Goal: Task Accomplishment & Management: Manage account settings

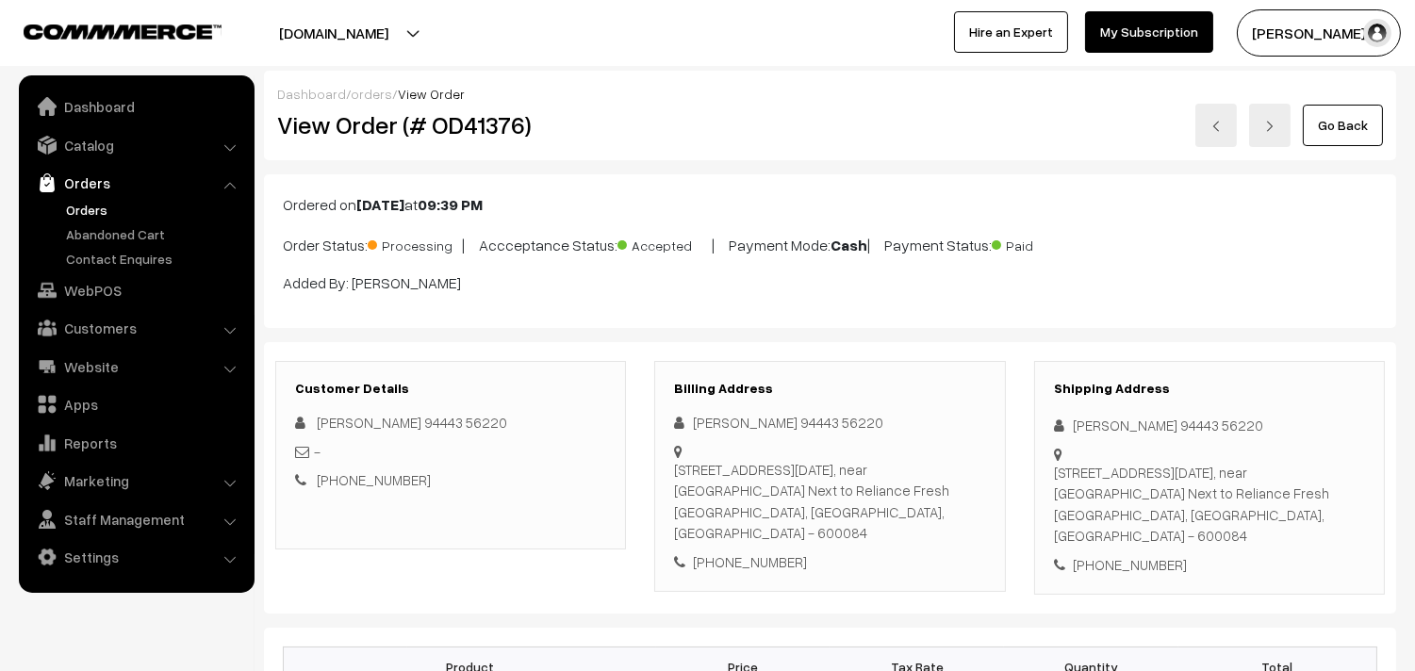
click at [76, 204] on link "Orders" at bounding box center [154, 210] width 187 height 20
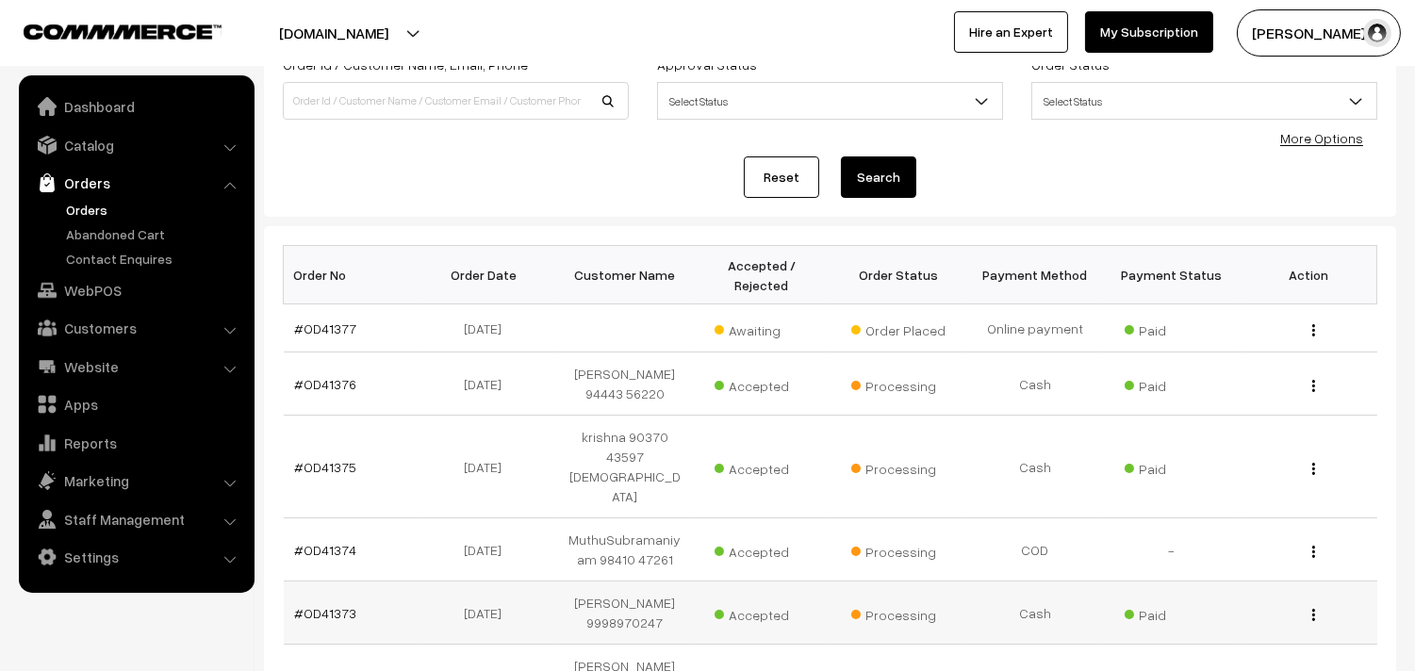
scroll to position [314, 0]
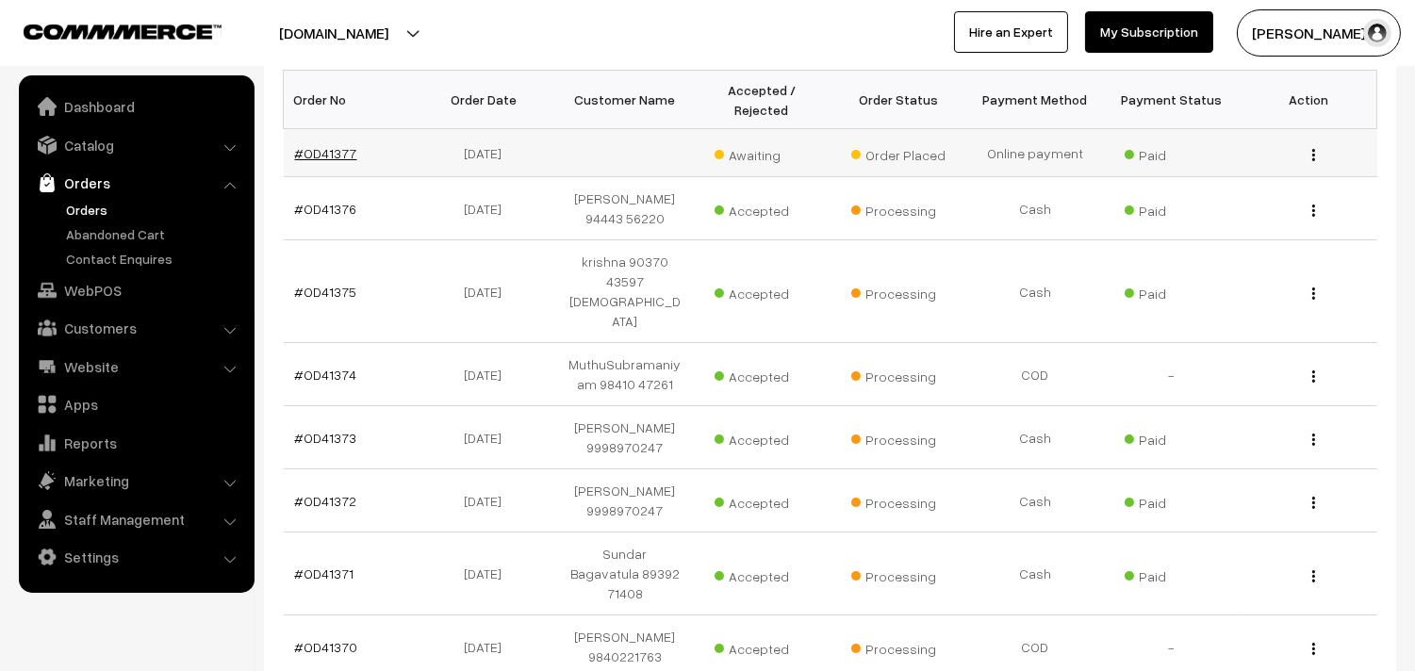
click at [307, 157] on td "#OD41377" at bounding box center [352, 153] width 137 height 48
click at [344, 154] on link "#OD41377" at bounding box center [326, 153] width 62 height 16
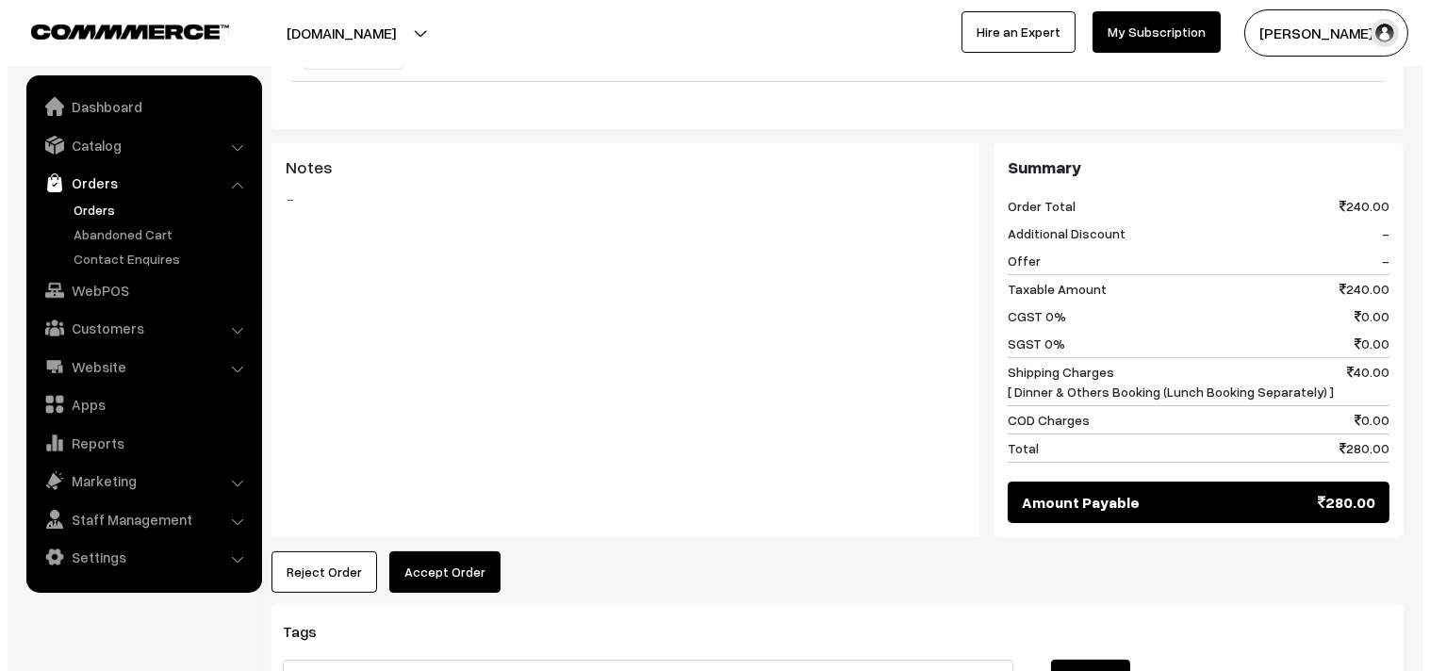
scroll to position [1047, 0]
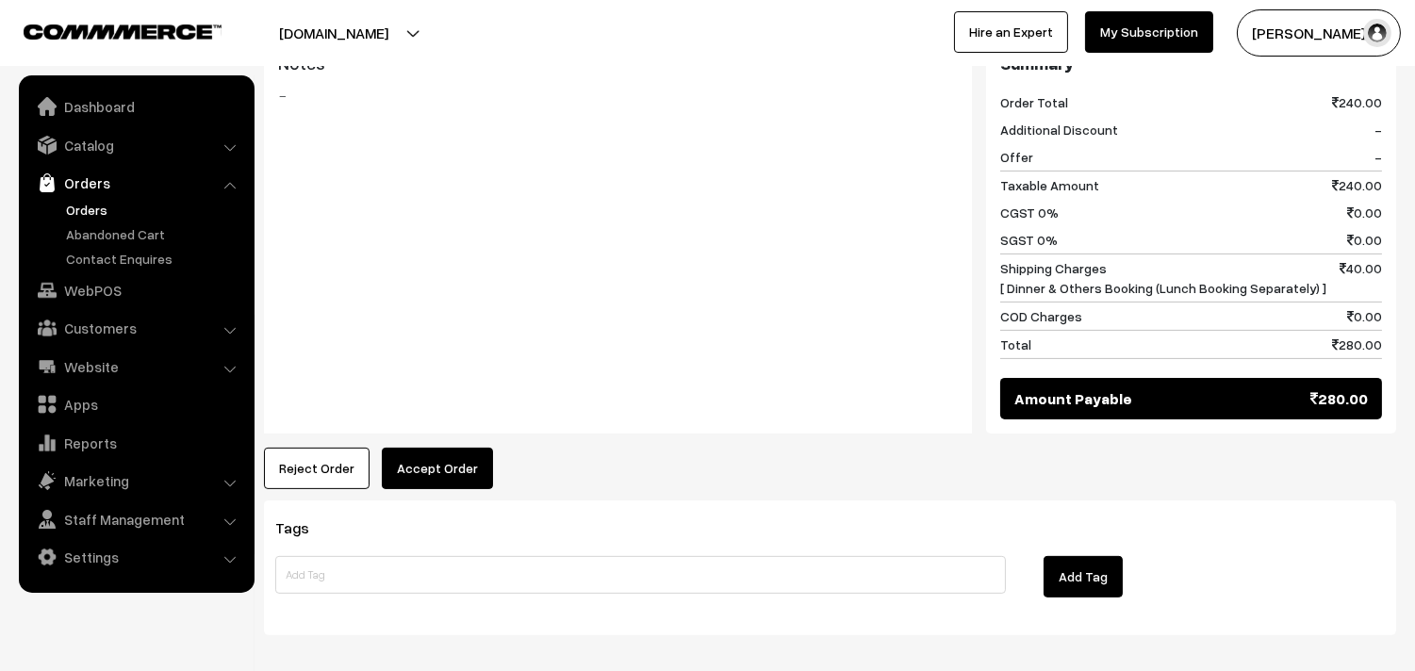
click at [456, 448] on button "Accept Order" at bounding box center [437, 468] width 111 height 41
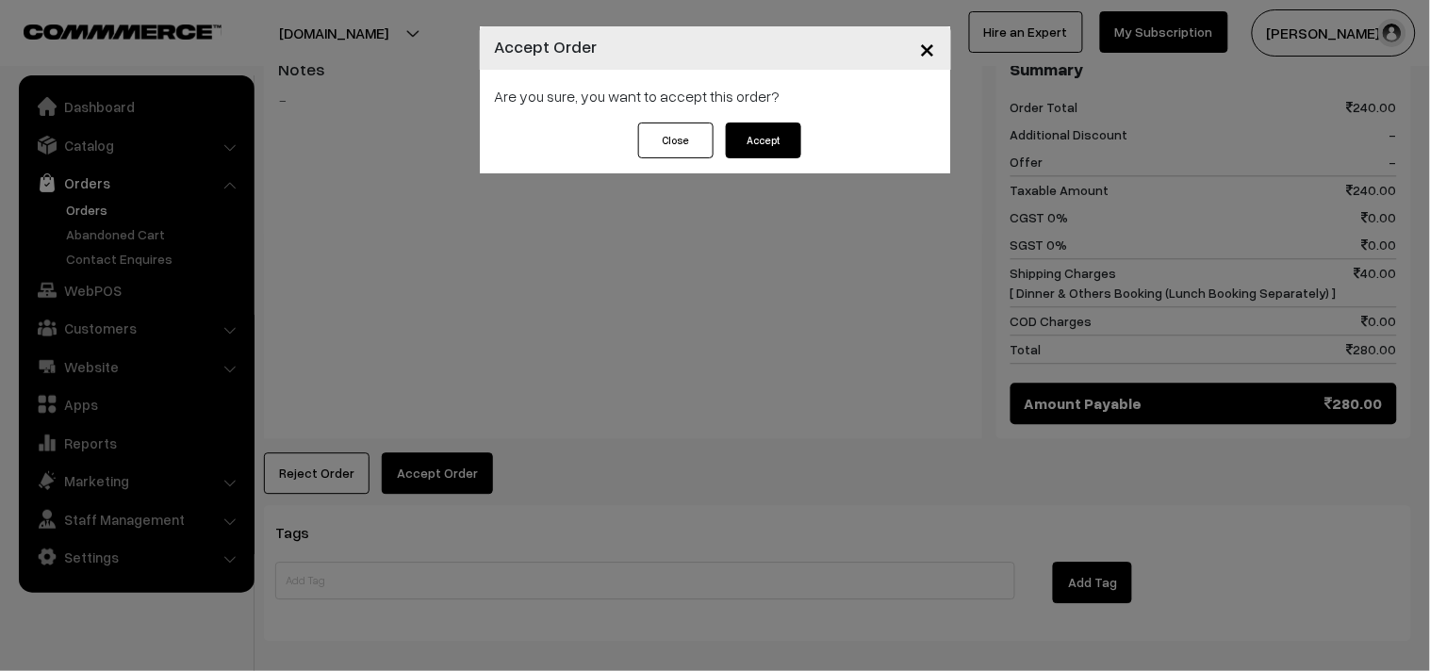
click at [766, 137] on button "Accept" at bounding box center [763, 141] width 75 height 36
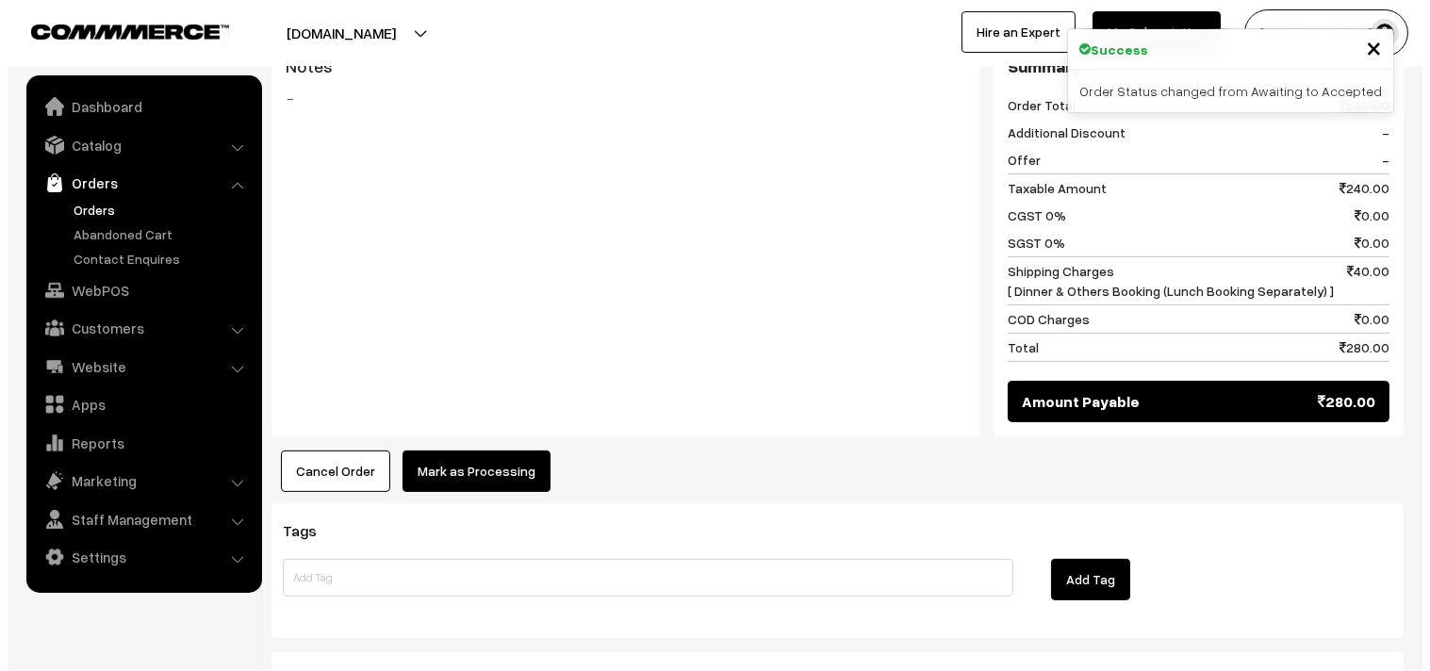
scroll to position [1047, 0]
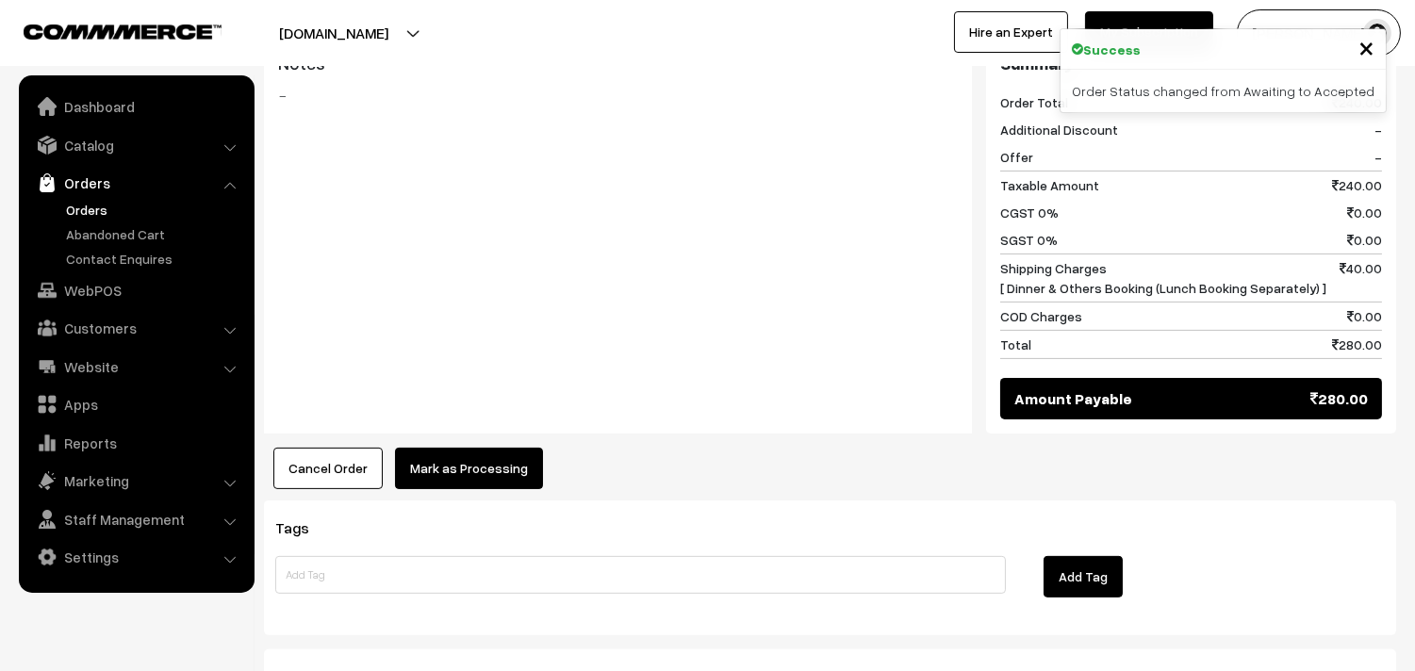
click at [460, 448] on button "Mark as Processing" at bounding box center [469, 468] width 148 height 41
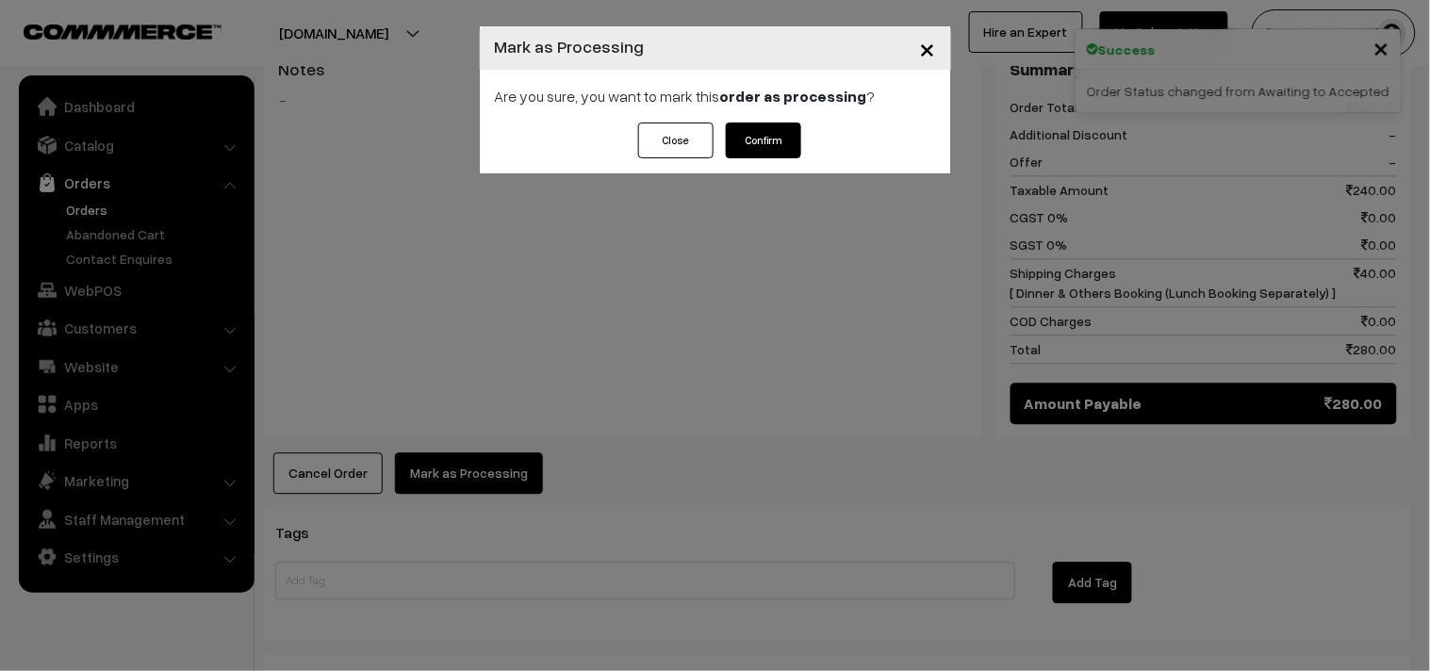
click at [770, 146] on button "Confirm" at bounding box center [763, 141] width 75 height 36
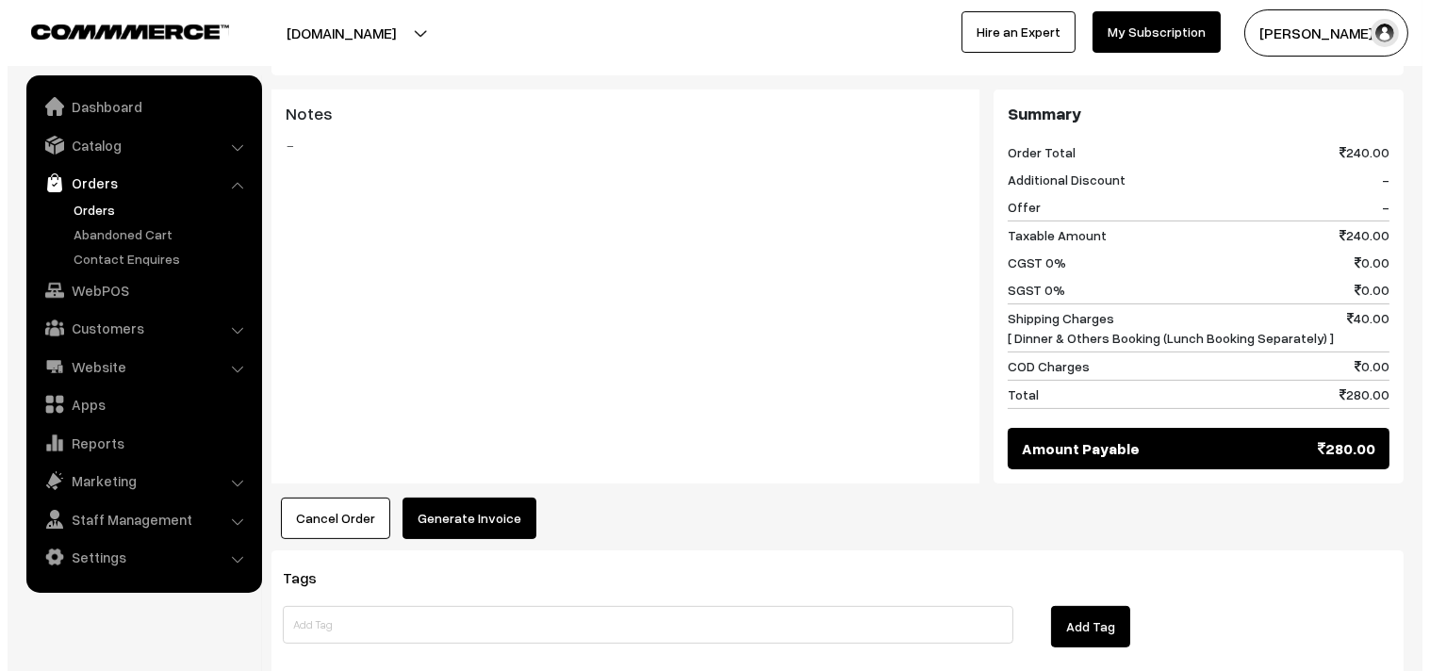
scroll to position [1047, 0]
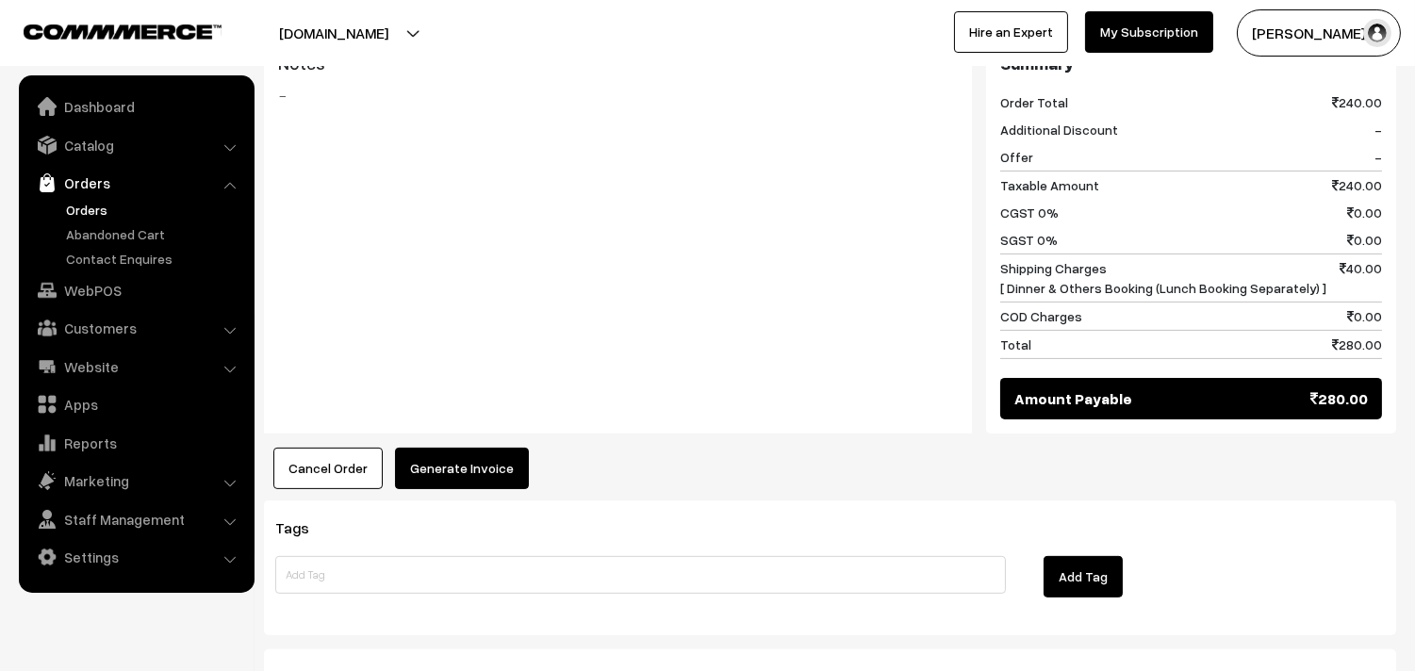
click at [473, 448] on button "Generate Invoice" at bounding box center [462, 468] width 134 height 41
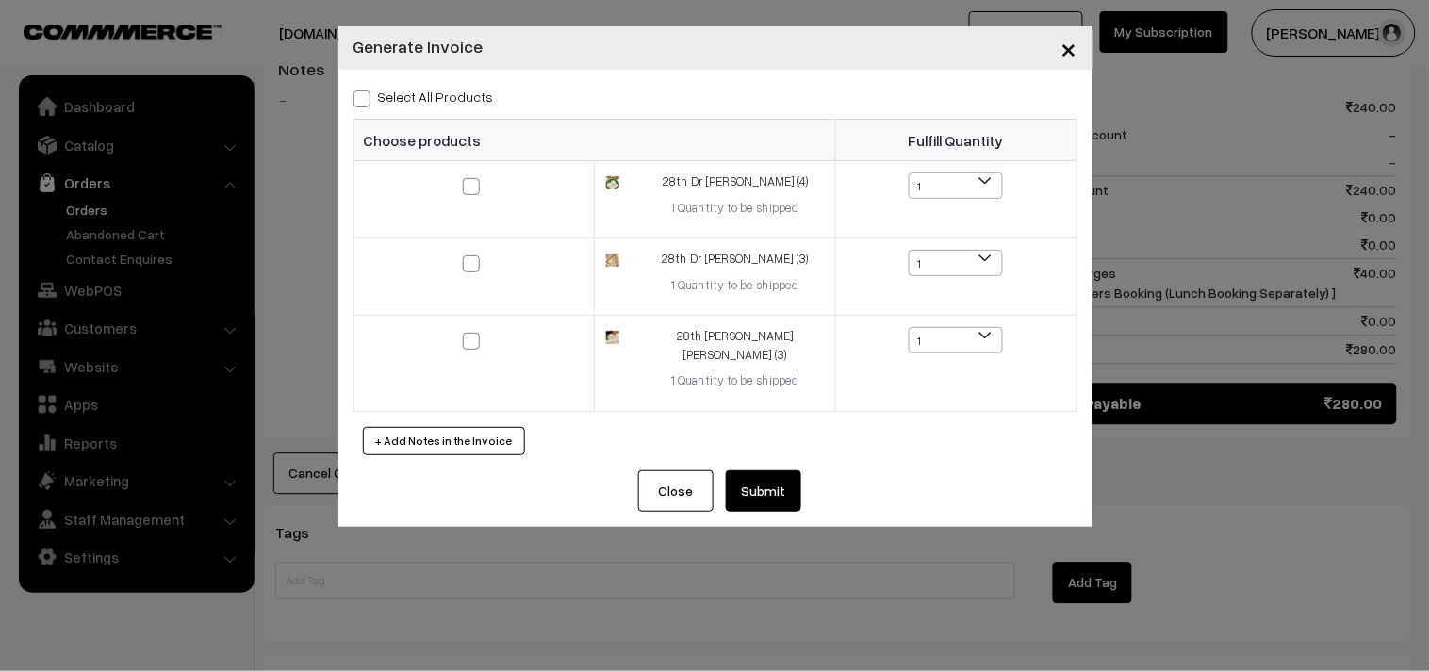
click at [471, 101] on label "Select All Products" at bounding box center [424, 97] width 140 height 20
click at [366, 101] on input "Select All Products" at bounding box center [360, 96] width 12 height 12
checkbox input "true"
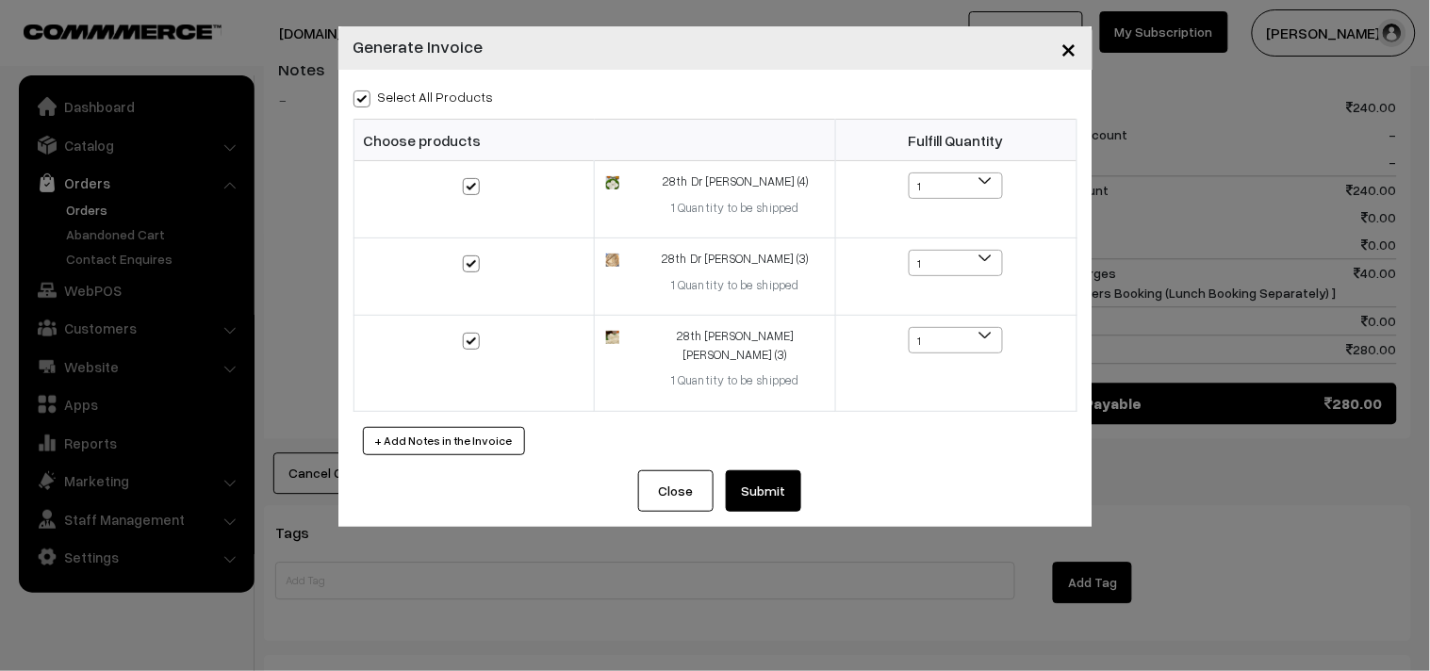
checkbox input "true"
drag, startPoint x: 762, startPoint y: 472, endPoint x: 755, endPoint y: 481, distance: 10.7
click at [762, 473] on button "Submit" at bounding box center [763, 490] width 75 height 41
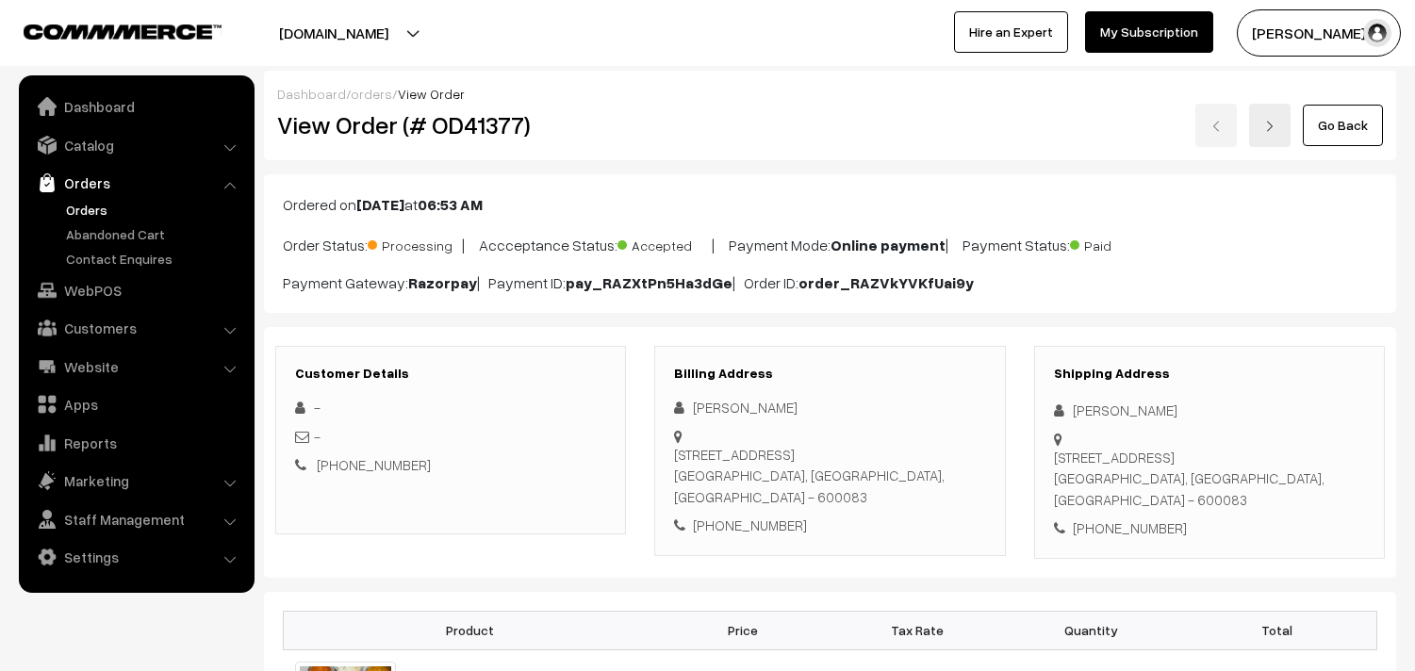
scroll to position [1047, 0]
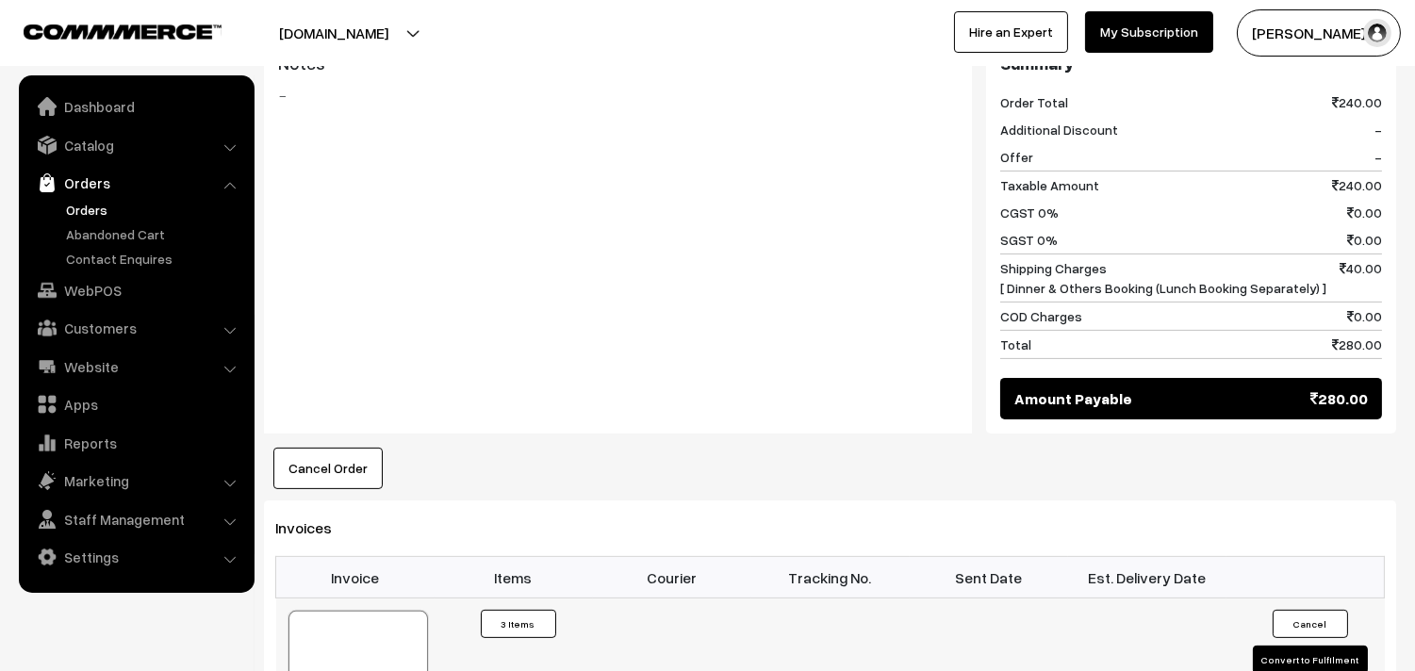
click at [358, 611] on div at bounding box center [358, 658] width 140 height 94
click at [118, 296] on link "WebPOS" at bounding box center [136, 290] width 224 height 34
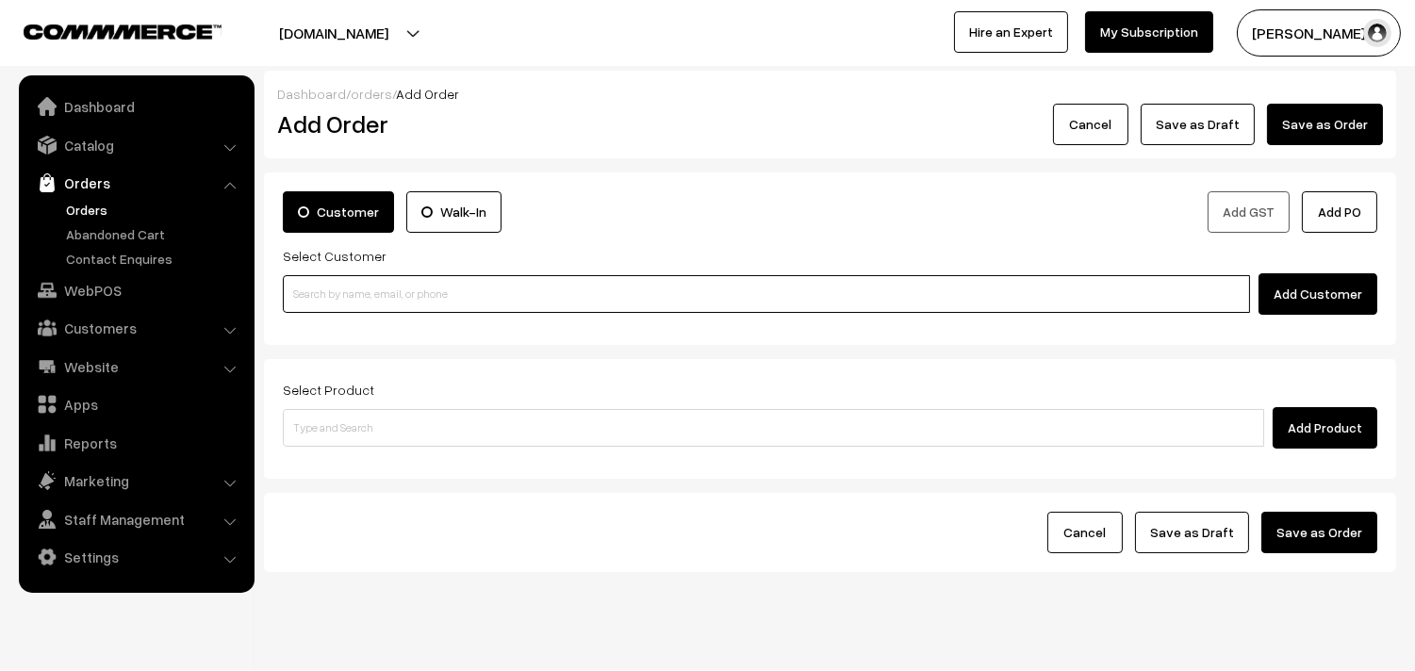
click at [333, 290] on input at bounding box center [766, 294] width 967 height 38
click at [365, 292] on input at bounding box center [766, 294] width 967 height 38
paste input "87783 75406"
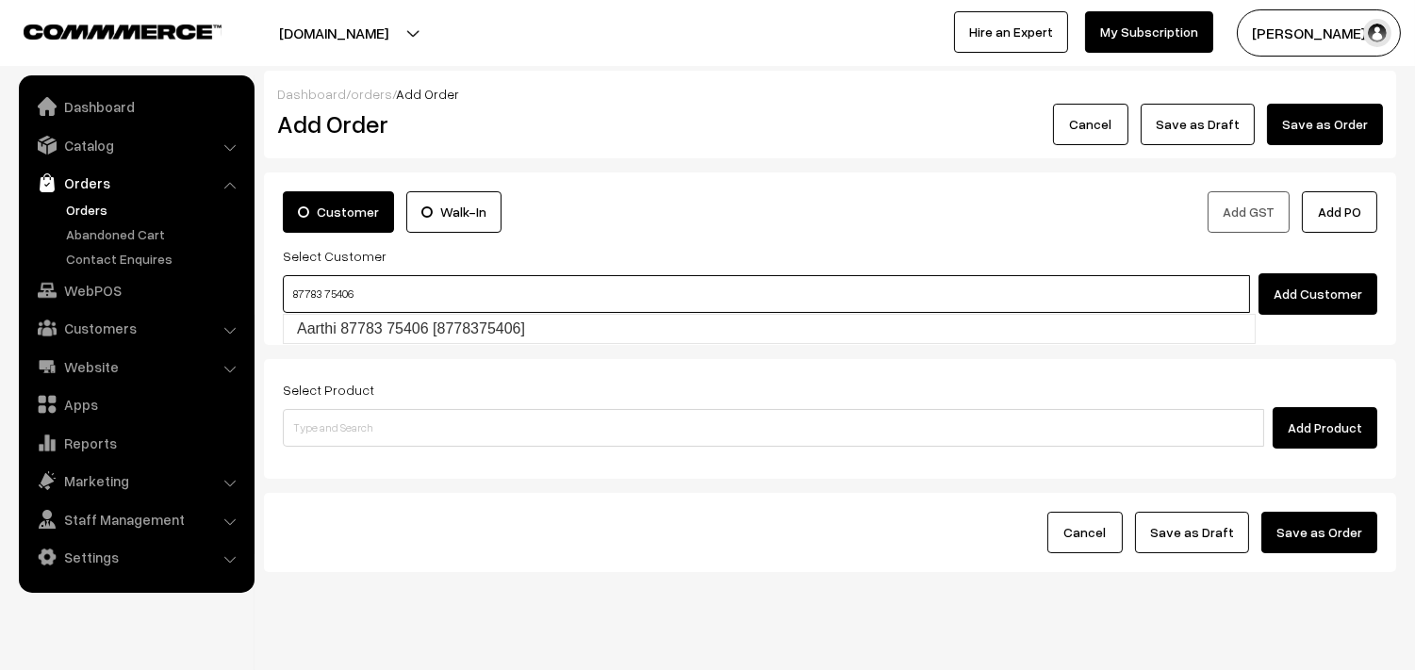
type input "Aarthi 87783 75406 [8778375406]"
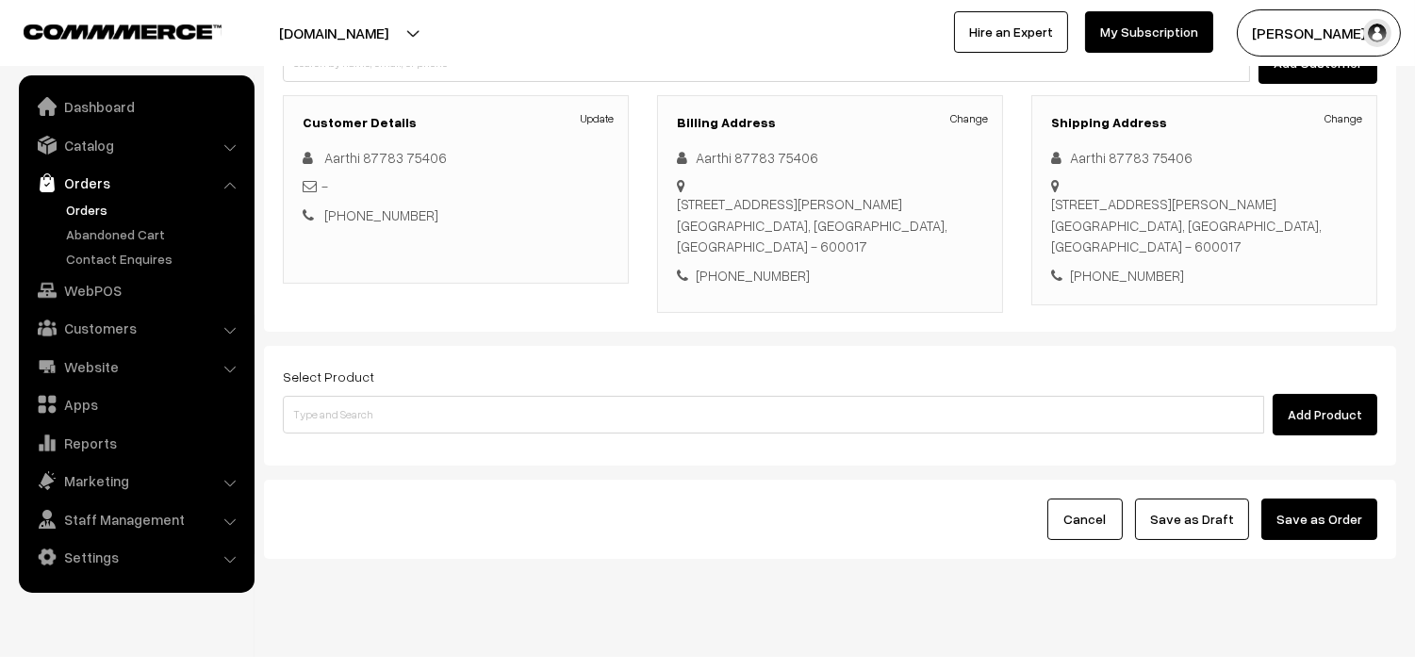
scroll to position [256, 0]
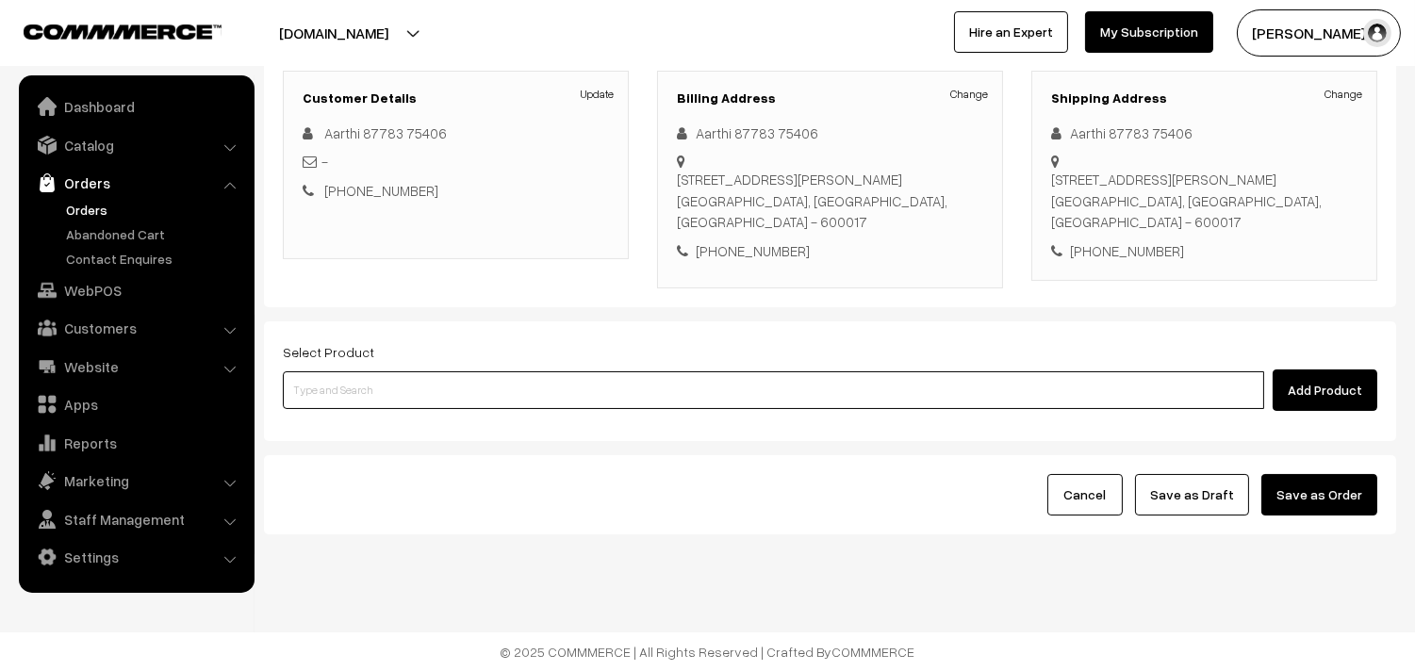
click at [464, 402] on input at bounding box center [773, 390] width 981 height 38
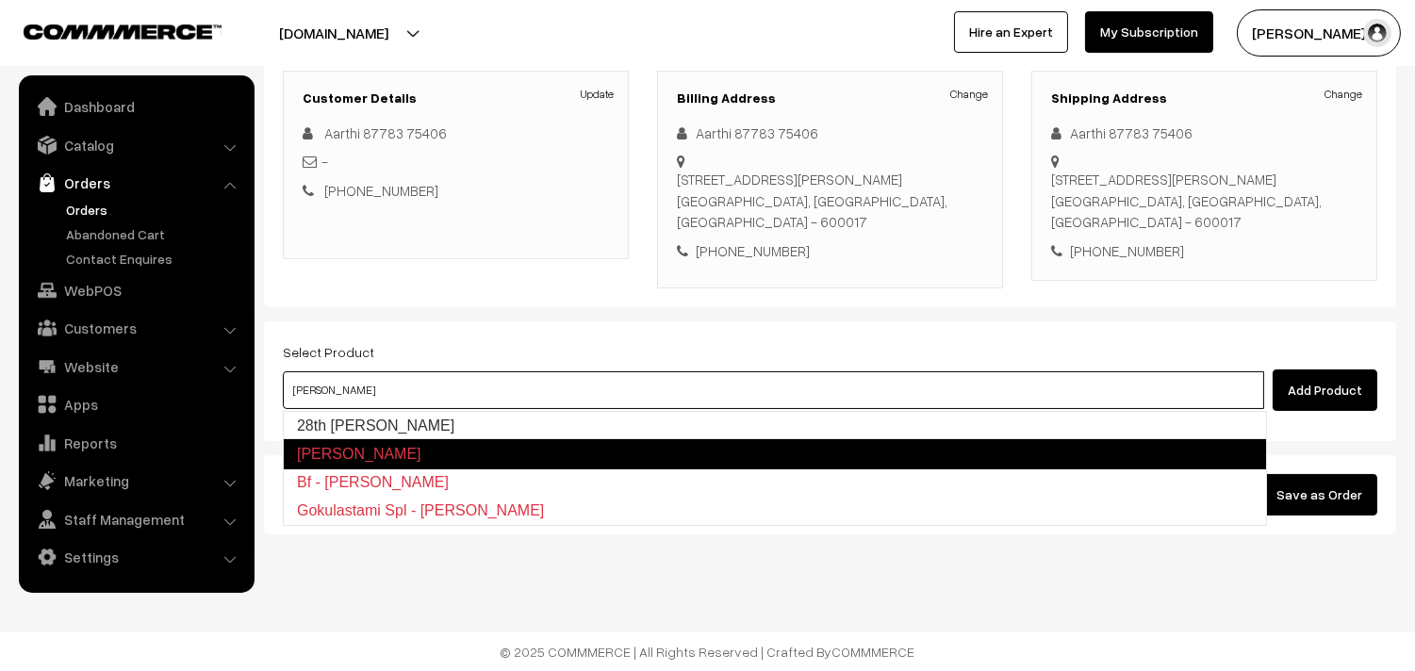
type input "28th Dr Rava Kichadi"
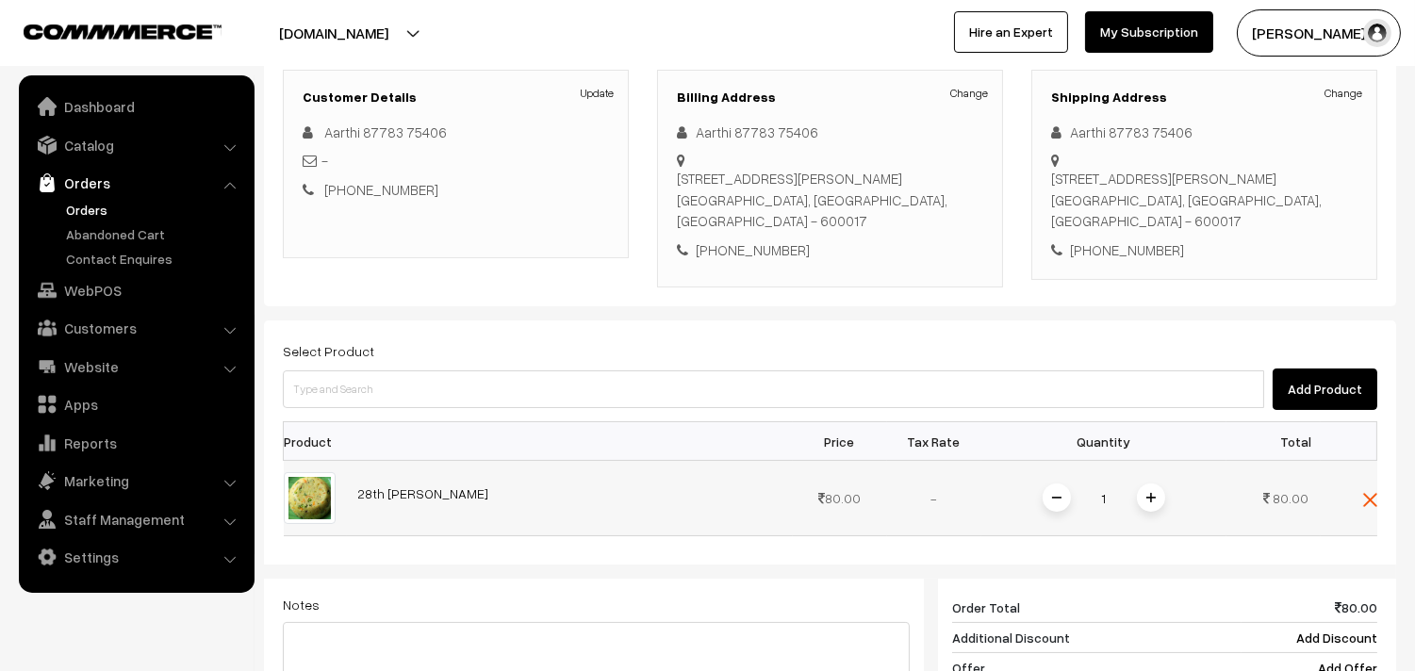
click at [1143, 501] on span at bounding box center [1151, 498] width 28 height 28
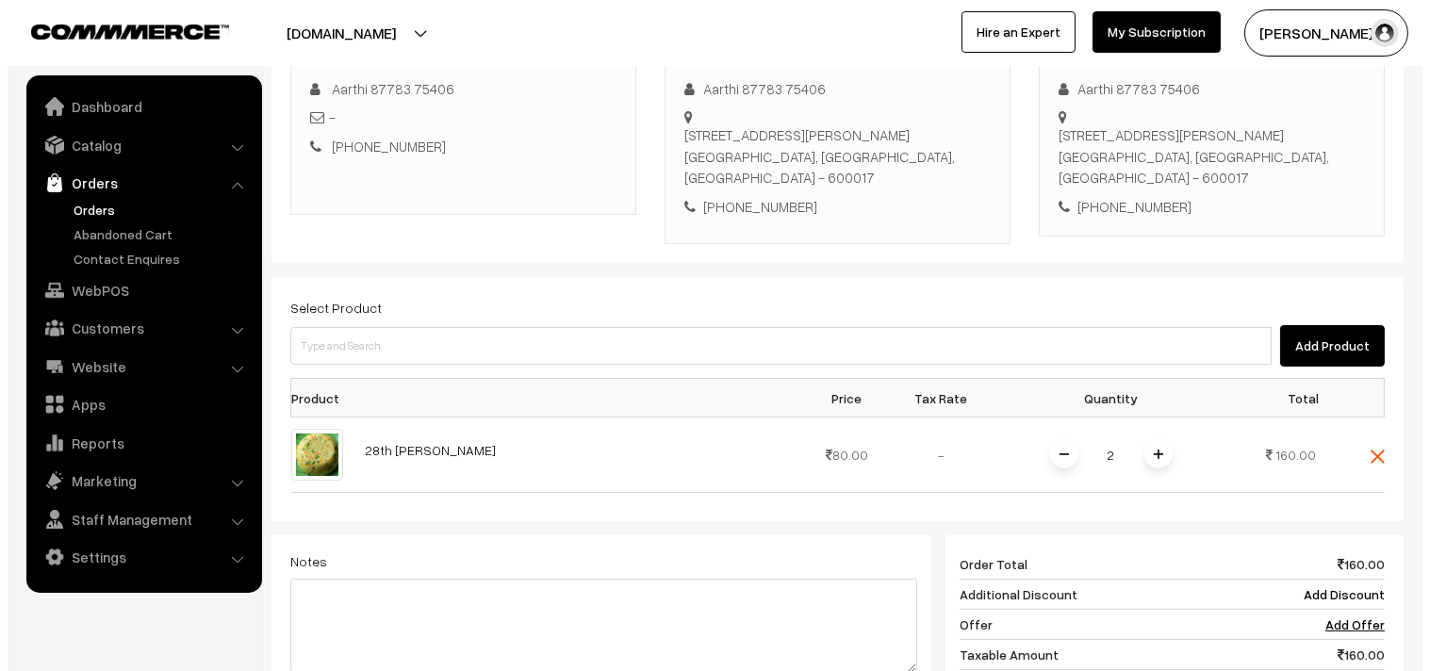
scroll to position [717, 0]
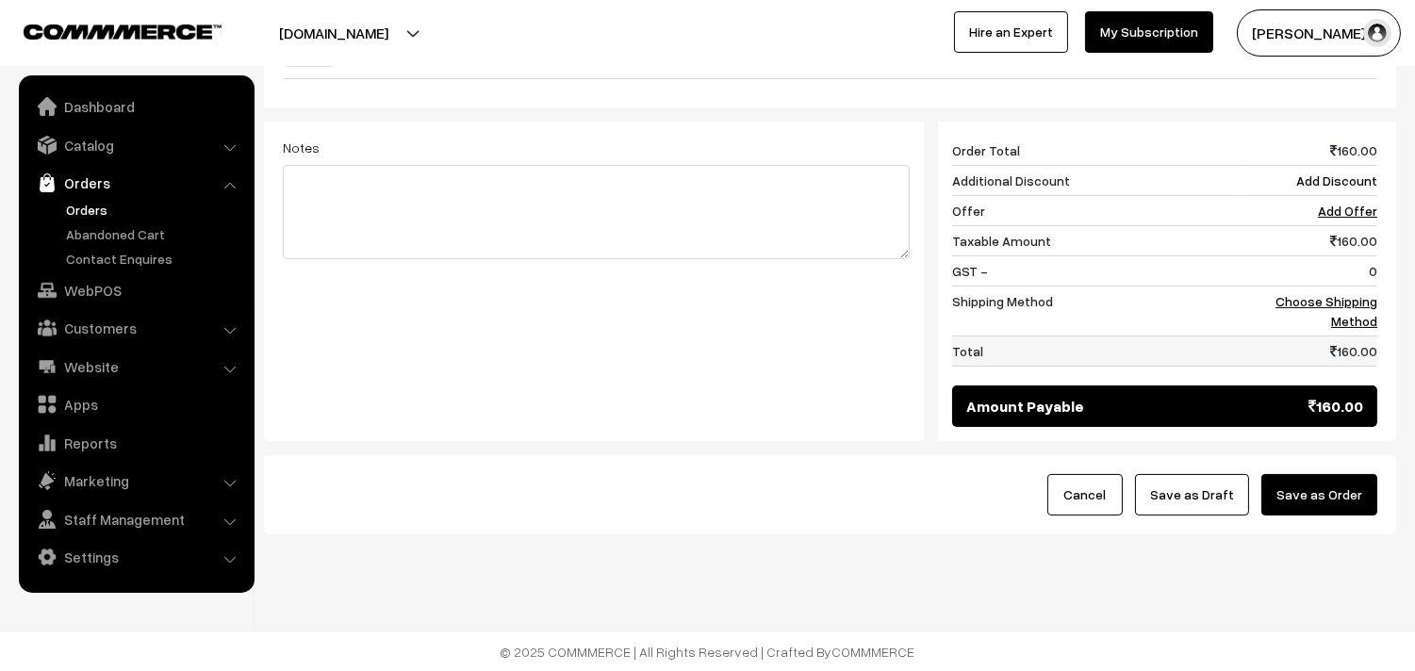
click at [1374, 337] on td "160.00" at bounding box center [1310, 352] width 136 height 30
click at [1352, 307] on link "Choose Shipping Method" at bounding box center [1327, 311] width 102 height 36
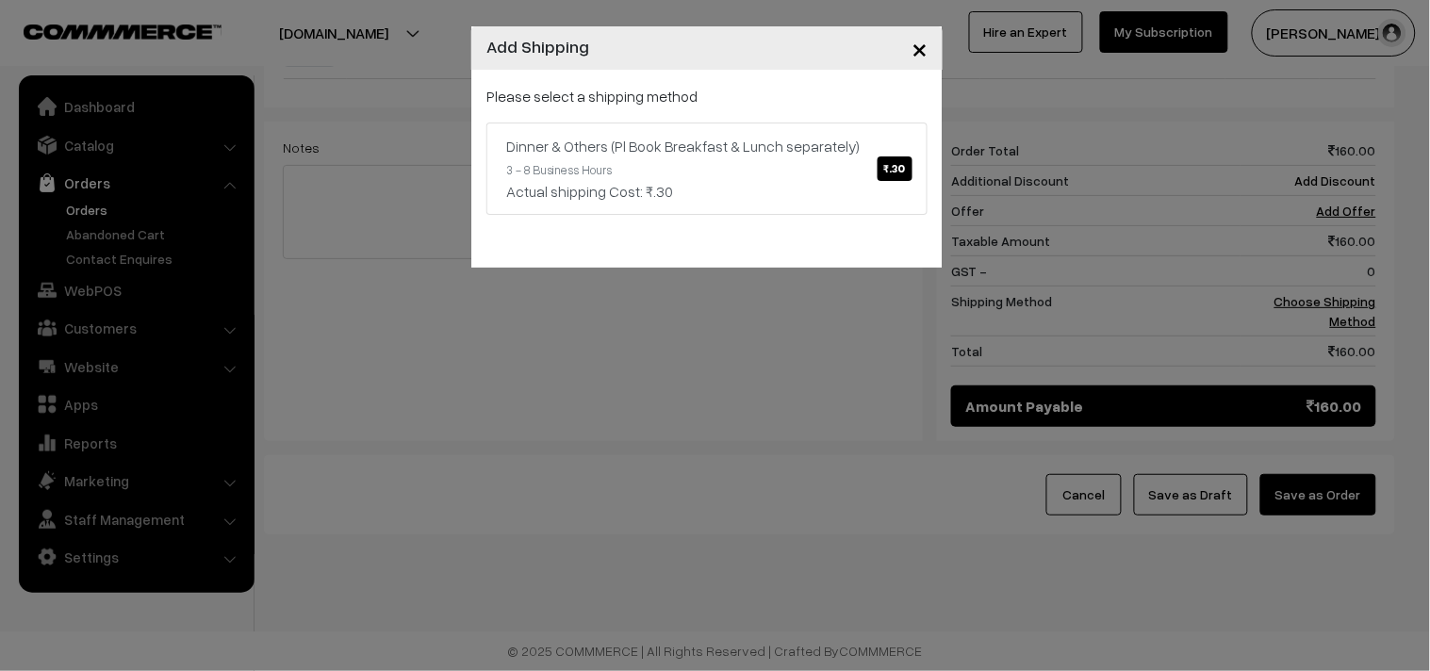
click at [742, 107] on div "Please select a shipping method Dinner & Others (Pl Book Breakfast & Lunch sepa…" at bounding box center [706, 150] width 441 height 130
click at [727, 135] on div "Dinner & Others (Pl Book Breakfast & Lunch separately) ₹.30" at bounding box center [707, 146] width 402 height 23
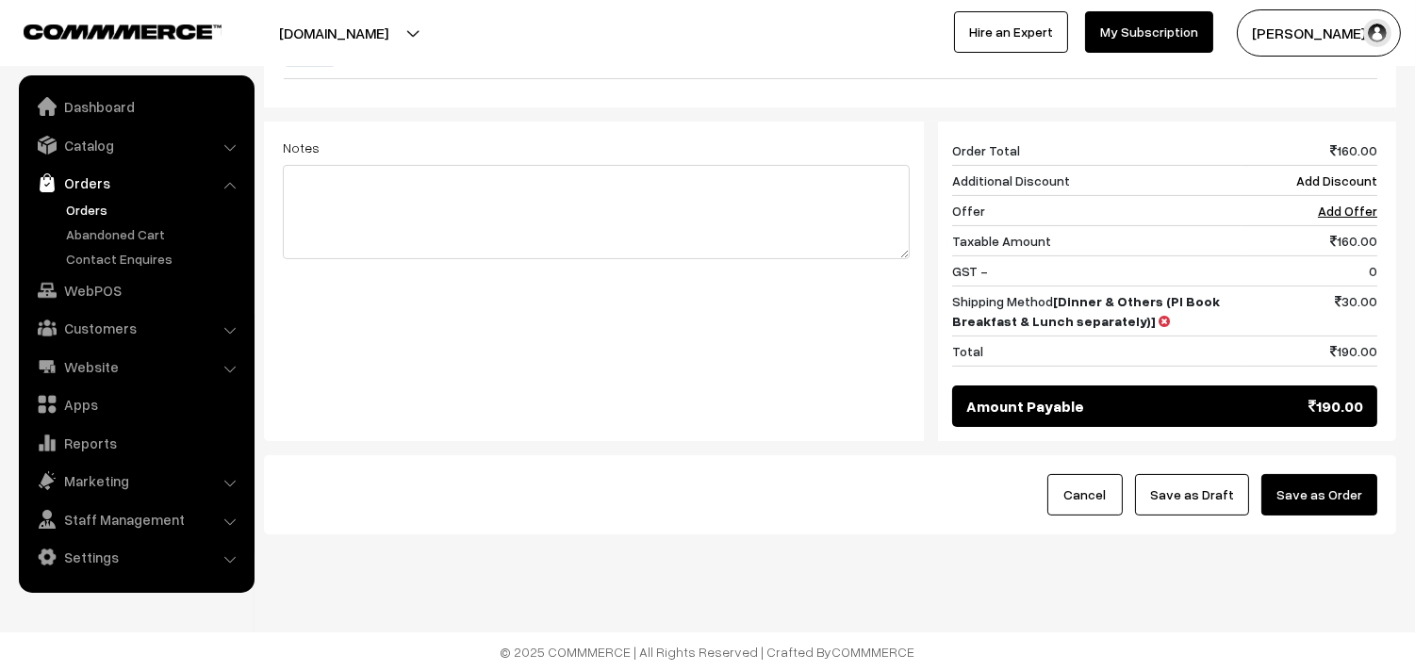
click at [1343, 501] on button "Save as Order" at bounding box center [1319, 494] width 116 height 41
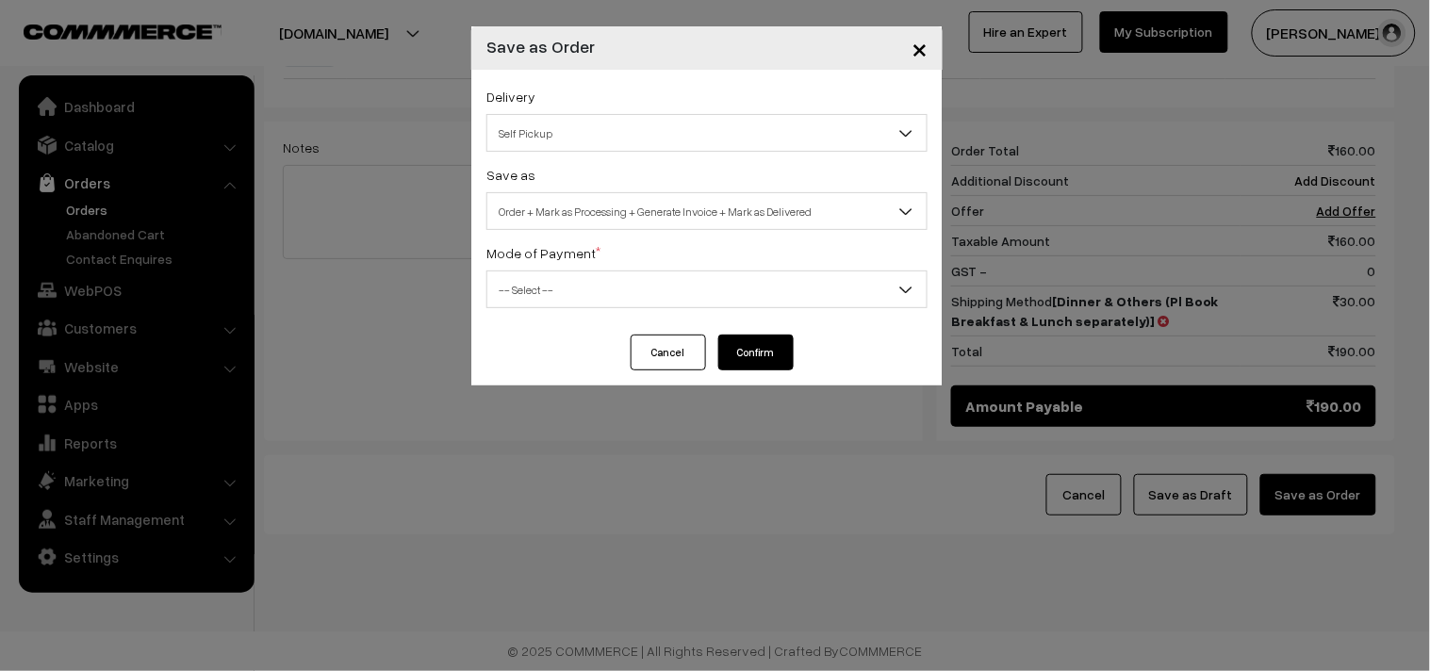
click at [703, 196] on span "Order + Mark as Processing + Generate Invoice + Mark as Delivered" at bounding box center [706, 211] width 439 height 33
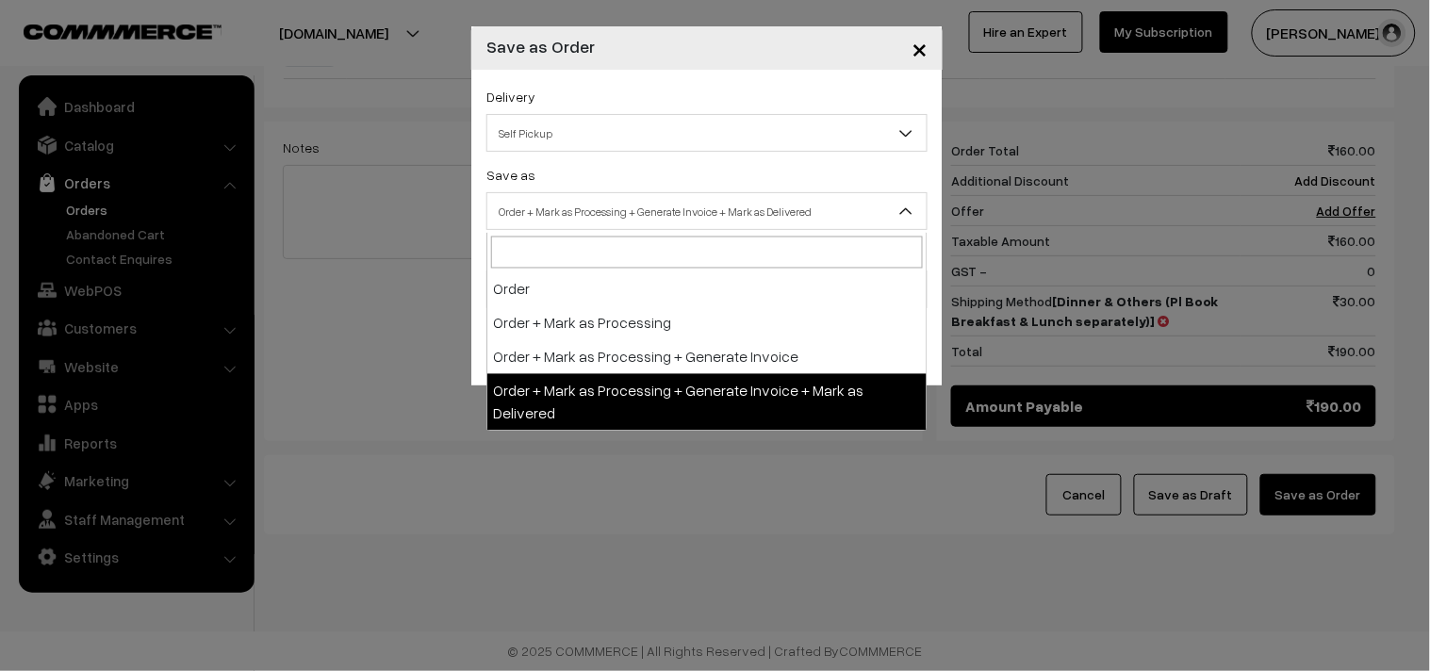
select select "3"
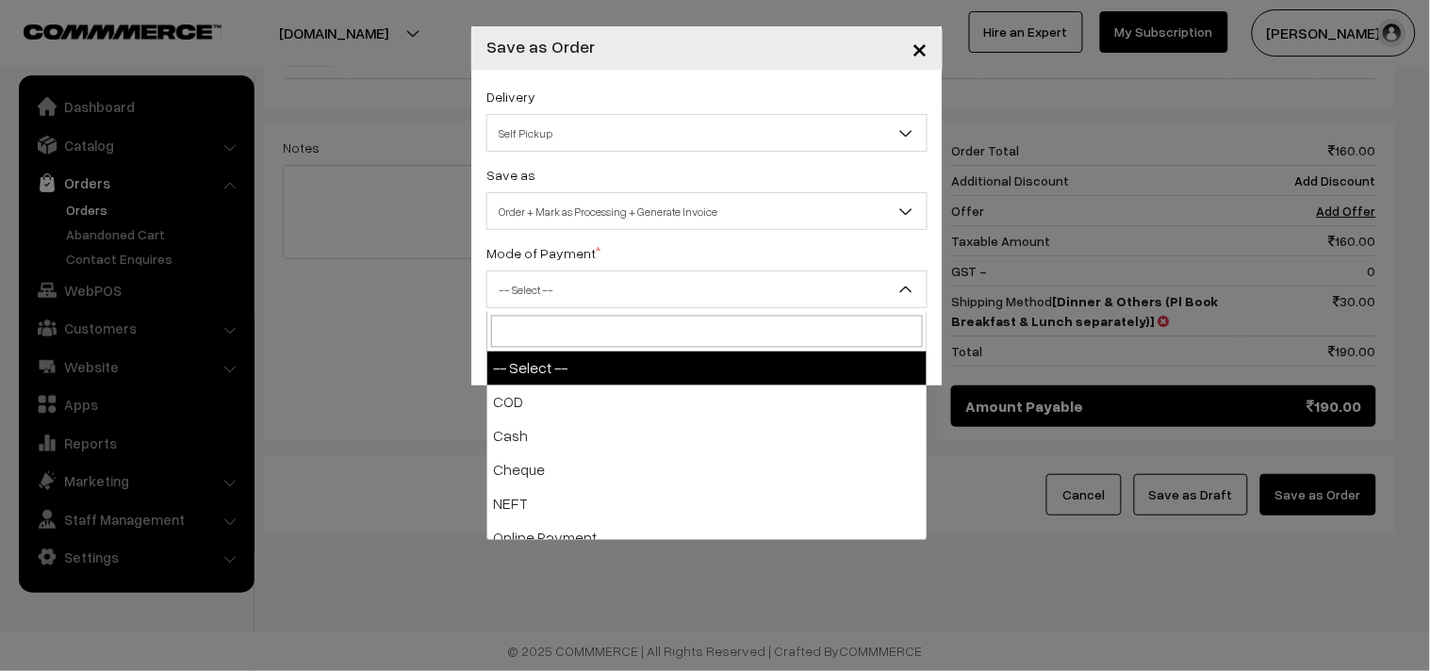
click at [590, 280] on span "-- Select --" at bounding box center [706, 289] width 439 height 33
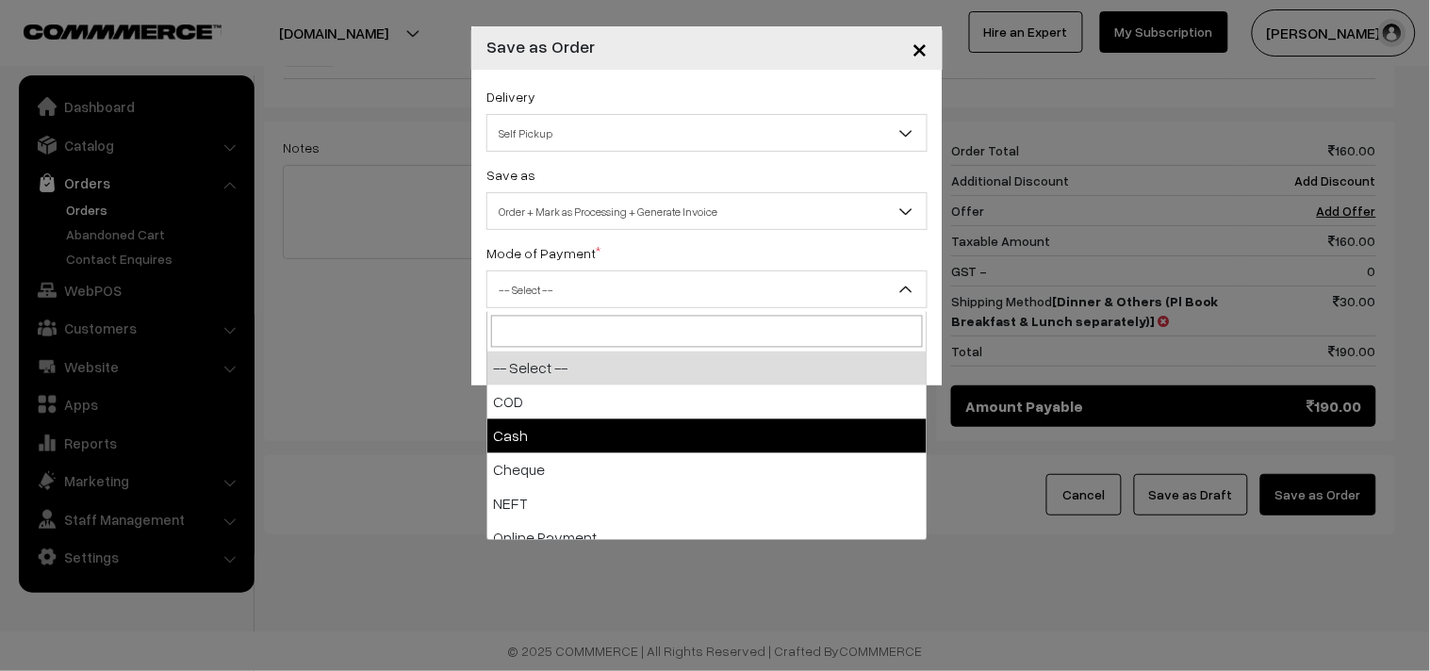
select select "2"
checkbox input "true"
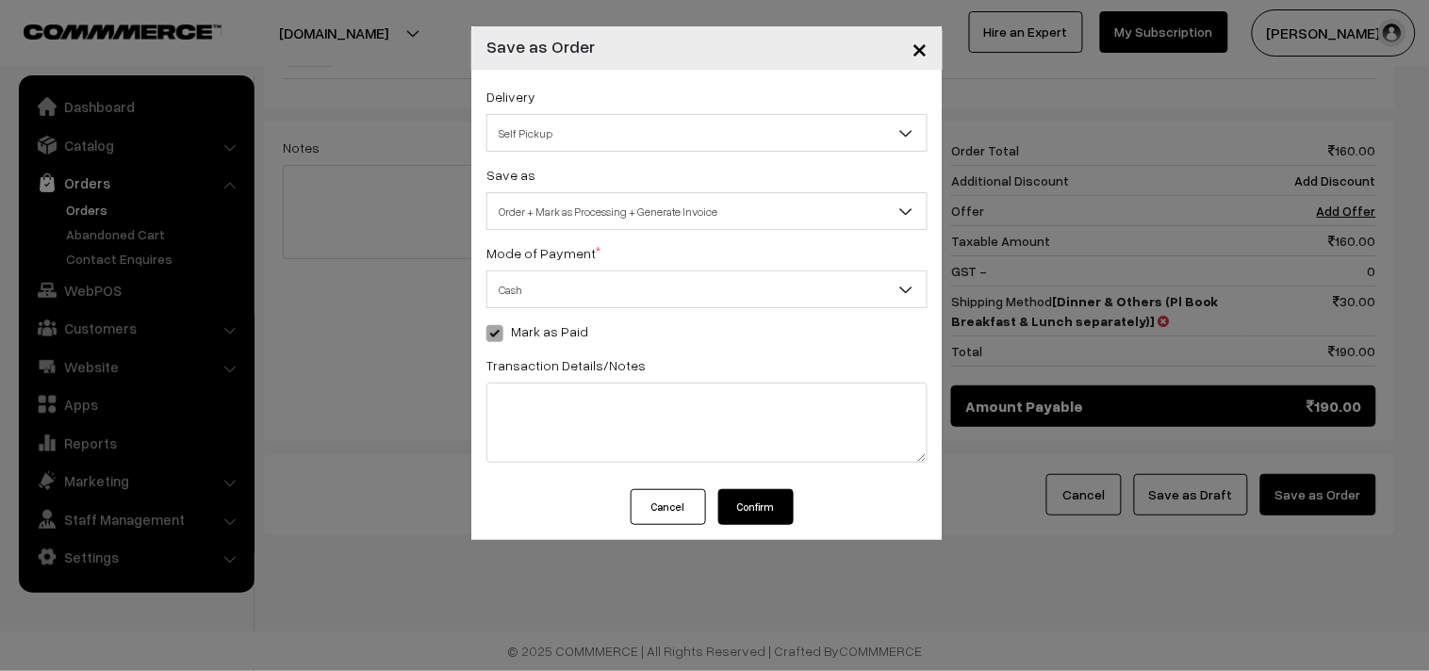
click at [778, 516] on button "Confirm" at bounding box center [755, 507] width 75 height 36
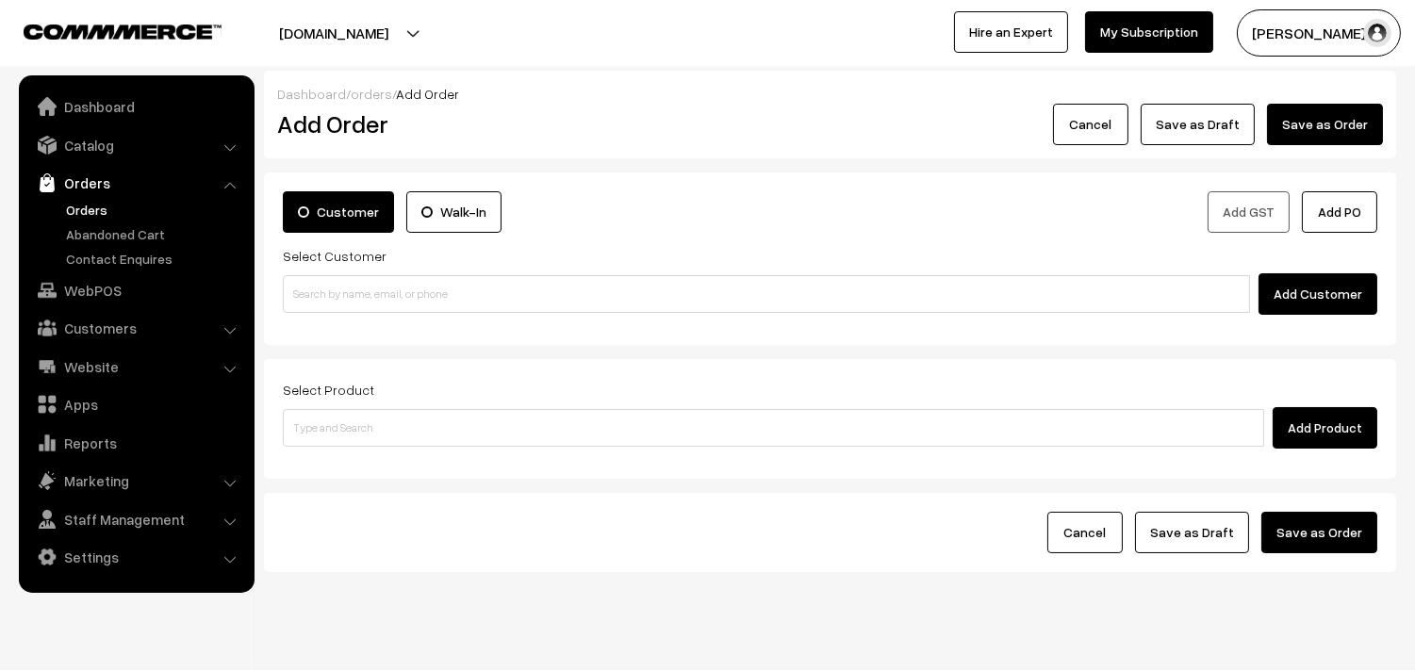
click at [63, 206] on link "Orders" at bounding box center [154, 210] width 187 height 20
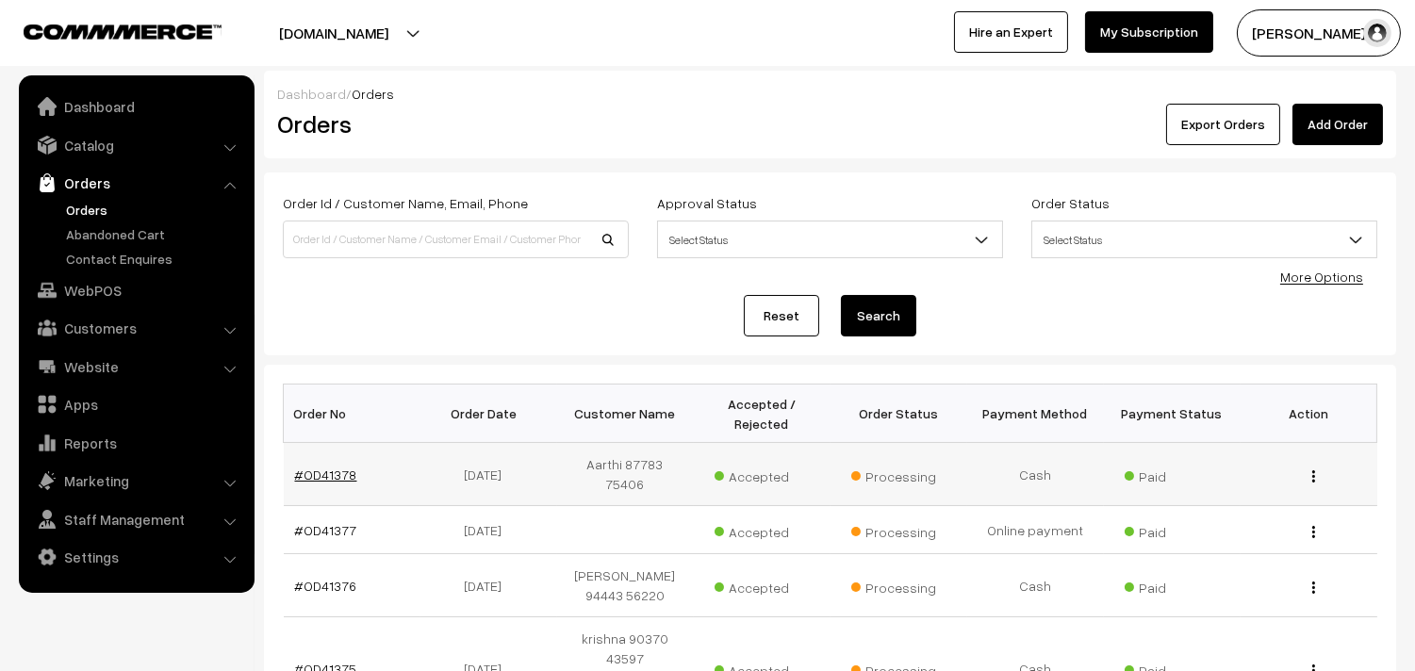
click at [306, 467] on link "#OD41378" at bounding box center [326, 475] width 62 height 16
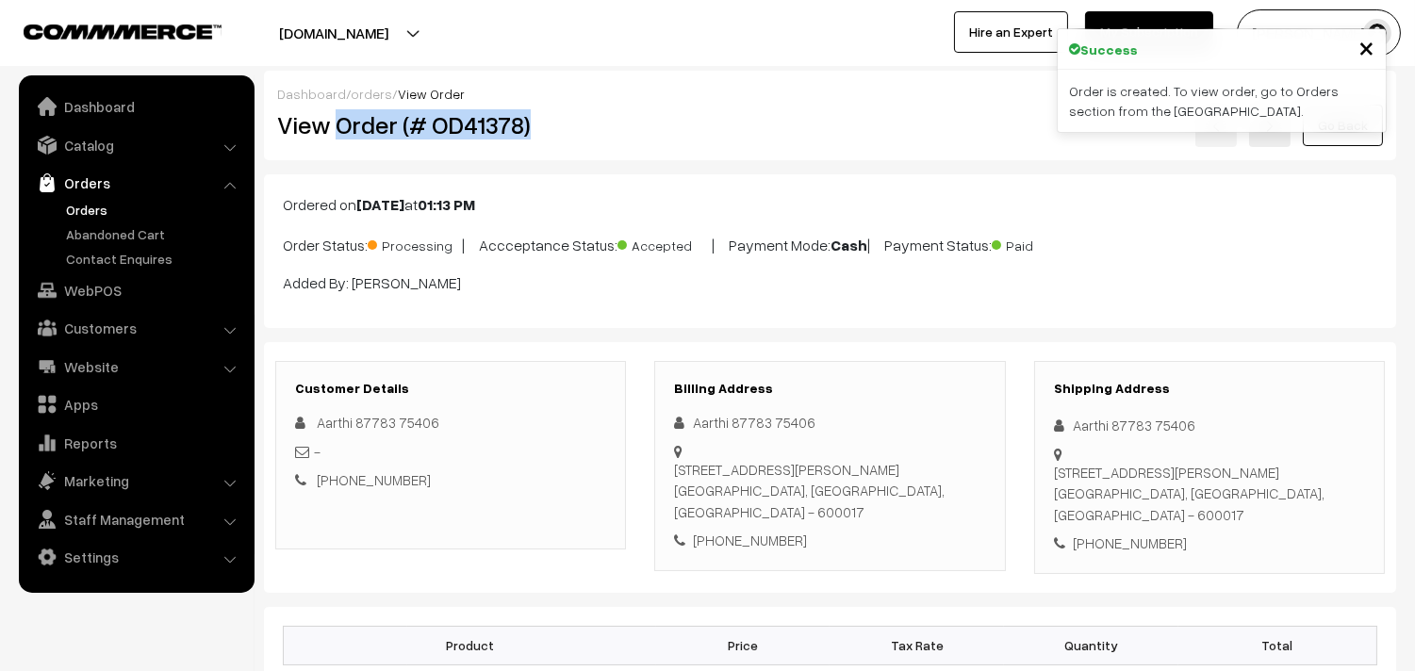
drag, startPoint x: 338, startPoint y: 125, endPoint x: 568, endPoint y: 165, distance: 233.4
click at [560, 134] on h2 "View Order (# OD41378)" at bounding box center [452, 124] width 350 height 29
copy h2 "Order (# OD41378)"
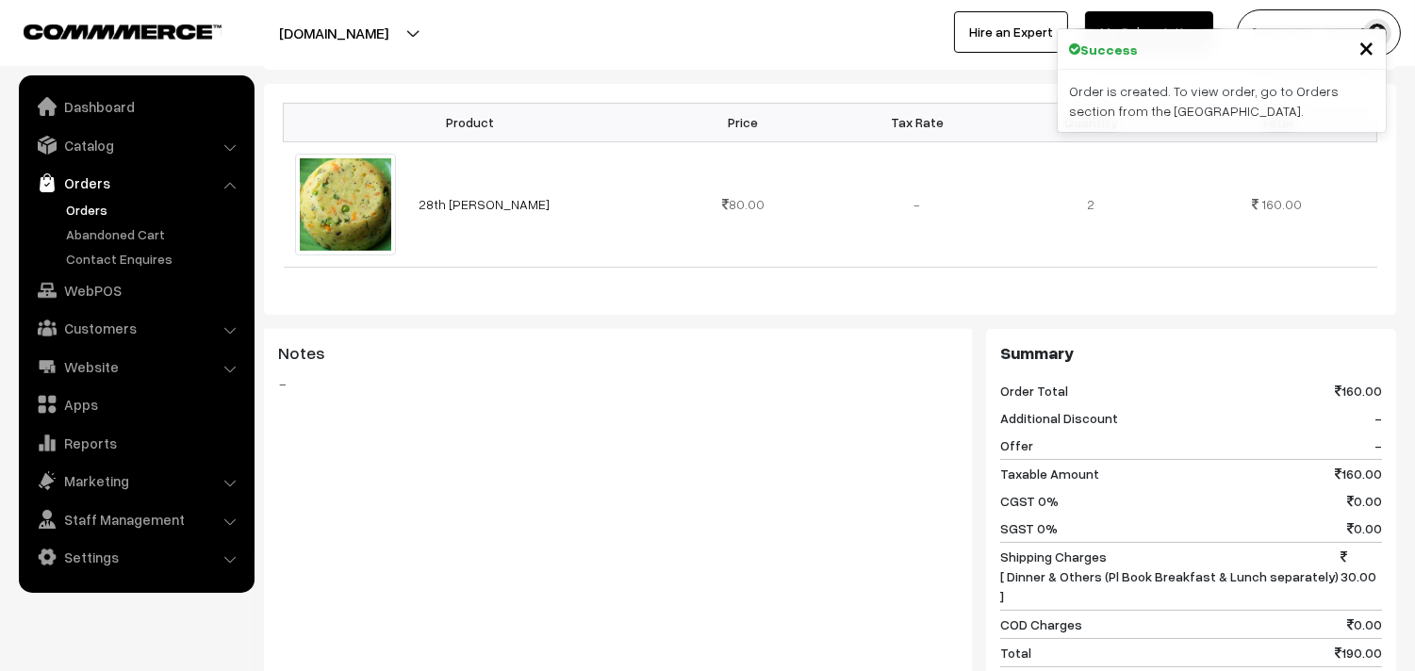
scroll to position [943, 0]
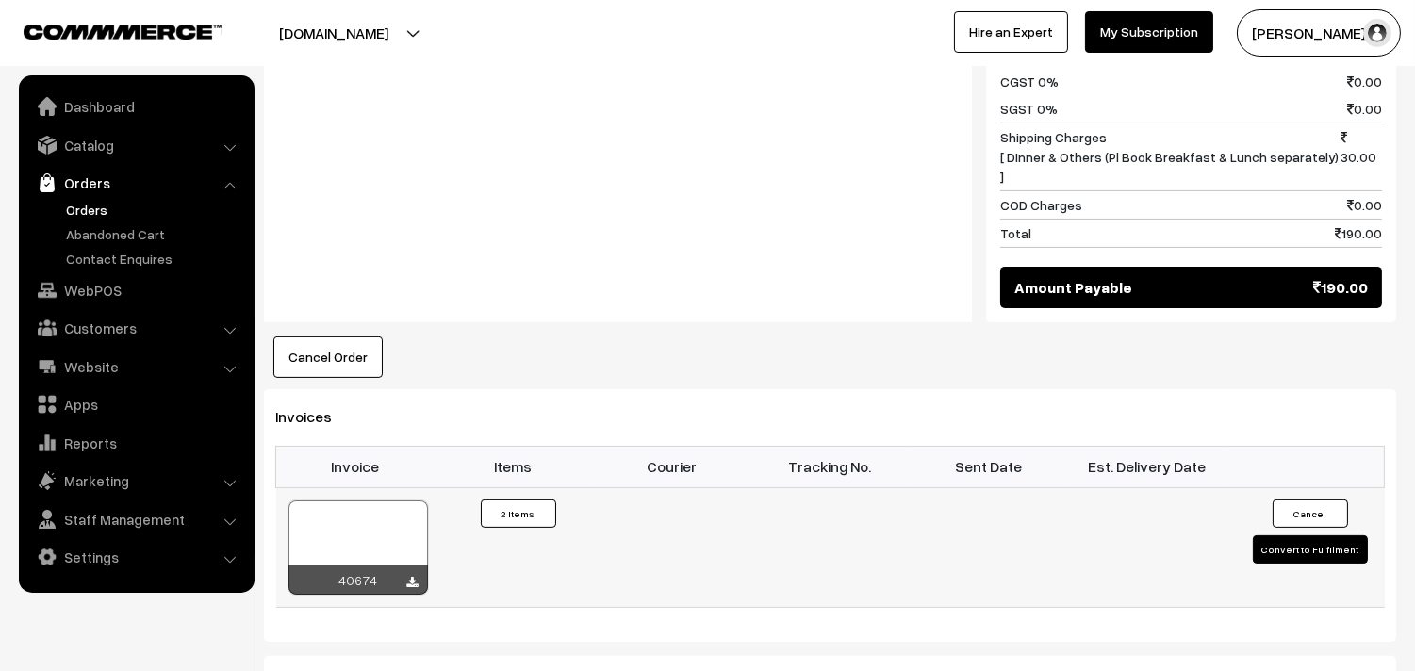
drag, startPoint x: 355, startPoint y: 459, endPoint x: 366, endPoint y: 474, distance: 18.3
click at [362, 469] on table "Invoice Items Courier Tracking No. Sent Date Est. Delivery Date 40674 Invoice #…" at bounding box center [830, 527] width 1110 height 162
click at [354, 519] on div at bounding box center [358, 548] width 140 height 94
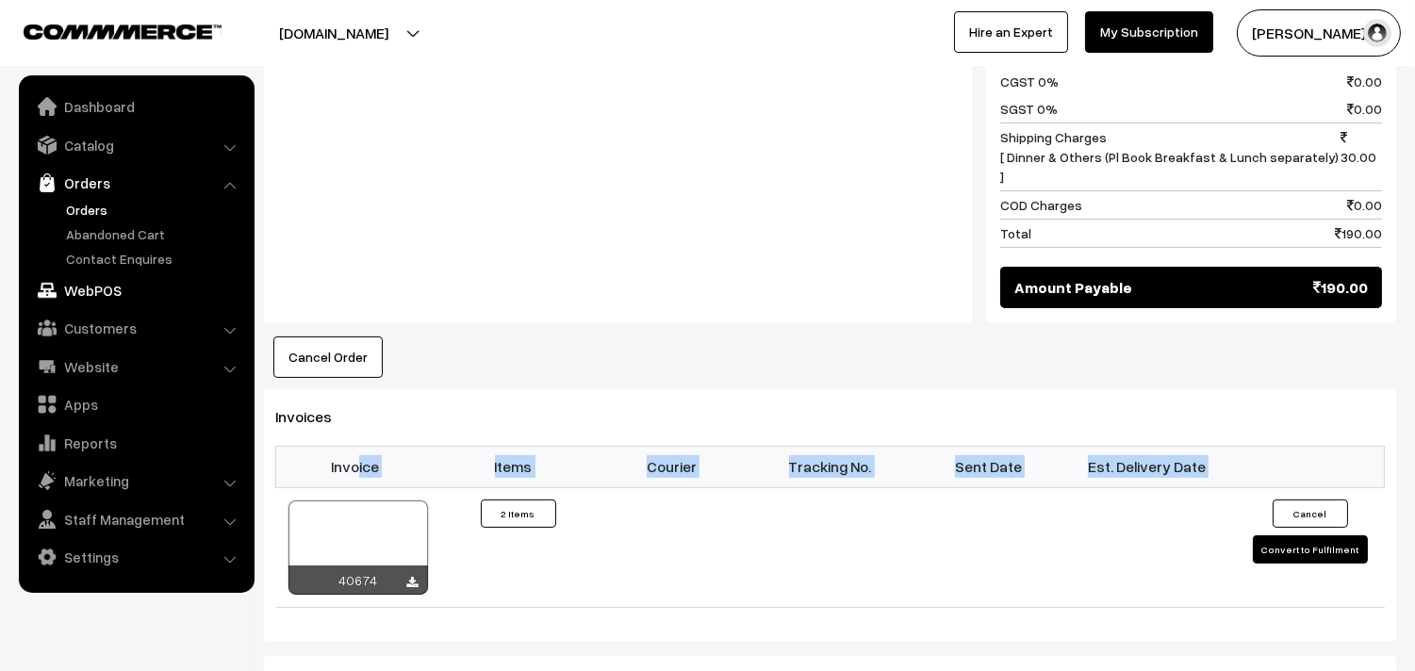
click at [90, 285] on link "WebPOS" at bounding box center [136, 290] width 224 height 34
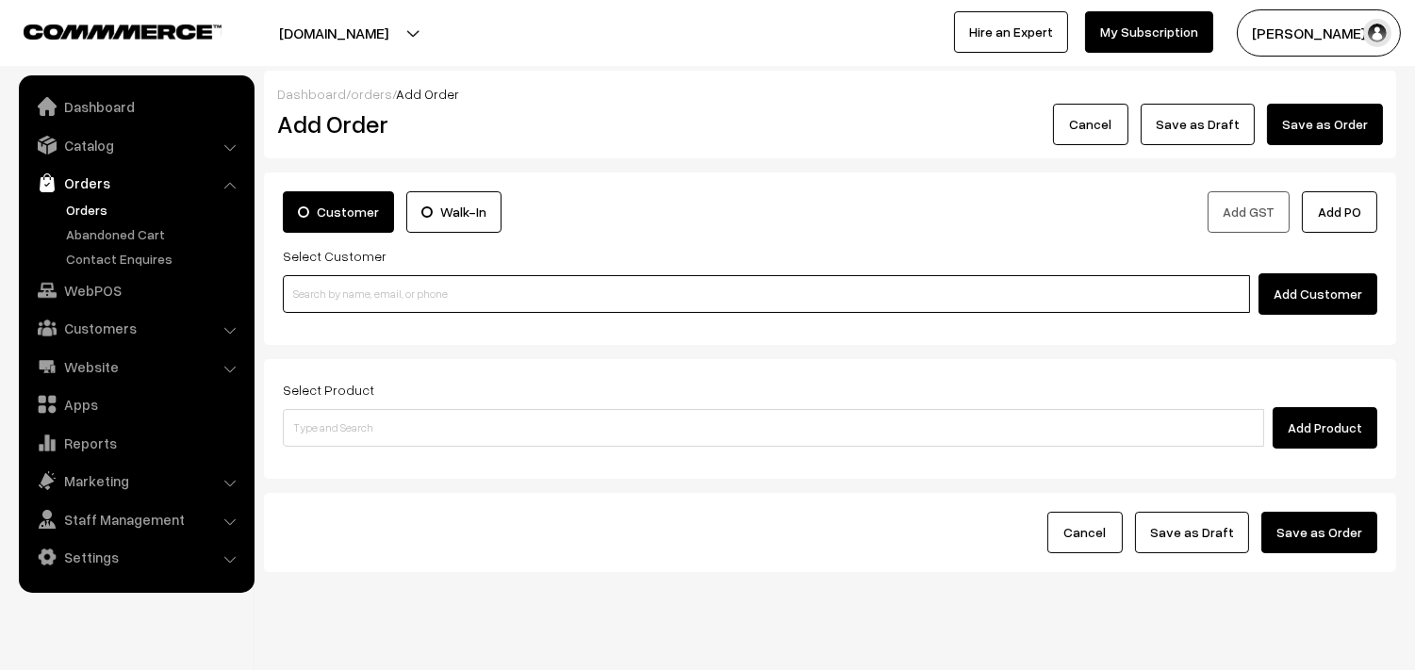
click at [374, 283] on input at bounding box center [766, 294] width 967 height 38
paste input "98105 02067"
click at [324, 295] on input "98105 02067" at bounding box center [766, 294] width 967 height 38
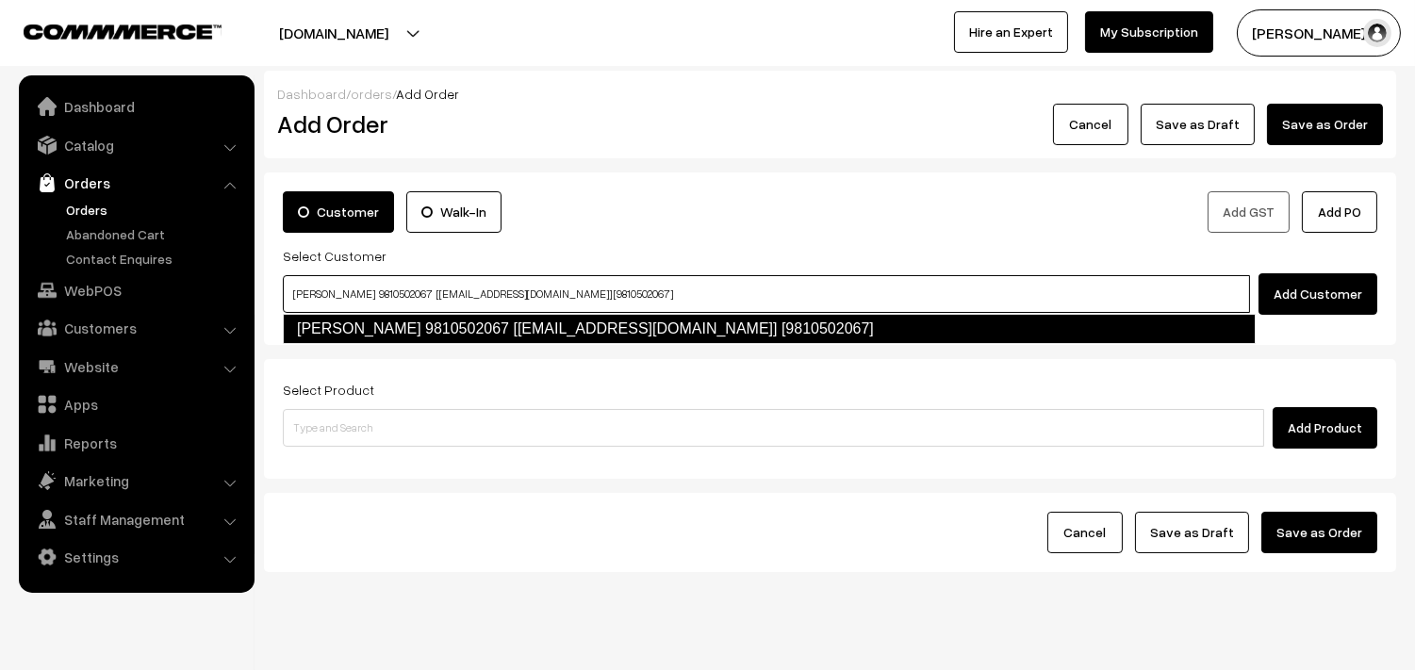
type input "sekar 9810502067 [food4@gmail.com] [9810502067]"
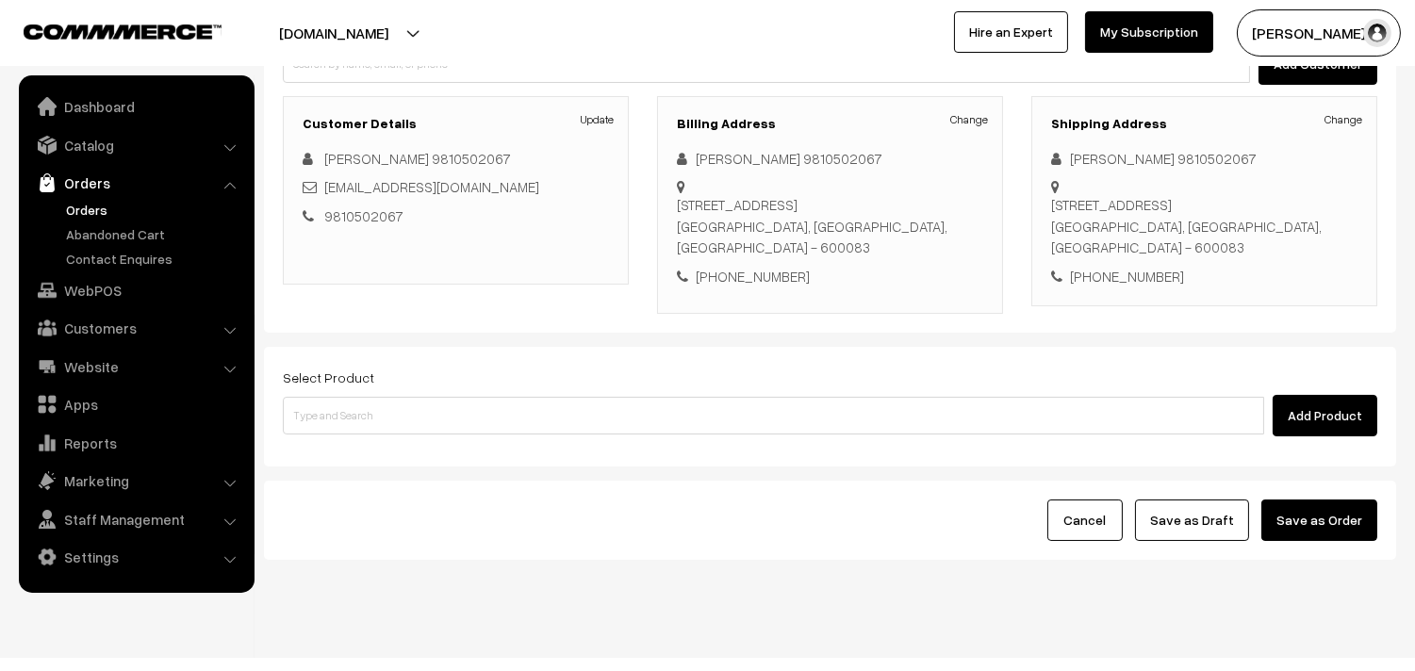
scroll to position [256, 0]
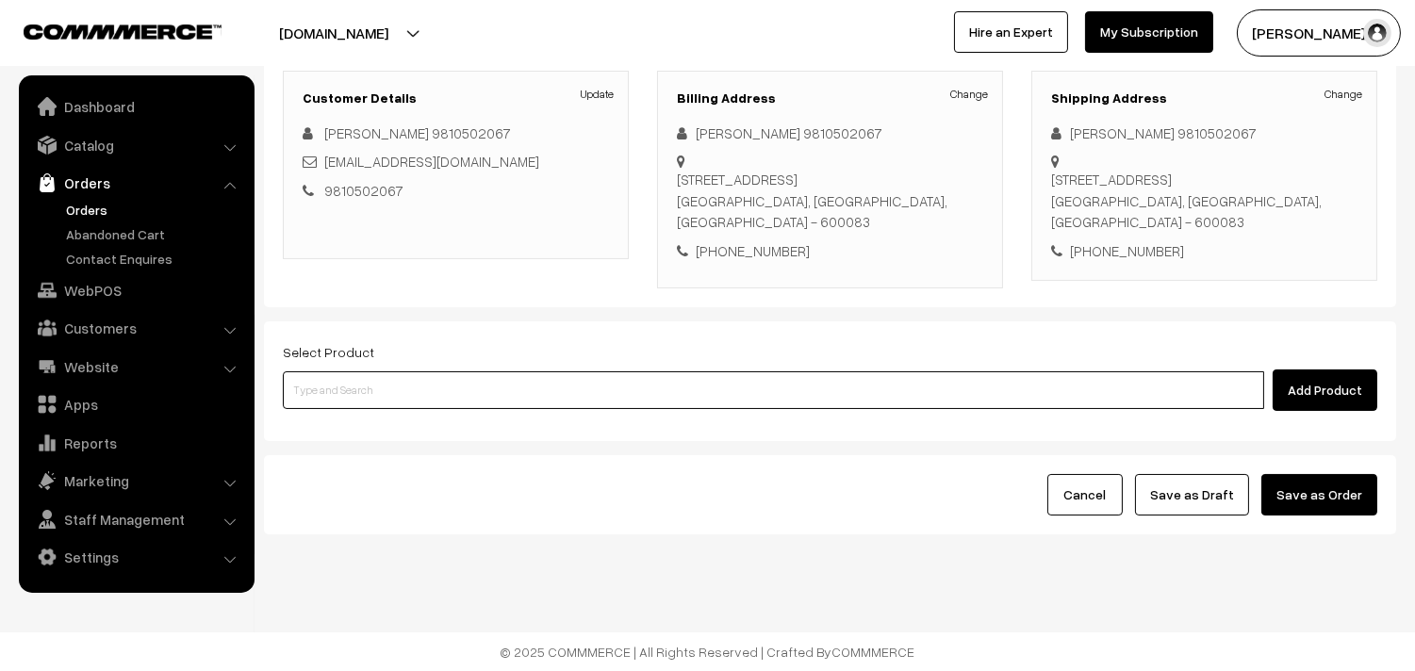
click at [543, 377] on input at bounding box center [773, 390] width 981 height 38
type input "28th Dr Chapathi (3)"
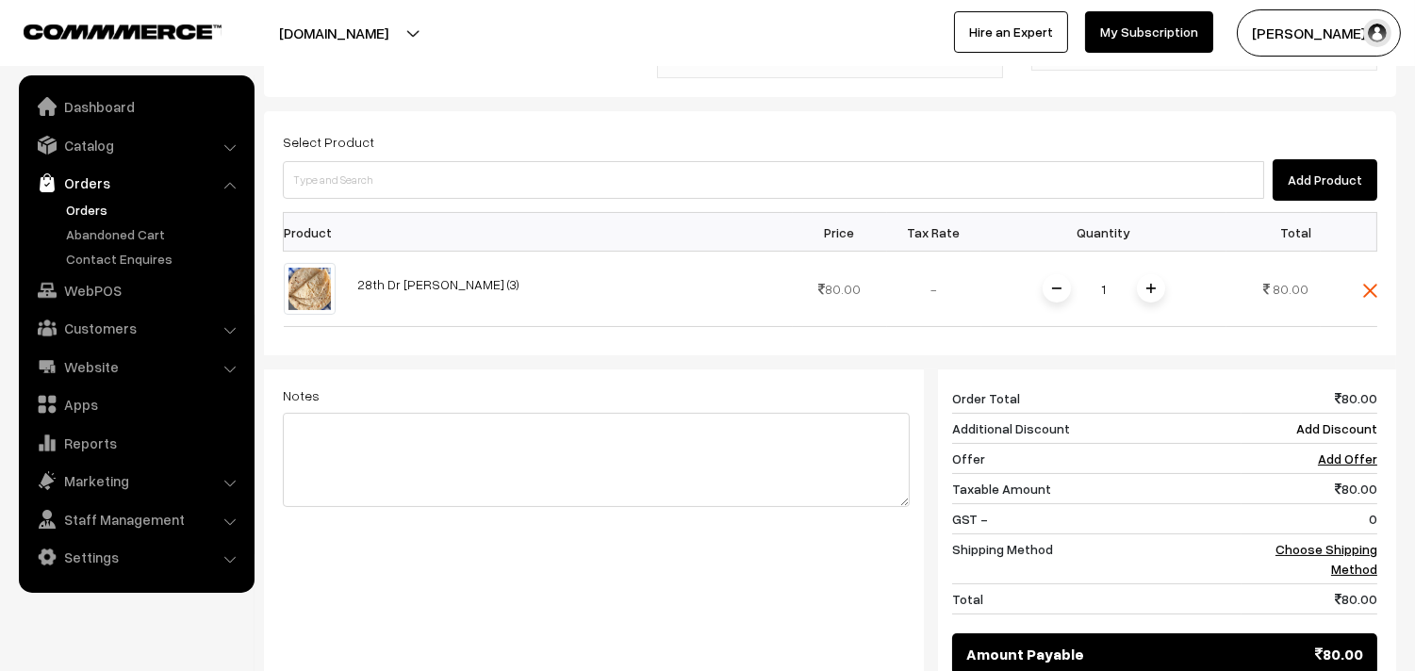
click at [1156, 289] on span at bounding box center [1151, 288] width 28 height 28
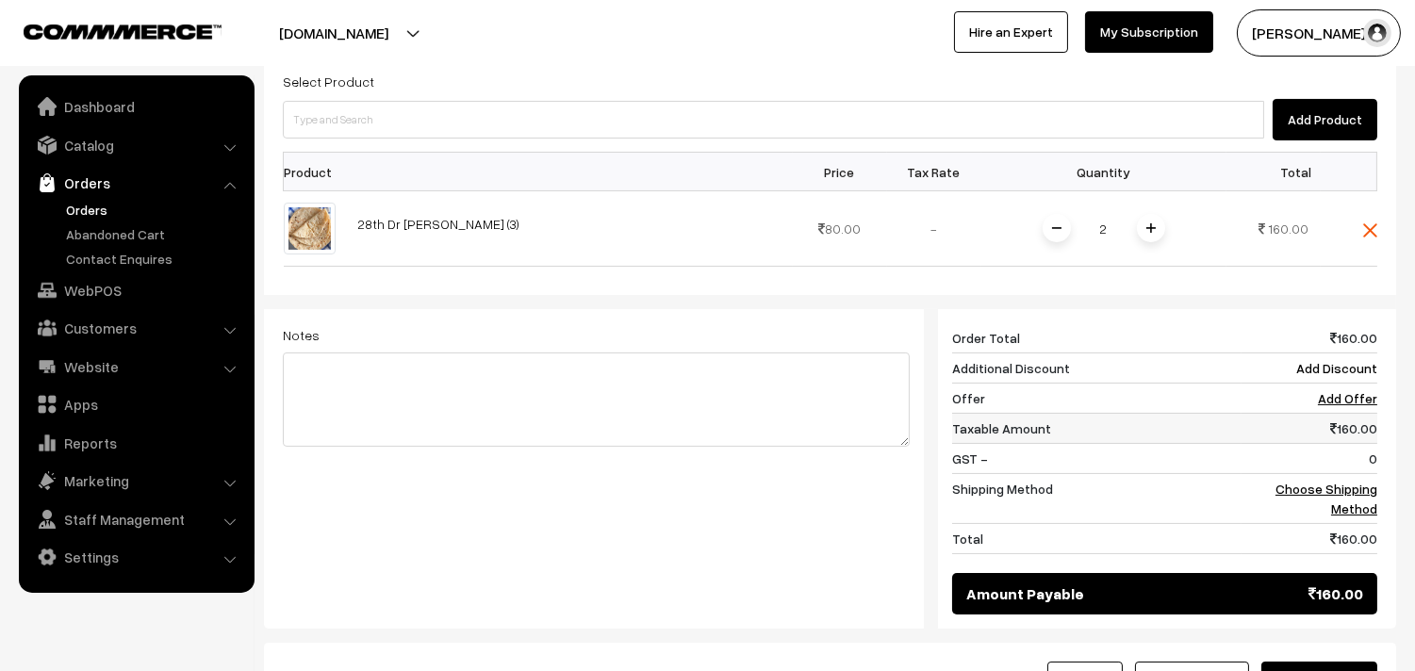
scroll to position [611, 0]
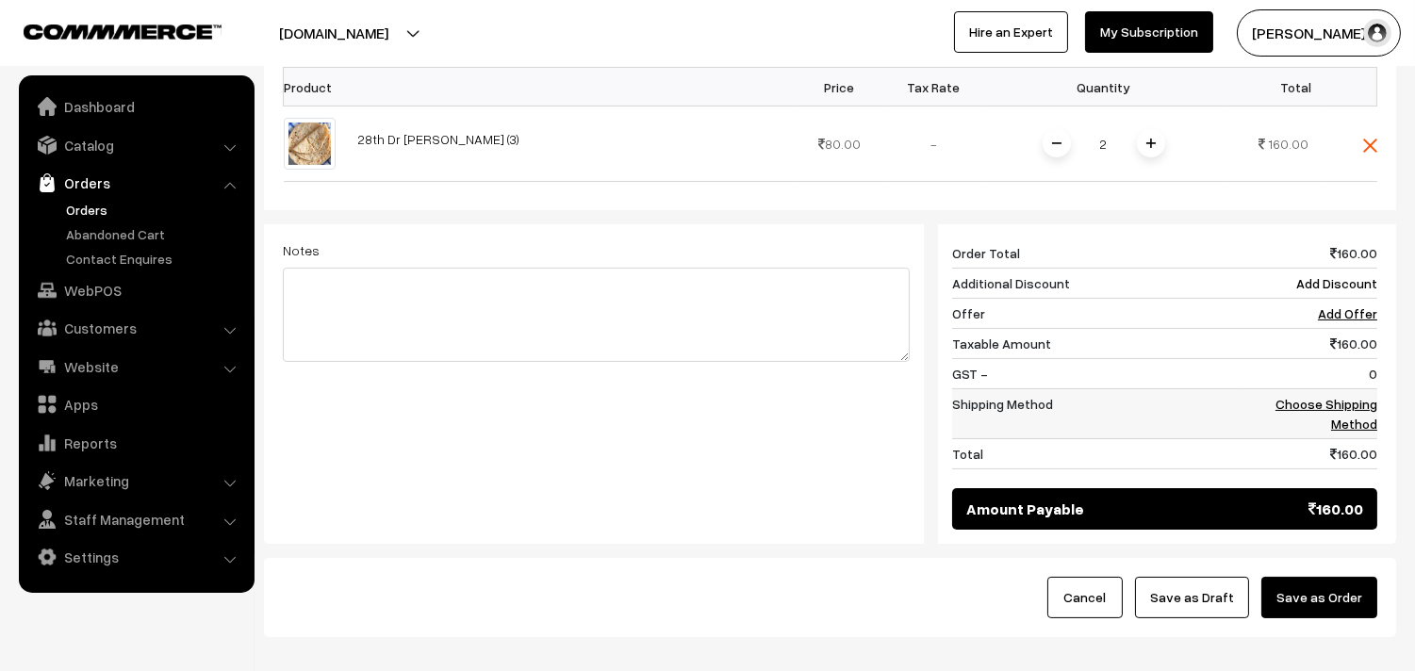
click at [1345, 424] on link "Choose Shipping Method" at bounding box center [1327, 414] width 102 height 36
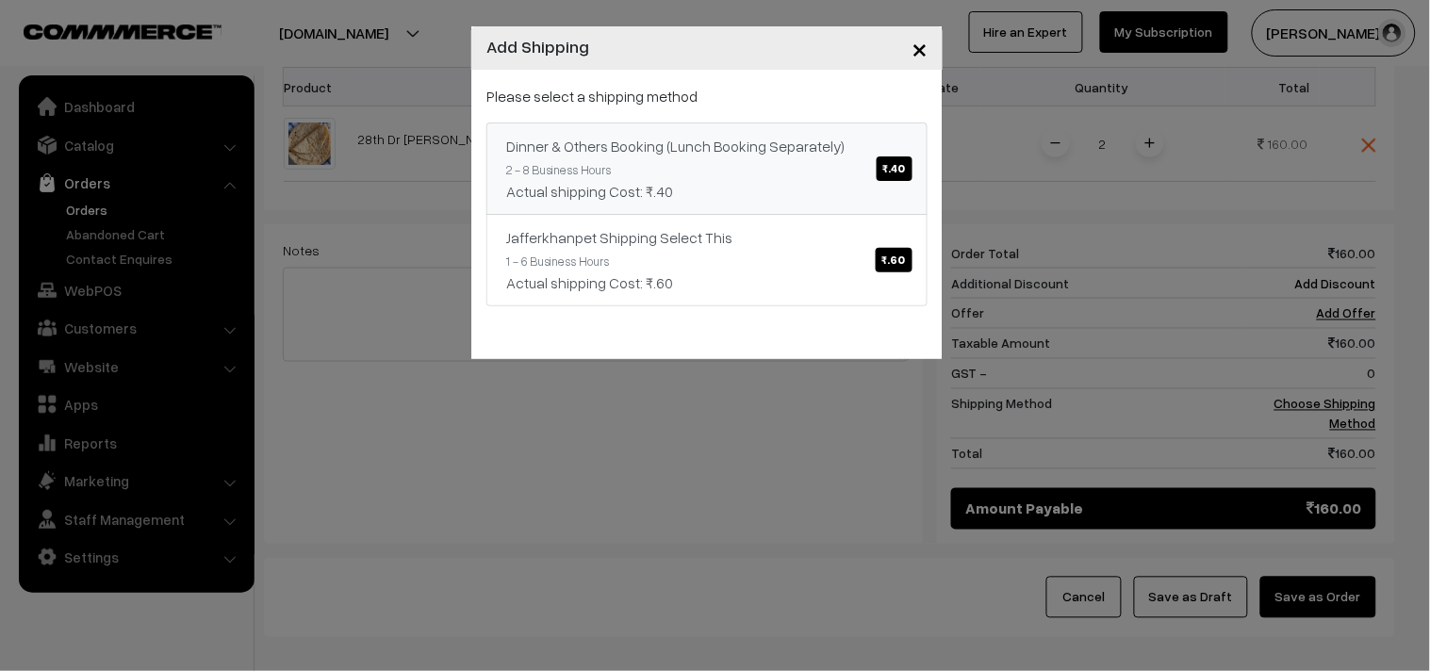
click at [781, 194] on div "Actual shipping Cost: ₹.40" at bounding box center [707, 191] width 402 height 23
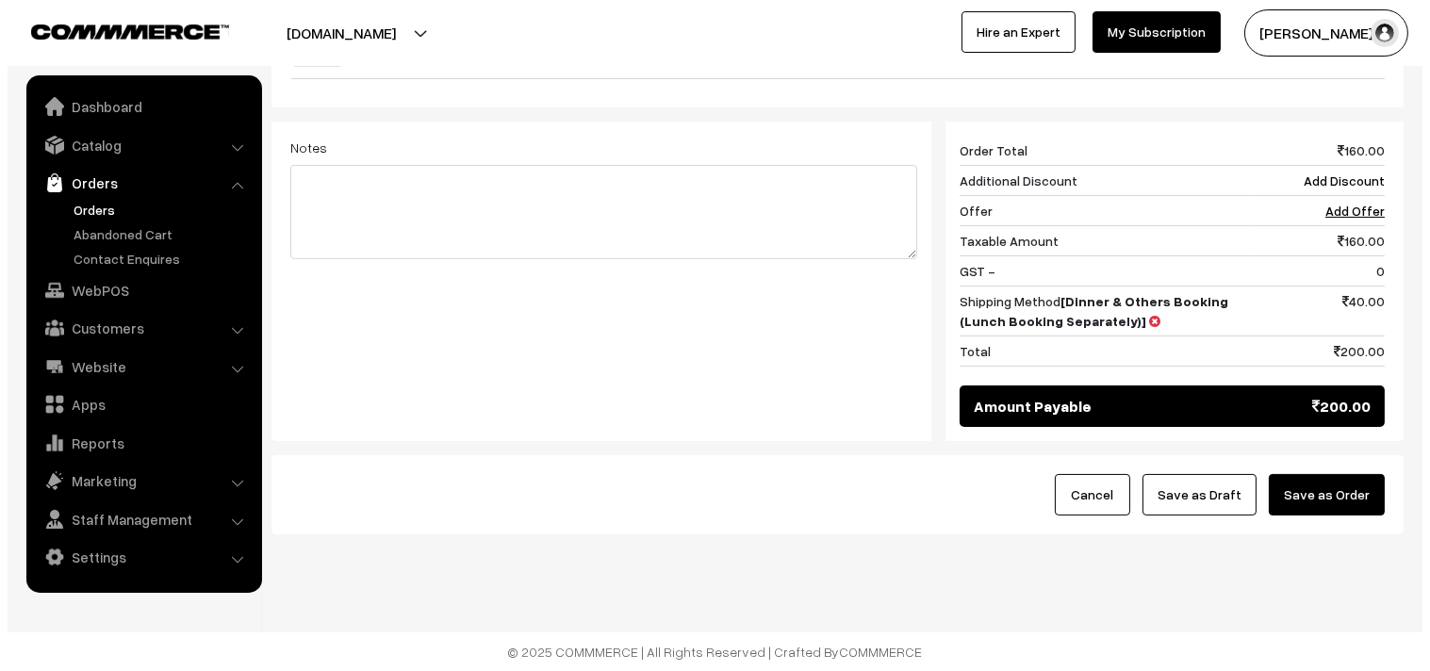
scroll to position [717, 0]
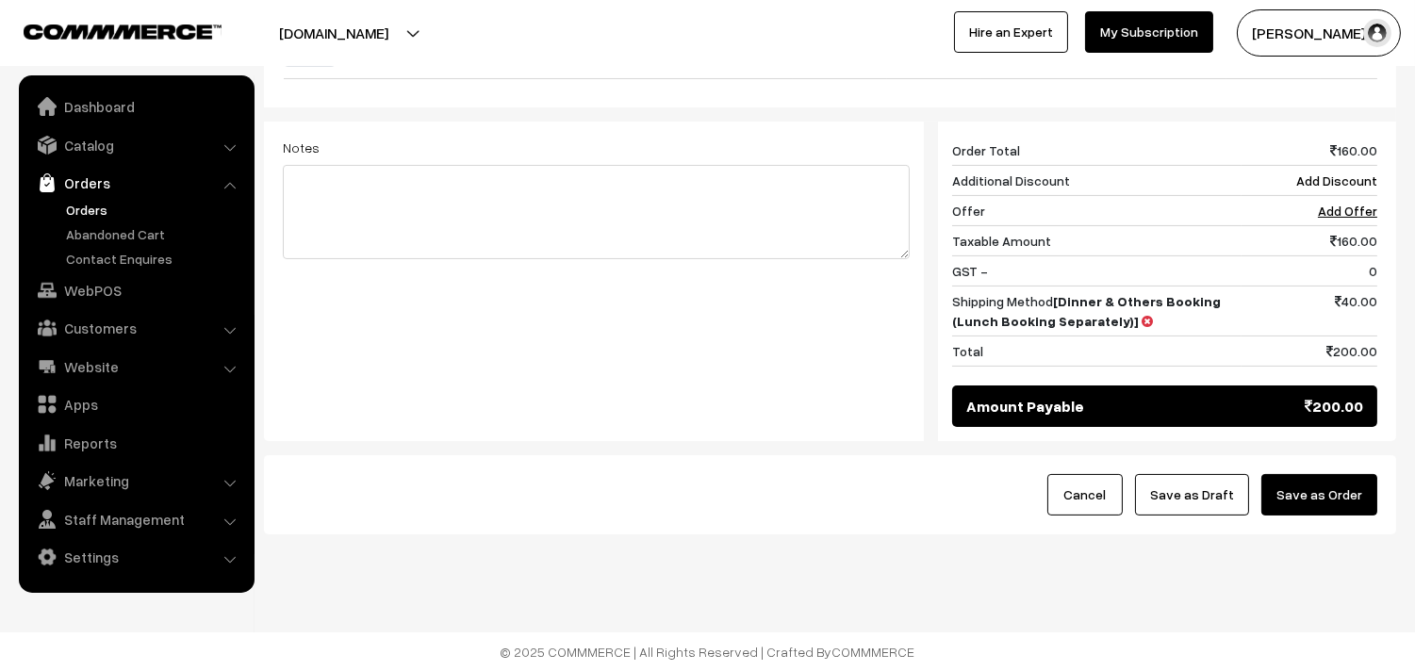
click at [1354, 477] on button "Save as Order" at bounding box center [1319, 494] width 116 height 41
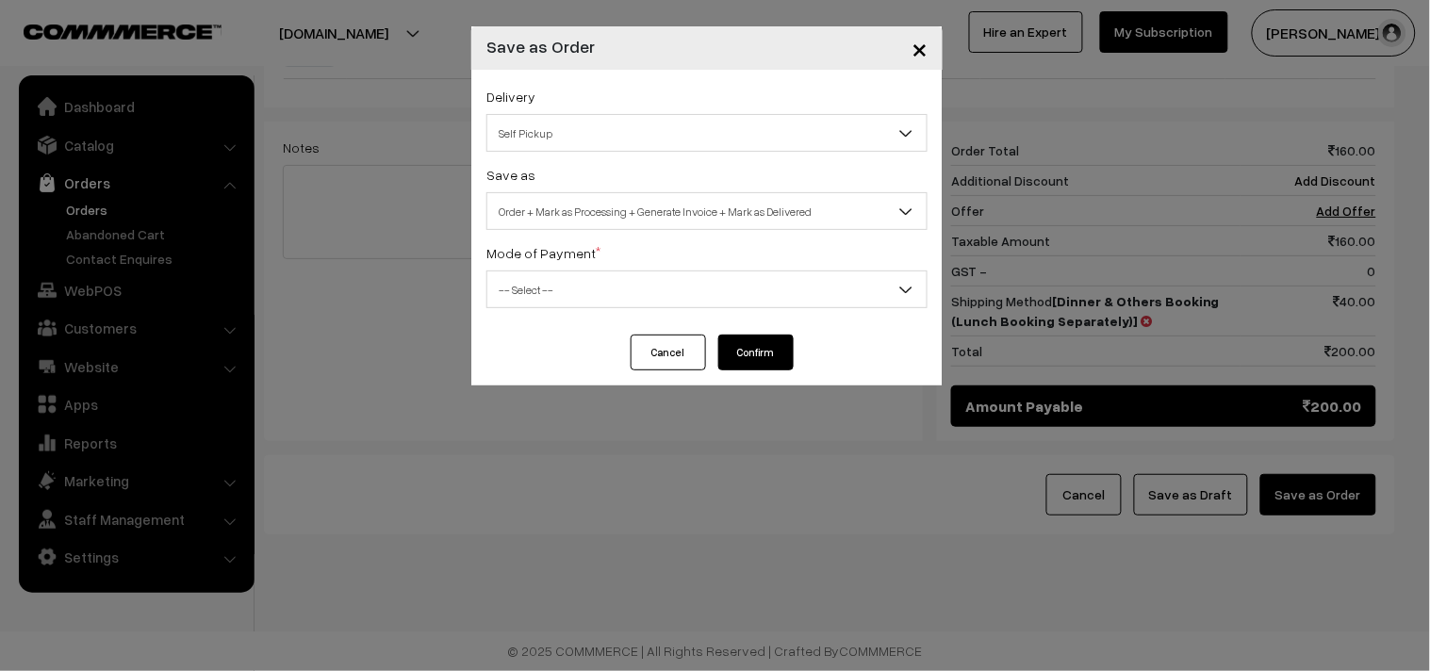
click at [608, 222] on span "Order + Mark as Processing + Generate Invoice + Mark as Delivered" at bounding box center [706, 211] width 439 height 33
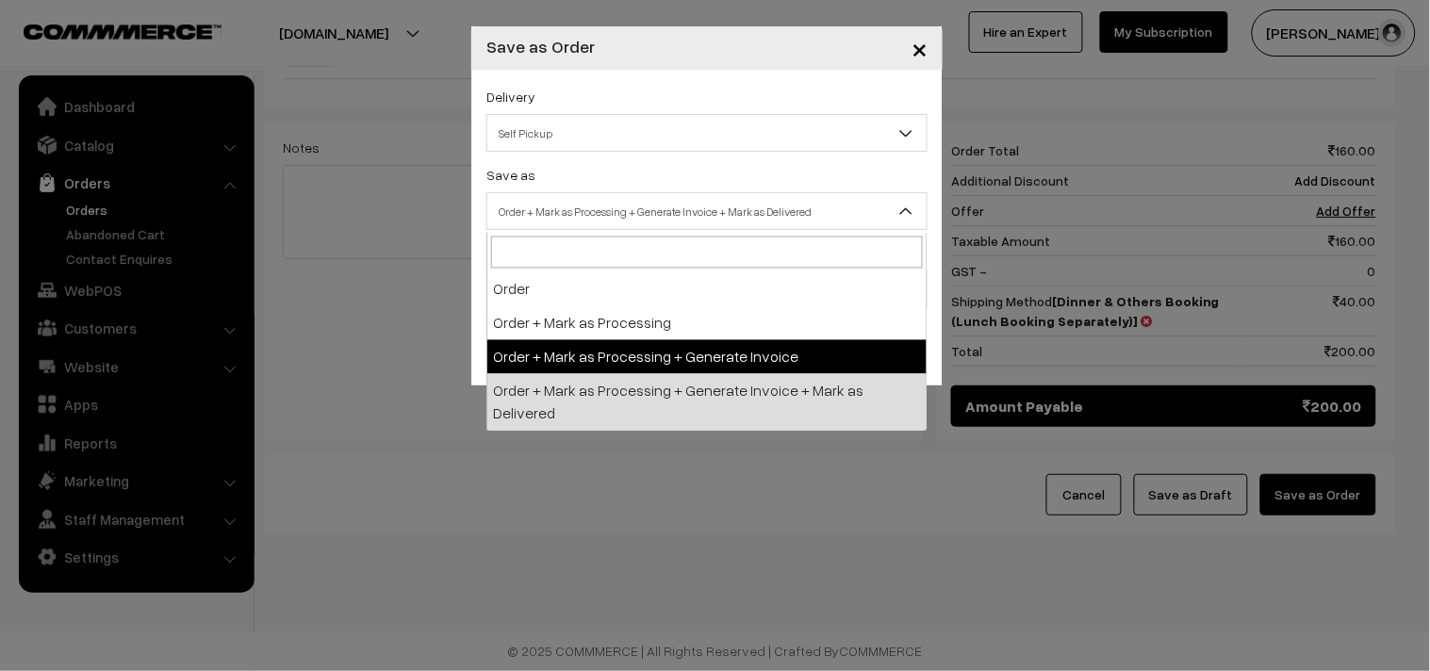
select select "3"
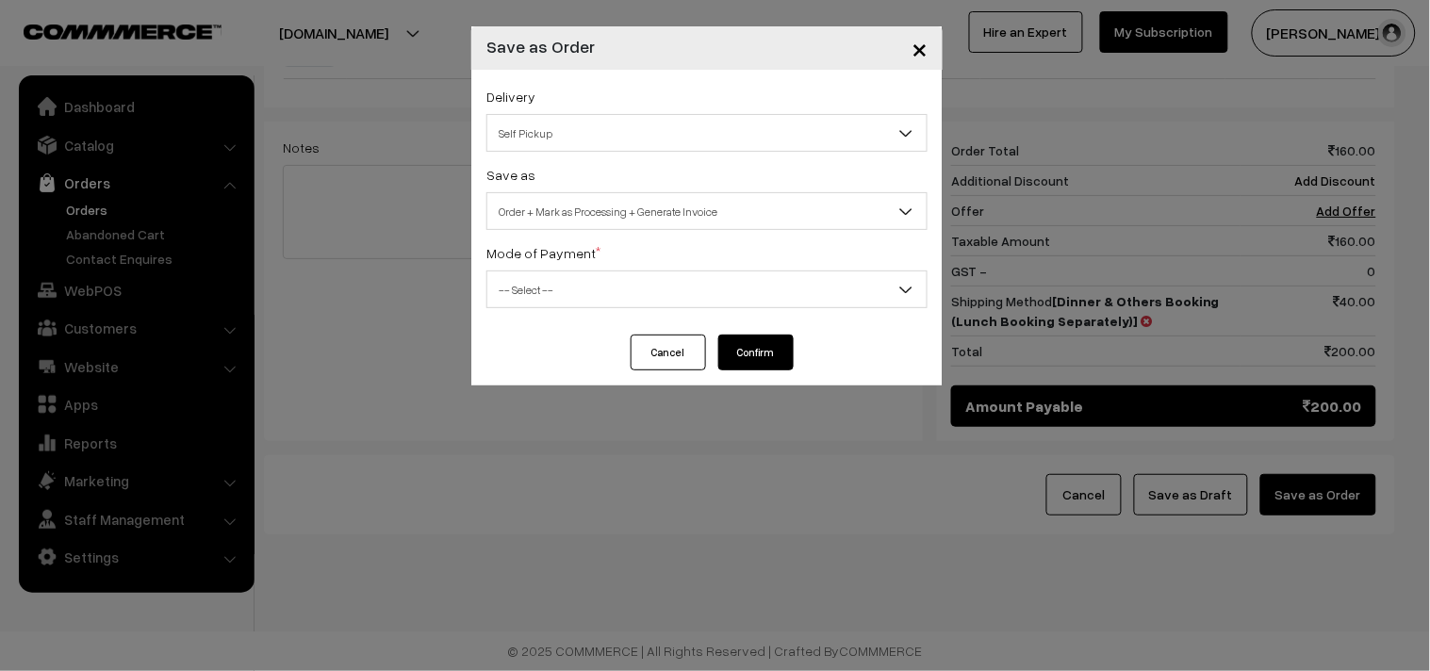
click at [563, 288] on span "-- Select --" at bounding box center [706, 289] width 439 height 33
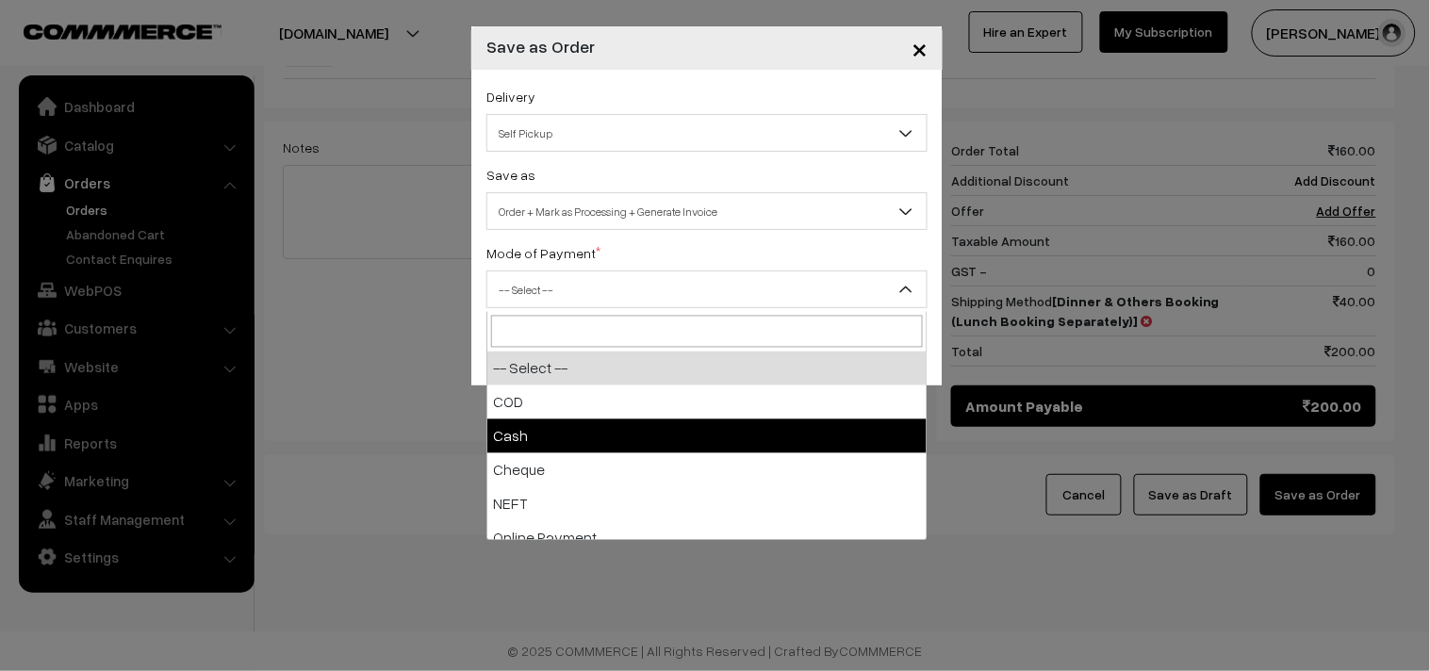
select select "2"
checkbox input "true"
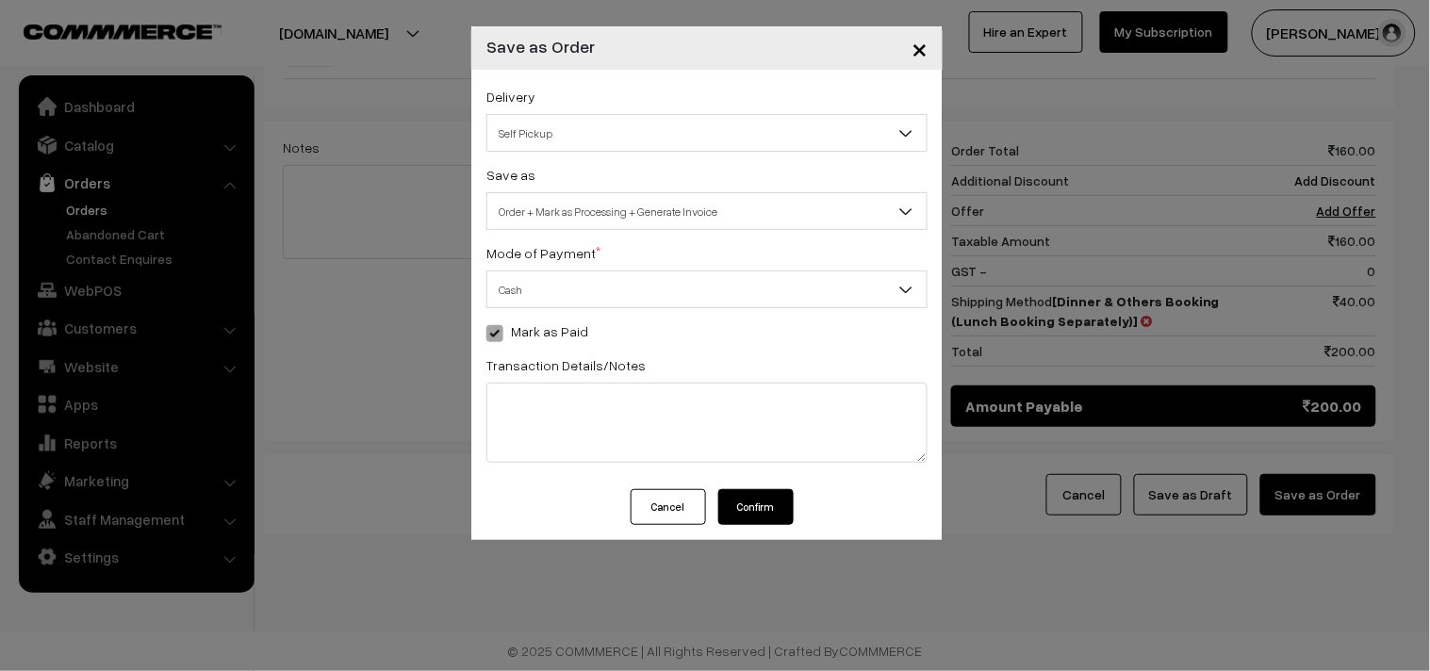
click at [752, 503] on button "Confirm" at bounding box center [755, 507] width 75 height 36
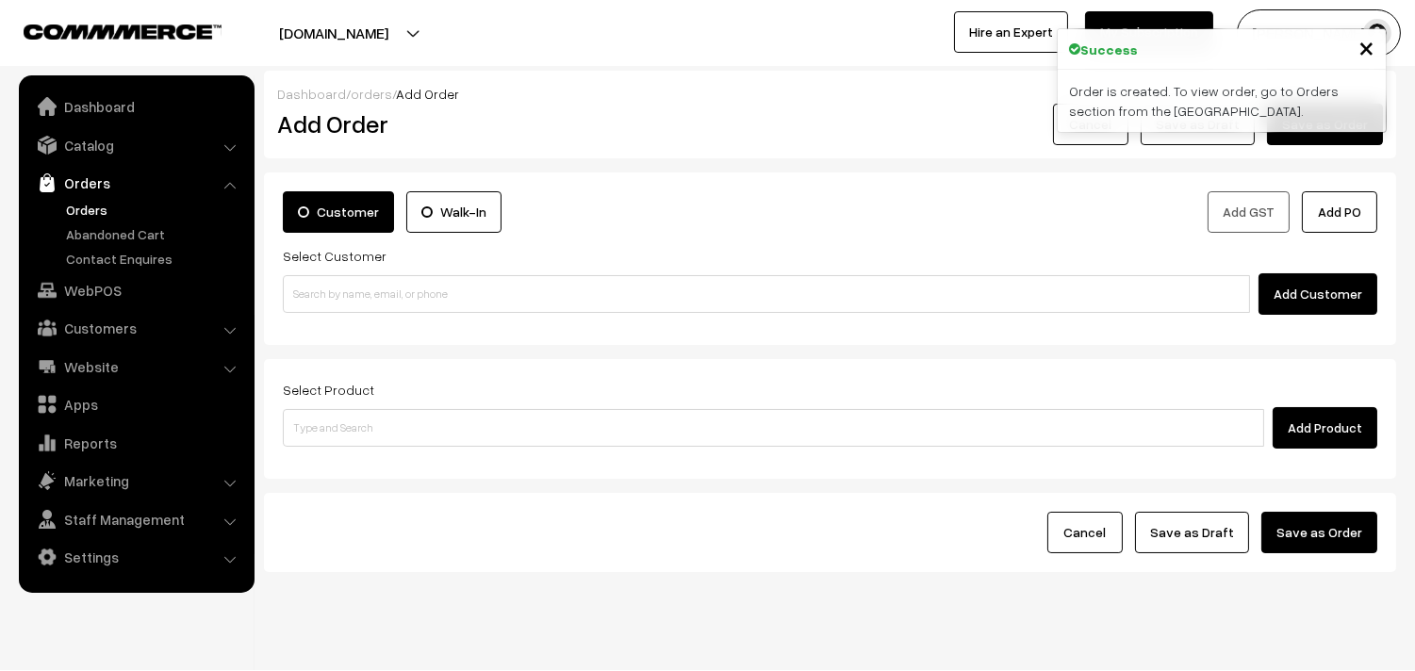
click at [89, 202] on link "Orders" at bounding box center [154, 210] width 187 height 20
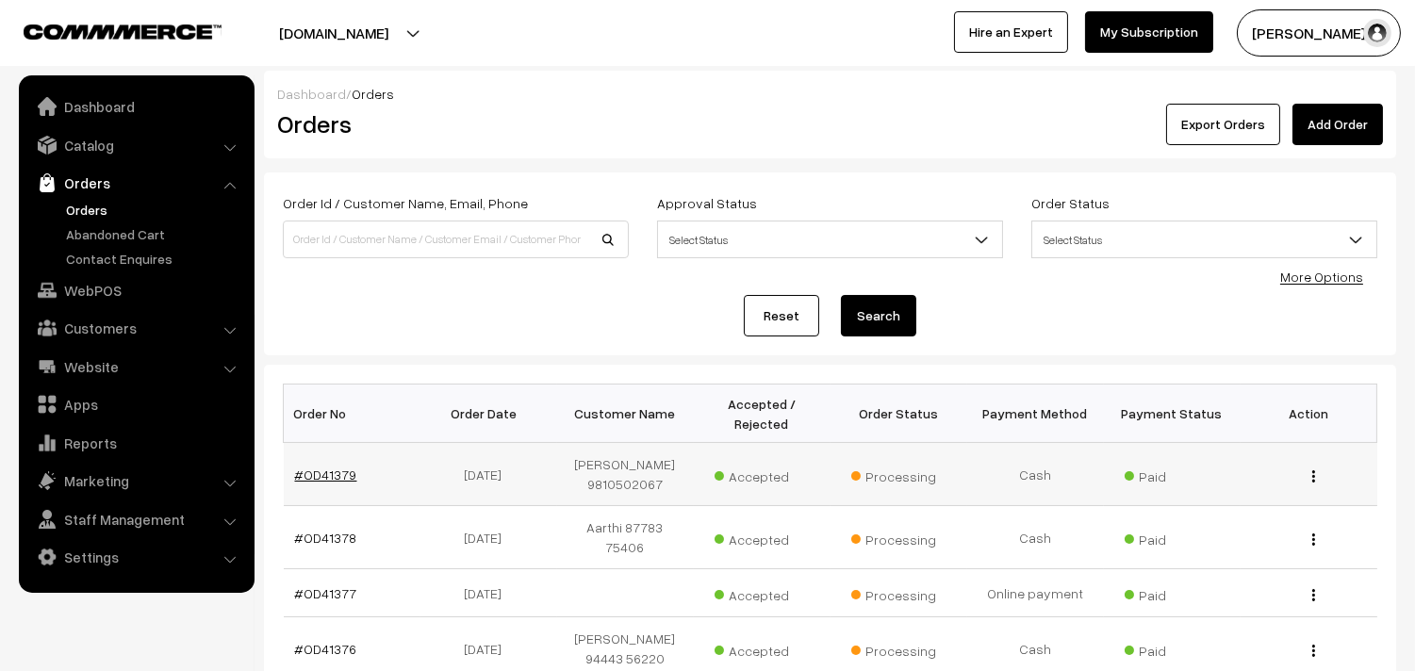
click at [328, 467] on link "#OD41379" at bounding box center [326, 475] width 62 height 16
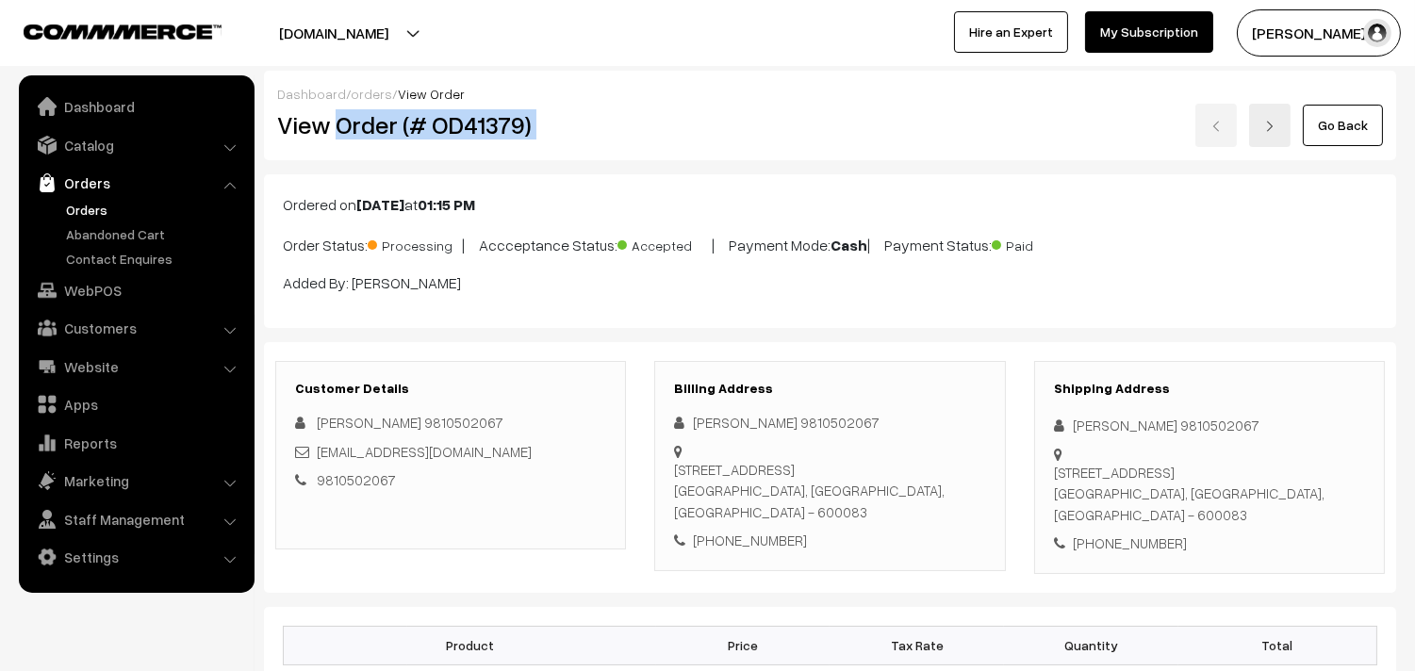
drag, startPoint x: 334, startPoint y: 125, endPoint x: 682, endPoint y: 120, distance: 347.9
click at [682, 121] on div "View Order (# OD41379) Go Back" at bounding box center [830, 125] width 1134 height 43
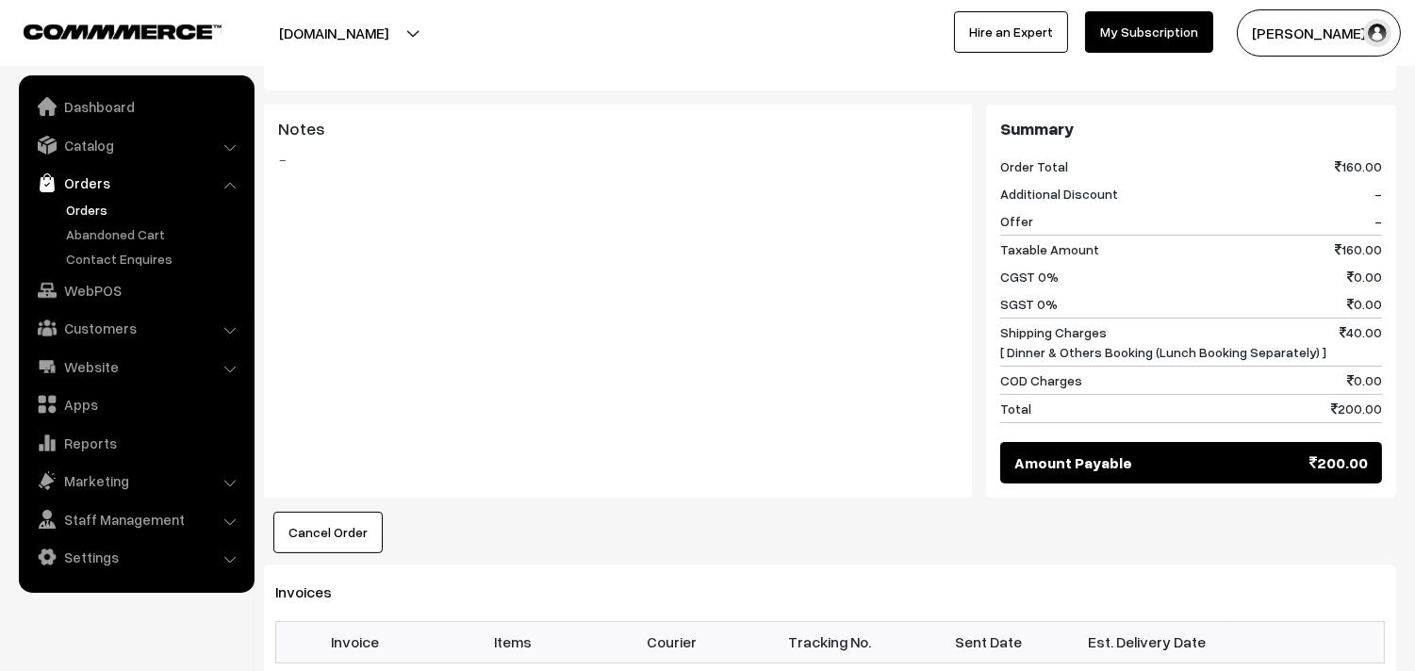
scroll to position [837, 0]
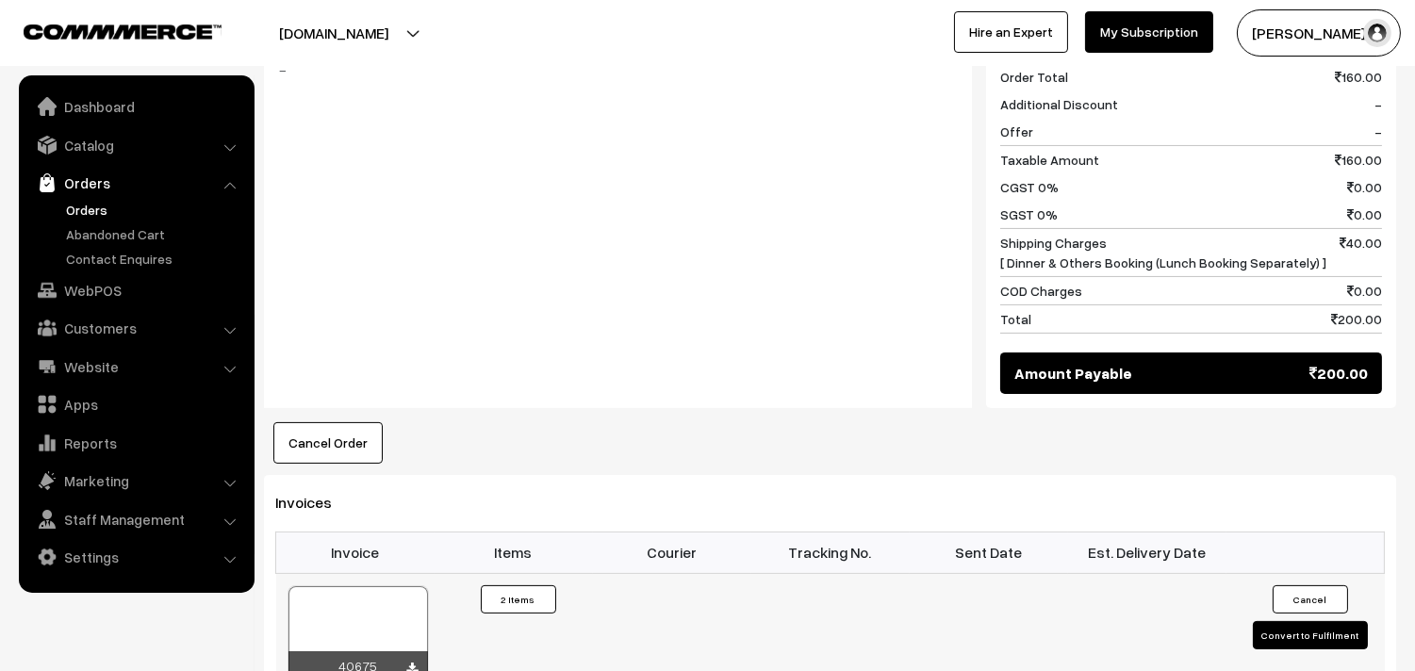
click at [383, 646] on div at bounding box center [358, 633] width 140 height 94
click at [117, 299] on link "WebPOS" at bounding box center [136, 290] width 224 height 34
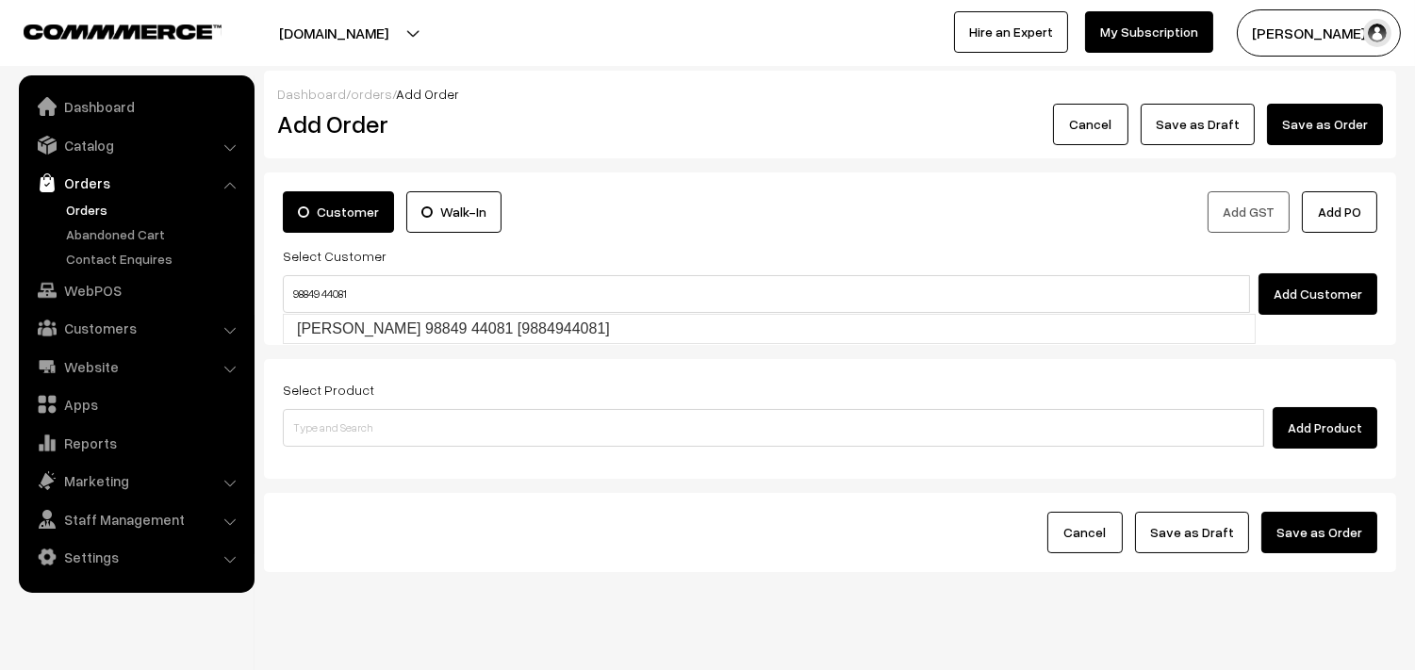
type input "[PERSON_NAME] 98849 44081 [9884944081]"
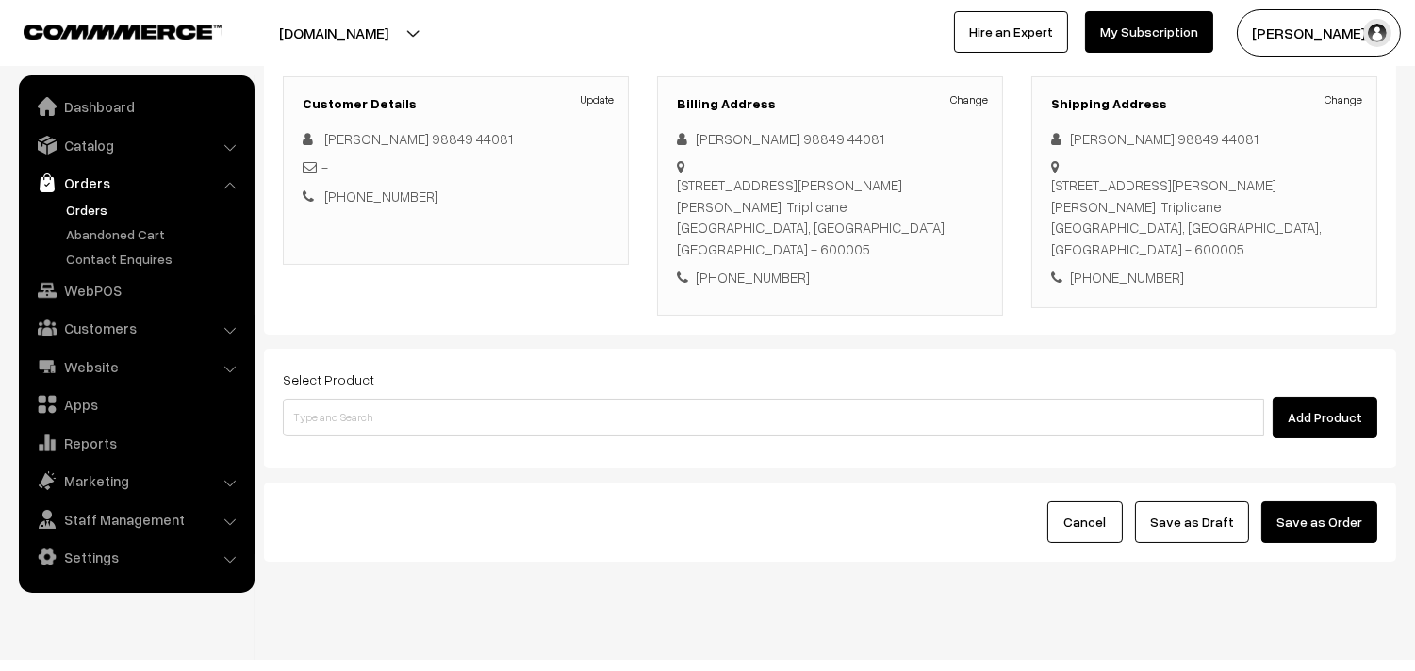
scroll to position [256, 0]
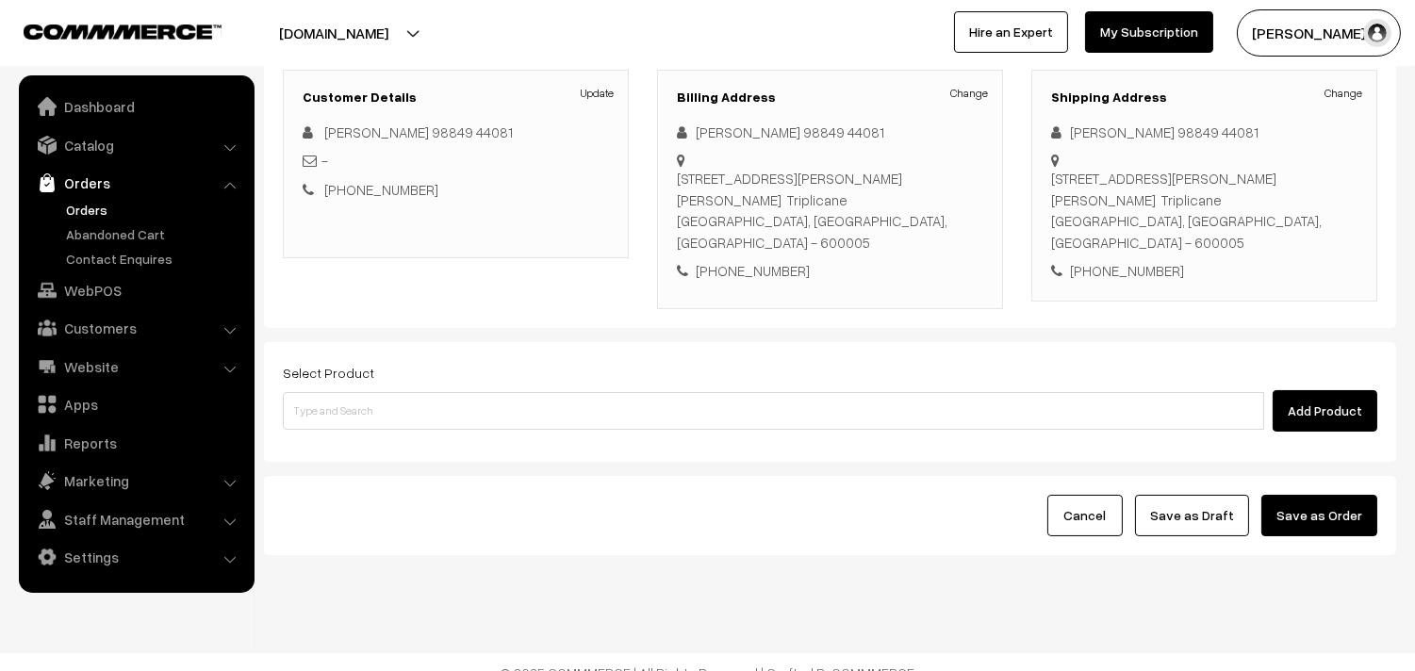
drag, startPoint x: 519, startPoint y: 429, endPoint x: 519, endPoint y: 397, distance: 32.1
click at [519, 420] on div "Select Product Add Product" at bounding box center [830, 402] width 1132 height 120
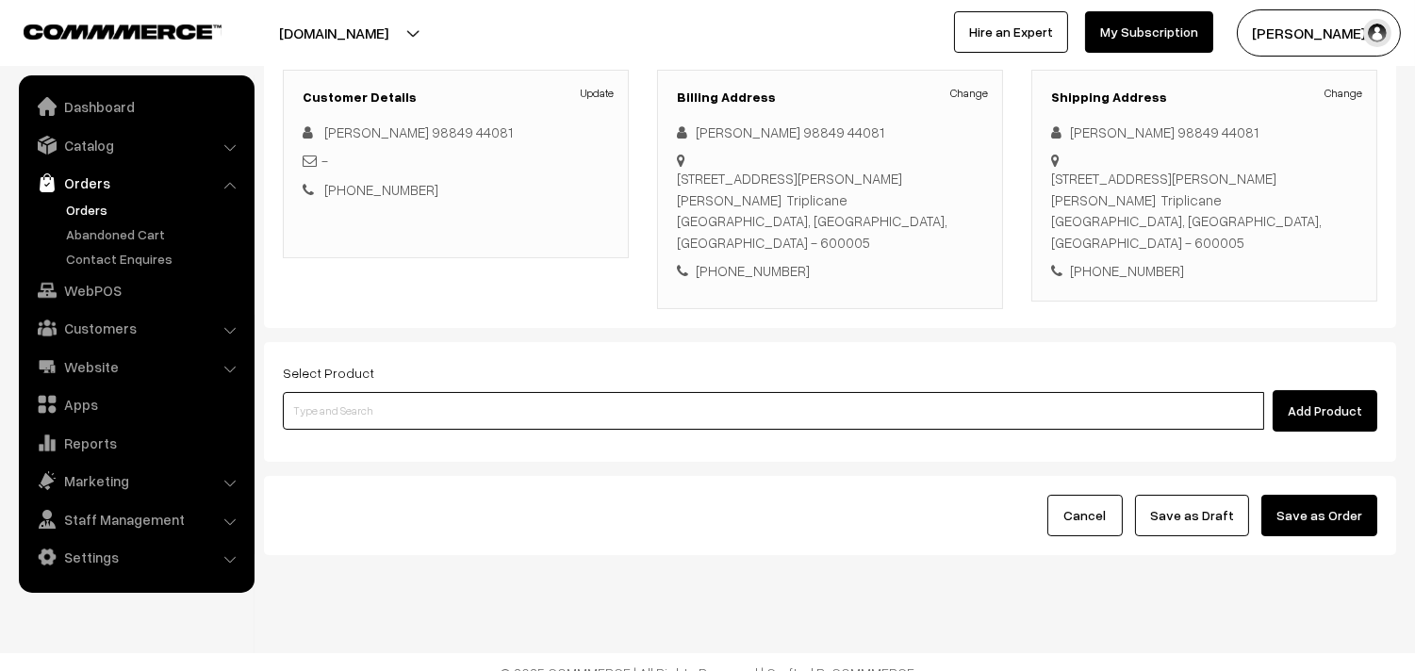
click at [519, 396] on input at bounding box center [773, 411] width 981 height 38
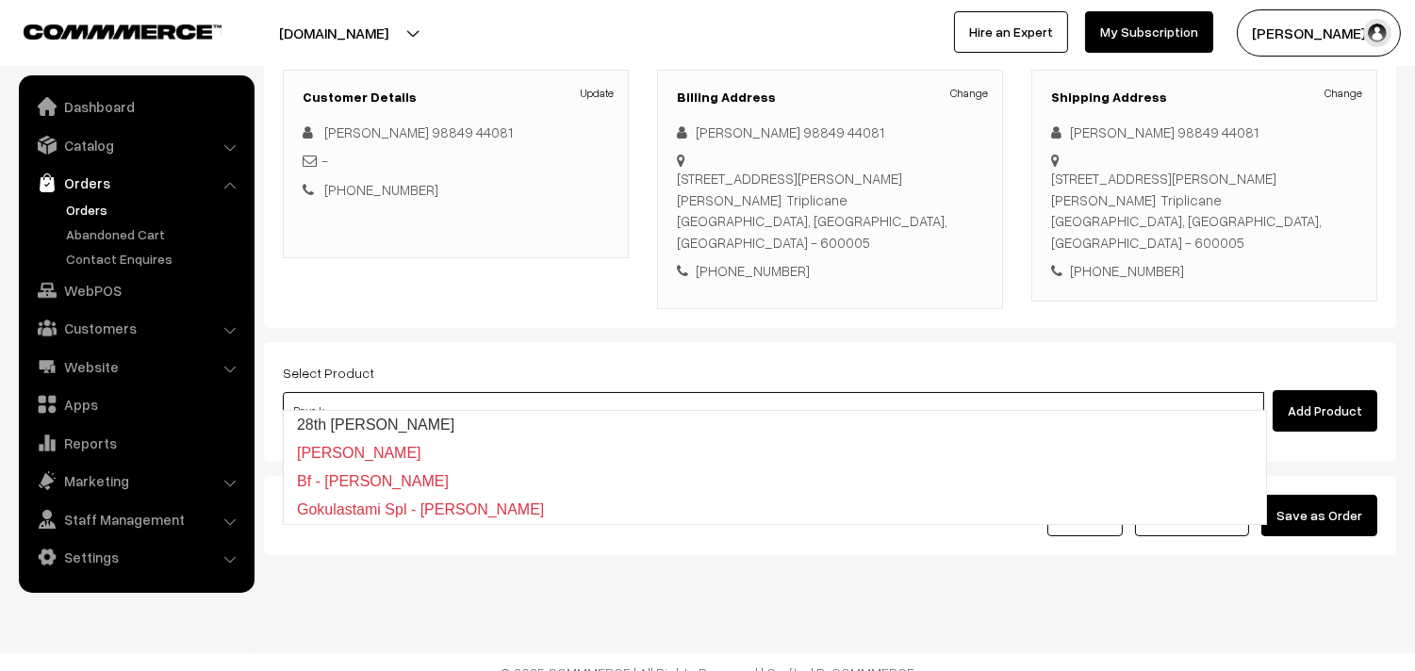
type input "28th Dr Rava Kichadi"
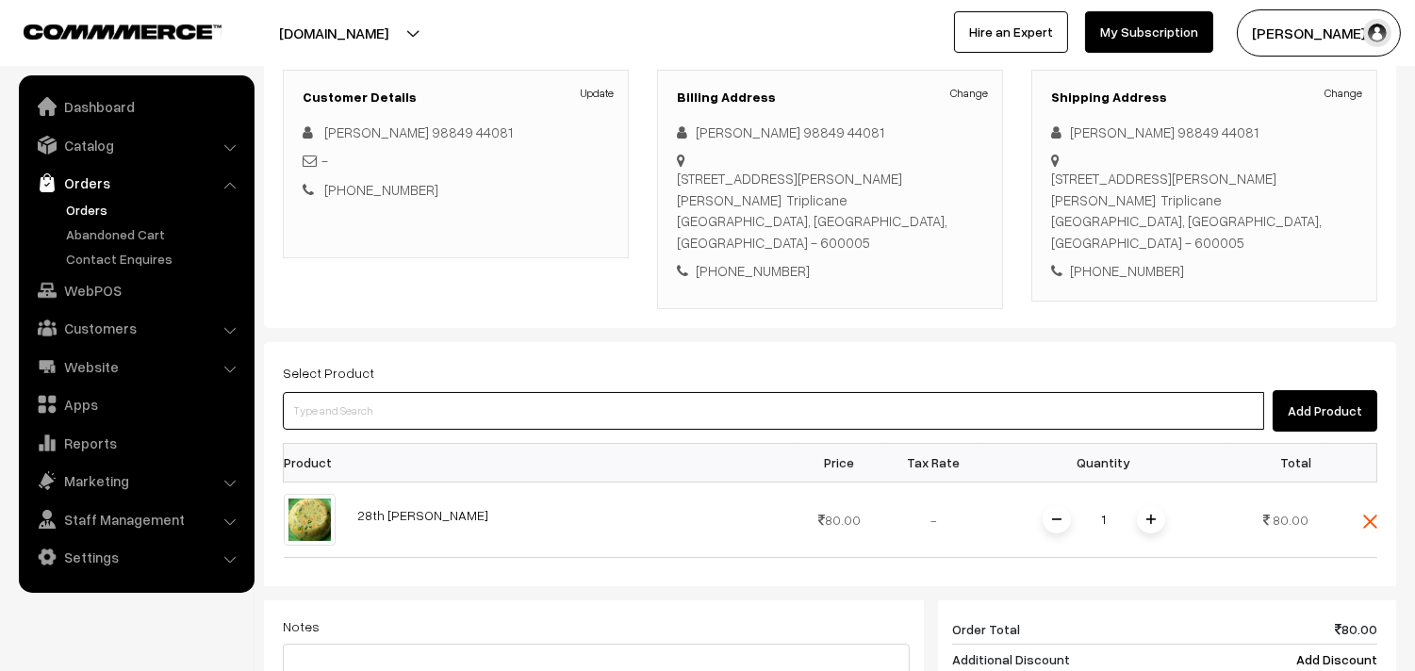
click at [597, 392] on input at bounding box center [773, 411] width 981 height 38
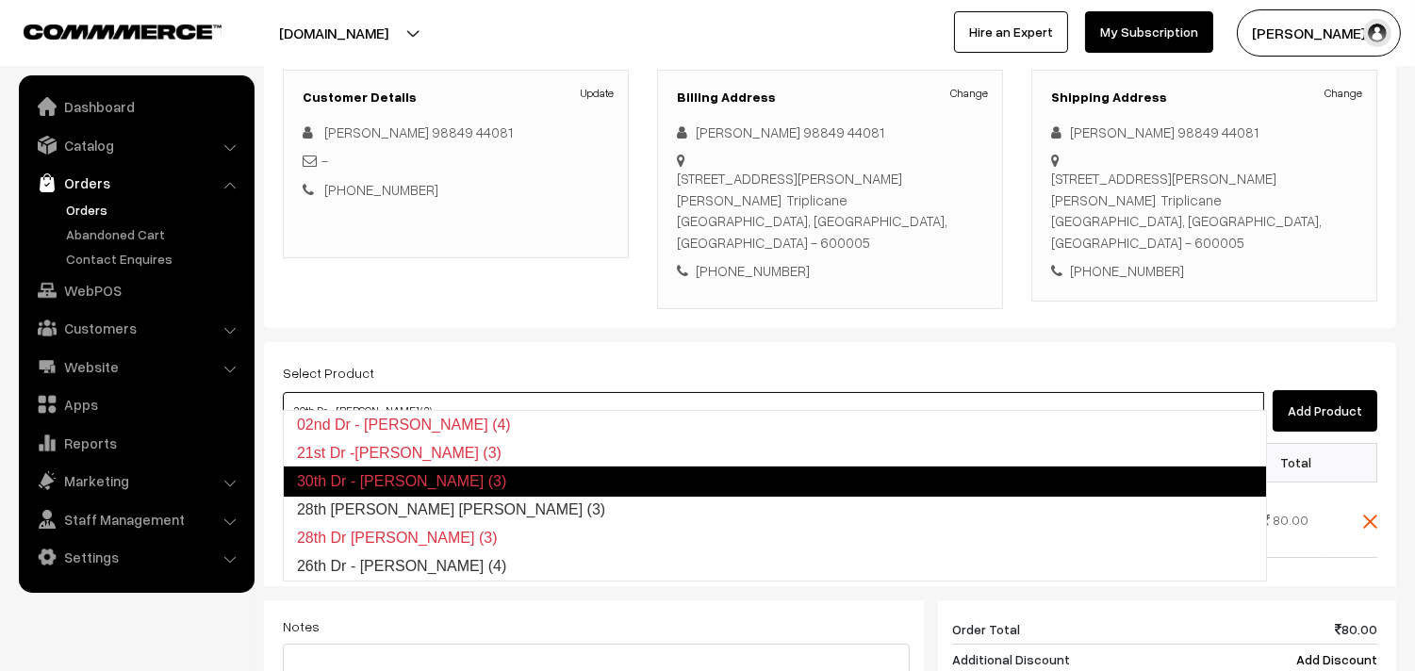
type input "28th [PERSON_NAME] [PERSON_NAME] (3)"
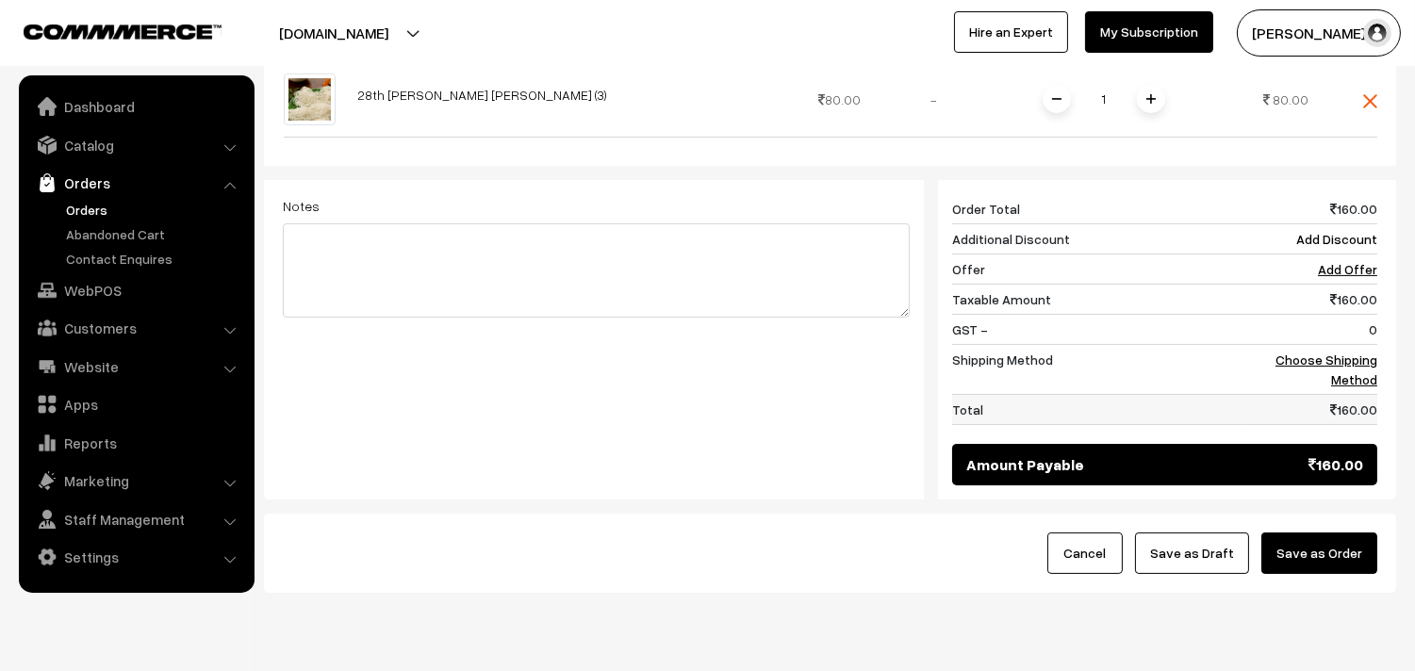
scroll to position [780, 0]
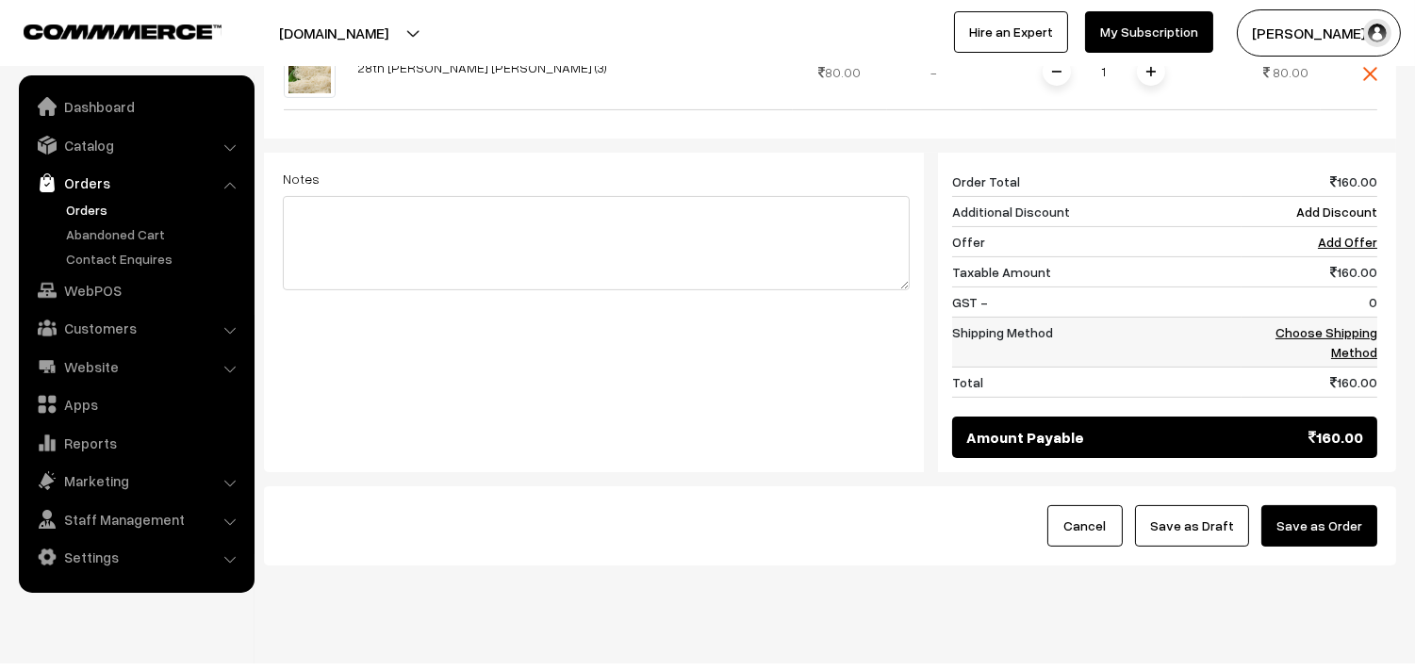
click at [1359, 324] on link "Choose Shipping Method" at bounding box center [1327, 342] width 102 height 36
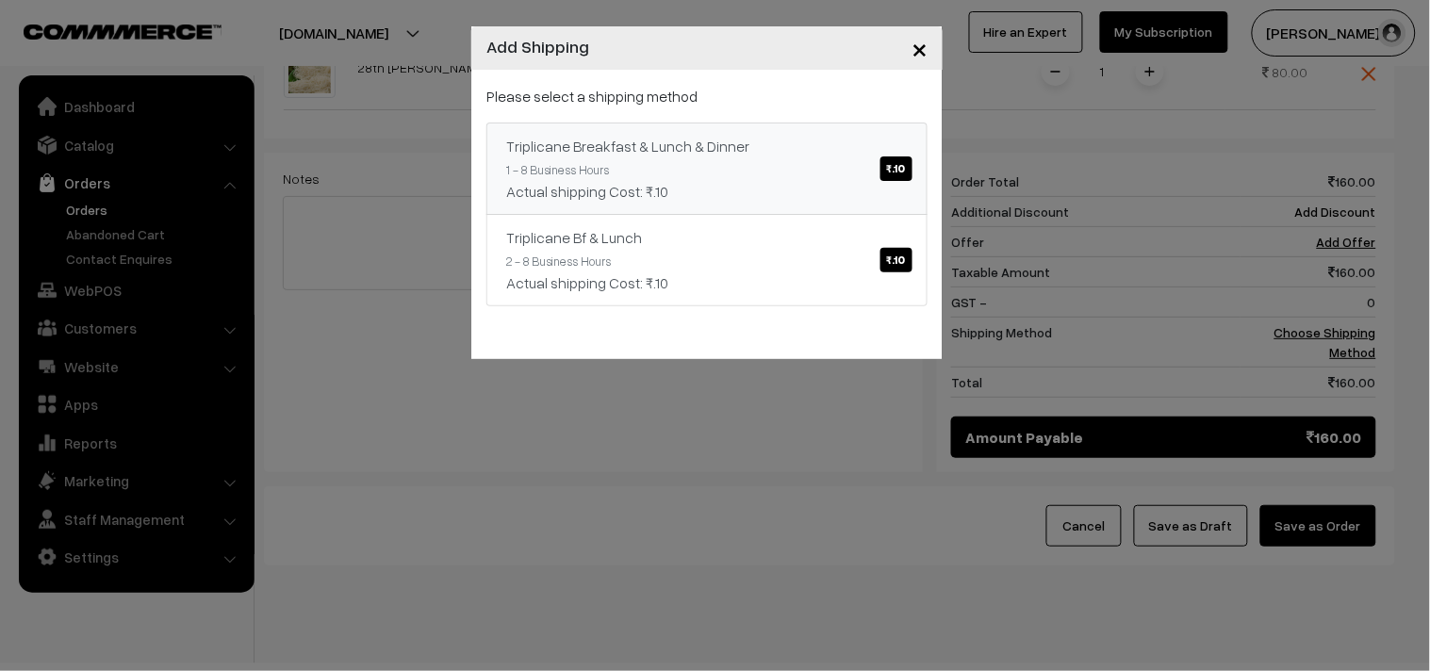
click at [777, 128] on link "Triplicane Breakfast & Lunch & Dinner ₹.10 1 - 8 Business Hours Actual shipping…" at bounding box center [706, 169] width 441 height 92
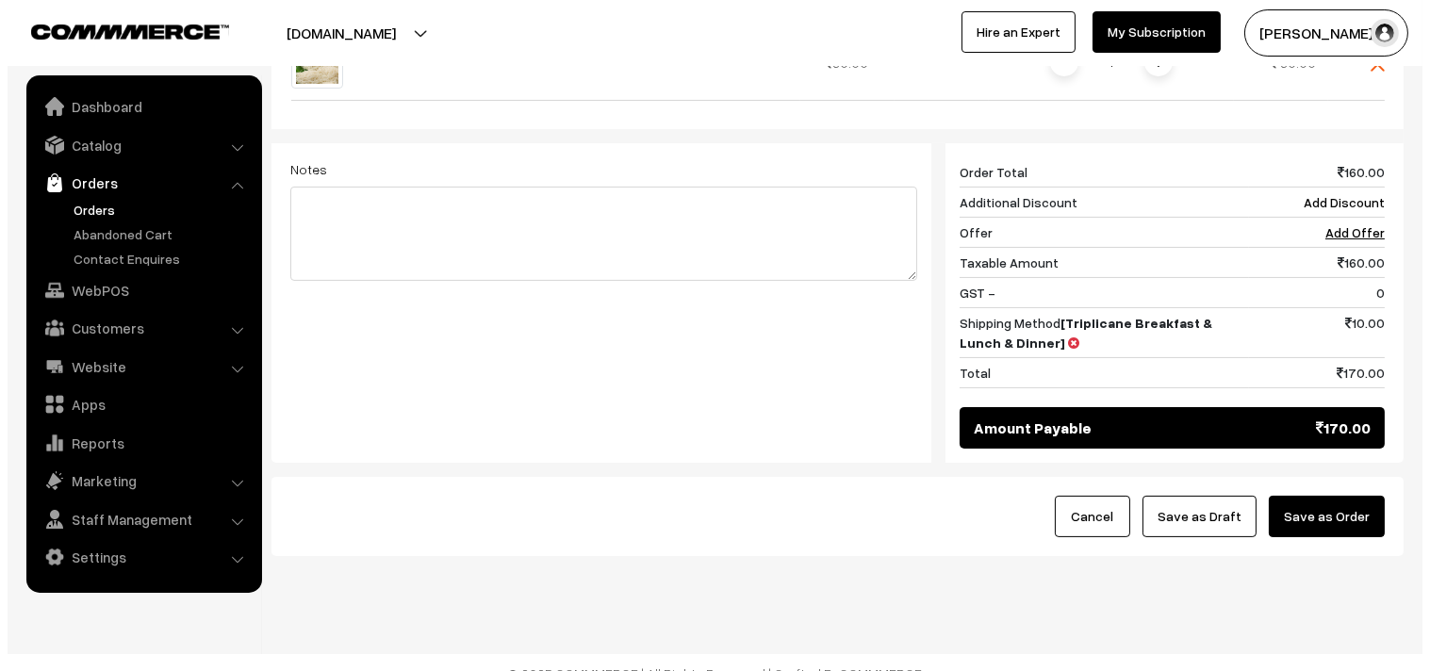
scroll to position [792, 0]
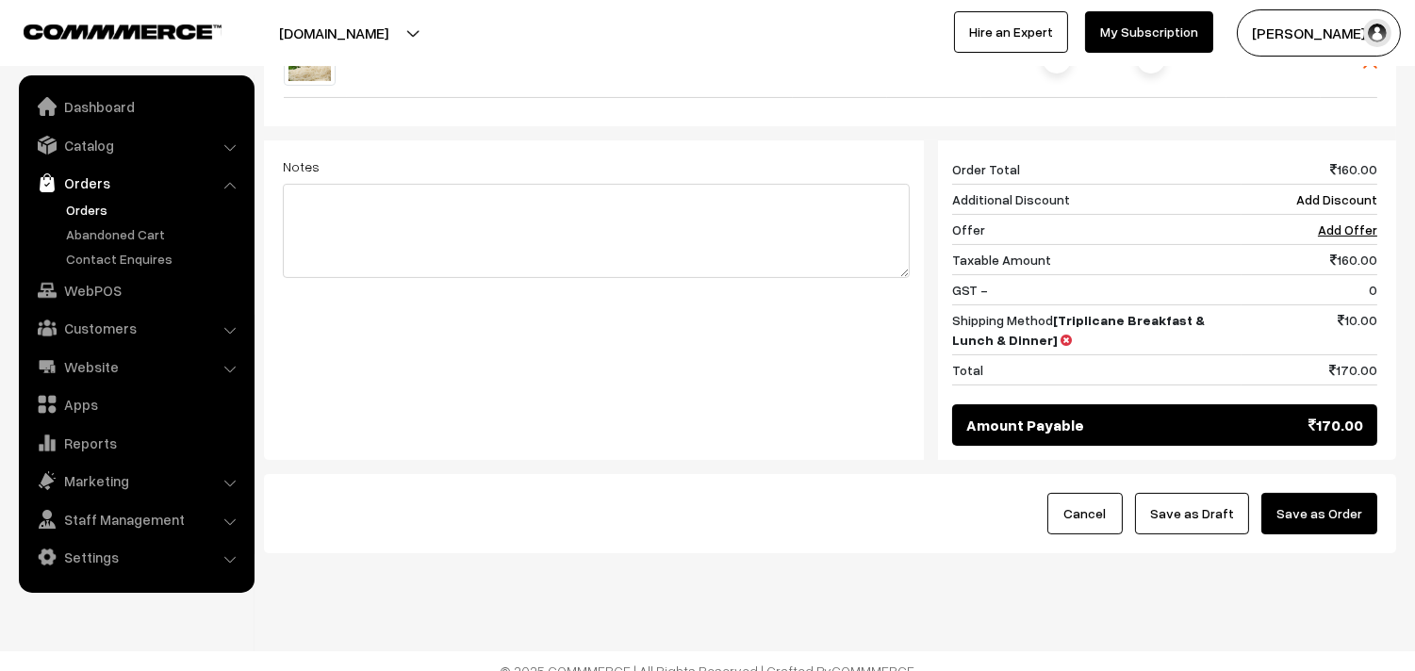
click at [1316, 493] on button "Save as Order" at bounding box center [1319, 513] width 116 height 41
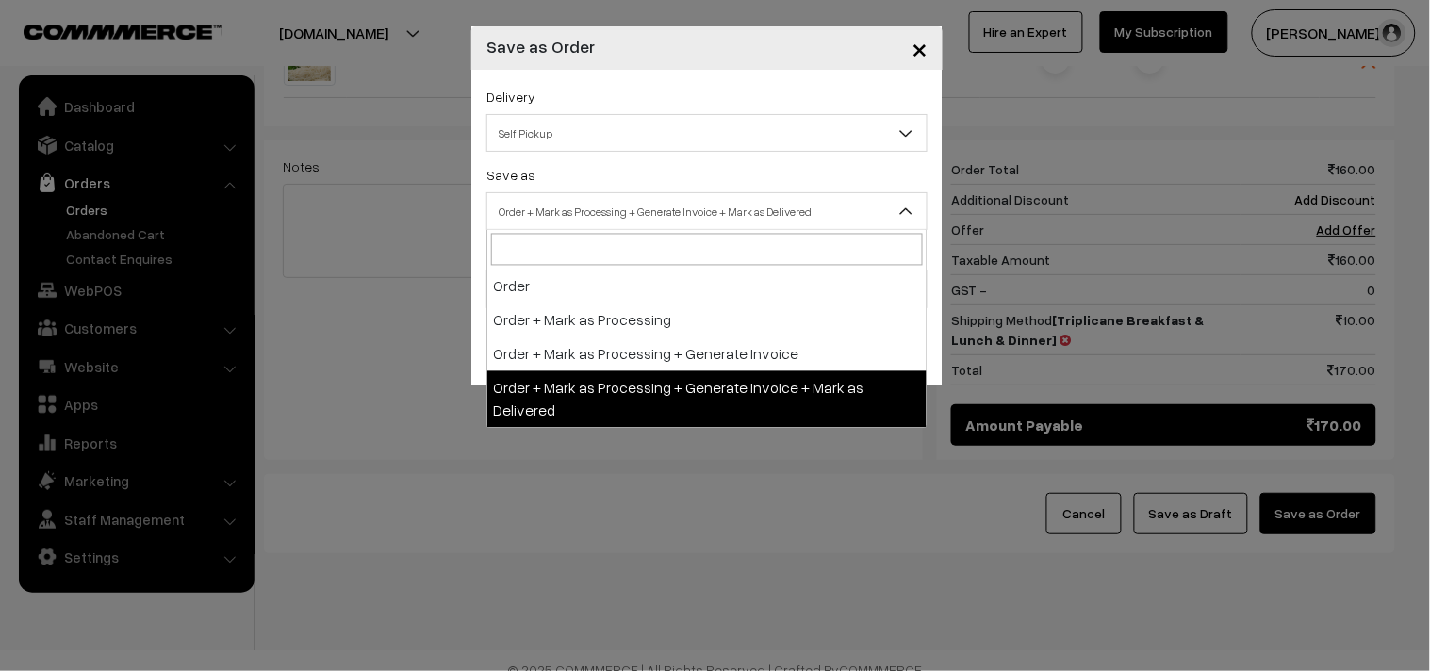
click at [722, 218] on span "Order + Mark as Processing + Generate Invoice + Mark as Delivered" at bounding box center [706, 211] width 439 height 33
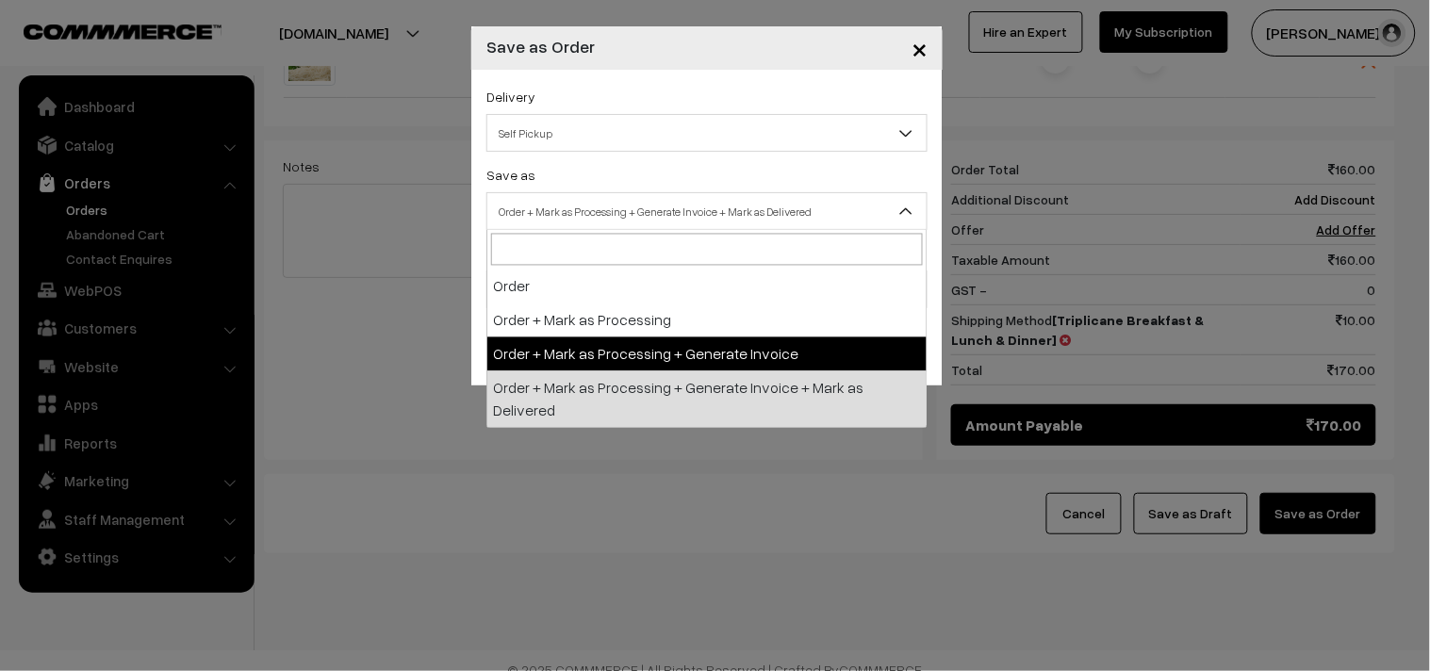
select select "3"
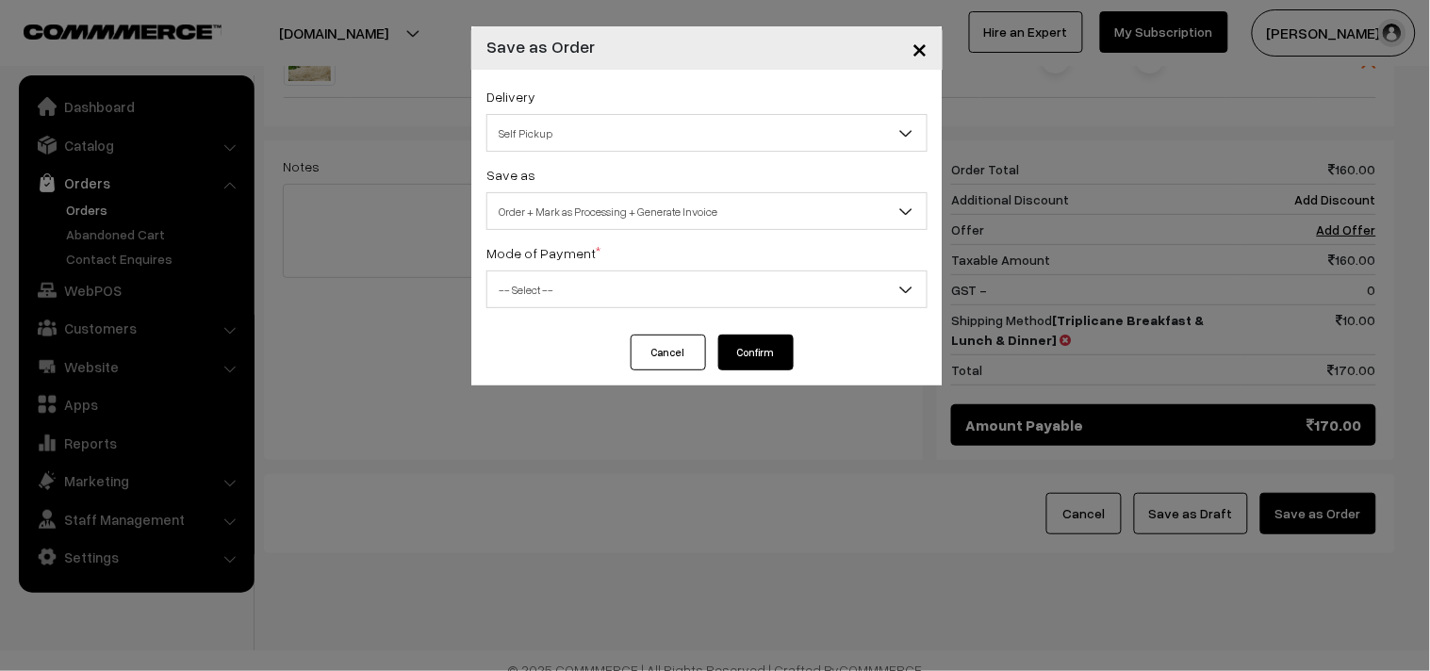
drag, startPoint x: 581, startPoint y: 308, endPoint x: 570, endPoint y: 404, distance: 95.8
click at [581, 307] on div "Delivery Self Pickup Triplicane Breakfast & Lunch & Dinner (₹10) (1 - 8 Busines…" at bounding box center [706, 202] width 471 height 265
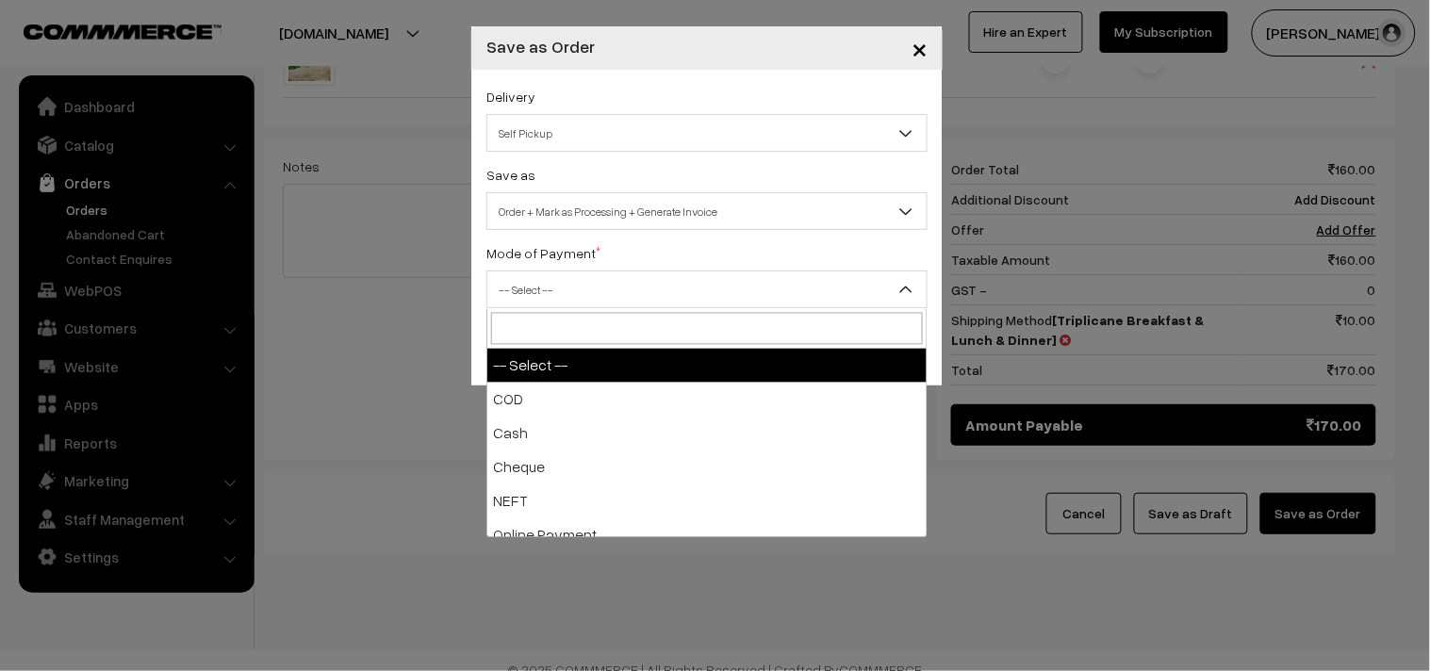
click at [586, 294] on span "-- Select --" at bounding box center [706, 289] width 439 height 33
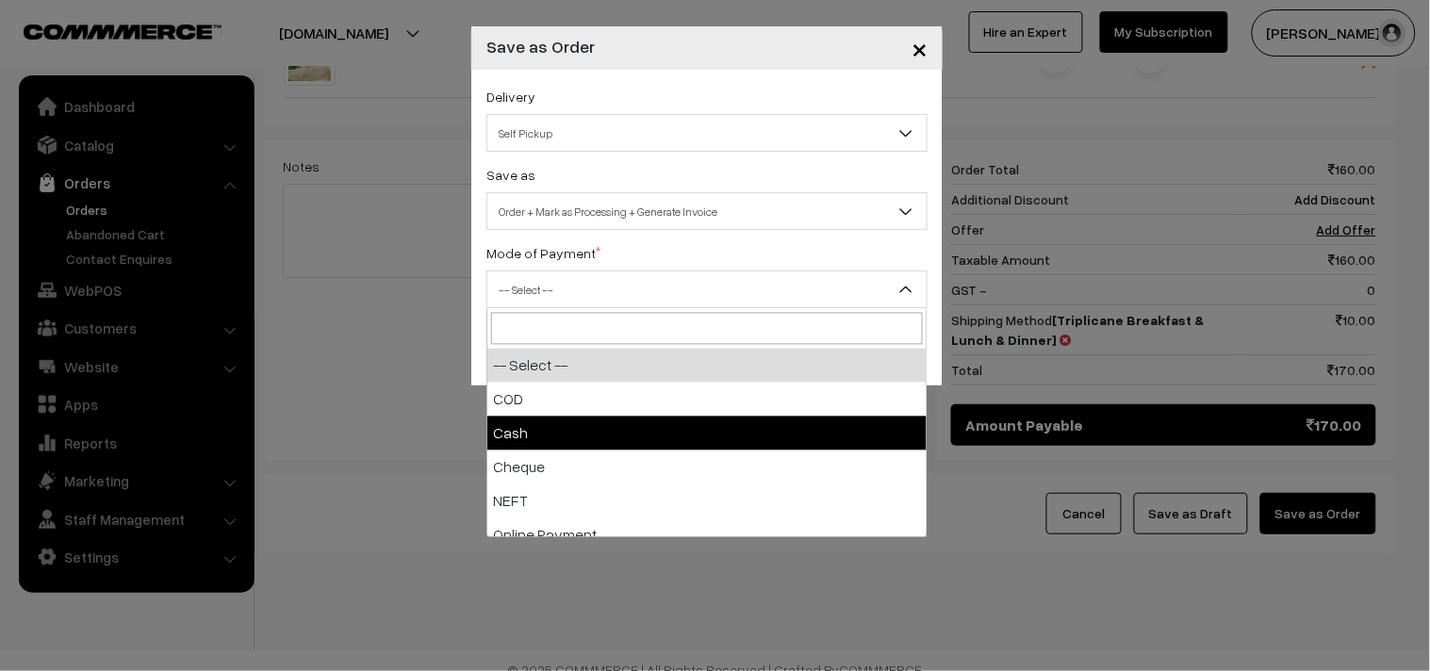
select select "2"
checkbox input "true"
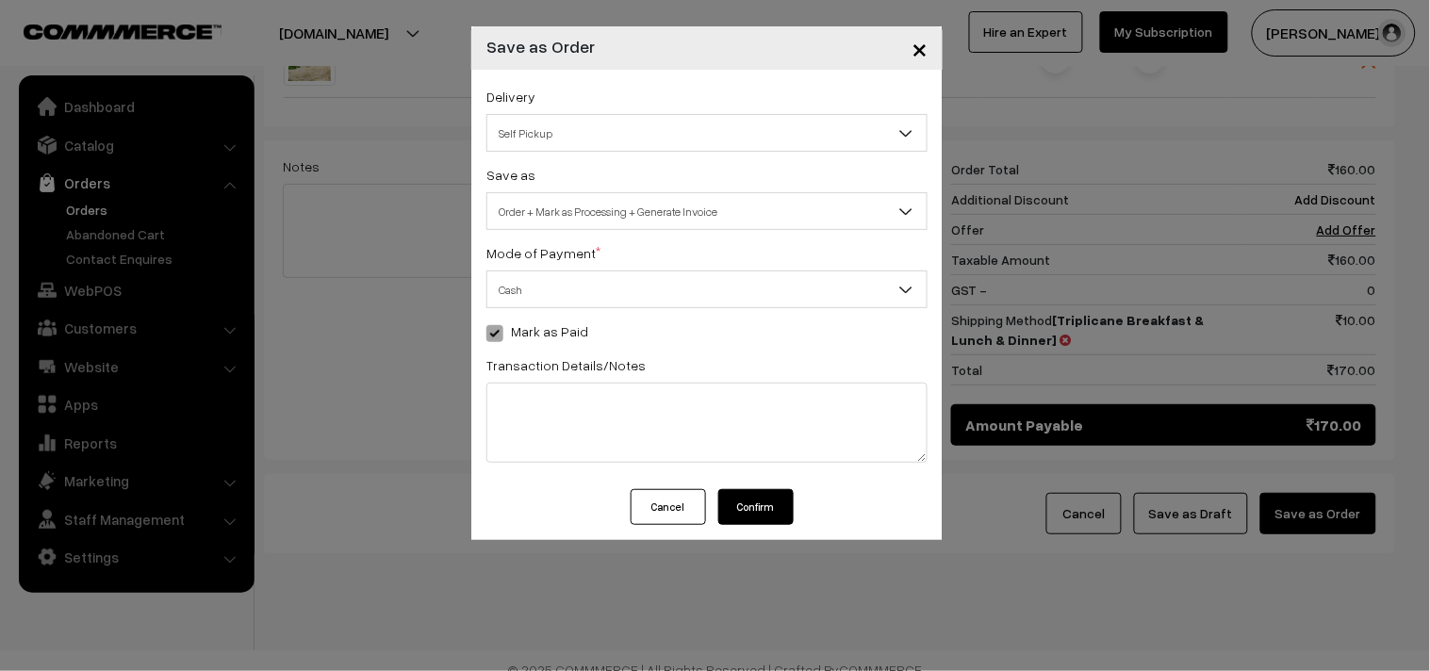
click at [776, 512] on button "Confirm" at bounding box center [755, 507] width 75 height 36
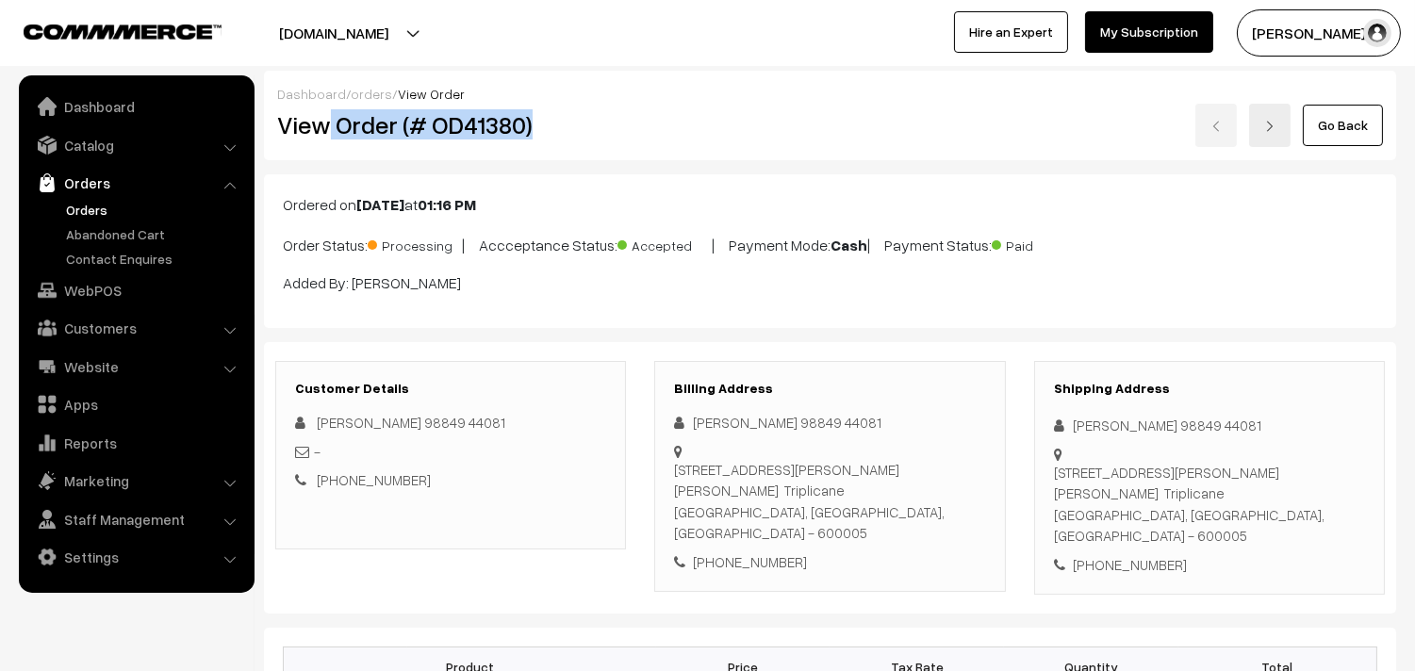
drag, startPoint x: 0, startPoint y: 0, endPoint x: 614, endPoint y: 124, distance: 626.1
click at [606, 124] on h2 "View Order (# OD41380)" at bounding box center [452, 124] width 350 height 29
copy h2 "Order (# OD41380)"
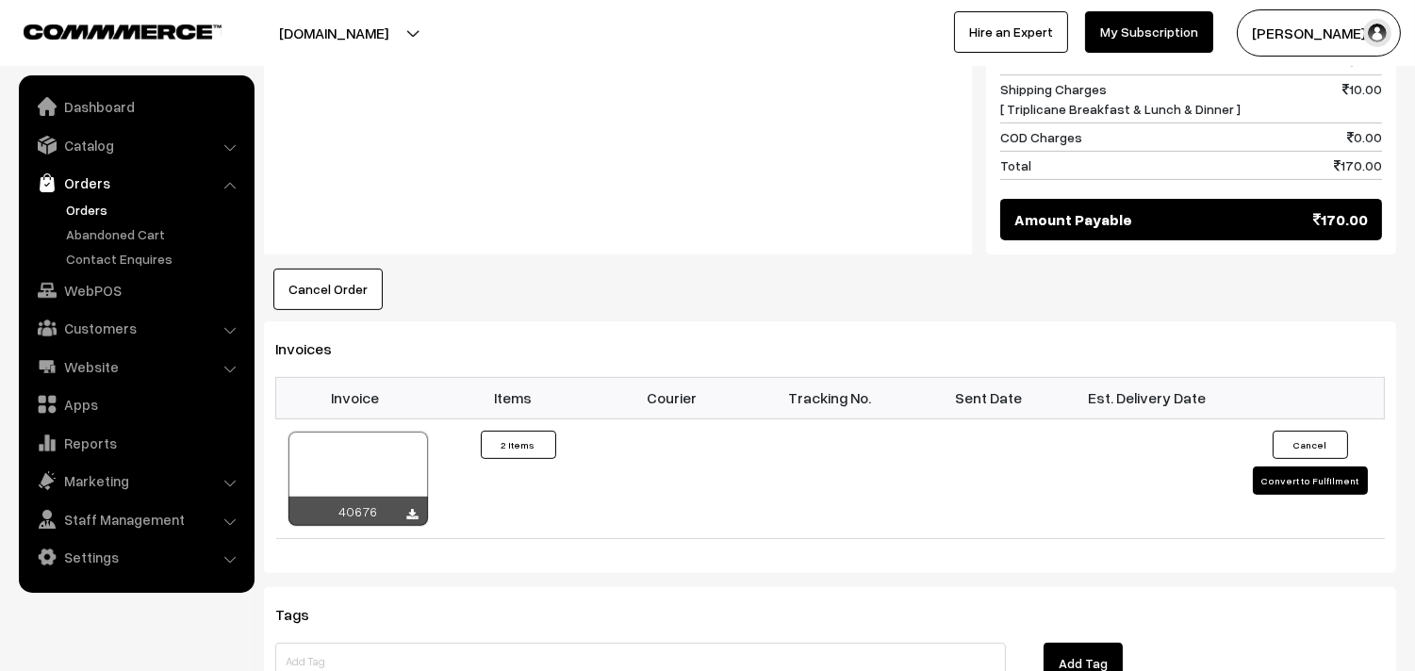
scroll to position [1152, 0]
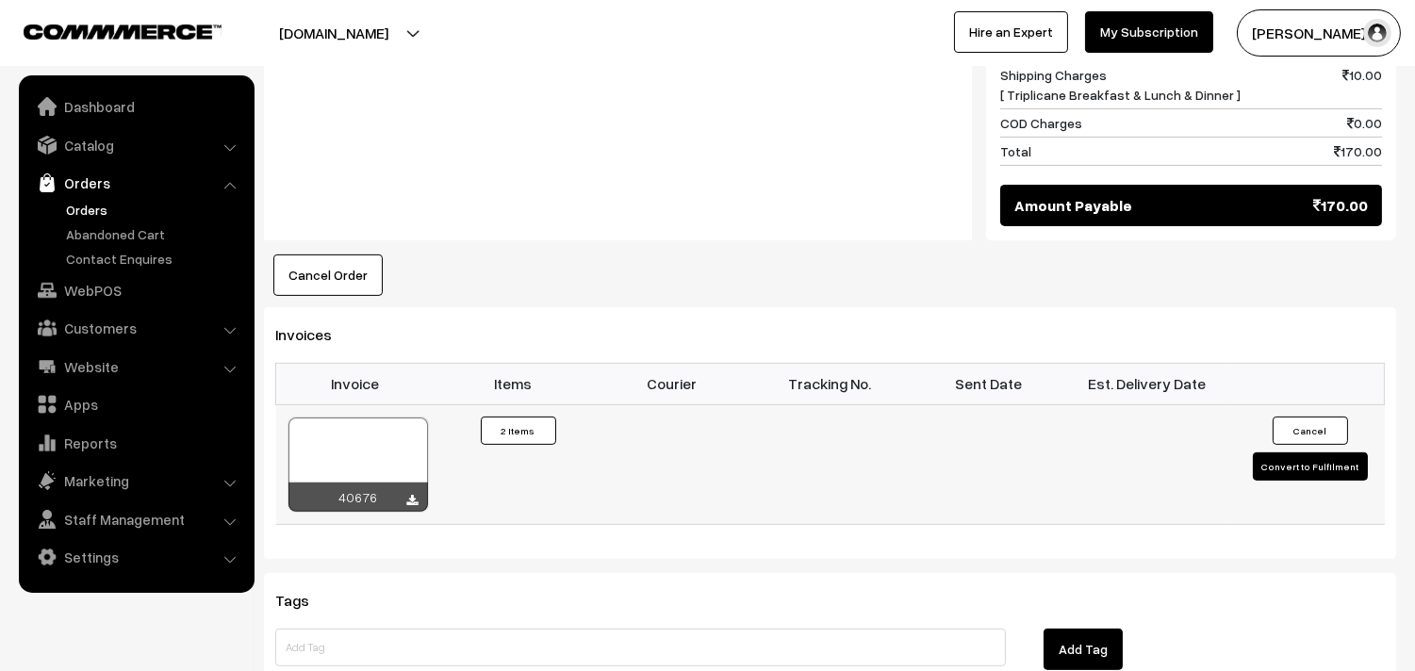
click at [389, 438] on div at bounding box center [358, 465] width 140 height 94
click at [124, 299] on link "WebPOS" at bounding box center [136, 290] width 224 height 34
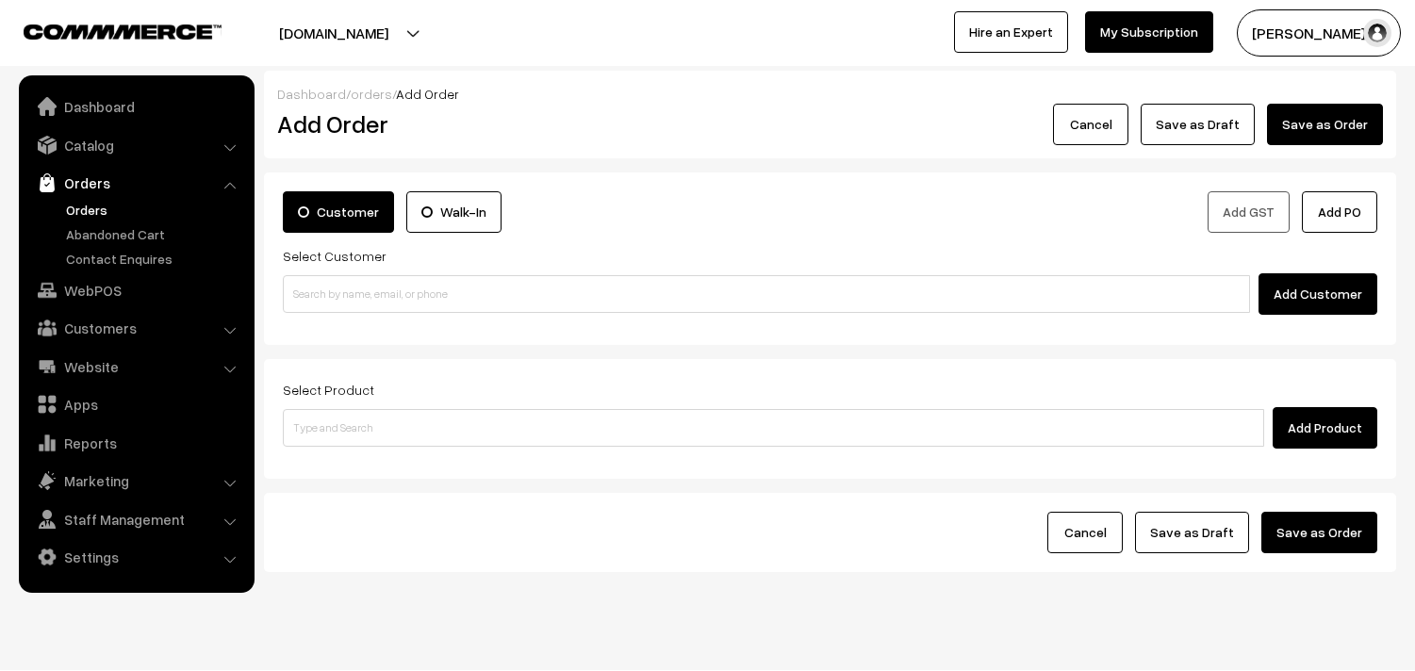
click at [366, 315] on div "Add Customer" at bounding box center [830, 293] width 1095 height 41
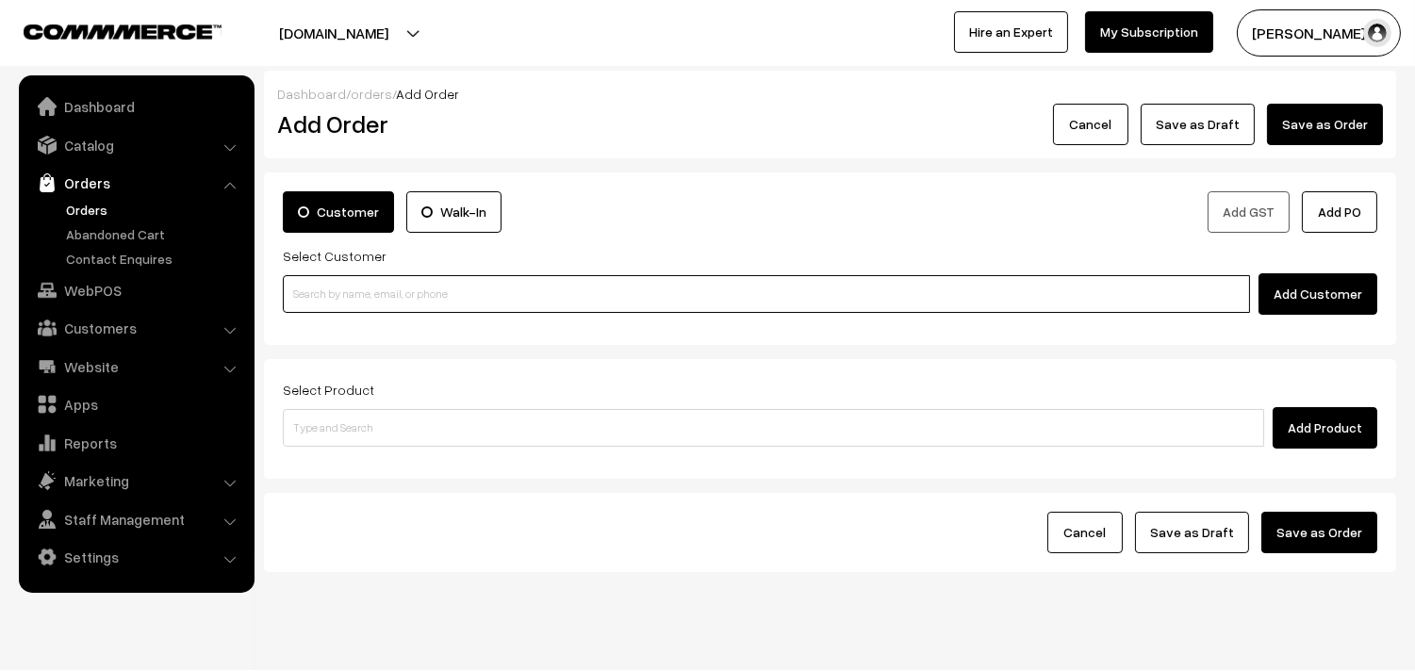
paste input "98487 29581"
click at [360, 288] on input "98487 29581" at bounding box center [766, 294] width 967 height 38
click at [332, 287] on input "98487 29581" at bounding box center [766, 294] width 967 height 38
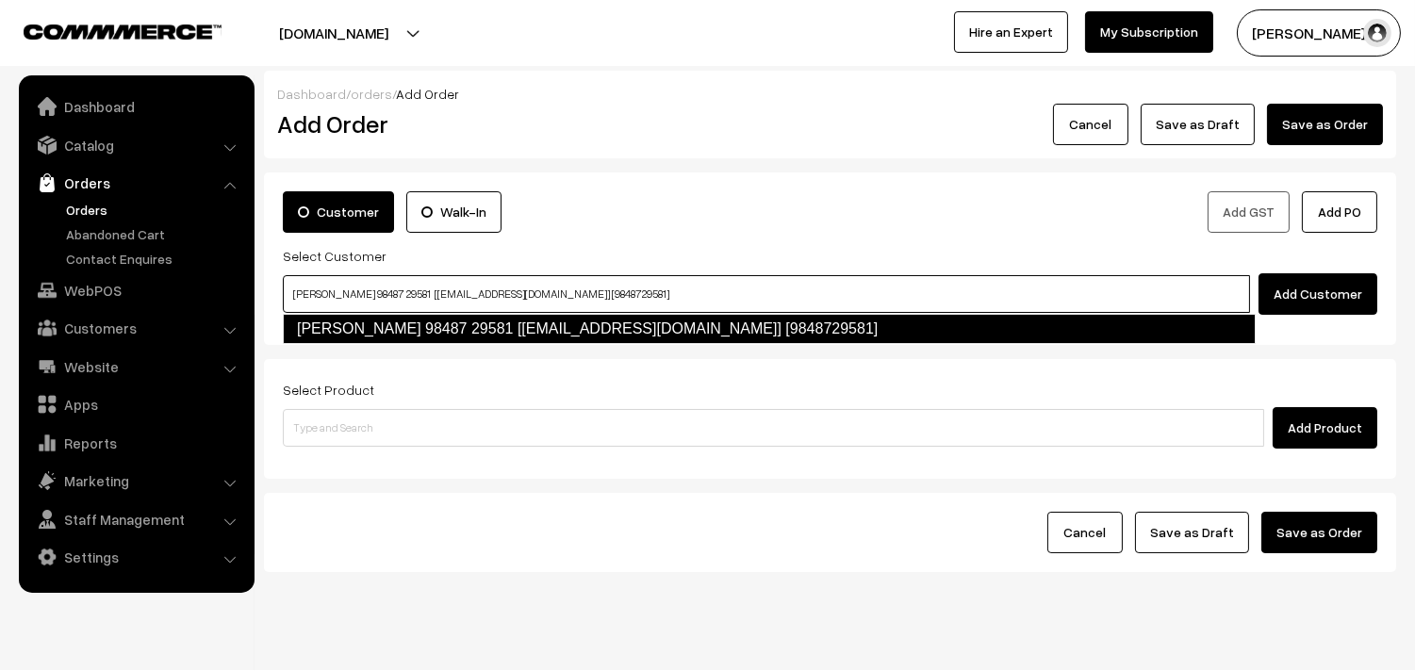
type input "vijayasarathy 98487 29581 [Annam25@gmail.com] [9848729581]"
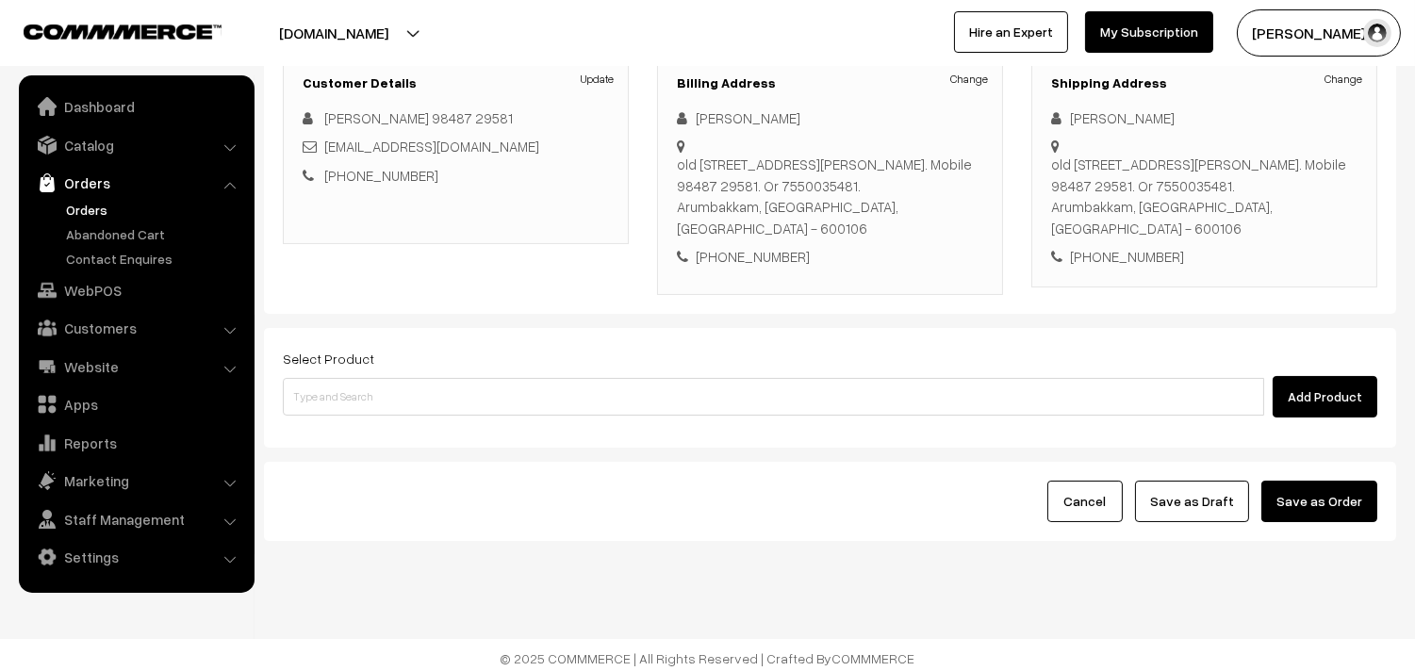
scroll to position [278, 0]
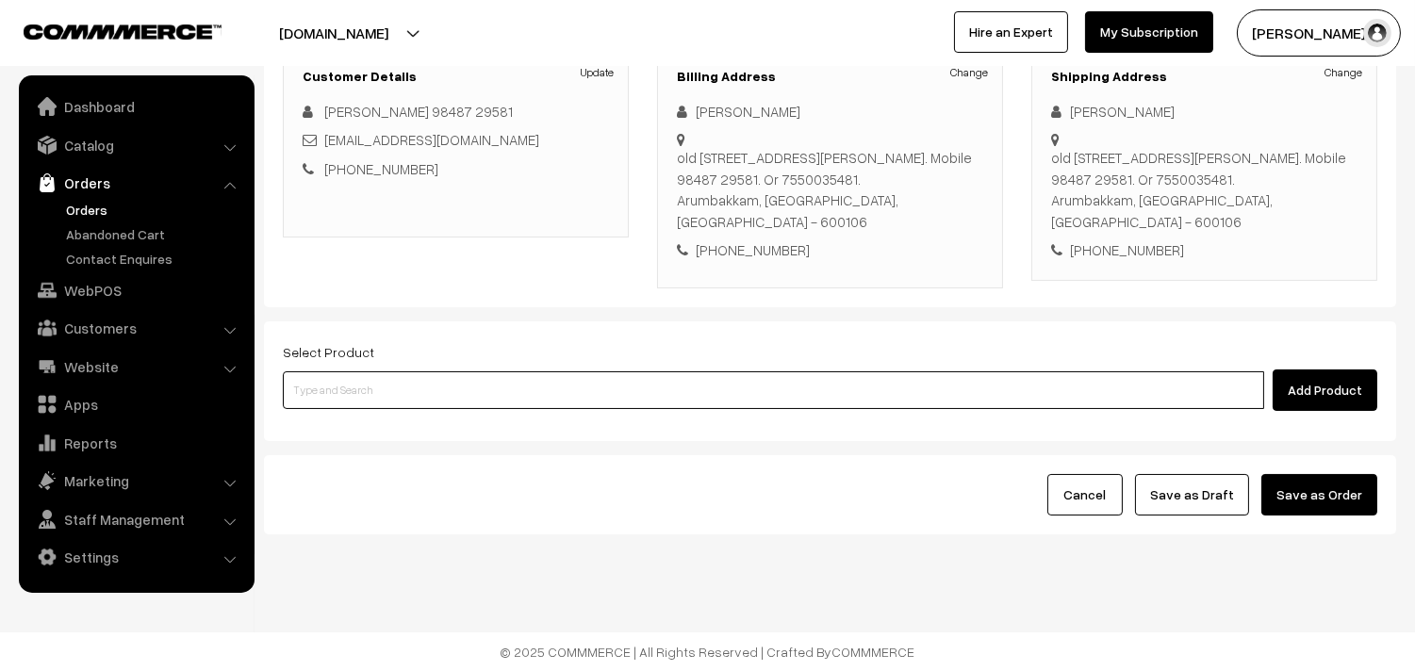
click at [701, 393] on input at bounding box center [773, 390] width 981 height 38
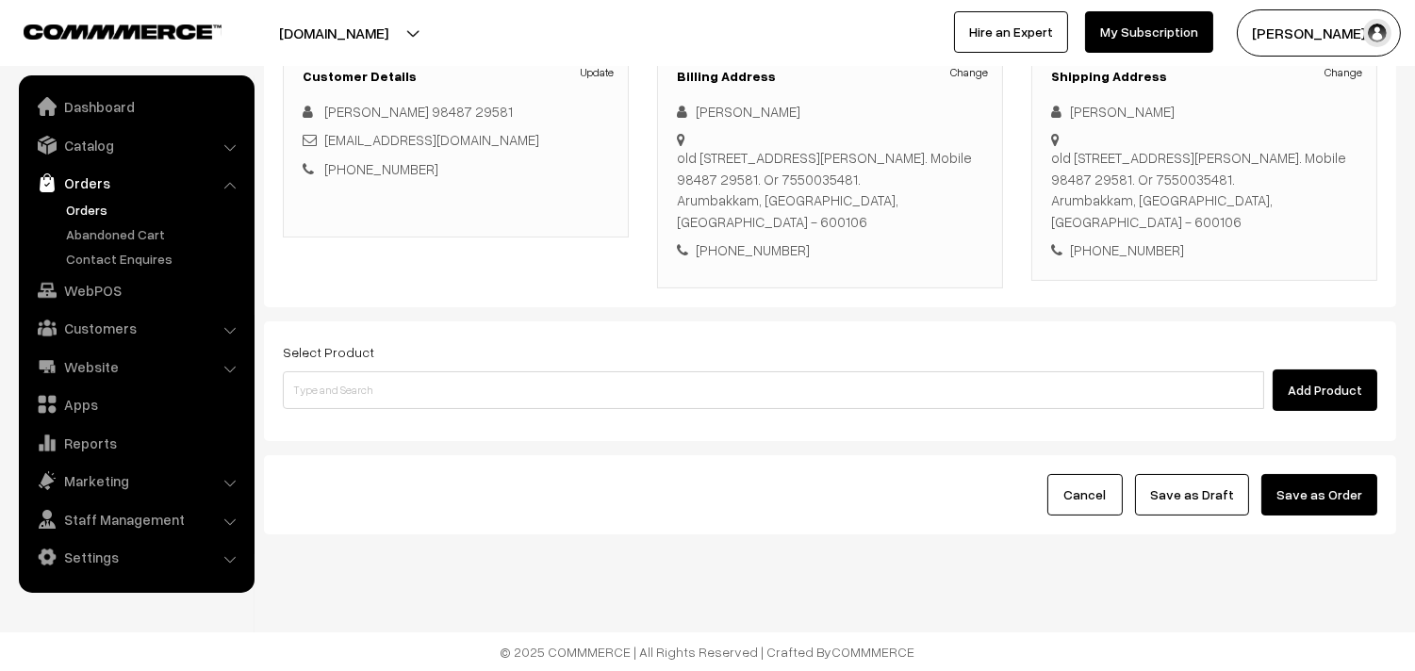
drag, startPoint x: 548, startPoint y: 354, endPoint x: 545, endPoint y: 387, distance: 34.1
click at [551, 372] on div "Select Product Add Product" at bounding box center [830, 375] width 1095 height 71
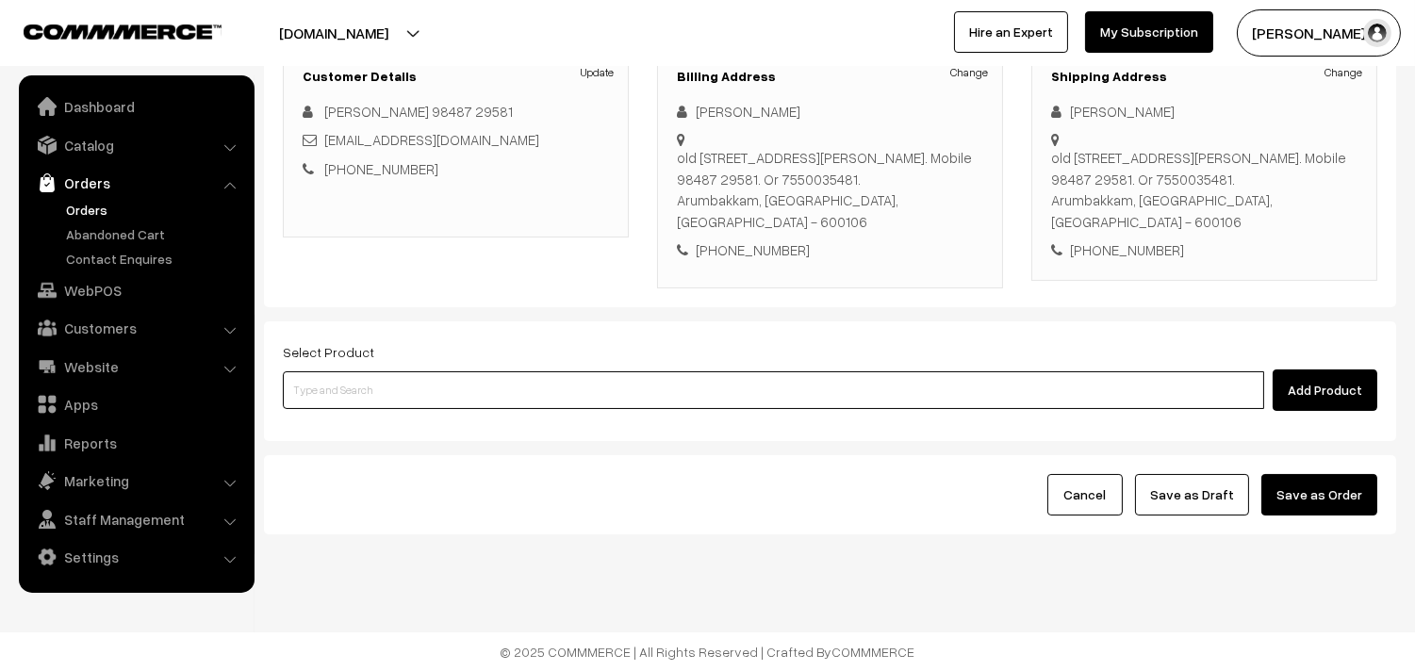
click at [545, 387] on input at bounding box center [773, 390] width 981 height 38
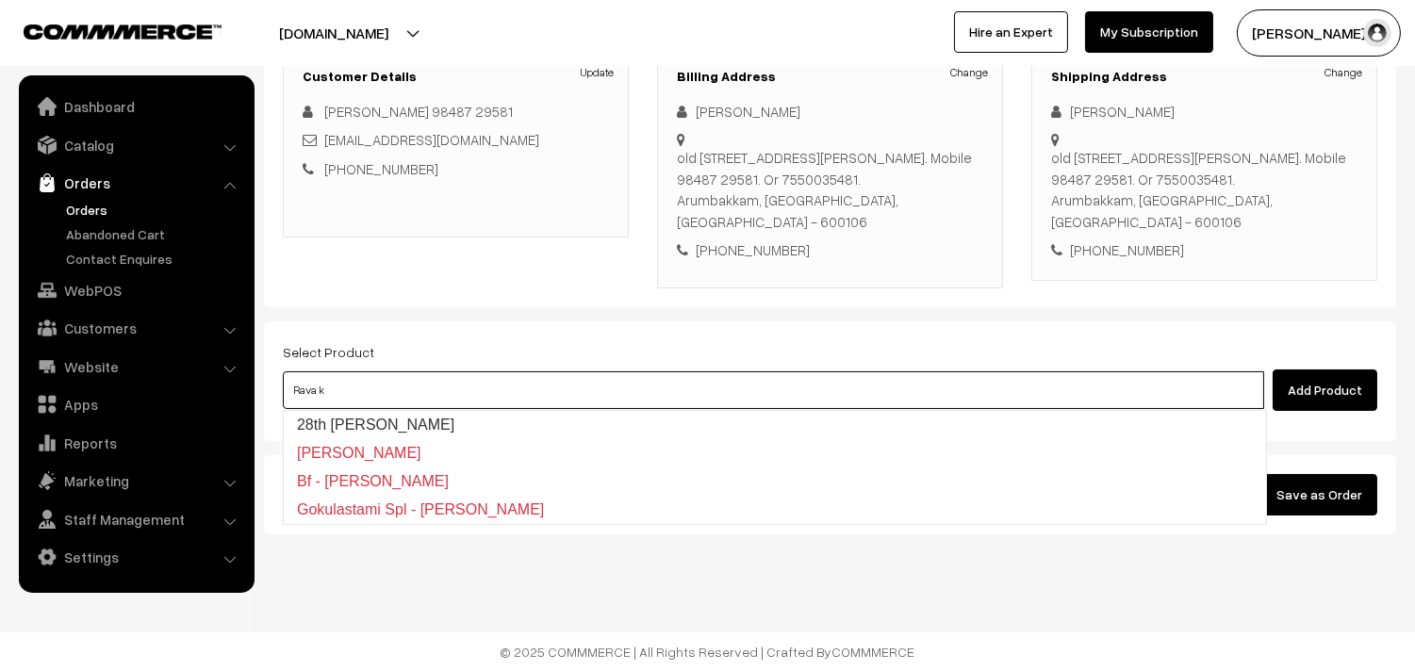
type input "28th Dr Rava Kichadi"
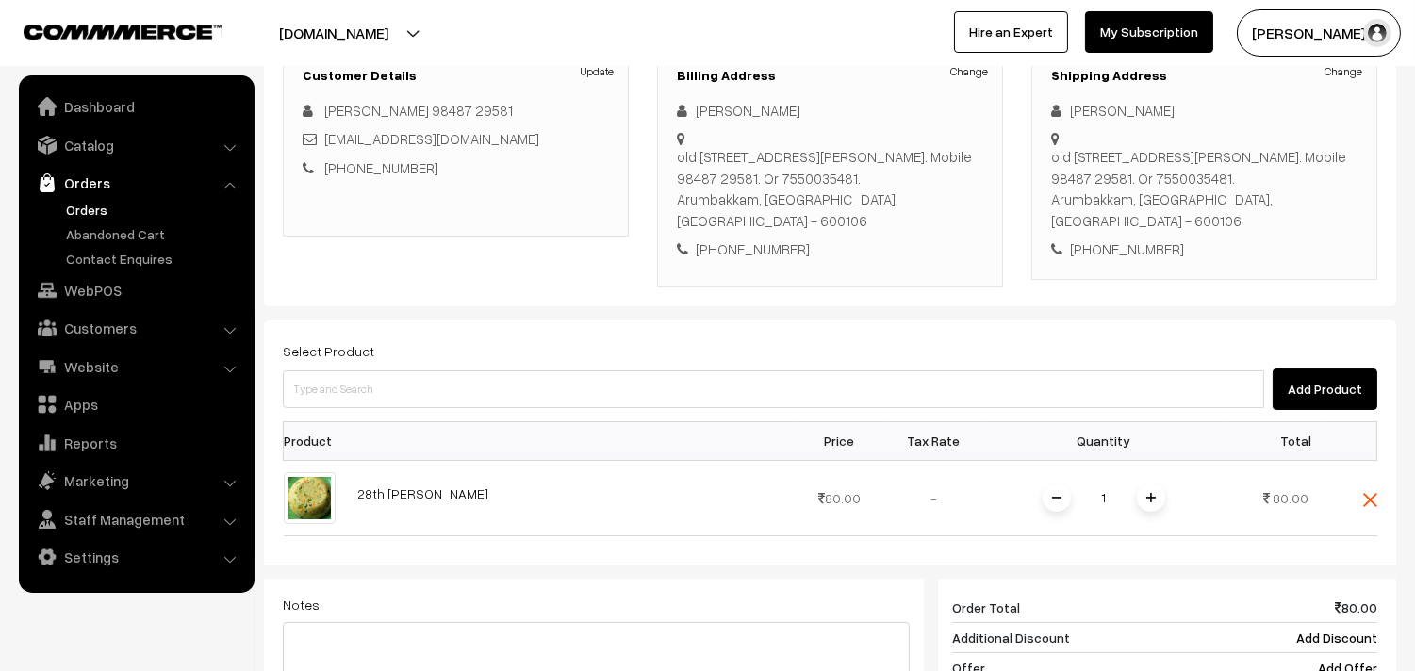
click at [1147, 510] on span at bounding box center [1151, 498] width 28 height 28
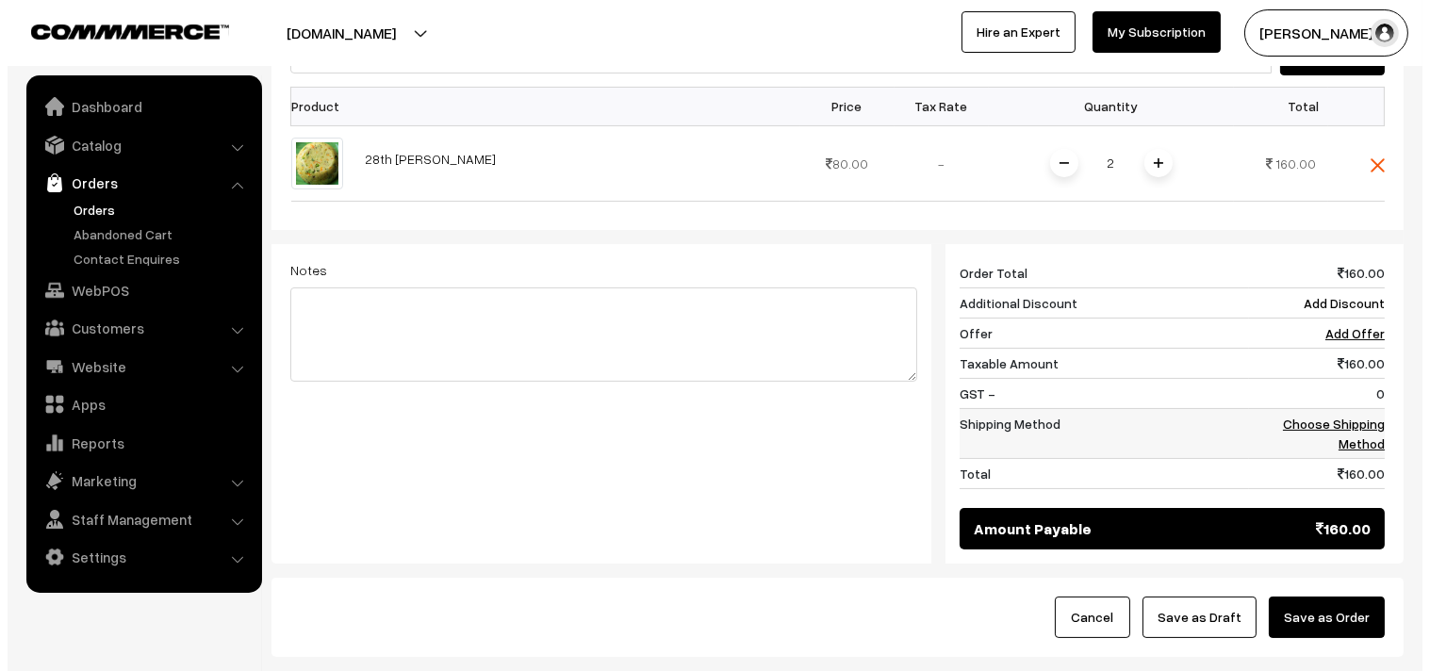
scroll to position [737, 0]
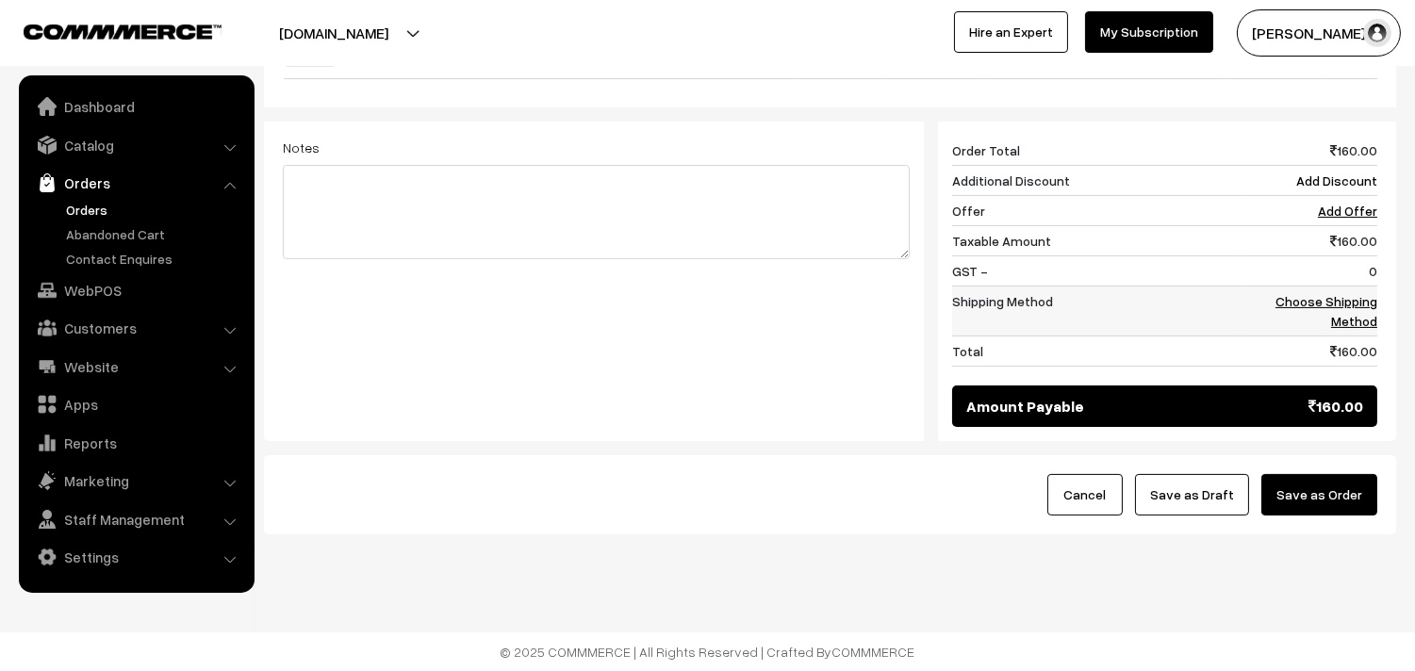
click at [1350, 304] on link "Choose Shipping Method" at bounding box center [1327, 311] width 102 height 36
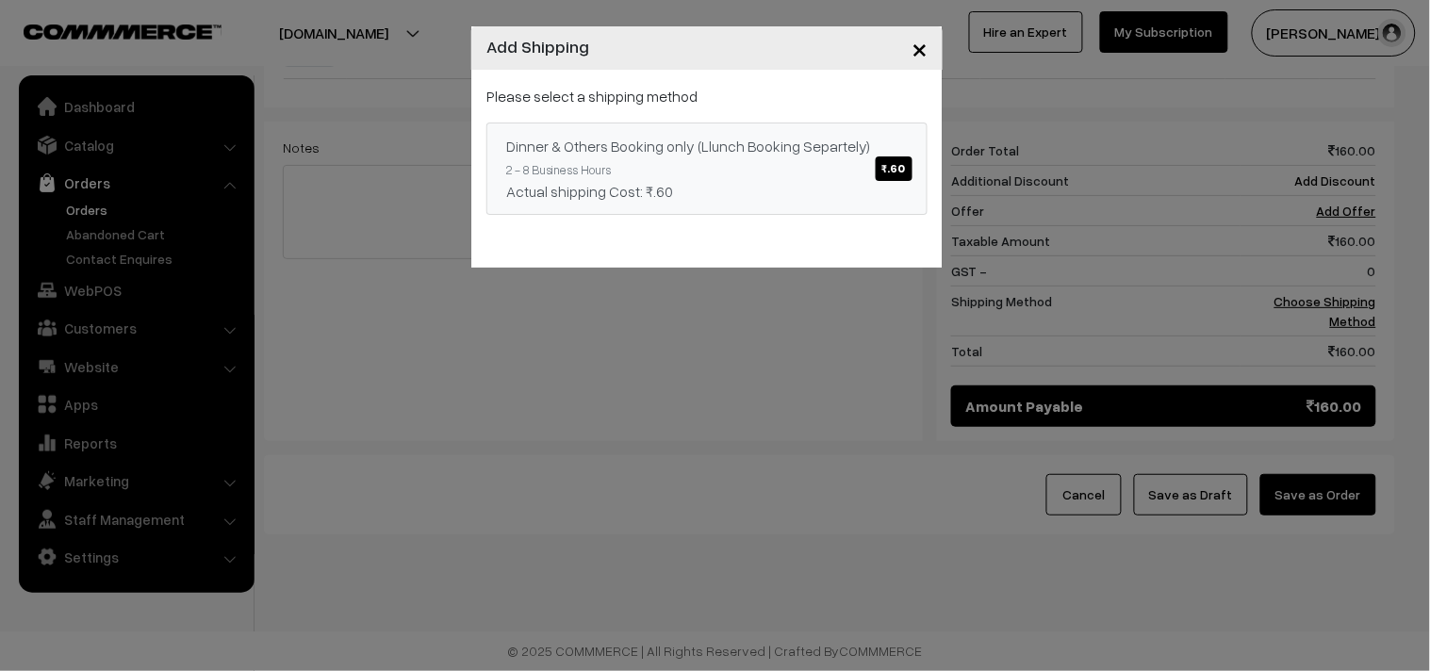
click at [824, 166] on link "Dinner & Others Booking only (Llunch Booking Separtely) ₹.60 2 - 8 Business Hou…" at bounding box center [706, 169] width 441 height 92
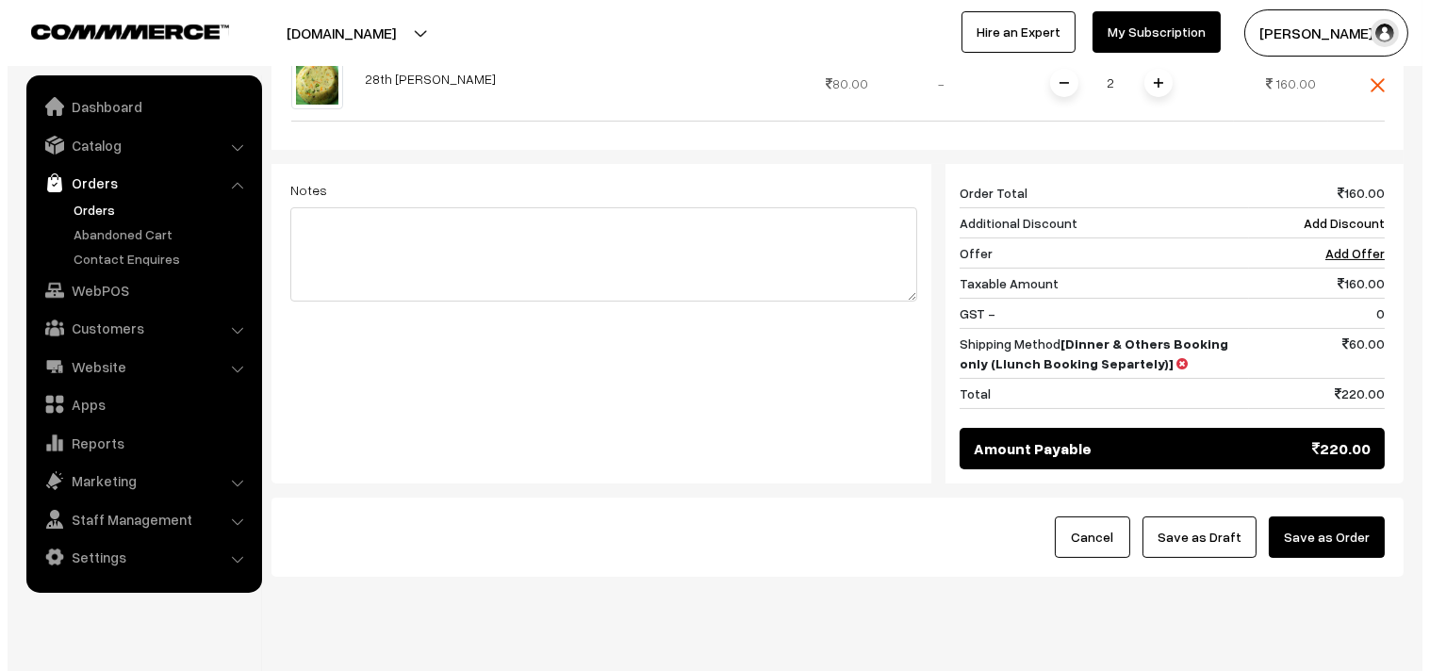
scroll to position [717, 0]
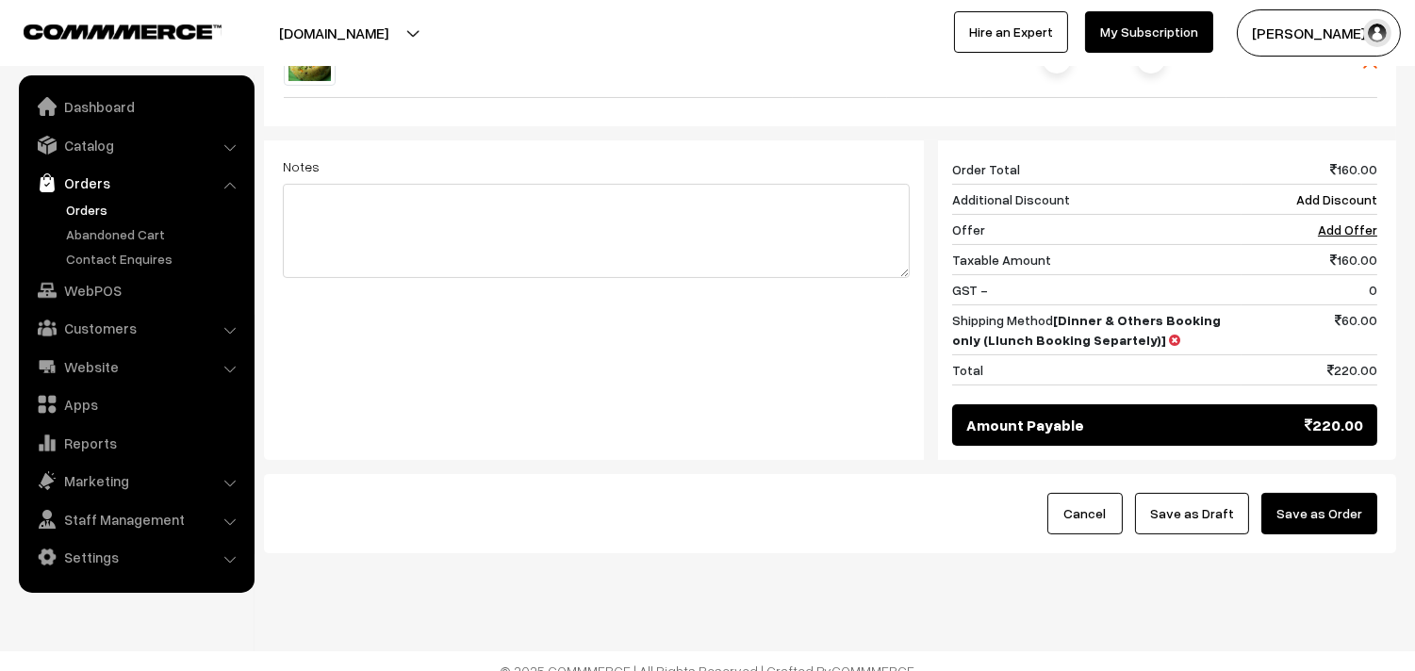
click at [1327, 521] on button "Save as Order" at bounding box center [1319, 513] width 116 height 41
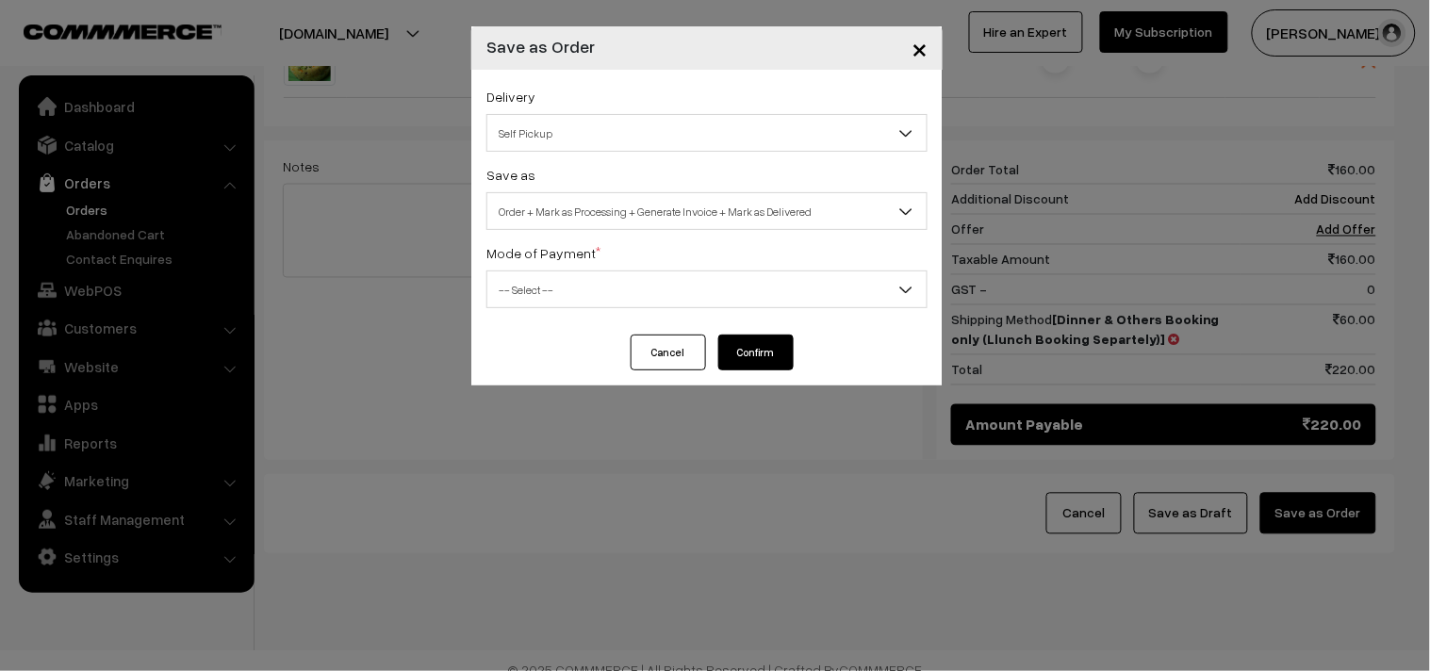
click at [743, 209] on span "Order + Mark as Processing + Generate Invoice + Mark as Delivered" at bounding box center [706, 211] width 439 height 33
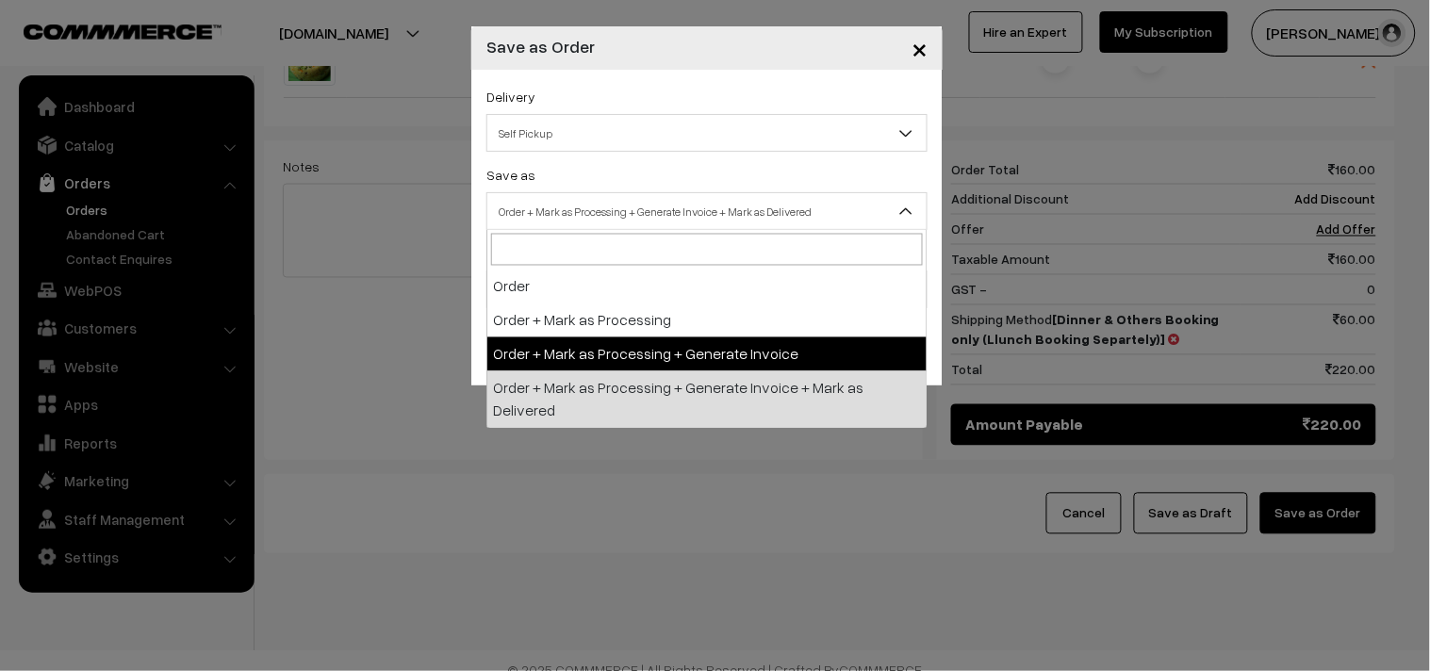
select select "3"
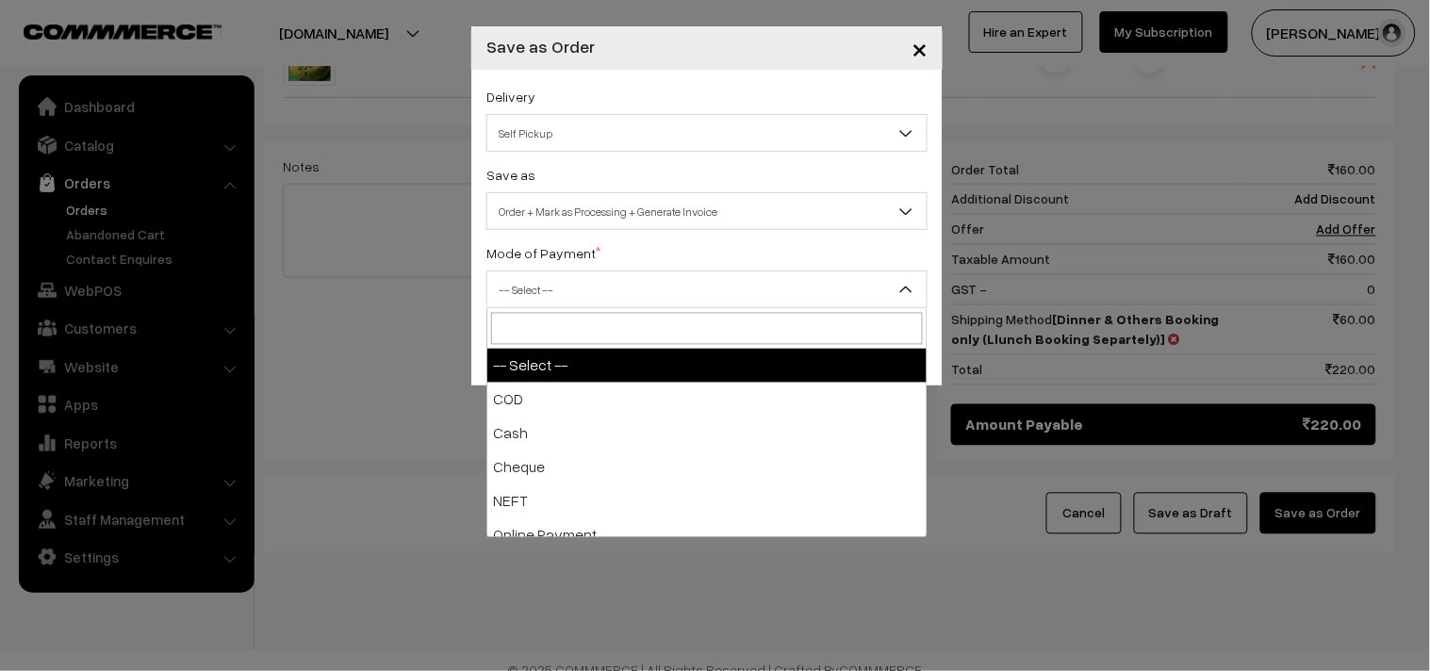
click at [606, 283] on span "-- Select --" at bounding box center [706, 289] width 439 height 33
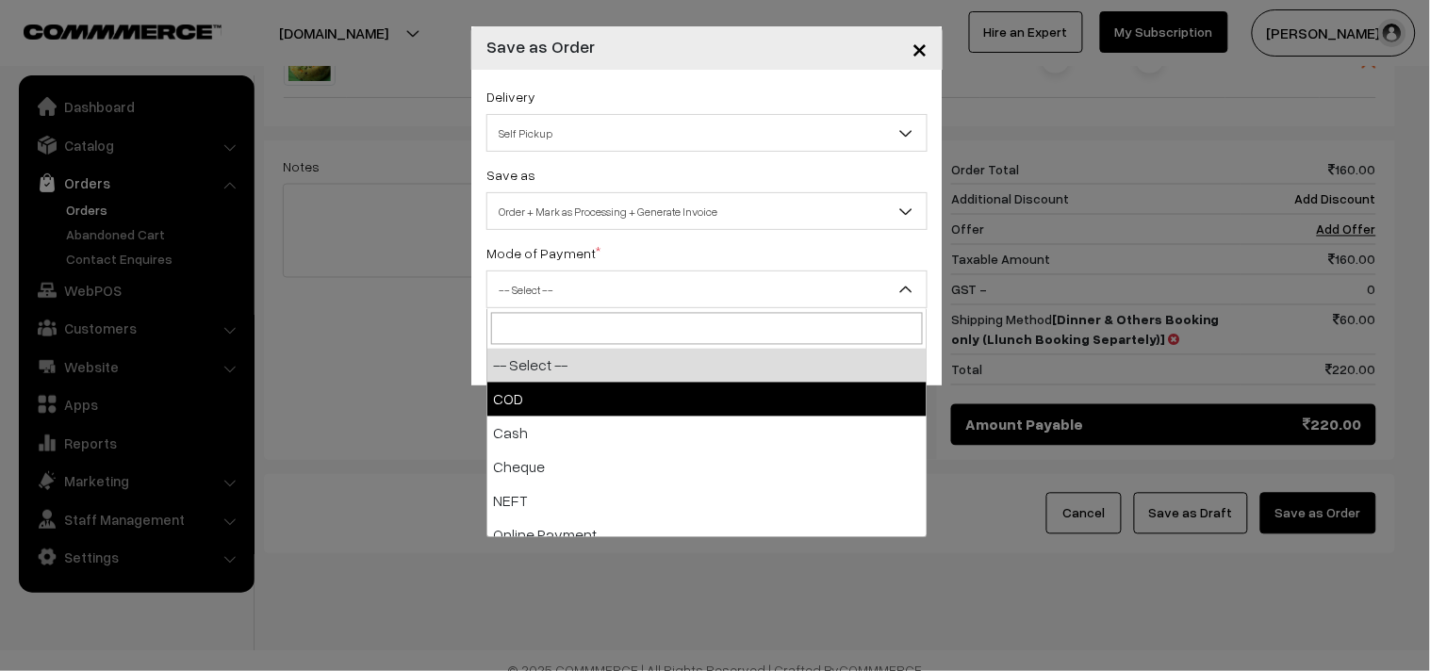
select select "2"
checkbox input "true"
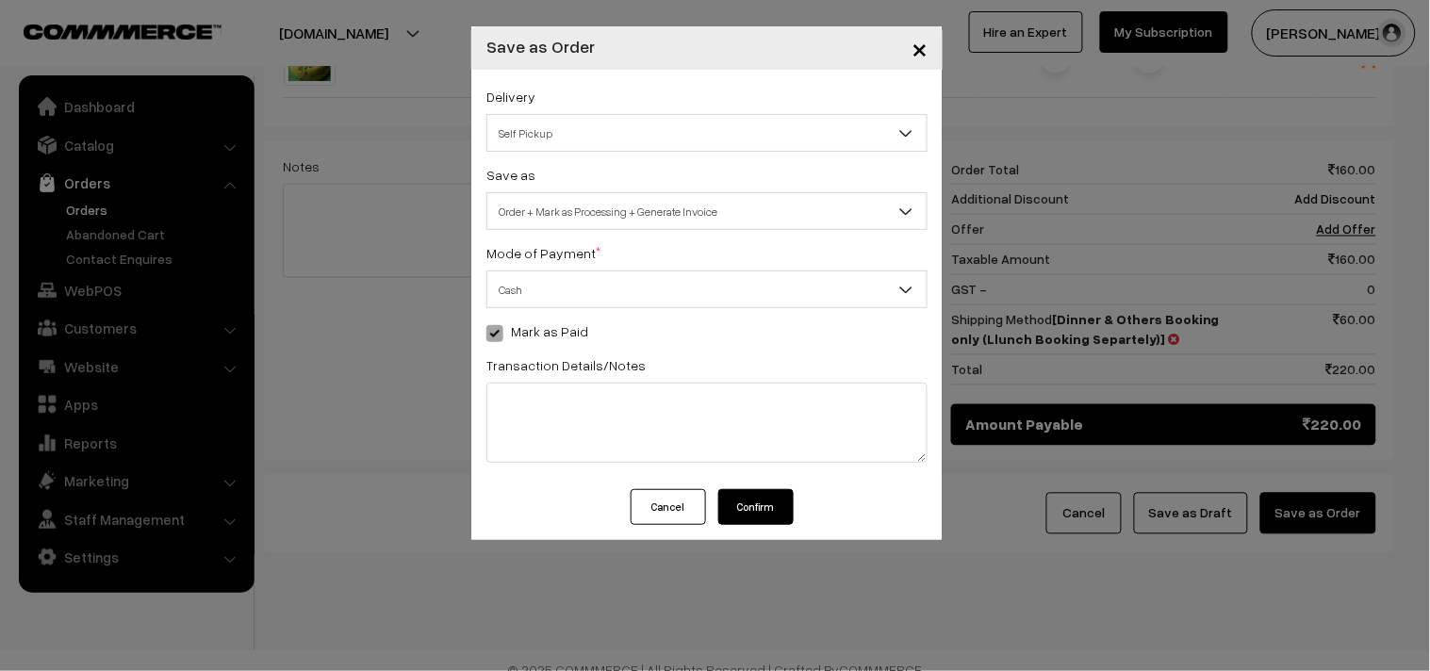
click at [761, 523] on button "Confirm" at bounding box center [755, 507] width 75 height 36
click at [766, 490] on button "Confirm" at bounding box center [755, 507] width 75 height 36
click at [501, 344] on div "Delivery Self Pickup Dinner & Others Booking only (Llunch Booking Separtely) (₹…" at bounding box center [706, 280] width 471 height 420
click at [501, 331] on span at bounding box center [494, 333] width 17 height 17
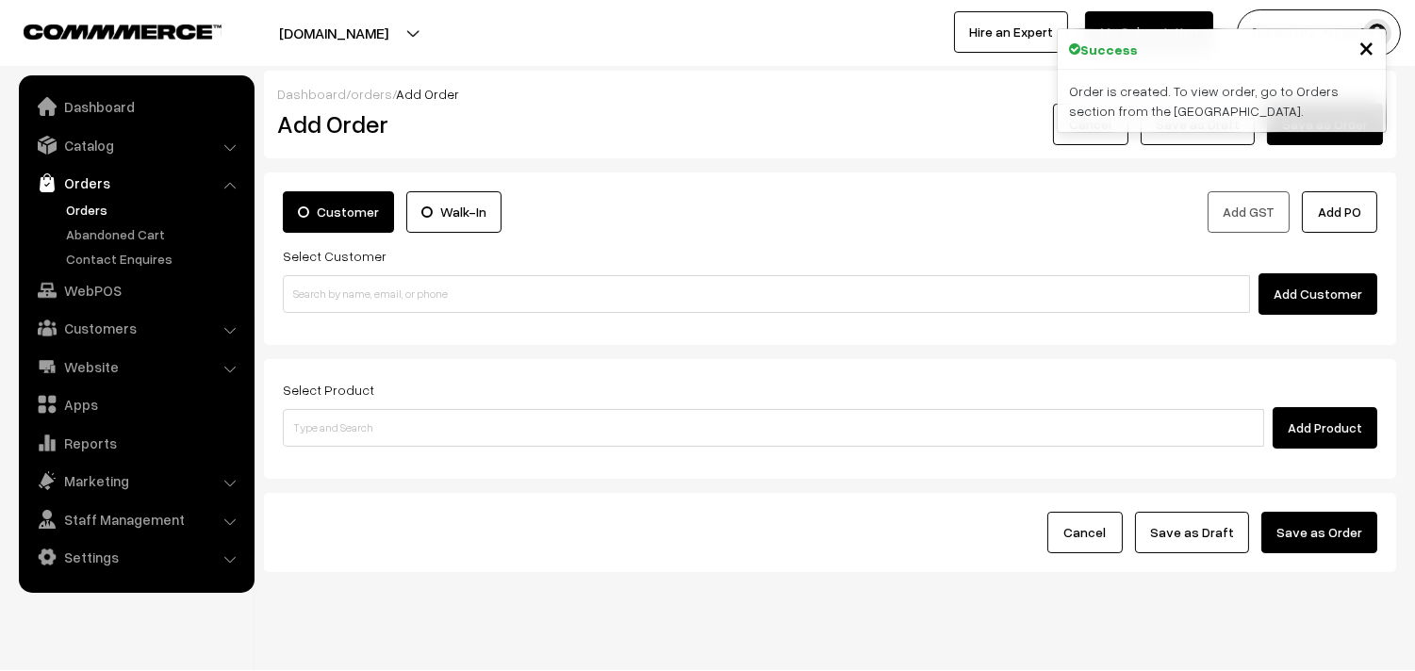
click at [126, 210] on link "Orders" at bounding box center [154, 210] width 187 height 20
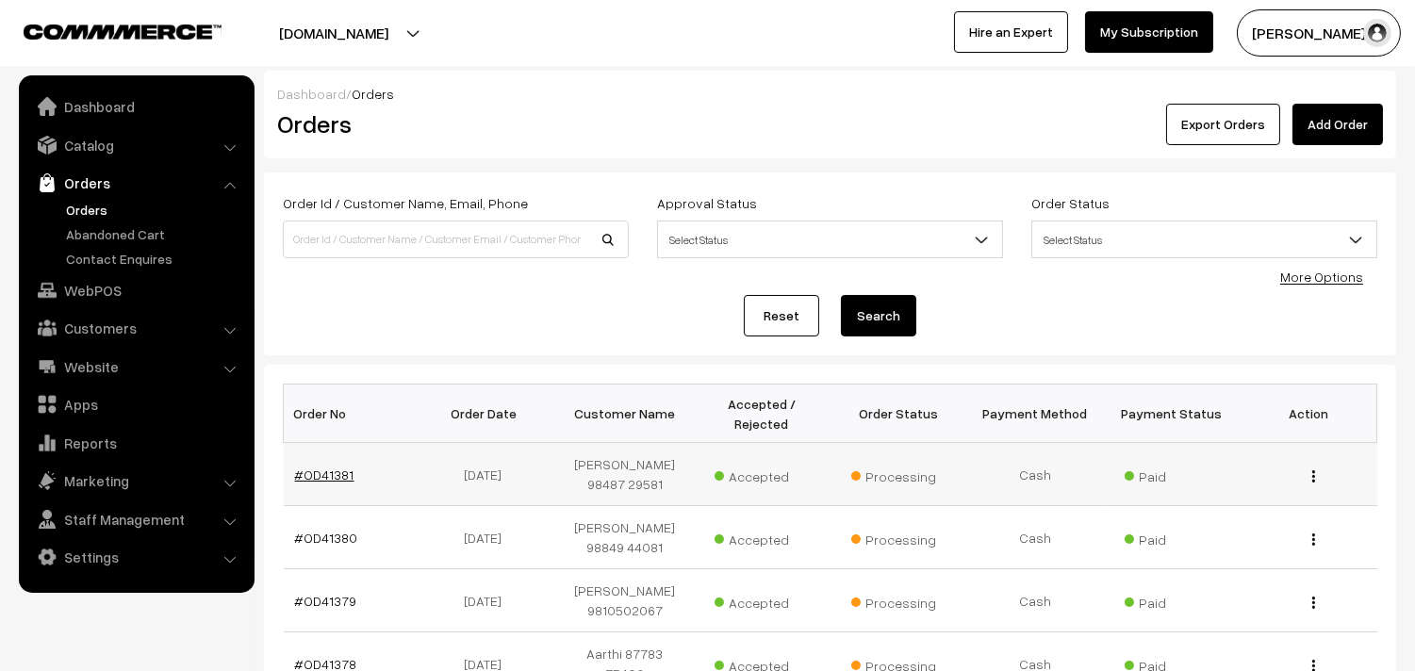
click at [318, 477] on link "#OD41381" at bounding box center [324, 475] width 59 height 16
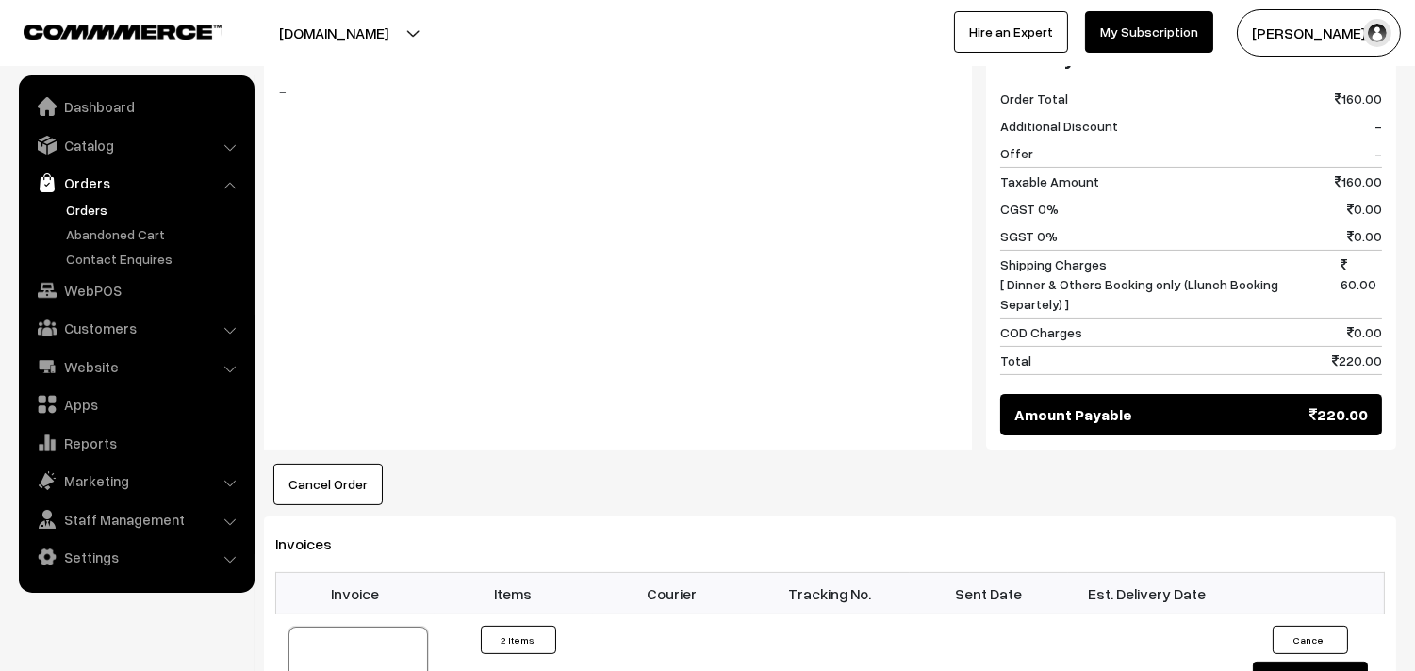
scroll to position [1047, 0]
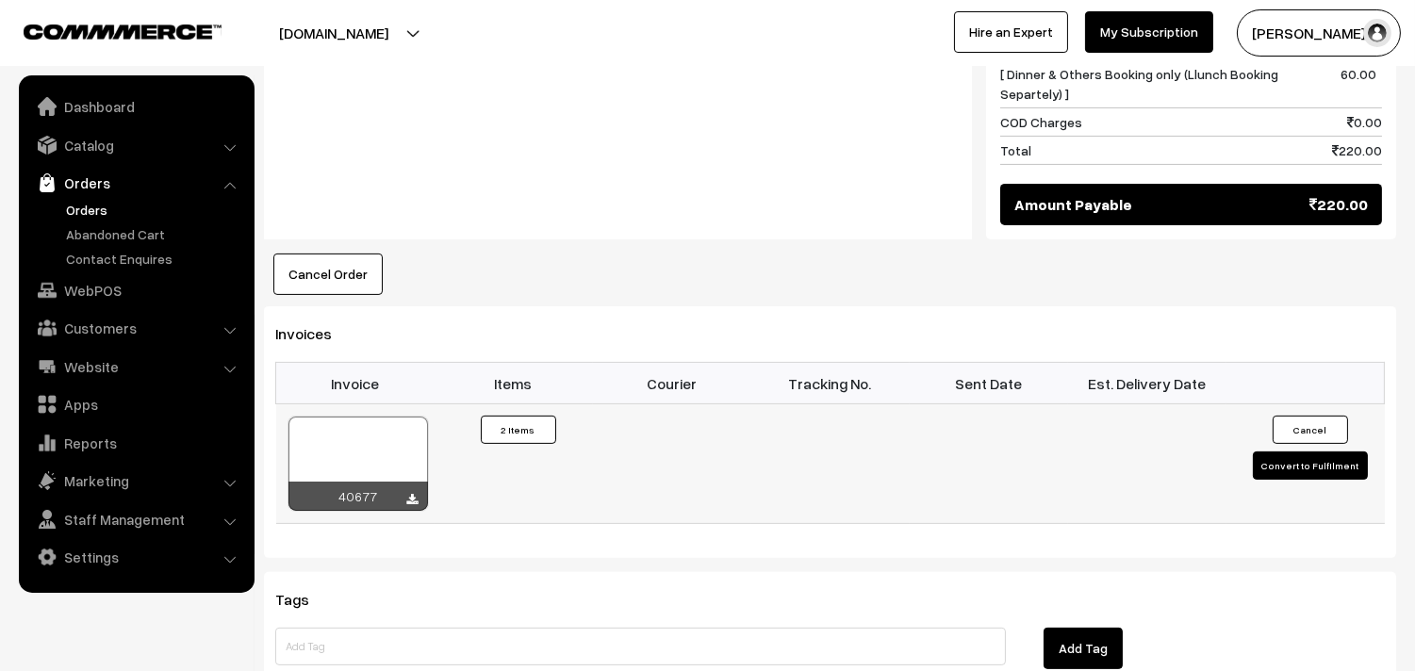
click at [381, 418] on div at bounding box center [358, 464] width 140 height 94
click at [111, 289] on link "WebPOS" at bounding box center [136, 290] width 224 height 34
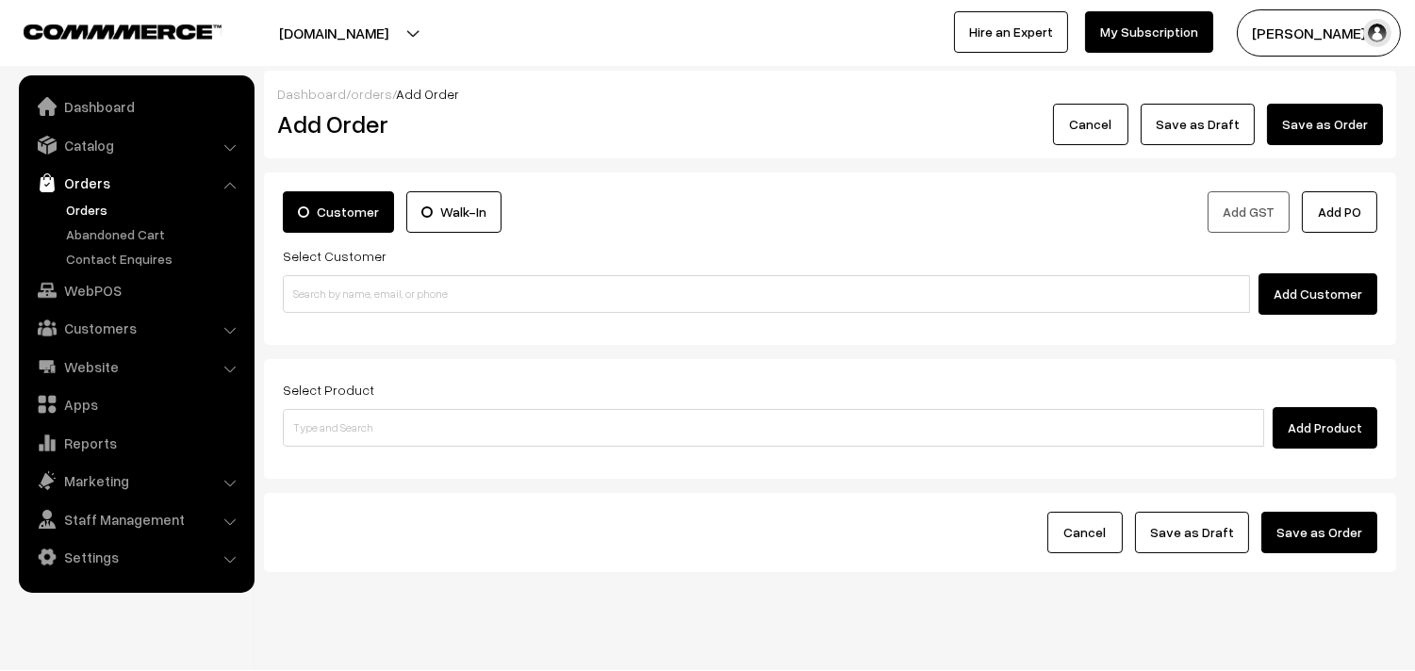
click at [364, 292] on input at bounding box center [766, 294] width 967 height 38
click at [347, 280] on input "94440 67955" at bounding box center [766, 294] width 967 height 38
type input "No customers found."
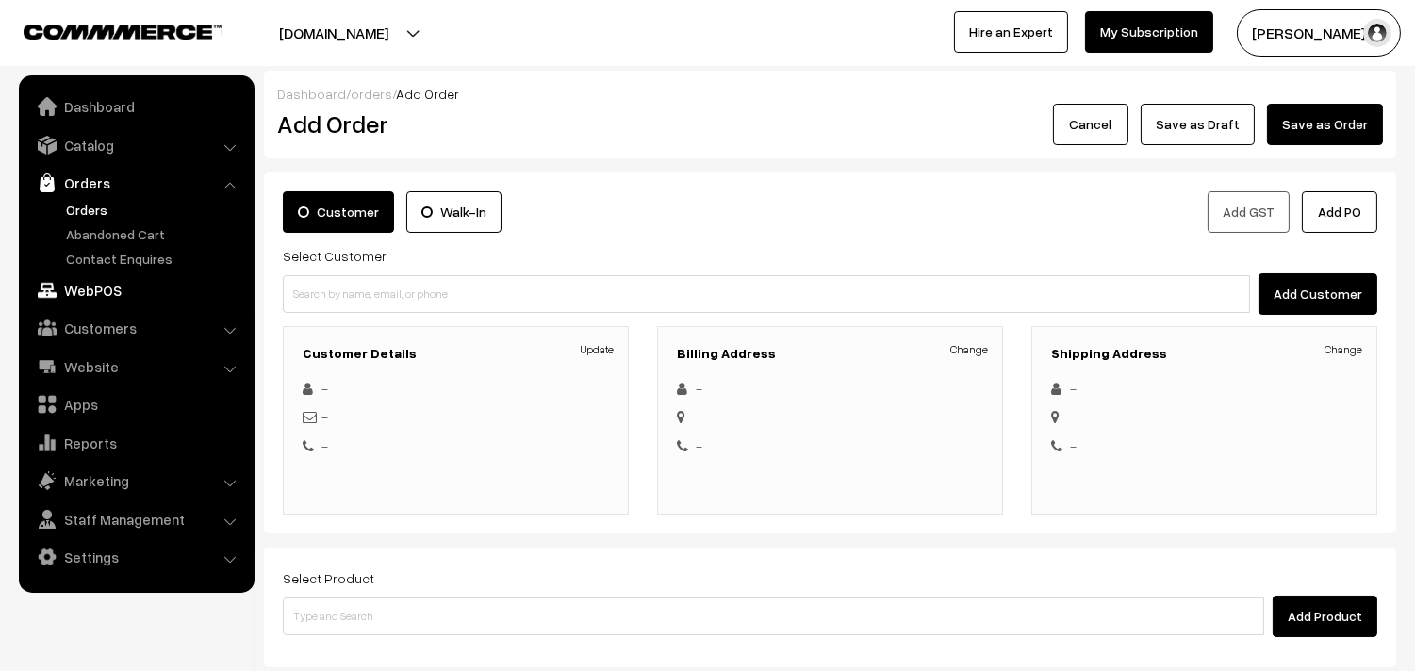
click at [85, 298] on link "WebPOS" at bounding box center [136, 290] width 224 height 34
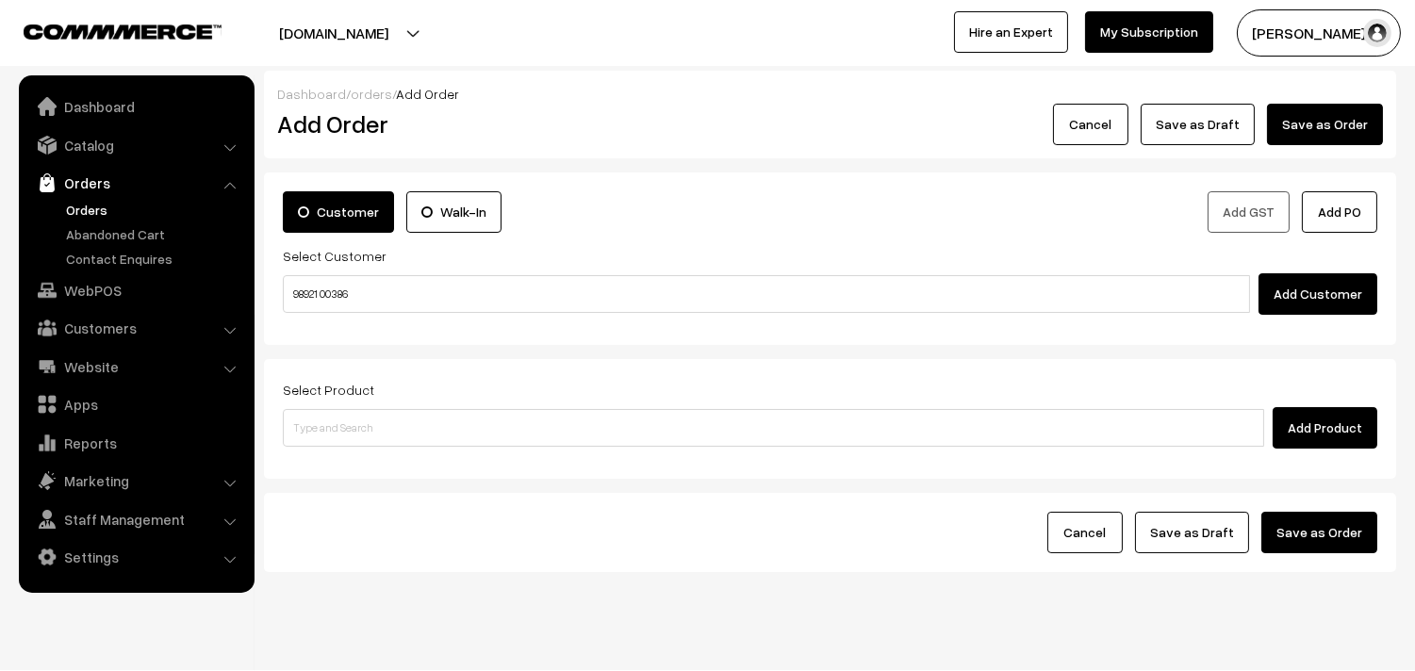
type input "98921 00386"
click at [353, 274] on div "Add Customer" at bounding box center [830, 293] width 1095 height 41
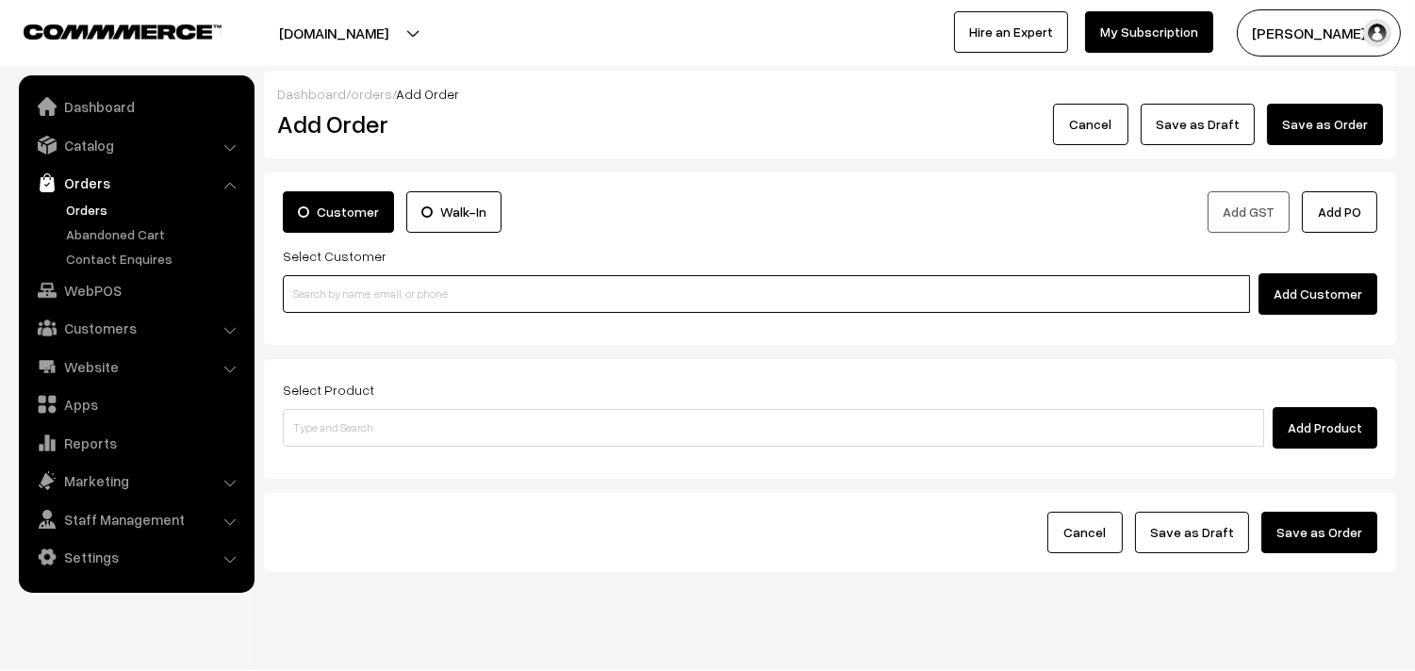
click at [354, 290] on input at bounding box center [766, 294] width 967 height 38
paste input "98921 00386"
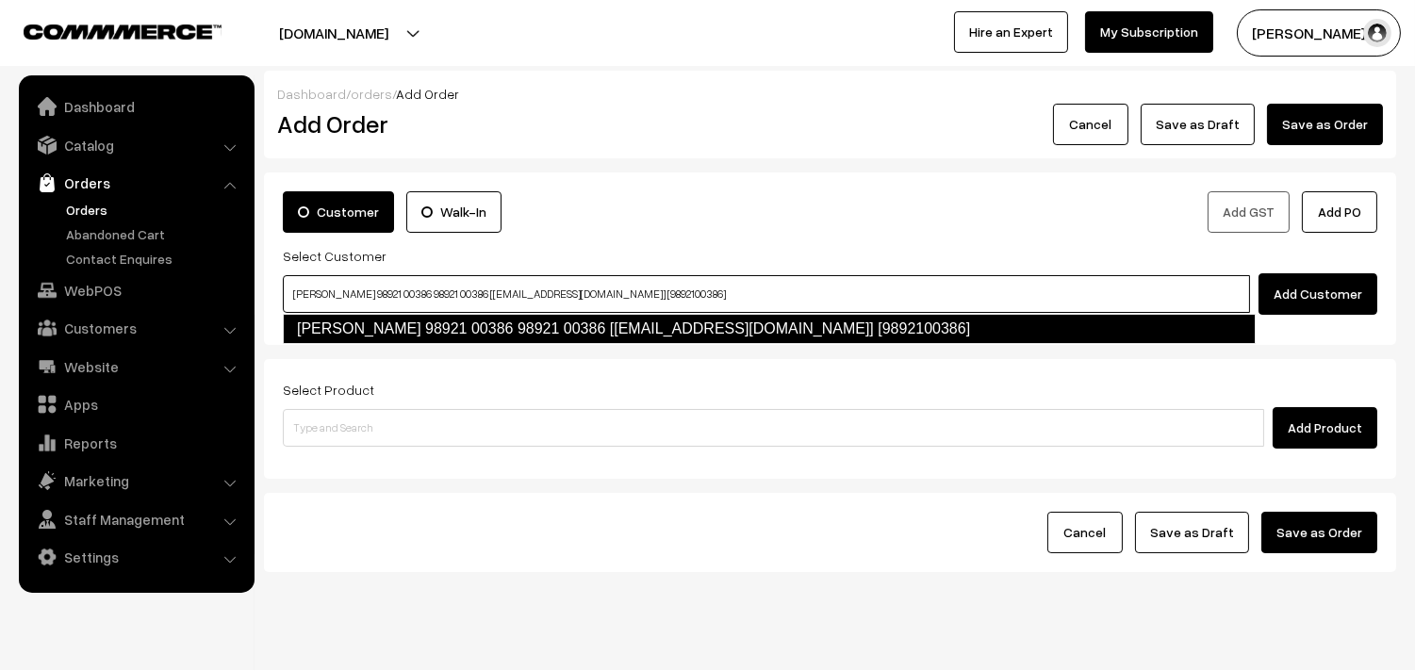
type input "Vijayaraghavan 98921 00386 98921 00386‬ [test884@gmail.com] [9892100386]"
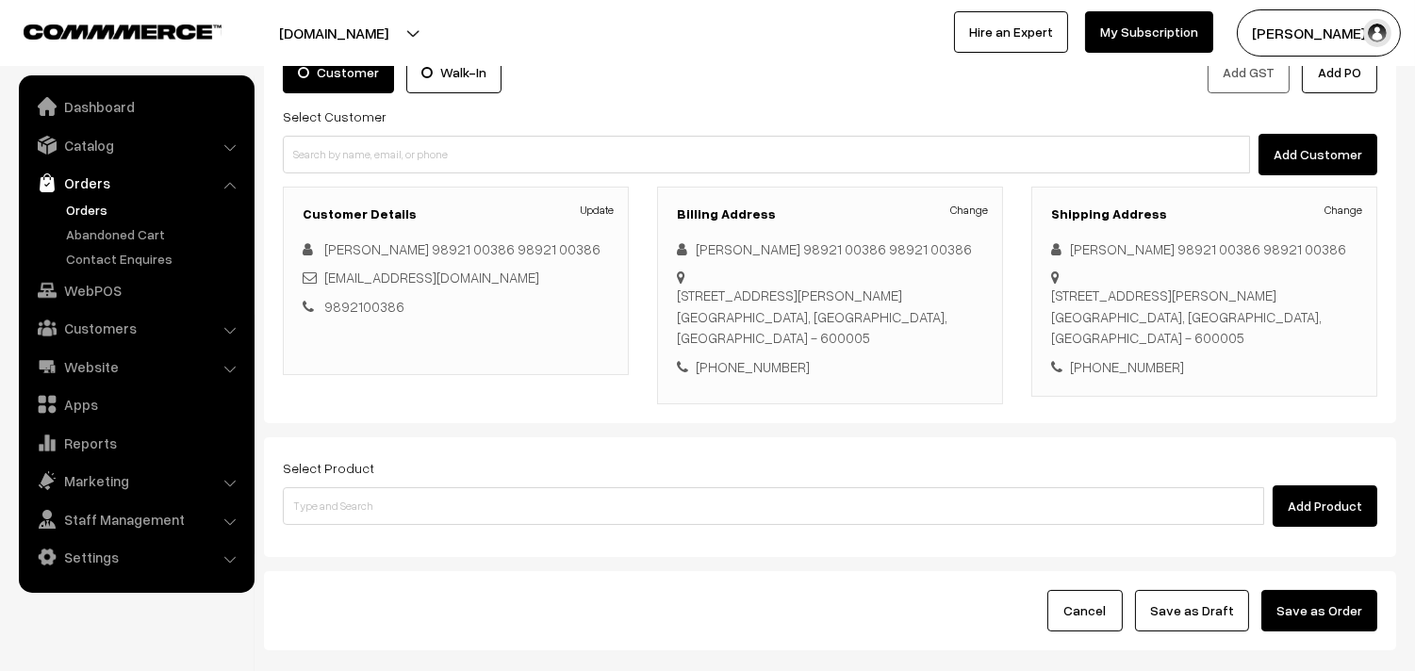
scroll to position [256, 0]
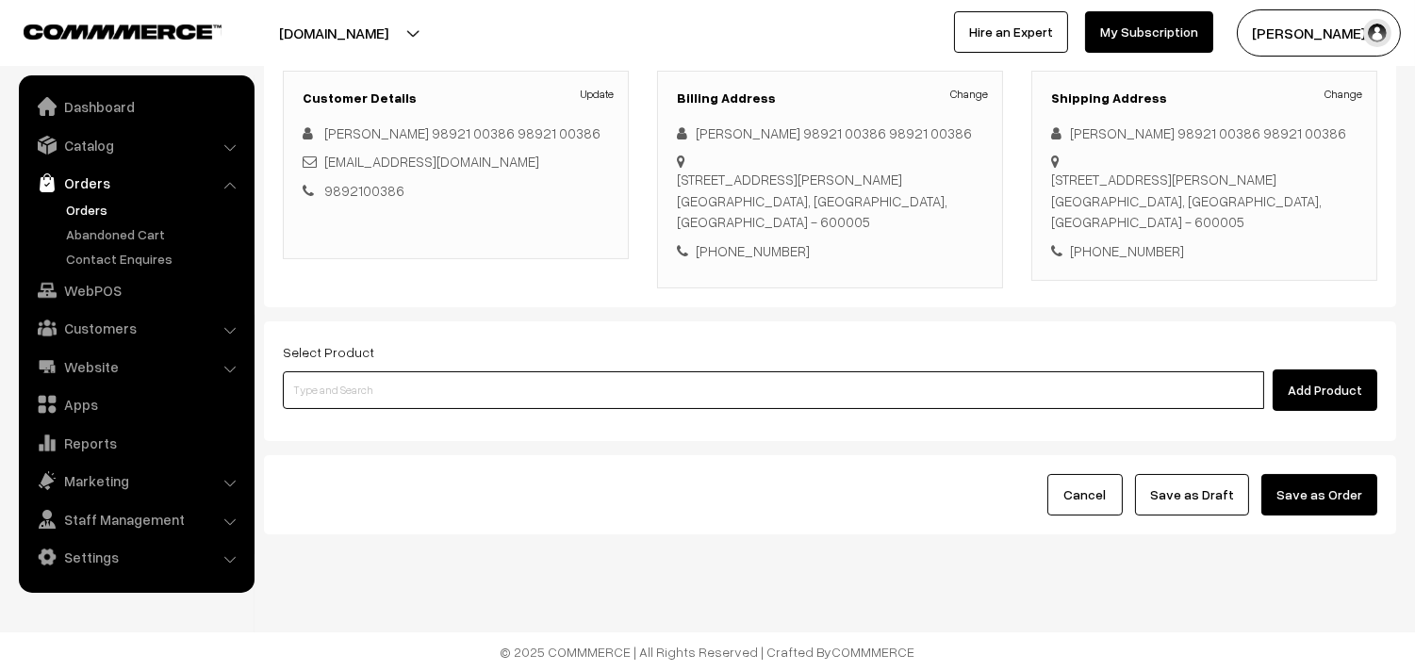
click at [507, 387] on input at bounding box center [773, 390] width 981 height 38
paste input "28th Dr [PERSON_NAME] (4)"
type input "28th Dr [PERSON_NAME] (4)"
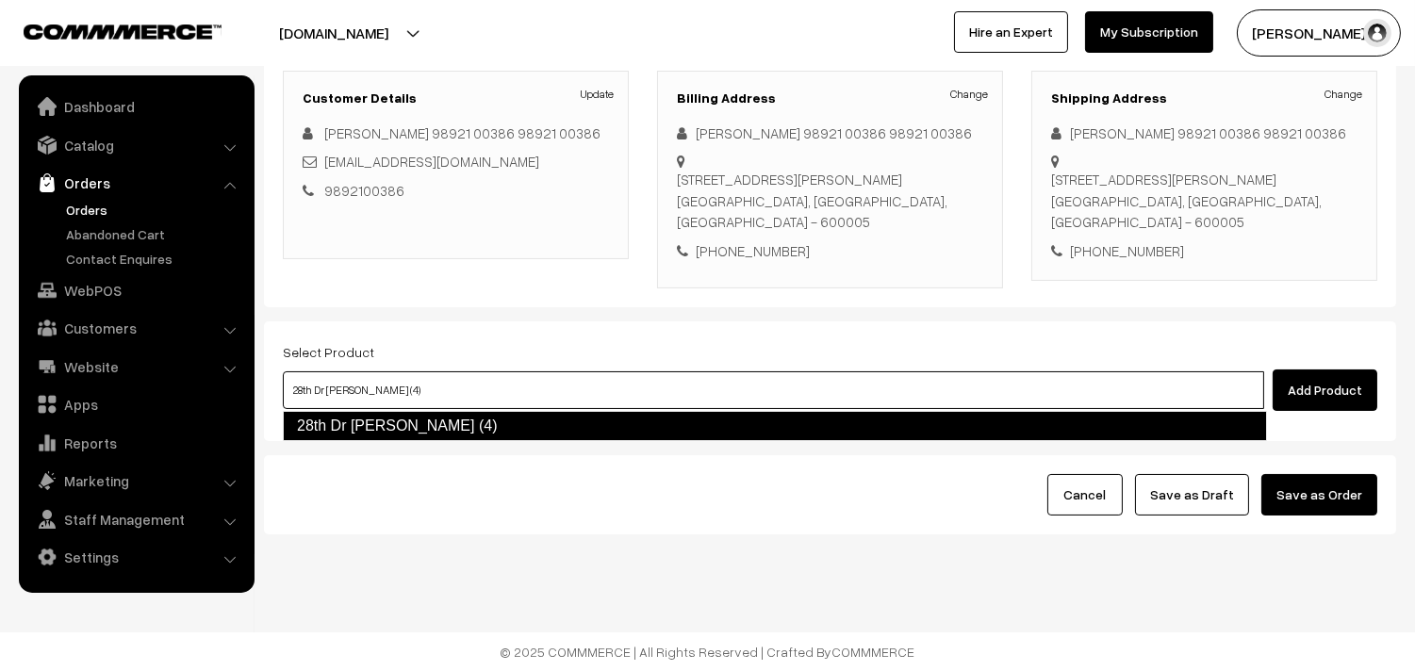
click at [393, 421] on link "28th Dr [PERSON_NAME] (4)" at bounding box center [775, 426] width 984 height 30
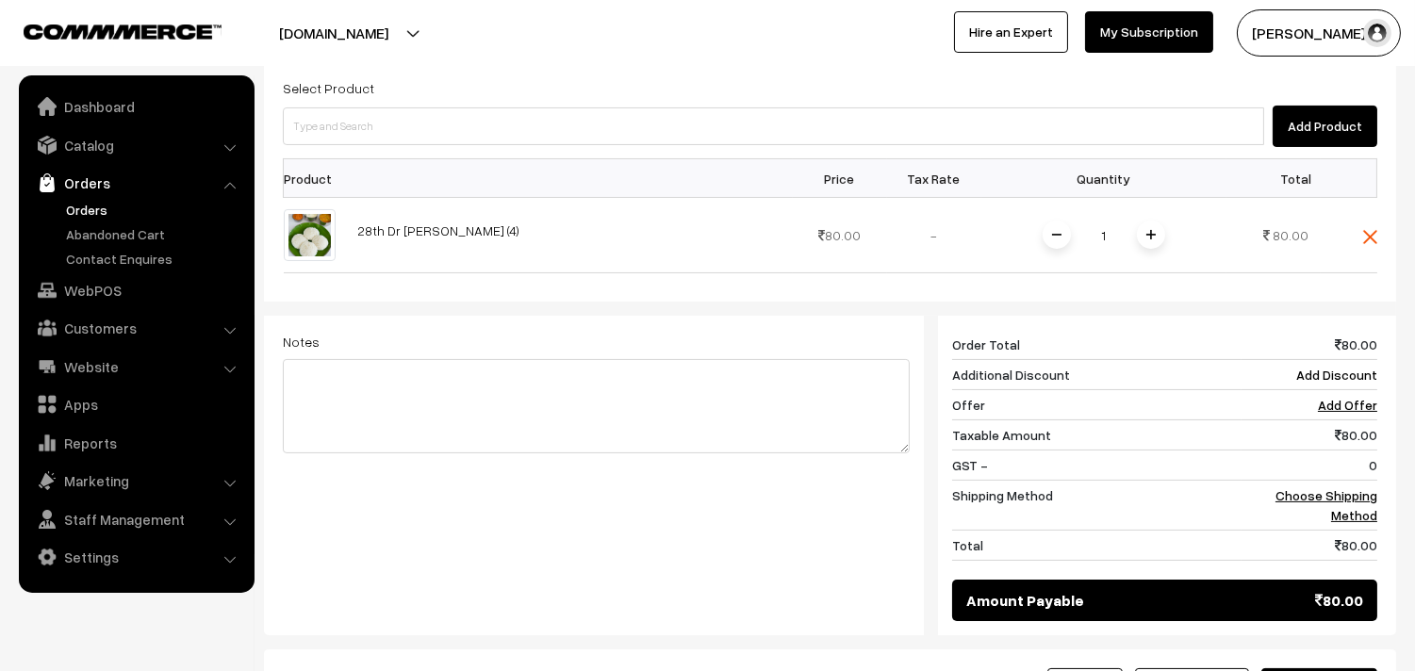
scroll to position [570, 0]
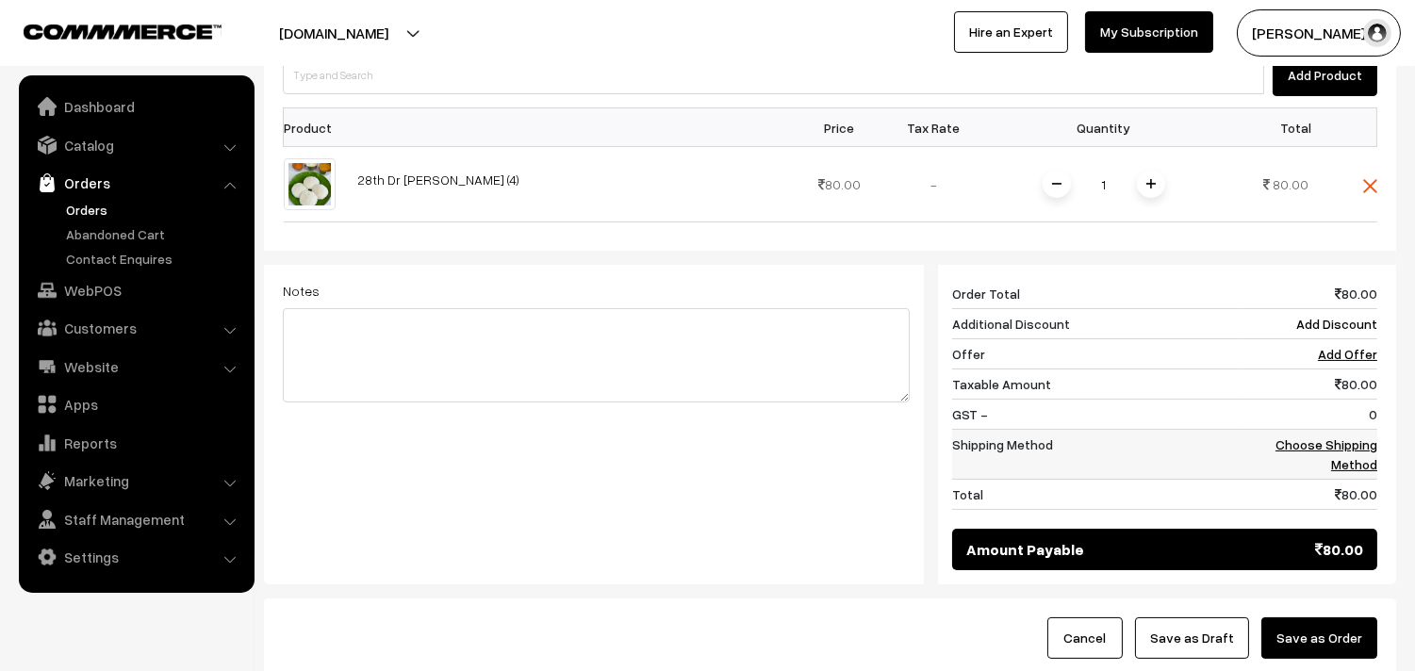
click at [1353, 453] on link "Choose Shipping Method" at bounding box center [1327, 455] width 102 height 36
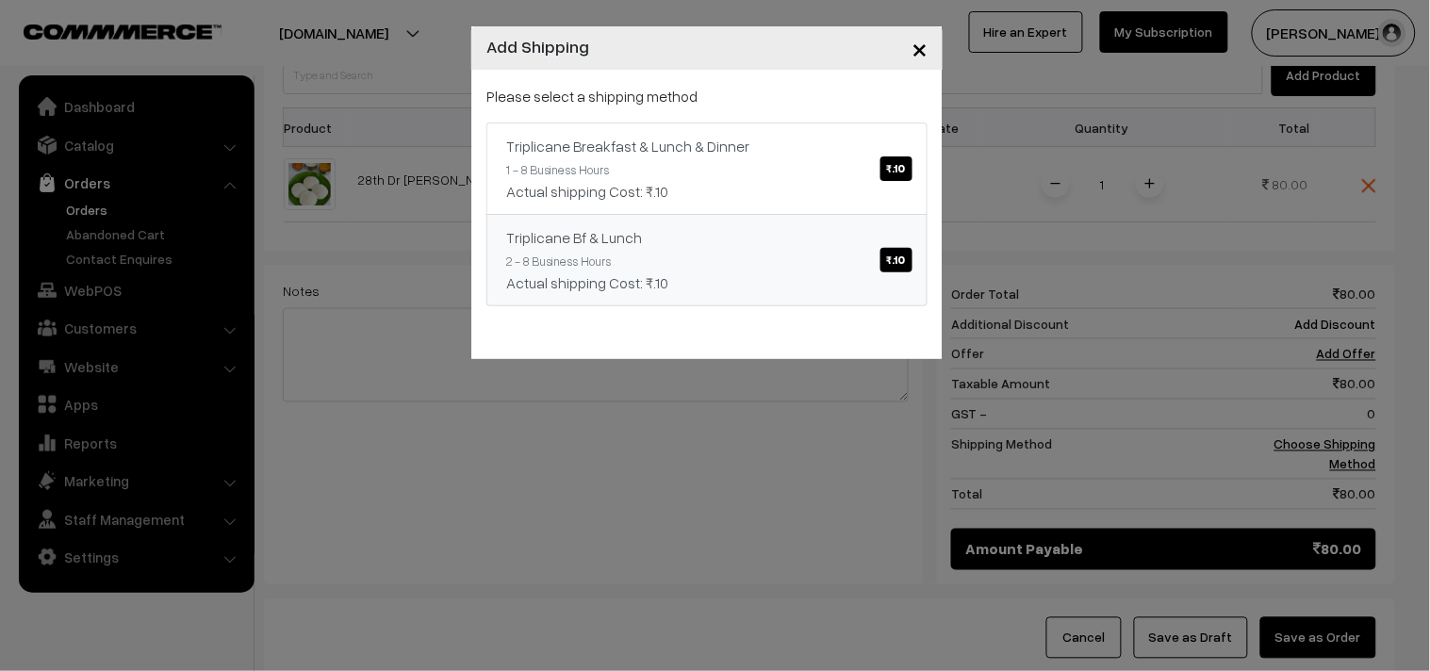
click at [701, 220] on link "Triplicane Bf & Lunch ₹.10 2 - 8 Business Hours Actual shipping Cost: ₹.10" at bounding box center [706, 260] width 441 height 92
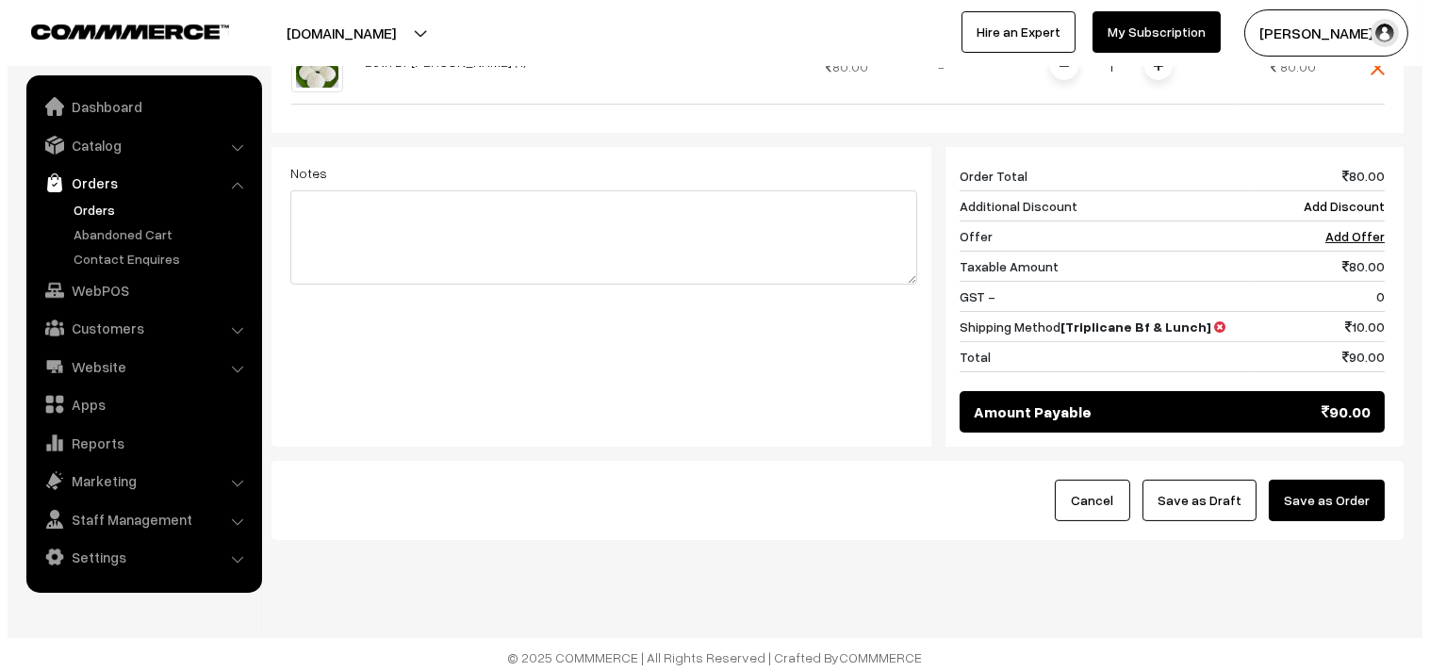
scroll to position [696, 0]
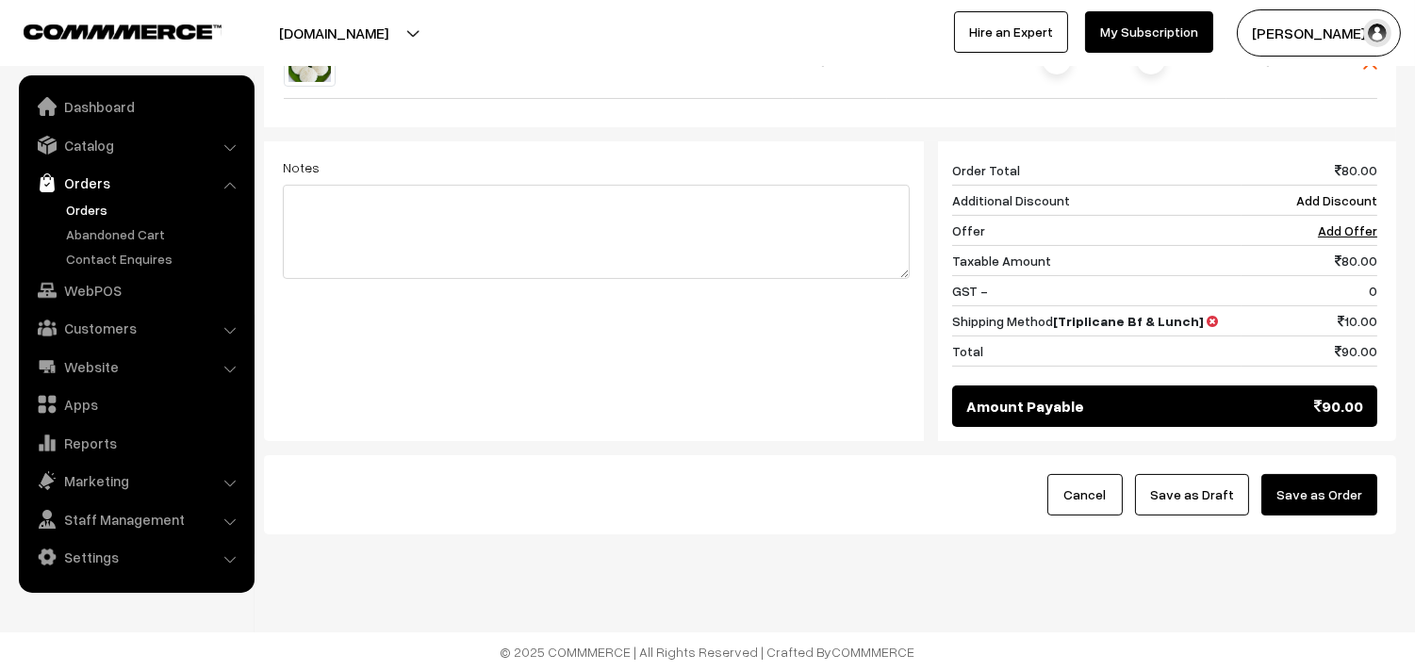
drag, startPoint x: 1343, startPoint y: 486, endPoint x: 1320, endPoint y: 496, distance: 24.5
click at [1343, 488] on button "Save as Order" at bounding box center [1319, 494] width 116 height 41
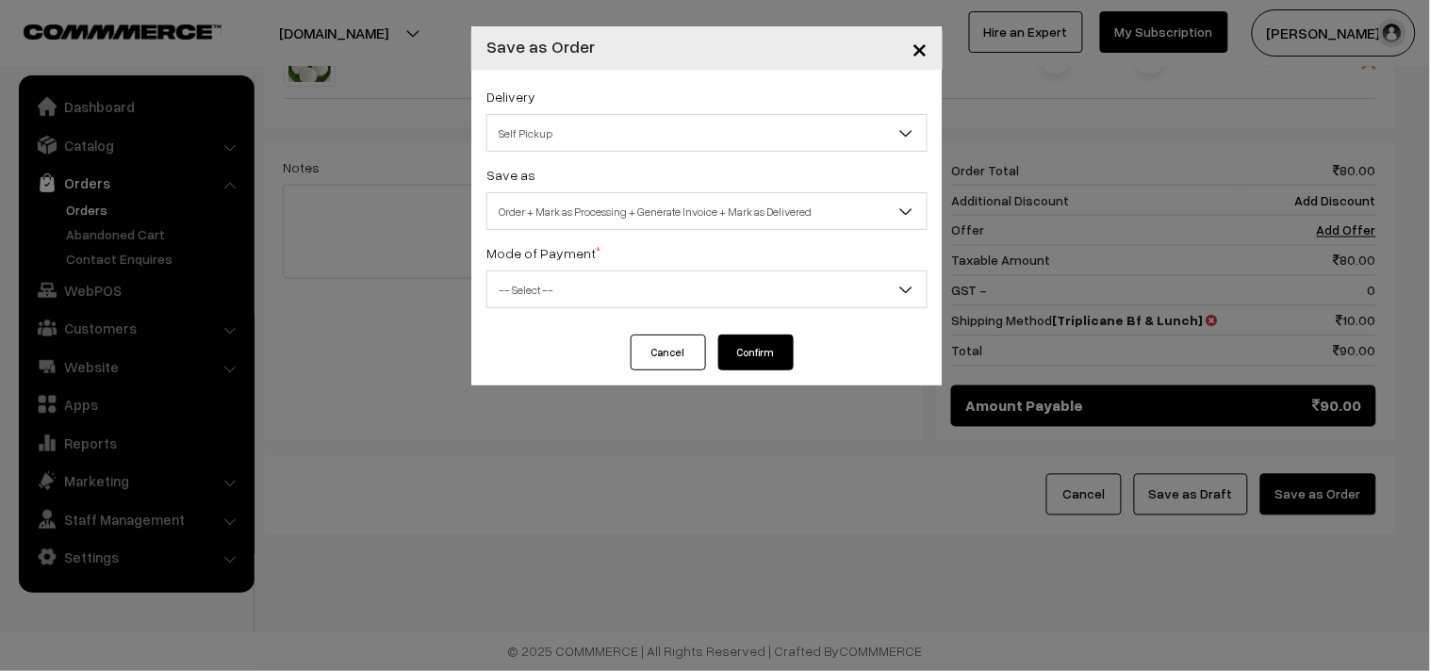
click at [684, 230] on div "Delivery Self Pickup Triplicane Breakfast & Lunch & Dinner (₹10) (1 - 8 Busines…" at bounding box center [706, 202] width 471 height 265
click at [684, 192] on span "Order + Mark as Processing + Generate Invoice + Mark as Delivered" at bounding box center [706, 211] width 441 height 38
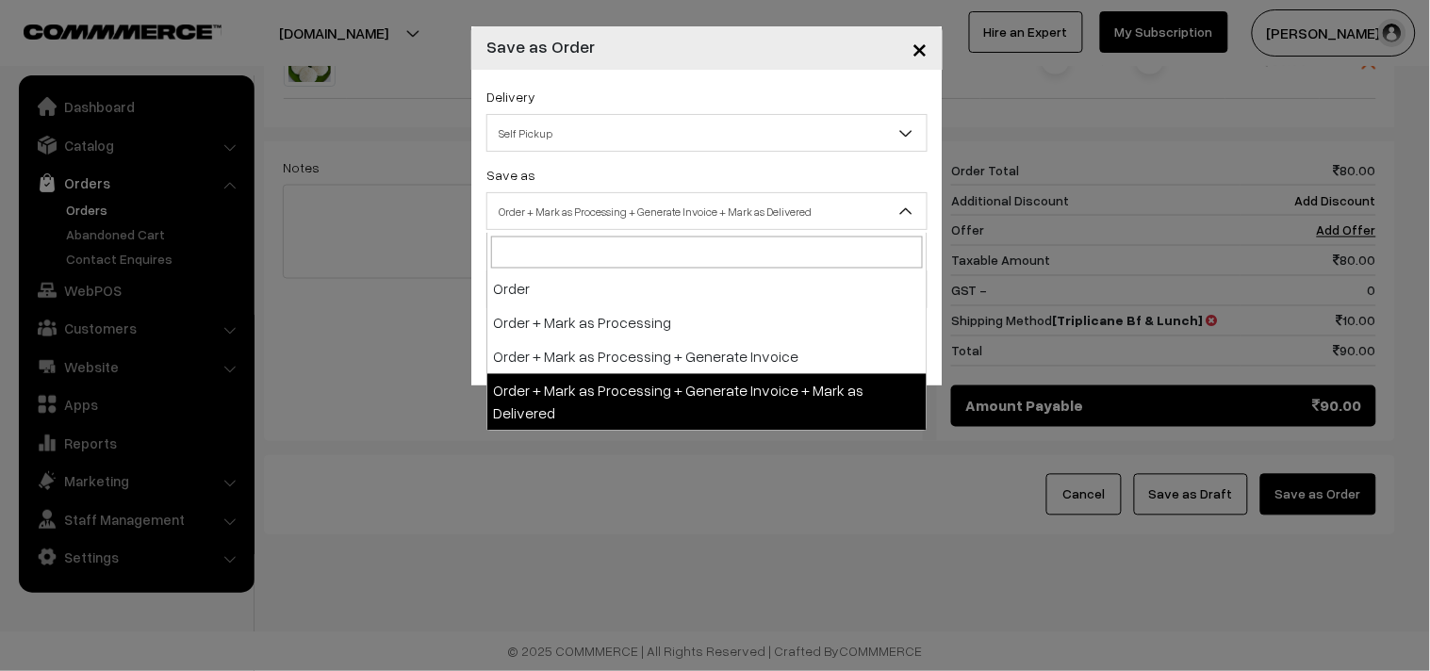
click at [684, 201] on span "Order + Mark as Processing + Generate Invoice + Mark as Delivered" at bounding box center [706, 211] width 439 height 33
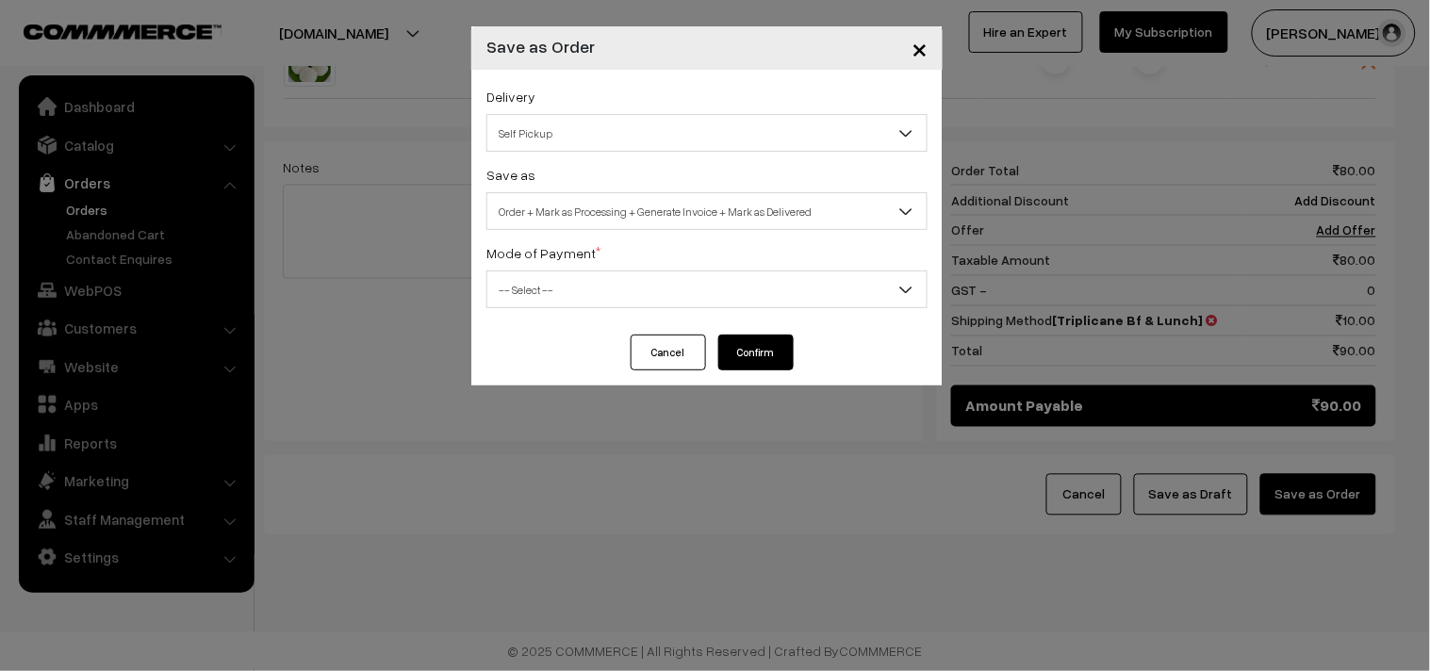
click at [645, 198] on span "Order + Mark as Processing + Generate Invoice + Mark as Delivered" at bounding box center [706, 211] width 439 height 33
click at [633, 218] on span "Order + Mark as Processing + Generate Invoice + Mark as Delivered" at bounding box center [706, 211] width 439 height 33
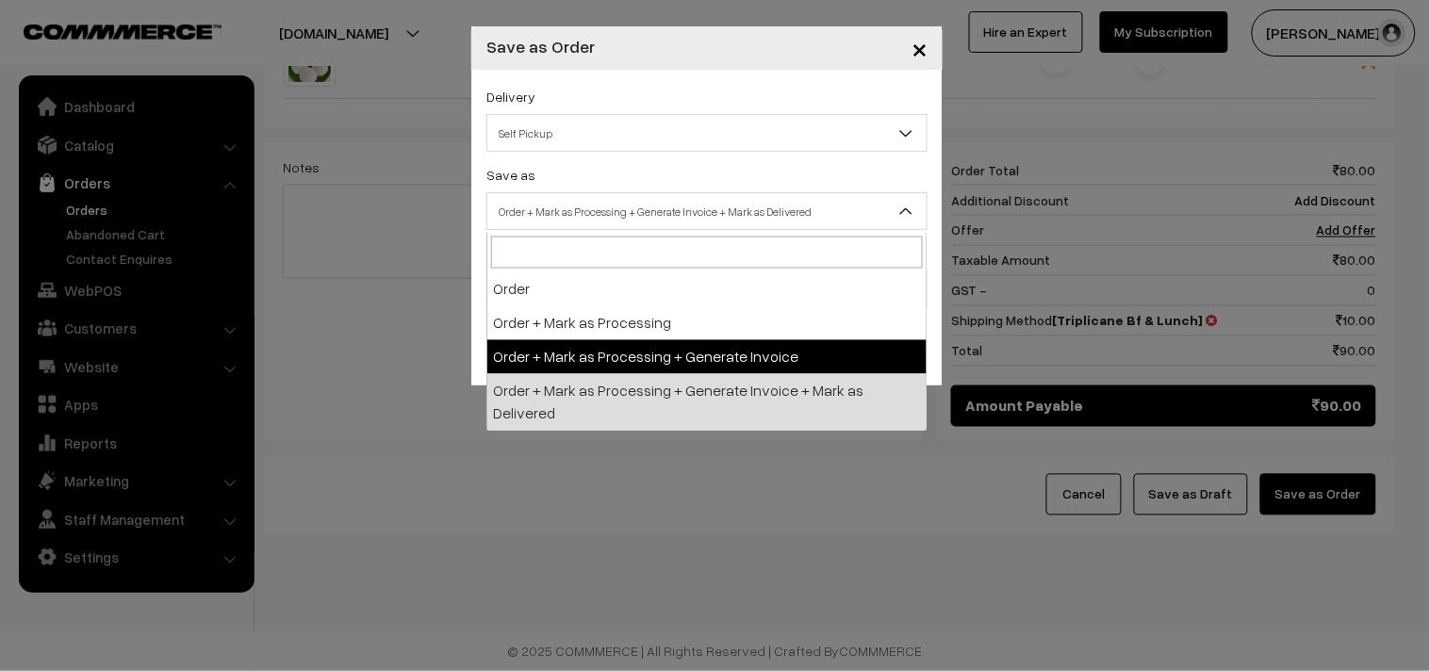
select select "3"
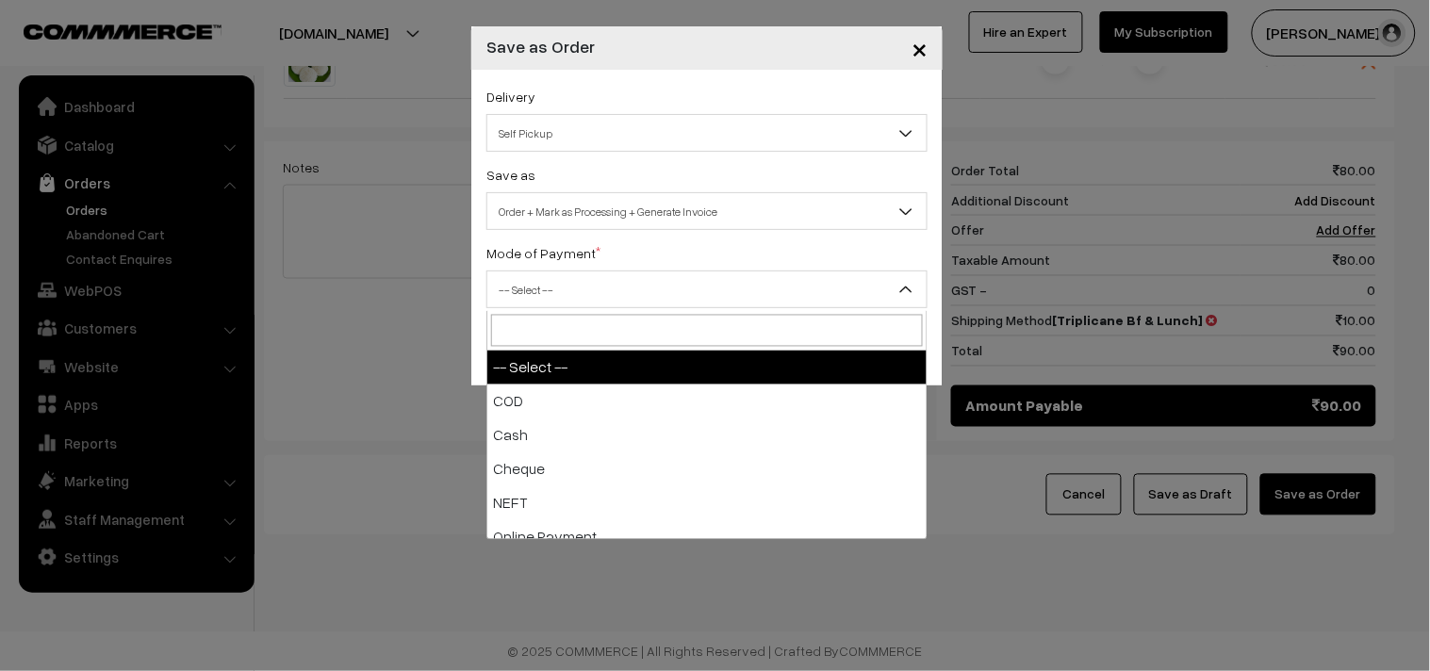
click at [595, 306] on span "-- Select --" at bounding box center [706, 289] width 439 height 33
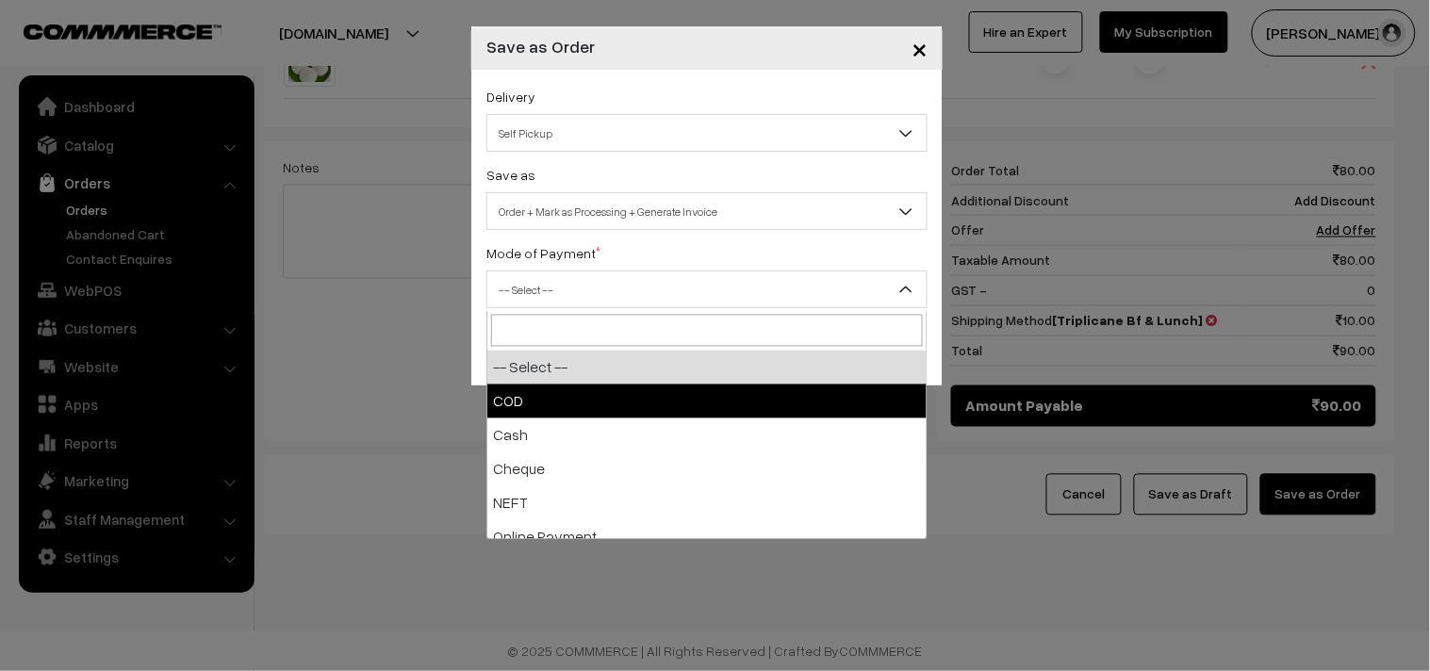
select select "1"
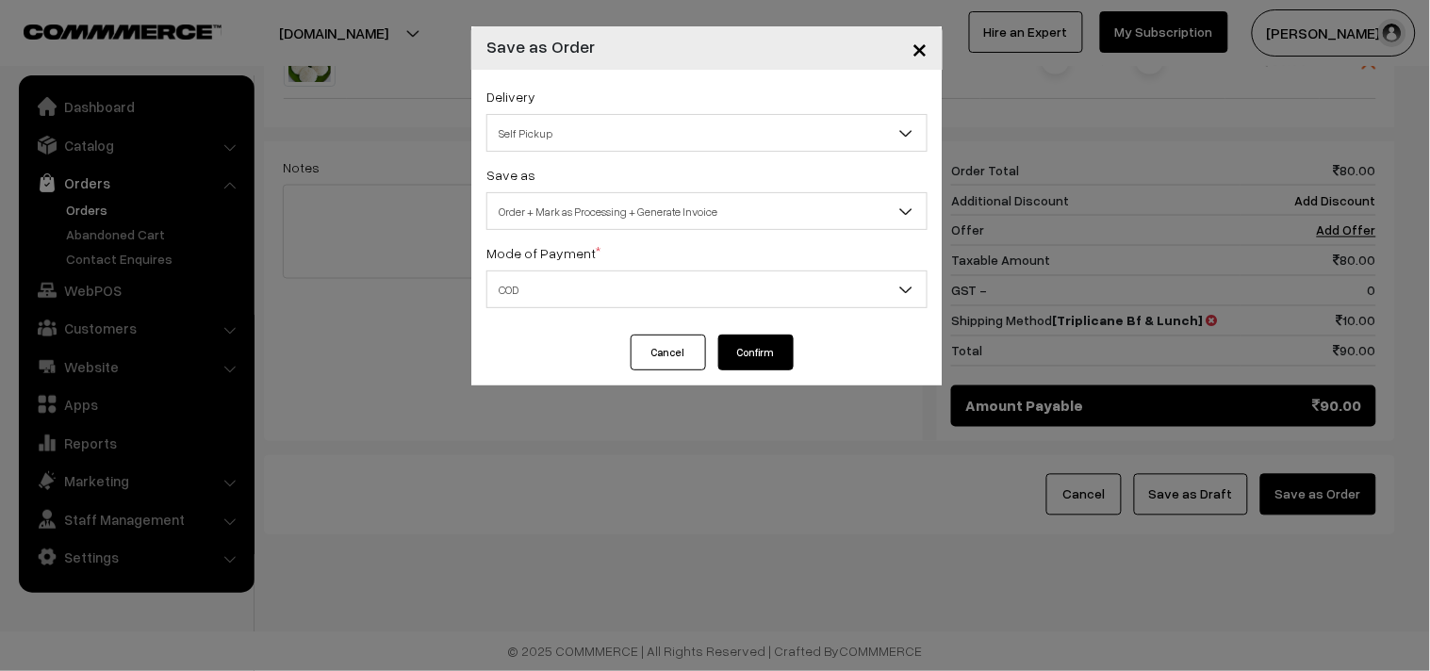
click at [734, 351] on button "Confirm" at bounding box center [755, 353] width 75 height 36
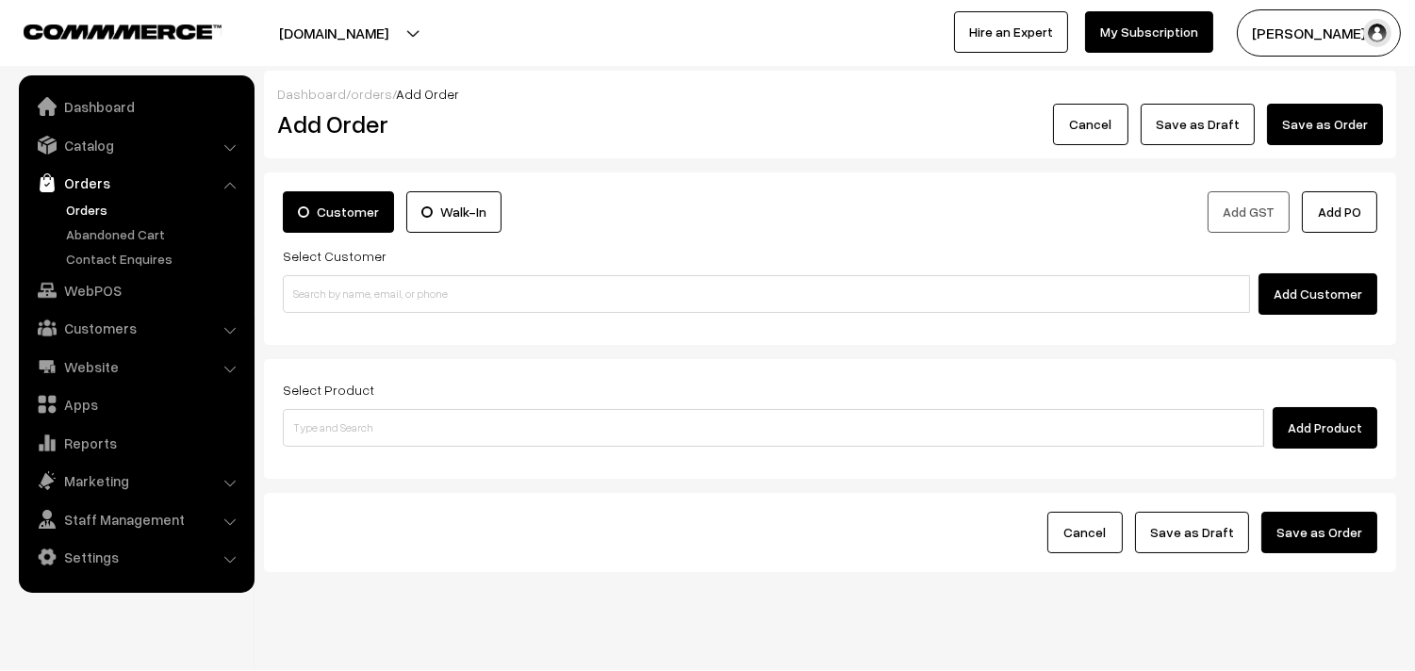
click at [92, 210] on link "Orders" at bounding box center [154, 210] width 187 height 20
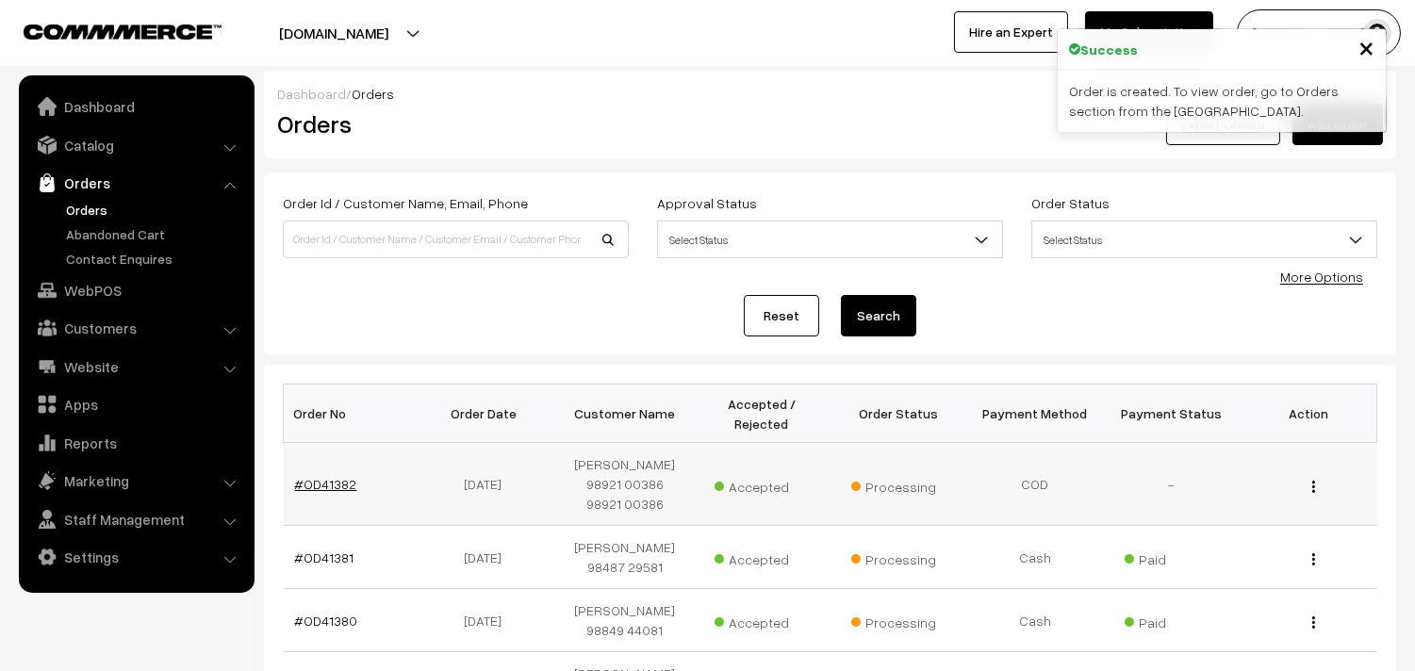
click at [335, 486] on link "#OD41382" at bounding box center [326, 484] width 62 height 16
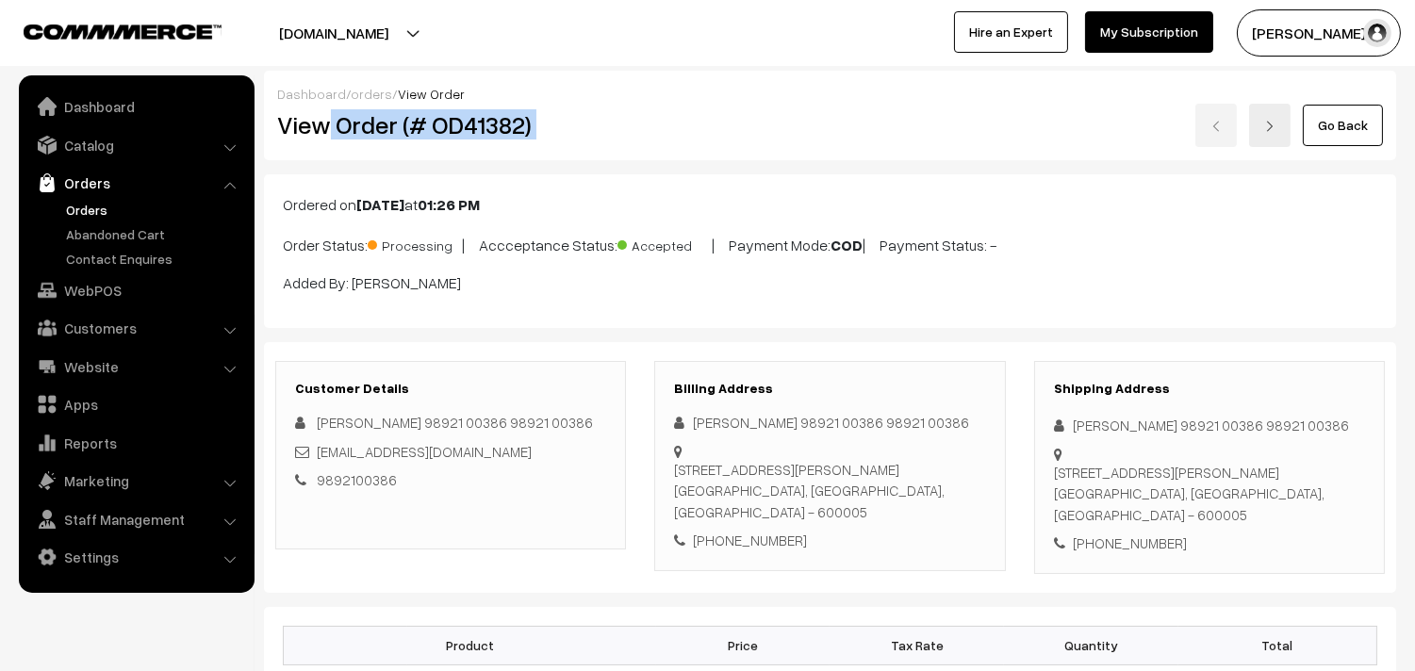
drag, startPoint x: 332, startPoint y: 132, endPoint x: 715, endPoint y: 228, distance: 394.7
click at [695, 151] on div "Dashboard / orders / View Order View Order (# OD41382) Go Back" at bounding box center [830, 116] width 1132 height 90
copy div "Order (# OD41382)"
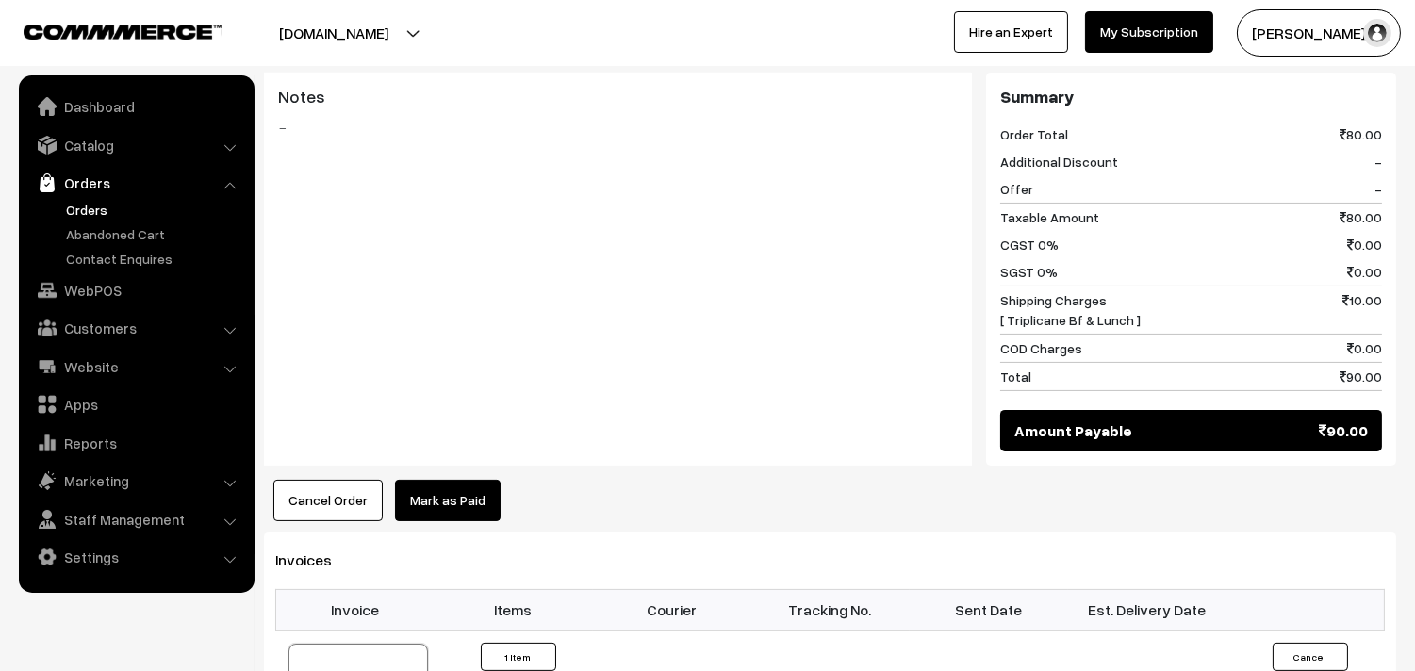
scroll to position [943, 0]
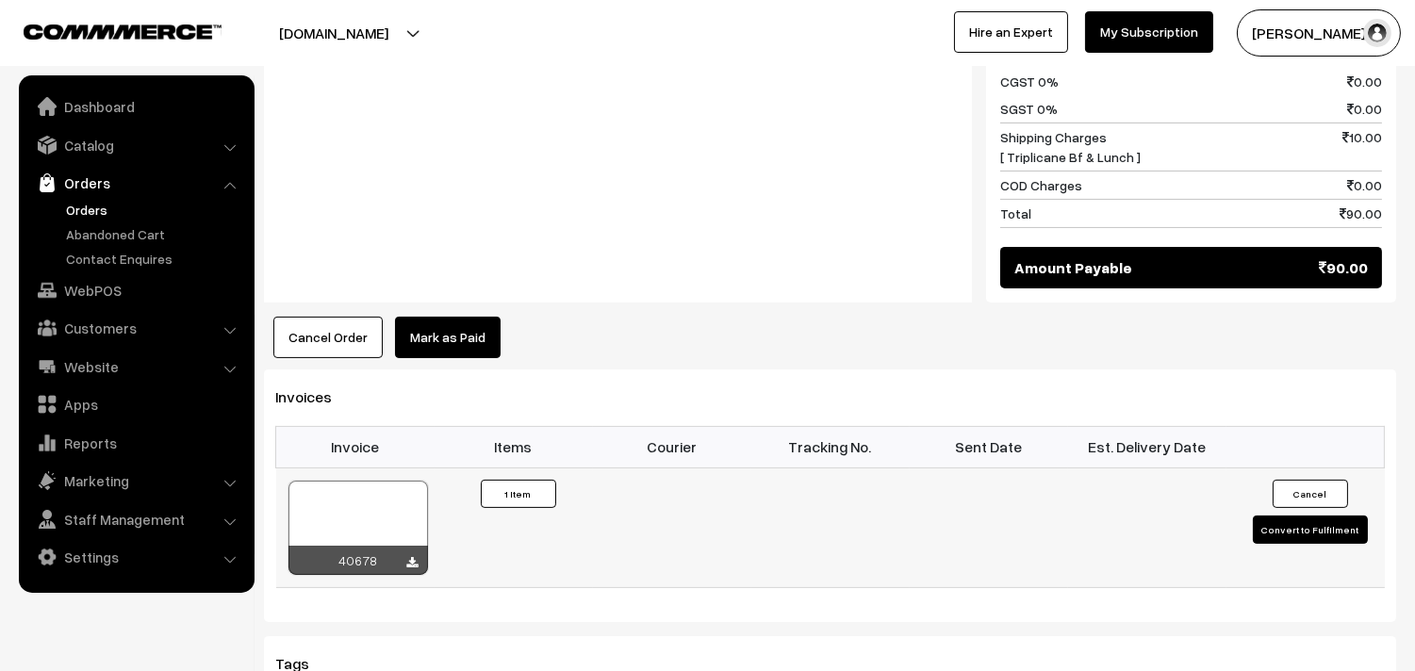
click at [394, 515] on div at bounding box center [358, 528] width 140 height 94
click at [100, 265] on link "Contact Enquires" at bounding box center [154, 259] width 187 height 20
click at [96, 289] on link "WebPOS" at bounding box center [136, 290] width 224 height 34
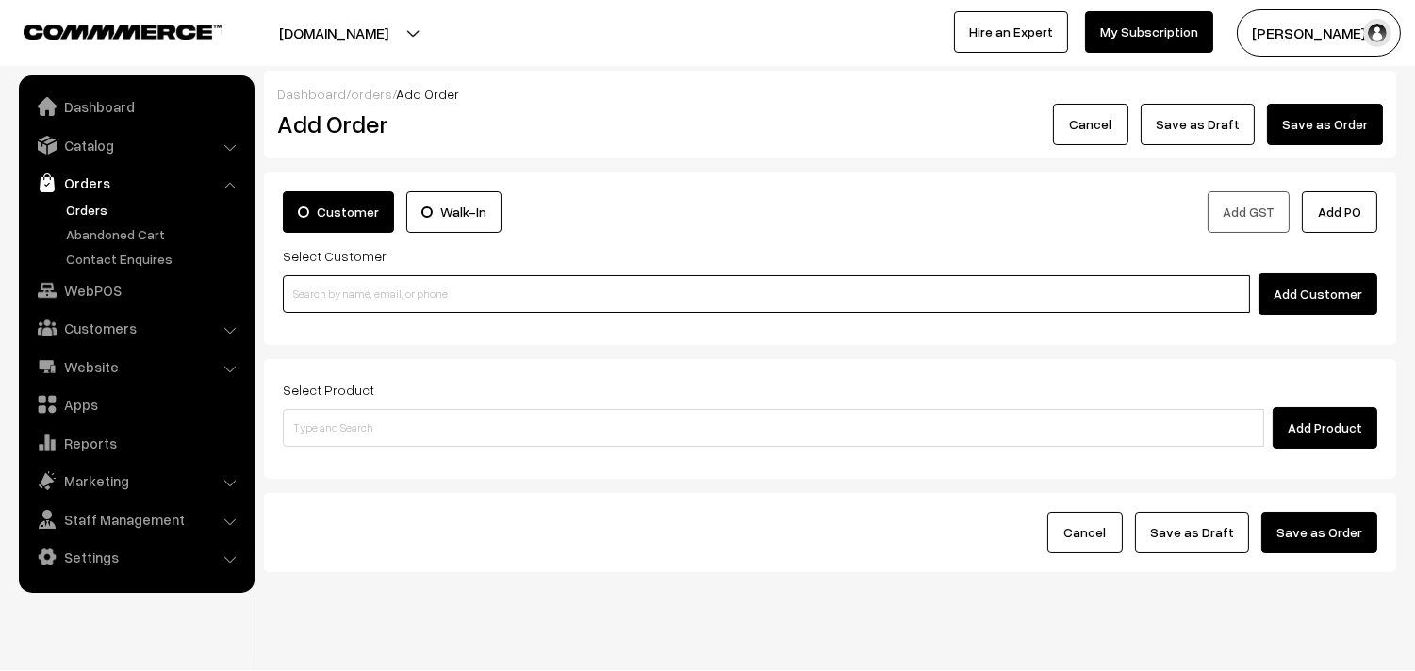
click at [374, 300] on input at bounding box center [766, 294] width 967 height 38
paste input "9962158709"
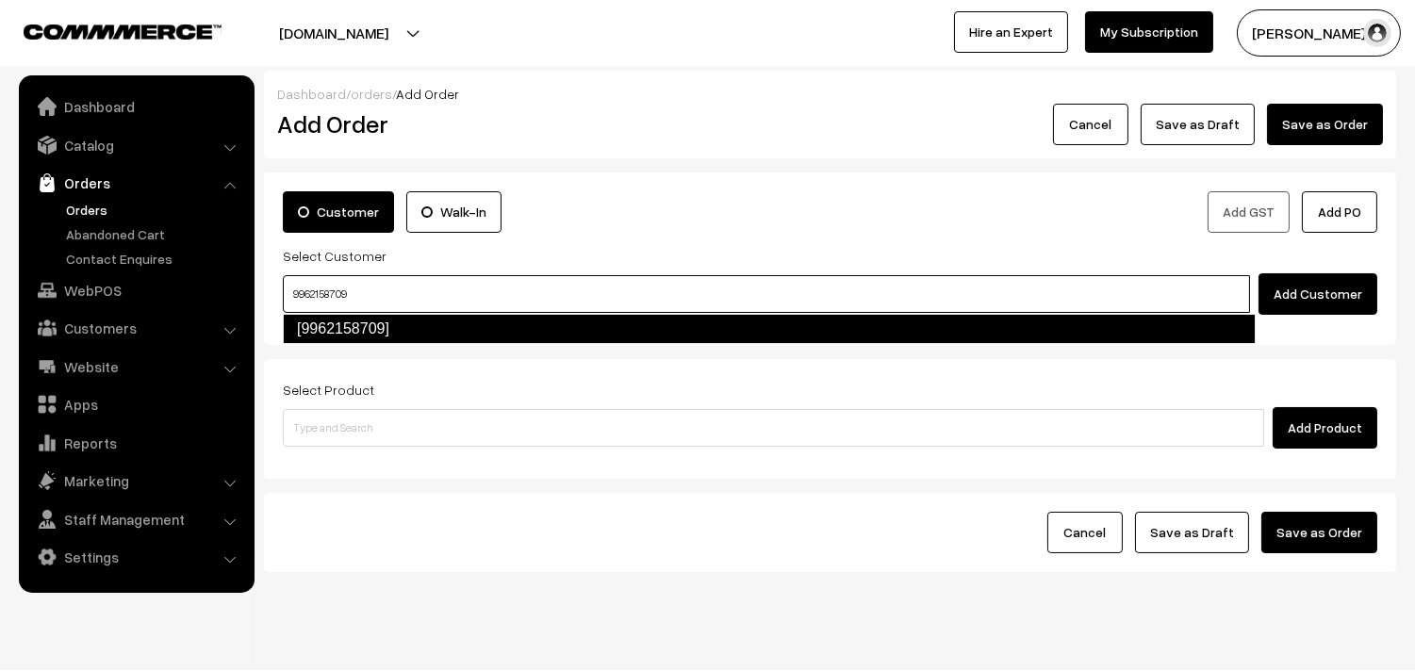
click at [342, 327] on link "[9962158709]" at bounding box center [769, 329] width 973 height 30
type input "9962158709"
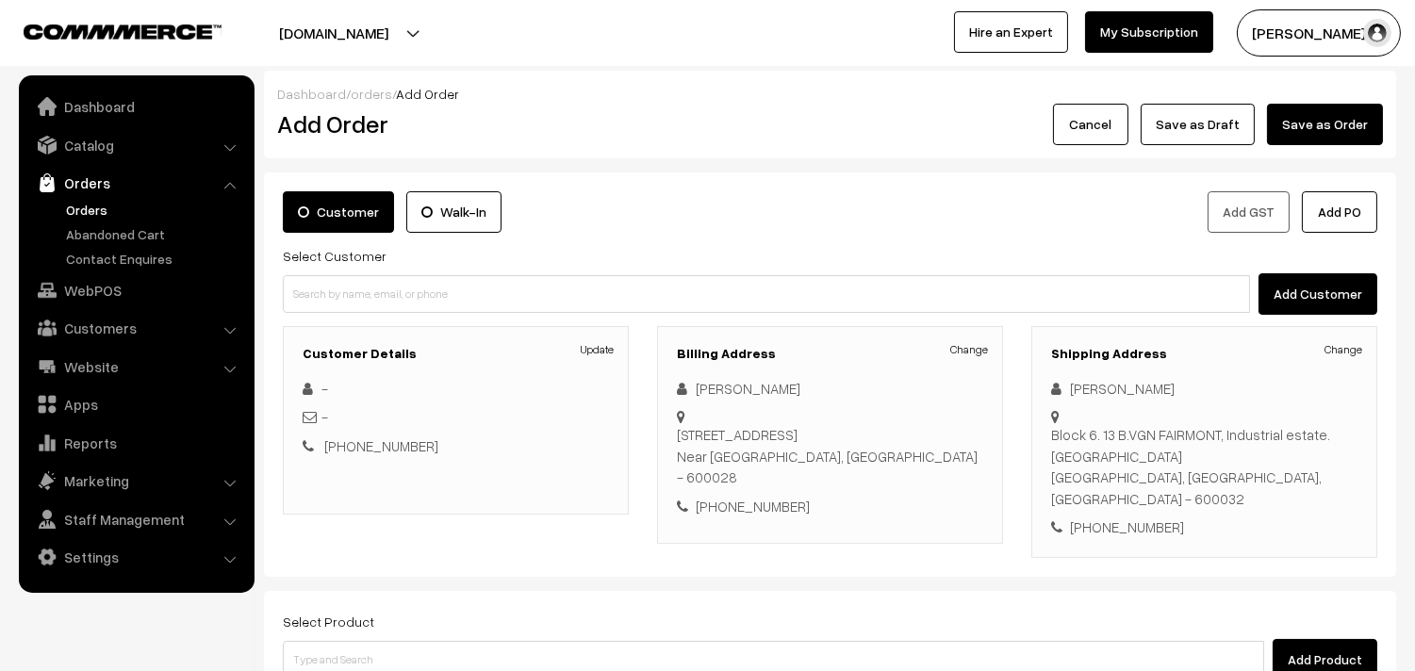
click at [768, 518] on div "[PHONE_NUMBER]" at bounding box center [830, 507] width 306 height 22
copy div "9962158709"
click at [91, 213] on link "Orders" at bounding box center [154, 210] width 187 height 20
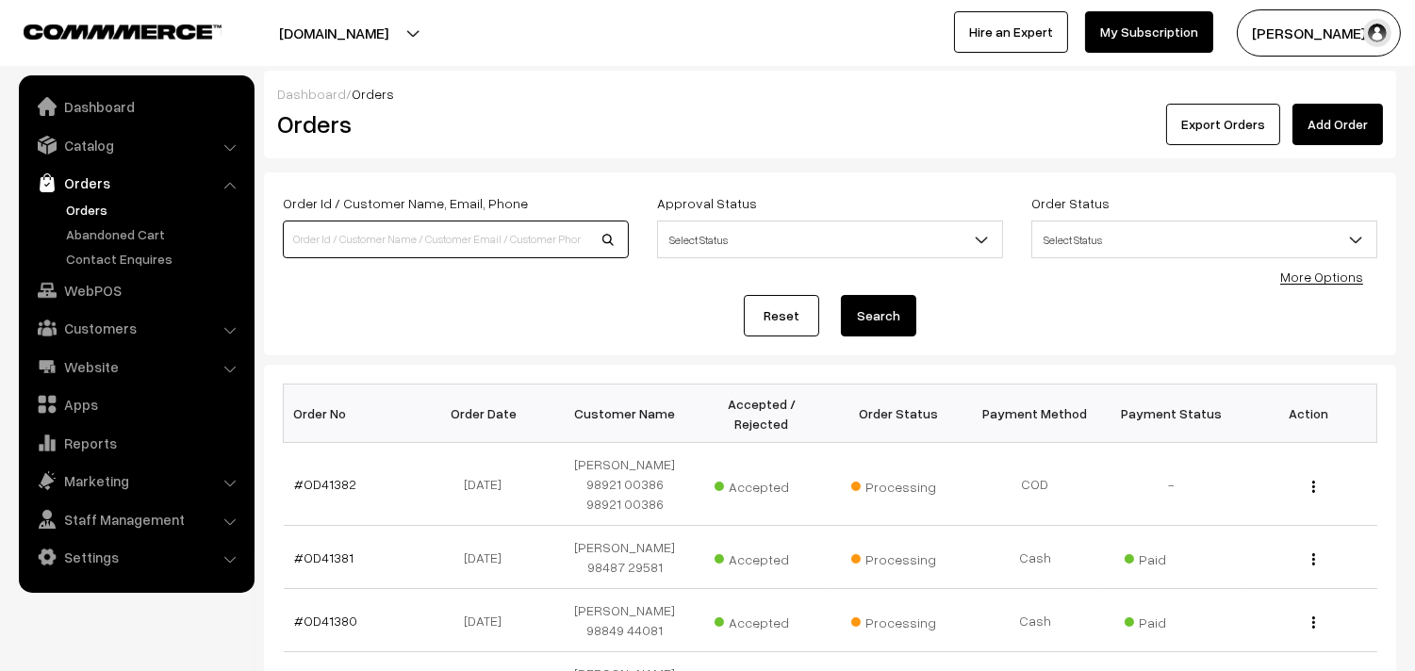
click at [353, 238] on input at bounding box center [456, 240] width 346 height 38
paste input "9962158709"
type input "9962158709"
click at [841, 295] on button "Search" at bounding box center [878, 315] width 75 height 41
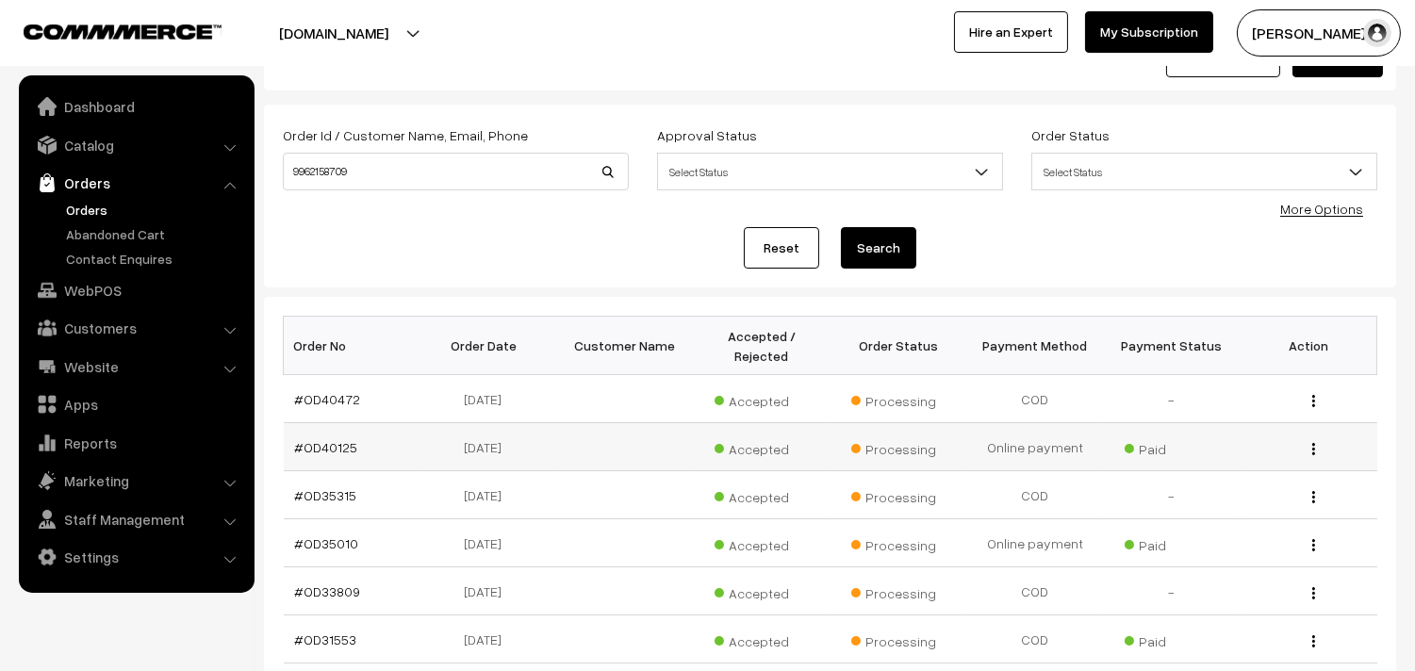
scroll to position [105, 0]
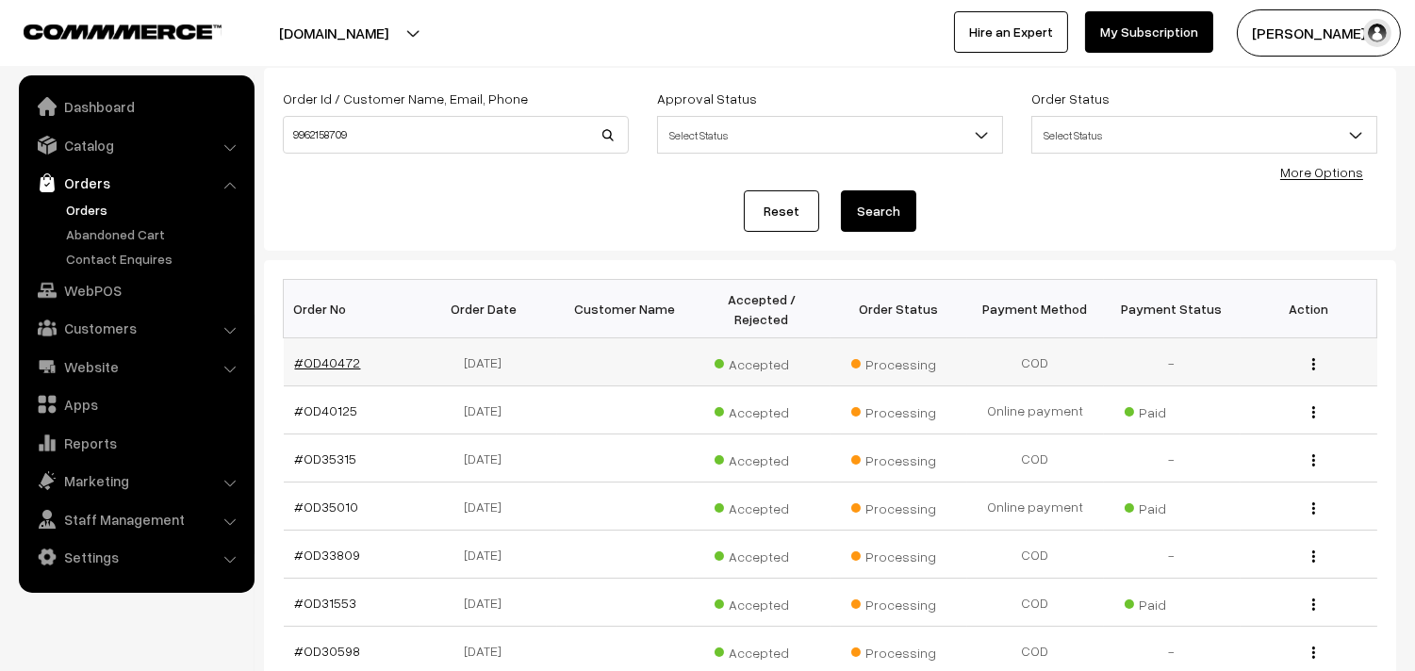
click at [314, 361] on link "#OD40472" at bounding box center [328, 362] width 66 height 16
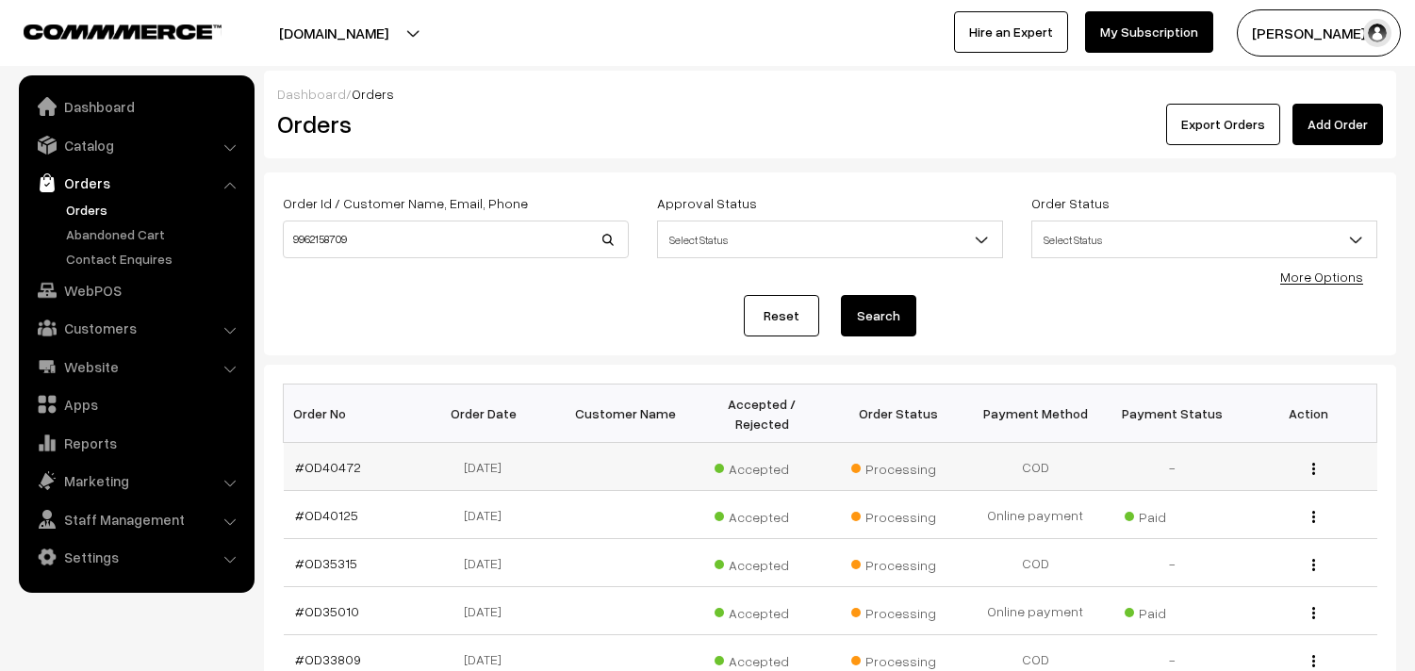
scroll to position [105, 0]
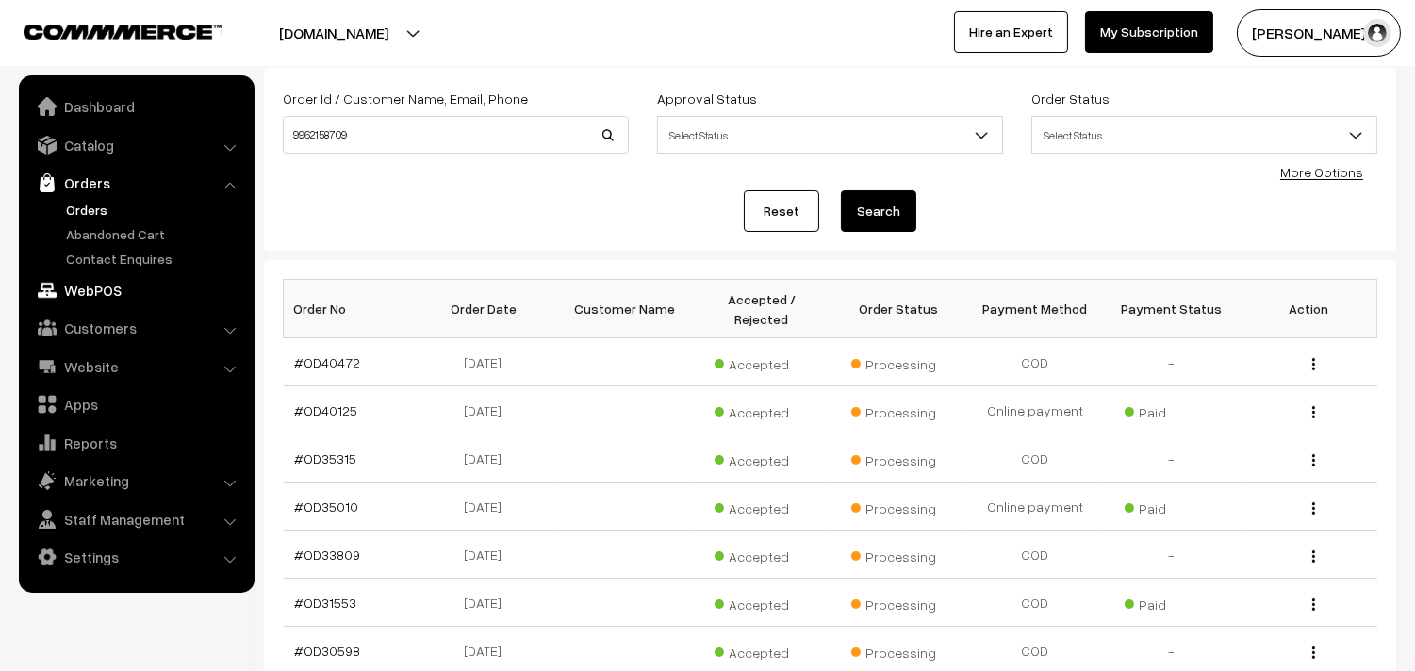
click at [107, 288] on link "WebPOS" at bounding box center [136, 290] width 224 height 34
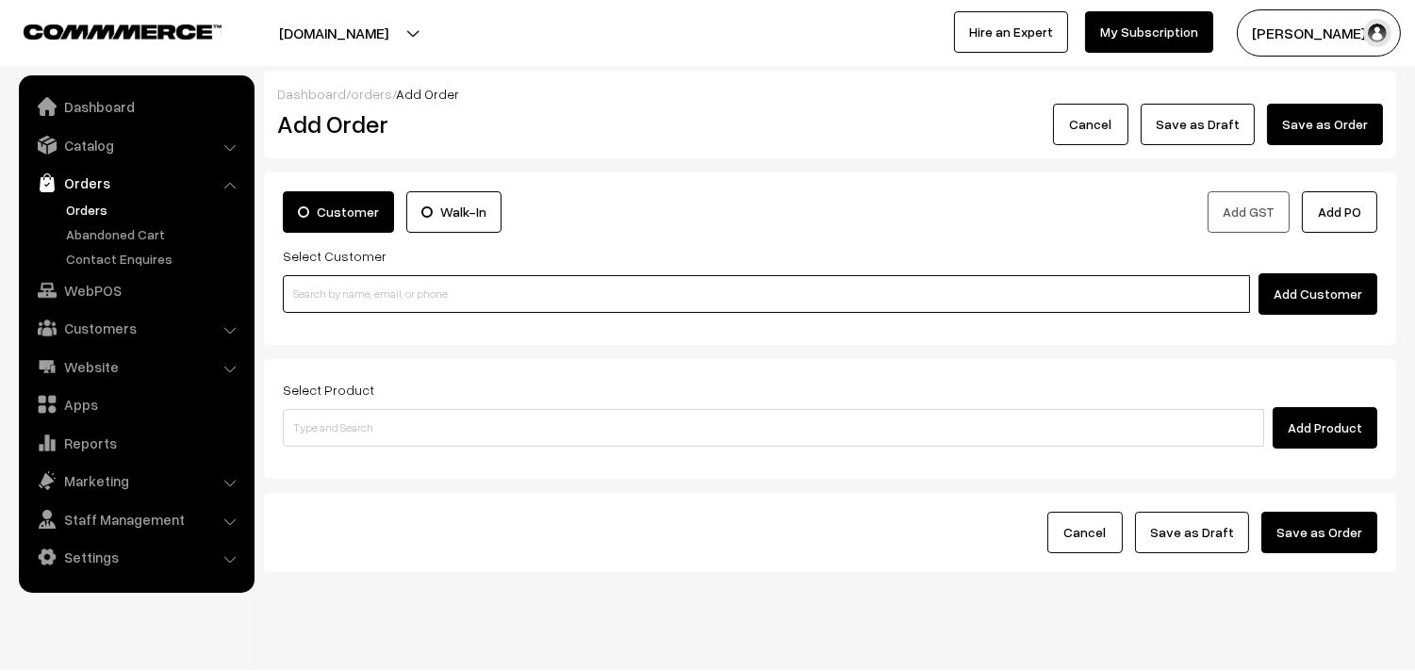
click at [323, 284] on input at bounding box center [766, 294] width 967 height 38
paste input "9962158709"
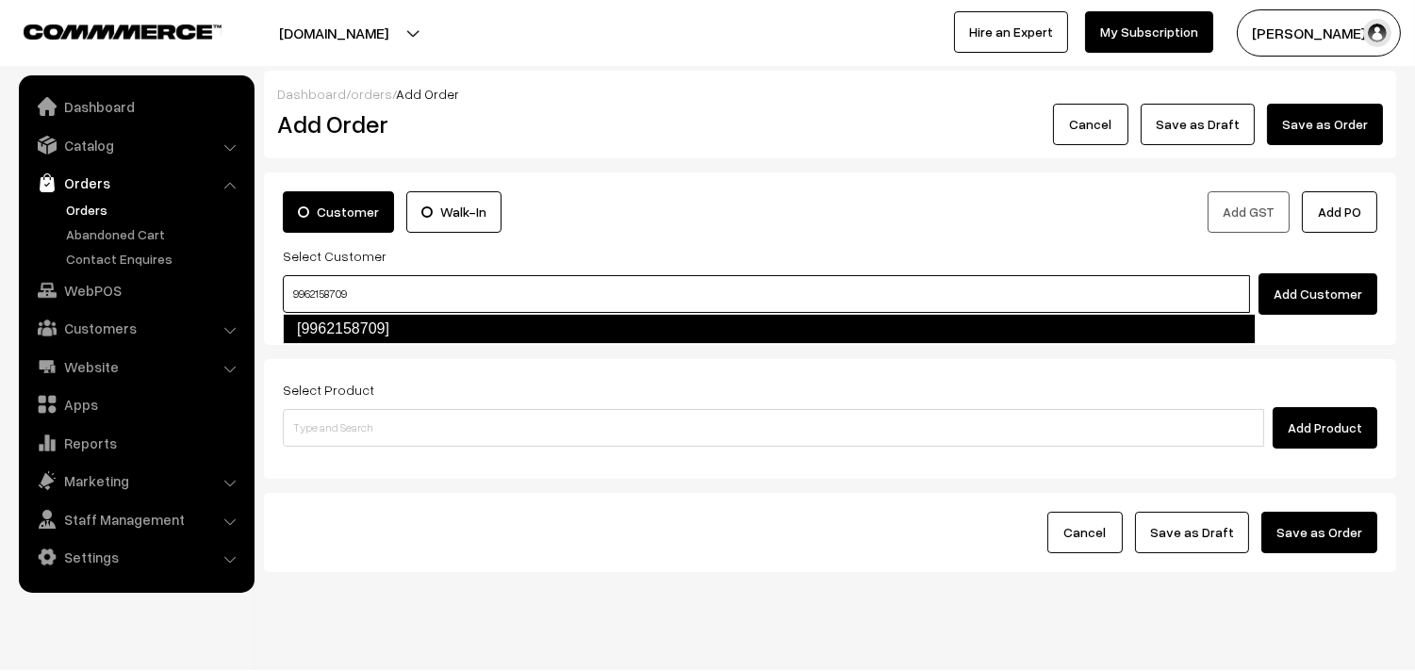
click at [337, 331] on link "[9962158709]" at bounding box center [769, 329] width 973 height 30
type input "9962158709"
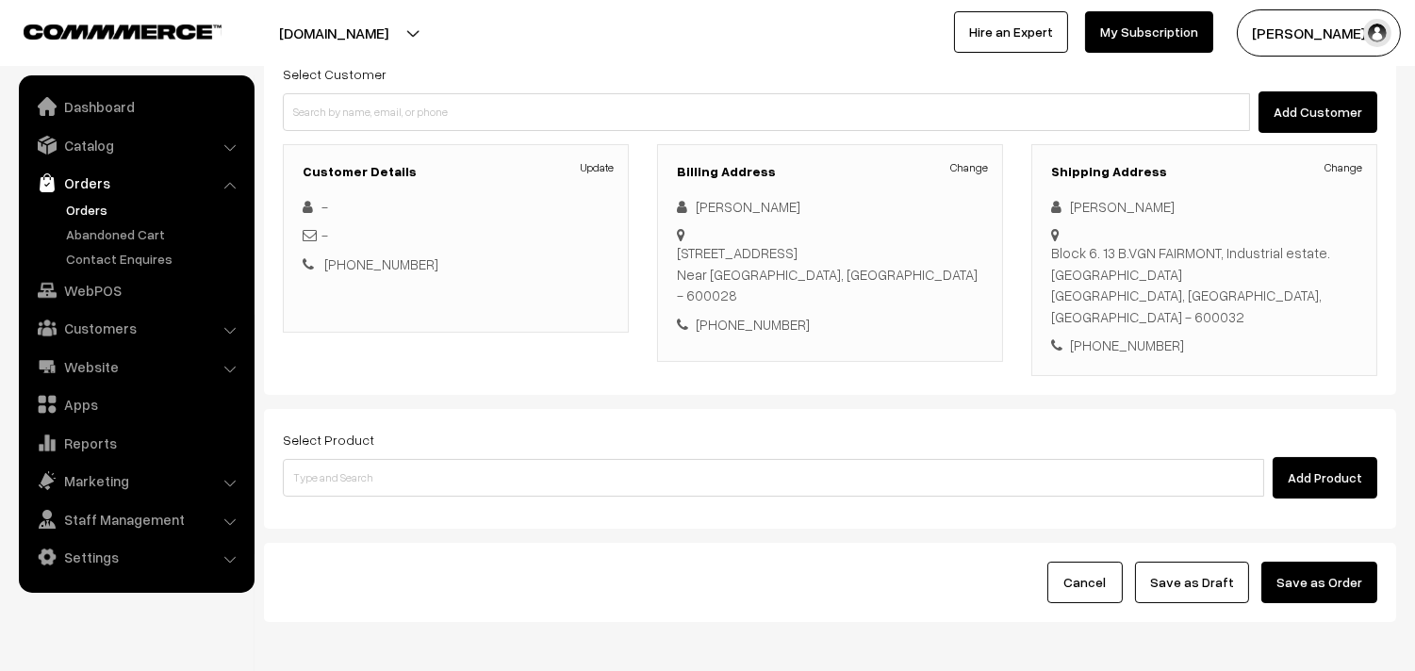
scroll to position [278, 0]
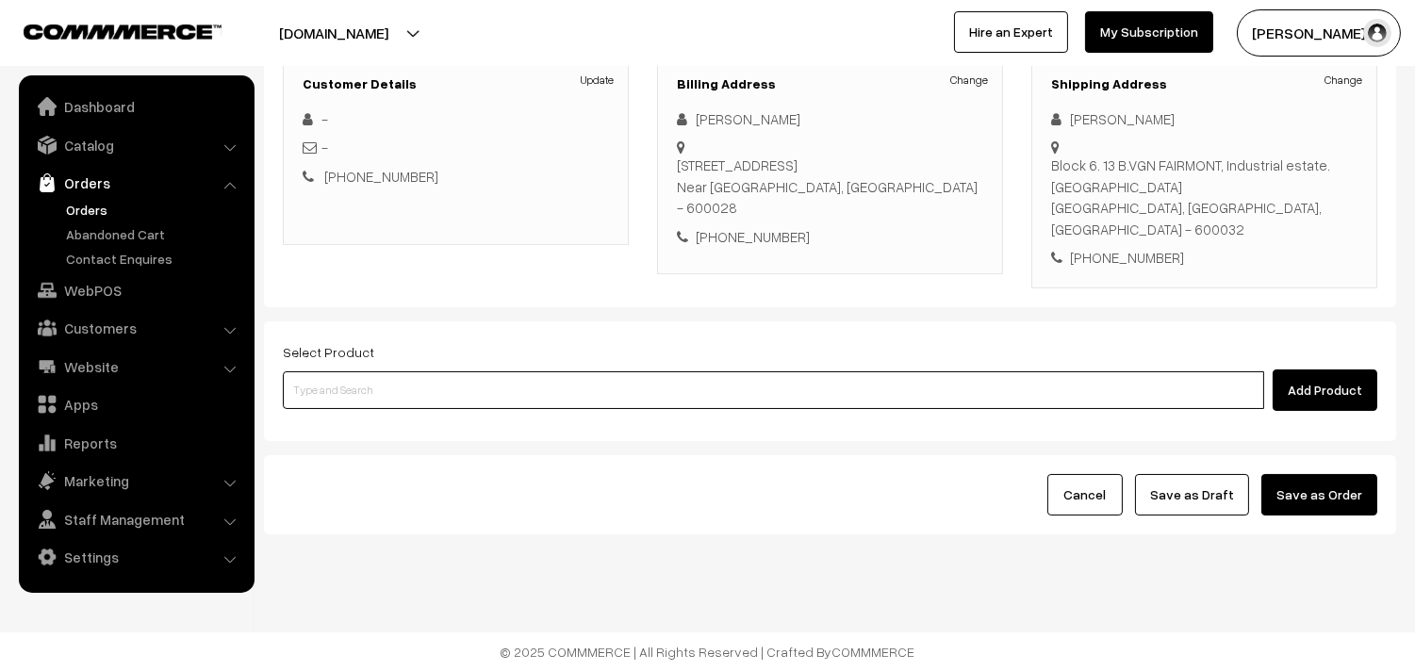
click at [429, 389] on input at bounding box center [773, 390] width 981 height 38
paste input "28th Dr Idly (4)"
type input "28th Dr Idly (4)"
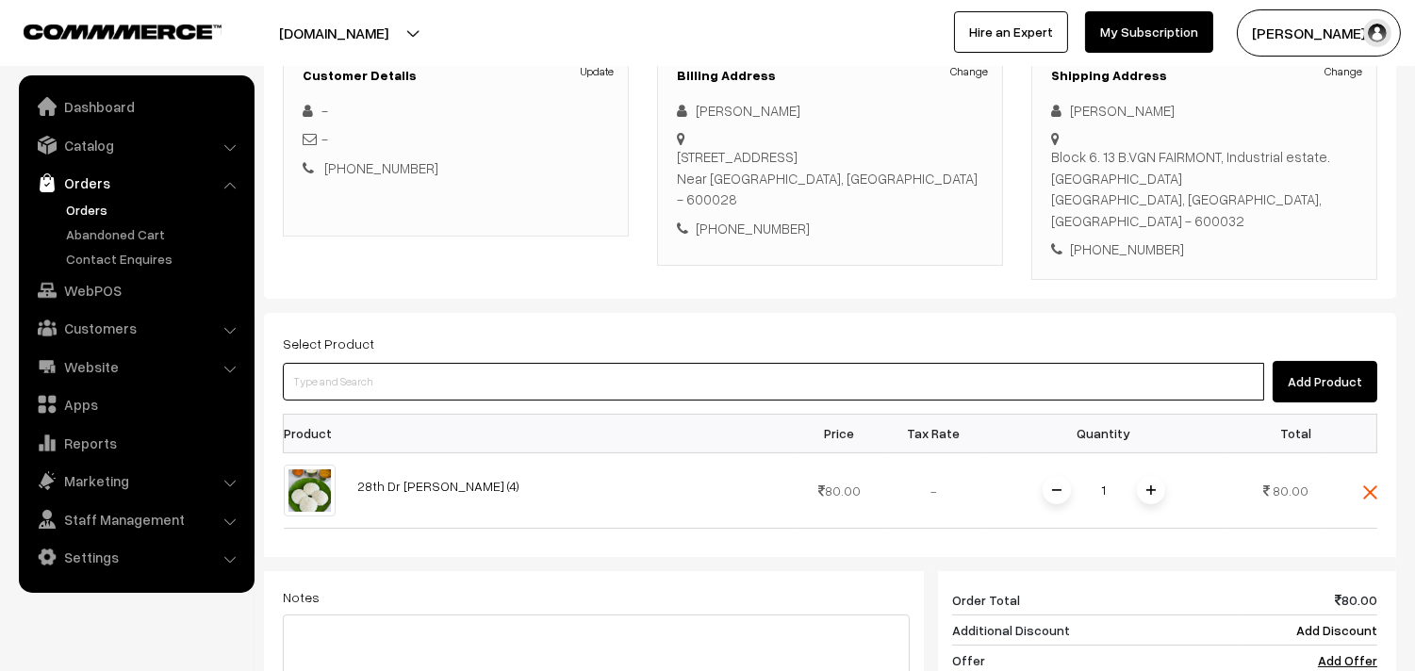
click at [514, 389] on input at bounding box center [773, 382] width 981 height 38
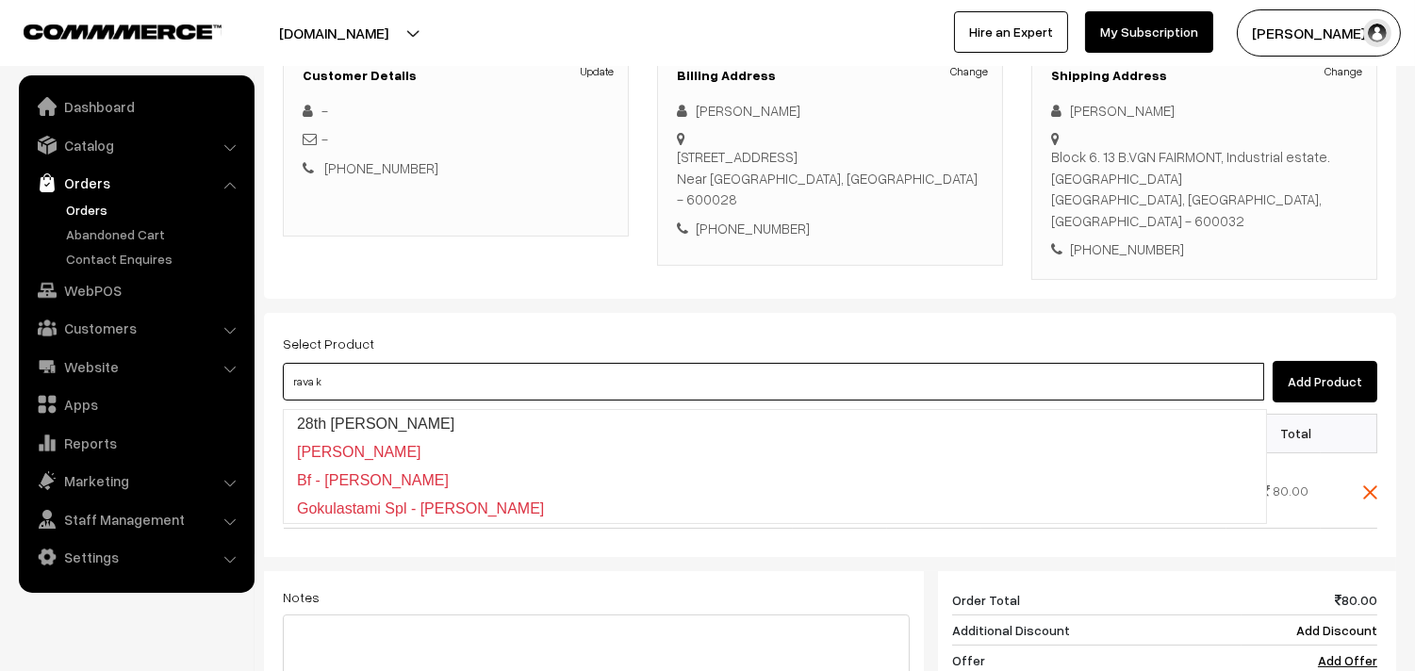
type input "28th Dr Rava Kichadi"
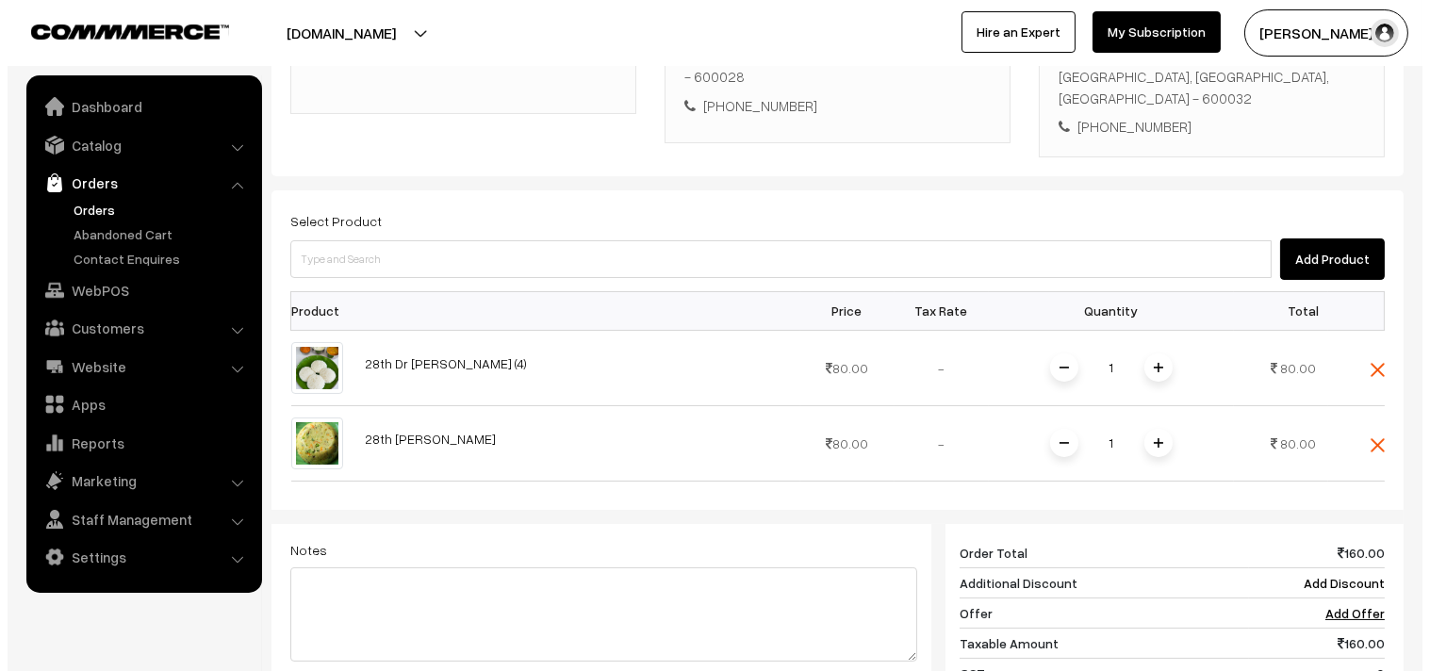
scroll to position [592, 0]
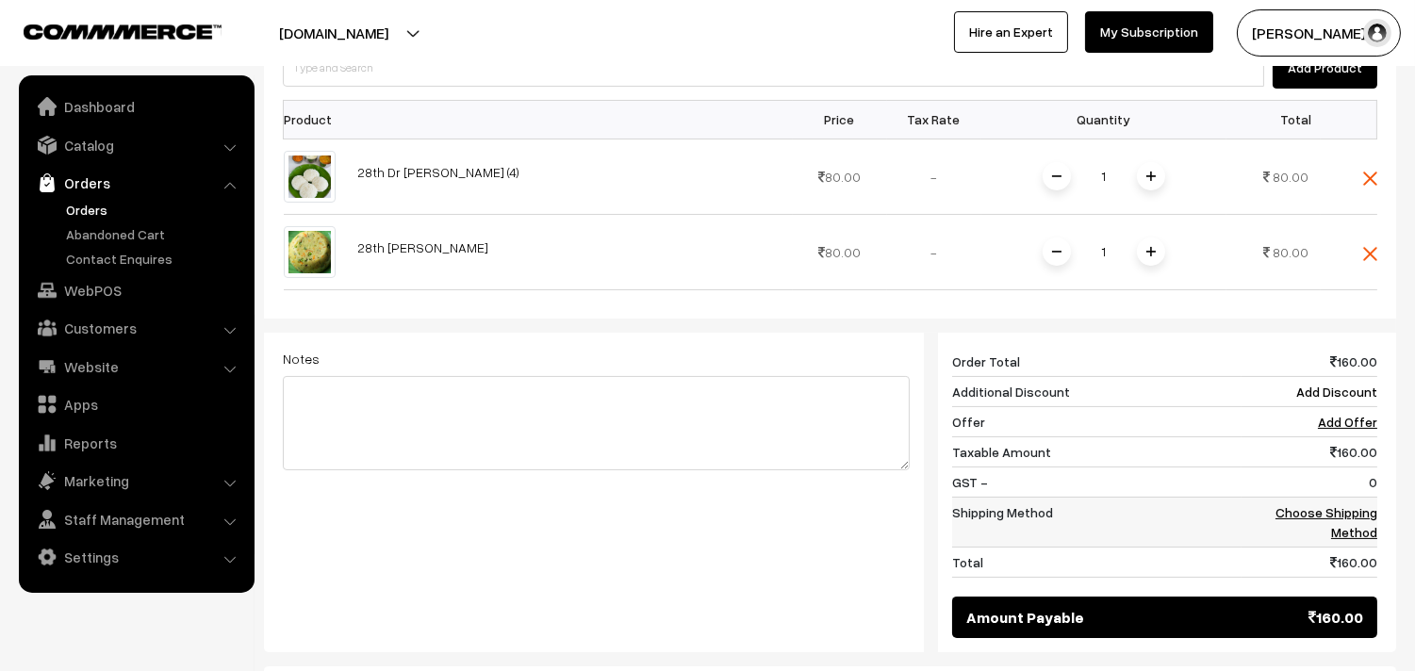
click at [1356, 519] on link "Choose Shipping Method" at bounding box center [1327, 522] width 102 height 36
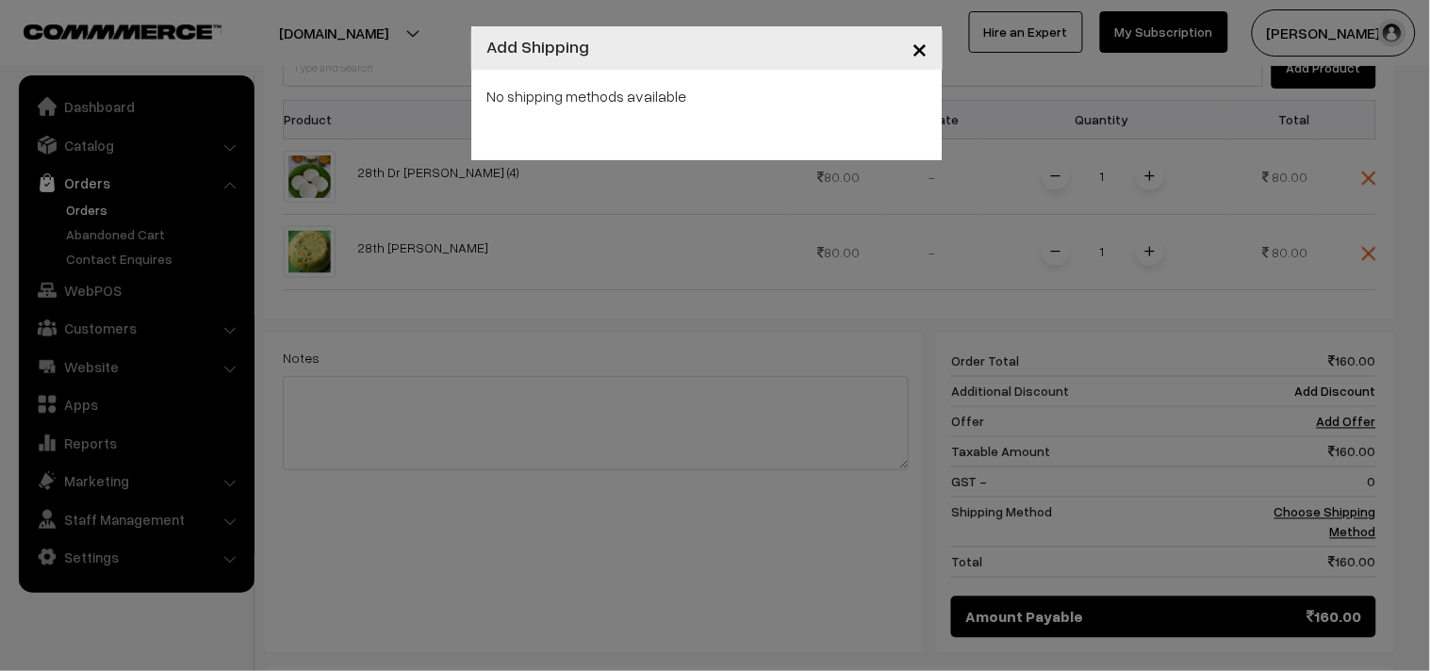
click at [789, 156] on div "No shipping methods available" at bounding box center [706, 115] width 471 height 91
click at [789, 161] on div "× Add Shipping No shipping methods available" at bounding box center [715, 335] width 1430 height 671
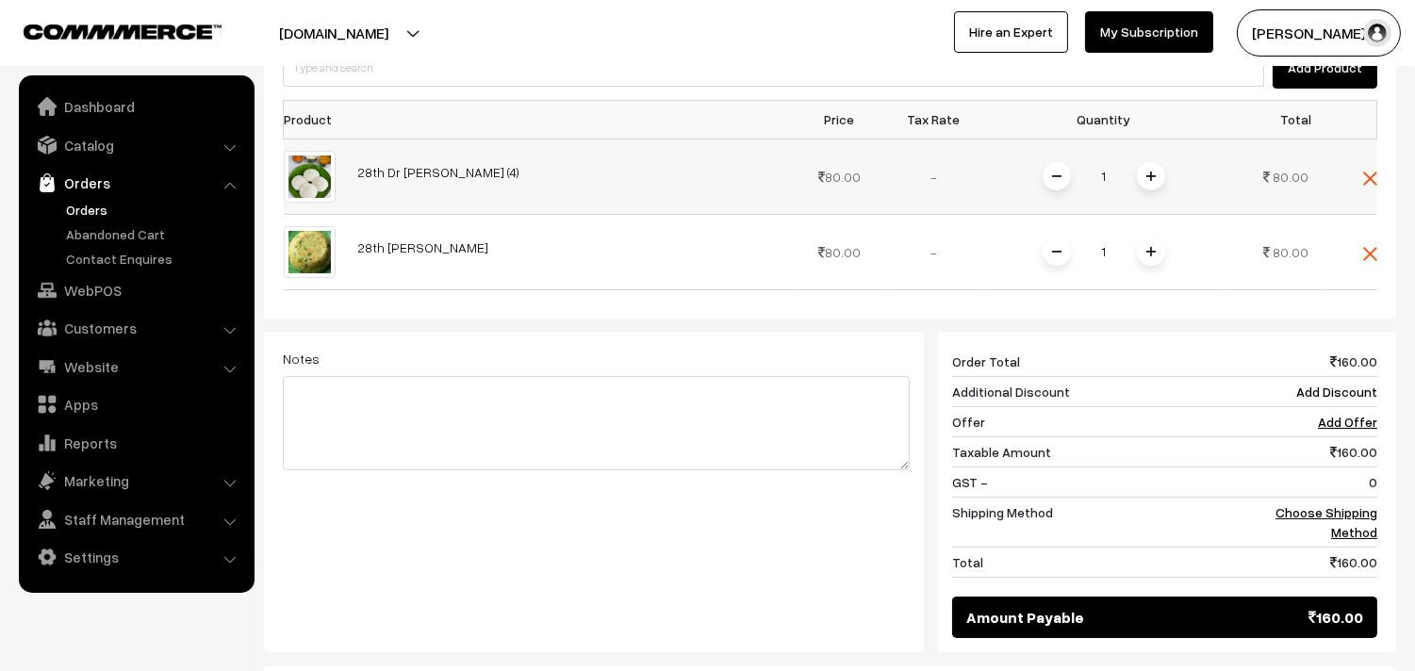
click at [1142, 181] on span at bounding box center [1151, 176] width 28 height 28
click at [1314, 516] on link "Choose Shipping Method" at bounding box center [1327, 522] width 102 height 36
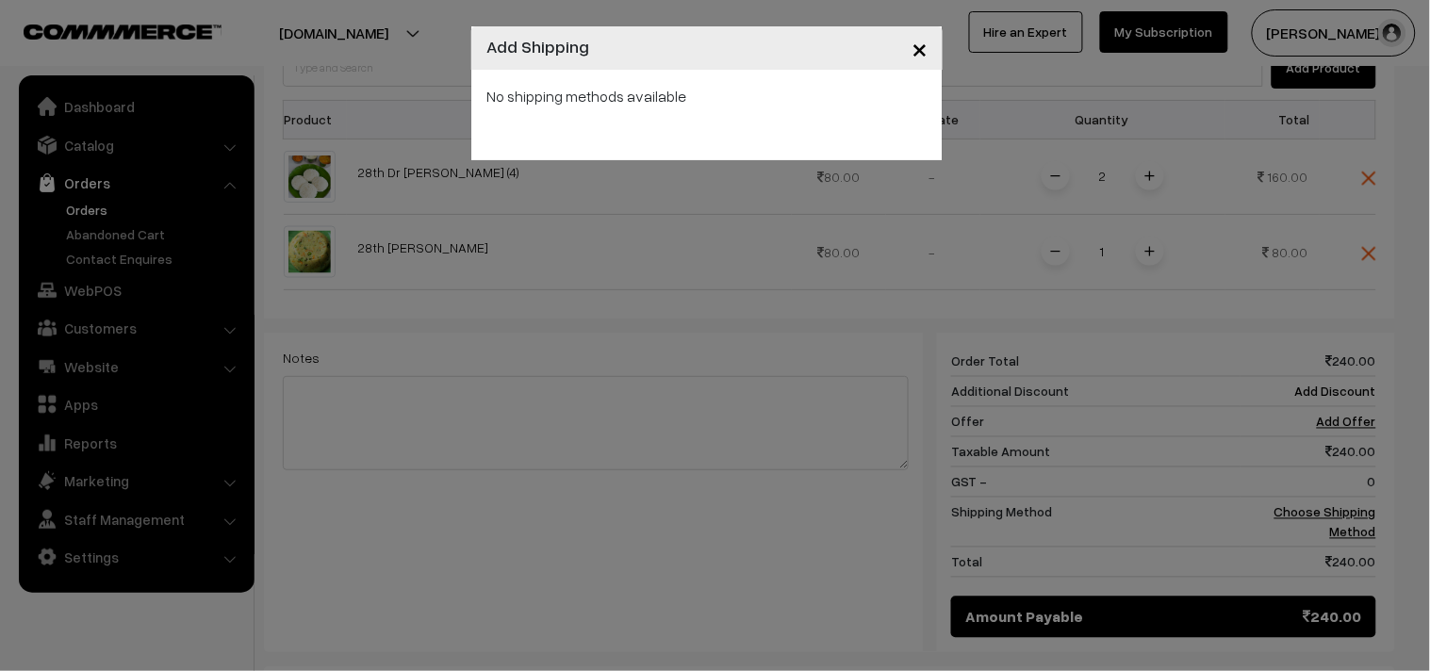
click at [1307, 511] on div "× Add Shipping No shipping methods available" at bounding box center [715, 335] width 1430 height 671
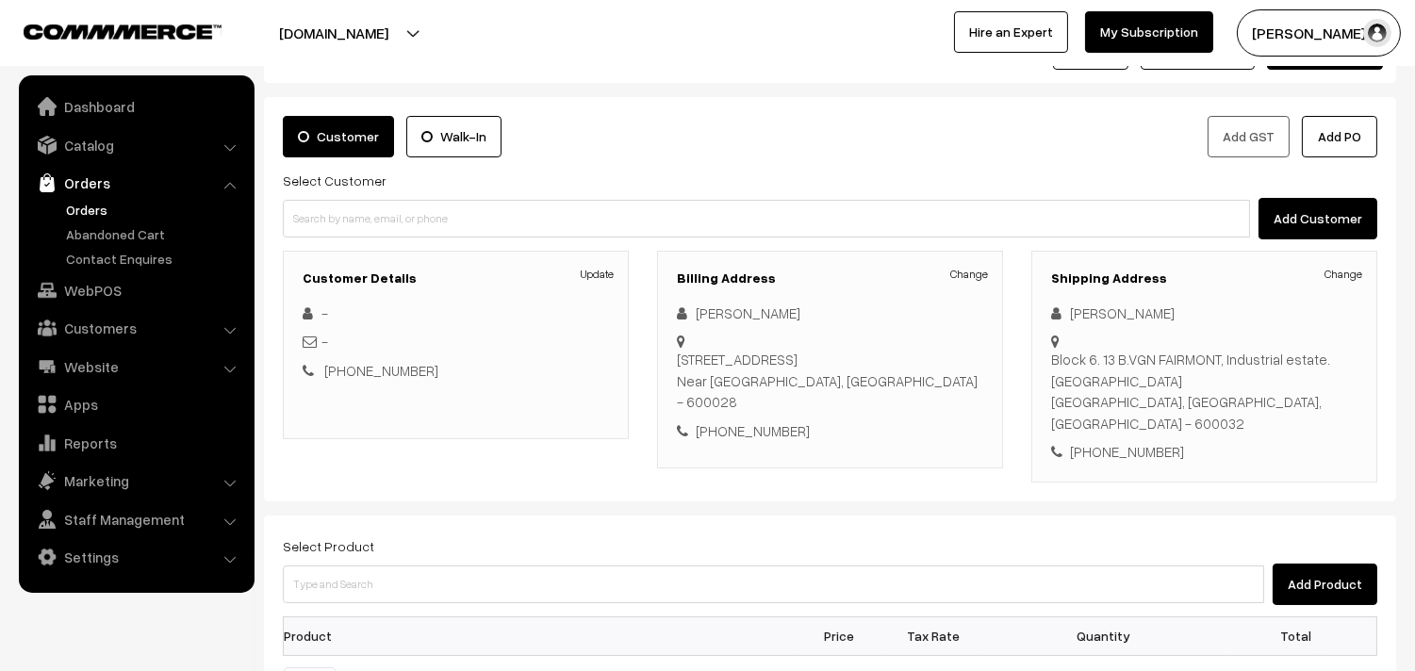
scroll to position [69, 0]
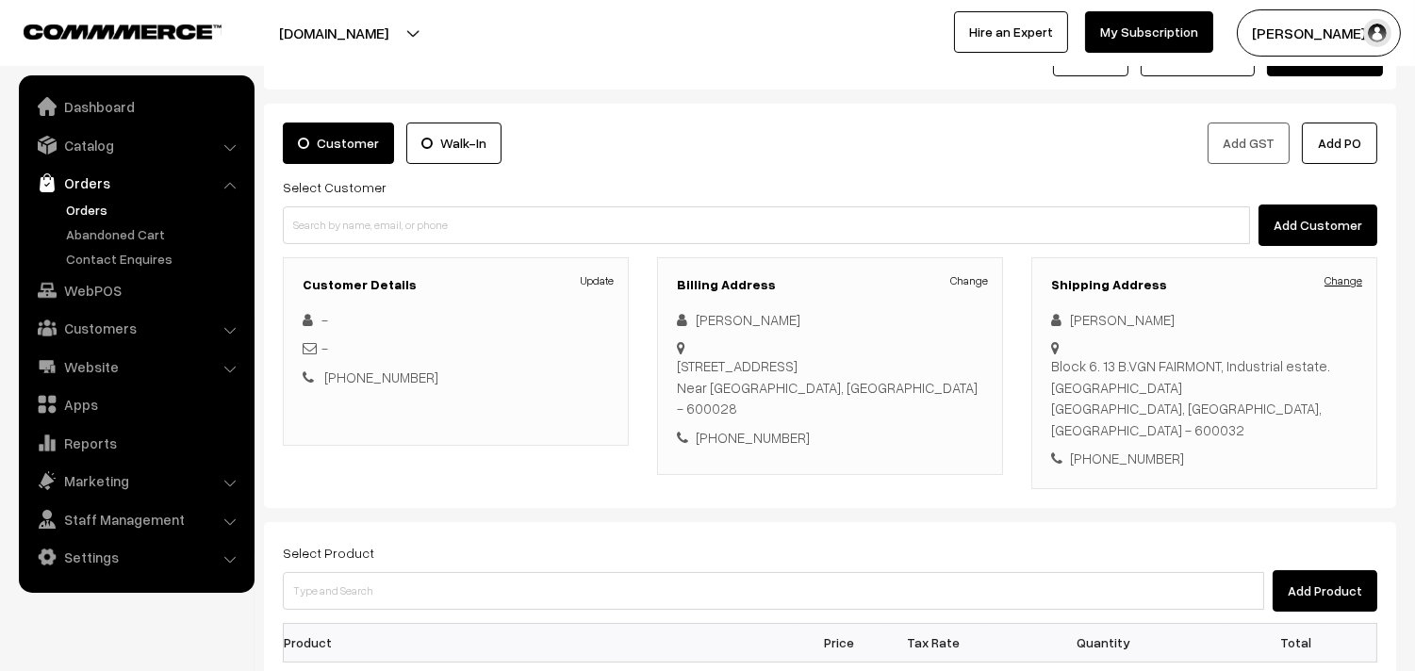
click at [1330, 281] on link "Change" at bounding box center [1344, 280] width 38 height 17
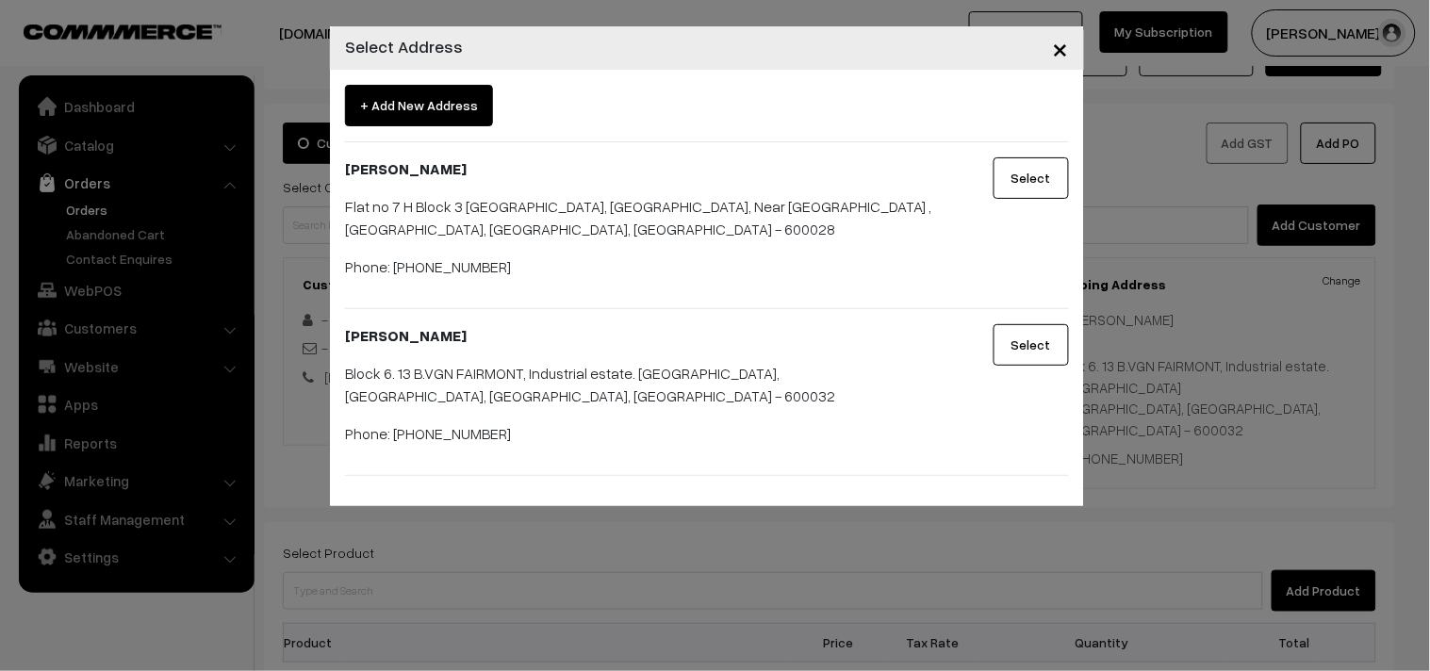
click at [1039, 182] on button "Select" at bounding box center [1031, 177] width 75 height 41
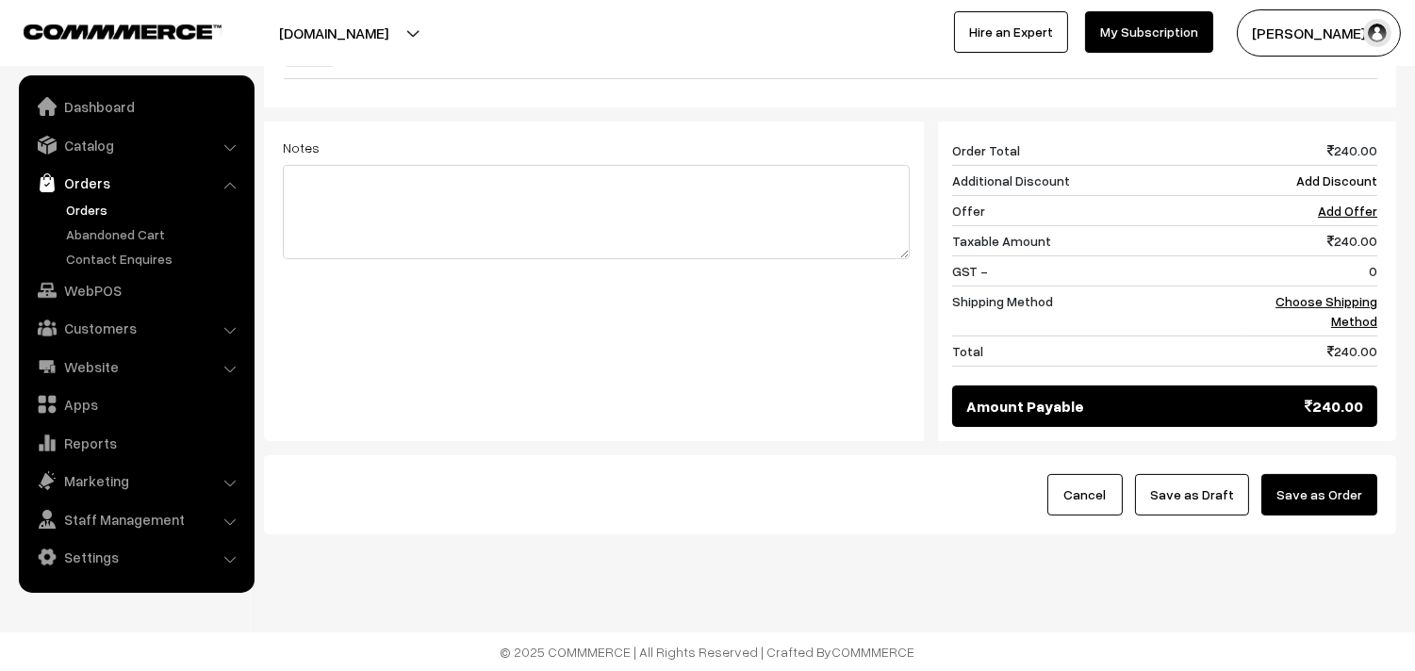
scroll to position [813, 0]
click at [1199, 482] on button "Save as Draft" at bounding box center [1192, 494] width 114 height 41
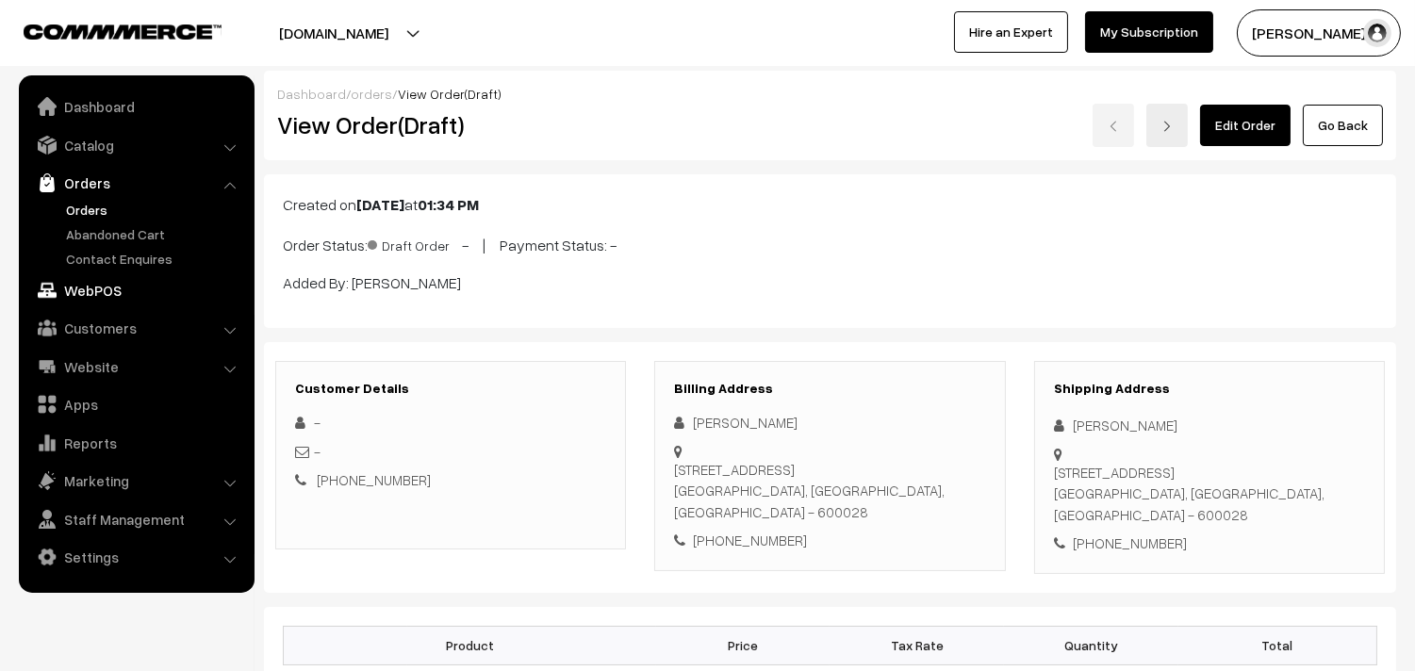
click at [144, 278] on link "WebPOS" at bounding box center [136, 290] width 224 height 34
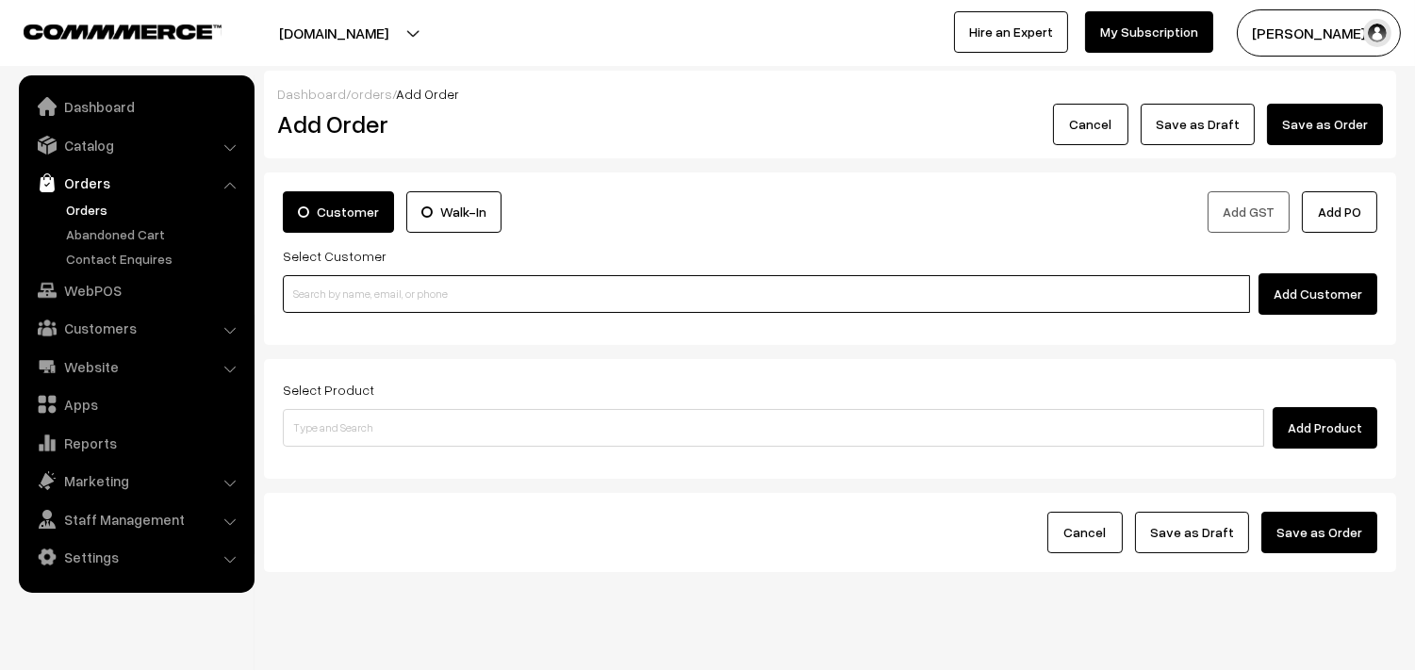
click at [473, 281] on input at bounding box center [766, 294] width 967 height 38
paste input "9840611303"
click at [316, 286] on input "9840611303" at bounding box center [766, 294] width 967 height 38
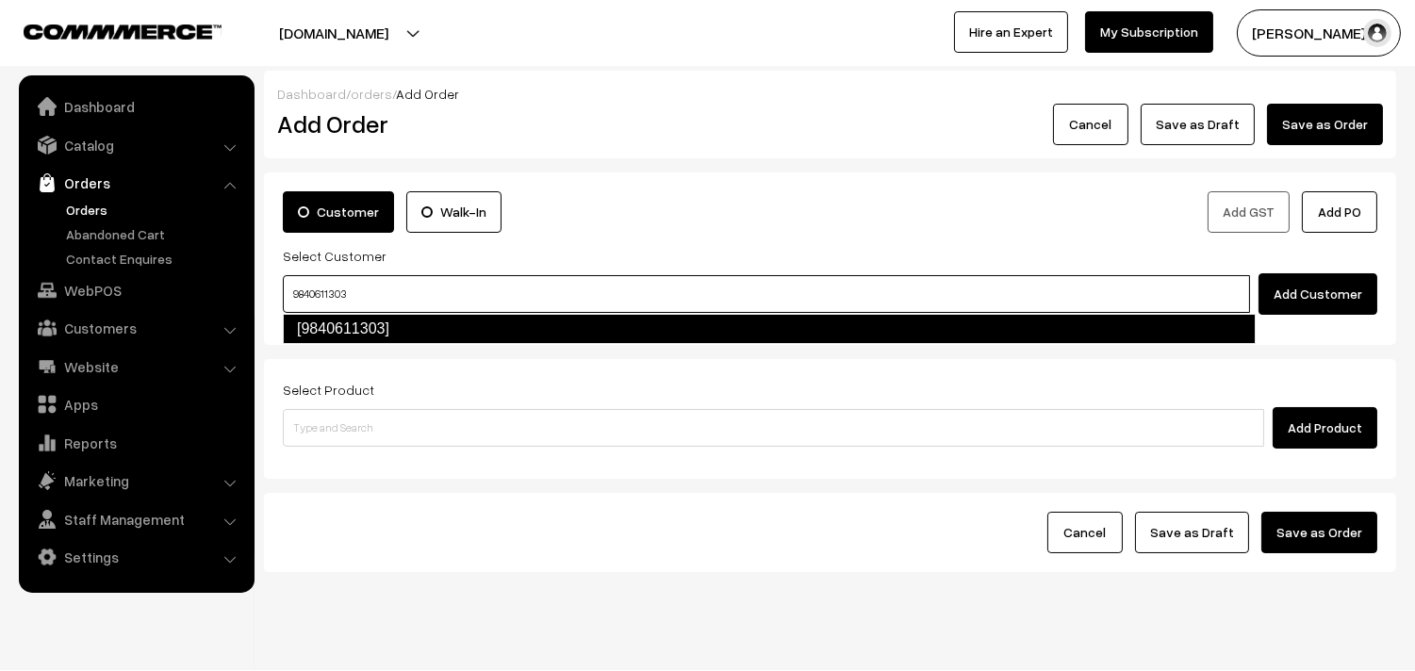
click at [331, 335] on link "[9840611303]" at bounding box center [769, 329] width 973 height 30
type input "9840611303"
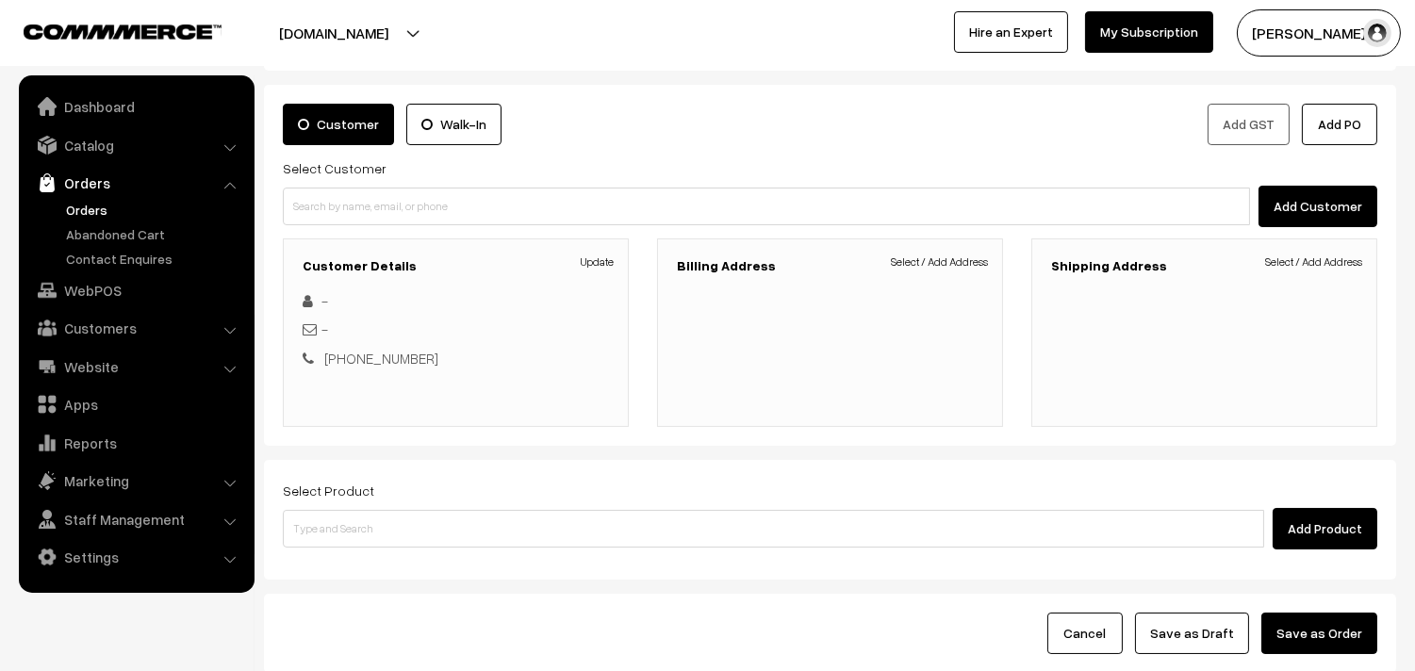
scroll to position [105, 0]
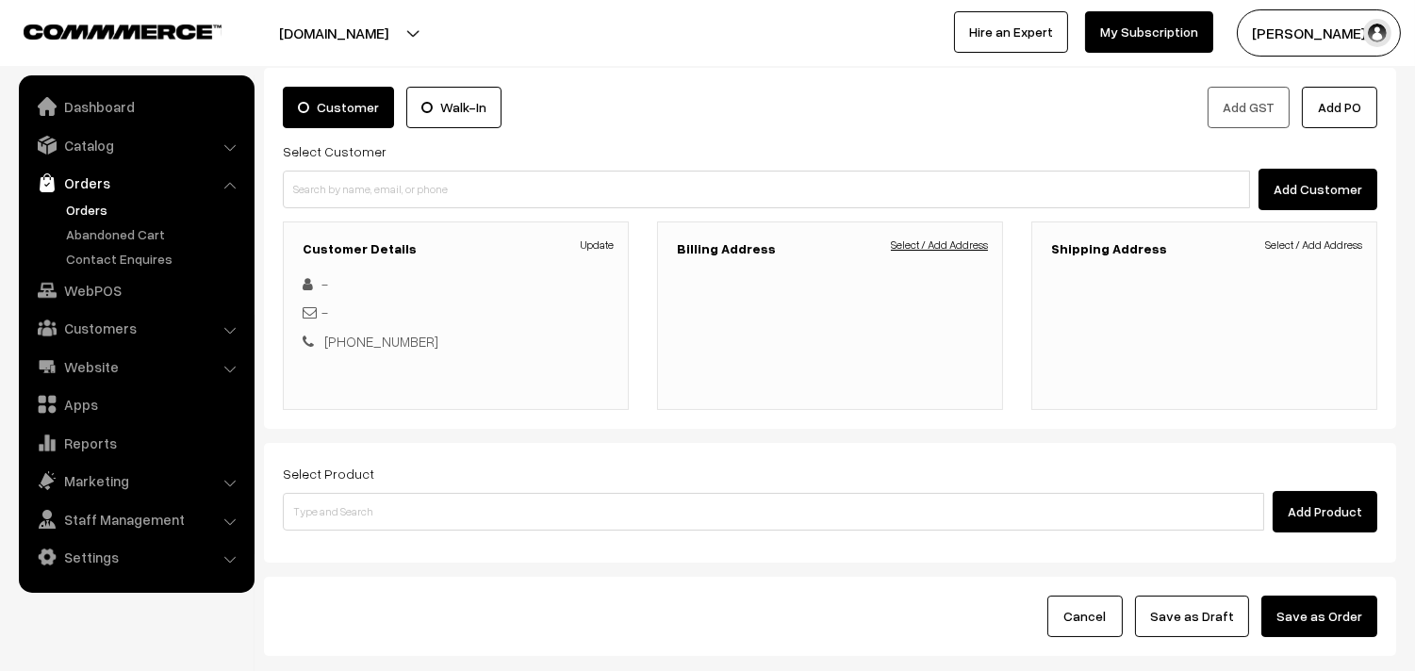
click at [940, 239] on link "Select / Add Address" at bounding box center [939, 245] width 97 height 17
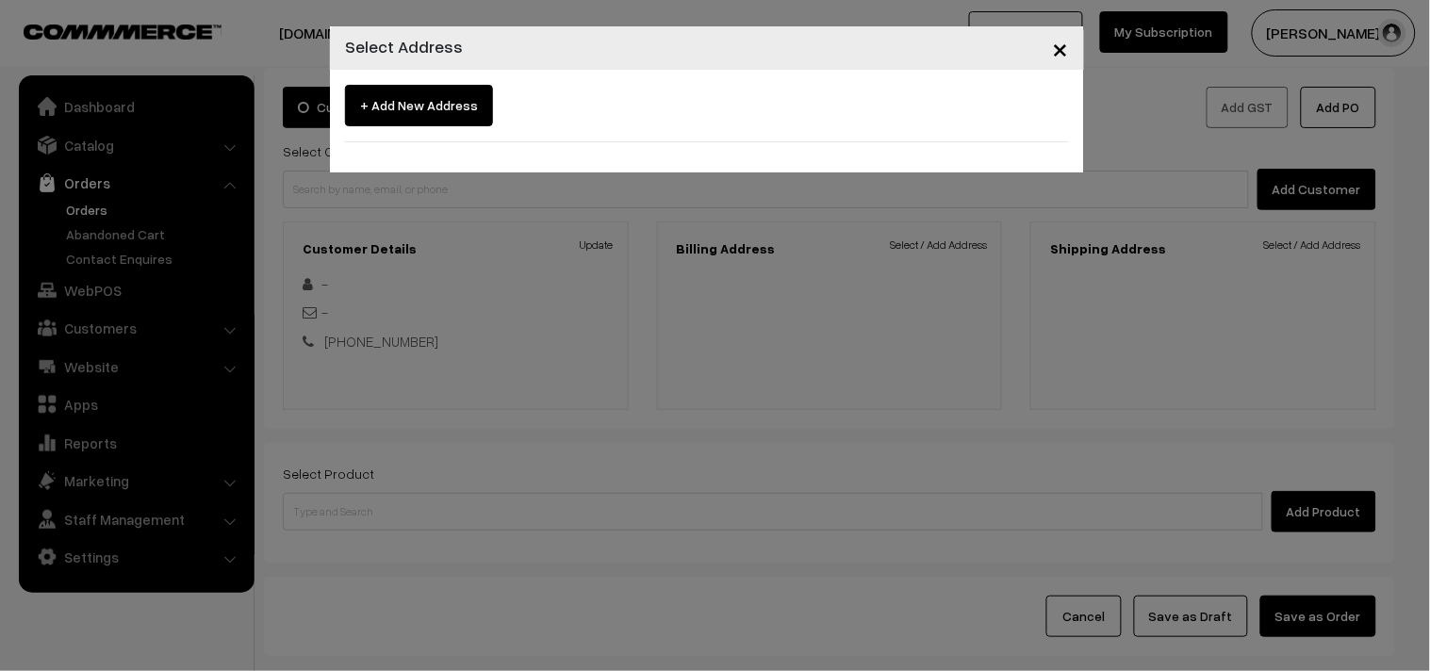
click at [468, 152] on div "+ Add New Address" at bounding box center [707, 121] width 754 height 103
click at [176, 70] on div "× Select Address + Add New Address" at bounding box center [715, 335] width 1430 height 671
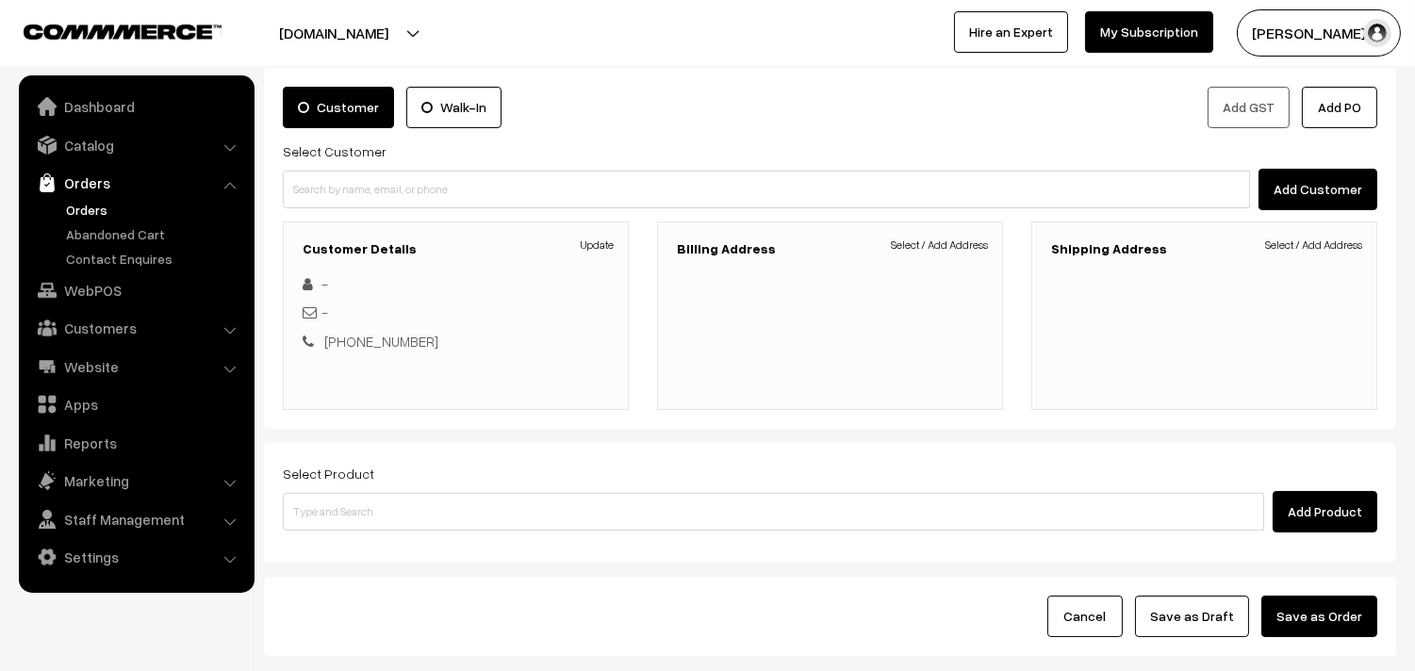
click at [550, 668] on div "Dashboard / orders / Add Order Add Order Cancel Save as Draft Save as Order Sav…" at bounding box center [707, 344] width 1415 height 898
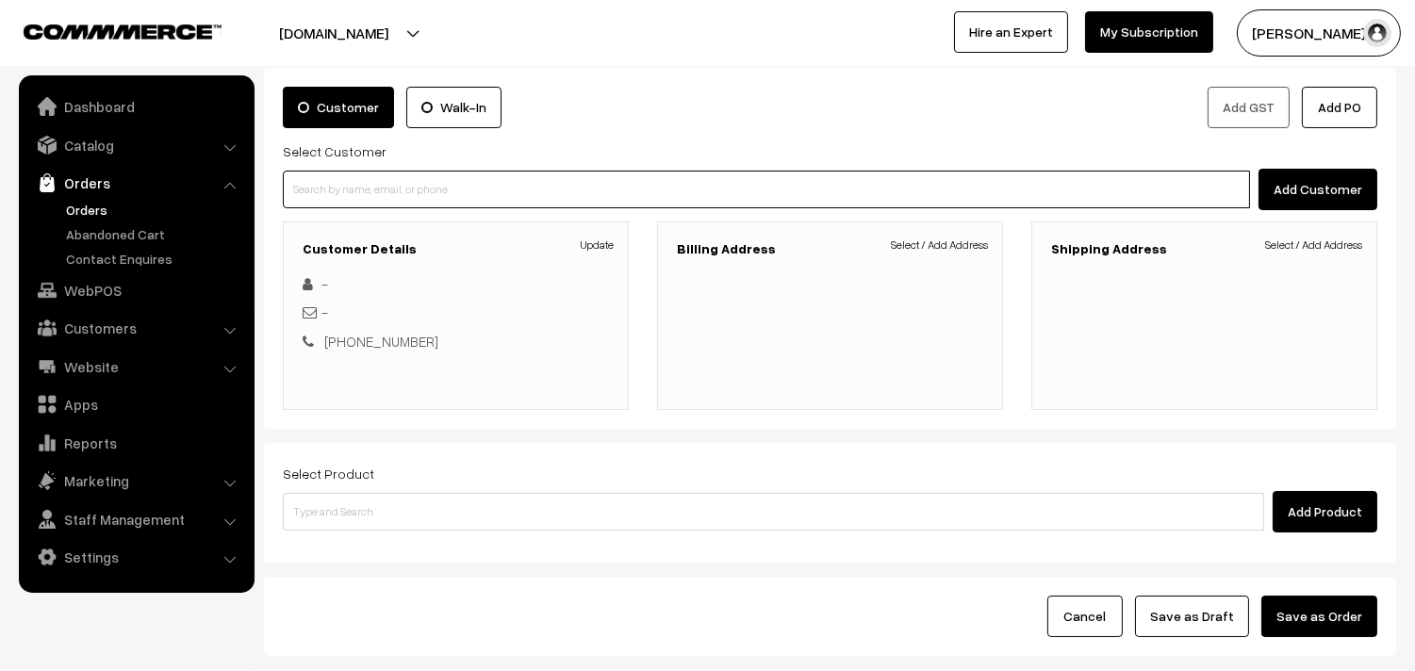
click at [338, 180] on input at bounding box center [766, 190] width 967 height 38
paste input "9962158709"
click at [322, 181] on input "9962158709" at bounding box center [766, 190] width 967 height 38
click at [325, 183] on input "9962158709" at bounding box center [766, 190] width 967 height 38
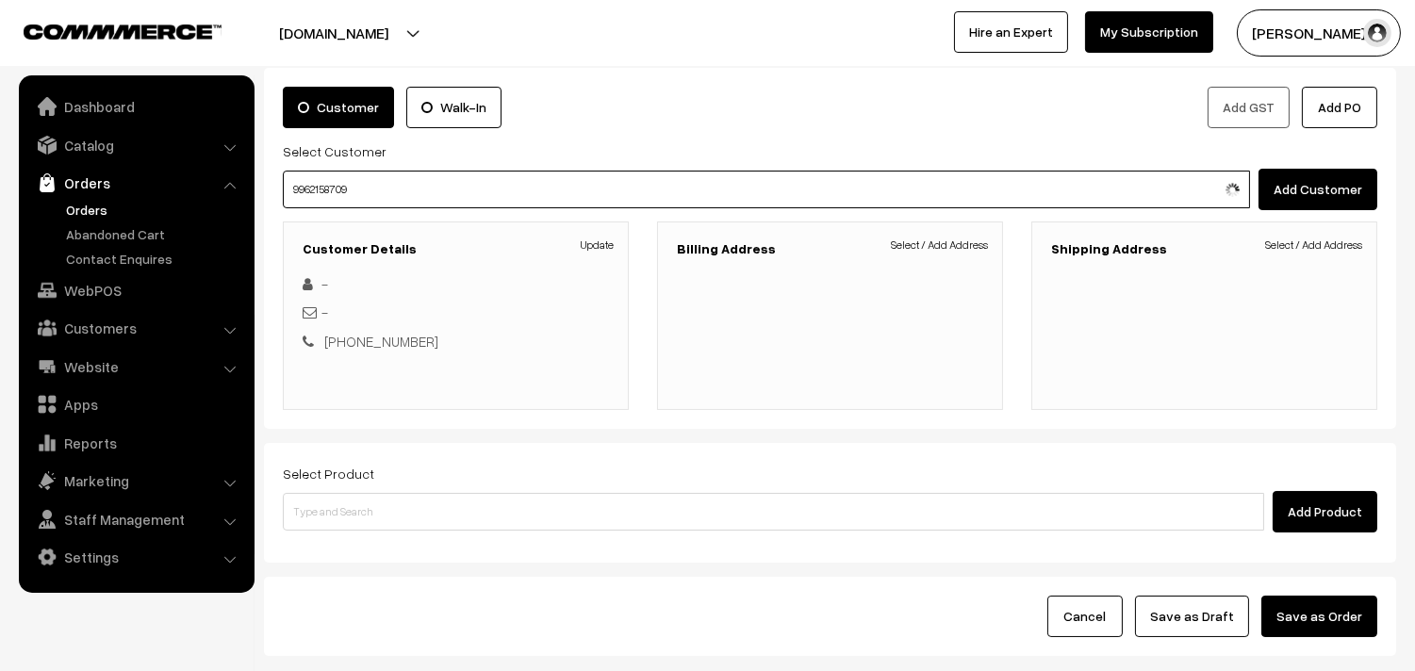
click at [325, 183] on input "9962158709" at bounding box center [766, 190] width 967 height 38
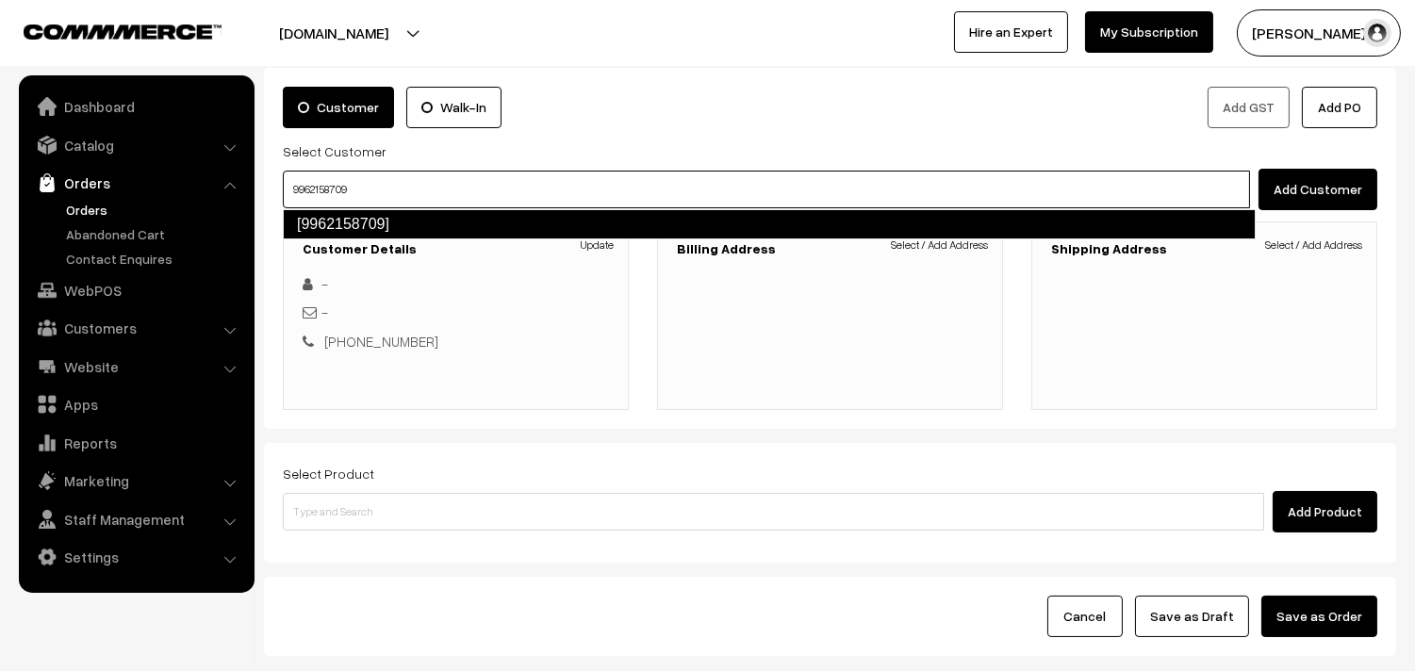
click at [380, 228] on link "[9962158709]" at bounding box center [769, 224] width 973 height 30
type input "9962158709"
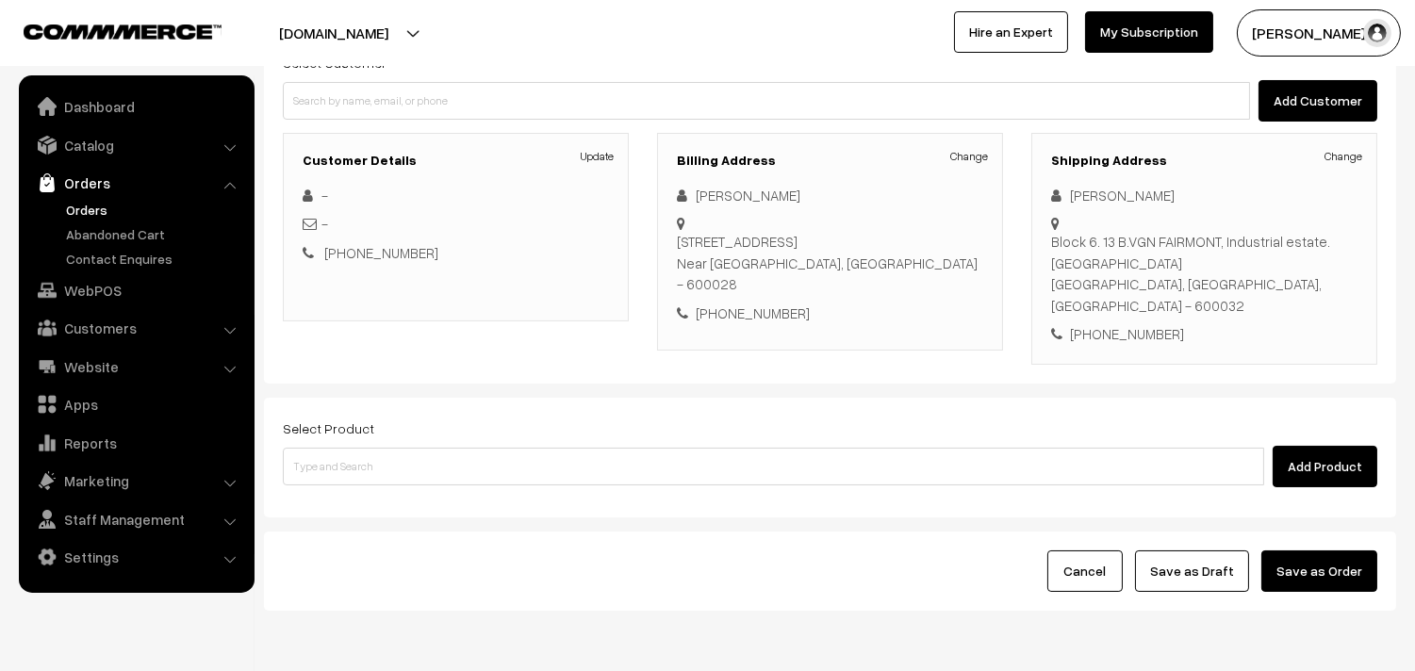
scroll to position [278, 0]
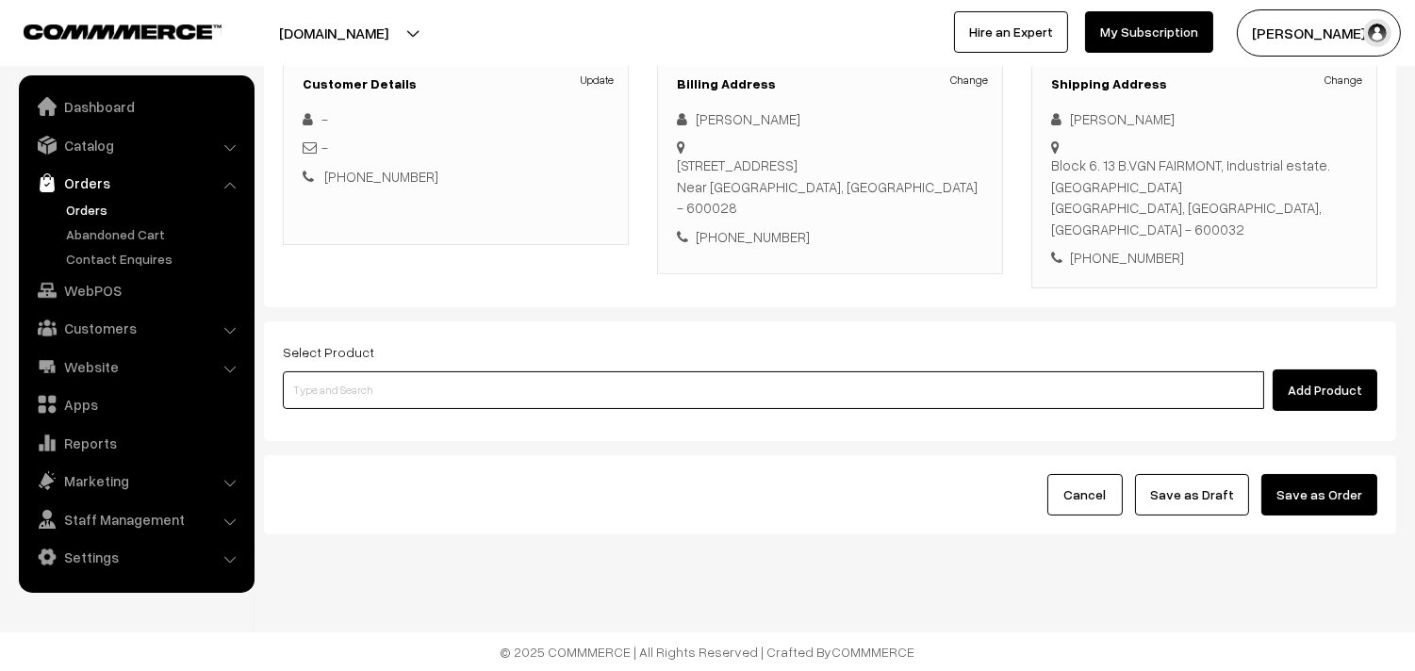
click at [559, 392] on input at bounding box center [773, 390] width 981 height 38
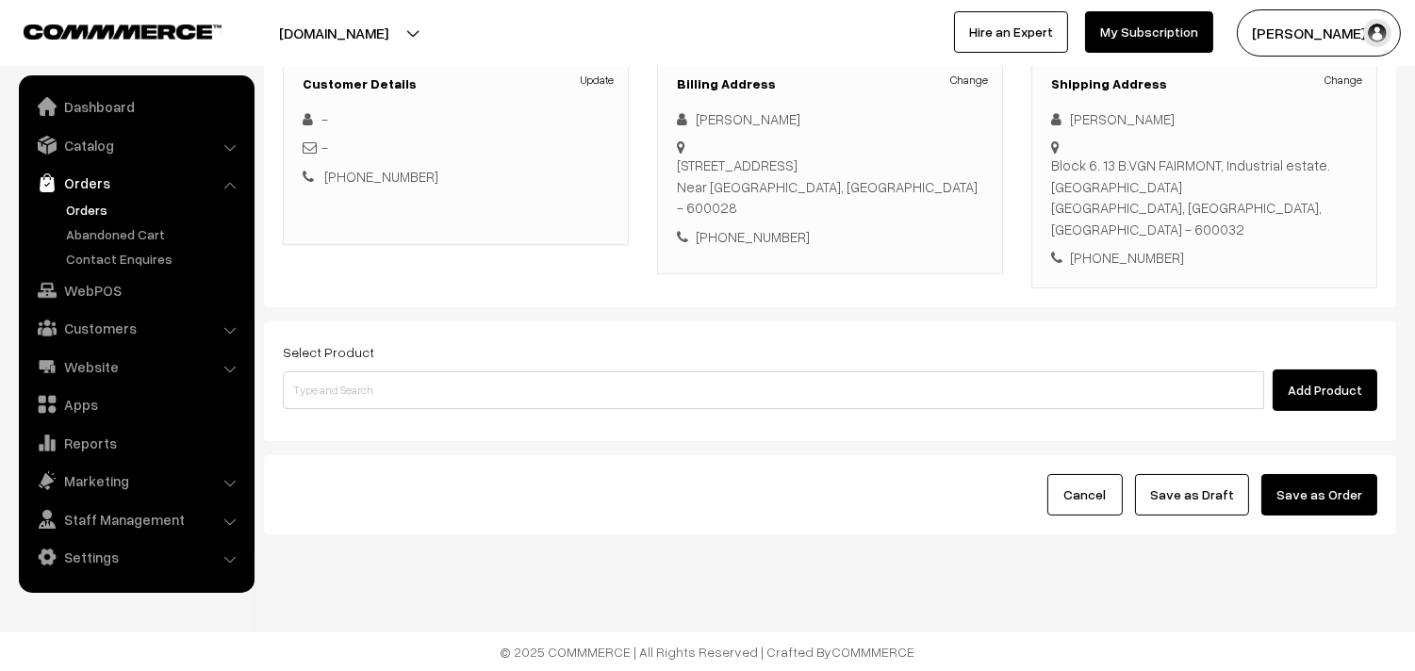
click at [91, 208] on link "Orders" at bounding box center [154, 210] width 187 height 20
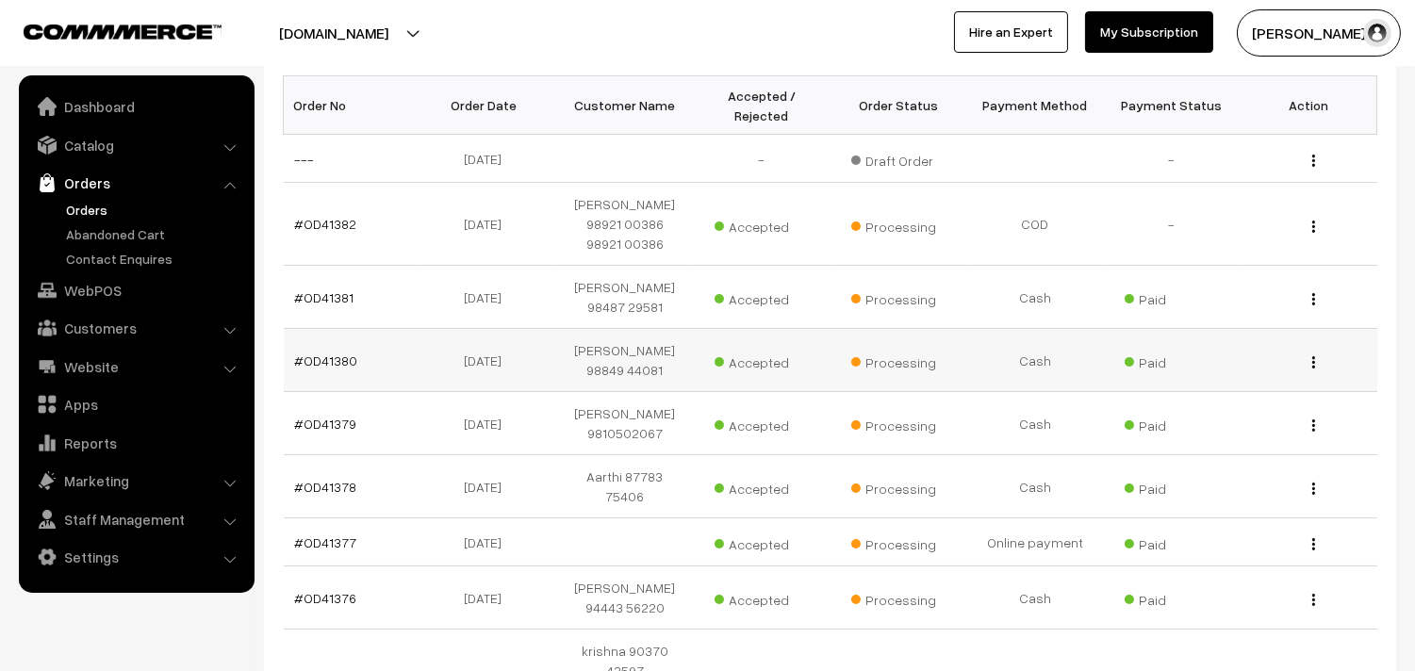
scroll to position [314, 0]
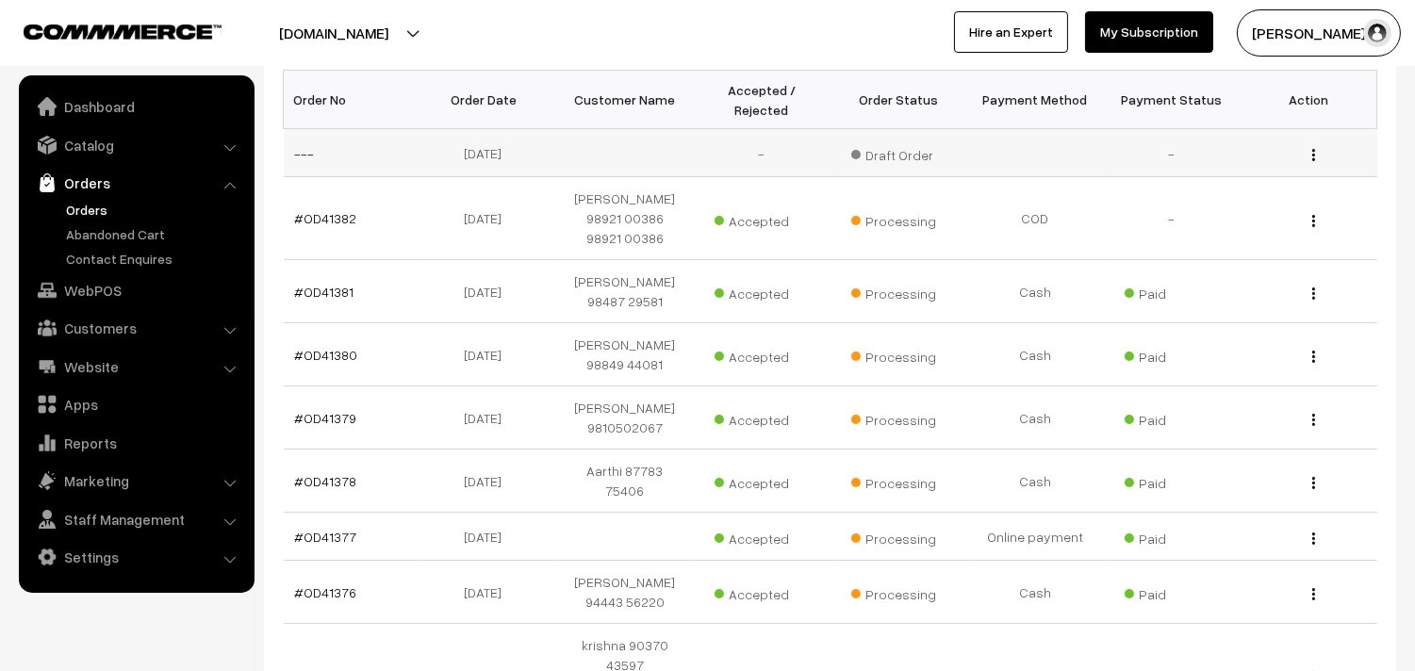
click at [1312, 153] on img "button" at bounding box center [1313, 155] width 3 height 12
click at [1212, 212] on link "Edit" at bounding box center [1229, 223] width 160 height 41
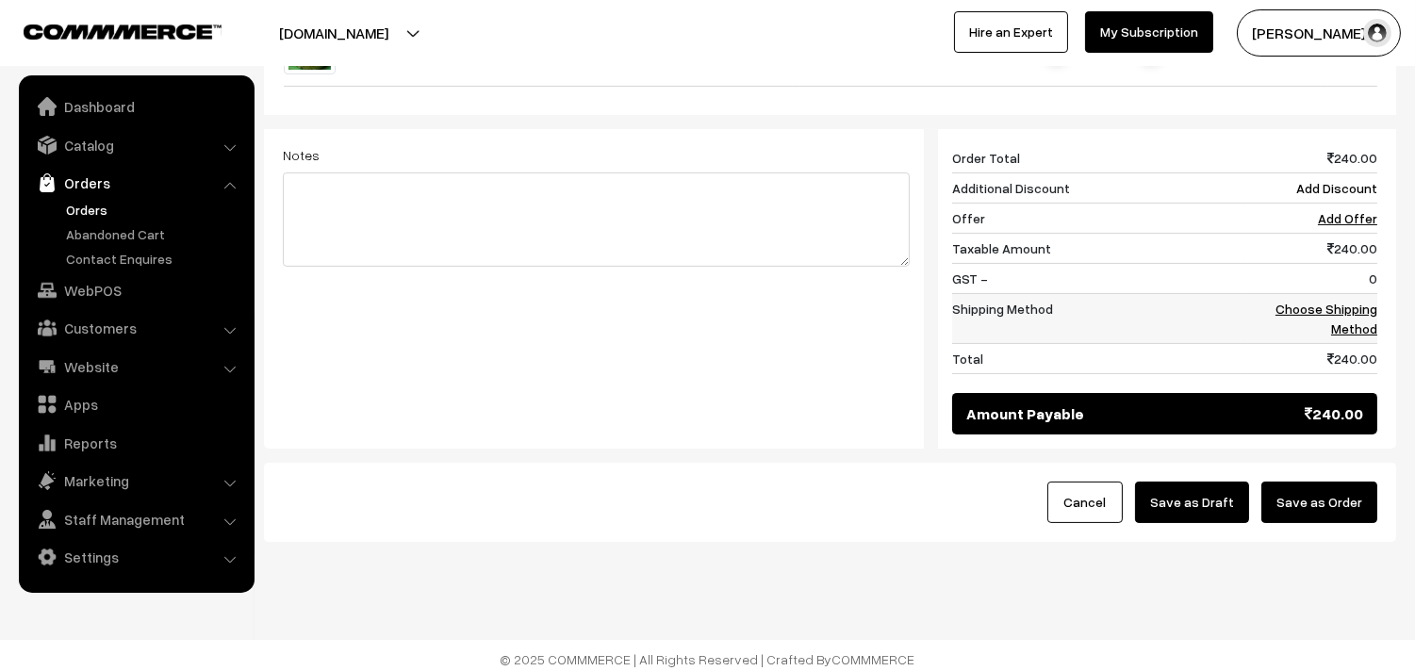
scroll to position [818, 0]
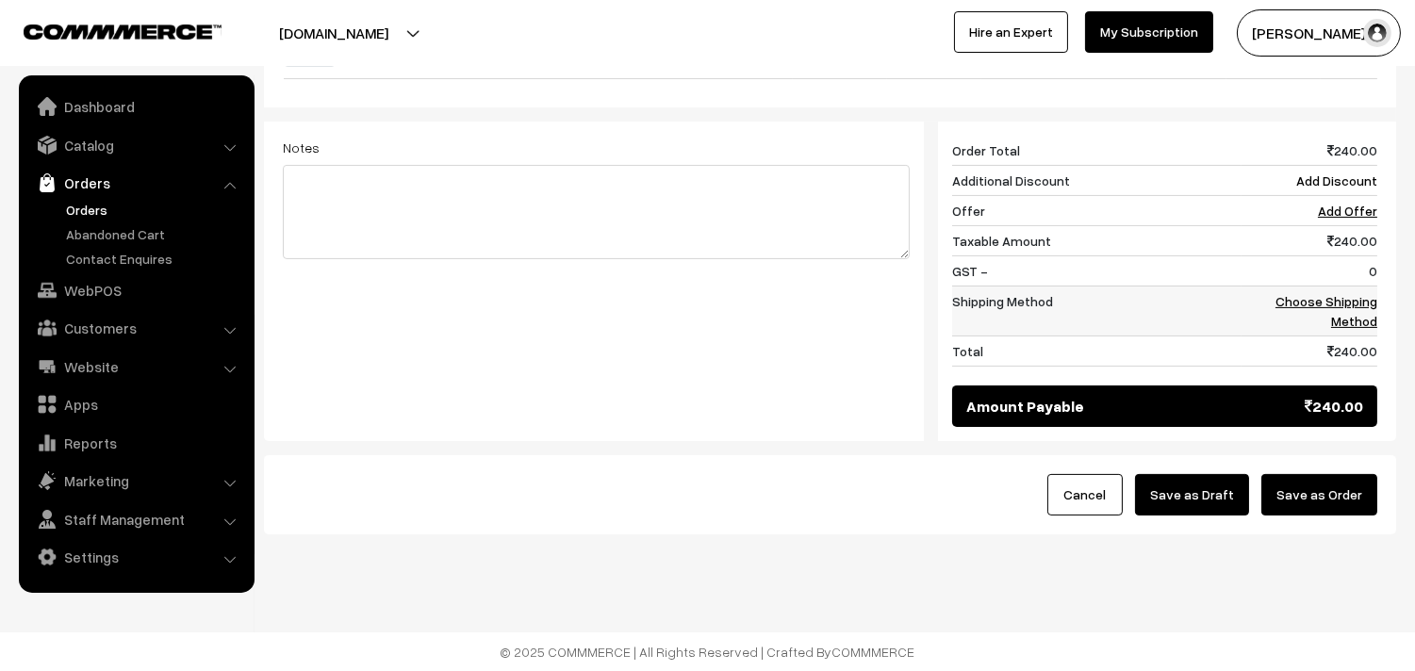
click at [1320, 319] on td "Choose Shipping Method" at bounding box center [1310, 311] width 136 height 50
click at [1348, 300] on link "Choose Shipping Method" at bounding box center [1327, 311] width 102 height 36
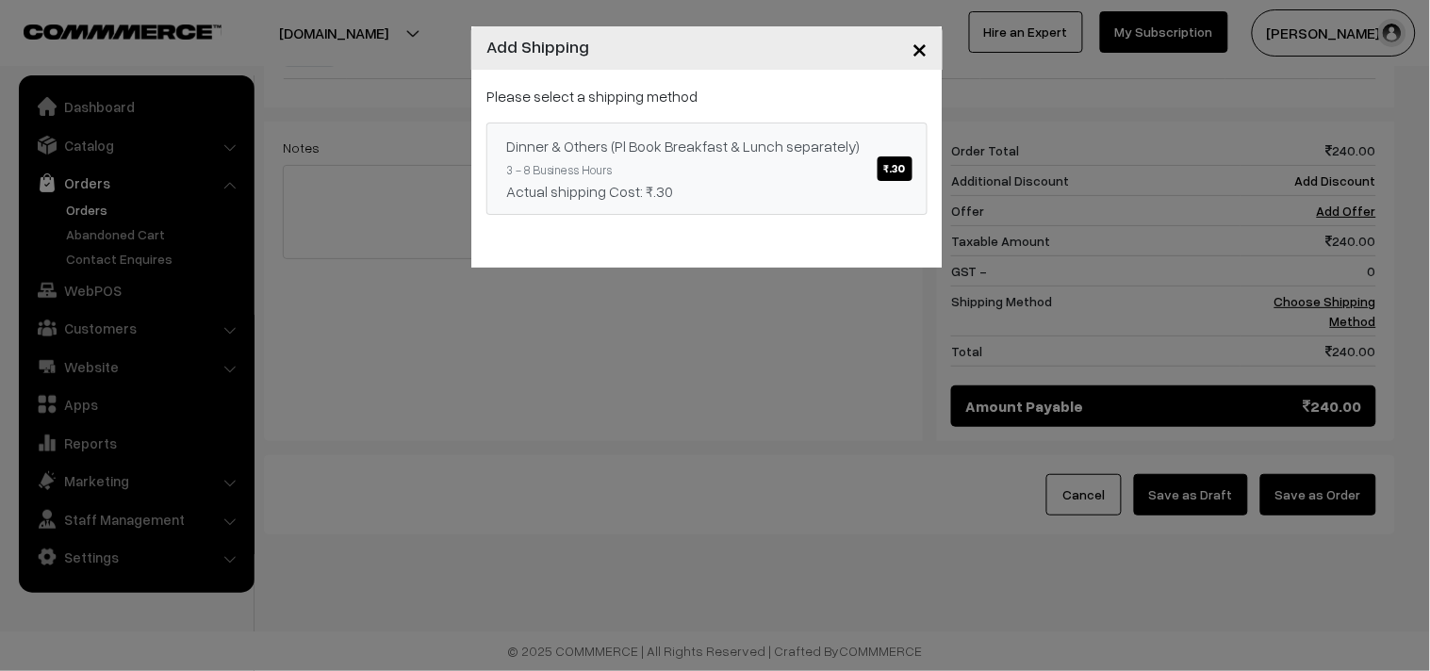
click at [732, 194] on div "Actual shipping Cost: ₹.30" at bounding box center [707, 191] width 402 height 23
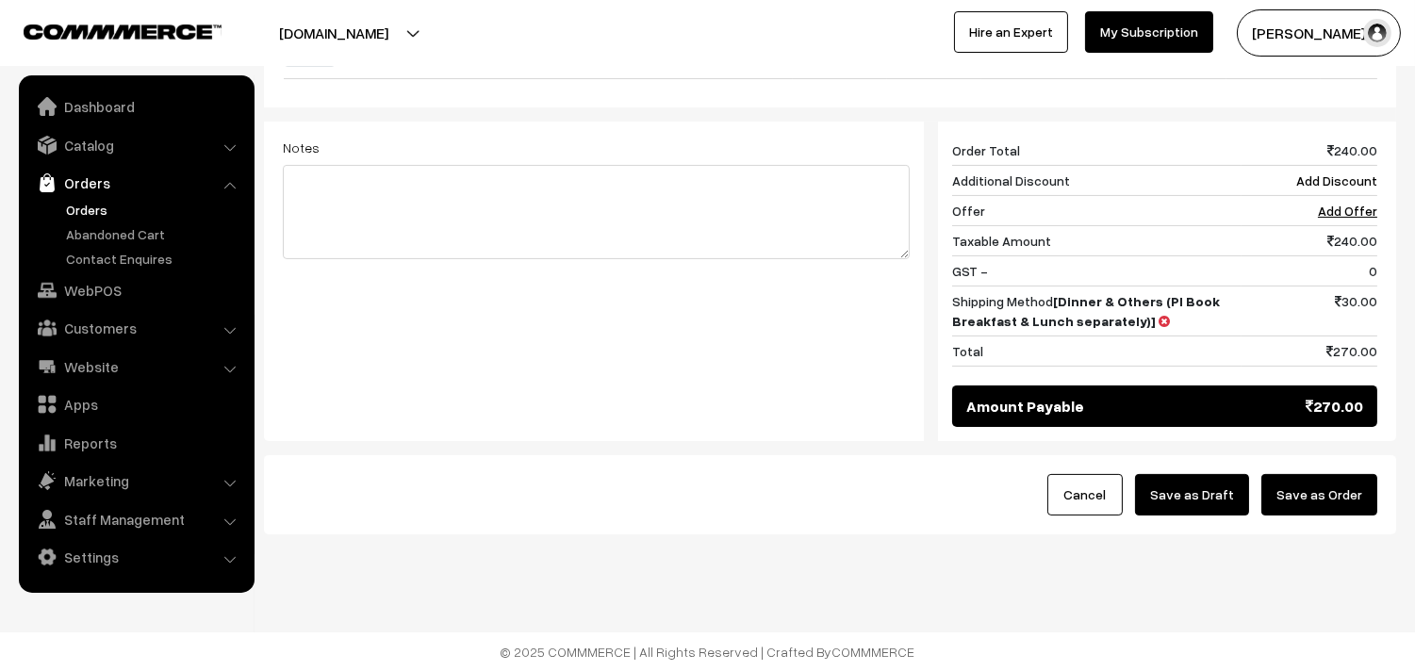
click at [1329, 495] on button "Save as Order" at bounding box center [1319, 494] width 116 height 41
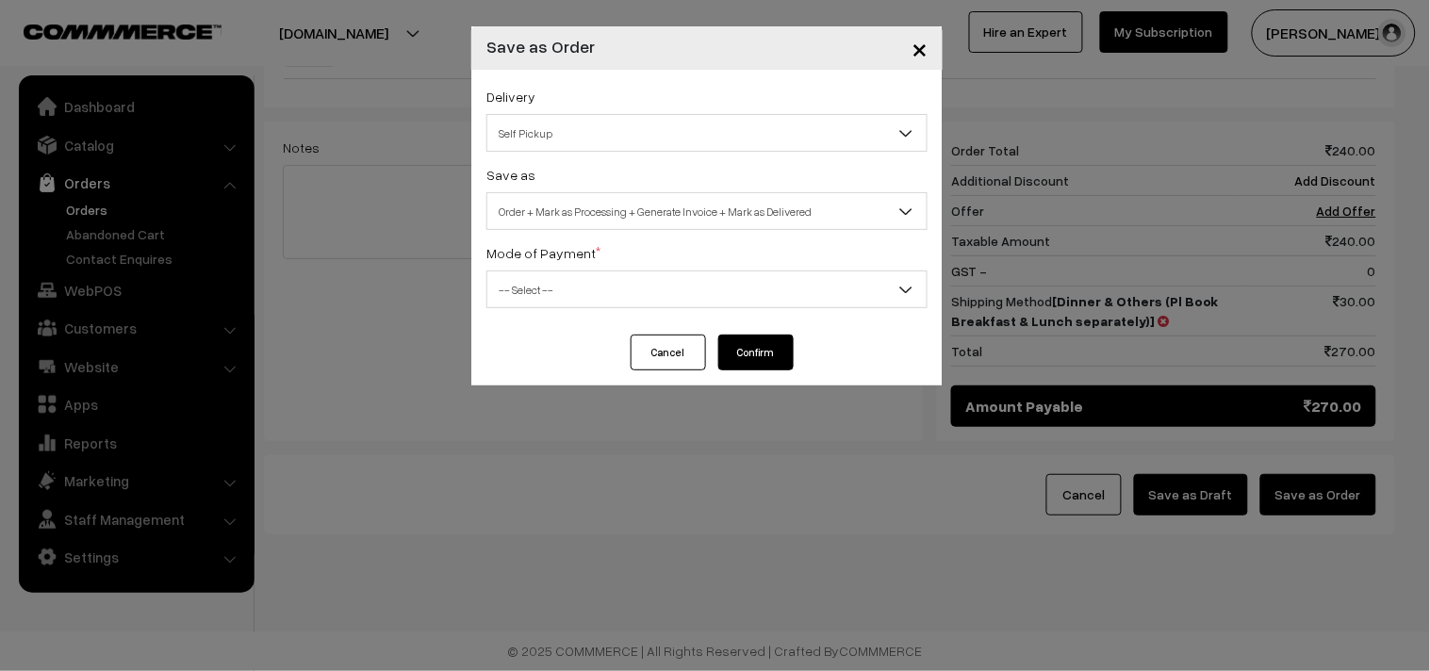
click at [542, 206] on span "Order + Mark as Processing + Generate Invoice + Mark as Delivered" at bounding box center [706, 211] width 439 height 33
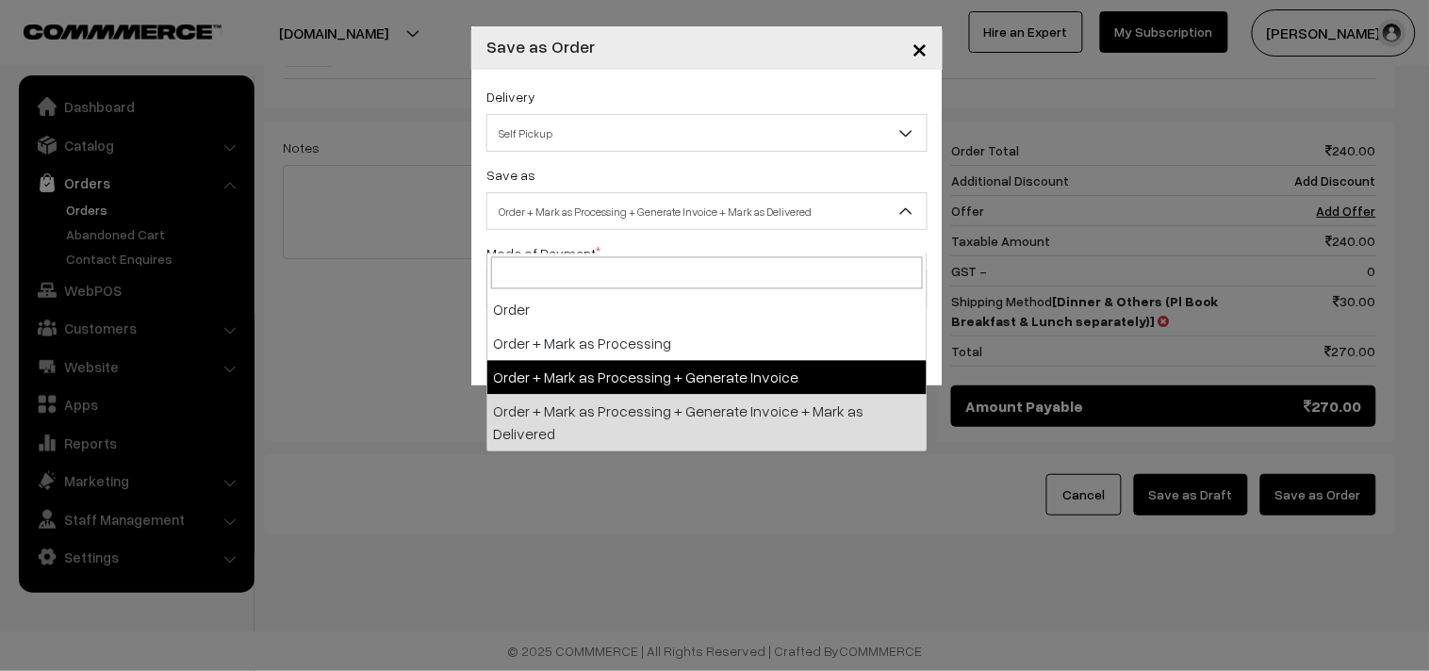
select select "3"
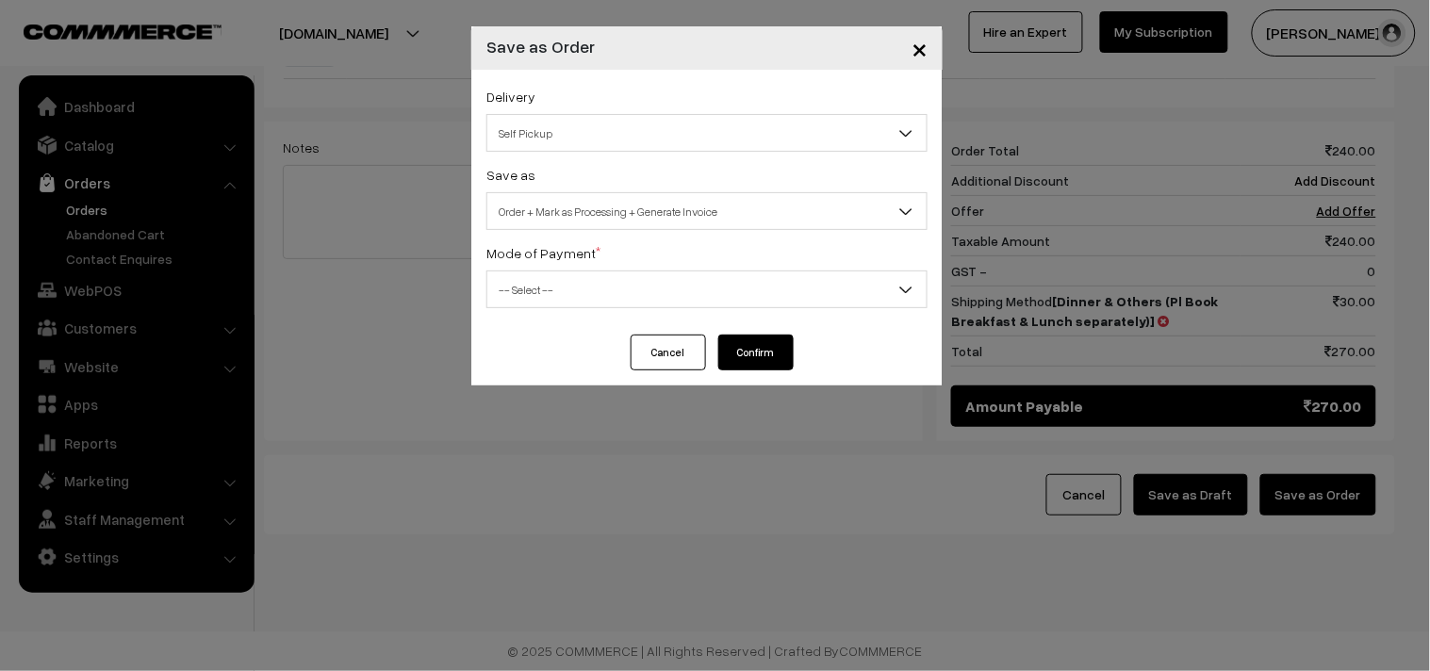
click at [519, 296] on span "-- Select --" at bounding box center [706, 289] width 439 height 33
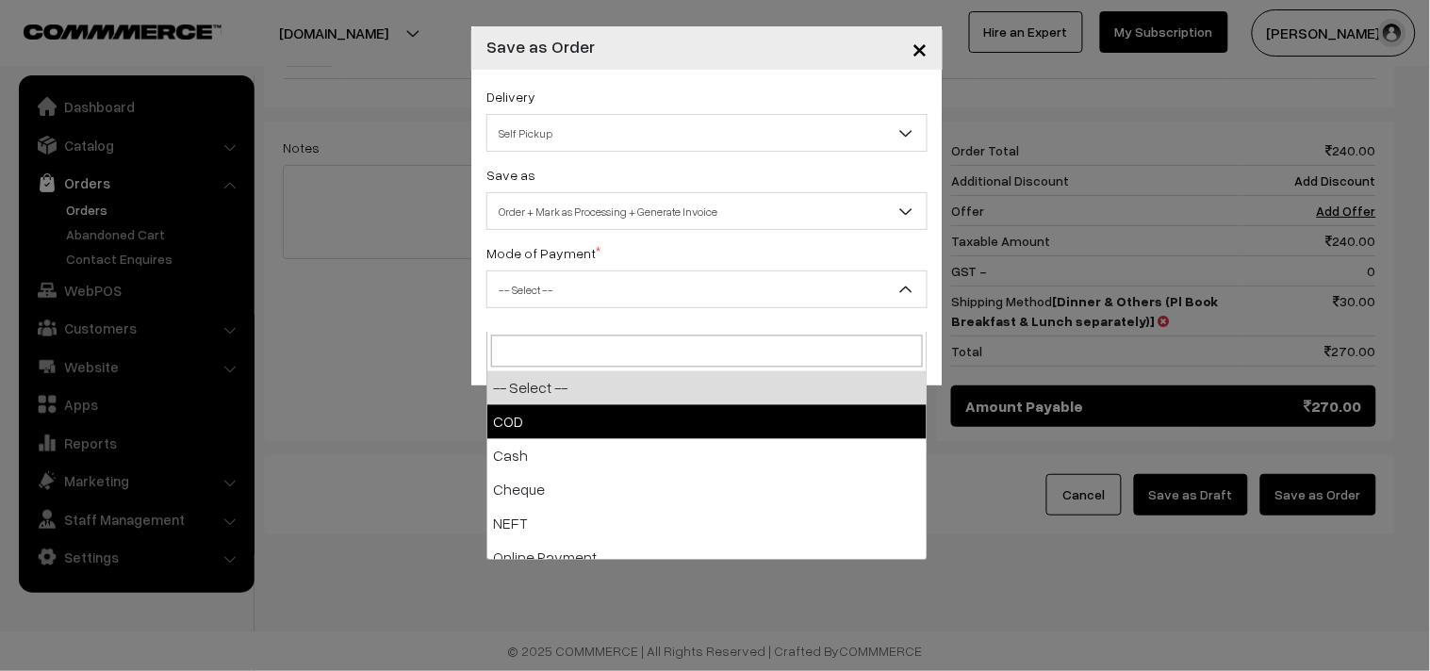
select select "1"
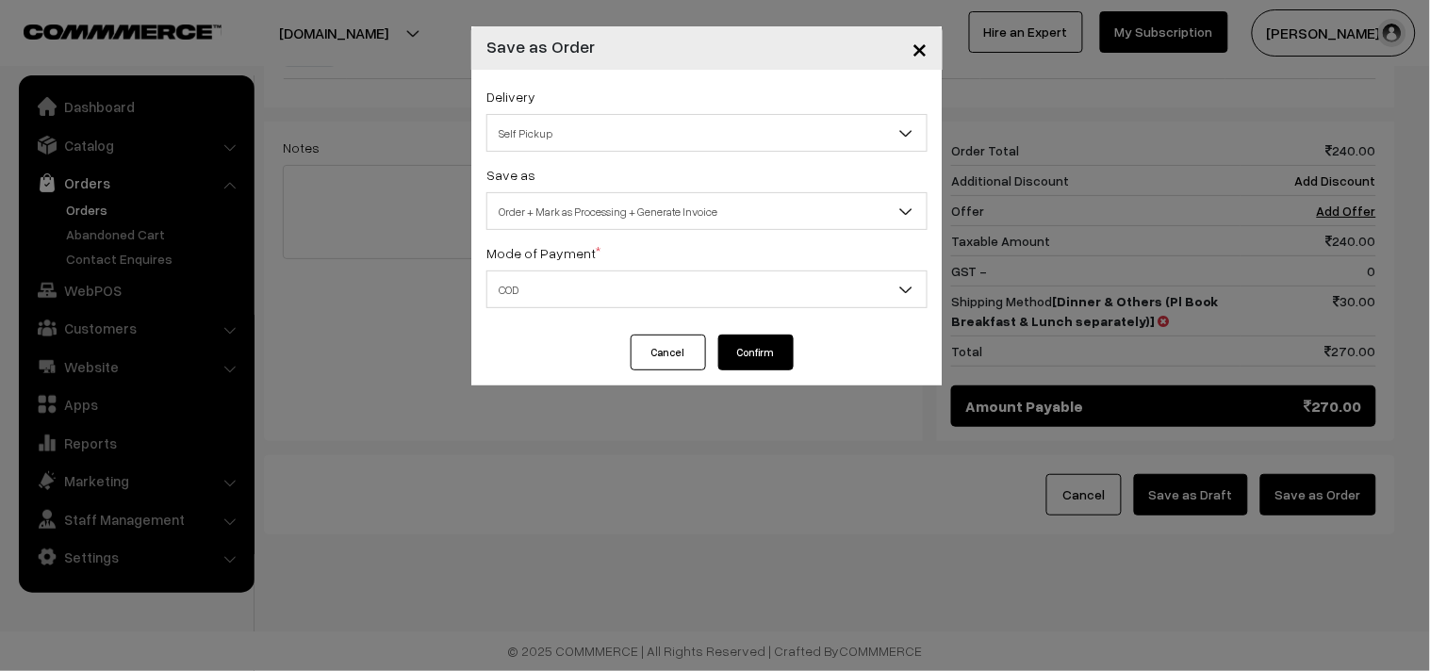
click at [755, 358] on button "Confirm" at bounding box center [755, 353] width 75 height 36
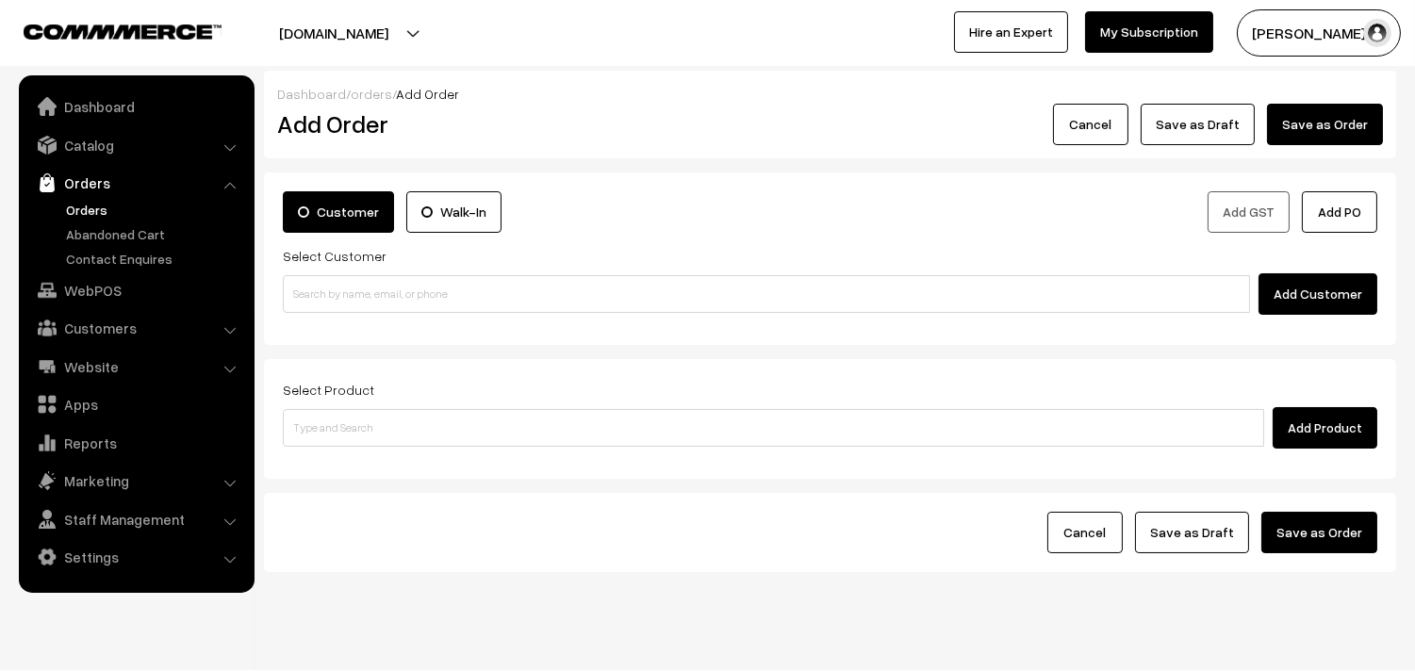
click at [95, 205] on link "Orders" at bounding box center [154, 210] width 187 height 20
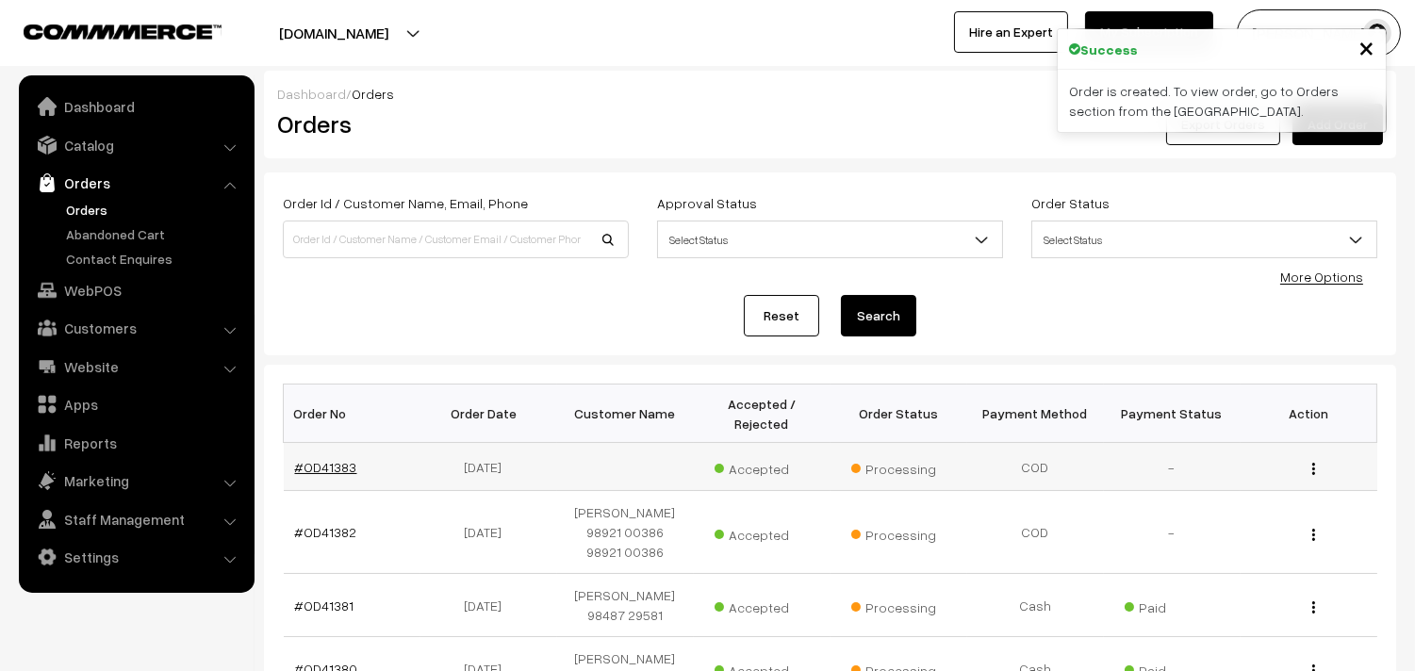
click at [318, 465] on link "#OD41383" at bounding box center [326, 467] width 62 height 16
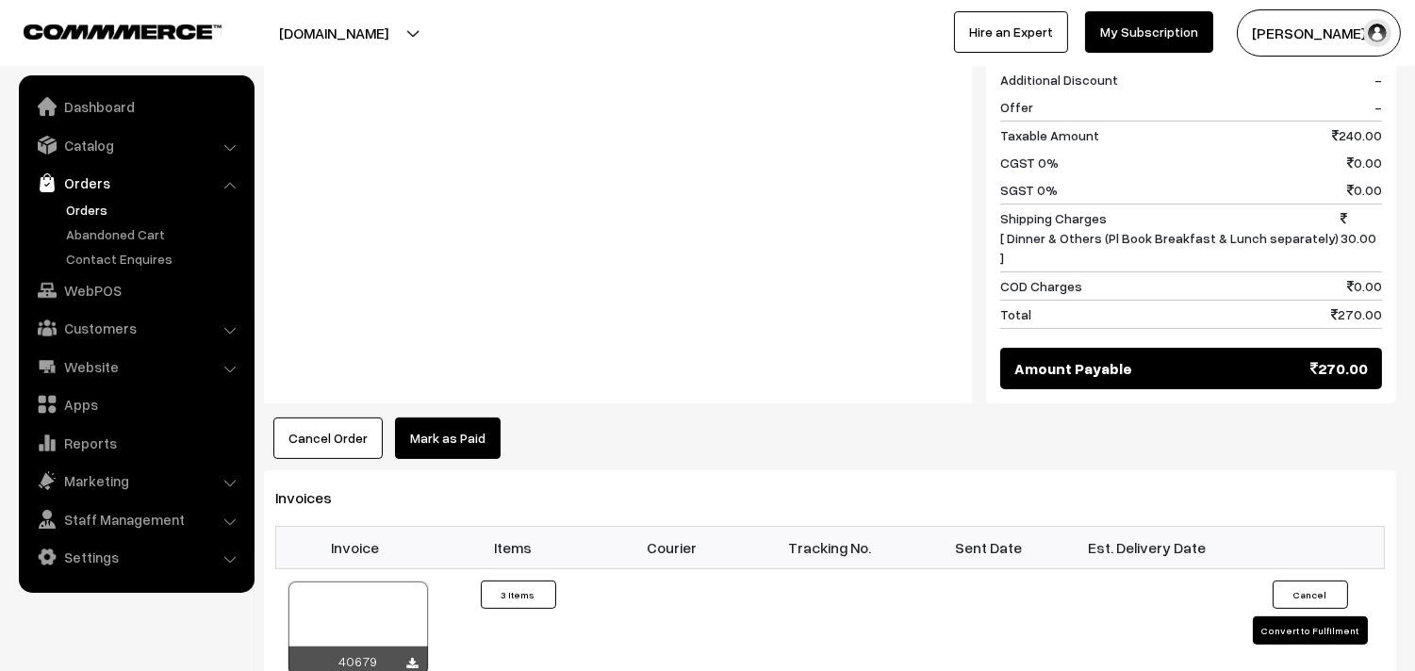
scroll to position [943, 0]
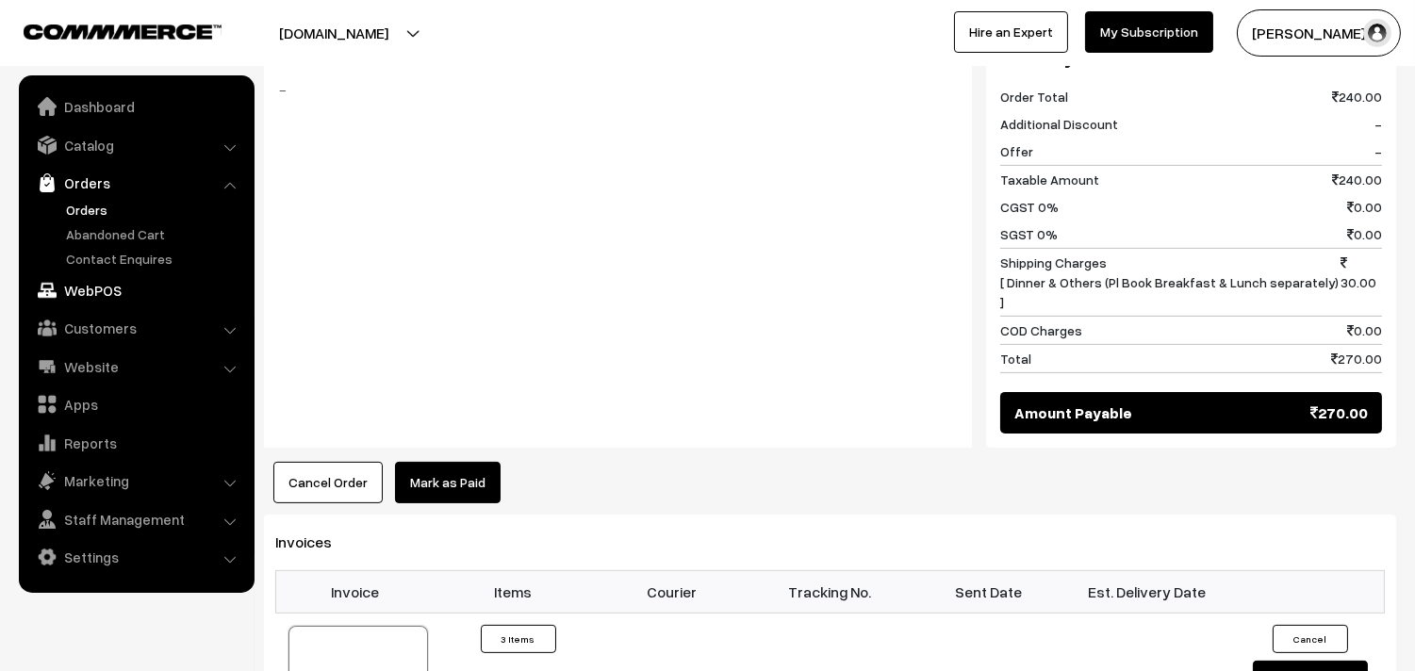
click at [98, 297] on link "WebPOS" at bounding box center [136, 290] width 224 height 34
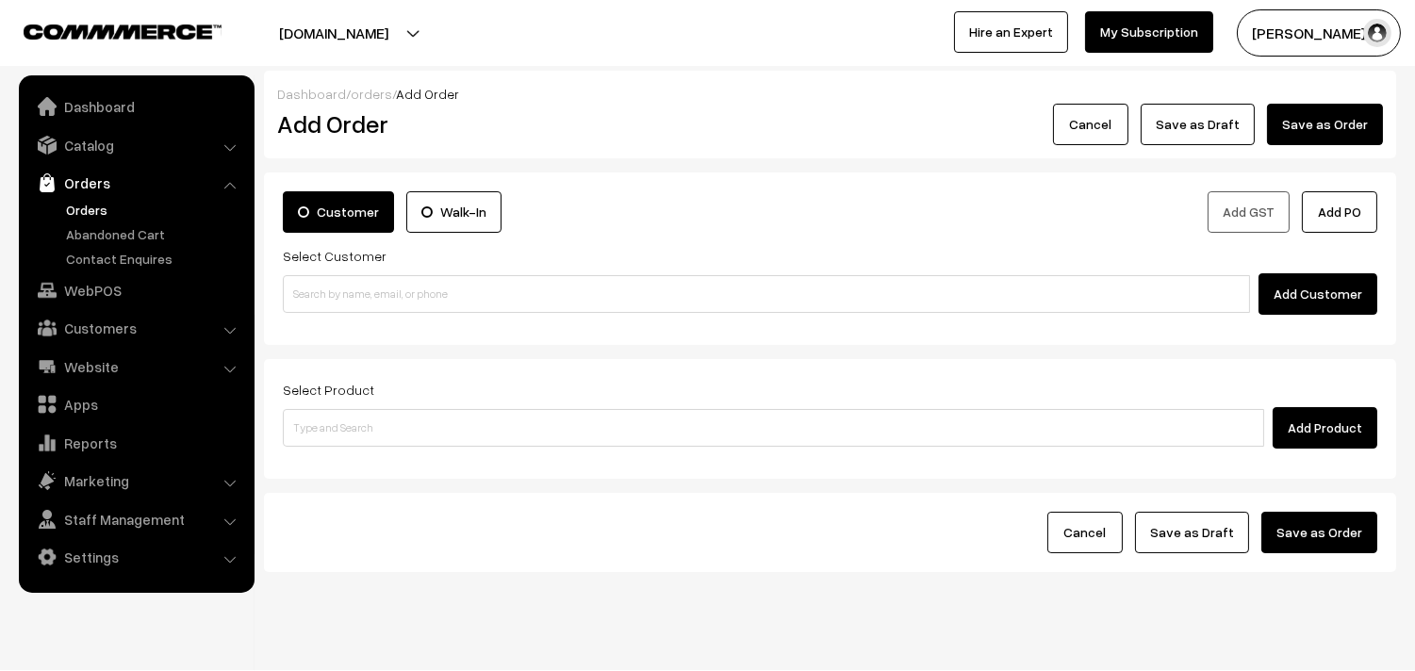
click at [339, 293] on input at bounding box center [766, 294] width 967 height 38
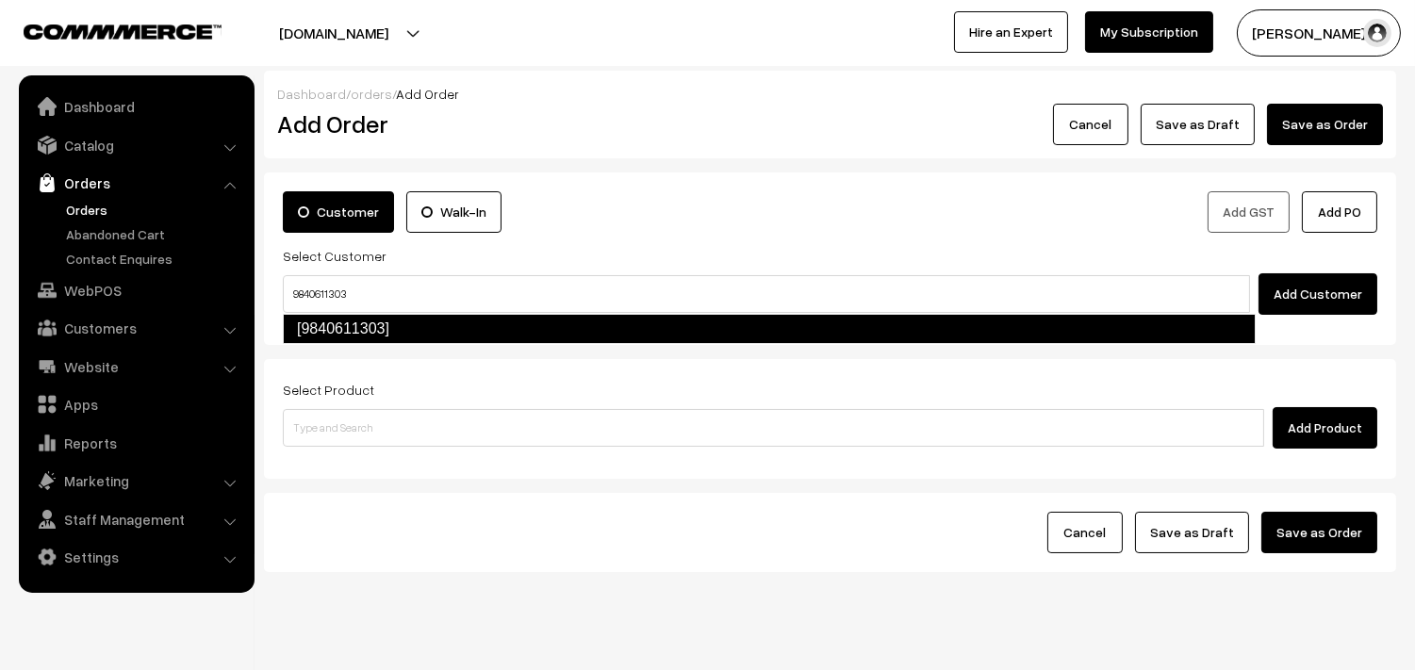
click at [337, 316] on link "[9840611303]" at bounding box center [769, 329] width 973 height 30
type input "9840611303"
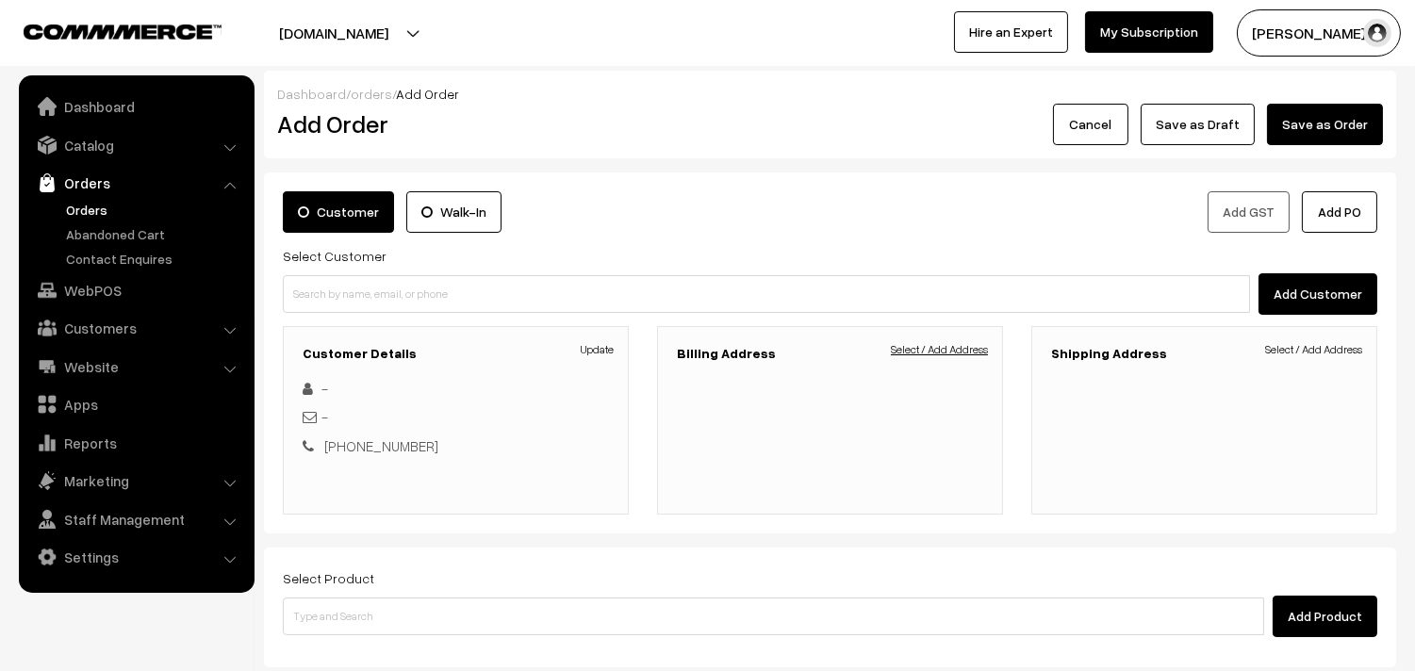
click at [985, 342] on link "Select / Add Address" at bounding box center [939, 349] width 97 height 17
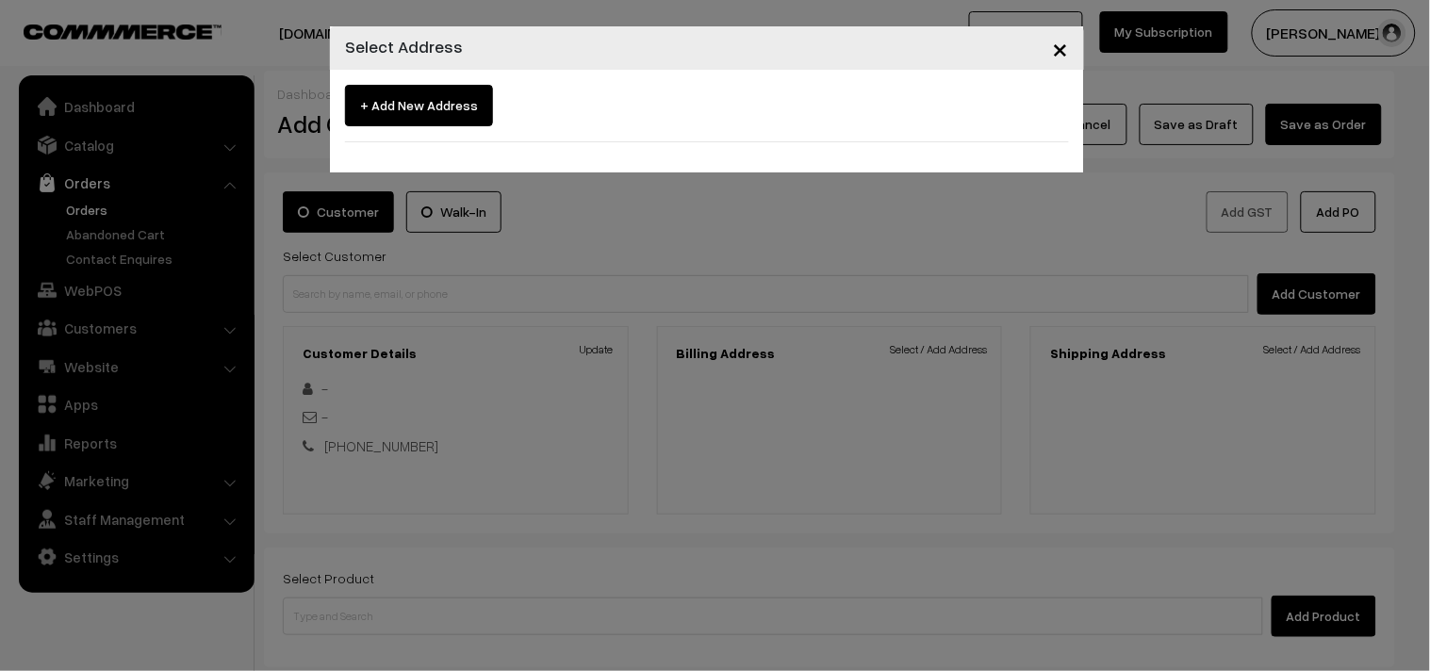
click at [959, 352] on div "× Select Address + Add New Address" at bounding box center [715, 335] width 1430 height 671
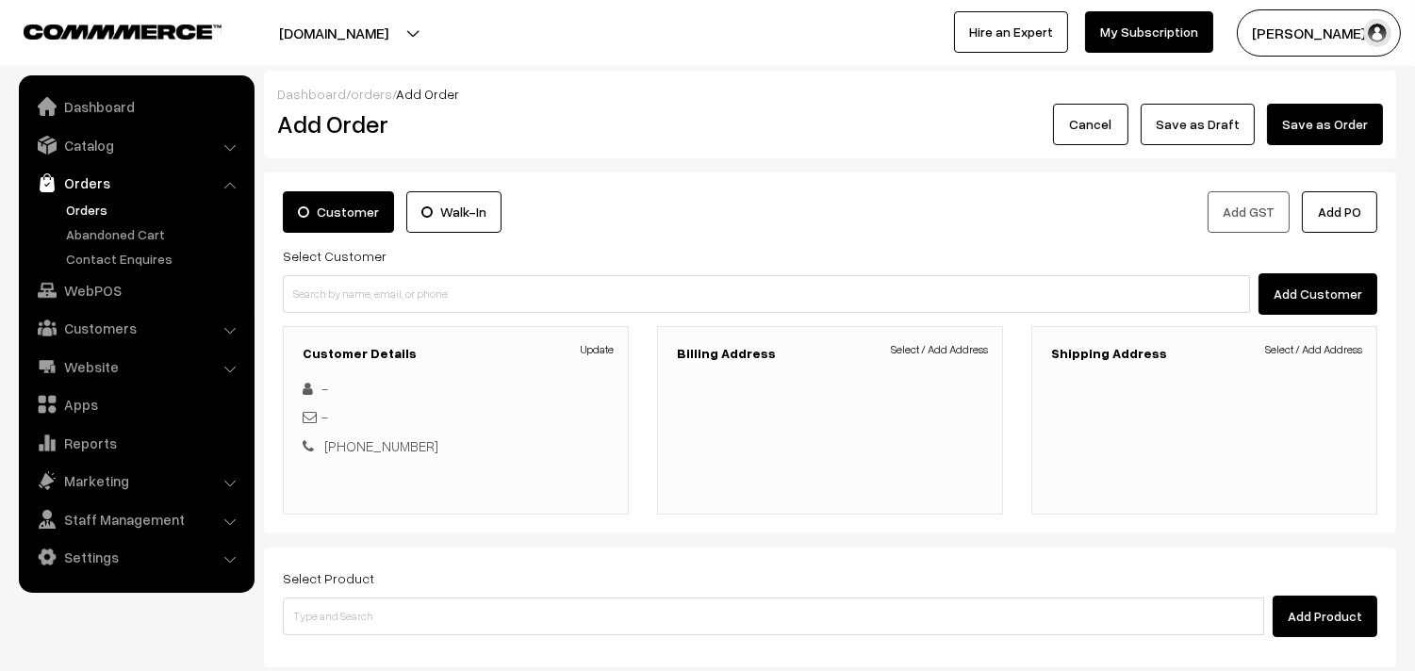
click at [107, 211] on link "Orders" at bounding box center [154, 210] width 187 height 20
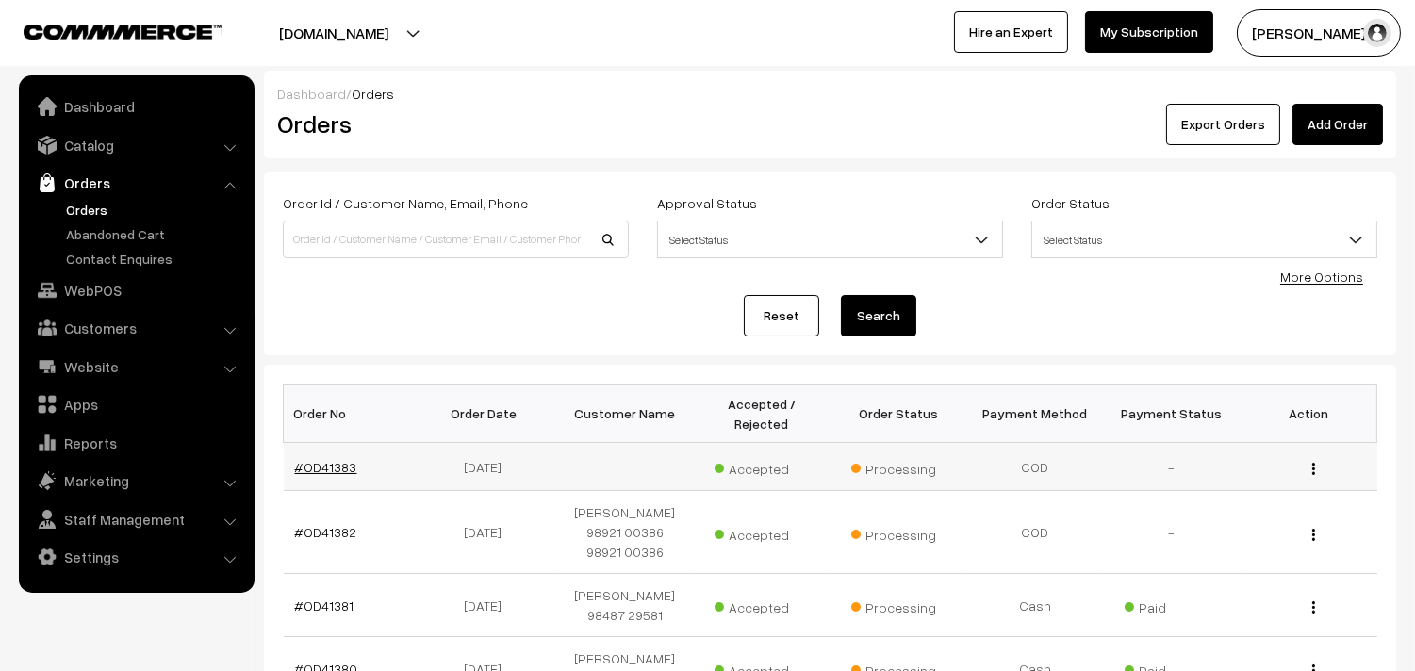
click at [334, 465] on link "#OD41383" at bounding box center [326, 467] width 62 height 16
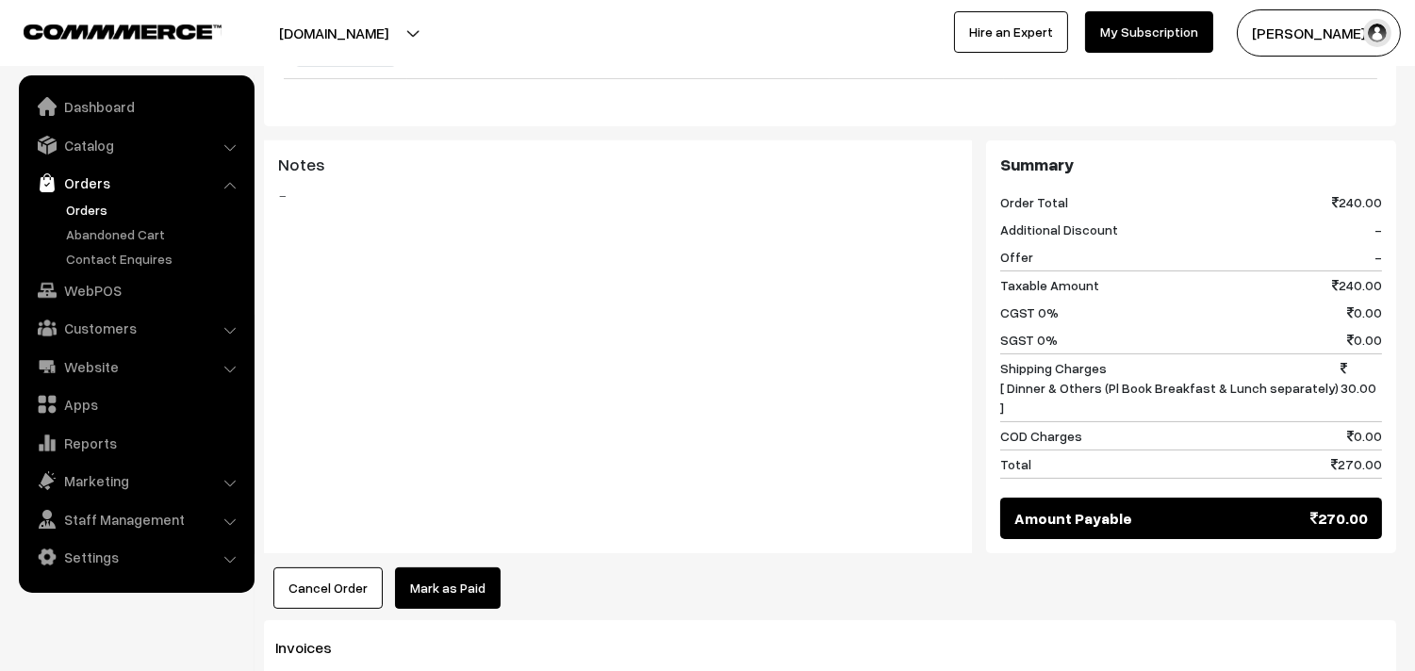
scroll to position [1257, 0]
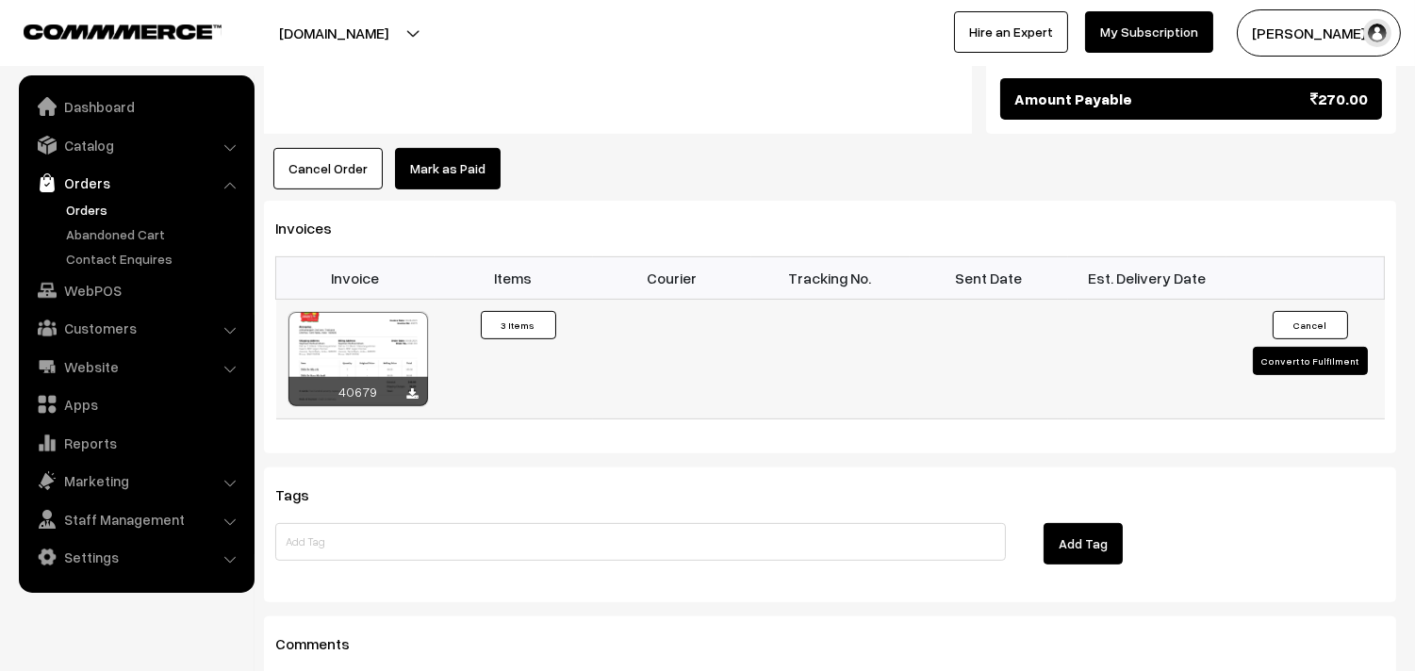
click at [359, 317] on div at bounding box center [358, 359] width 140 height 94
click at [90, 208] on link "Orders" at bounding box center [154, 210] width 187 height 20
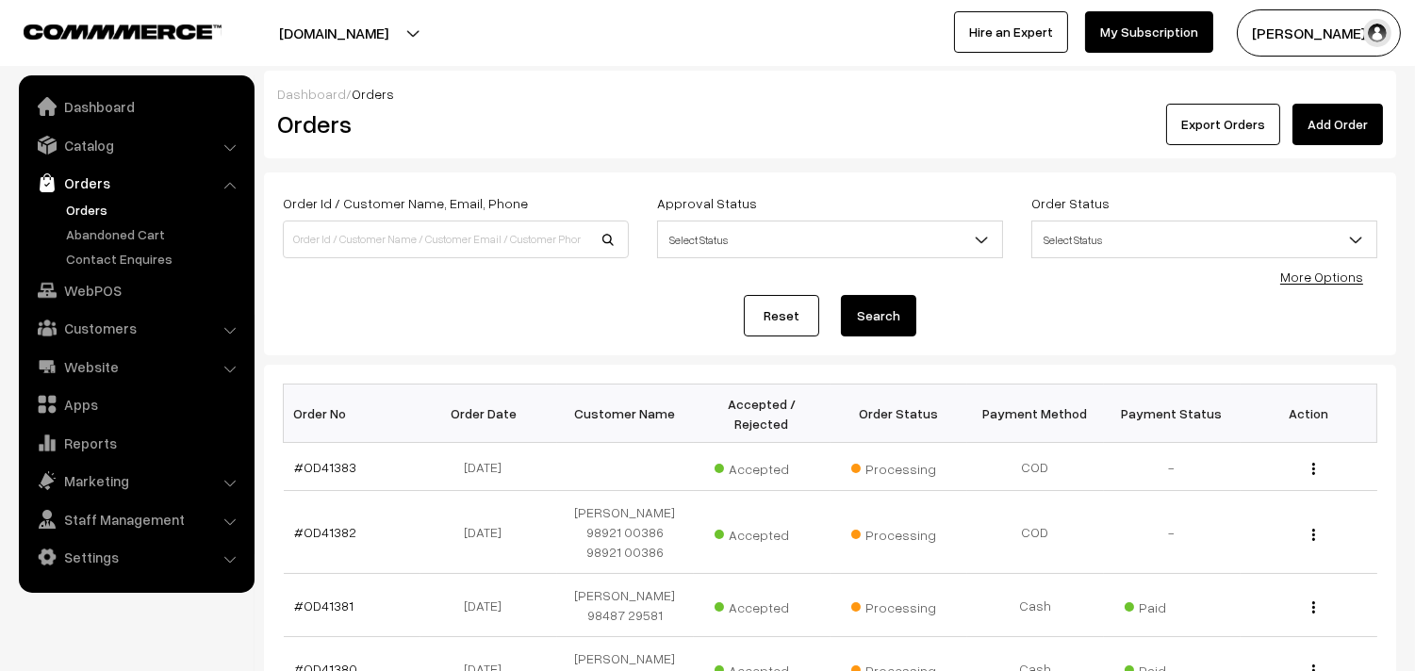
click at [83, 203] on link "Orders" at bounding box center [154, 210] width 187 height 20
click at [102, 268] on ul "Dashboard Catalog" at bounding box center [137, 334] width 236 height 518
click at [92, 300] on link "WebPOS" at bounding box center [136, 290] width 224 height 34
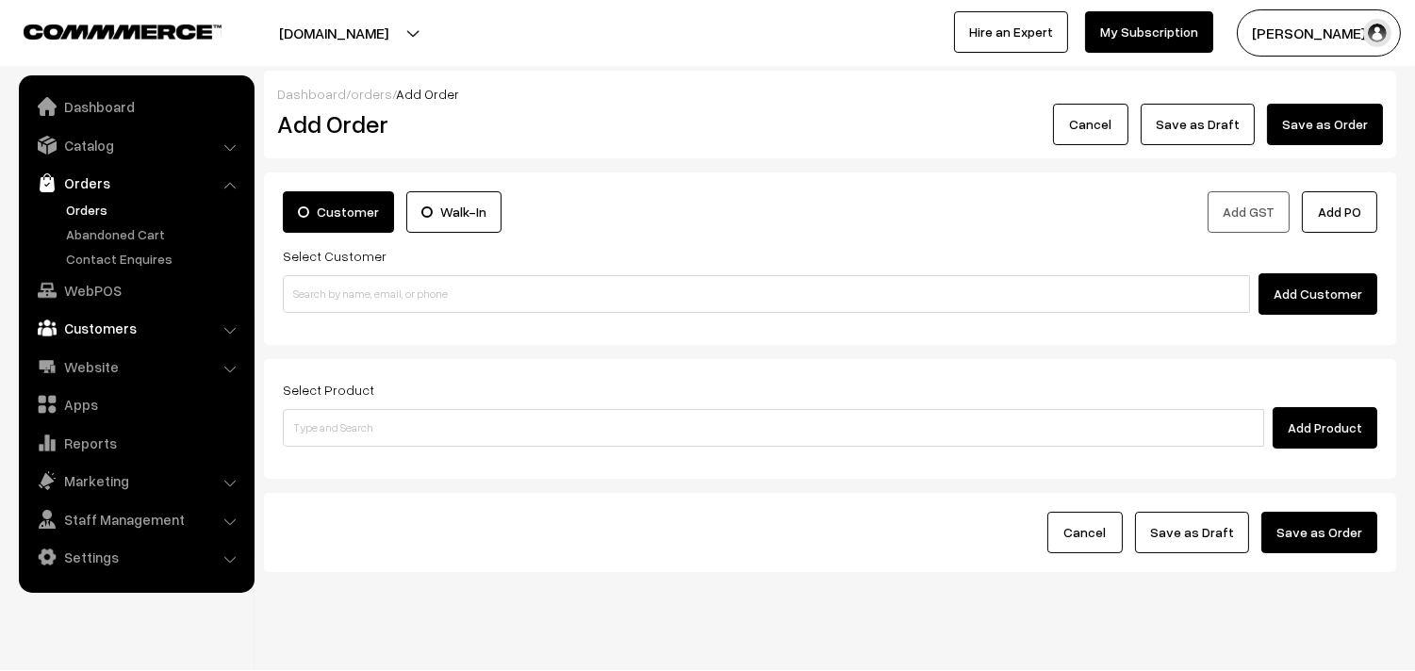
click at [118, 345] on ul "Dashboard Catalog" at bounding box center [137, 334] width 236 height 518
click at [125, 322] on link "Customers" at bounding box center [136, 328] width 224 height 34
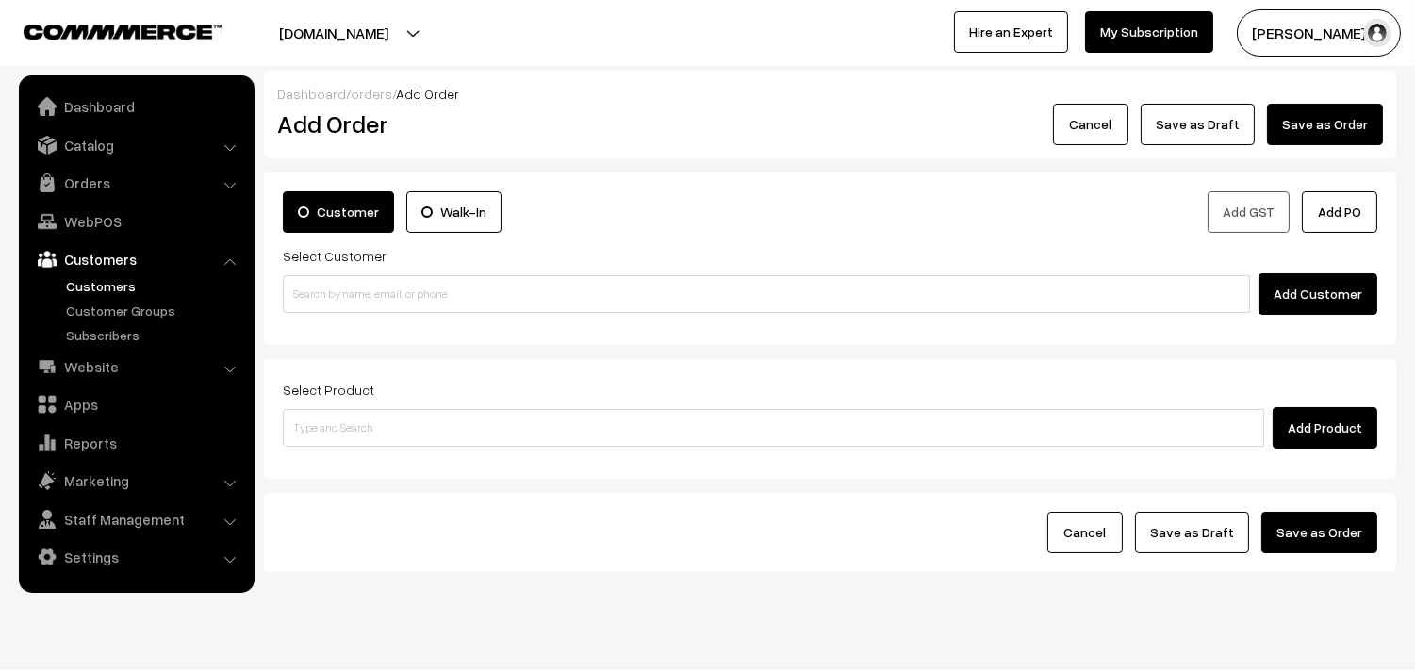
click at [107, 283] on link "Customers" at bounding box center [154, 286] width 187 height 20
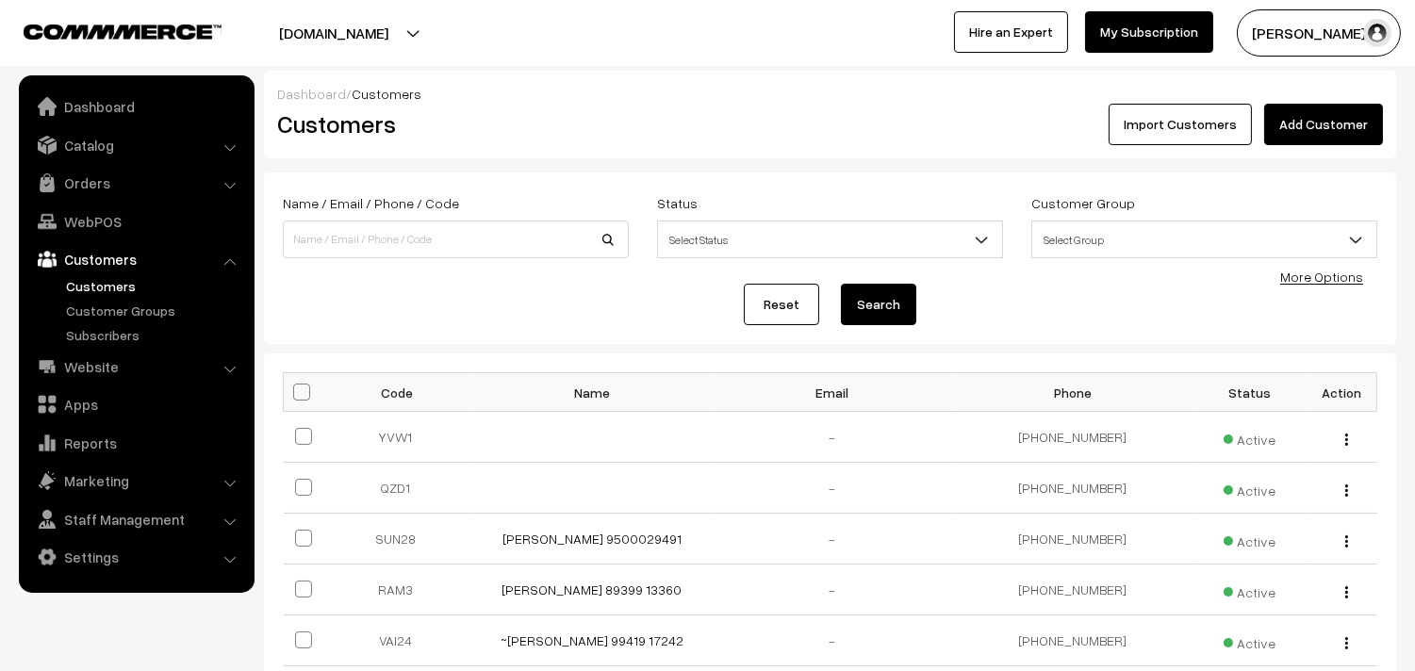
click at [1402, 120] on div "Dashboard / Customers Customers Import Customers Add Customer Name / Email / Ph…" at bounding box center [707, 559] width 1415 height 977
click at [1376, 126] on link "Add Customer" at bounding box center [1323, 124] width 119 height 41
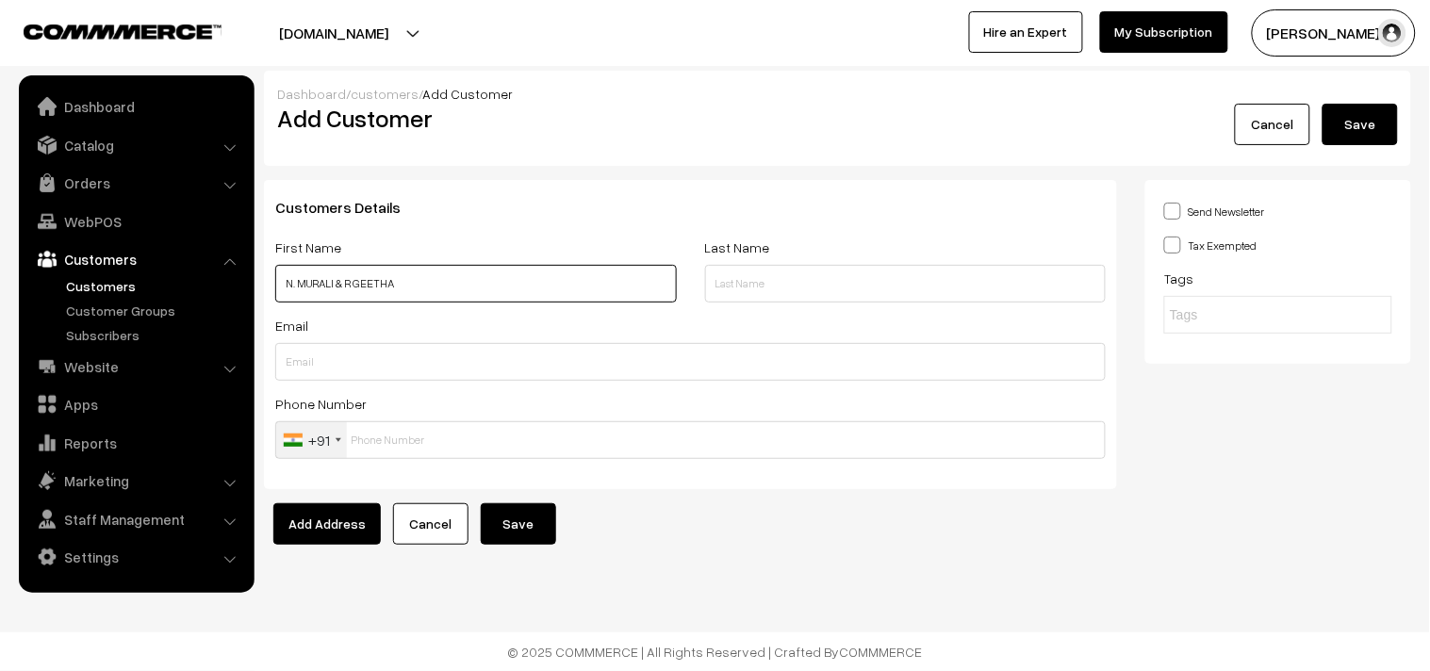
paste input "98406 11303"
type input "N. MURALI & R GEETHA 98406 11303"
drag, startPoint x: 447, startPoint y: 463, endPoint x: 450, endPoint y: 437, distance: 26.5
click at [447, 453] on div "Customers Details First Name N. MURALI & R GEETHA 98406 11303 Last Name Email P…" at bounding box center [690, 334] width 853 height 309
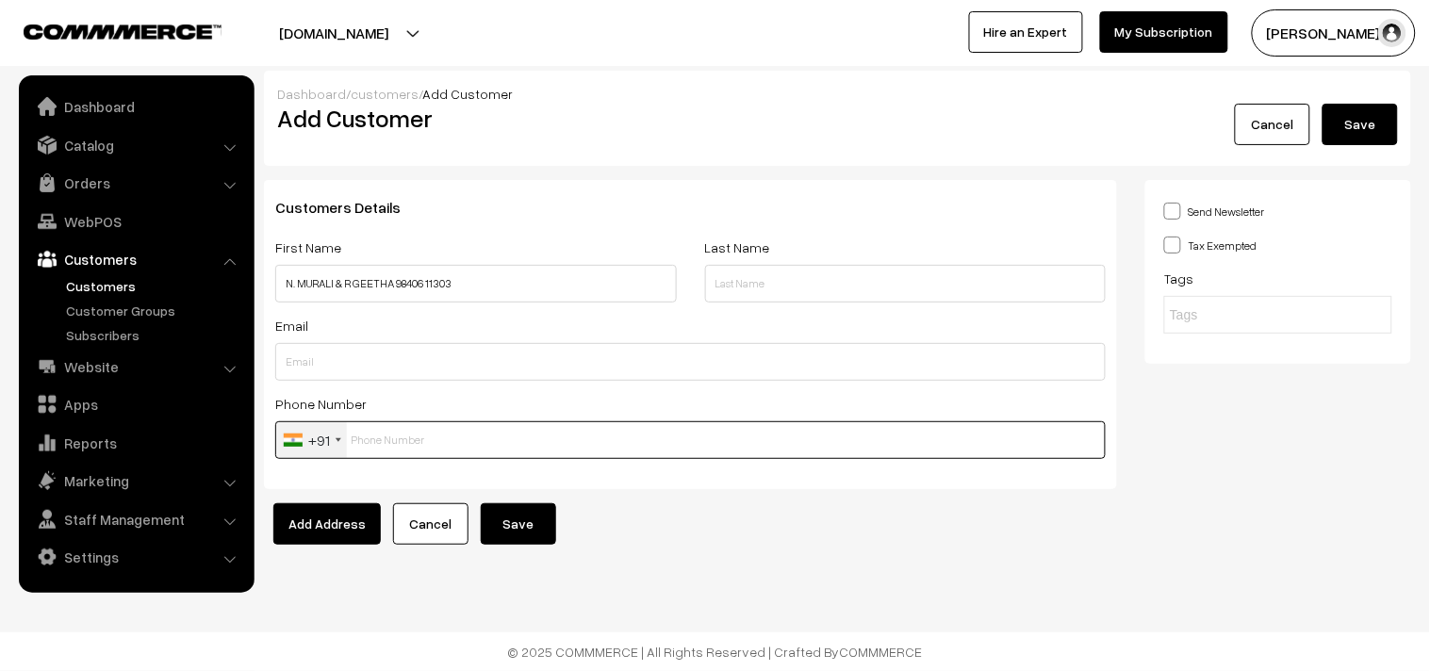
click at [450, 437] on input "text" at bounding box center [690, 440] width 831 height 38
paste input "98406 1130"
type input "9840611303"
click at [526, 519] on button "Save" at bounding box center [518, 523] width 75 height 41
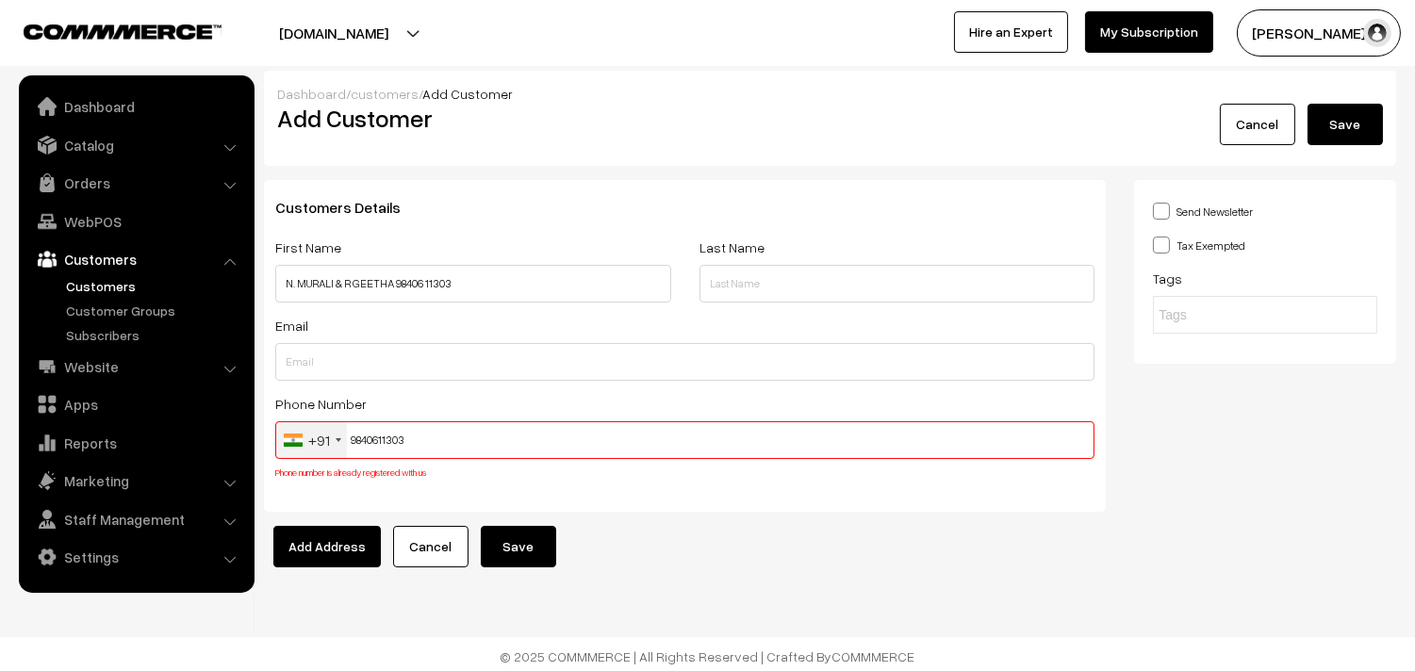
scroll to position [5, 0]
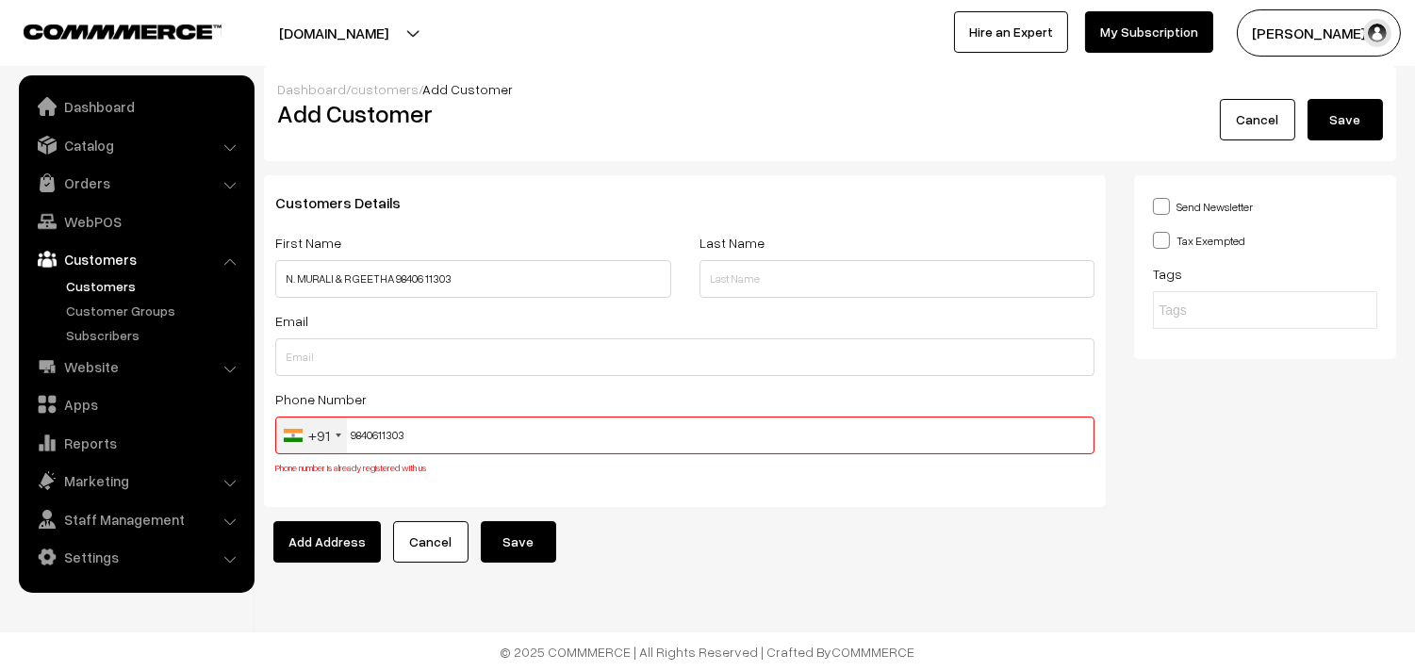
click at [398, 434] on input "9840611303" at bounding box center [684, 436] width 819 height 38
click at [106, 220] on link "WebPOS" at bounding box center [136, 222] width 224 height 34
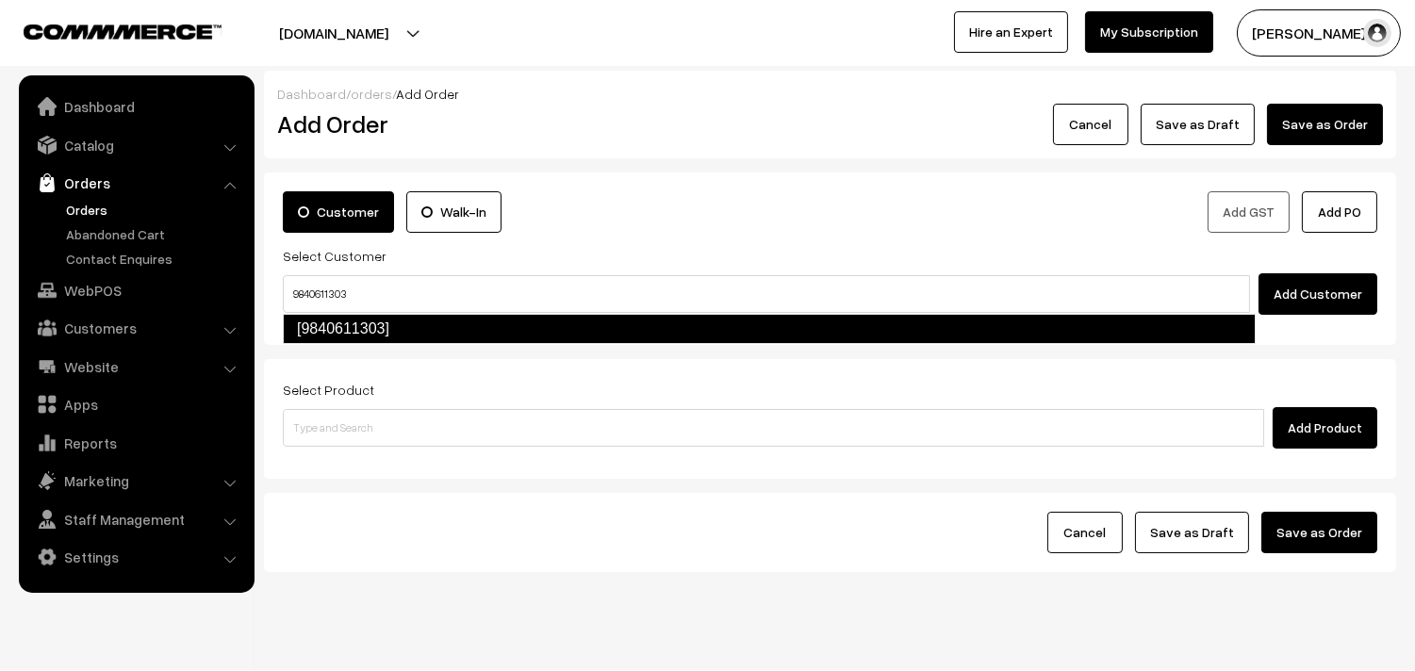
drag, startPoint x: 318, startPoint y: 319, endPoint x: 303, endPoint y: 314, distance: 15.8
click at [318, 321] on link "[9840611303]" at bounding box center [769, 329] width 973 height 30
type input "9840611303"
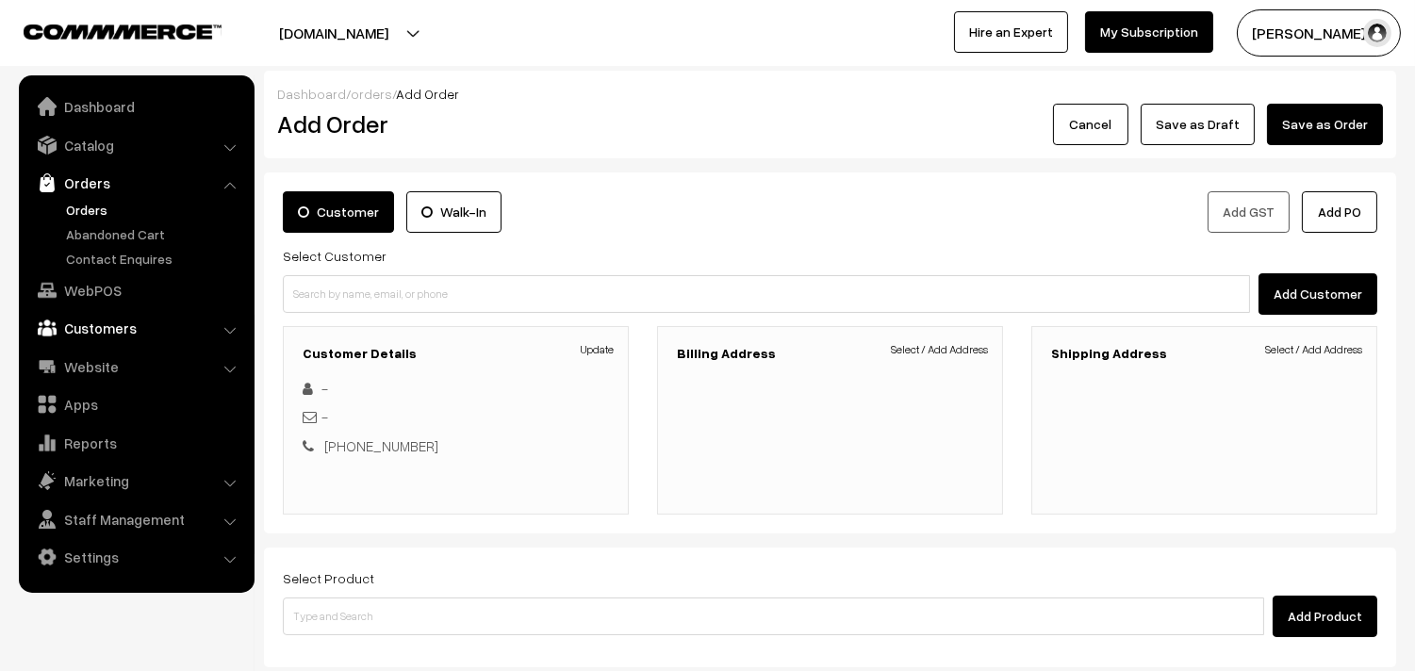
click at [91, 335] on link "Customers" at bounding box center [136, 328] width 224 height 34
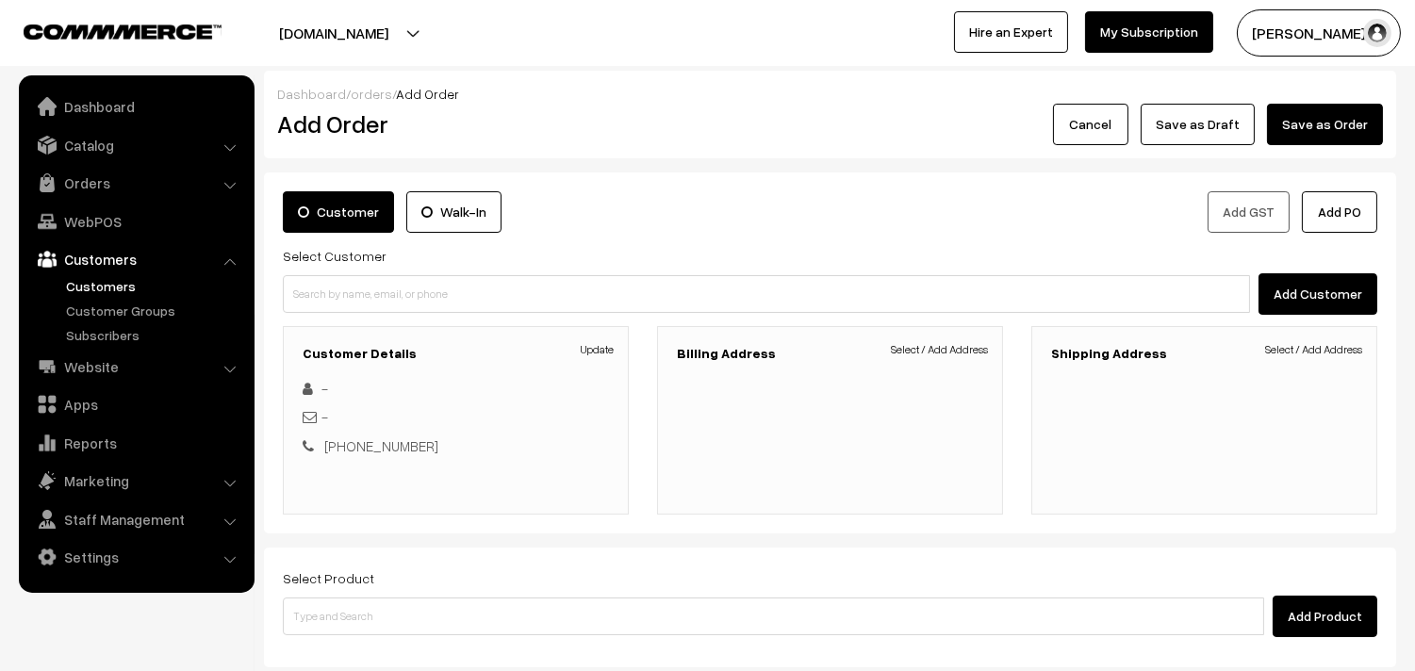
click at [106, 283] on link "Customers" at bounding box center [154, 286] width 187 height 20
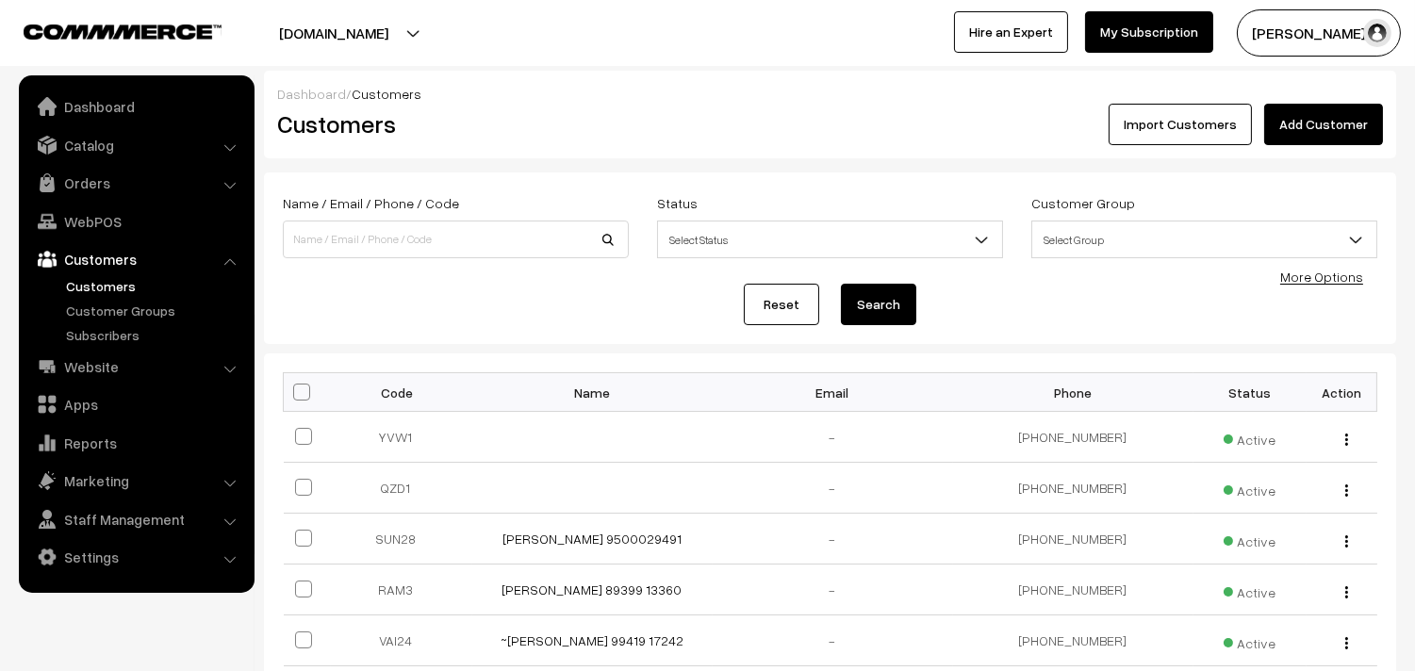
click at [384, 262] on div "Name / Email / Phone / Code Status Select Status Active Inactive Blocked Select…" at bounding box center [830, 228] width 1123 height 74
paste input "9840611303"
click at [374, 232] on input "9840611303" at bounding box center [456, 240] width 346 height 38
type input "9840611303"
click at [841, 284] on button "Search" at bounding box center [878, 304] width 75 height 41
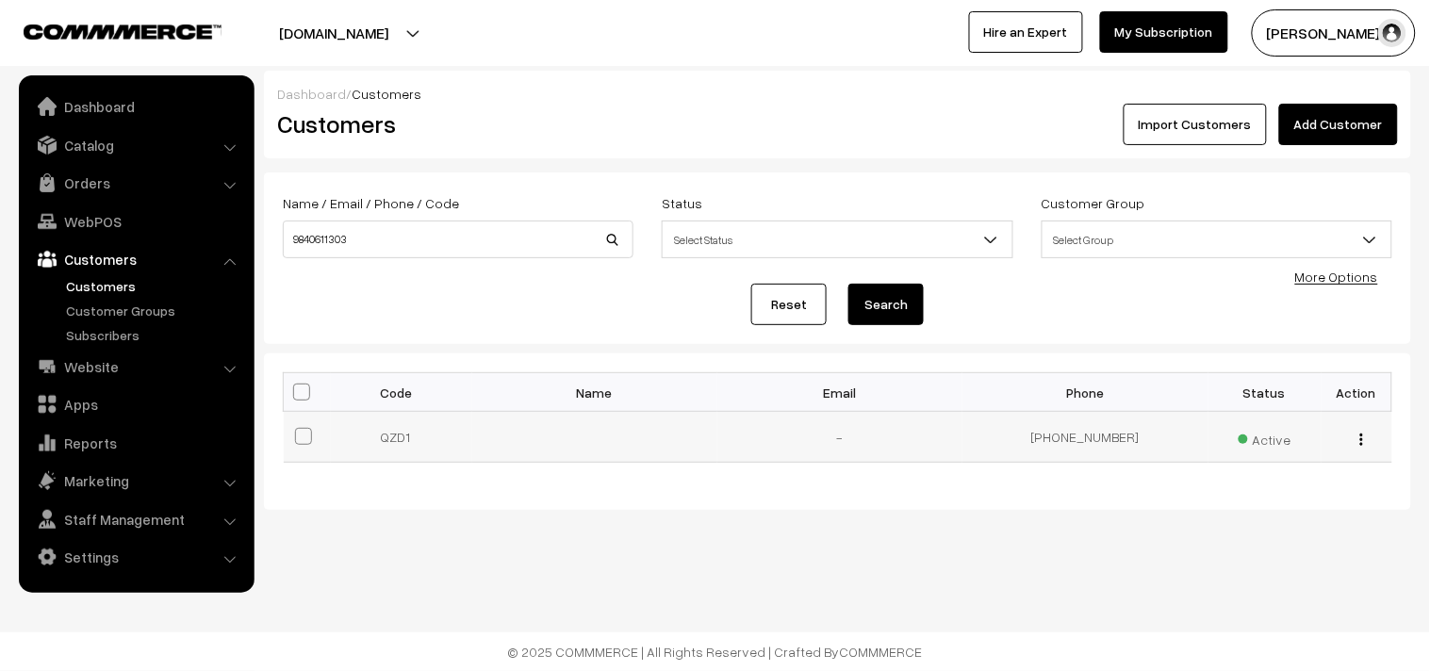
click at [1370, 443] on div "view Edit Delete" at bounding box center [1357, 437] width 48 height 20
click at [1365, 437] on div "view Edit Delete" at bounding box center [1357, 437] width 48 height 20
click at [1360, 440] on img "button" at bounding box center [1361, 440] width 3 height 12
click at [1305, 512] on link "Edit" at bounding box center [1277, 506] width 160 height 41
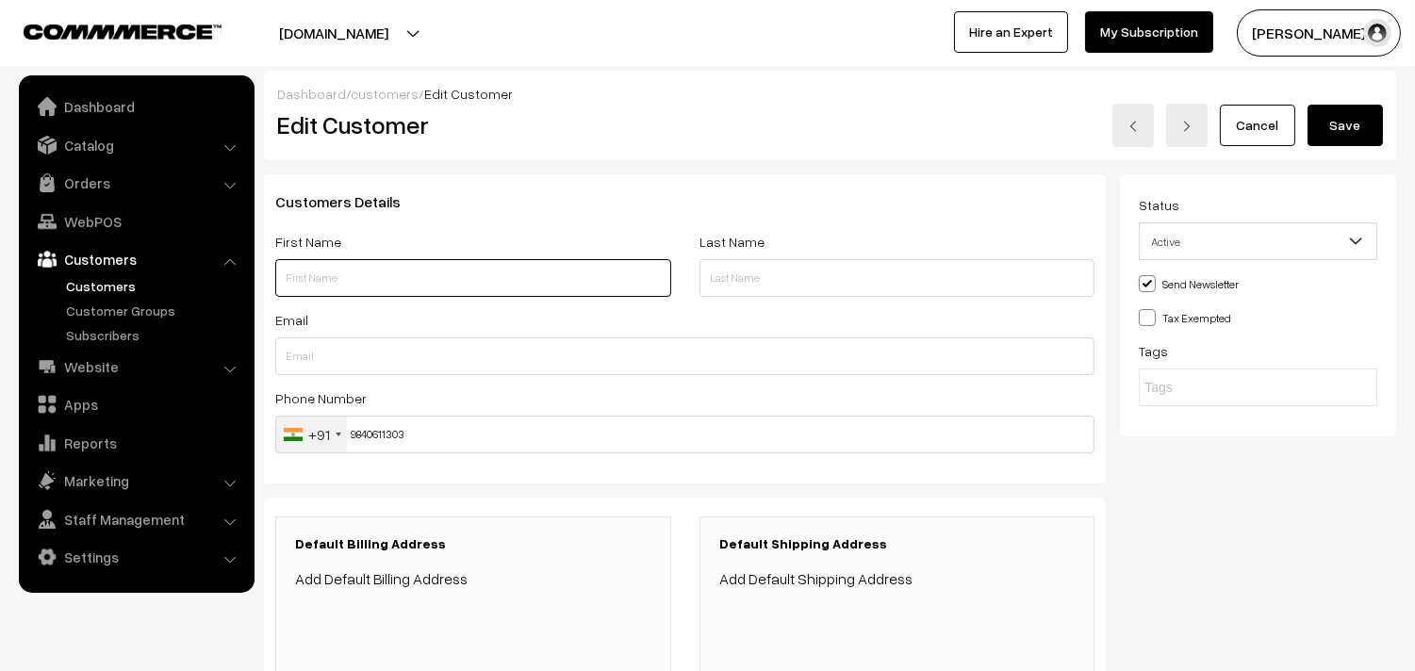
click at [362, 278] on input "text" at bounding box center [473, 278] width 396 height 38
paste input "N. MURALI & R GEETHA"
paste input "9840611303"
type input "N. MURALI & R GEETHA 9840611303"
click at [1351, 114] on button "Save" at bounding box center [1345, 125] width 75 height 41
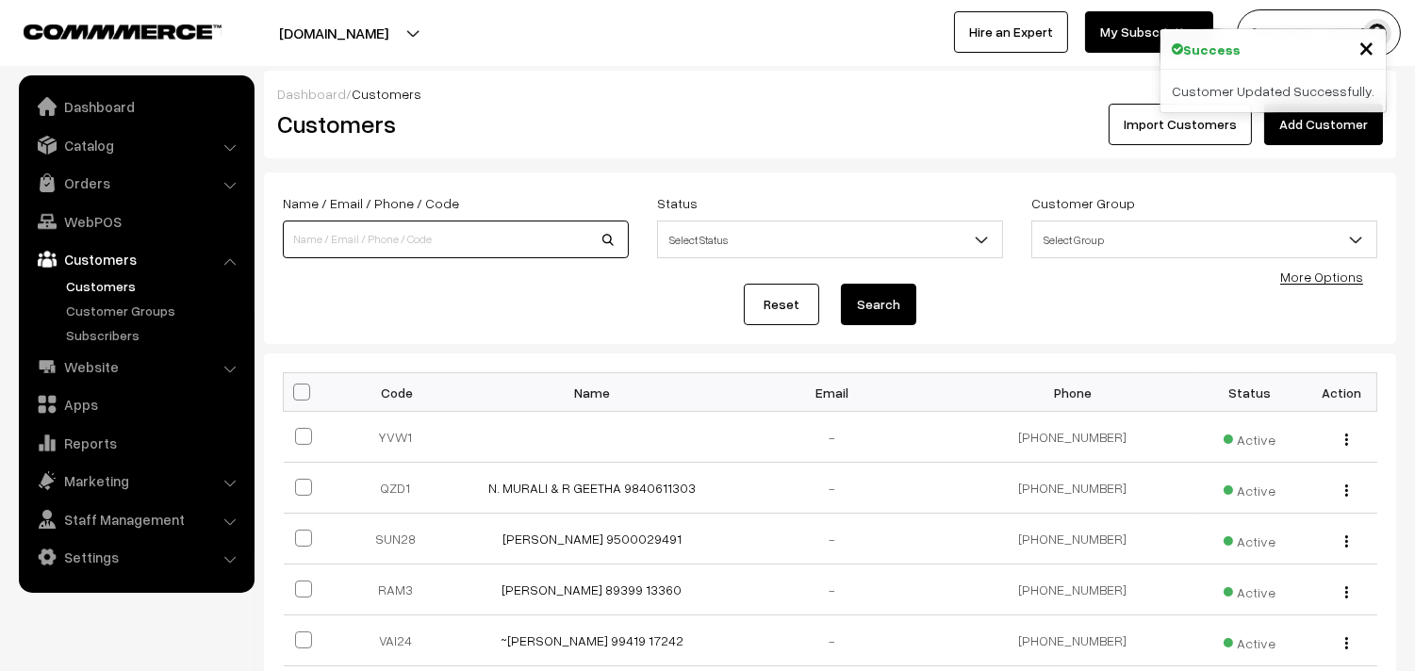
click at [453, 243] on input at bounding box center [456, 240] width 346 height 38
paste input "9840611303"
type input "9840611303"
click at [841, 284] on button "Search" at bounding box center [878, 304] width 75 height 41
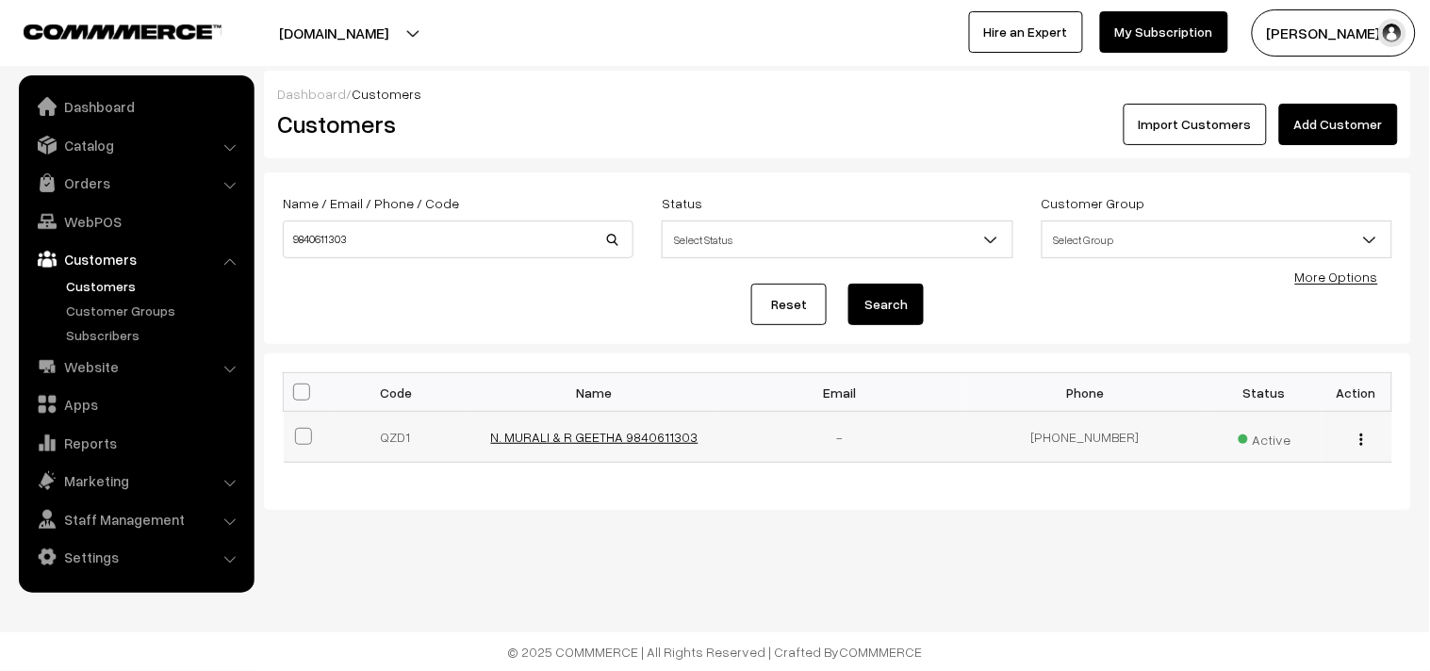
click at [556, 436] on link "N. MURALI & R GEETHA 9840611303" at bounding box center [594, 437] width 207 height 16
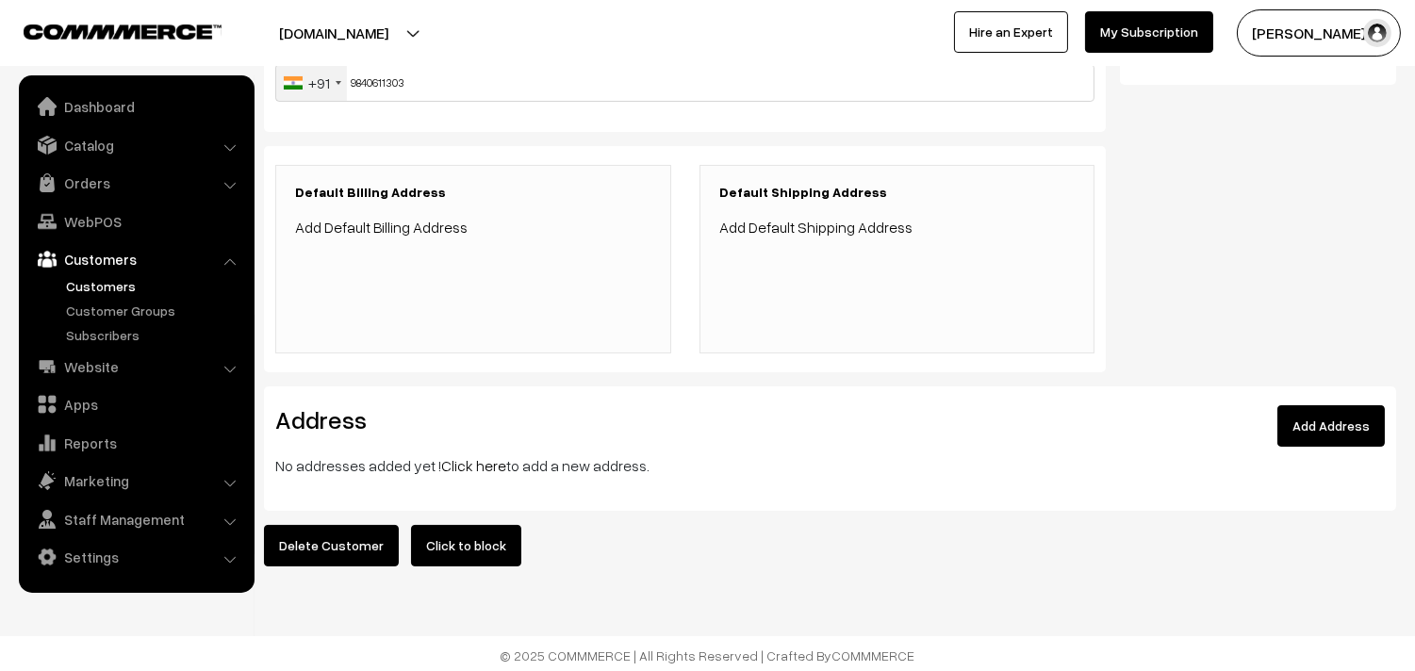
scroll to position [371, 0]
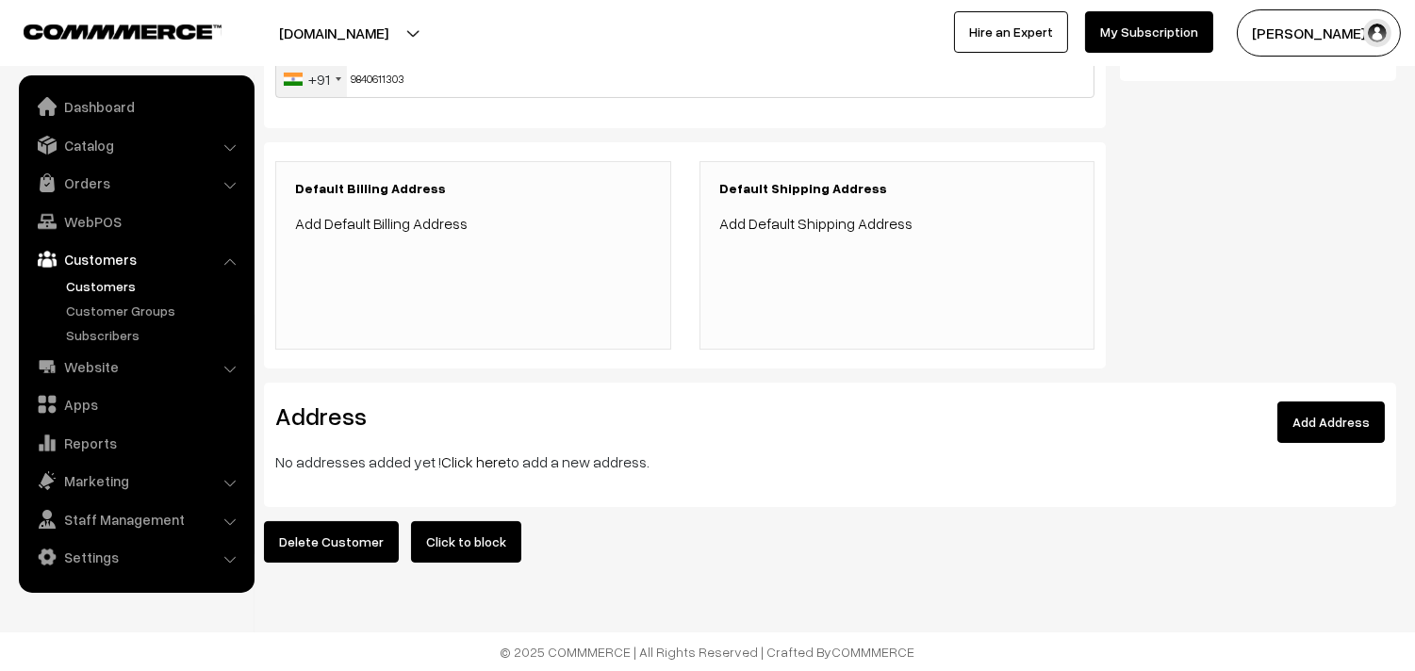
click at [481, 453] on link "Click here" at bounding box center [473, 462] width 65 height 19
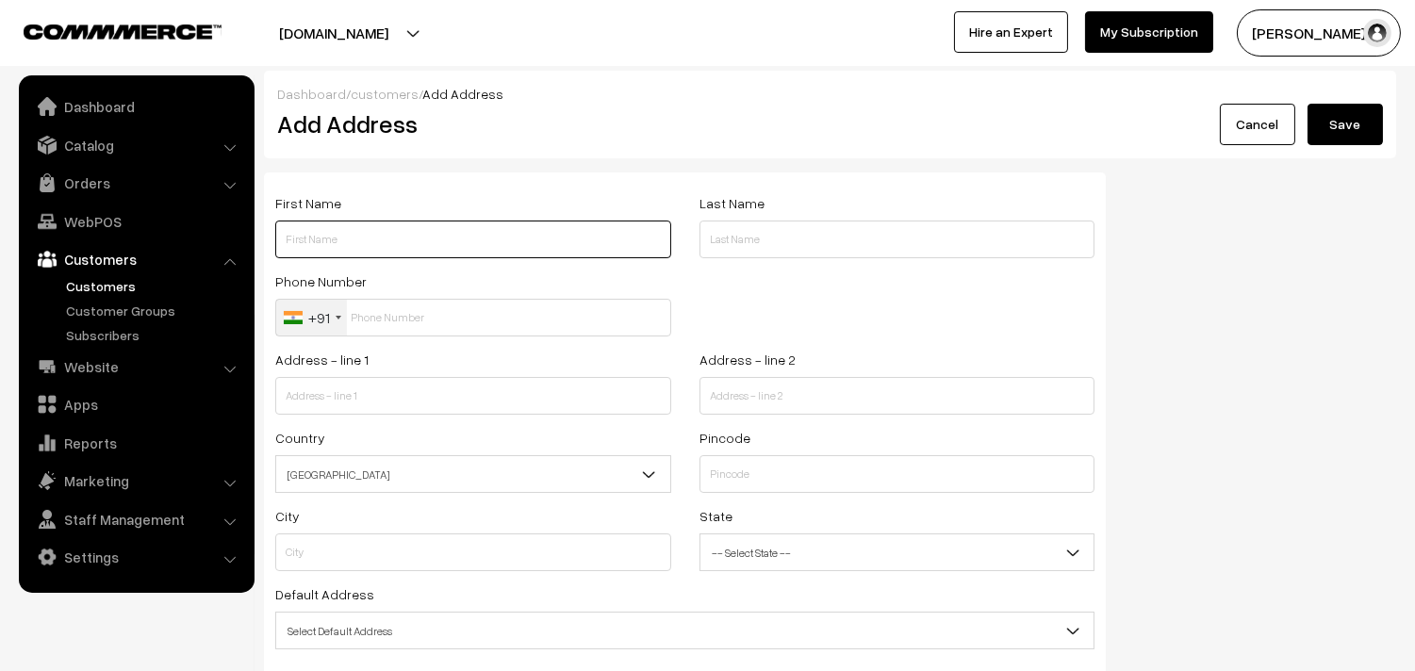
click at [383, 238] on input "text" at bounding box center [473, 240] width 396 height 38
paste input "N. MURALI & R GEETHA"
paste input "9840611303"
type input "N. MURALI & R GEETHA 9840611303"
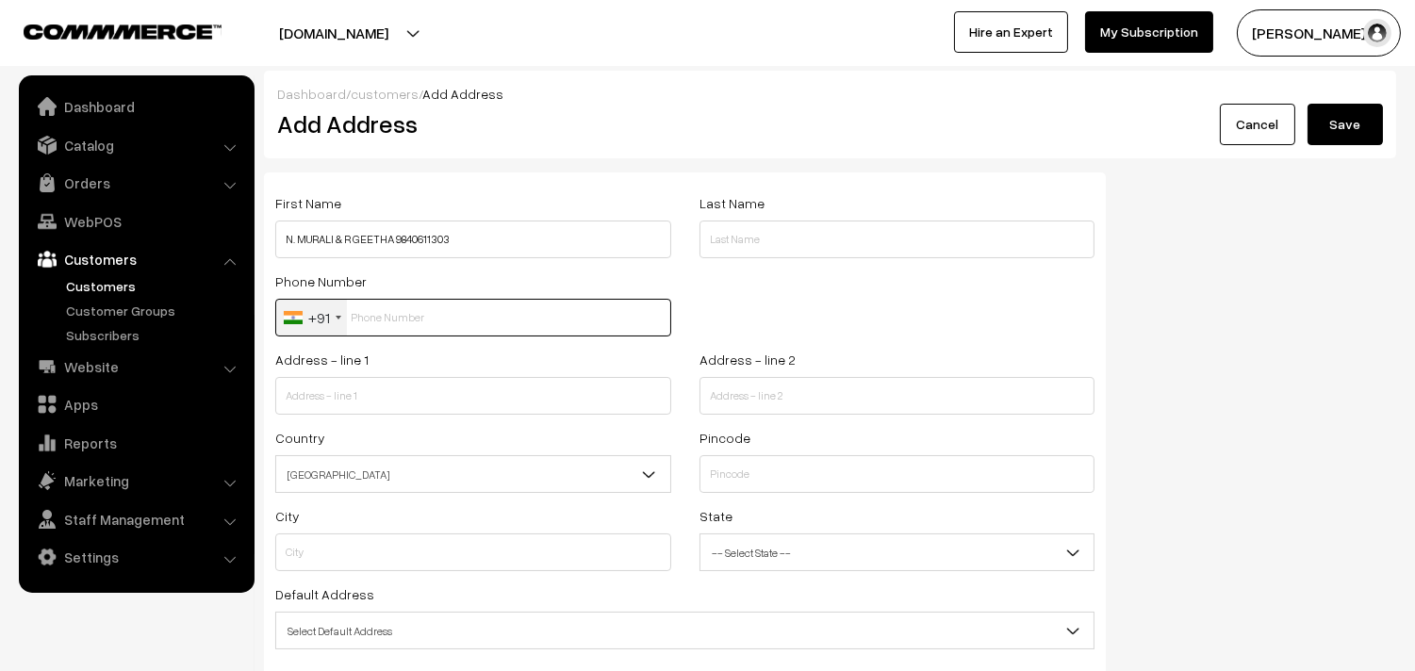
click at [387, 318] on input "text" at bounding box center [473, 318] width 396 height 38
paste input "9840611303"
type input "9840611303"
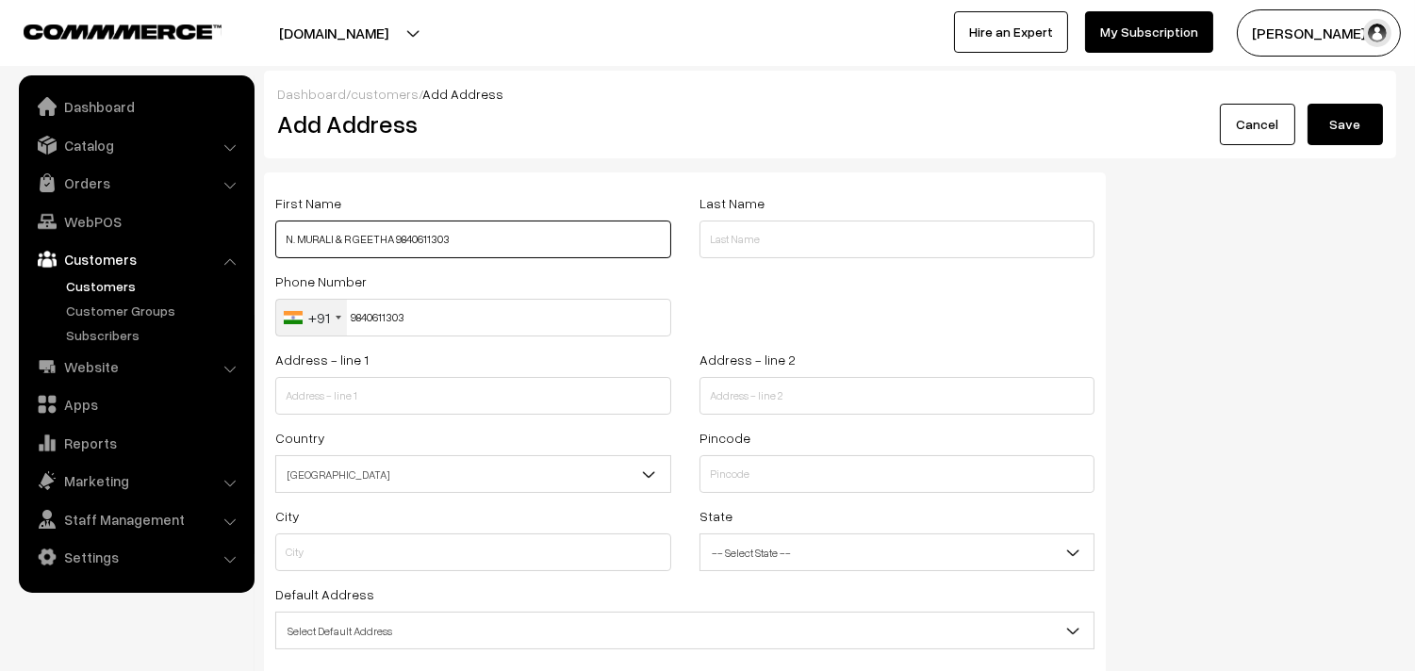
click at [429, 232] on input "N. MURALI & R GEETHA 9840611303" at bounding box center [473, 240] width 396 height 38
paste input "9789864640"
type input "N. MURALI & R GEETHA 9789864640"
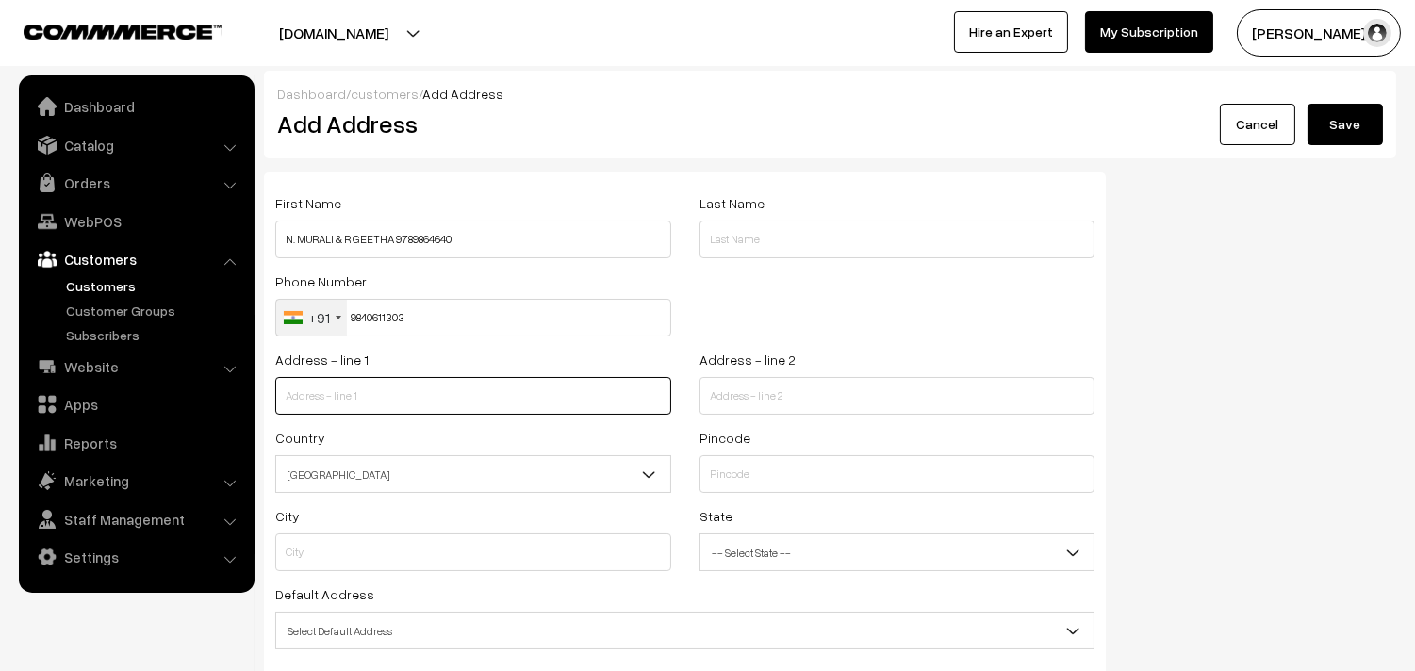
click at [380, 411] on input "text" at bounding box center [473, 396] width 396 height 38
paste input "[STREET_ADDRESS]"
type input "NO.50, BARODA 4TH STREET WEST MAMBAL*AM CHENNAI 33"
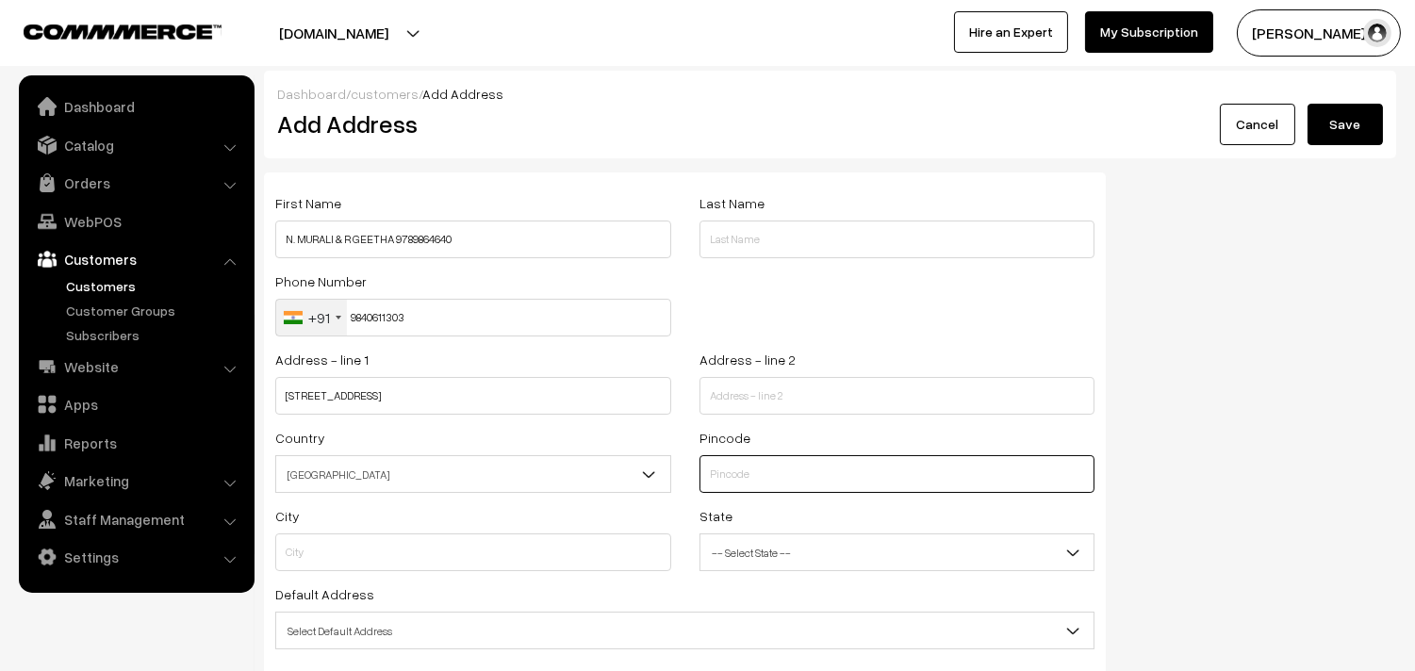
click at [701, 486] on input "text" at bounding box center [898, 474] width 396 height 38
type input "600033"
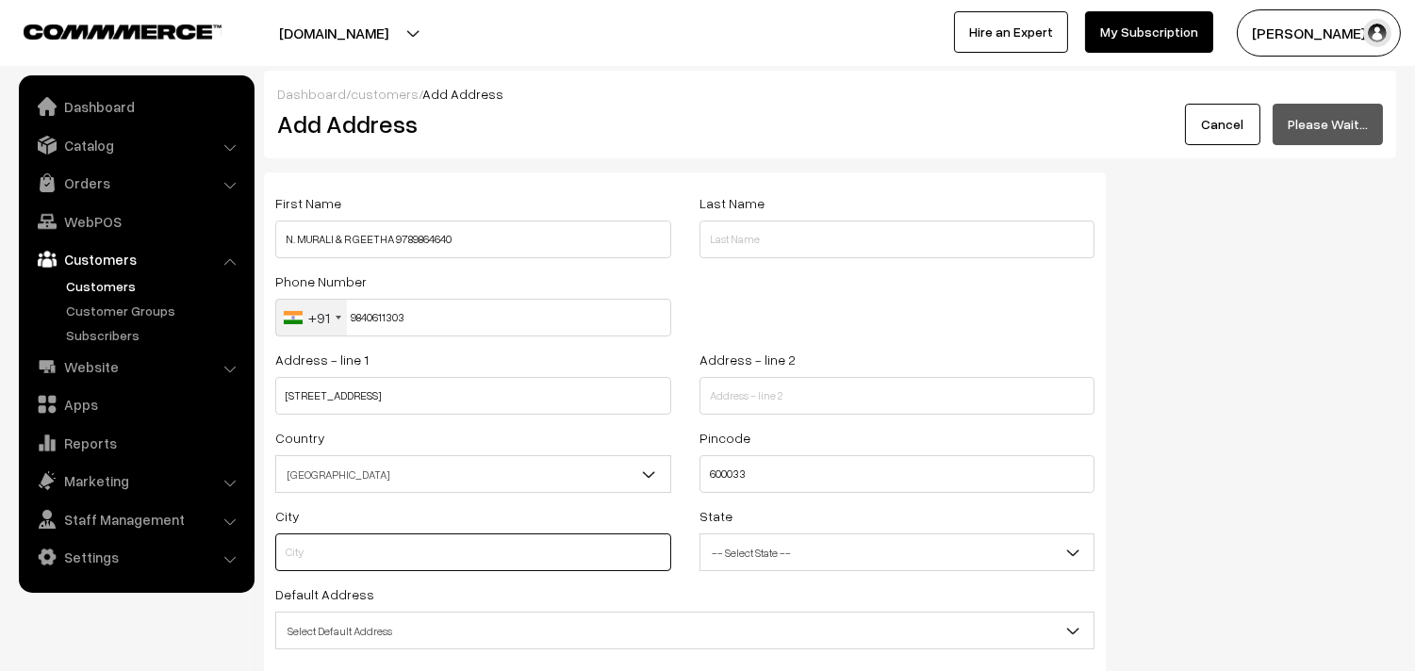
type input "Chennai"
select select "Tamil Nadu"
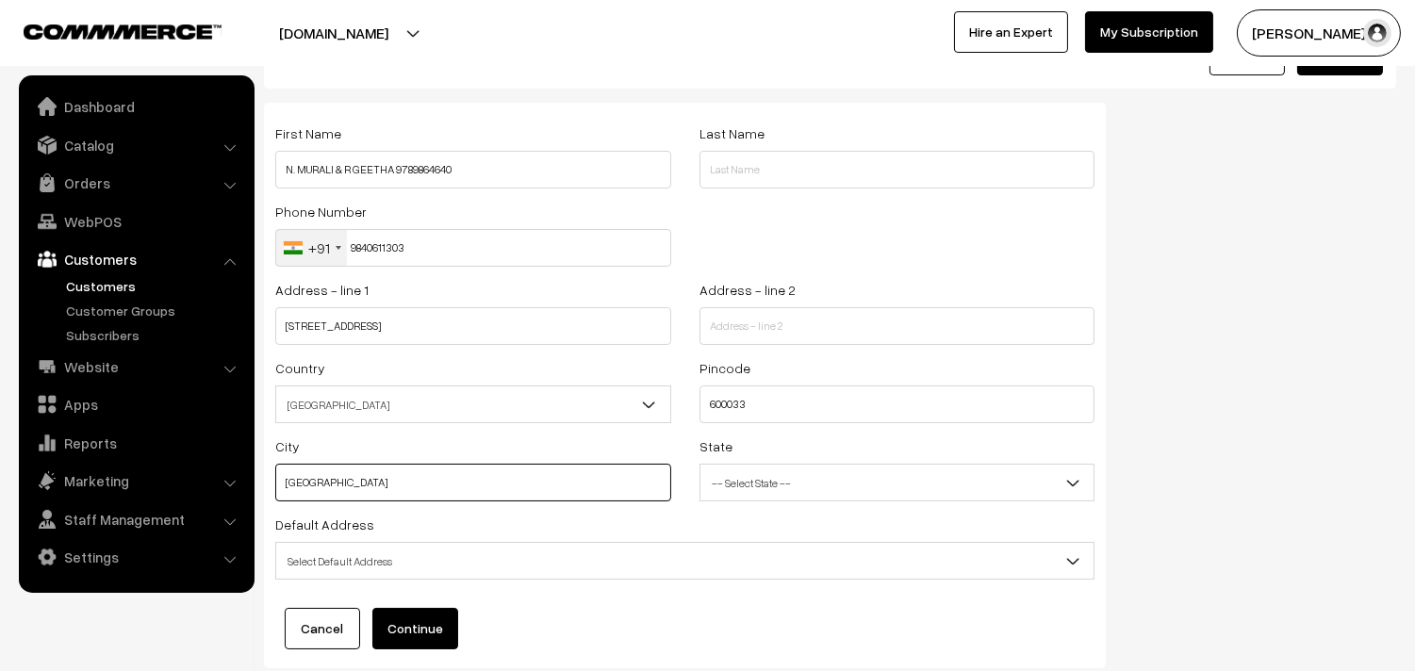
scroll to position [190, 0]
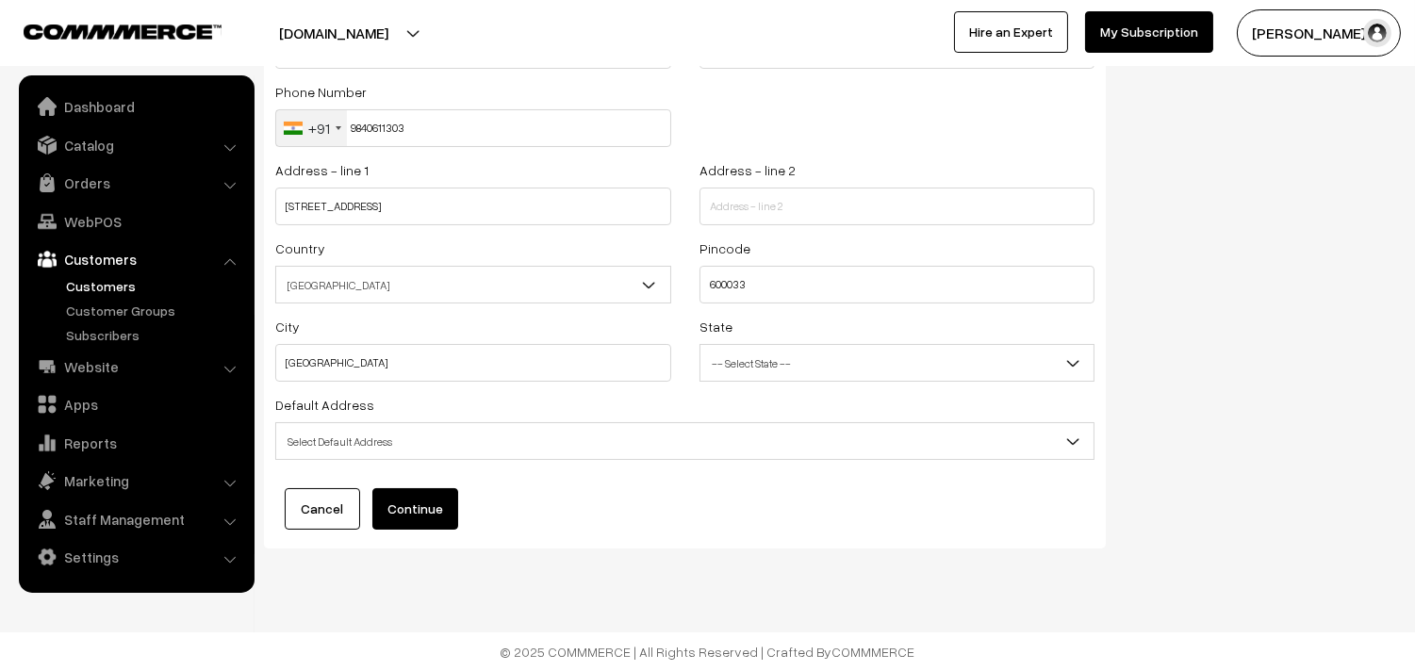
click at [438, 413] on div "Default Address Select Default Address Default Billing Address Default Shipping…" at bounding box center [684, 426] width 819 height 67
click at [426, 447] on span "Select Default Address" at bounding box center [684, 441] width 817 height 33
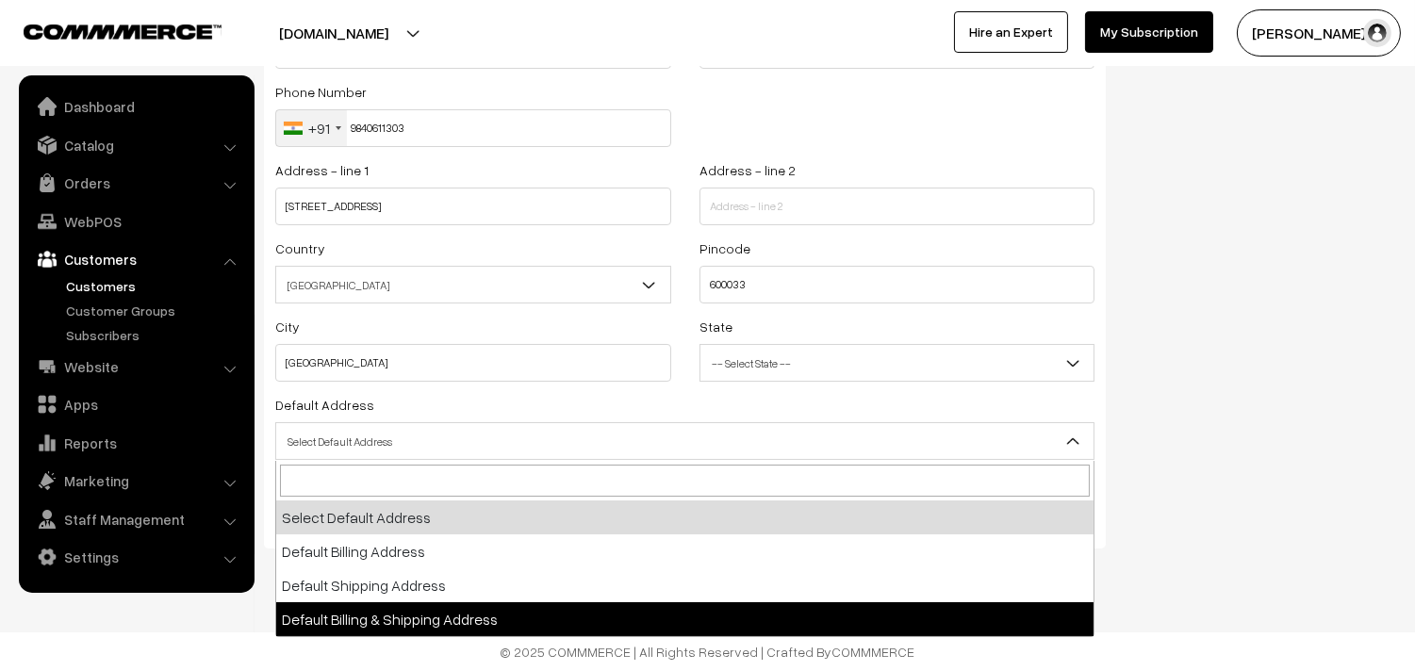
select select "3"
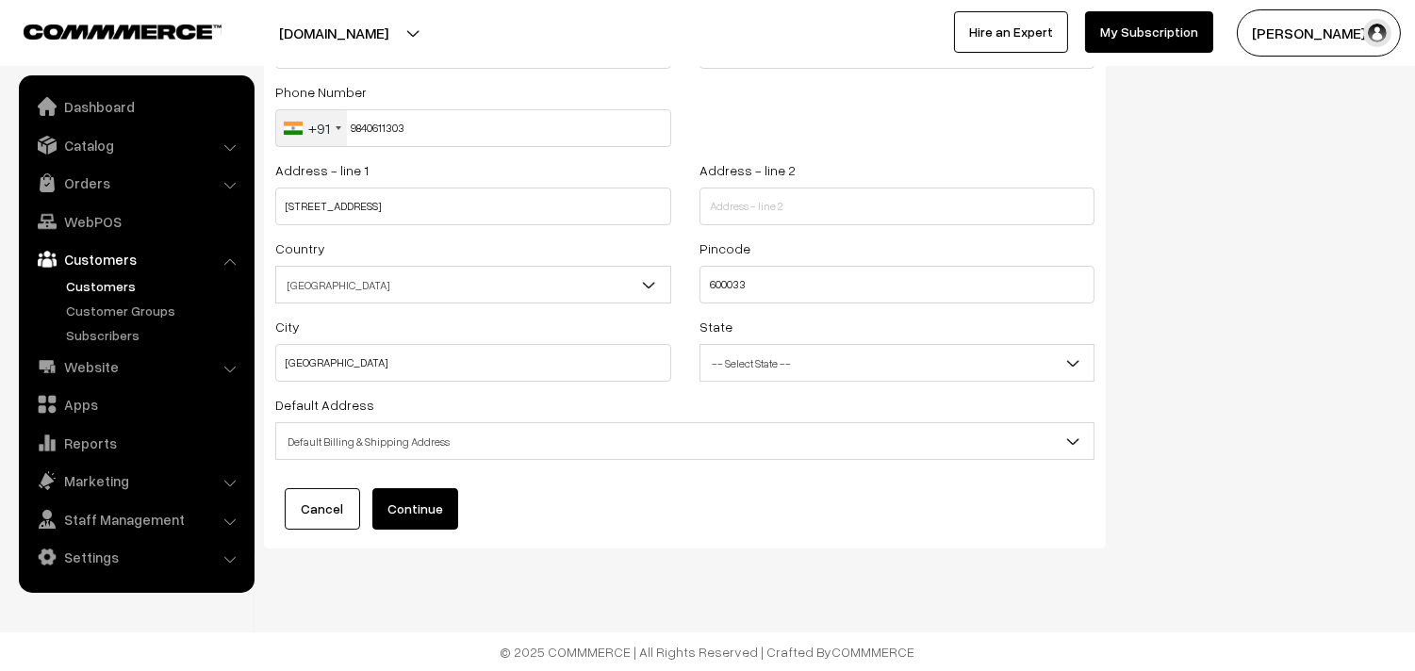
click at [417, 520] on button "Continue" at bounding box center [415, 508] width 86 height 41
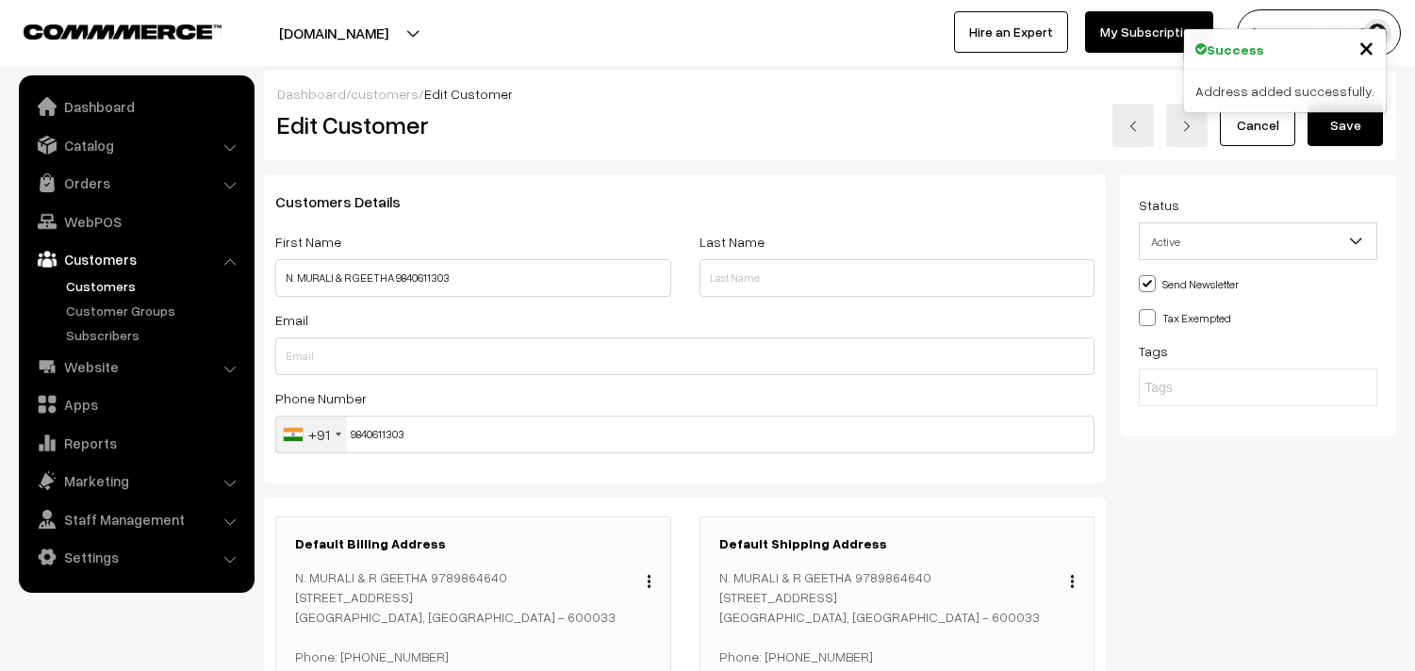
click at [1348, 133] on button "Save" at bounding box center [1345, 125] width 75 height 41
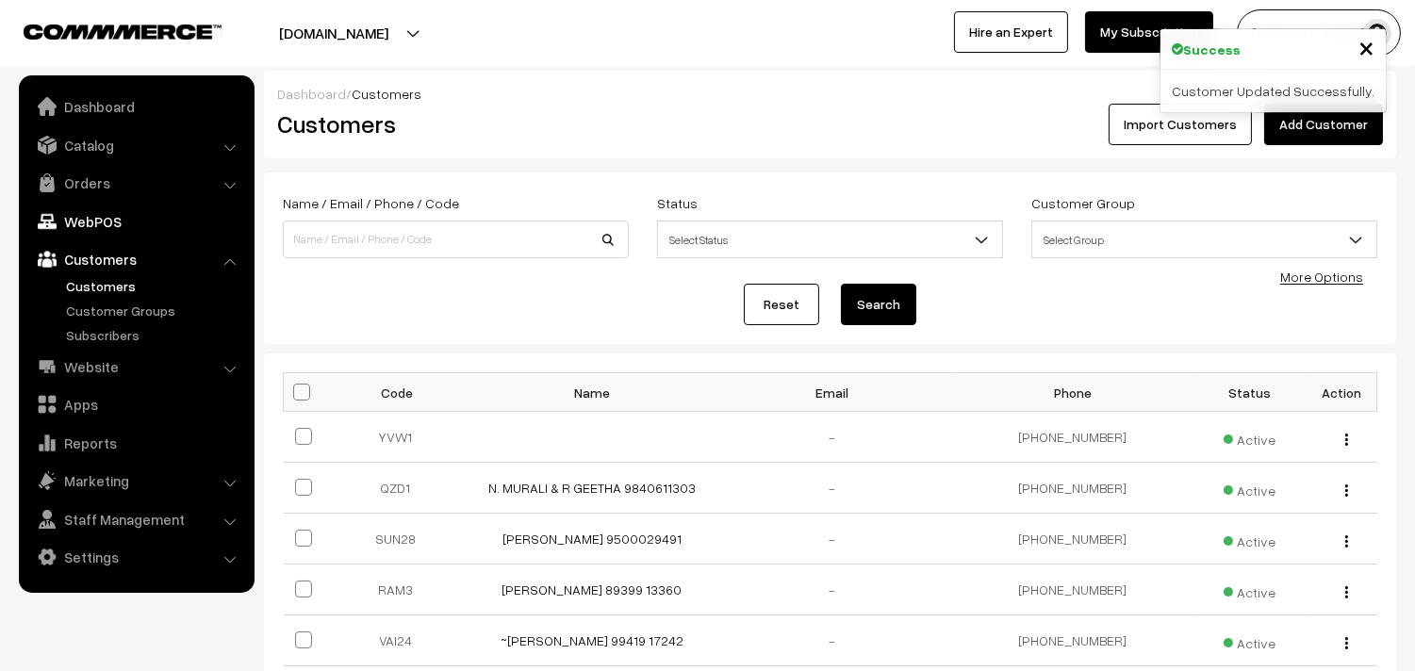
click at [80, 224] on link "WebPOS" at bounding box center [136, 222] width 224 height 34
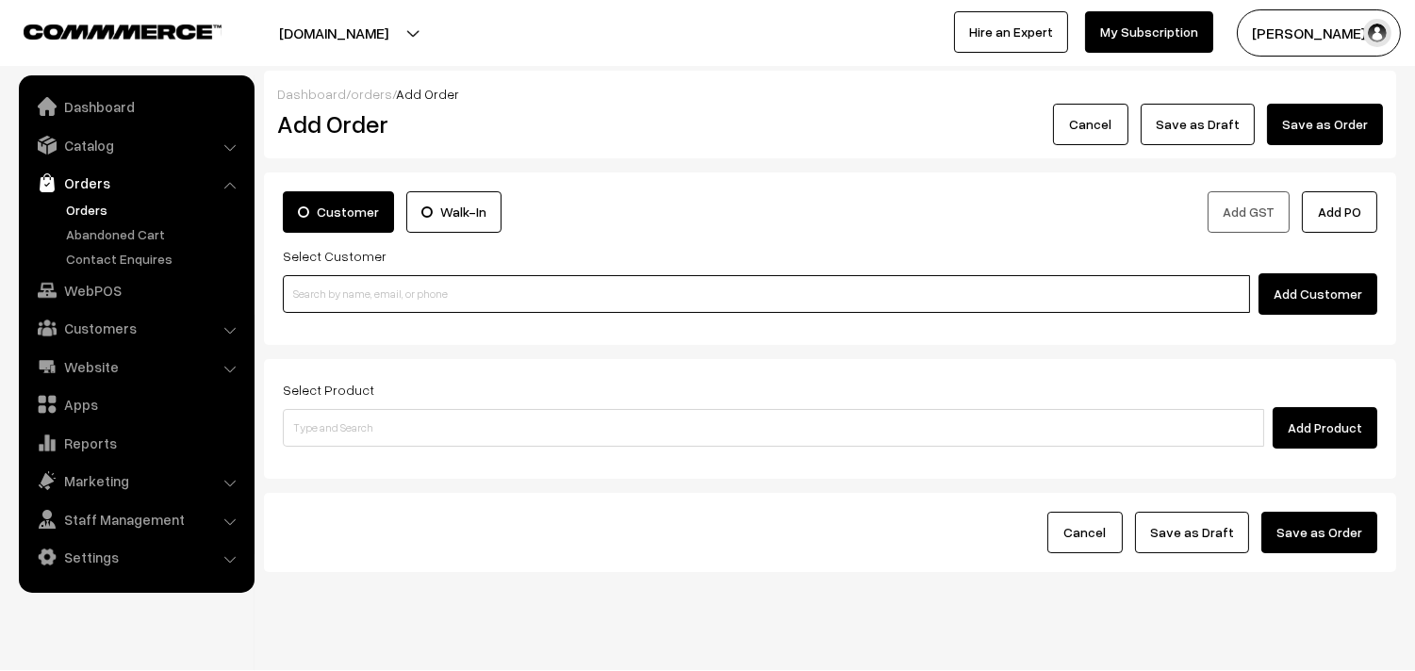
drag, startPoint x: 471, startPoint y: 288, endPoint x: 388, endPoint y: 287, distance: 83.0
click at [463, 286] on input at bounding box center [766, 294] width 967 height 38
paste input "98406 11303"
click at [354, 323] on ul "No customers found." at bounding box center [769, 326] width 973 height 25
click at [330, 286] on input "98406 11303" at bounding box center [766, 294] width 967 height 38
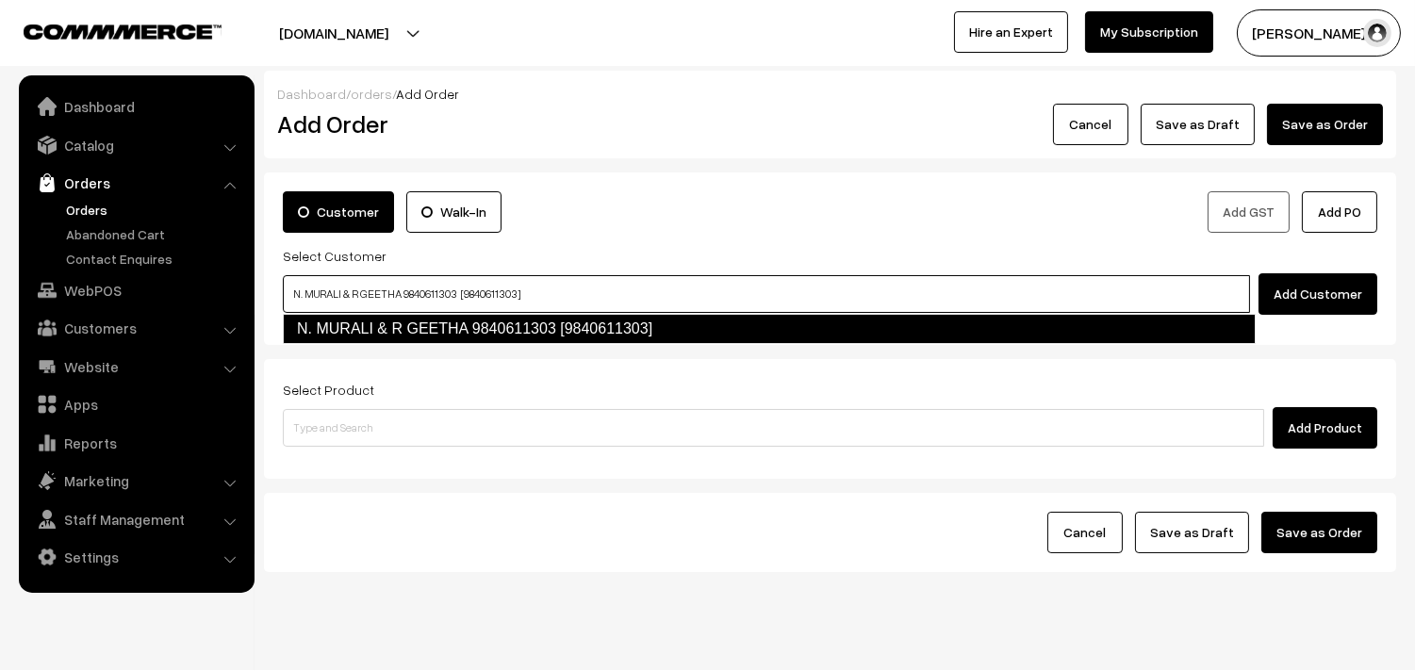
type input "N. MURALI & R GEETHA 9840611303 [9840611303]"
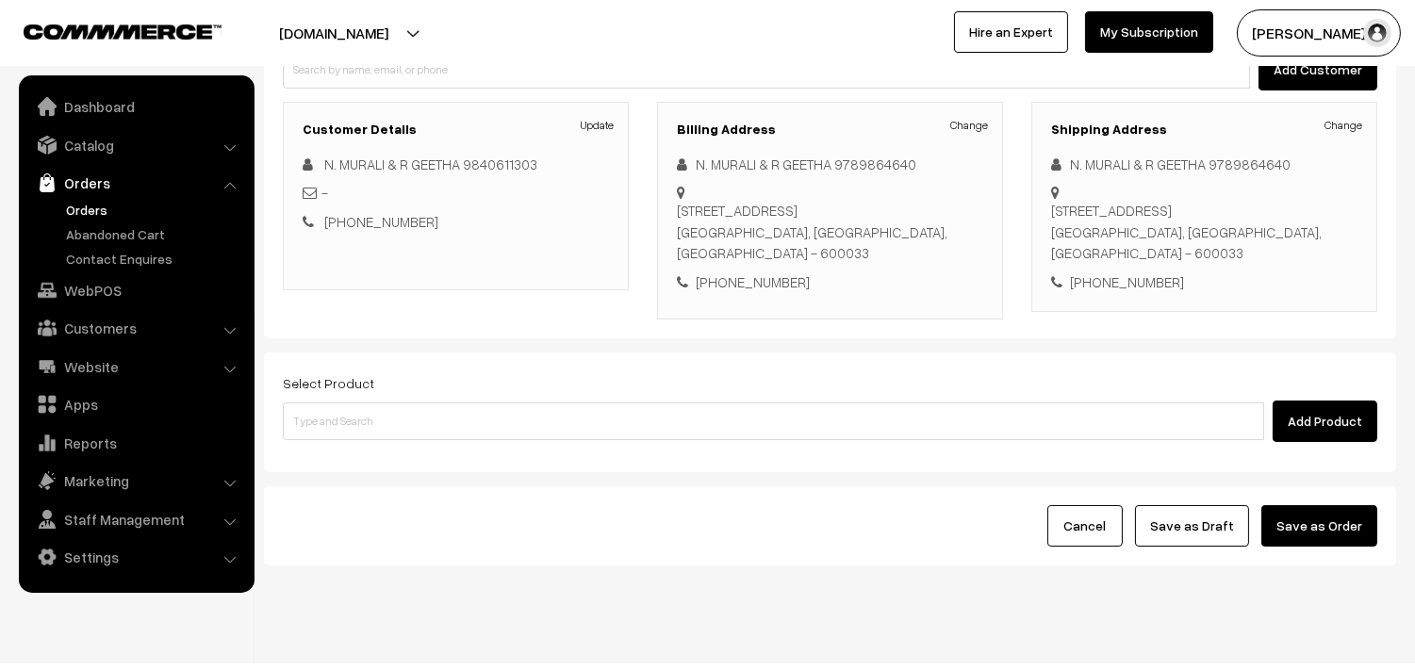
scroll to position [256, 0]
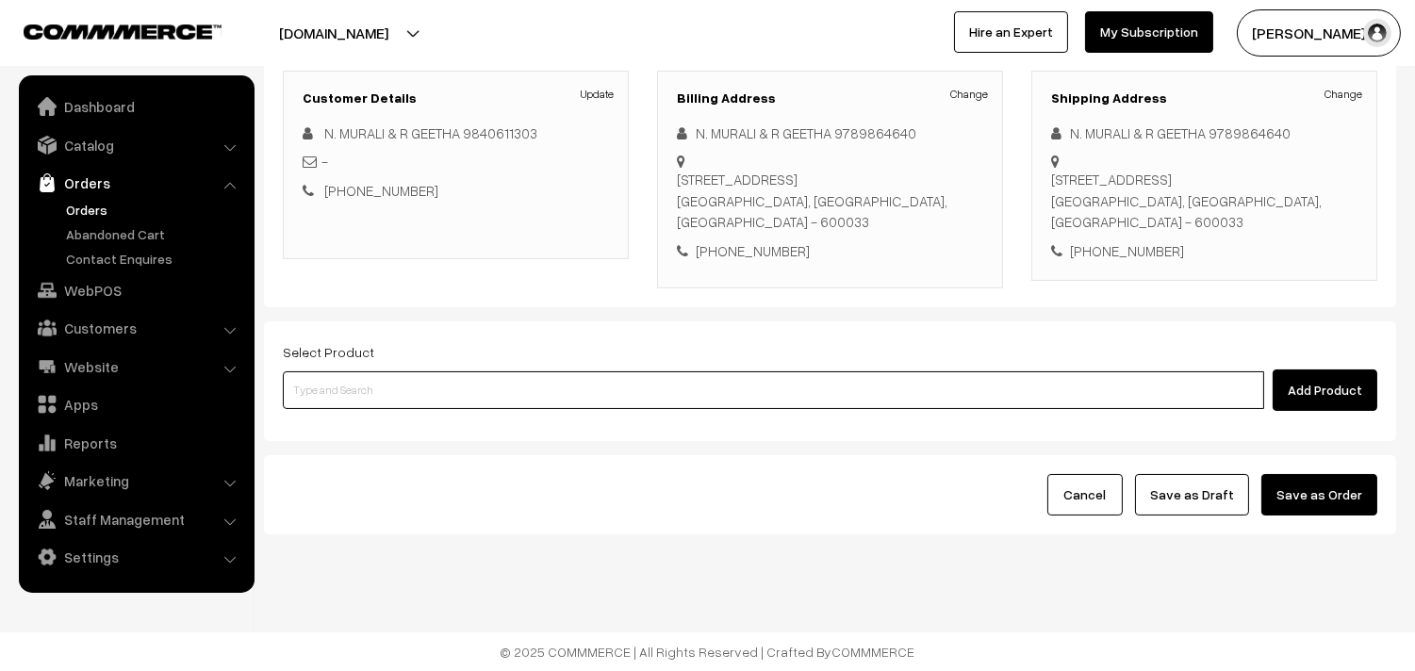
click at [429, 388] on input at bounding box center [773, 390] width 981 height 38
type input "28th Dr [PERSON_NAME] (3)"
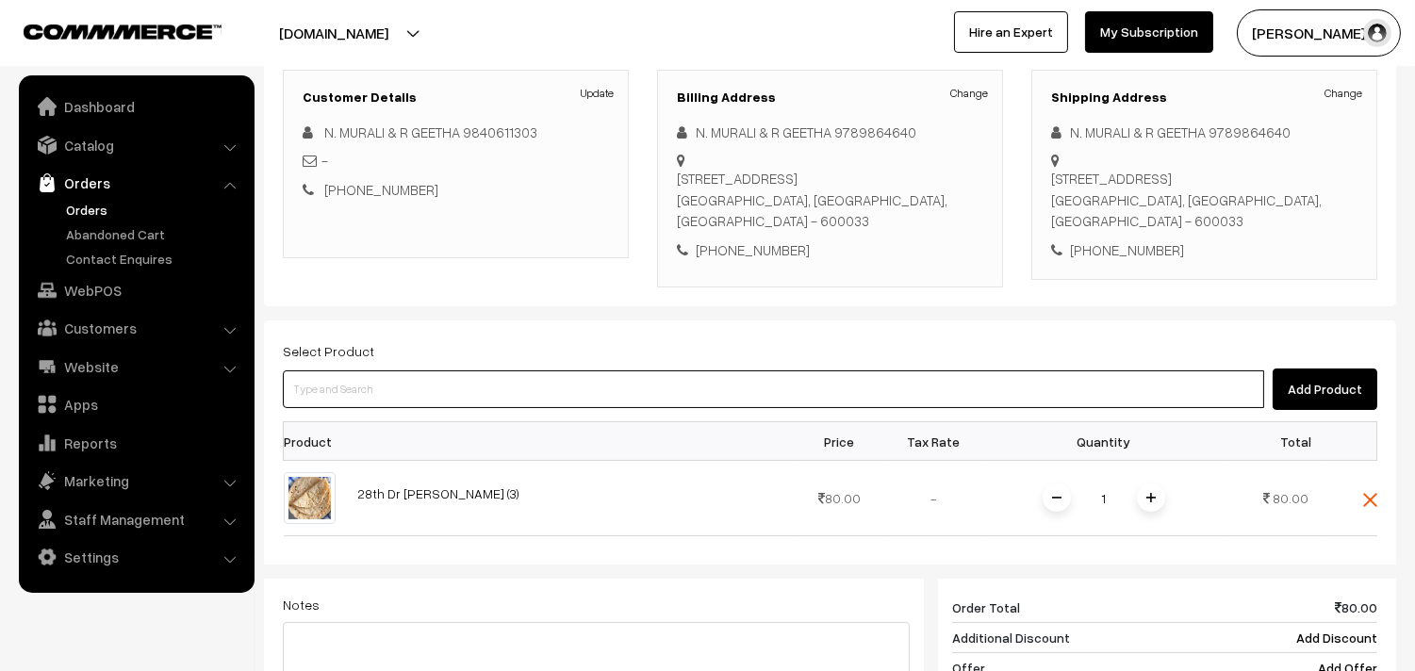
click at [429, 387] on input at bounding box center [773, 390] width 981 height 38
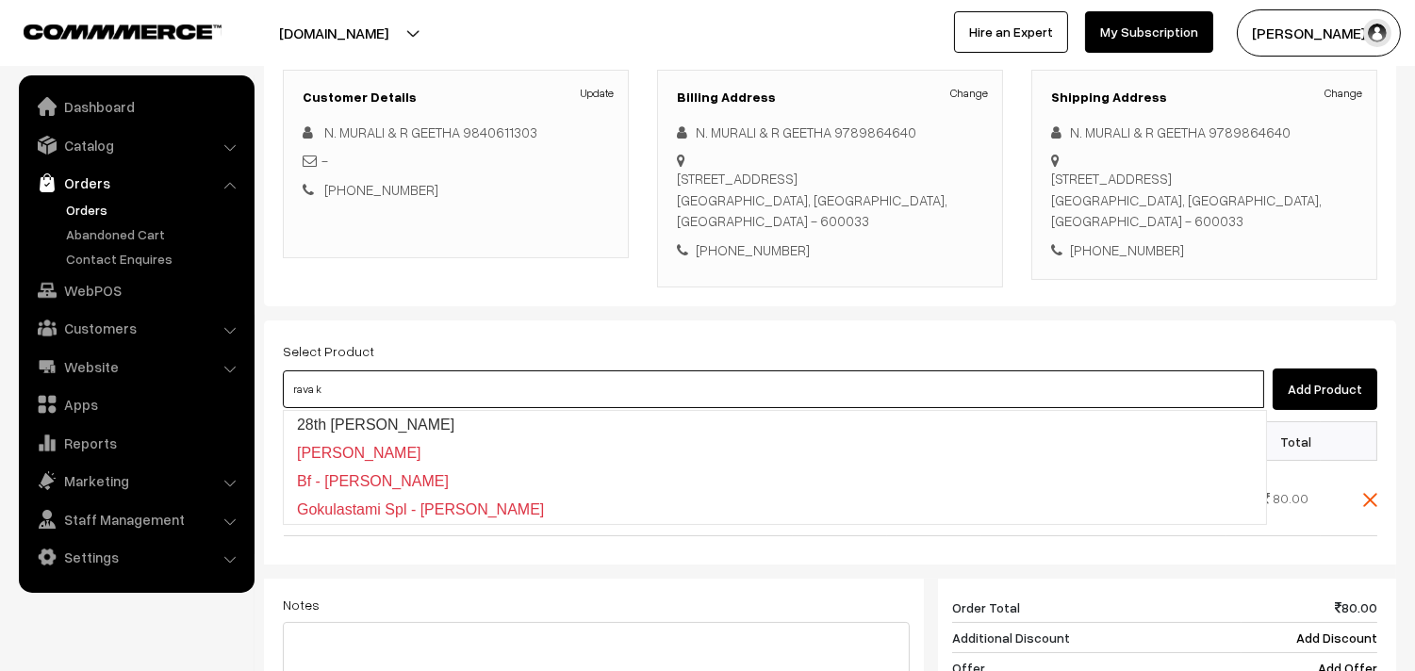
type input "28th [PERSON_NAME]"
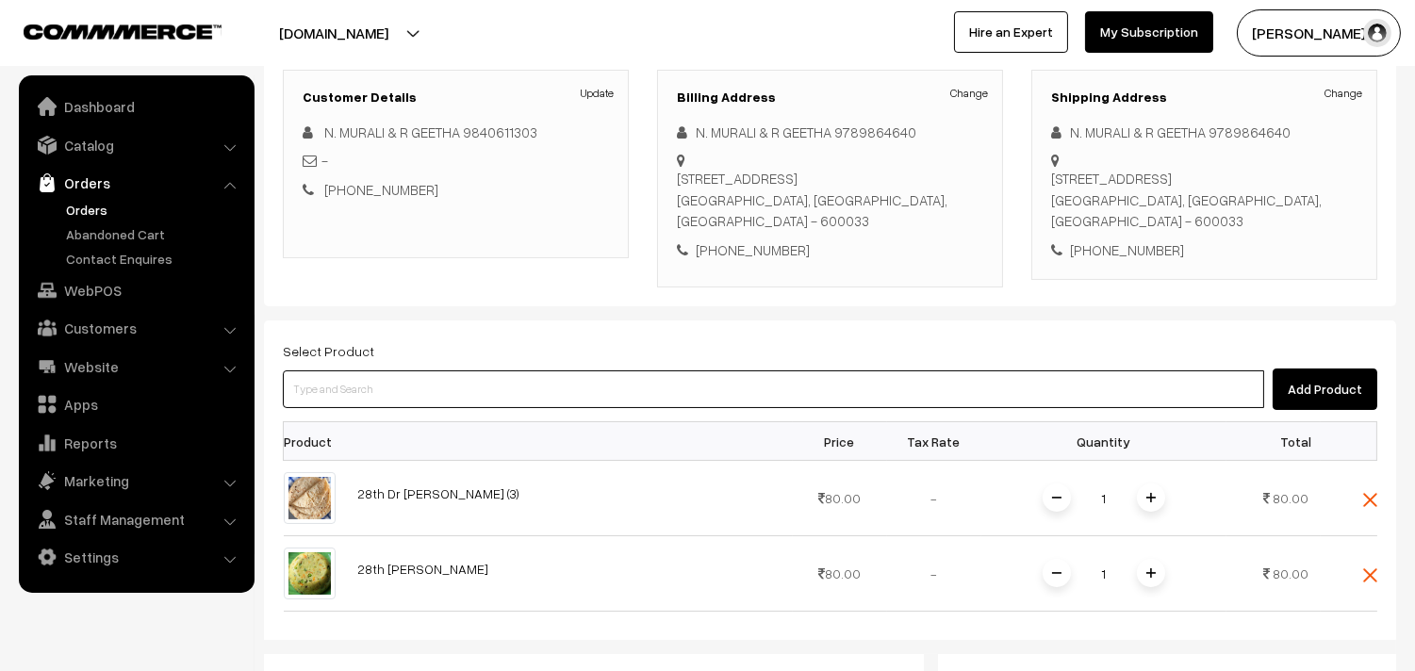
click at [441, 399] on input at bounding box center [773, 390] width 981 height 38
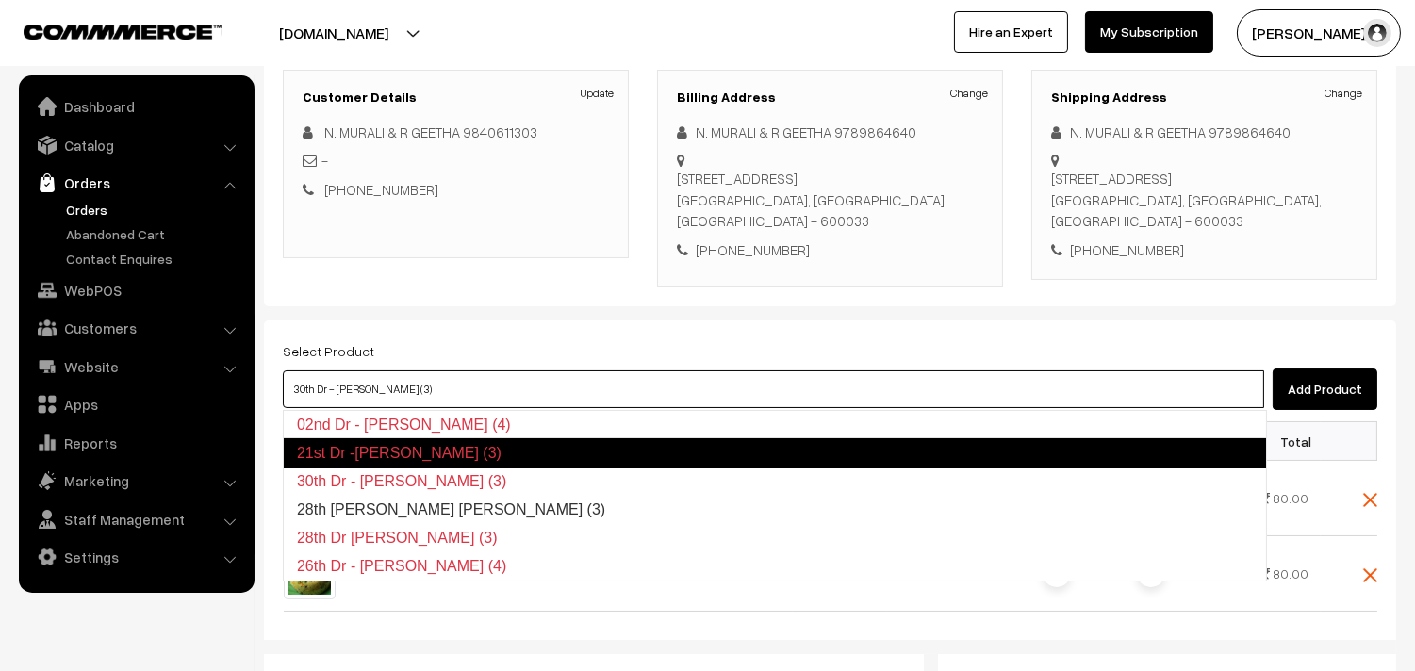
type input "28th Dr wheat Idiyappam (3)"
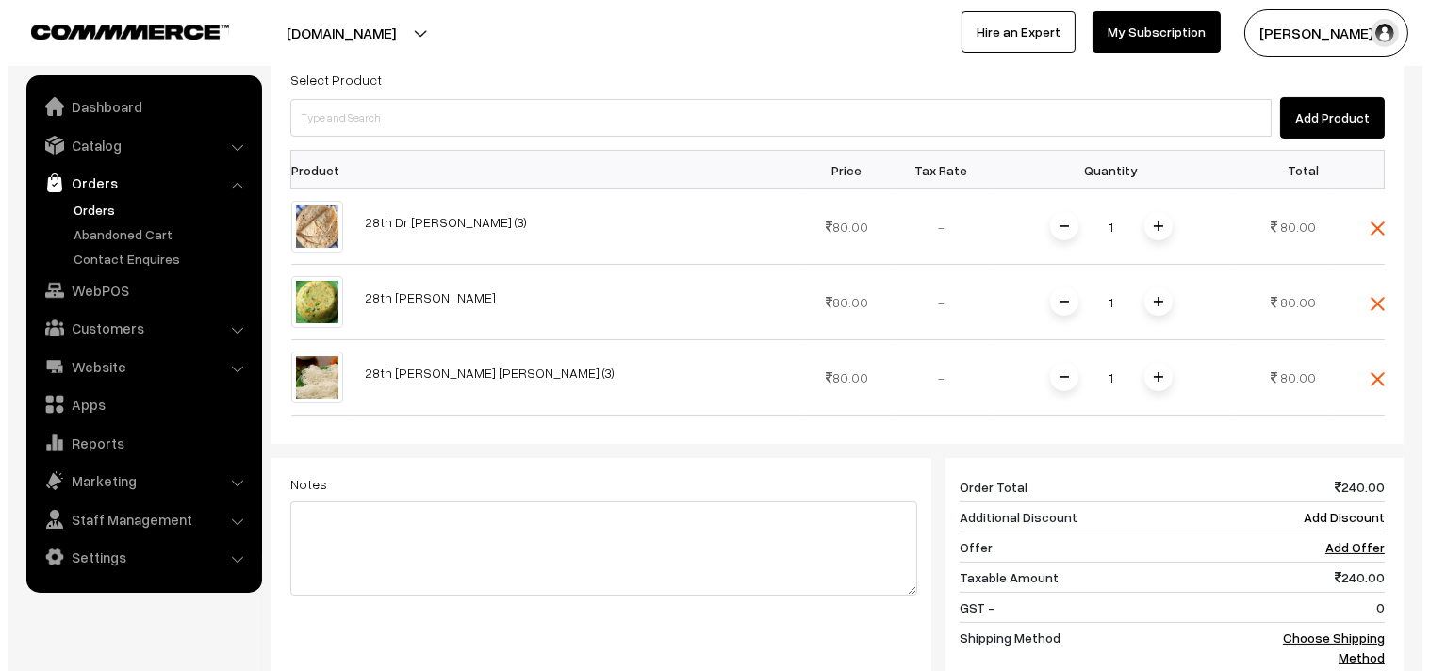
scroll to position [570, 0]
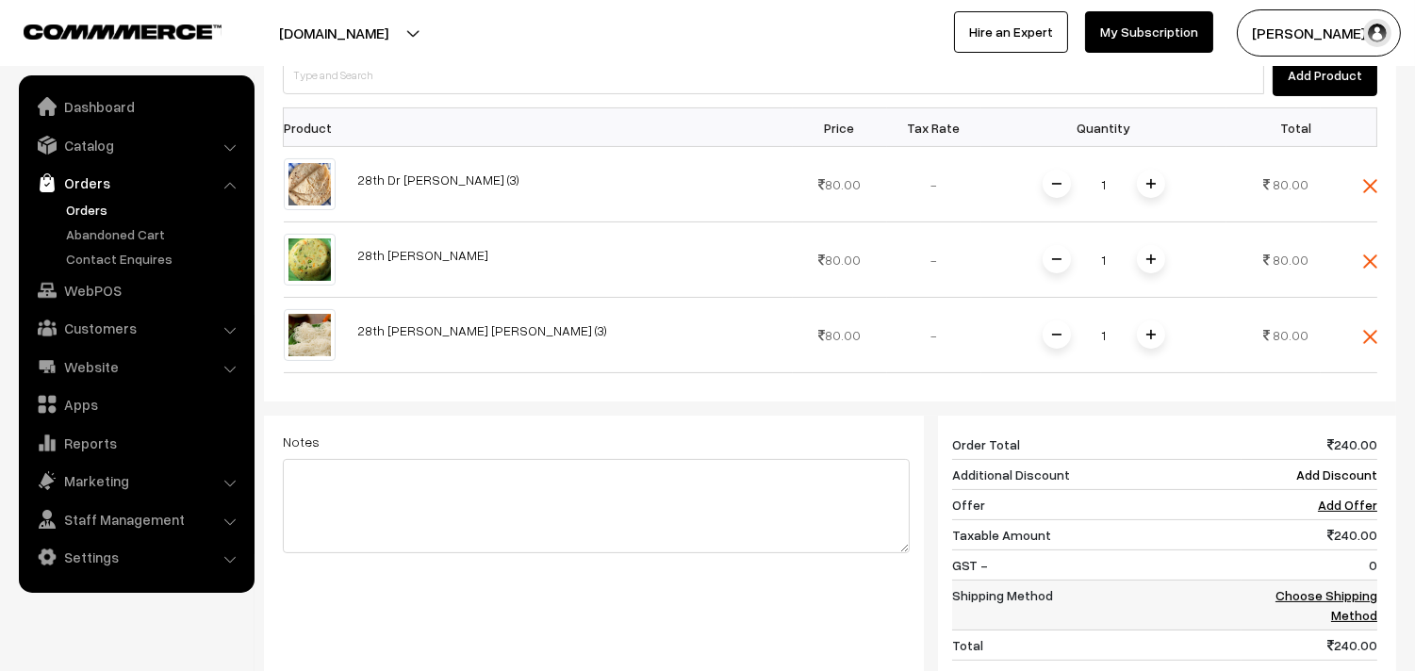
click at [1362, 606] on td "Choose Shipping Method" at bounding box center [1310, 606] width 136 height 50
click at [1325, 590] on link "Choose Shipping Method" at bounding box center [1327, 605] width 102 height 36
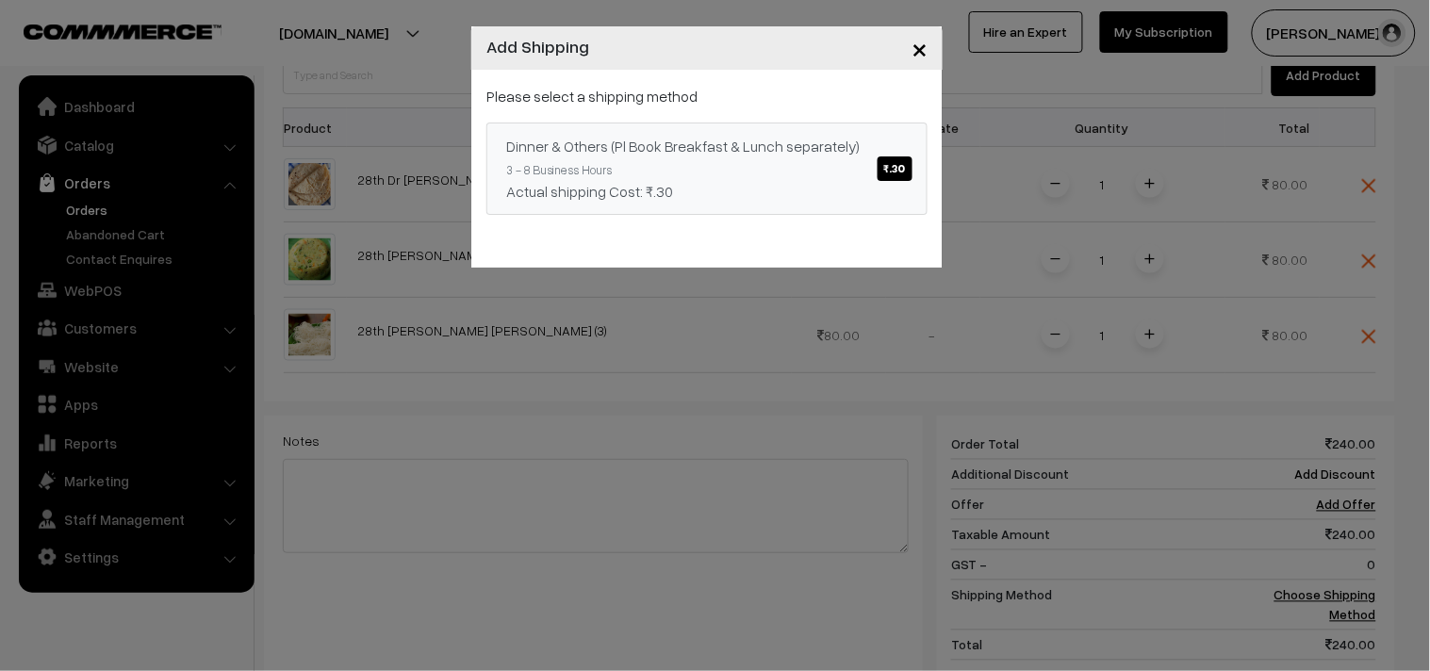
click at [658, 173] on link "Dinner & Others (Pl Book Breakfast & Lunch separately) ₹.30 3 - 8 Business Hour…" at bounding box center [706, 169] width 441 height 92
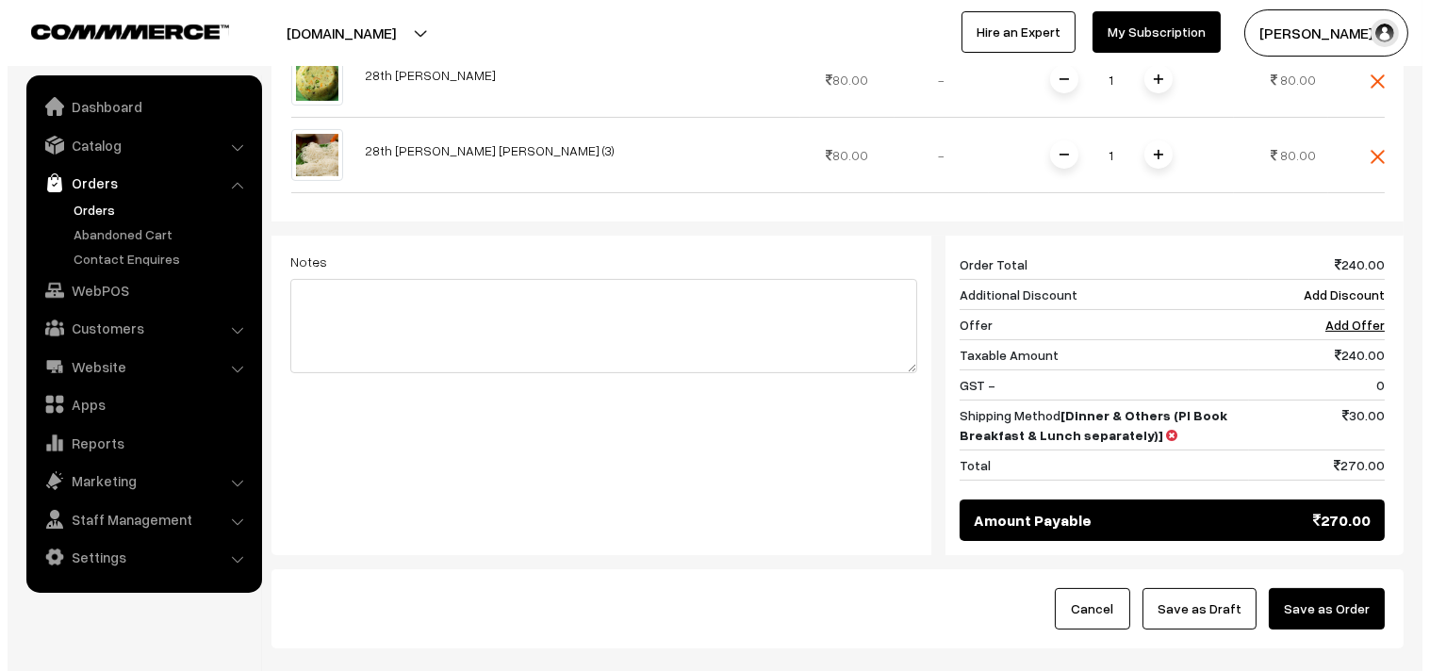
scroll to position [867, 0]
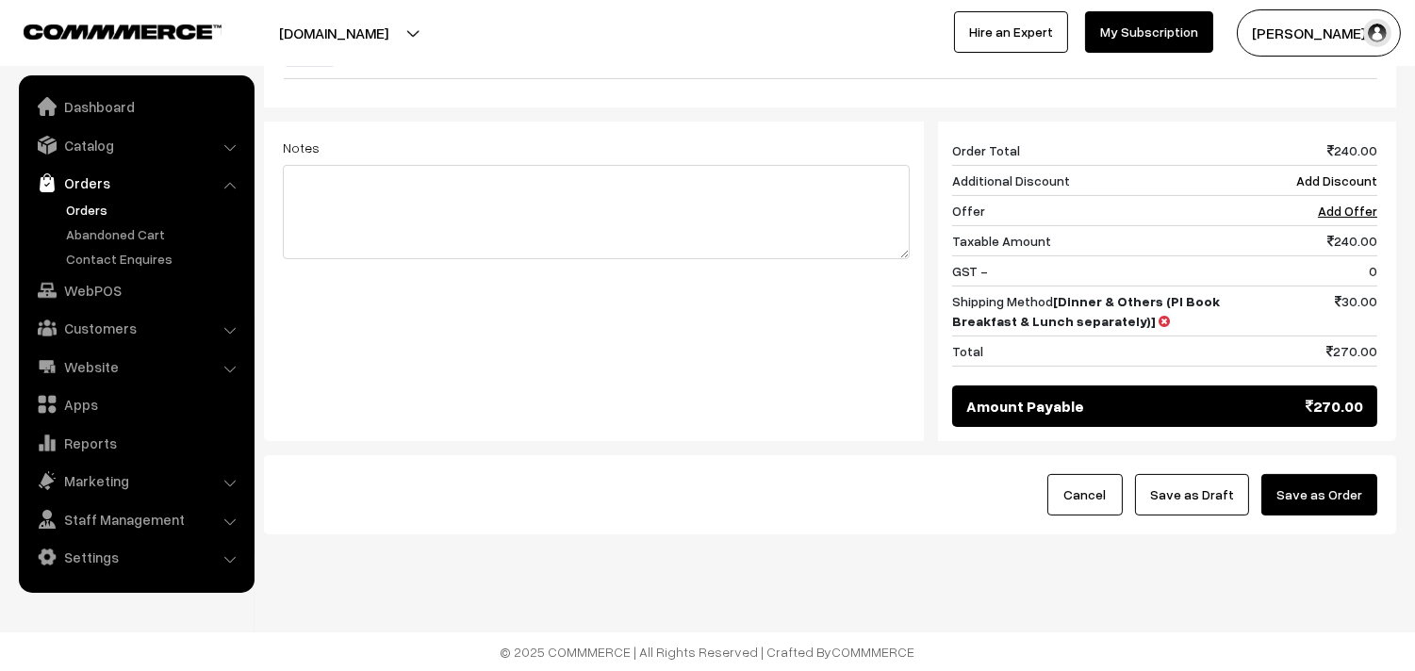
click at [1349, 487] on button "Save as Order" at bounding box center [1319, 494] width 116 height 41
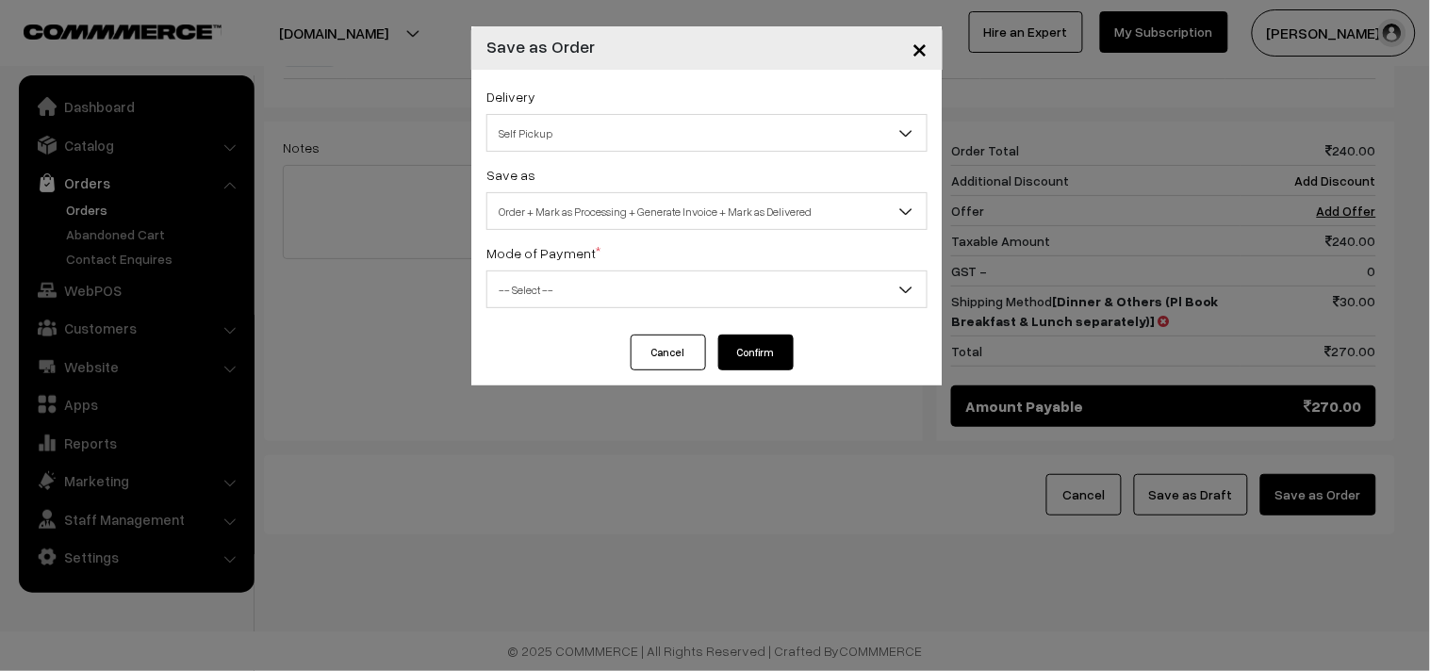
click at [603, 200] on span "Order + Mark as Processing + Generate Invoice + Mark as Delivered" at bounding box center [706, 211] width 439 height 33
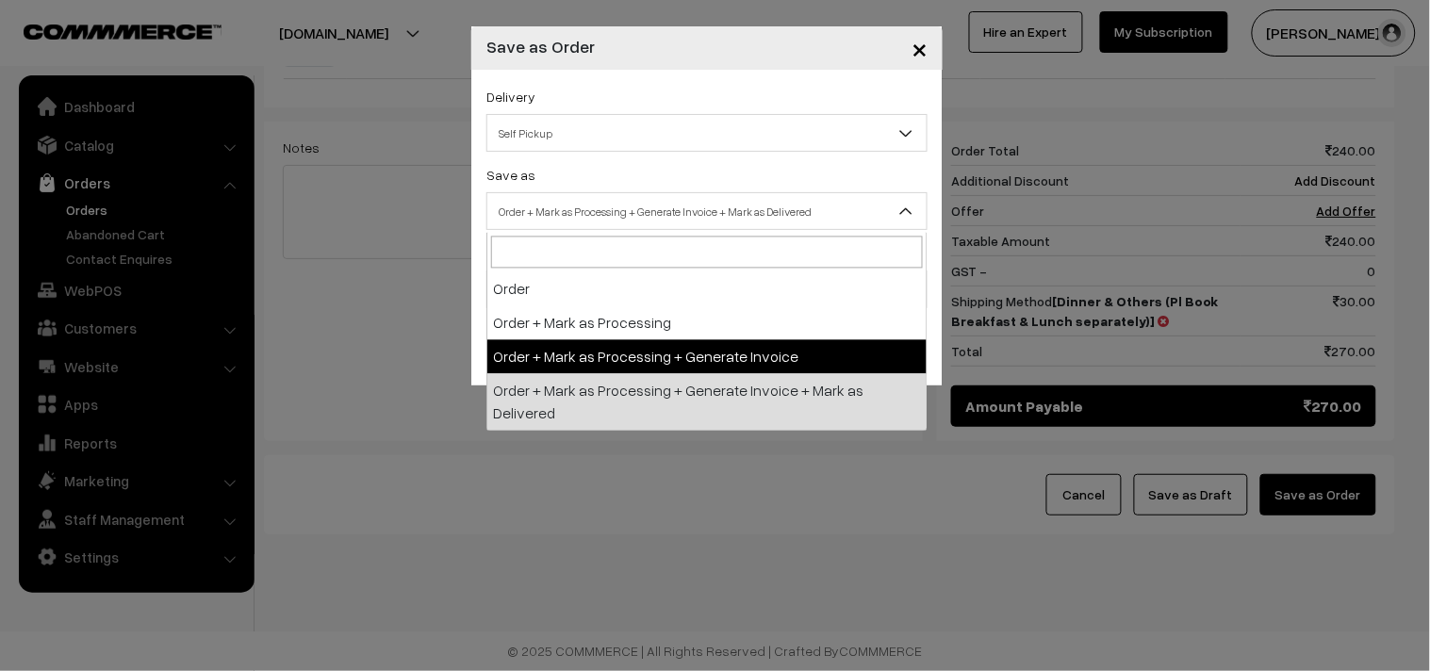
drag, startPoint x: 600, startPoint y: 362, endPoint x: 560, endPoint y: 299, distance: 74.6
select select "3"
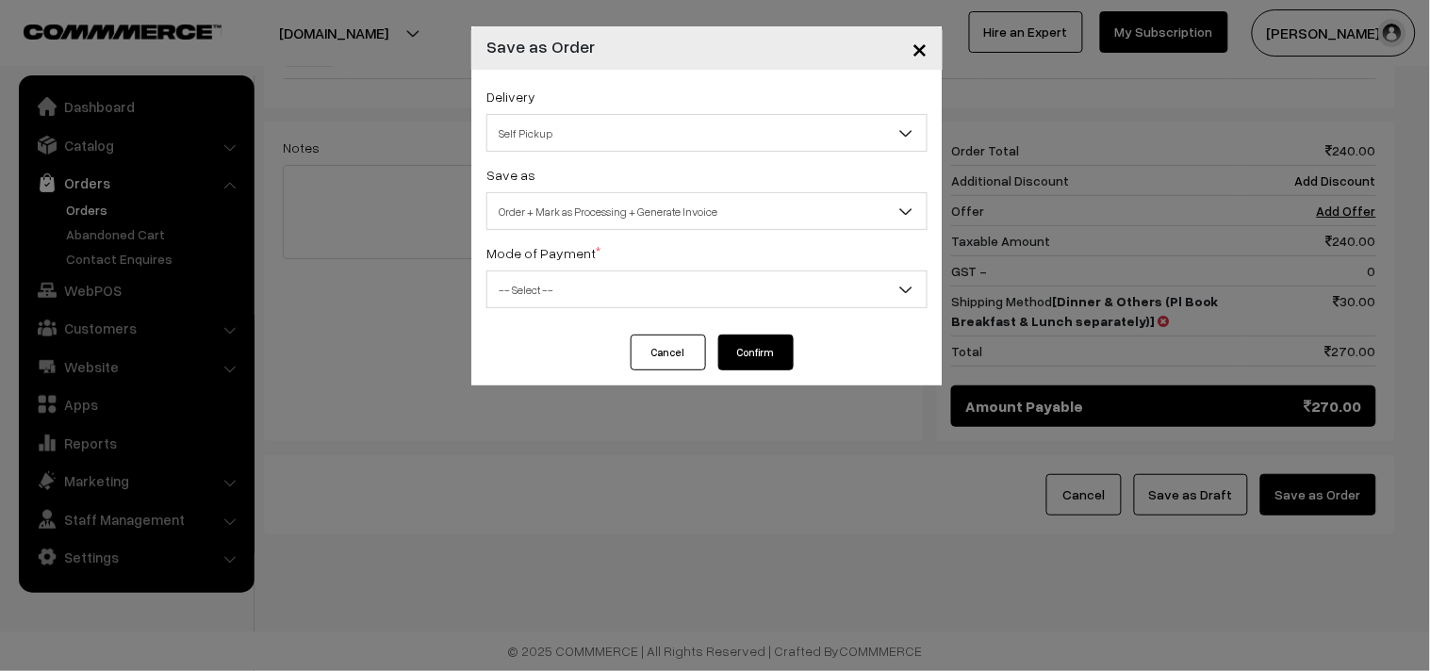
click at [556, 288] on span "-- Select --" at bounding box center [706, 289] width 439 height 33
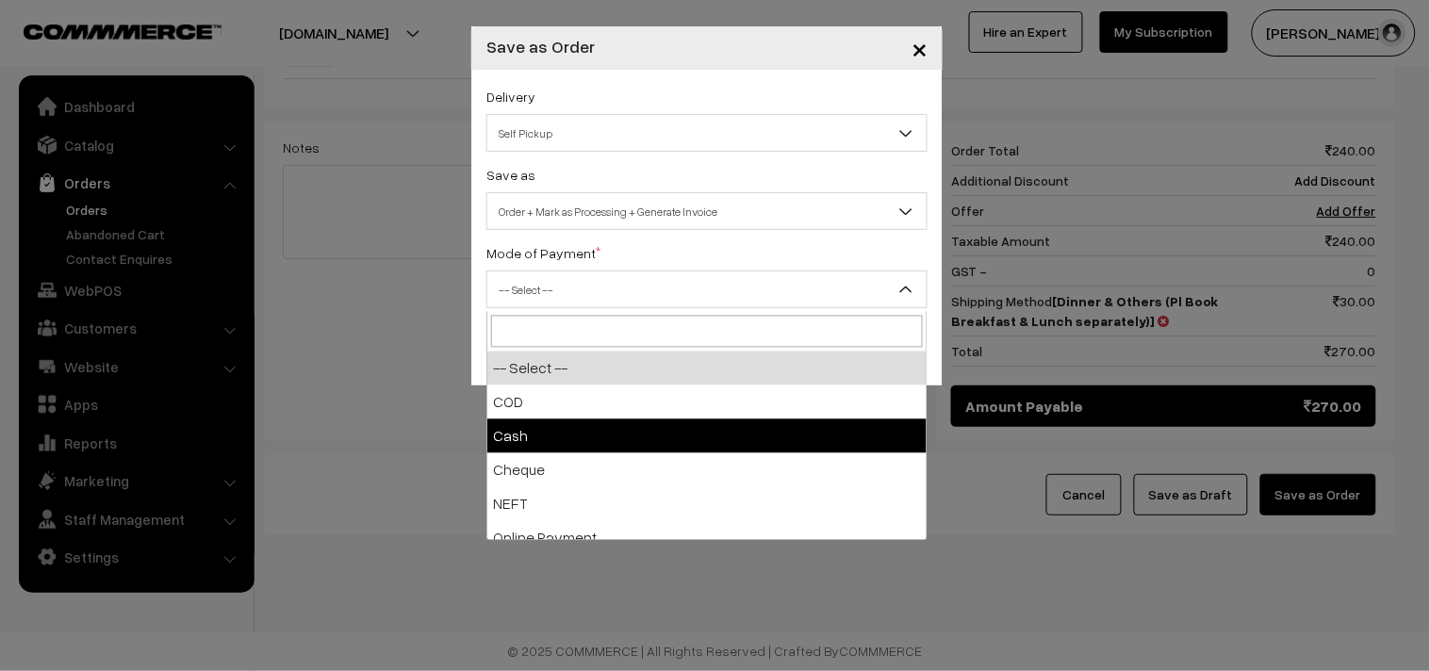
select select "2"
checkbox input "true"
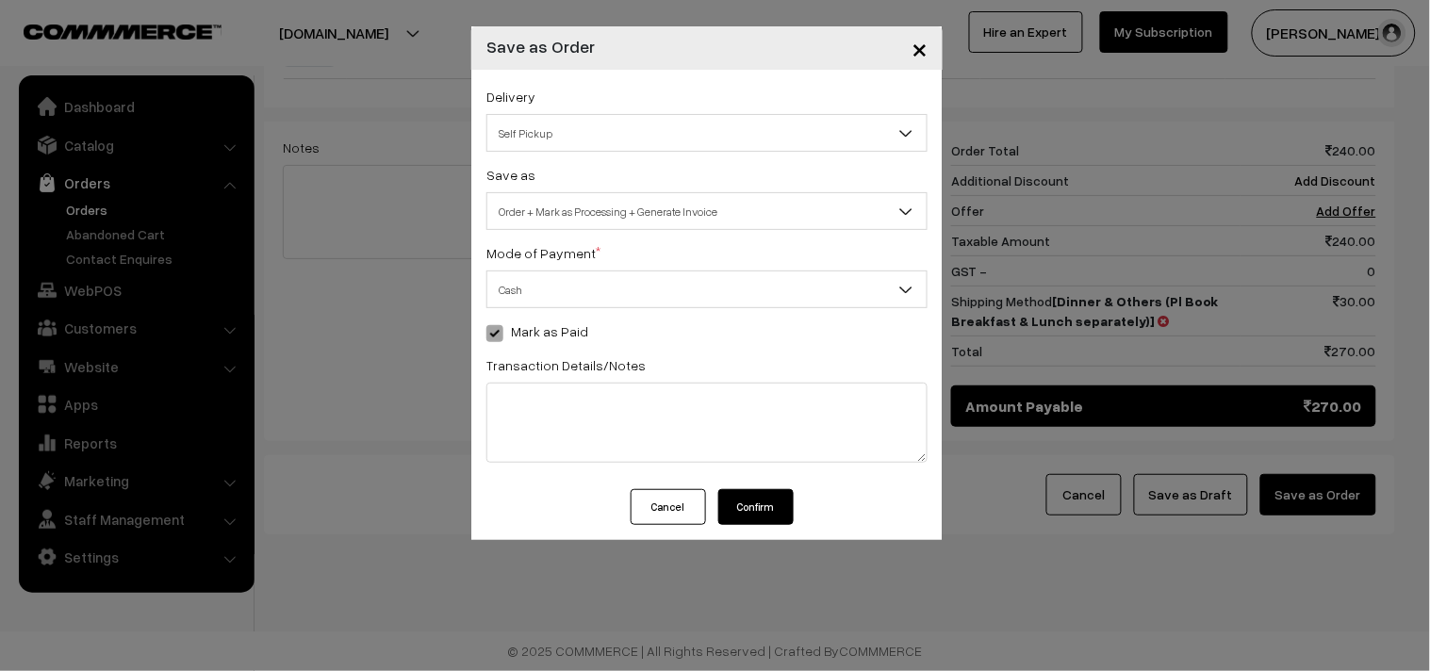
drag, startPoint x: 749, startPoint y: 495, endPoint x: 756, endPoint y: 526, distance: 32.0
click at [750, 503] on button "Confirm" at bounding box center [755, 507] width 75 height 36
click at [752, 516] on button "Confirm" at bounding box center [755, 507] width 75 height 36
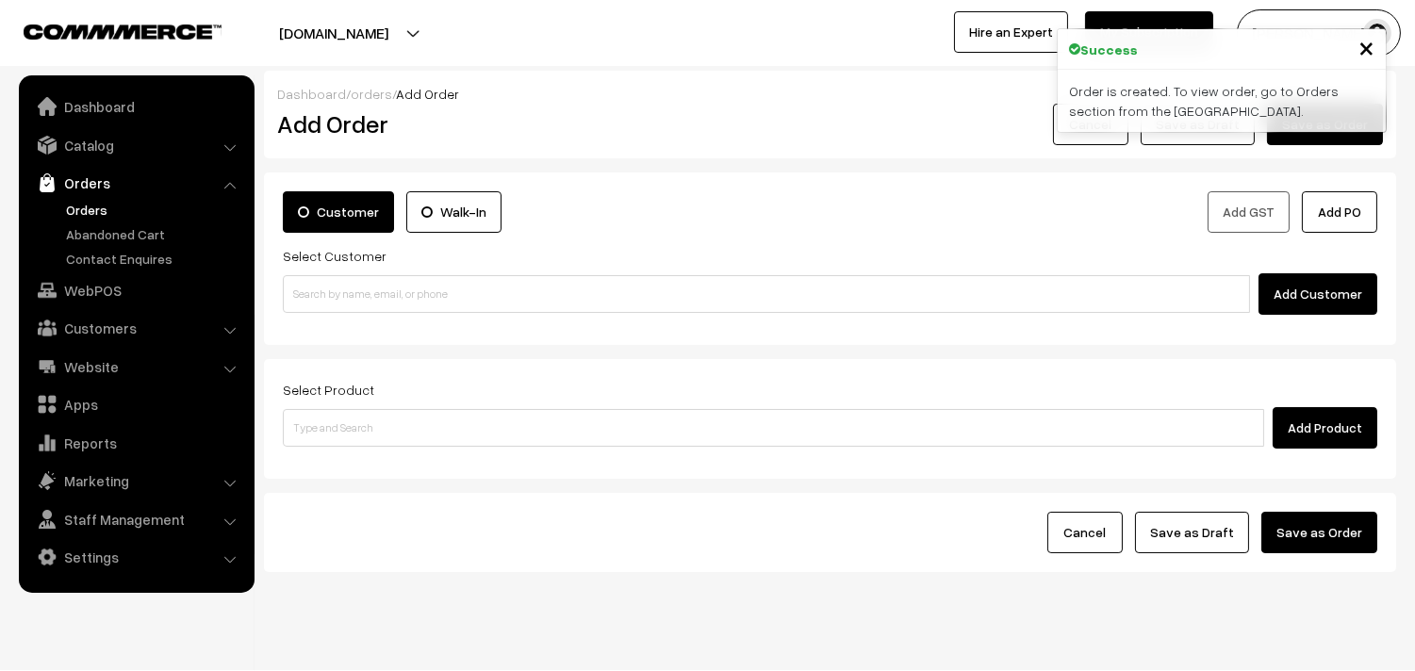
click at [70, 207] on link "Orders" at bounding box center [154, 210] width 187 height 20
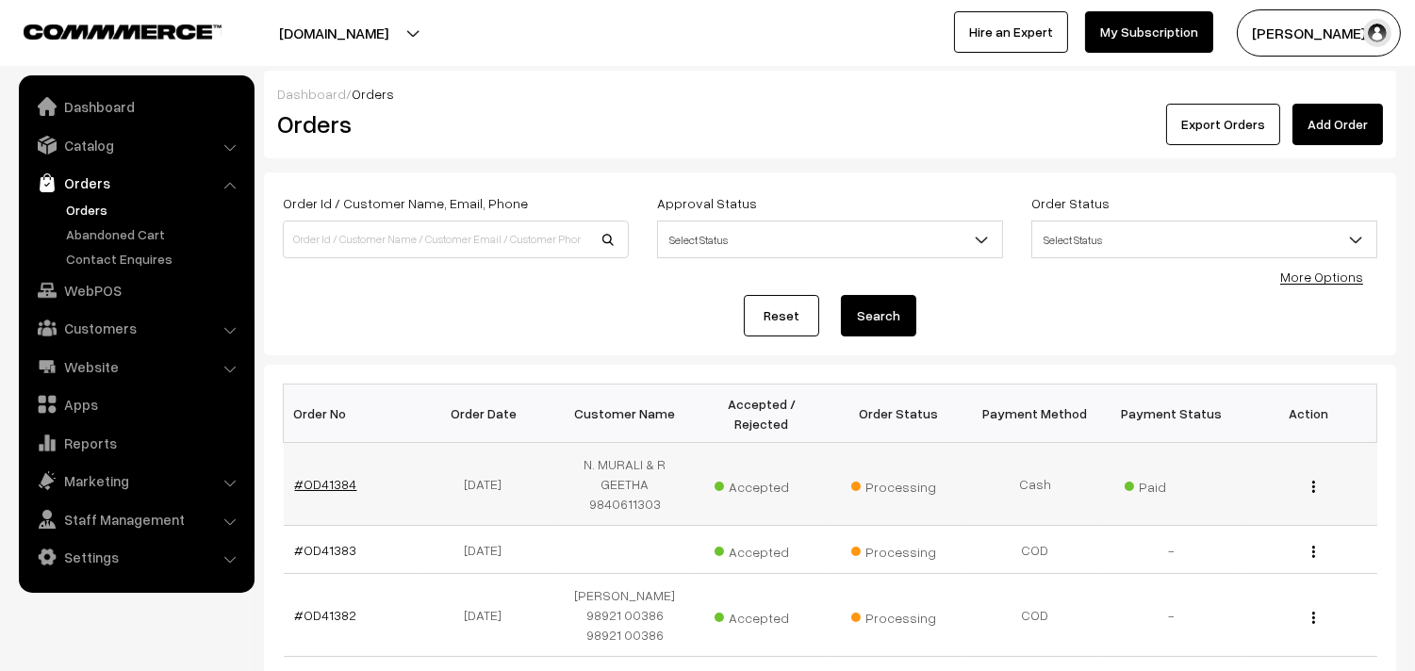
click at [321, 464] on td "#OD41384" at bounding box center [352, 484] width 137 height 83
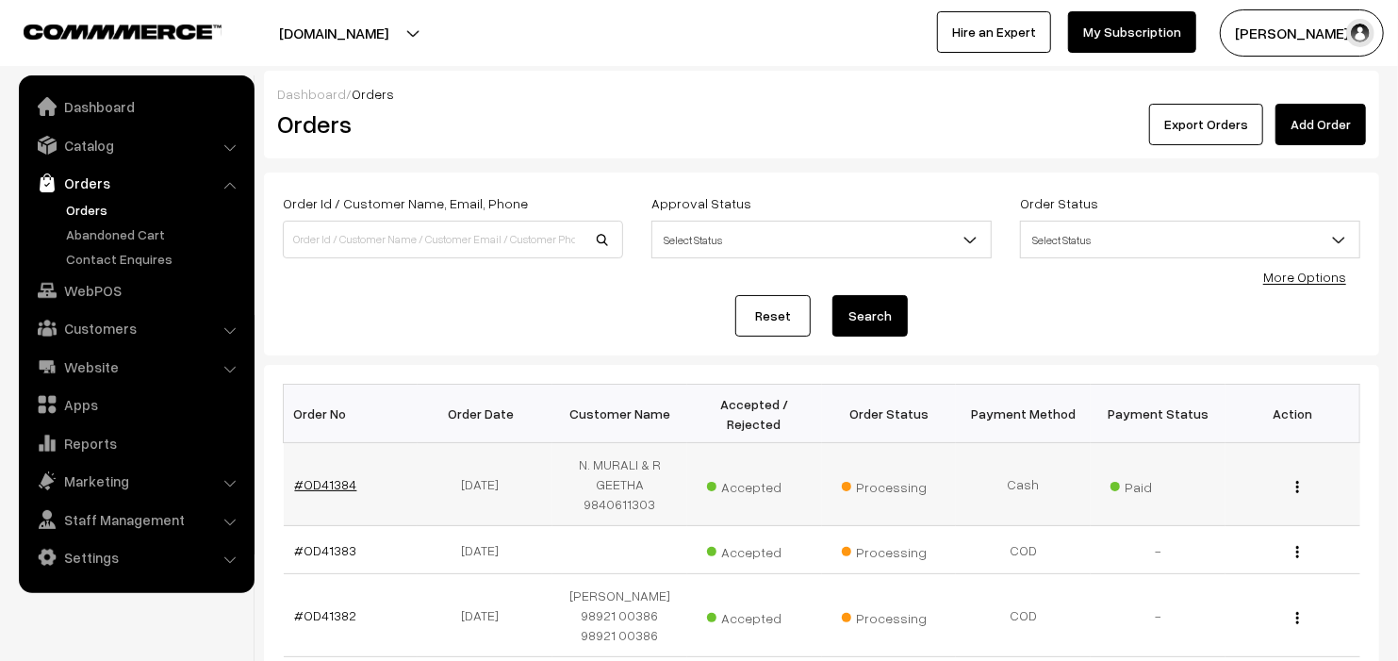
click at [332, 478] on link "#OD41384" at bounding box center [326, 484] width 62 height 16
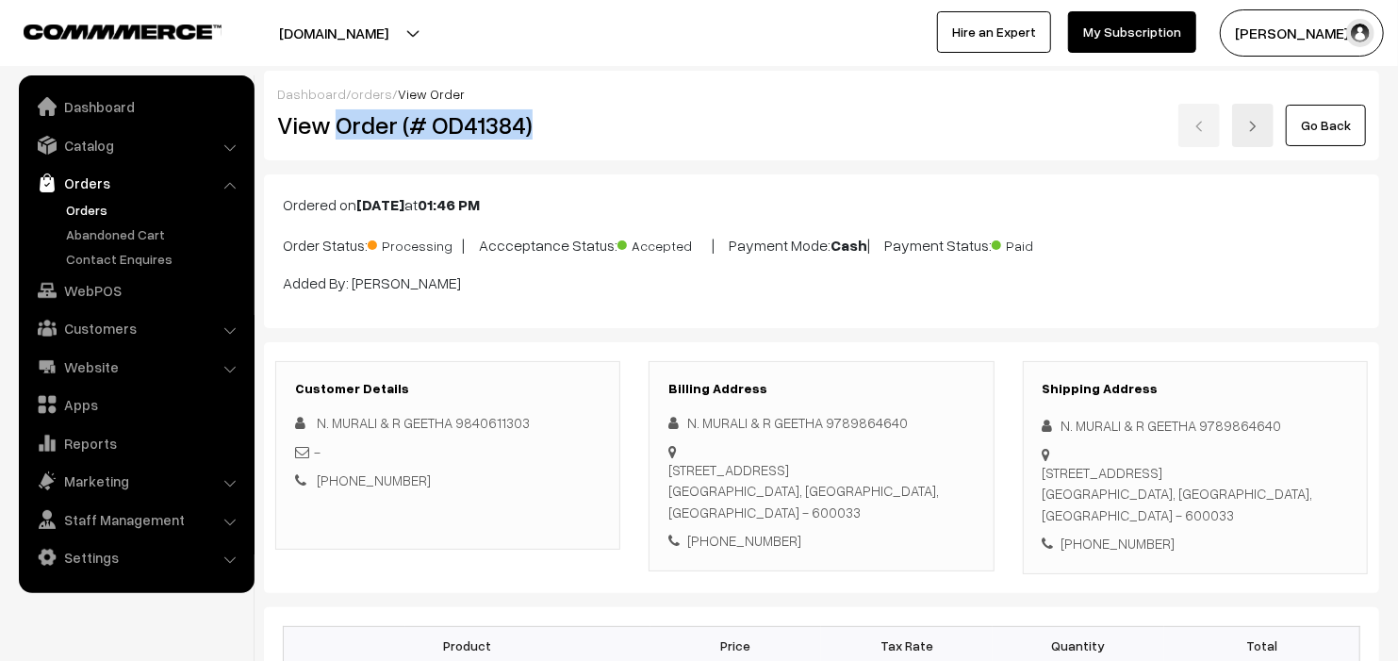
drag, startPoint x: 335, startPoint y: 128, endPoint x: 606, endPoint y: 123, distance: 271.6
click at [606, 123] on h2 "View Order (# OD41384)" at bounding box center [449, 124] width 344 height 29
copy h2 "Order (# OD41384)"
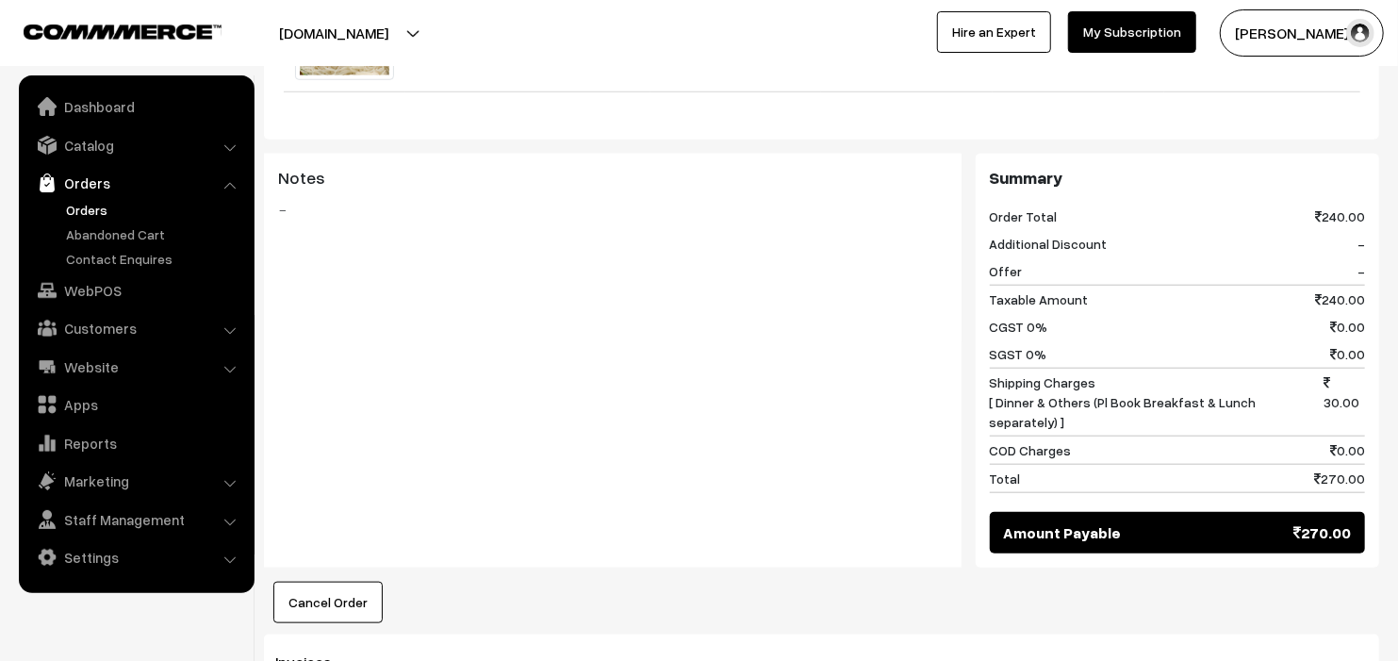
scroll to position [1152, 0]
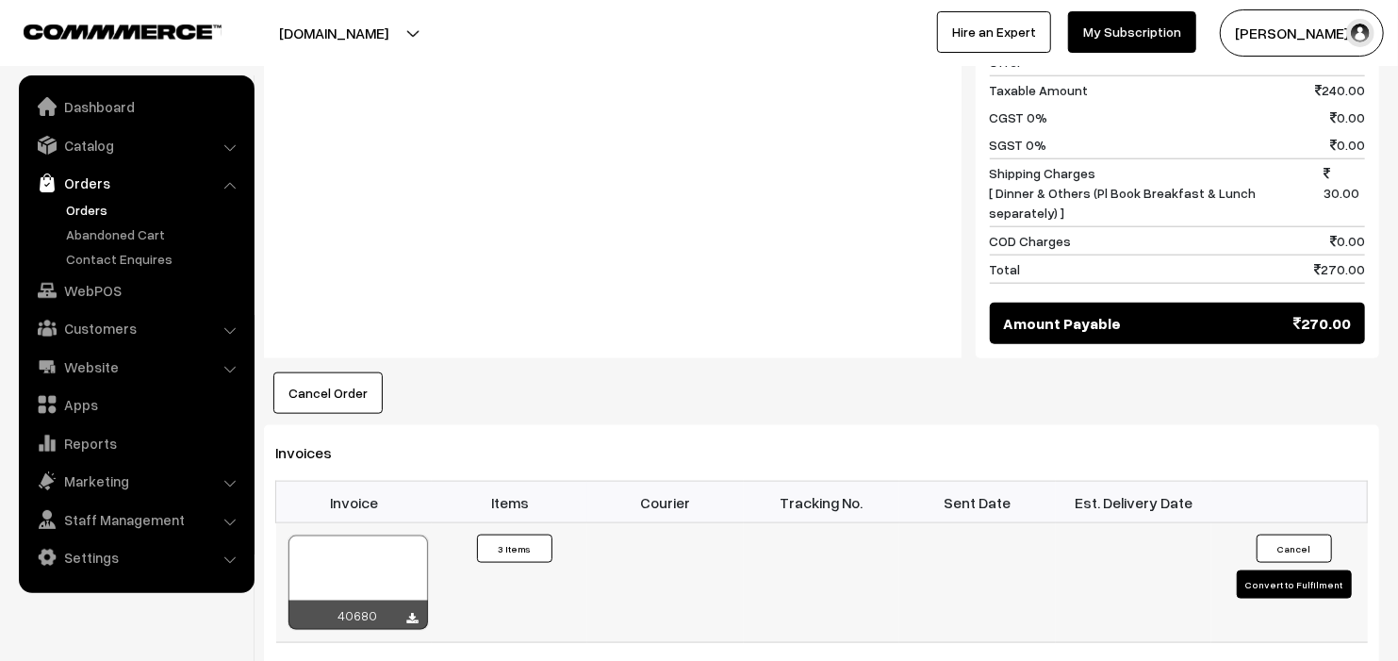
click at [351, 552] on div at bounding box center [358, 583] width 140 height 94
click at [82, 200] on link "Orders" at bounding box center [154, 210] width 187 height 20
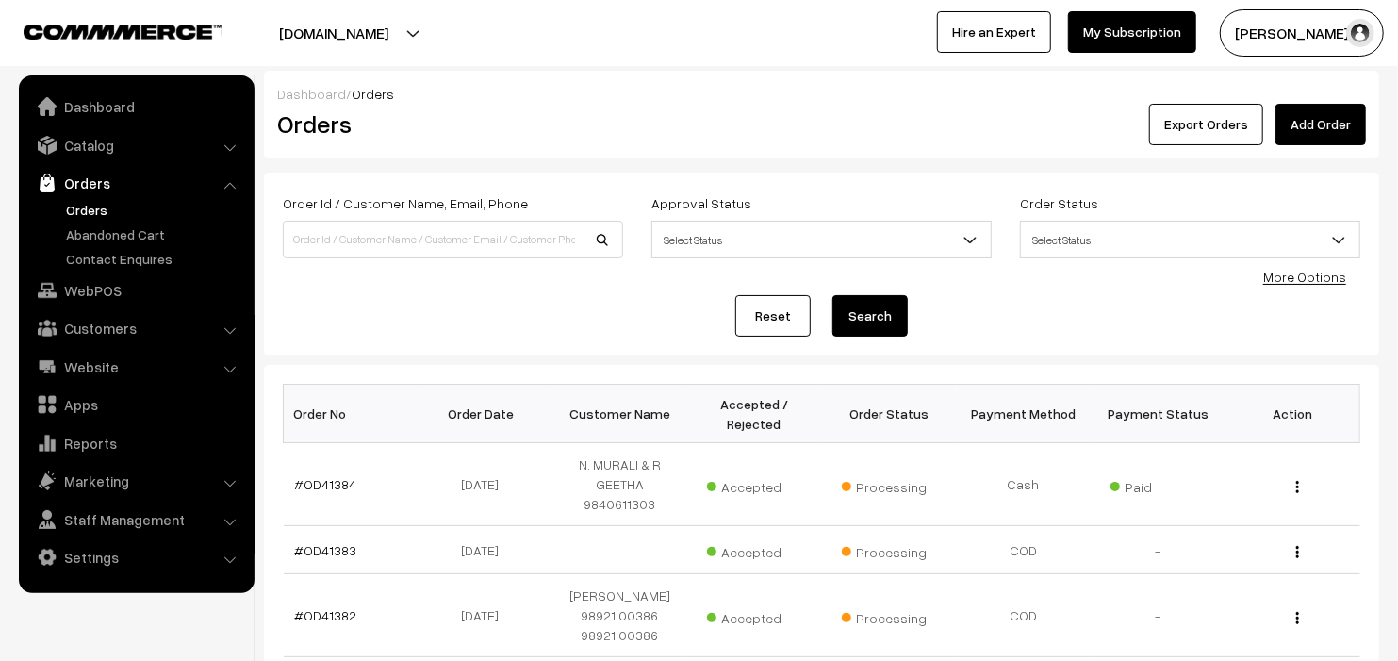
click at [106, 207] on link "Orders" at bounding box center [154, 210] width 187 height 20
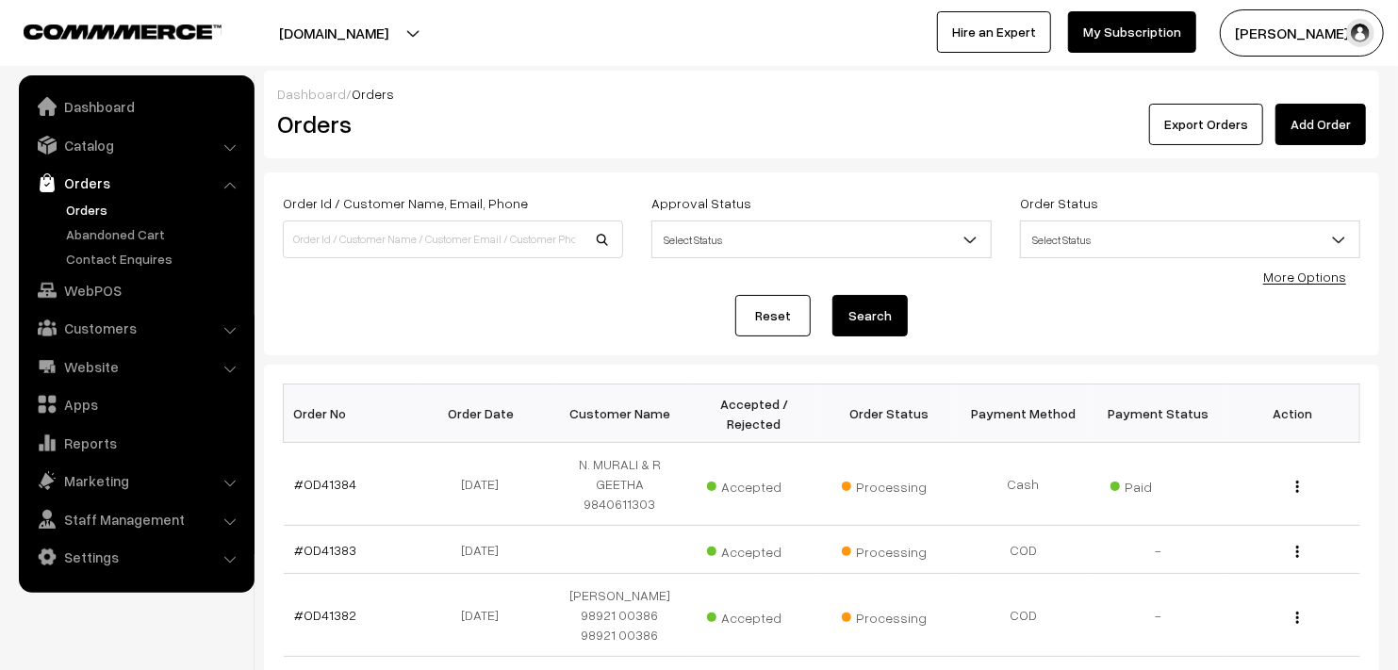
click at [86, 207] on link "Orders" at bounding box center [154, 210] width 187 height 20
click at [86, 206] on link "Orders" at bounding box center [154, 210] width 187 height 20
click at [91, 204] on link "Orders" at bounding box center [154, 210] width 187 height 20
click at [125, 124] on ul "Dashboard Catalog" at bounding box center [137, 334] width 236 height 518
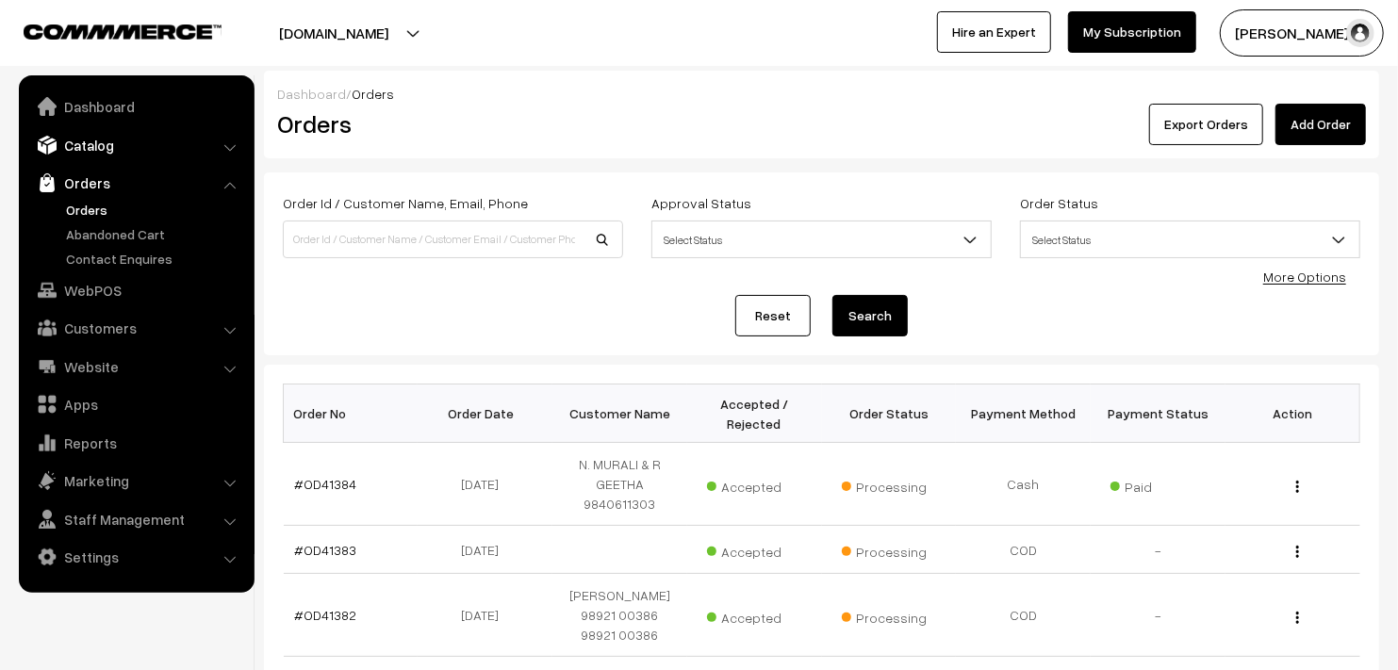
click at [108, 149] on link "Catalog" at bounding box center [136, 145] width 224 height 34
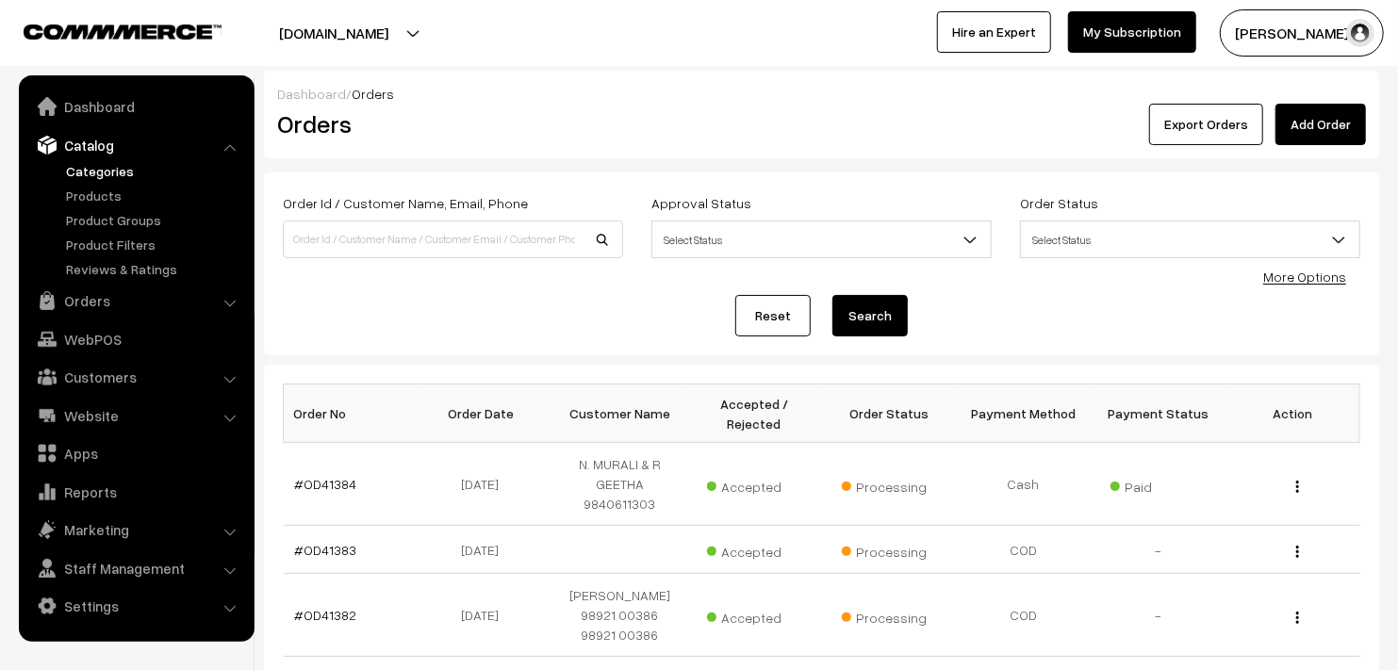
click at [116, 179] on link "Categories" at bounding box center [154, 171] width 187 height 20
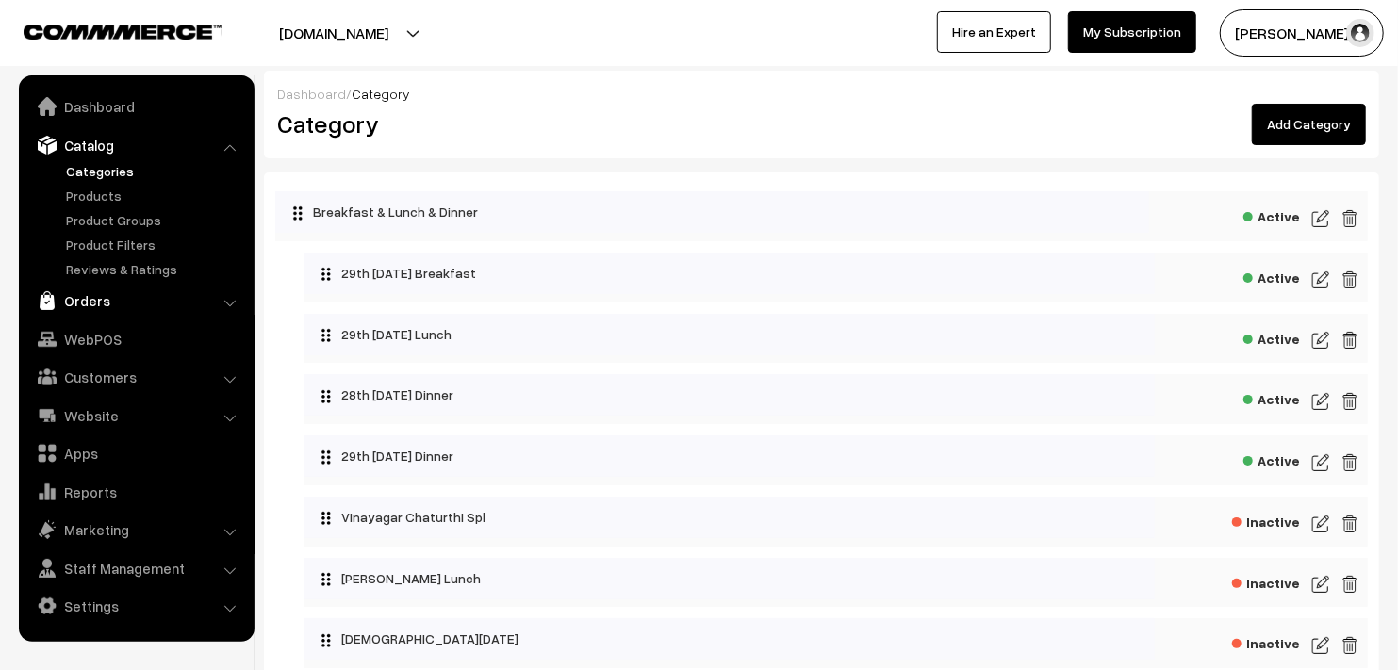
click at [113, 296] on link "Orders" at bounding box center [136, 301] width 224 height 34
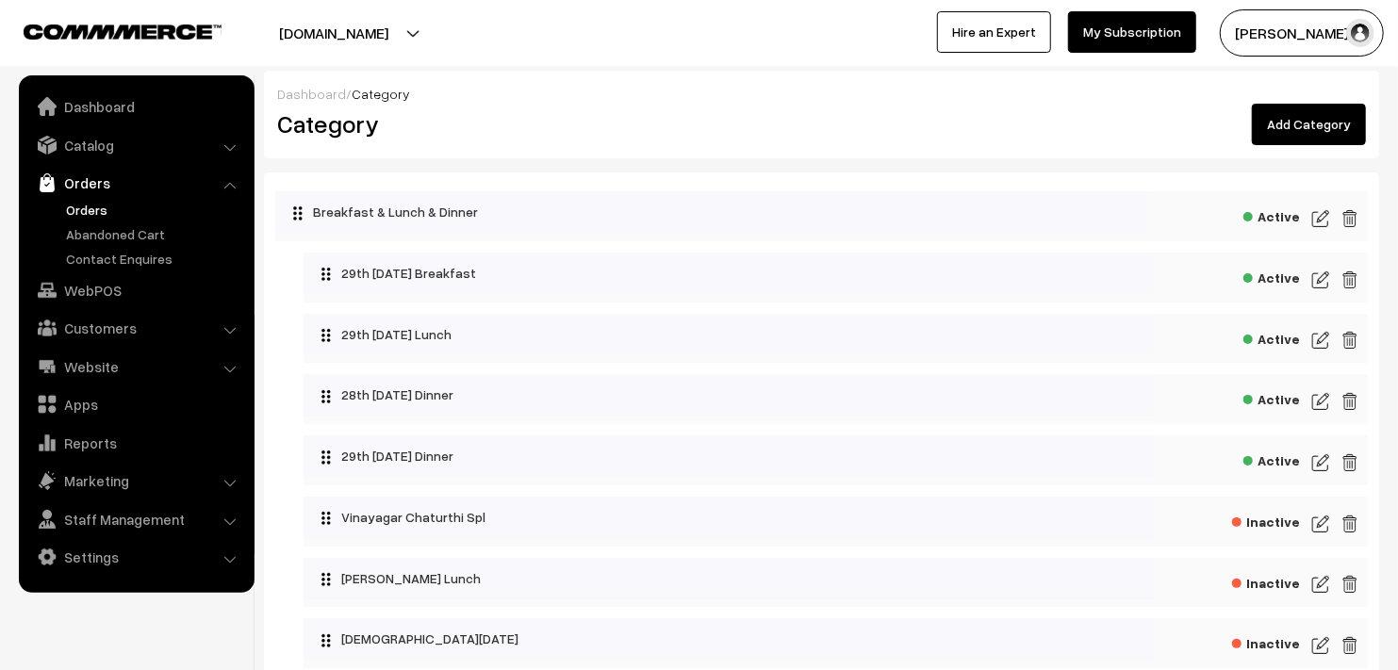
click at [108, 204] on link "Orders" at bounding box center [154, 210] width 187 height 20
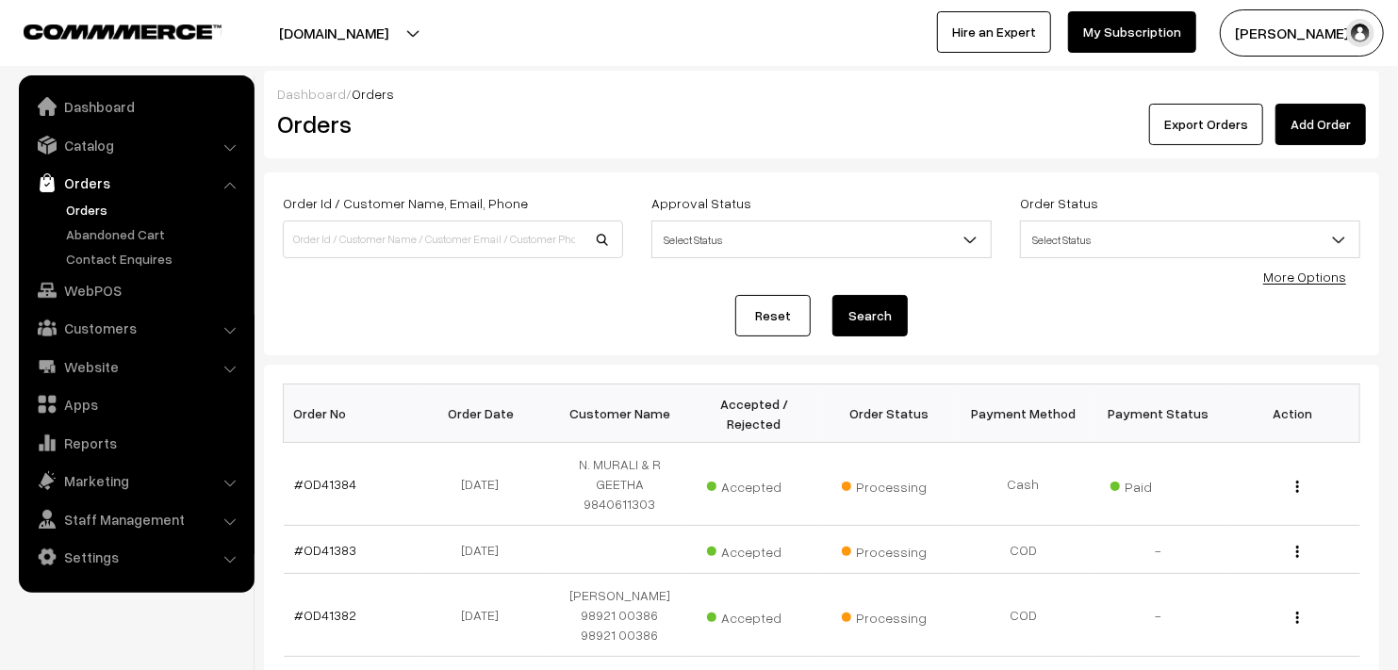
click at [89, 203] on link "Orders" at bounding box center [154, 210] width 187 height 20
click at [118, 154] on link "Catalog" at bounding box center [136, 145] width 224 height 34
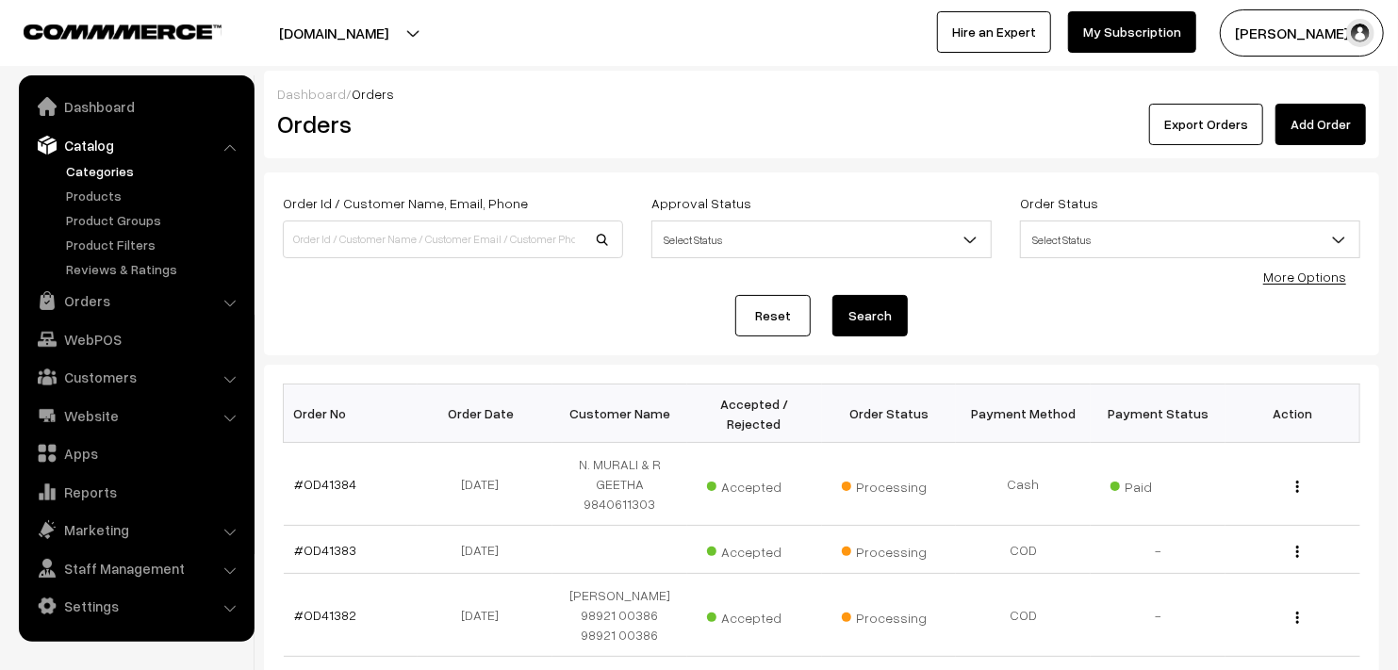
click at [121, 176] on link "Categories" at bounding box center [154, 171] width 187 height 20
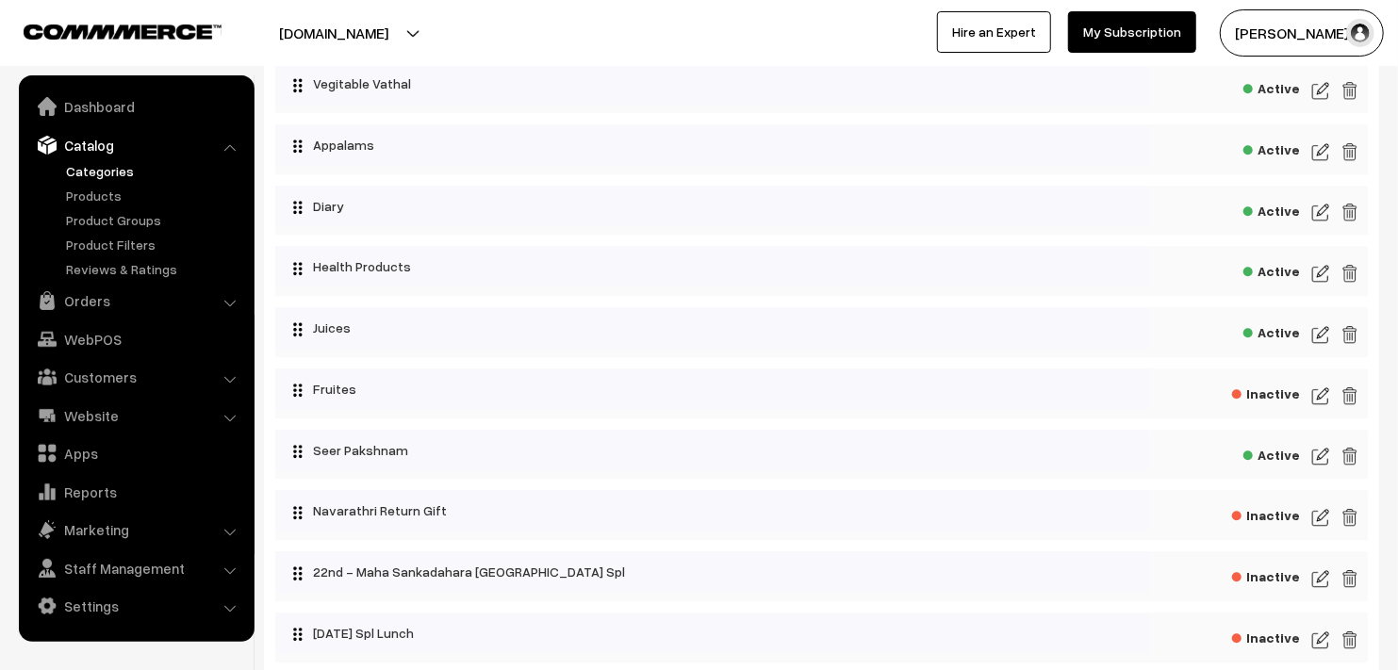
scroll to position [2728, 0]
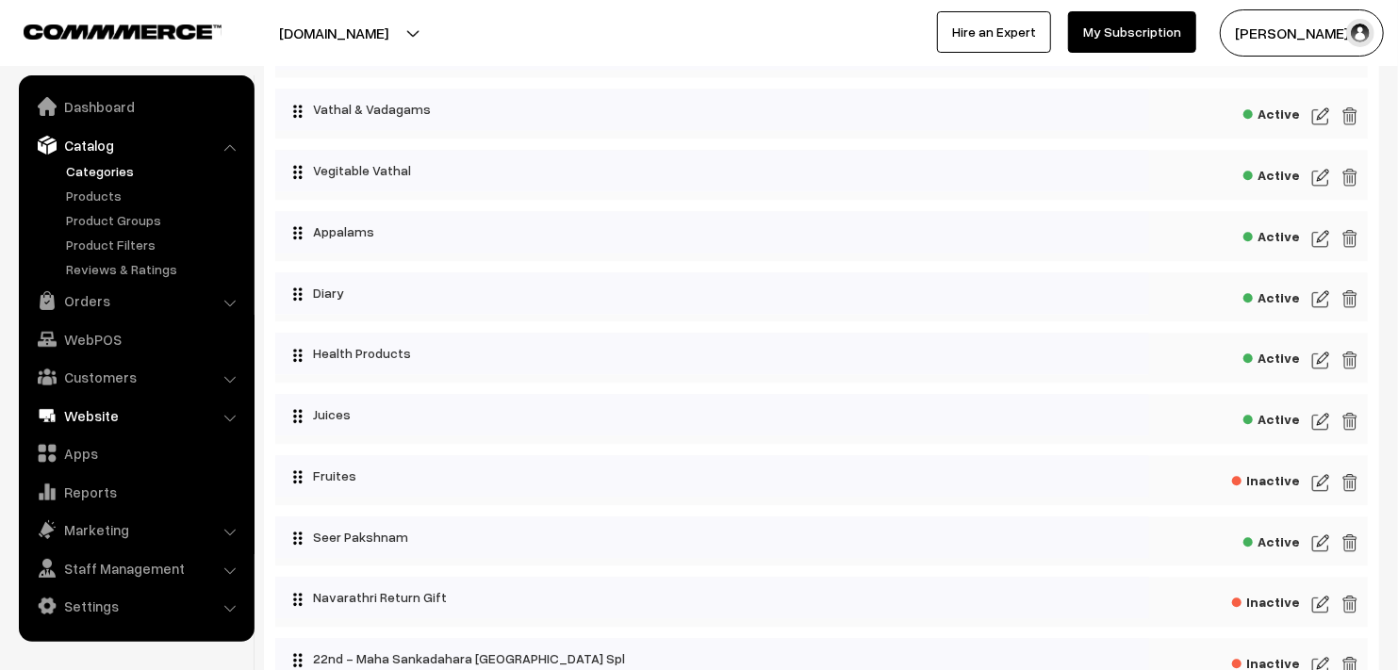
click at [143, 420] on link "Website" at bounding box center [136, 416] width 224 height 34
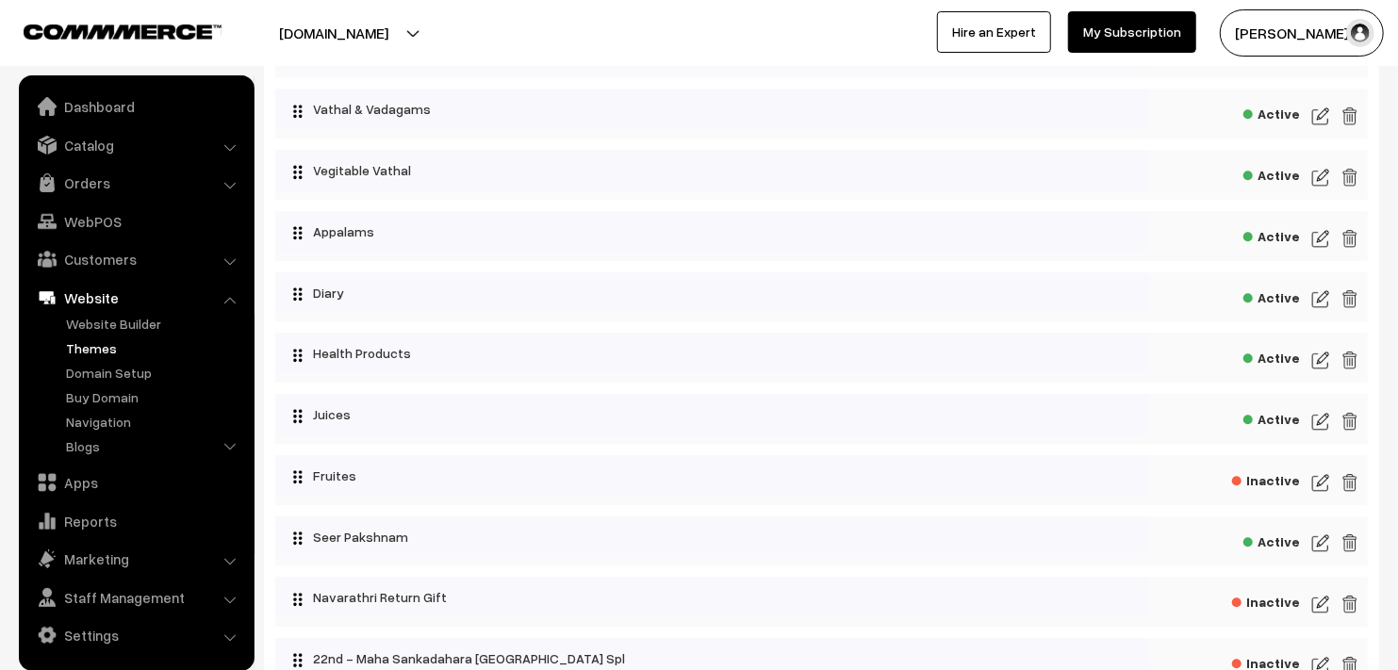
click at [136, 349] on link "Themes" at bounding box center [154, 348] width 187 height 20
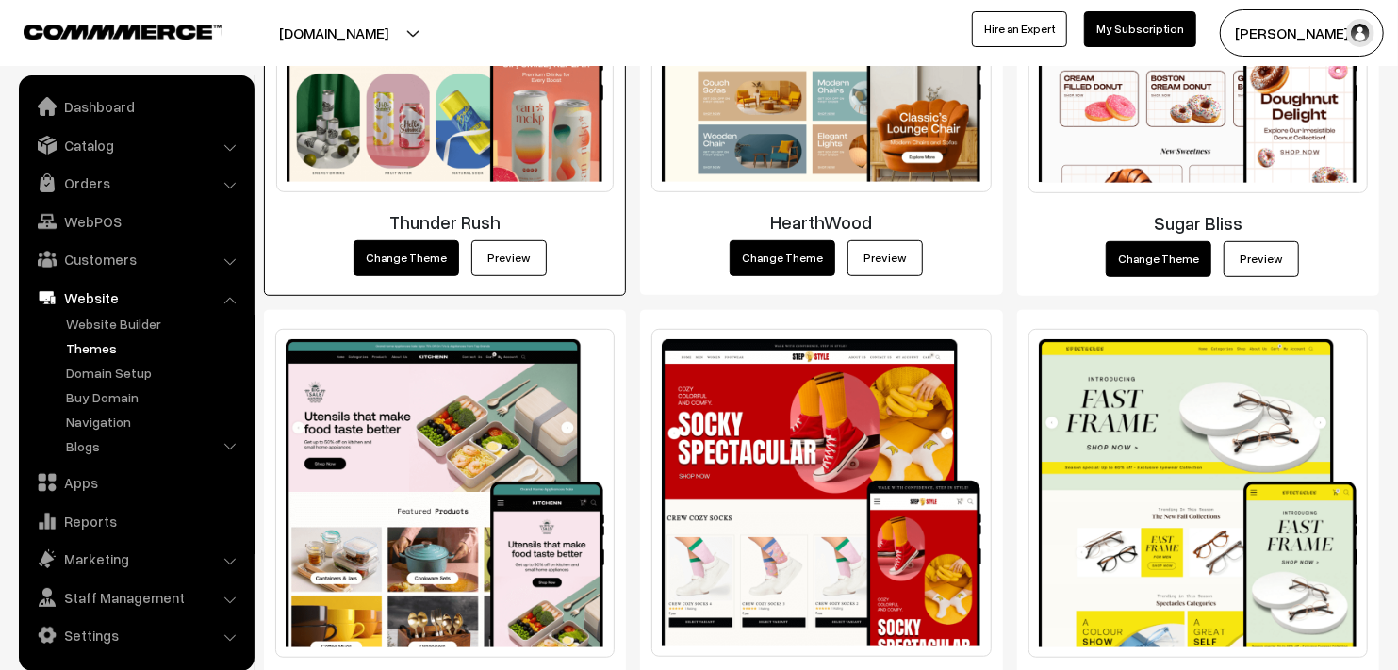
scroll to position [734, 0]
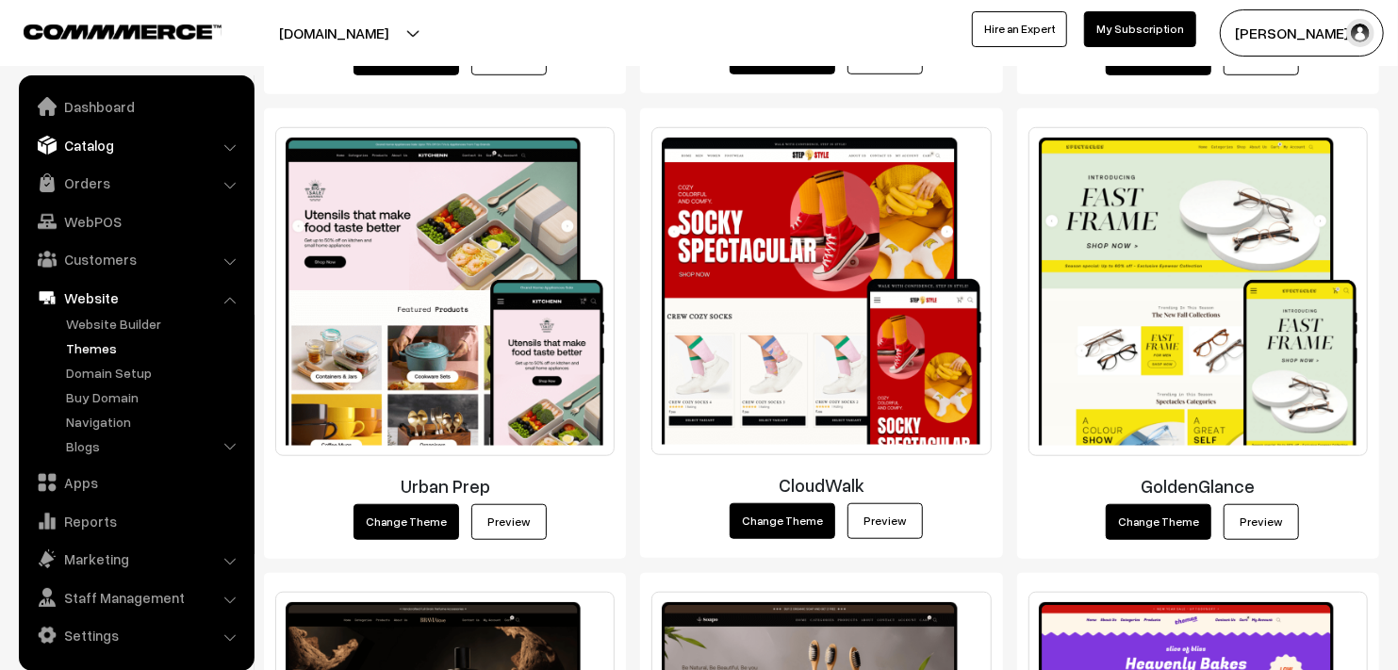
click at [119, 151] on link "Catalog" at bounding box center [136, 145] width 224 height 34
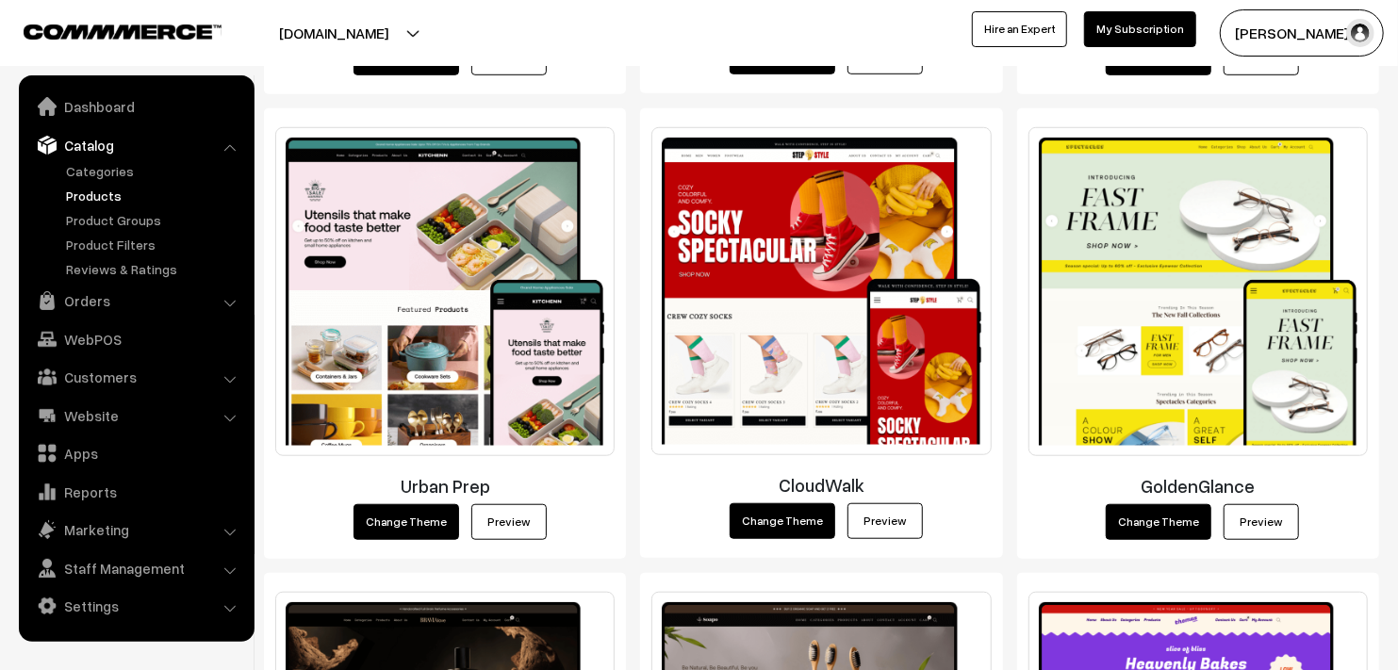
click at [110, 201] on link "Products" at bounding box center [154, 196] width 187 height 20
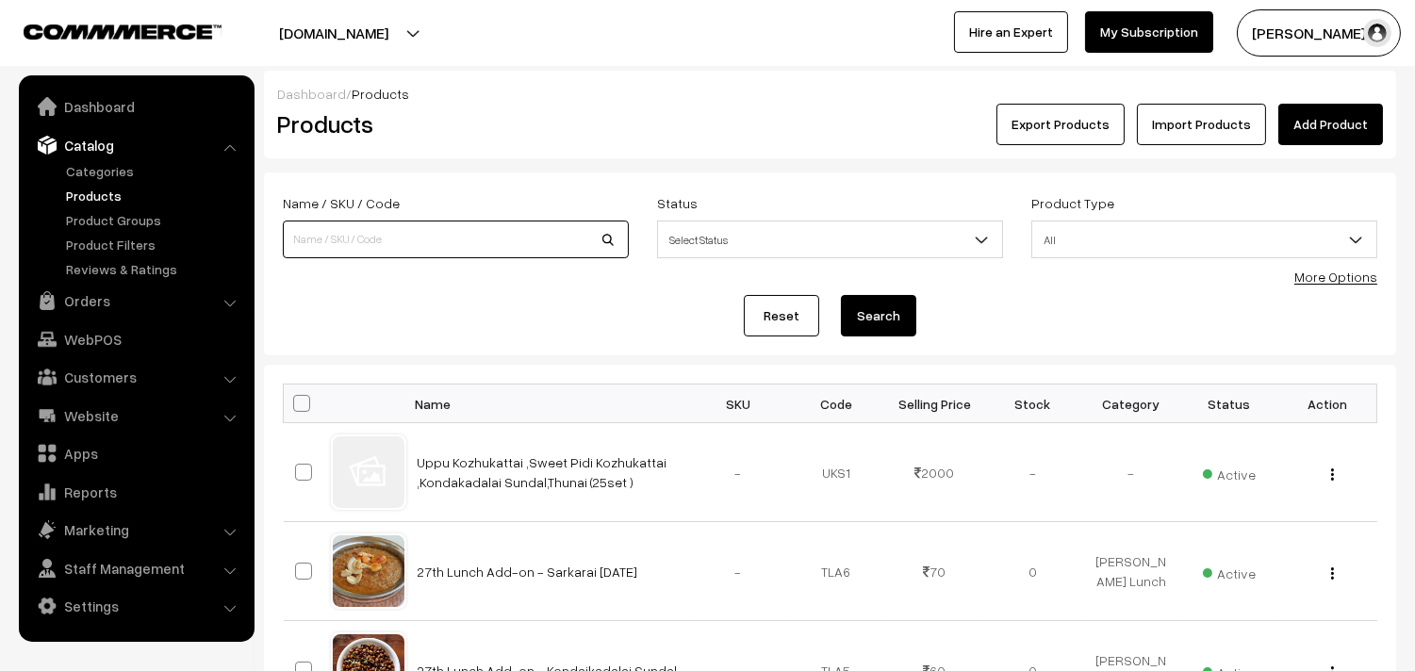
click at [337, 233] on input at bounding box center [456, 240] width 346 height 38
click at [107, 300] on link "Orders" at bounding box center [136, 301] width 224 height 34
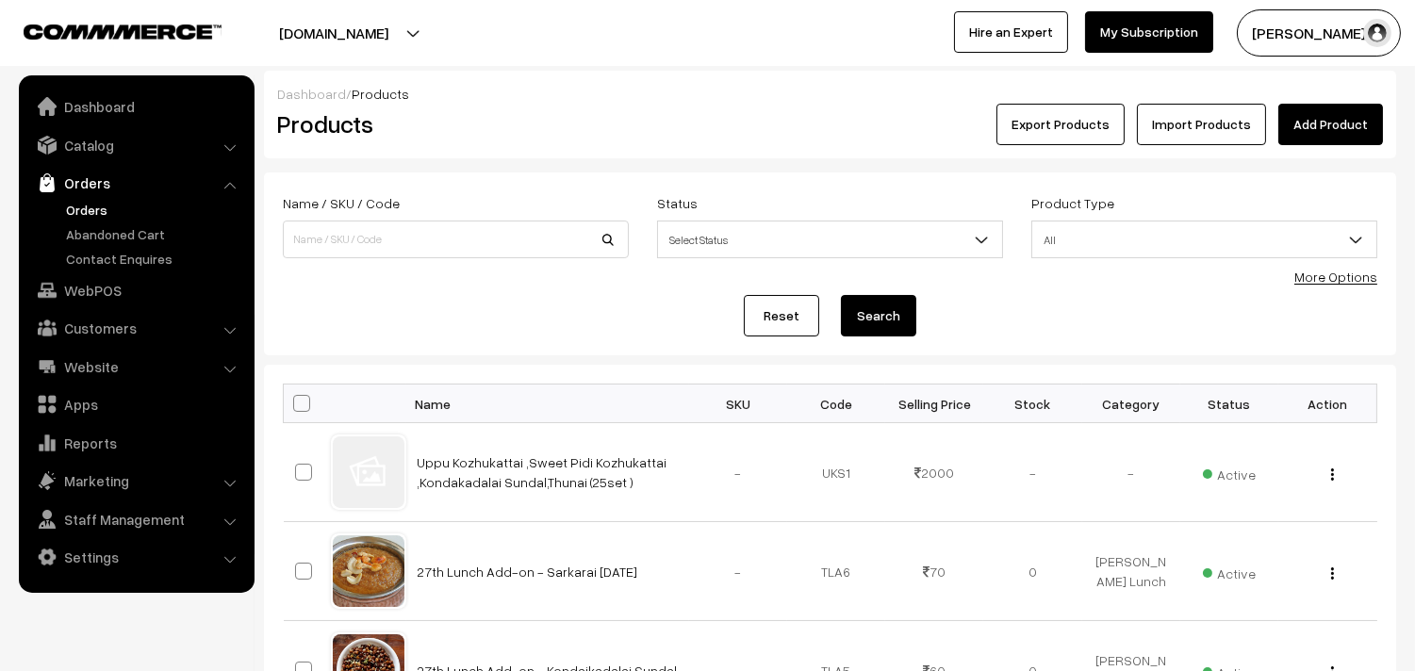
click at [113, 202] on link "Orders" at bounding box center [154, 210] width 187 height 20
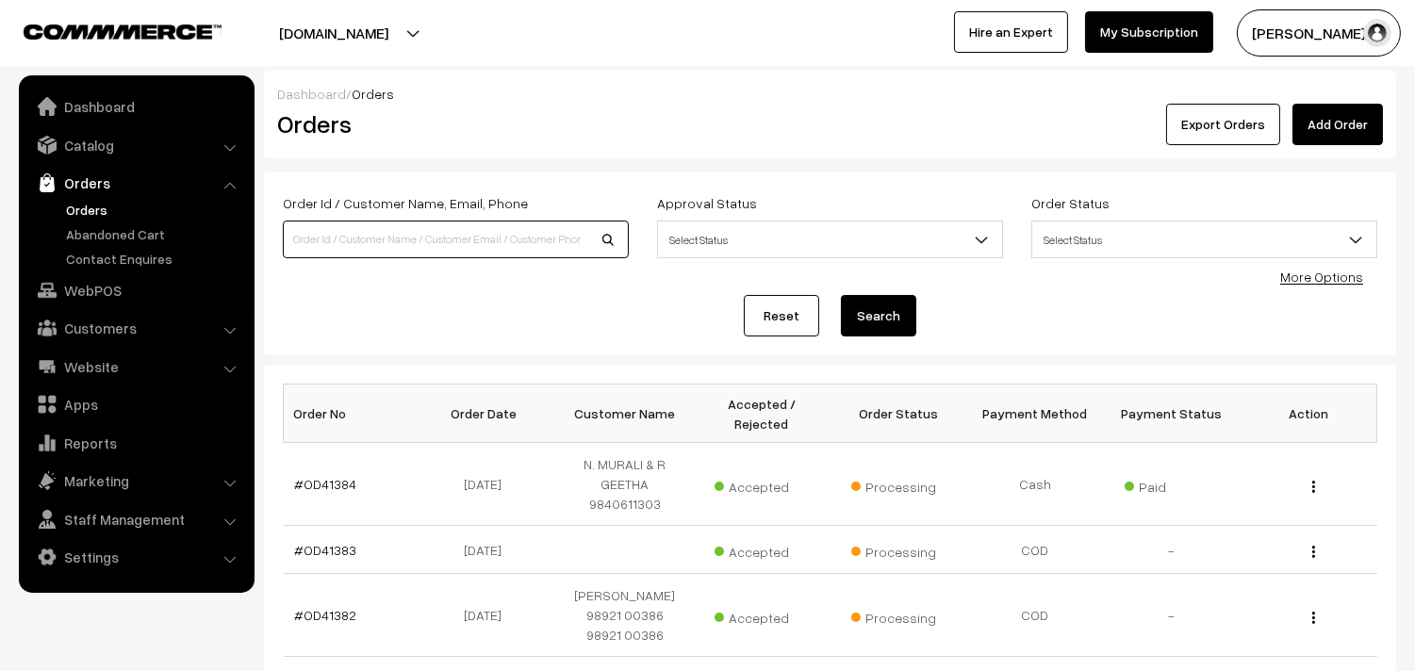
click at [400, 226] on input at bounding box center [456, 240] width 346 height 38
paste input "8088835551"
type input "8088835551"
click at [841, 295] on button "Search" at bounding box center [878, 315] width 75 height 41
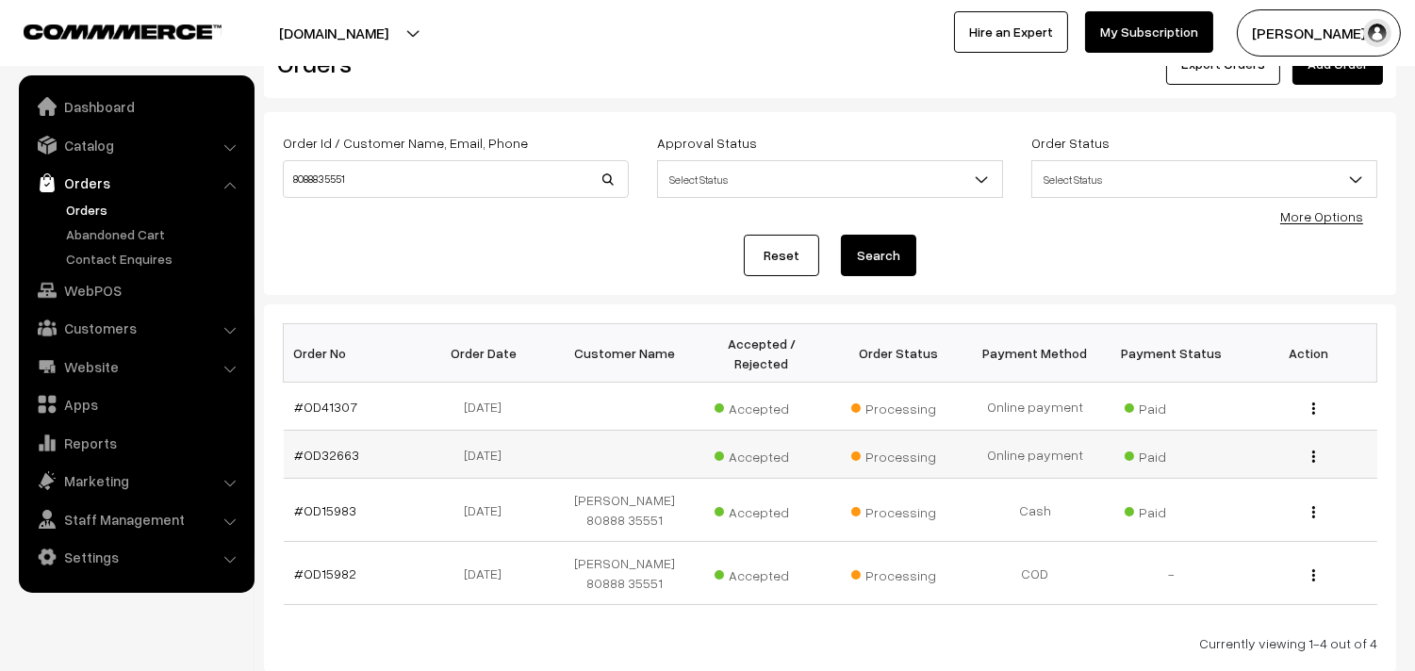
scroll to position [155, 0]
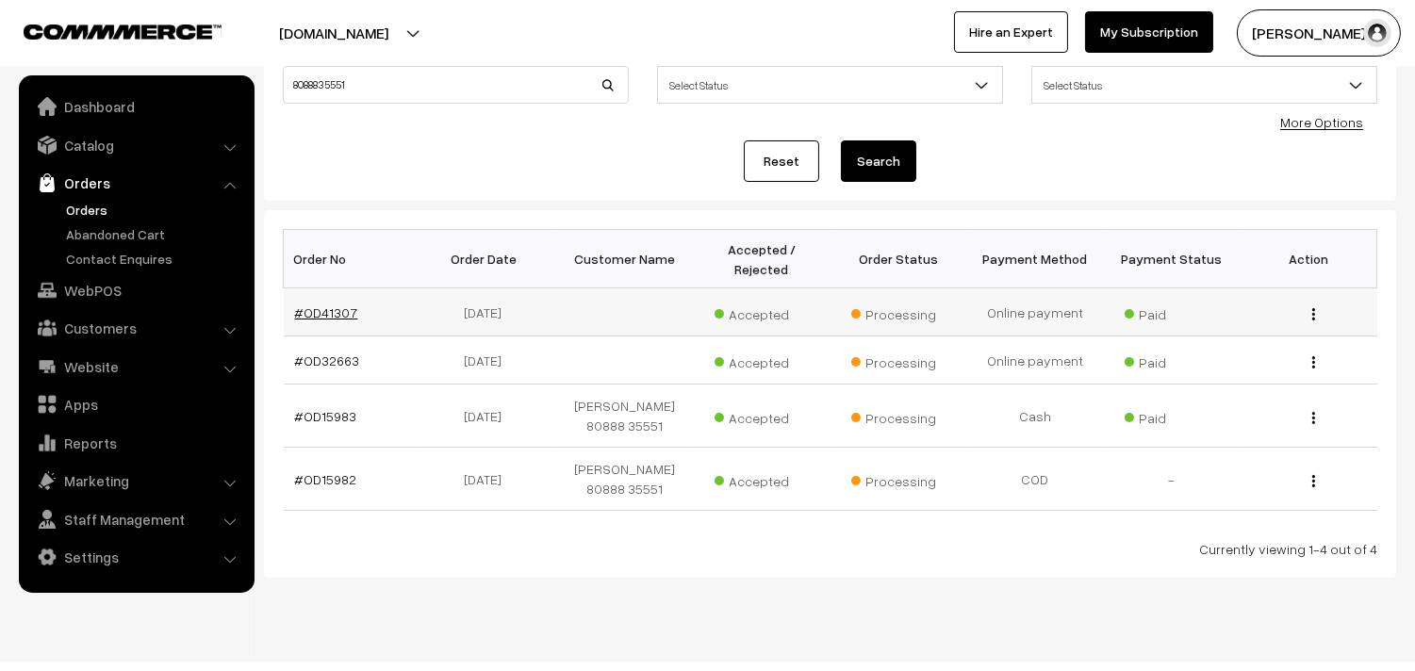
click at [328, 309] on link "#OD41307" at bounding box center [326, 313] width 63 height 16
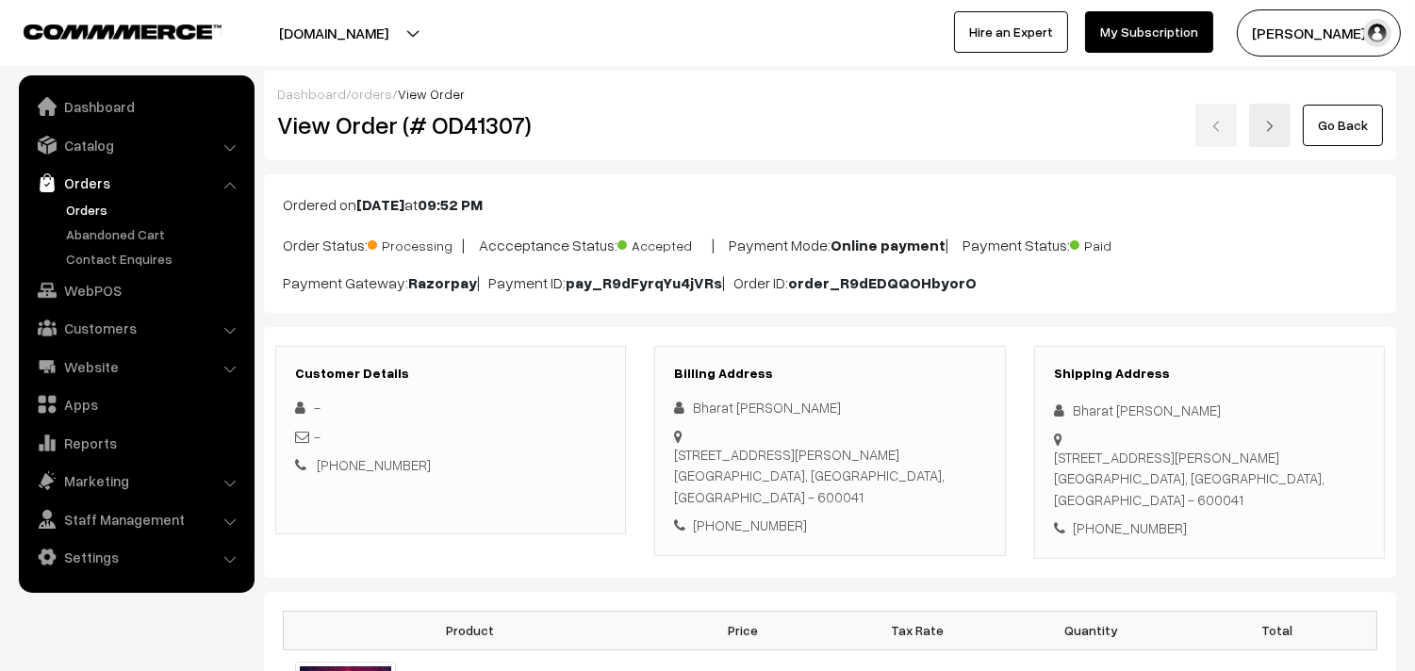
click at [75, 211] on link "Orders" at bounding box center [154, 210] width 187 height 20
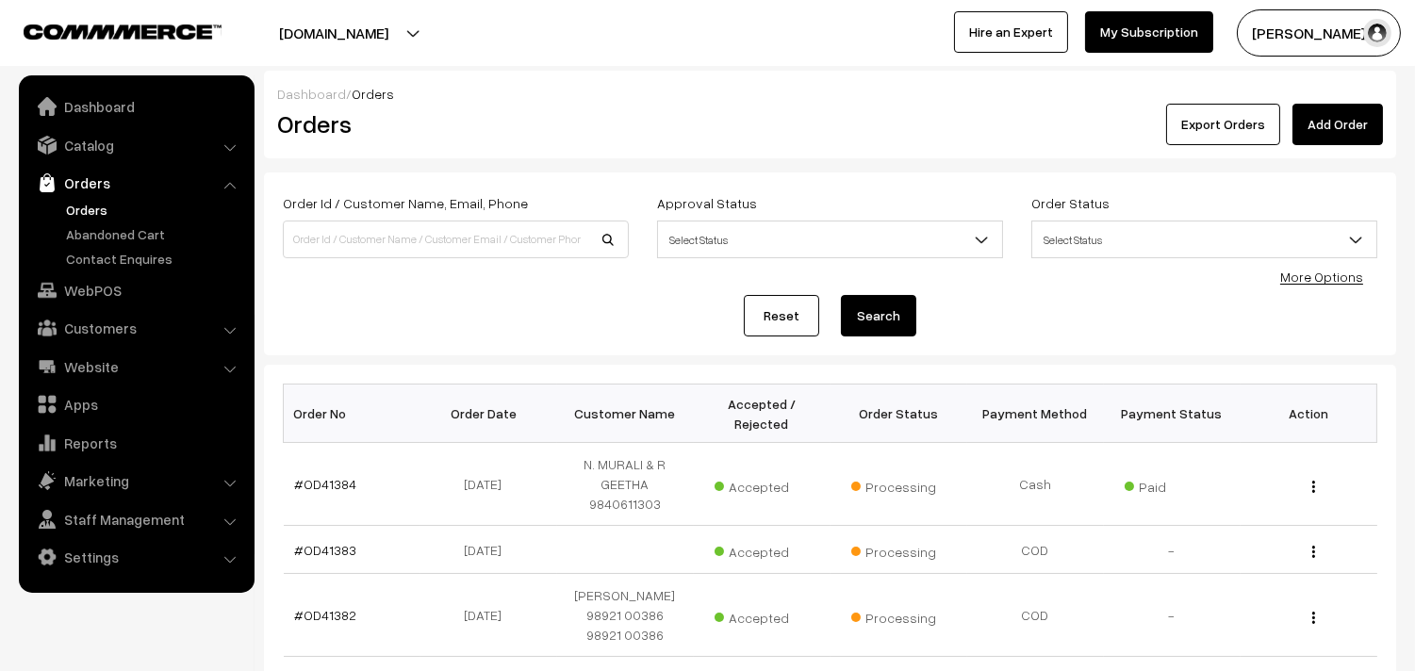
click at [101, 201] on link "Orders" at bounding box center [154, 210] width 187 height 20
click at [92, 206] on link "Orders" at bounding box center [154, 210] width 187 height 20
click at [113, 149] on link "Catalog" at bounding box center [136, 145] width 224 height 34
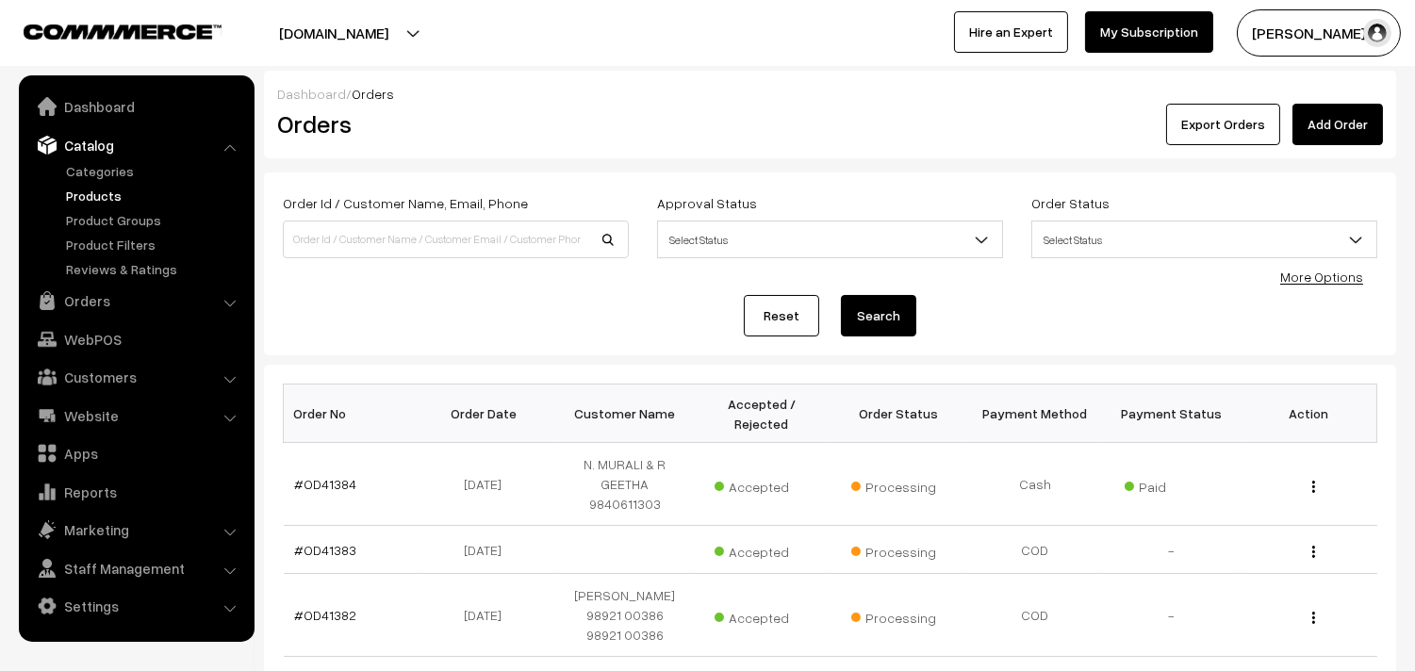
click at [107, 205] on link "Products" at bounding box center [154, 196] width 187 height 20
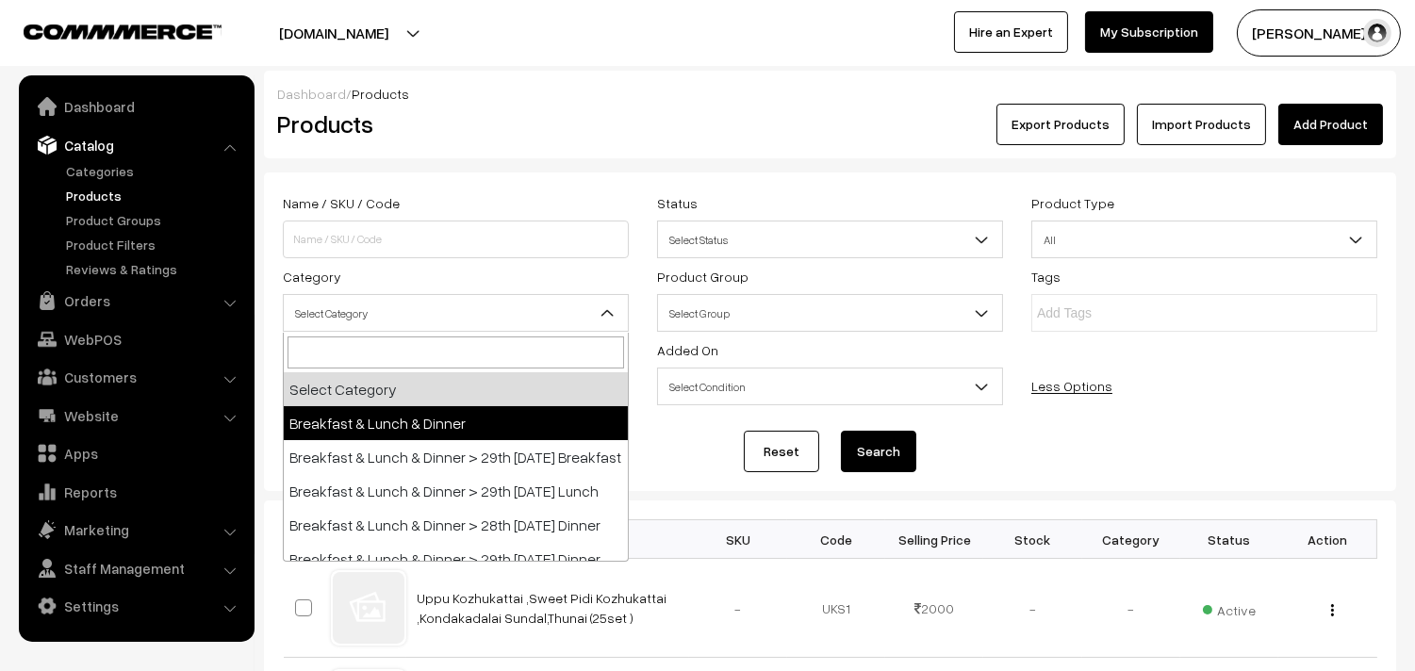
scroll to position [105, 0]
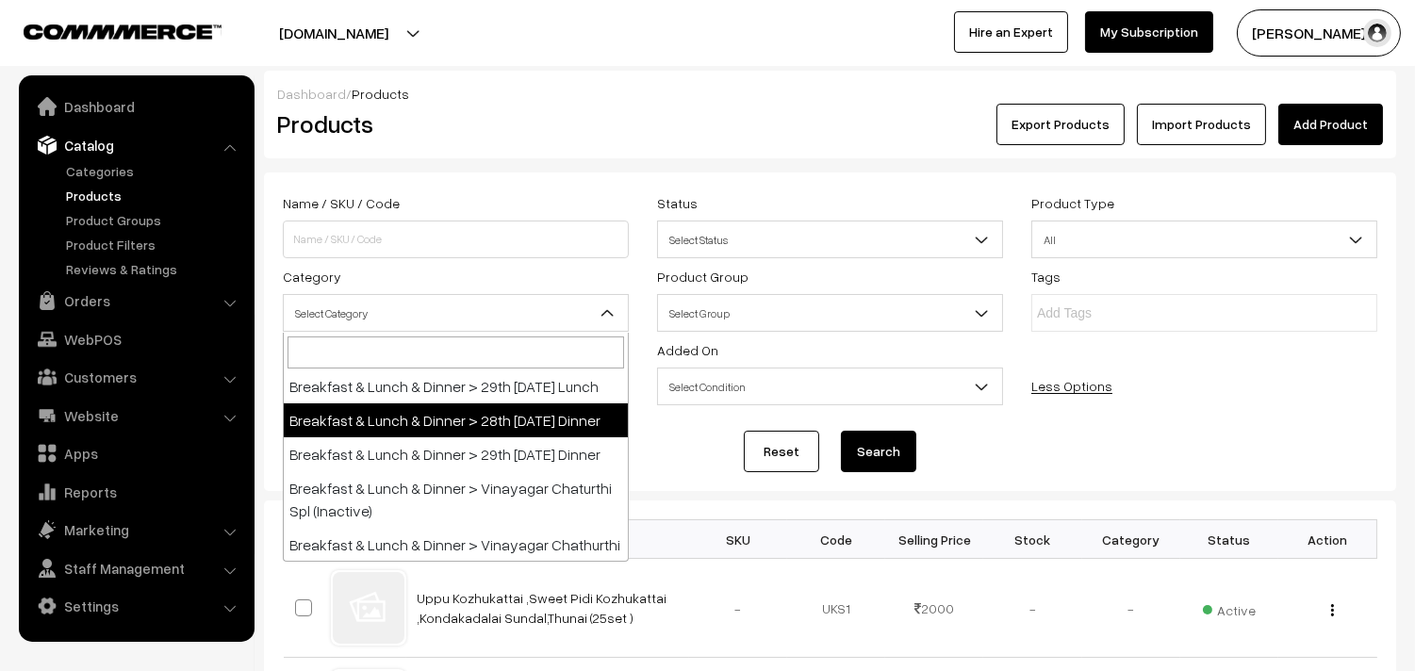
select select "68"
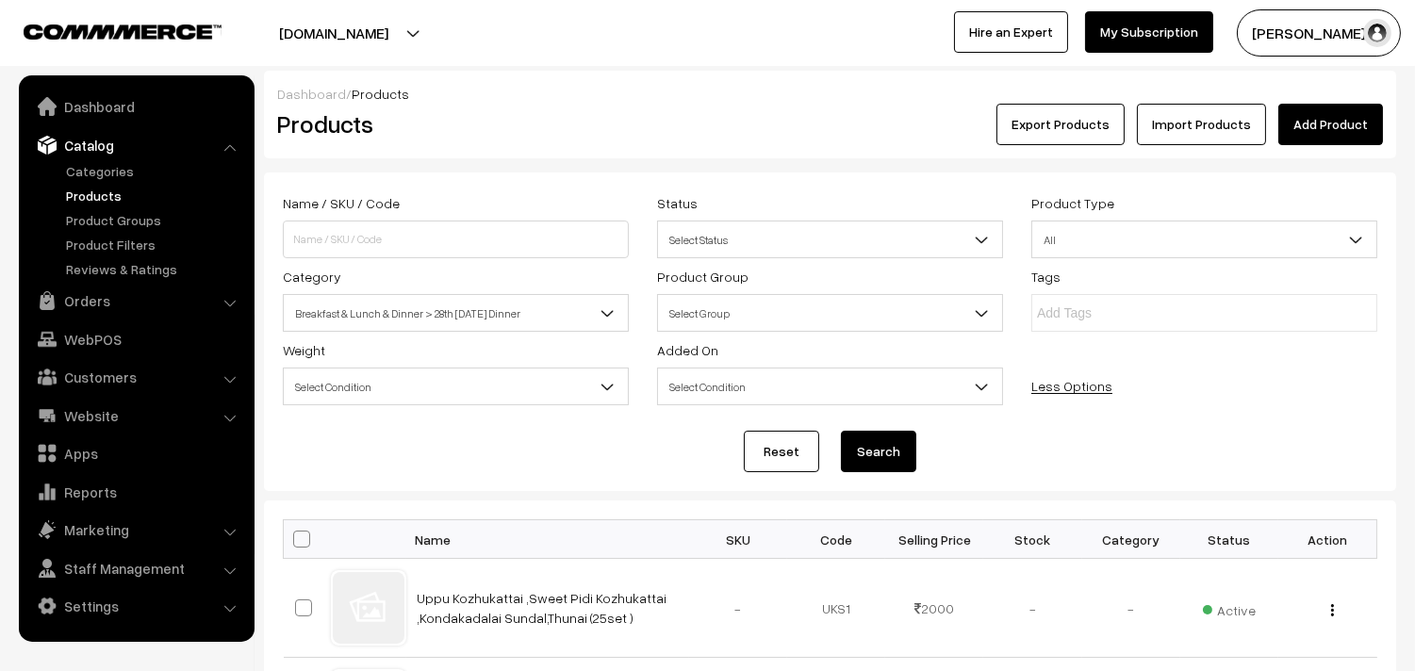
click at [901, 450] on button "Search" at bounding box center [878, 451] width 75 height 41
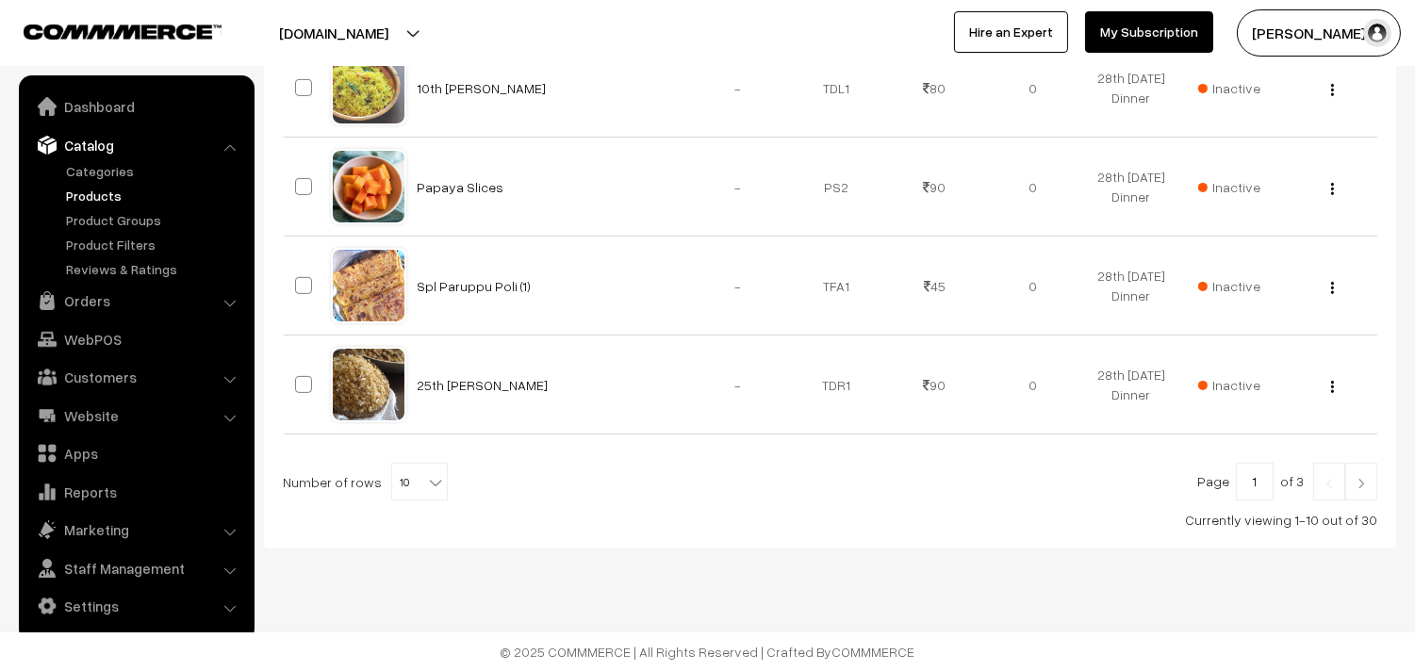
scroll to position [1116, 0]
click at [409, 476] on span "10" at bounding box center [419, 483] width 55 height 38
select select "100"
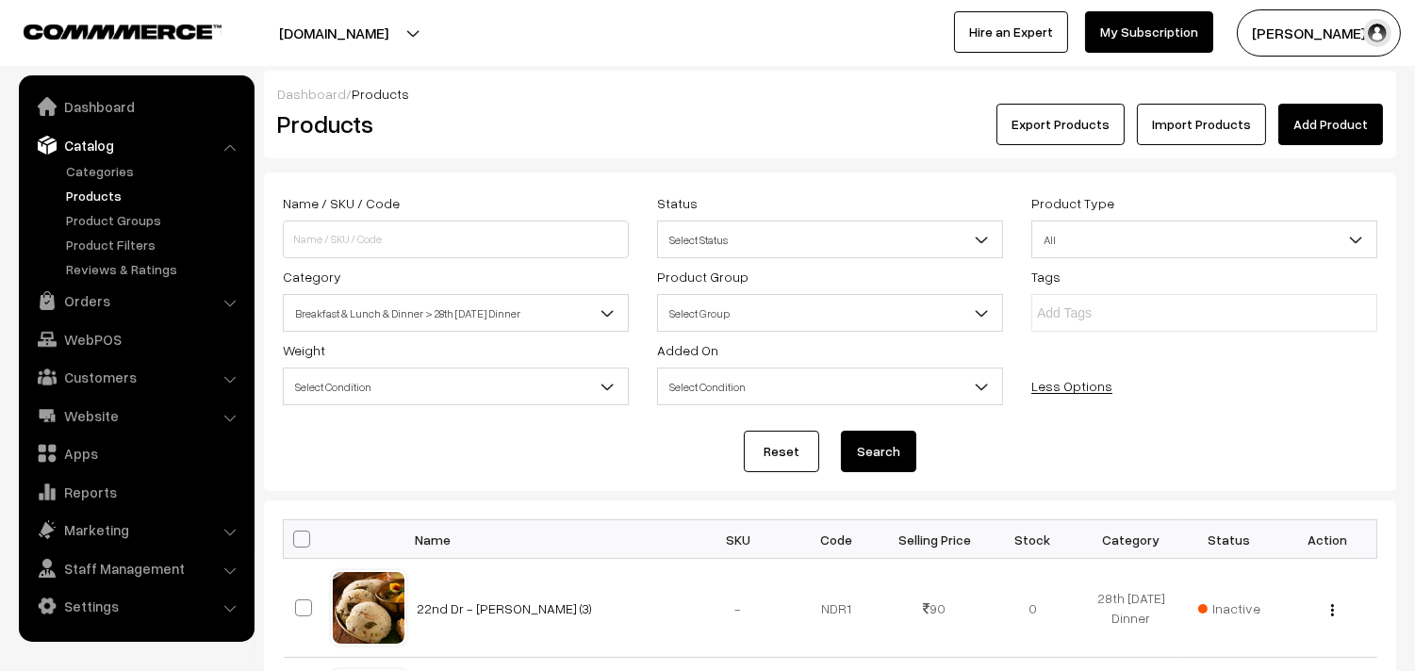
drag, startPoint x: 302, startPoint y: 552, endPoint x: 303, endPoint y: 532, distance: 19.8
click at [302, 551] on th at bounding box center [307, 539] width 47 height 39
drag, startPoint x: 303, startPoint y: 532, endPoint x: 304, endPoint y: 522, distance: 9.5
click at [304, 532] on span at bounding box center [301, 539] width 17 height 17
click at [296, 533] on input "checkbox" at bounding box center [290, 539] width 12 height 12
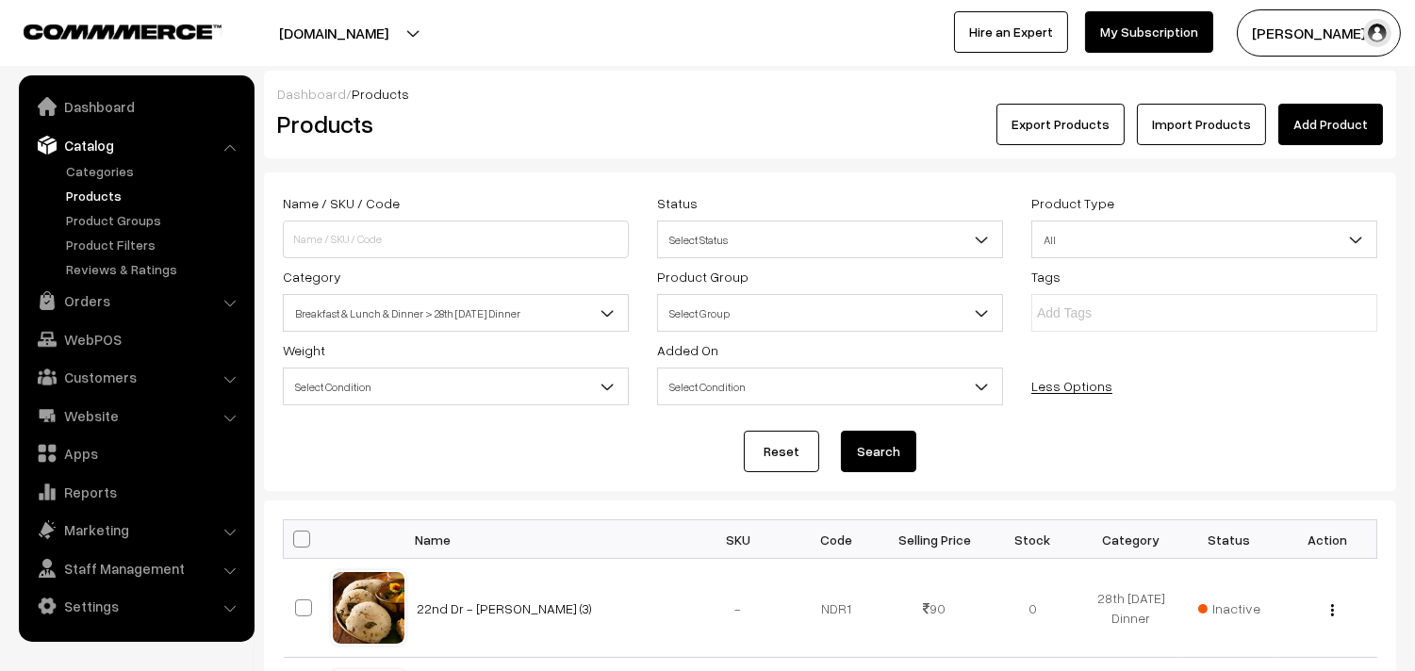
checkbox input "true"
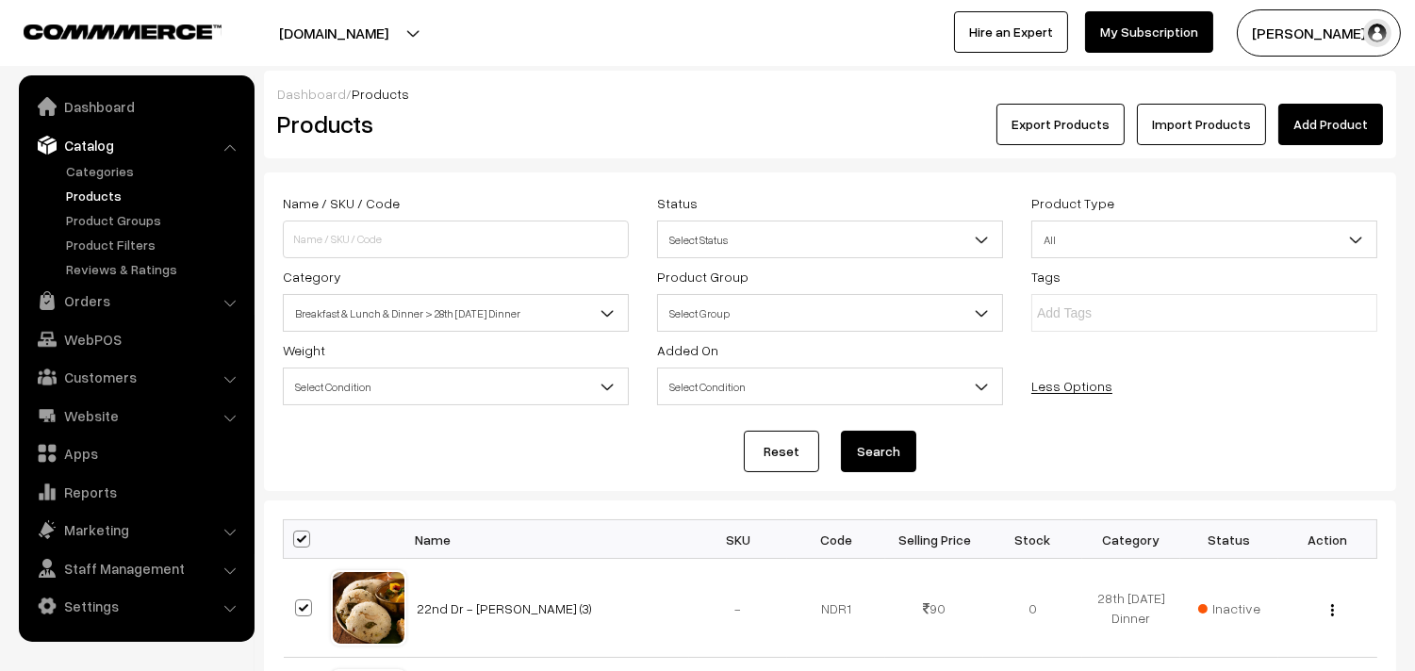
checkbox input "true"
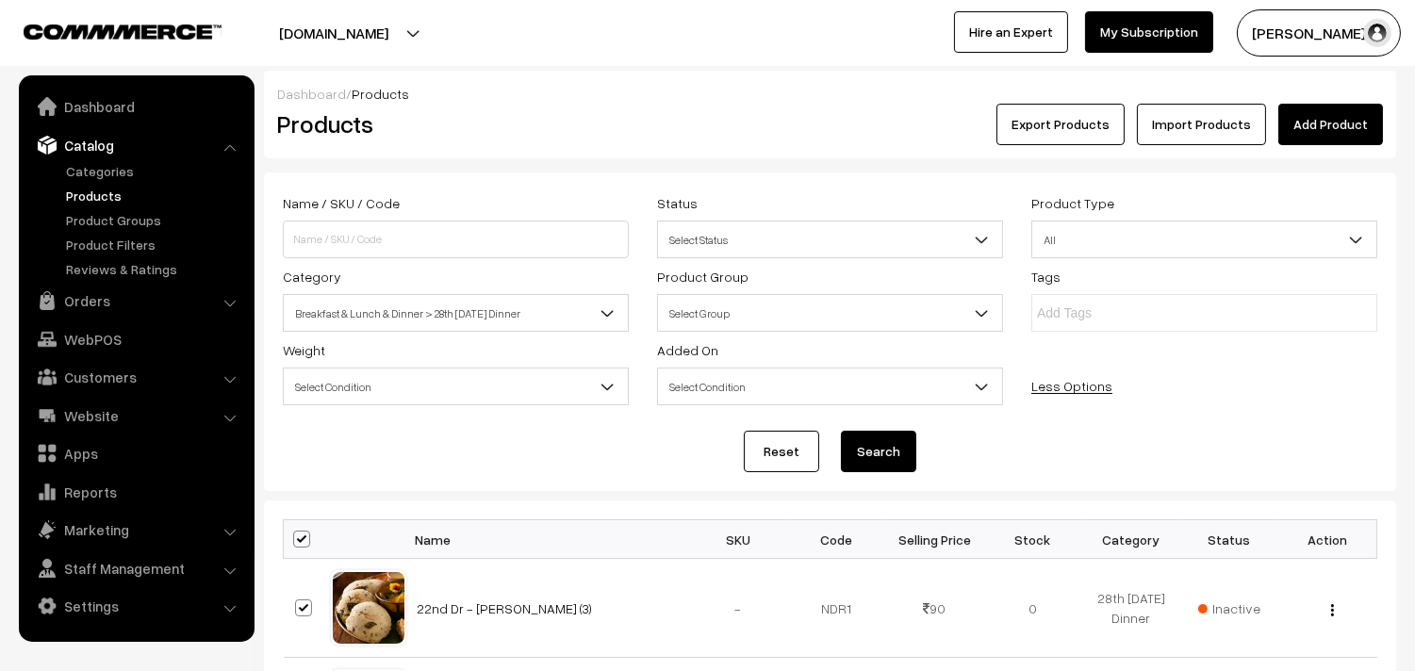
checkbox input "true"
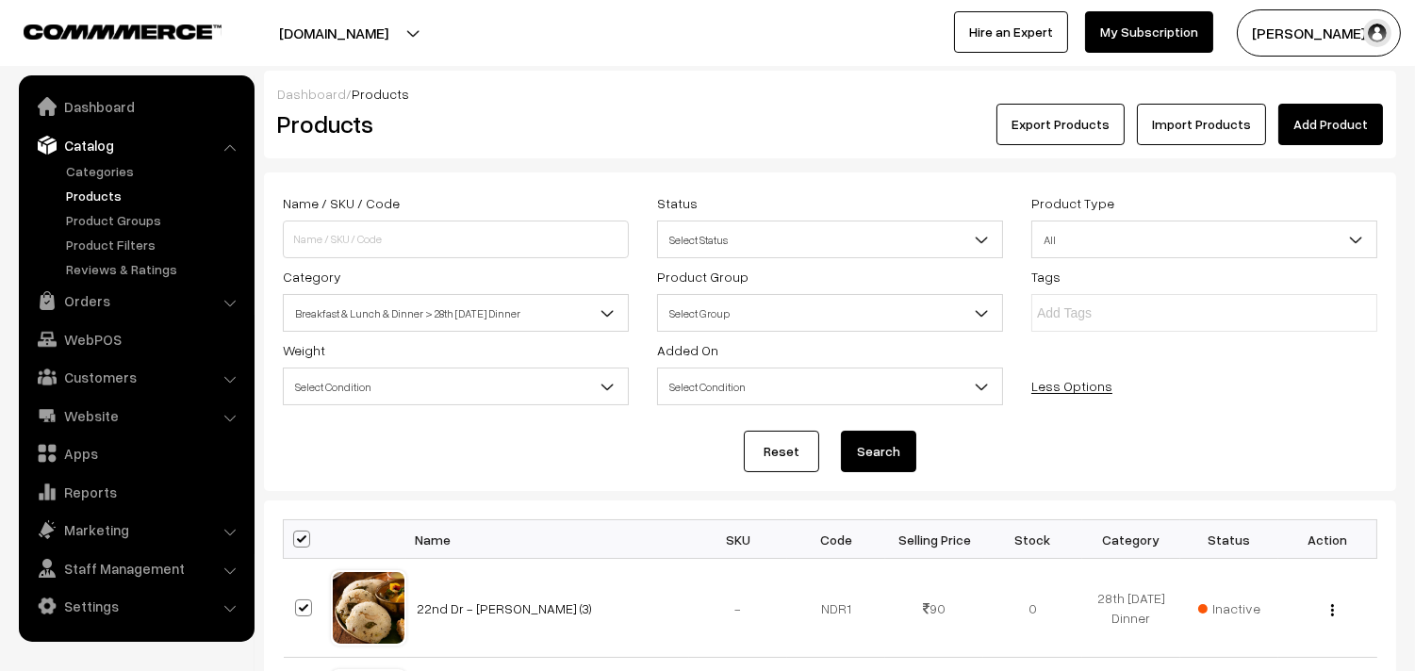
checkbox input "true"
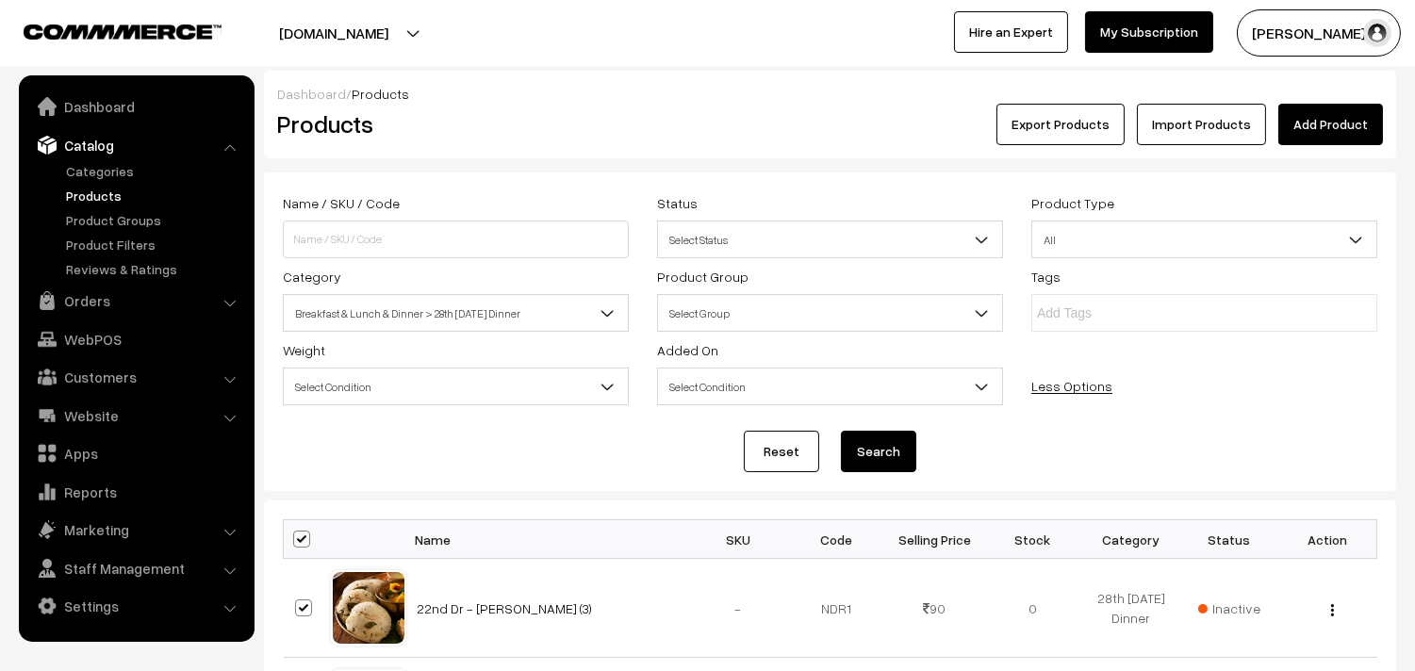
checkbox input "true"
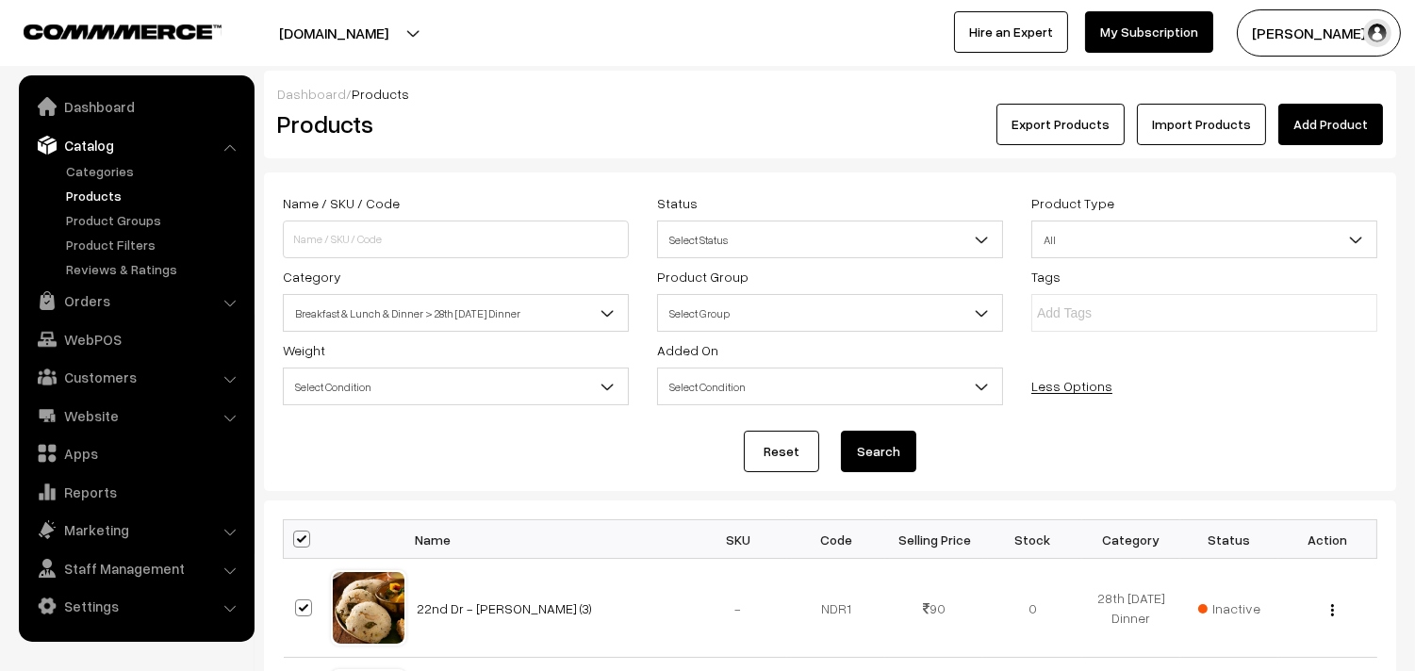
checkbox input "true"
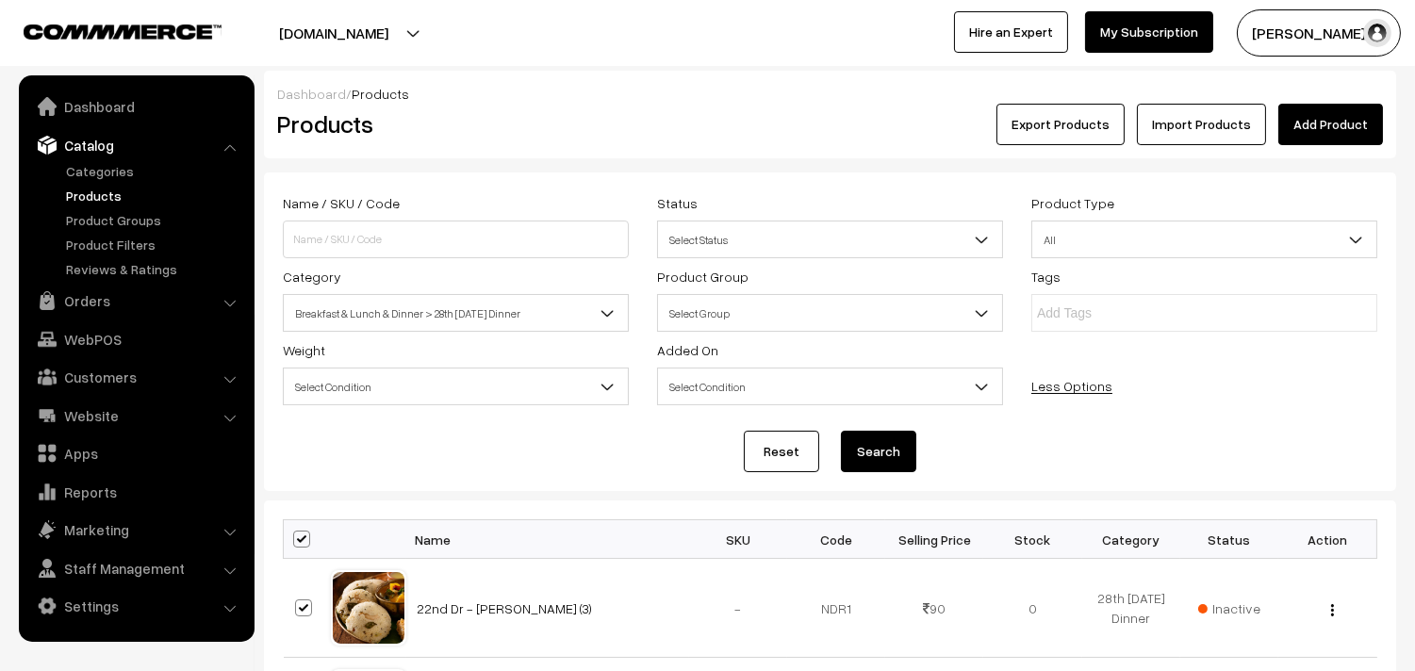
checkbox input "true"
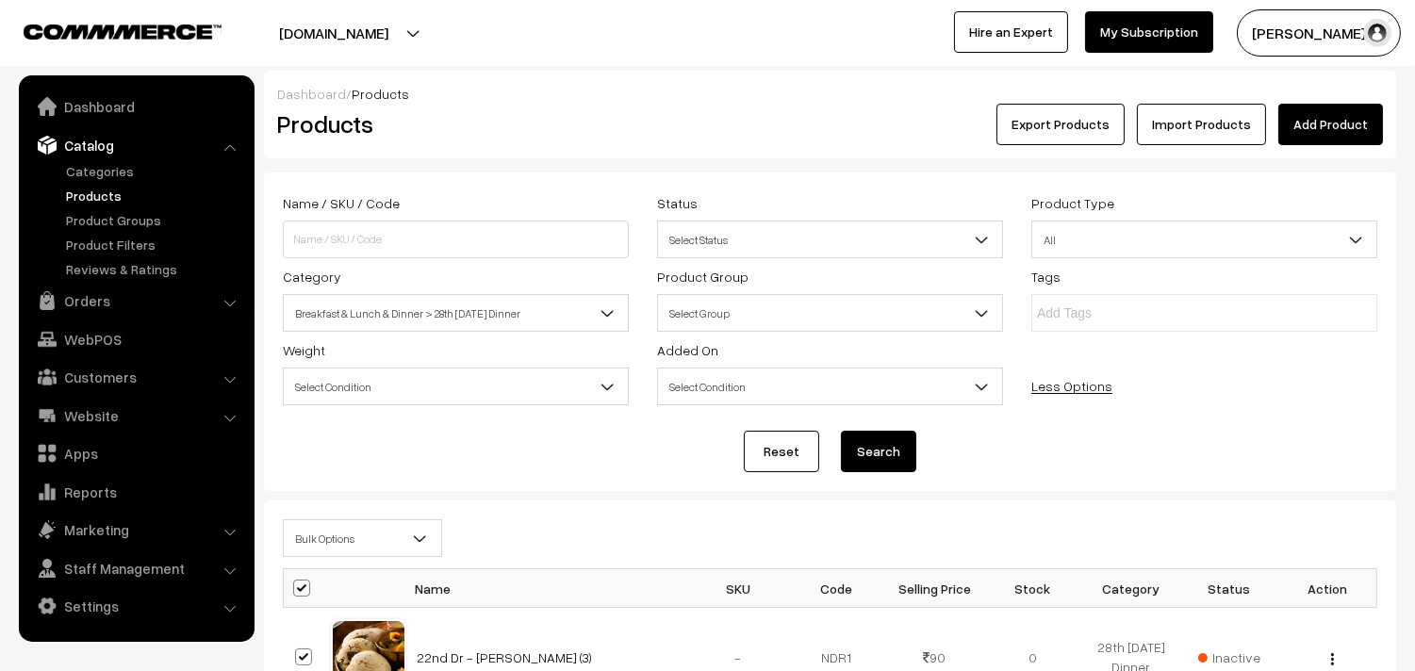
click at [331, 538] on span "Bulk Options" at bounding box center [362, 538] width 157 height 33
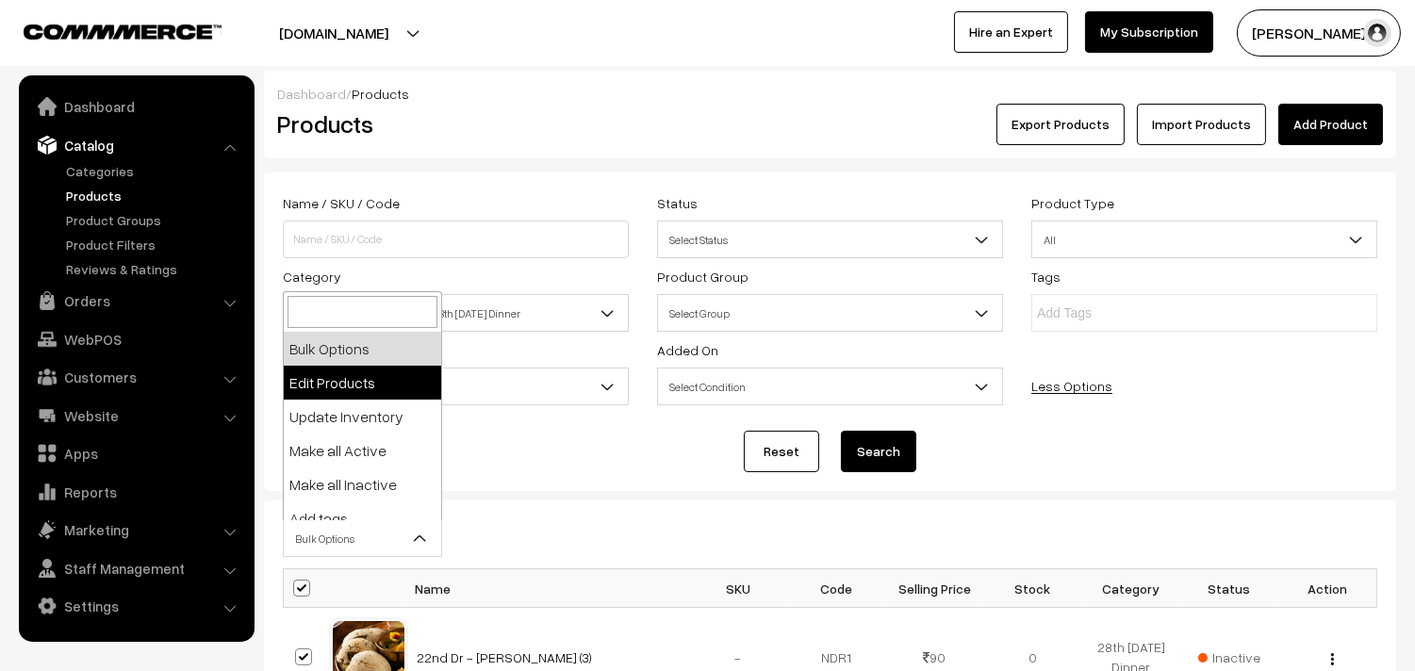
select select "editProduct"
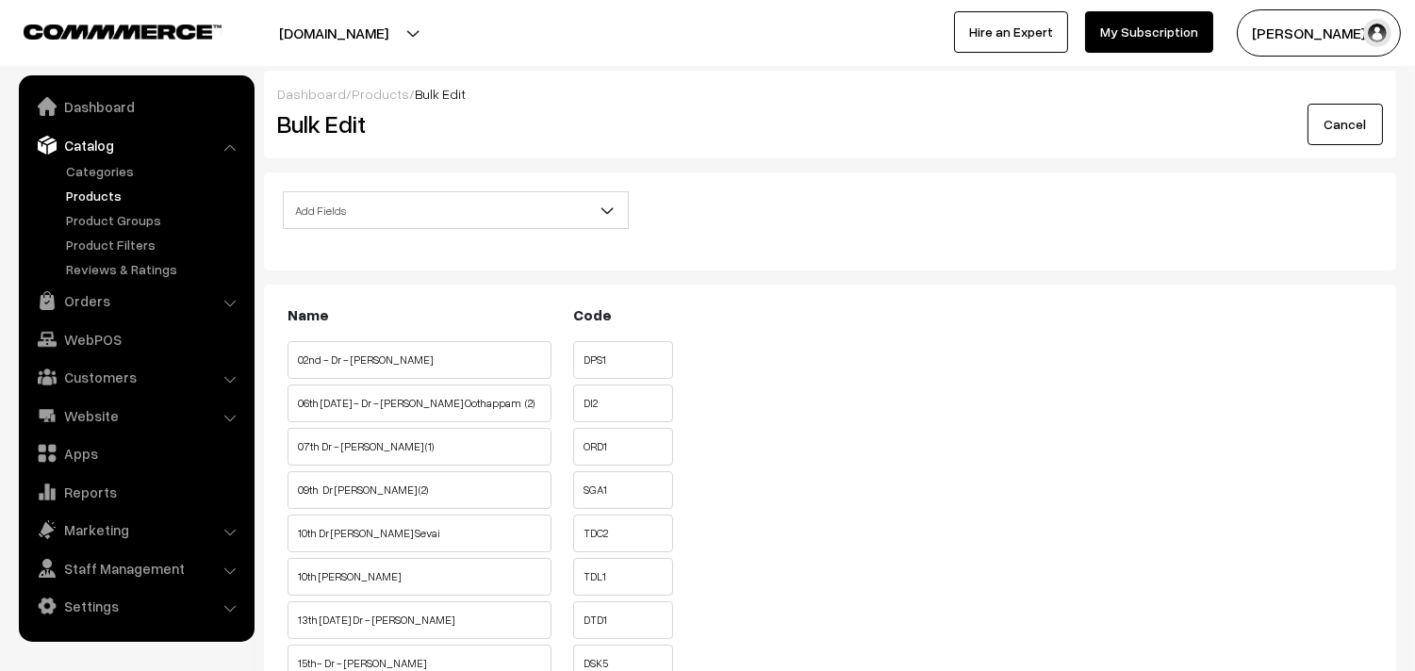
click at [359, 200] on span "Add Fields" at bounding box center [456, 210] width 344 height 33
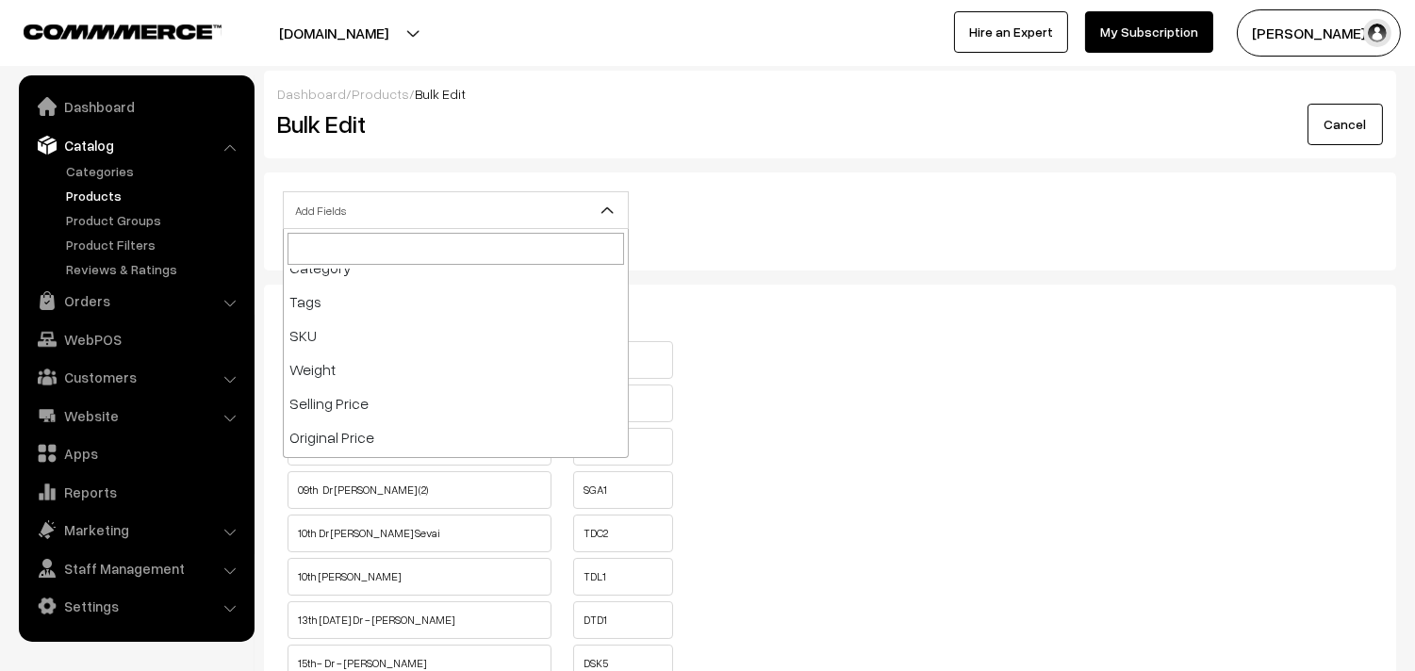
scroll to position [209, 0]
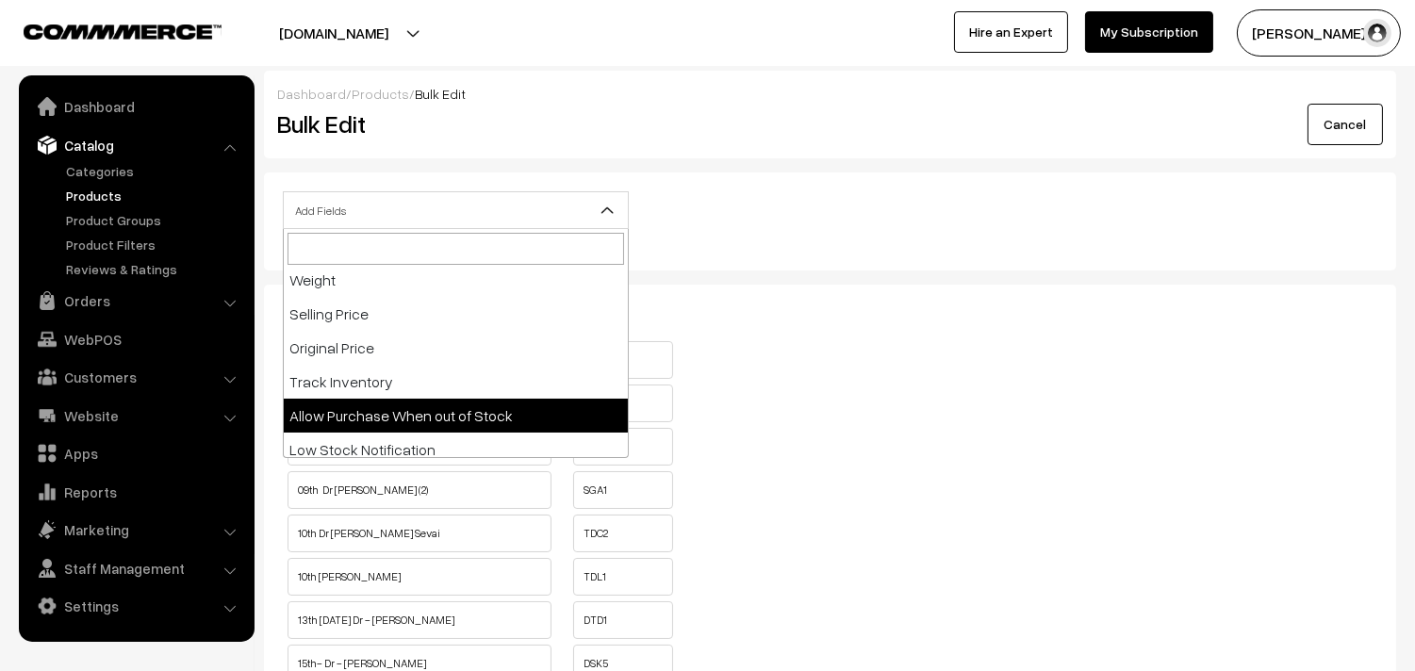
select select "allow-purchase"
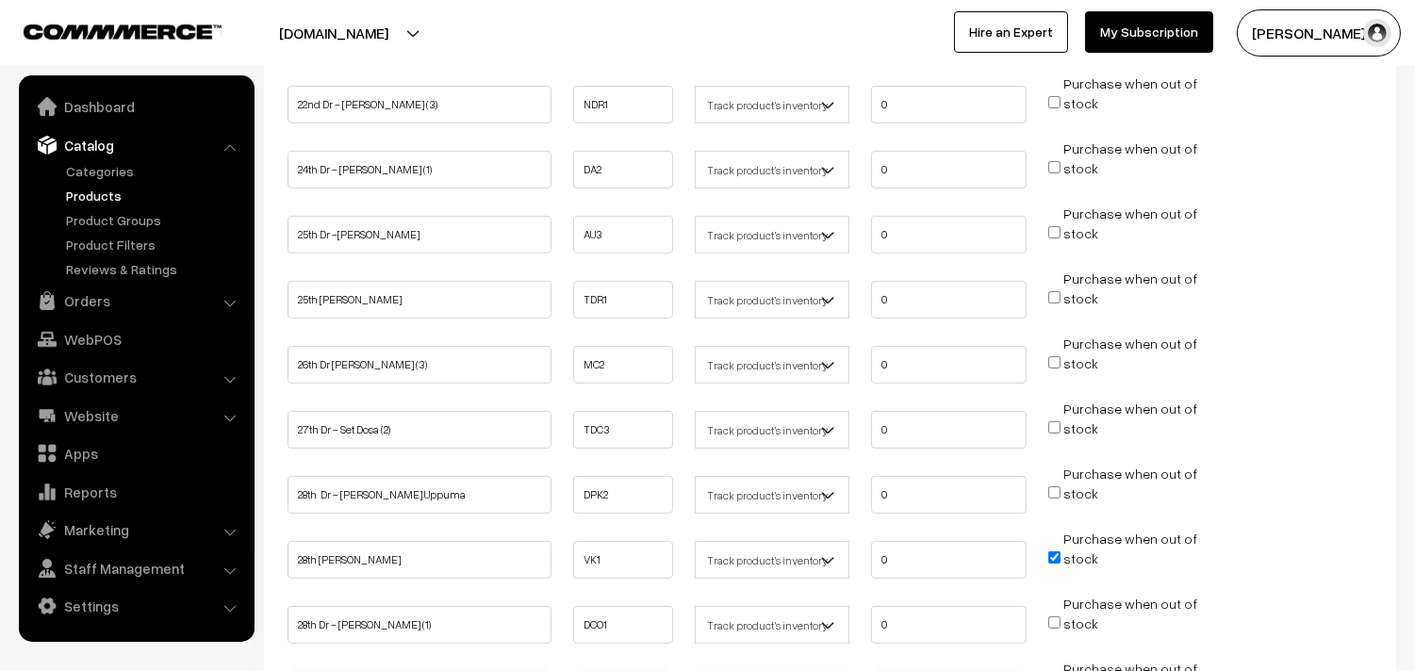
scroll to position [1257, 0]
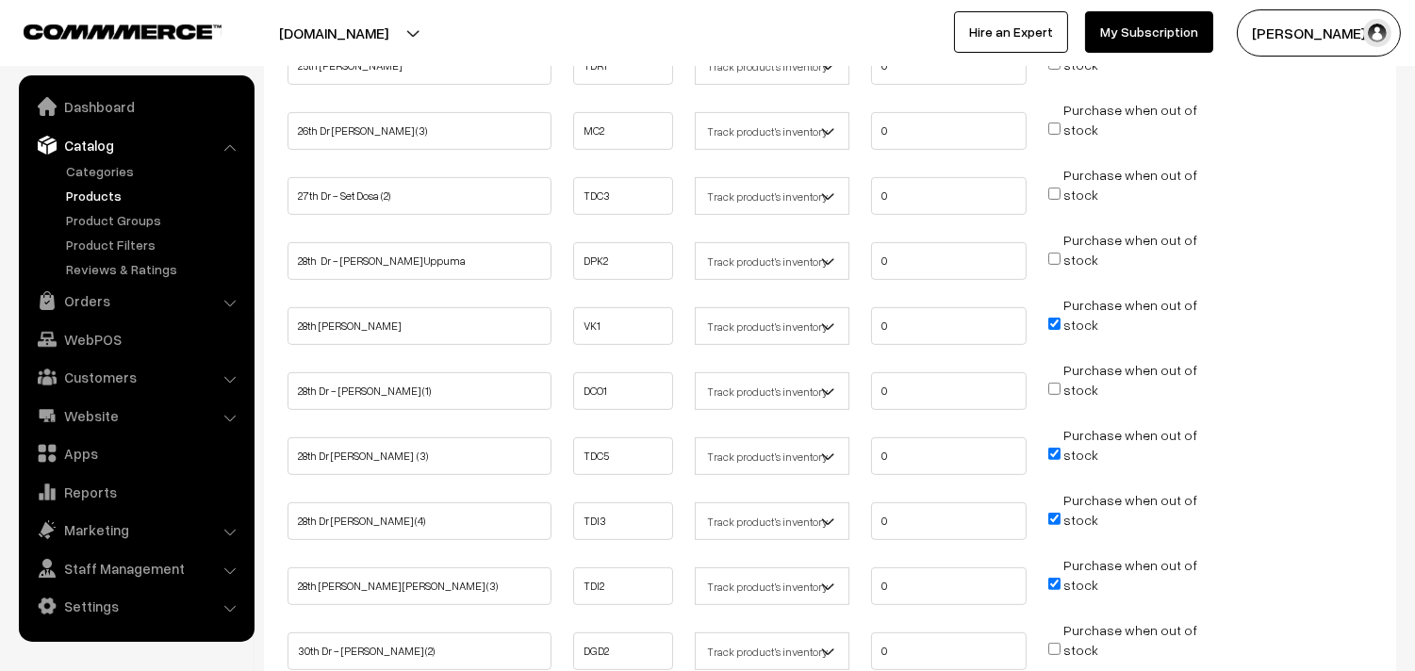
click at [1054, 318] on input "Purchase when out of stock" at bounding box center [1054, 324] width 12 height 12
checkbox input "false"
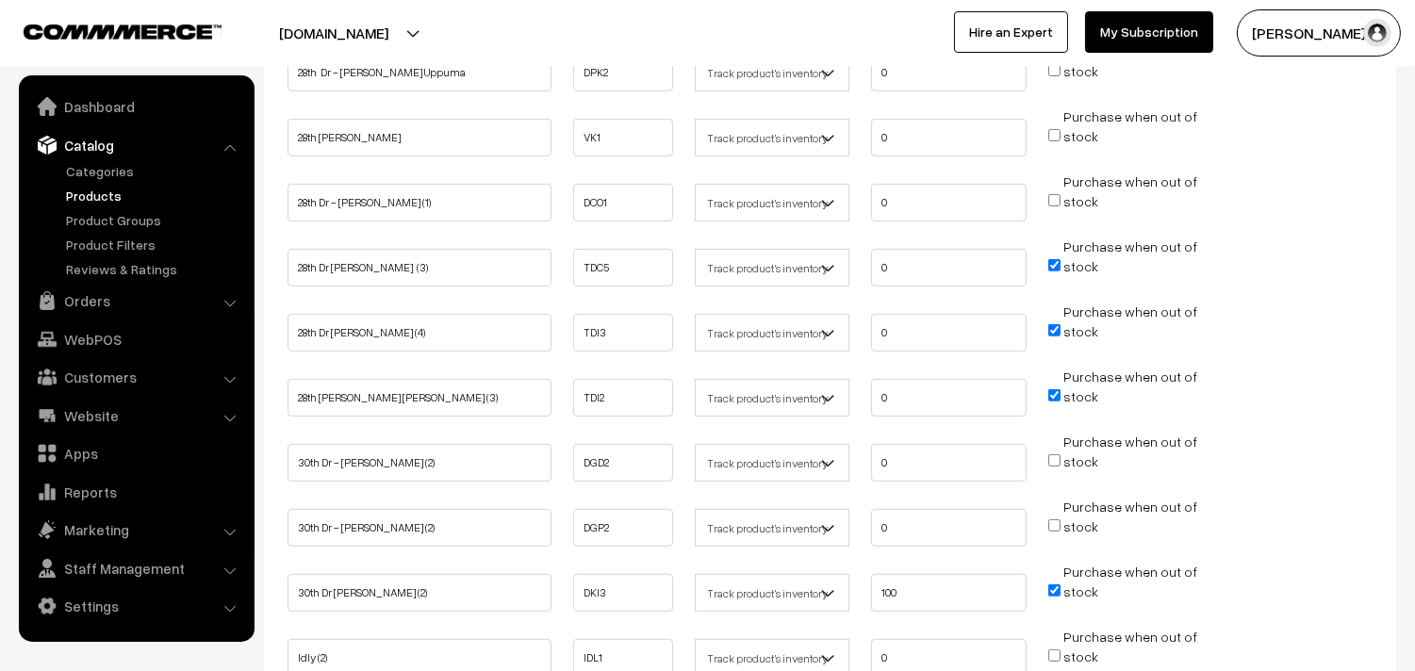
scroll to position [1466, 0]
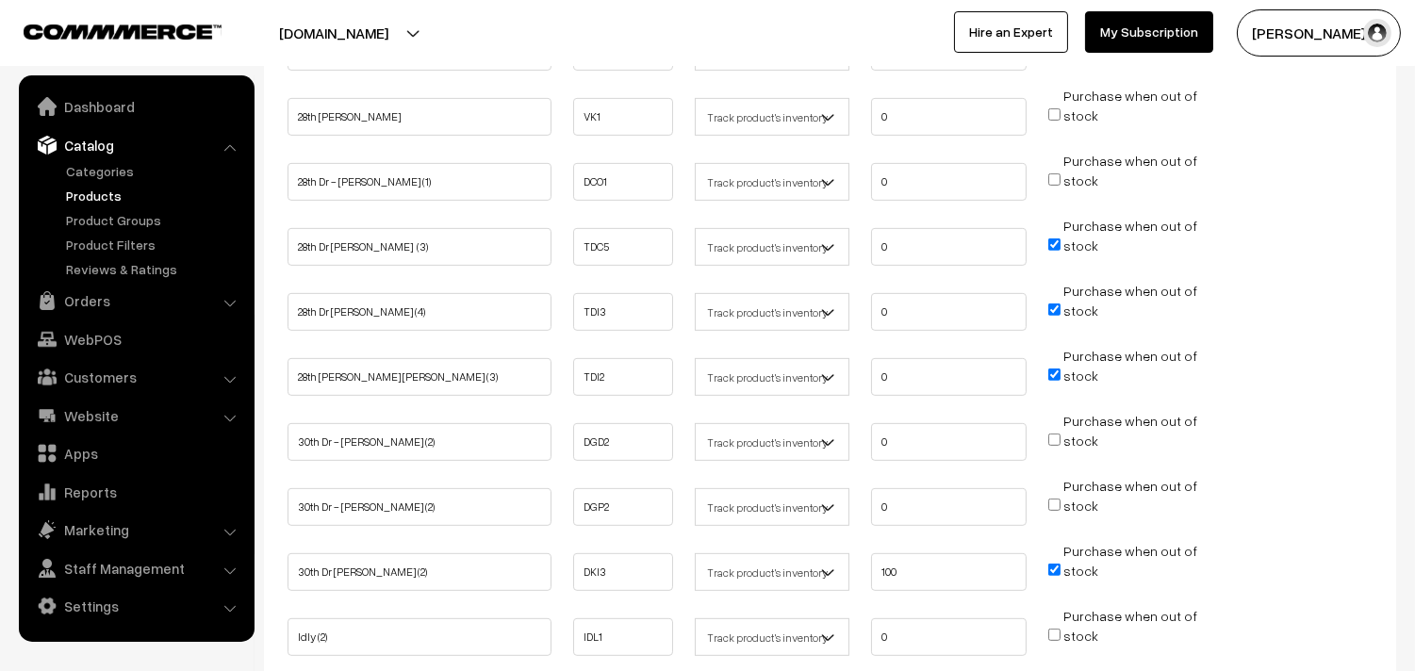
click at [1050, 236] on span "Purchase when out of stock" at bounding box center [1122, 245] width 149 height 19
click at [1051, 239] on input "Purchase when out of stock" at bounding box center [1054, 245] width 12 height 12
checkbox input "false"
click at [1053, 304] on input "Purchase when out of stock" at bounding box center [1054, 310] width 12 height 12
checkbox input "false"
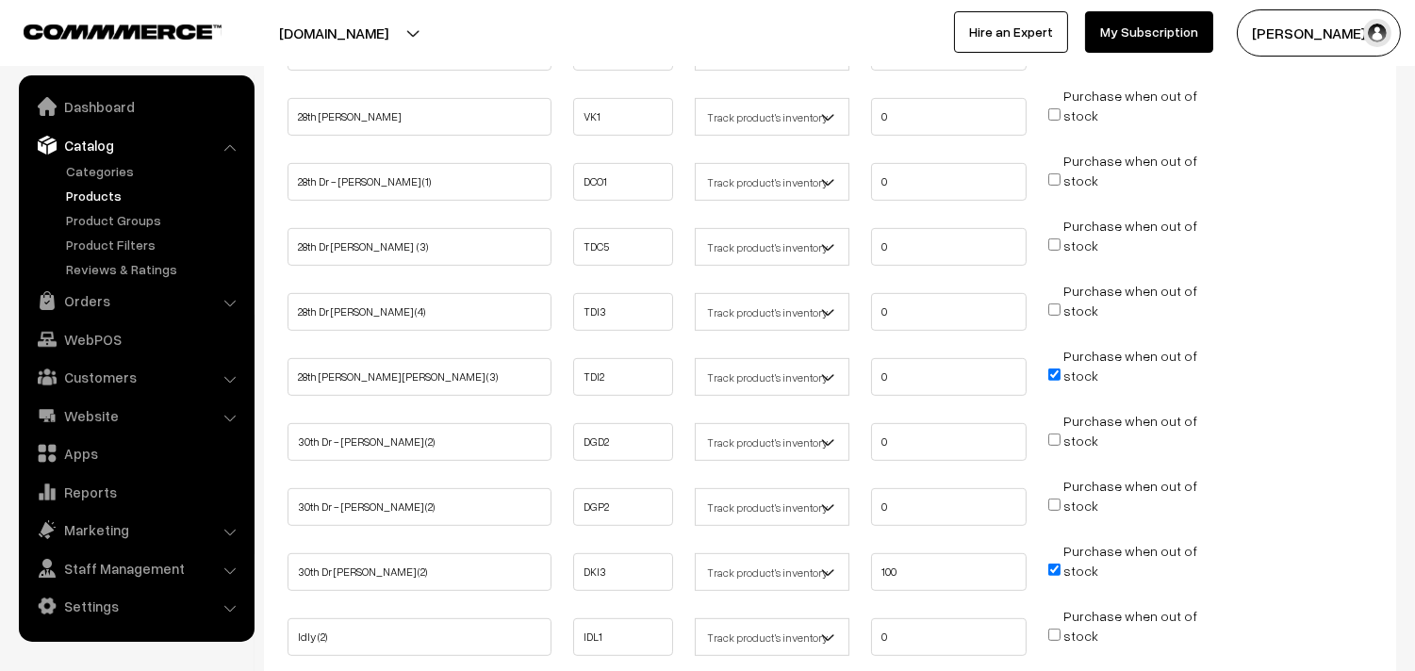
click at [1051, 369] on input "Purchase when out of stock" at bounding box center [1054, 375] width 12 height 12
checkbox input "false"
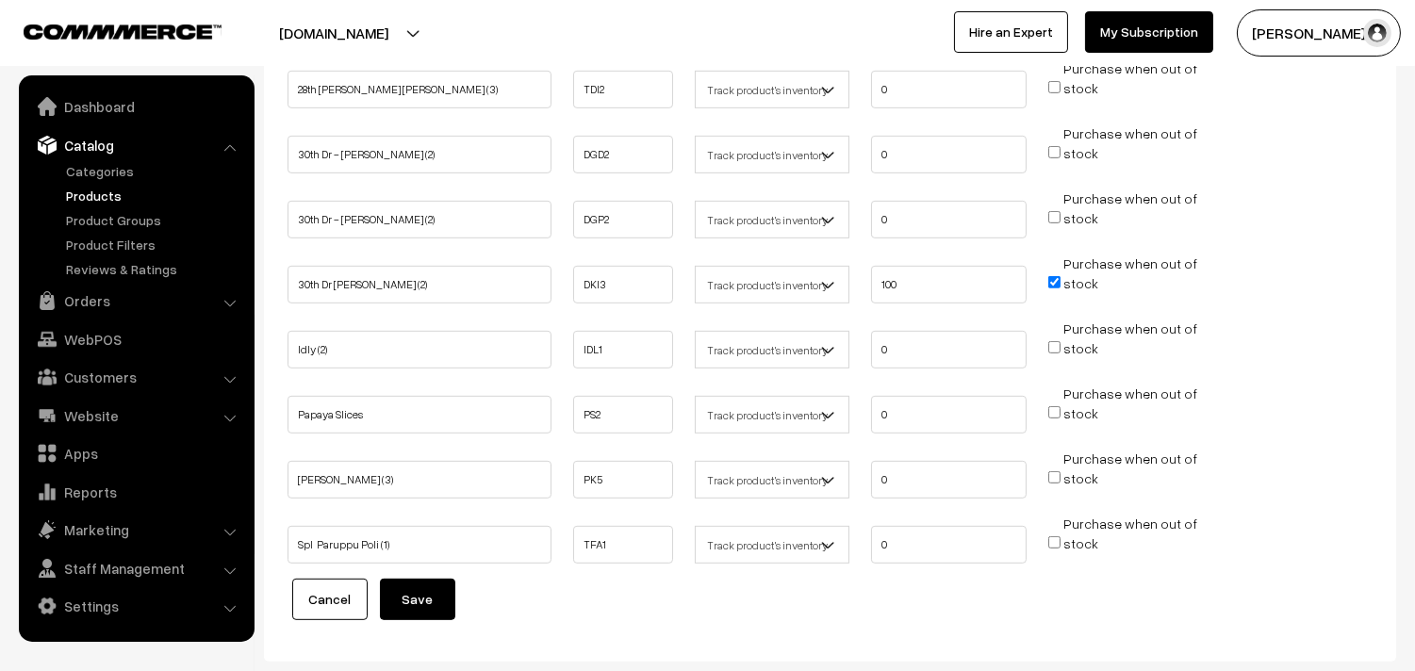
scroll to position [1780, 0]
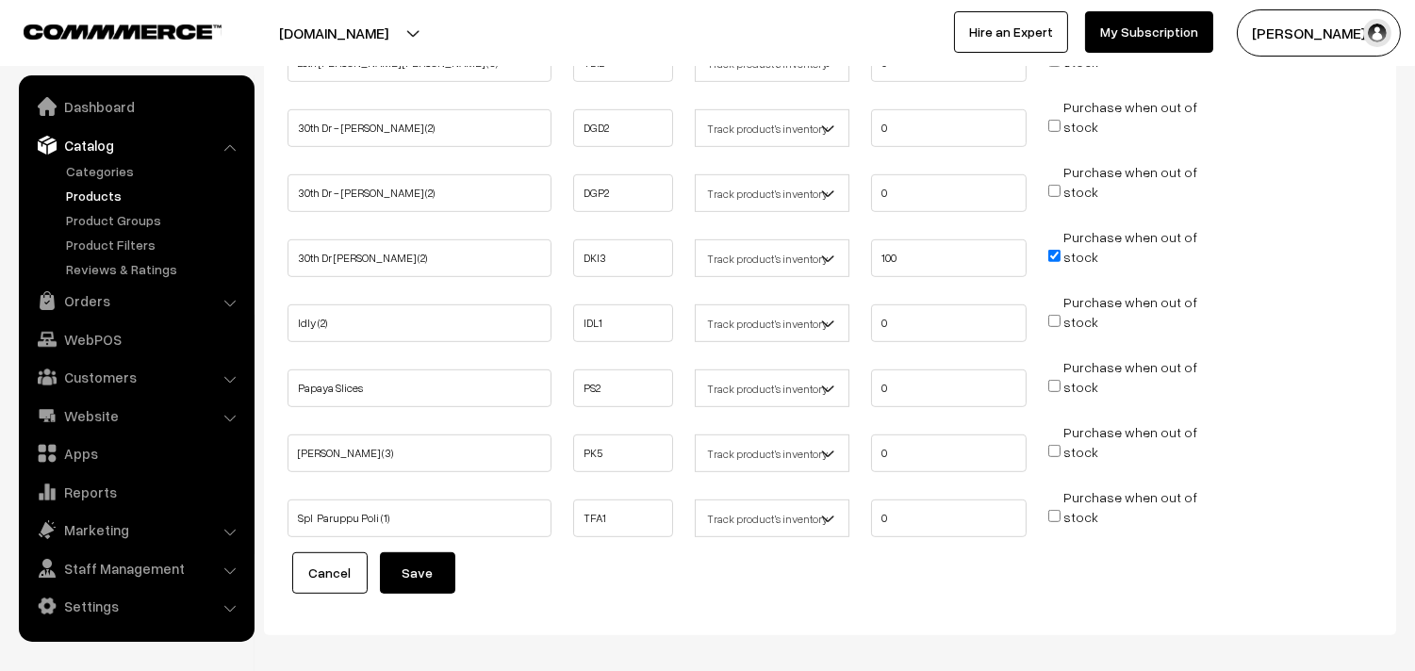
click at [427, 563] on button "Save" at bounding box center [417, 572] width 75 height 41
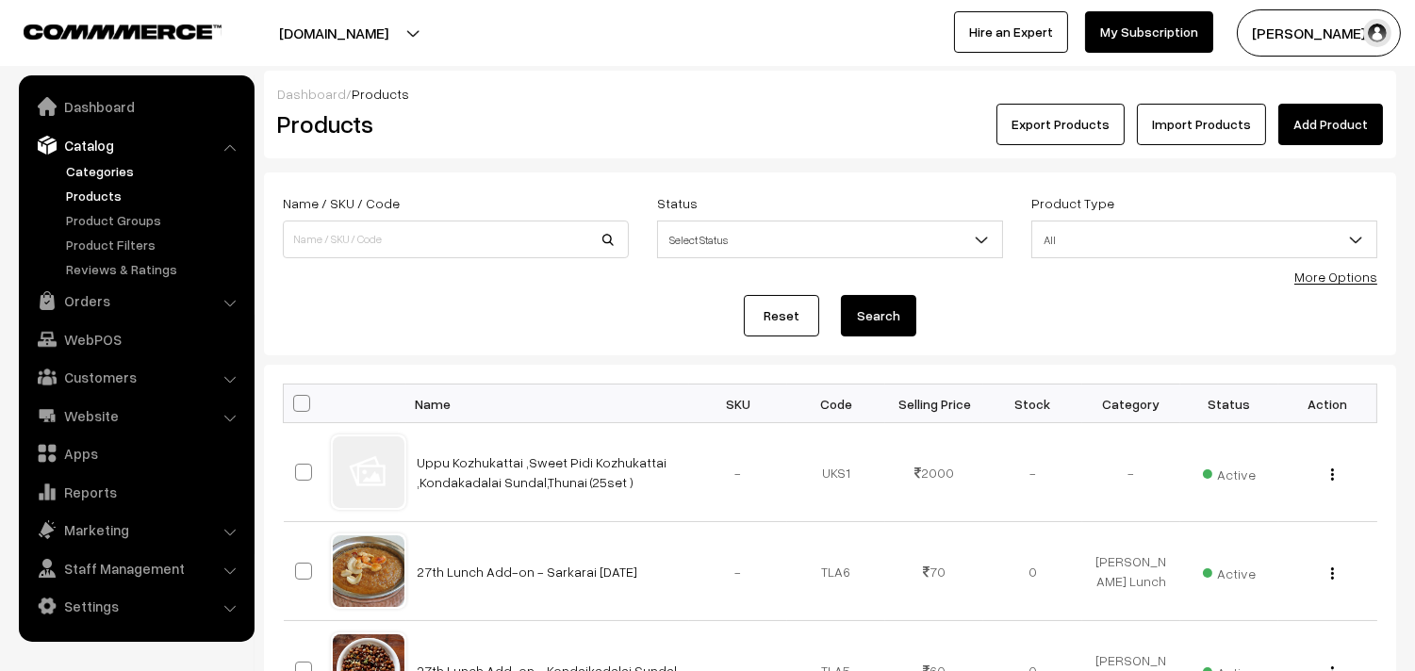
click at [105, 170] on link "Categories" at bounding box center [154, 171] width 187 height 20
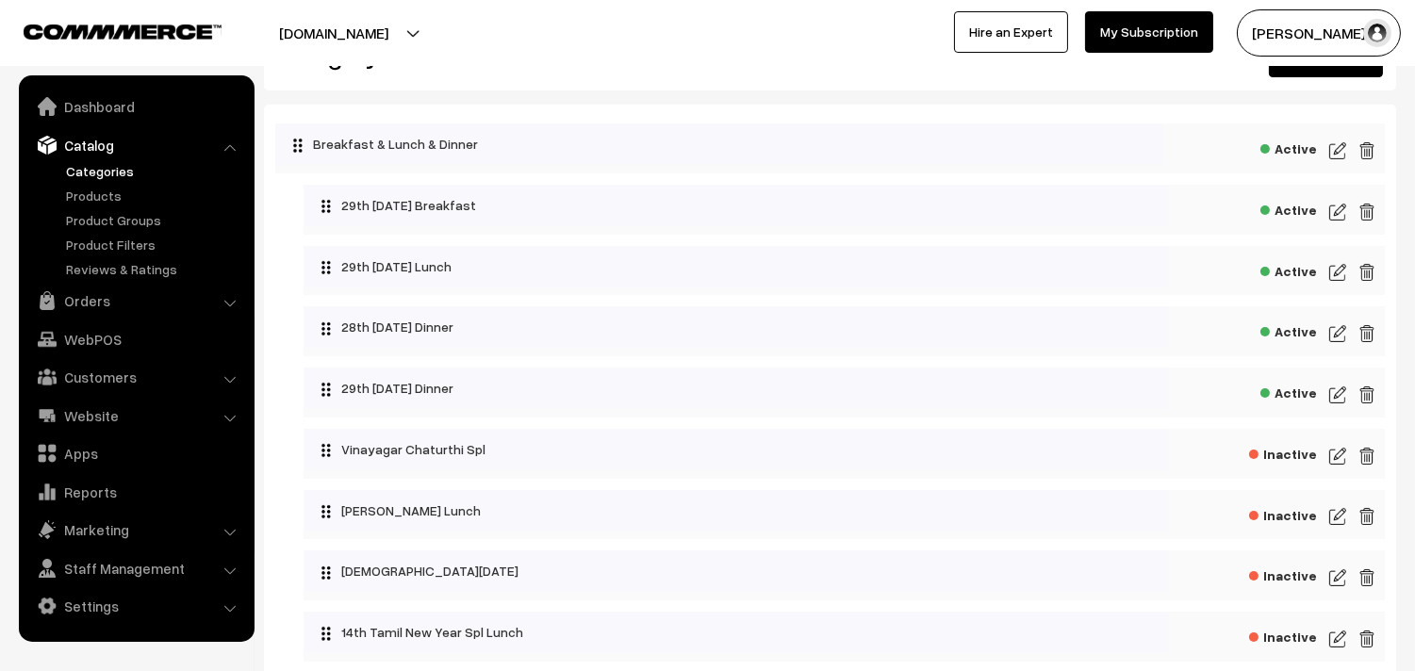
scroll to position [105, 0]
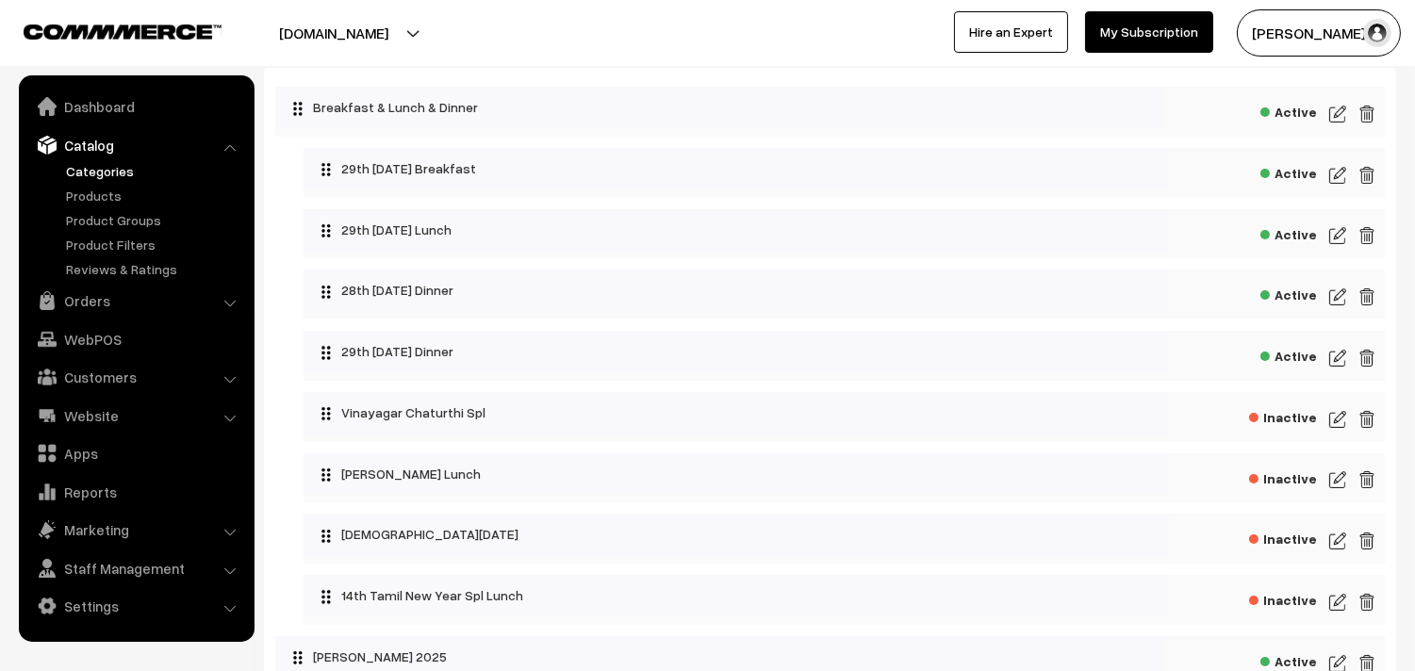
click at [1329, 295] on img at bounding box center [1337, 297] width 17 height 23
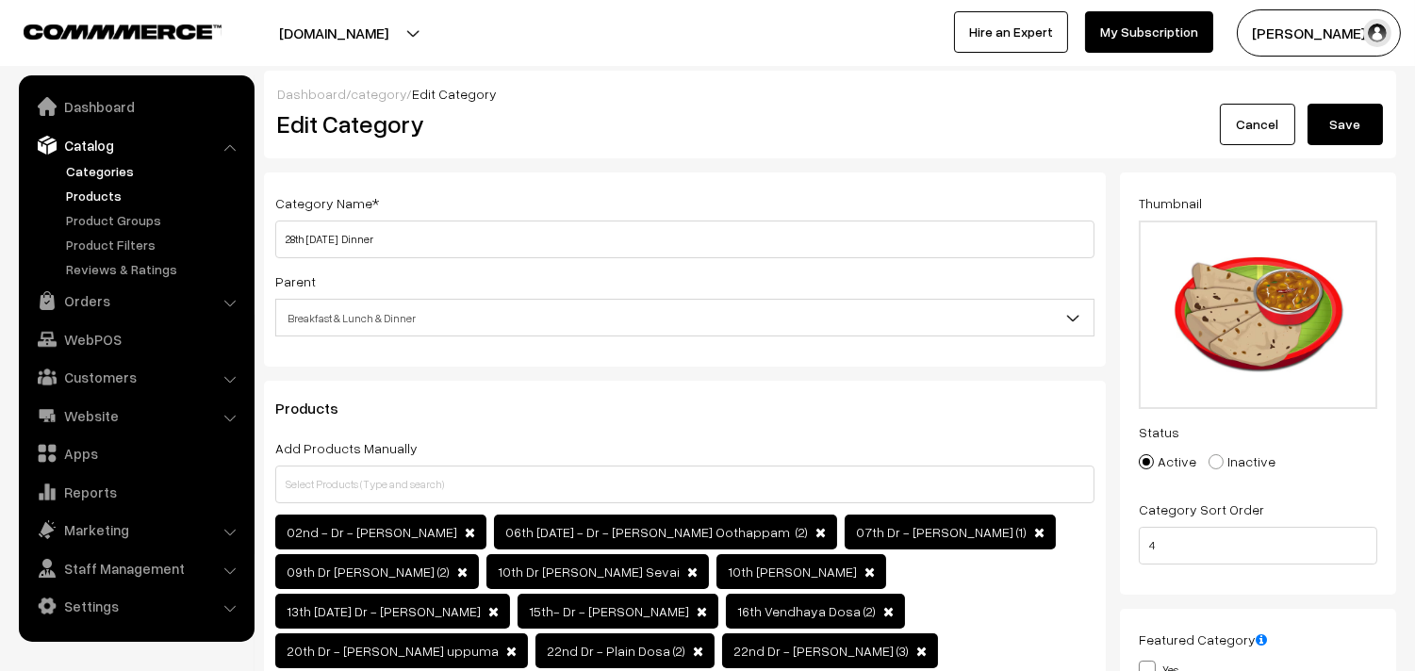
click at [92, 192] on link "Products" at bounding box center [154, 196] width 187 height 20
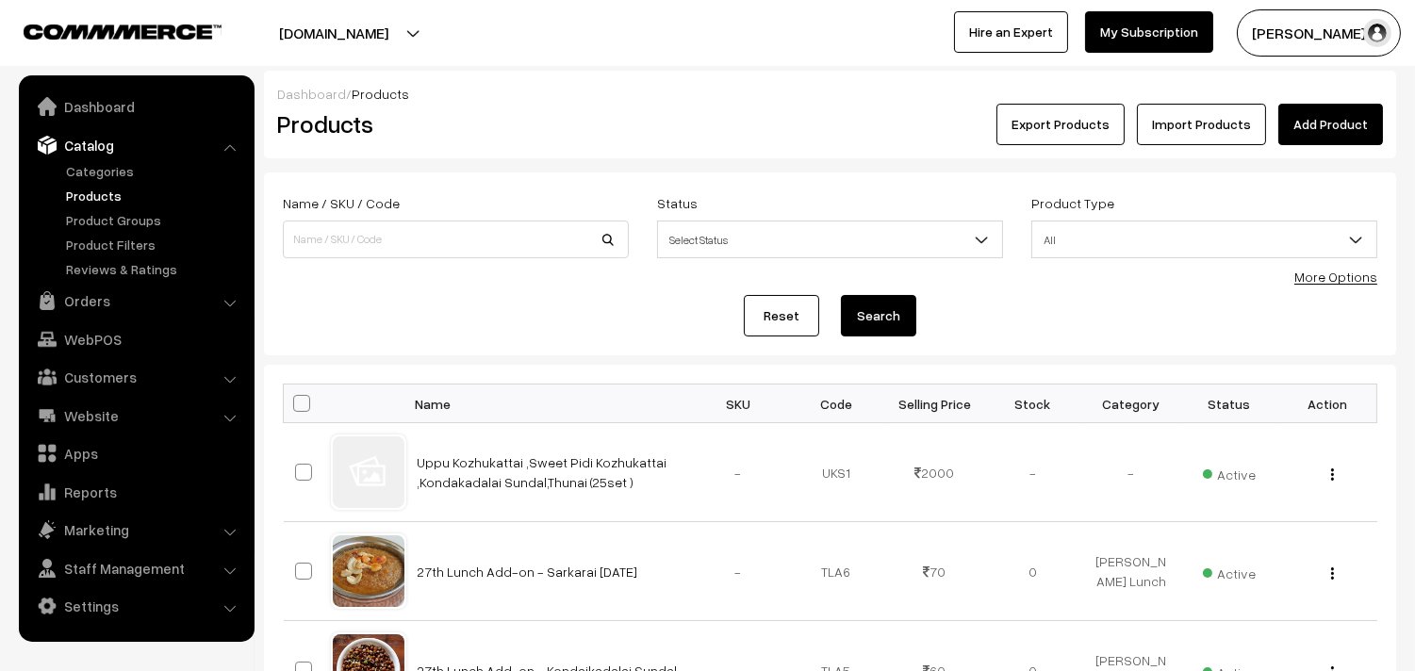
click at [1341, 278] on link "More Options" at bounding box center [1335, 277] width 83 height 16
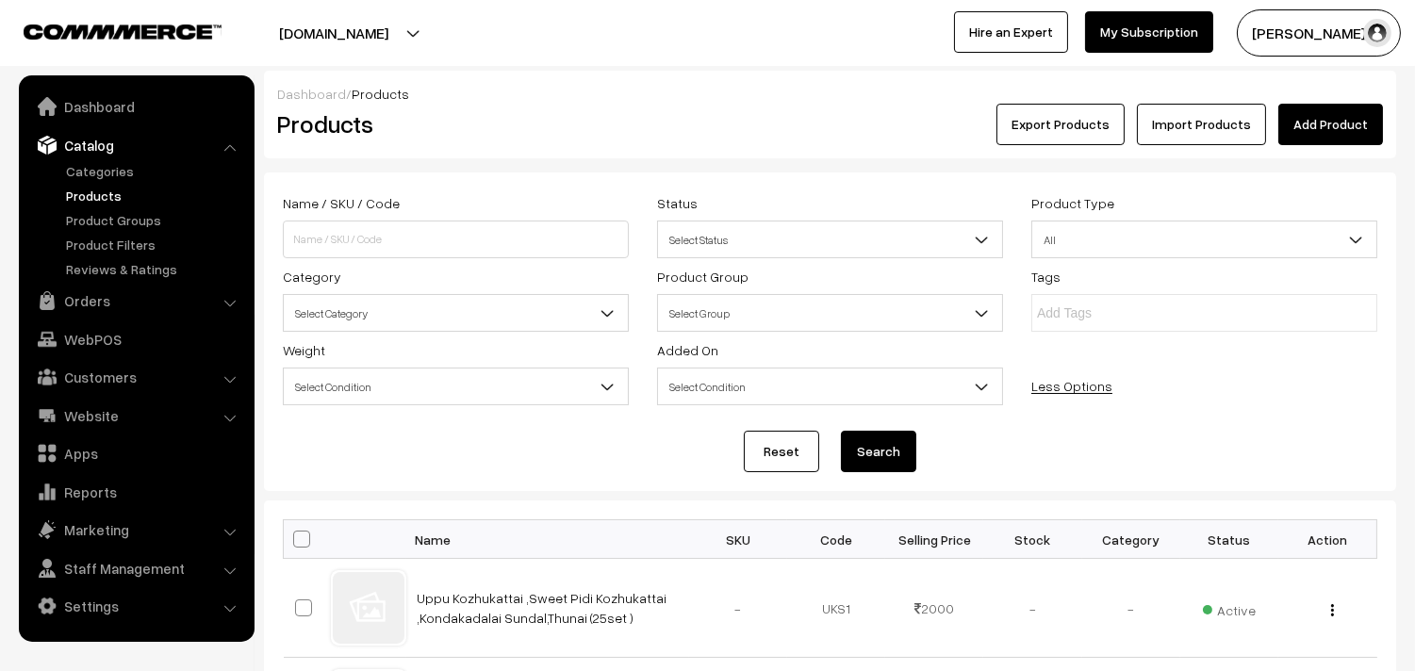
click at [427, 304] on span "Select Category" at bounding box center [456, 313] width 344 height 33
drag, startPoint x: 1132, startPoint y: 468, endPoint x: 559, endPoint y: 413, distance: 575.8
click at [1126, 466] on div "Reset Search" at bounding box center [830, 451] width 1095 height 41
click at [385, 242] on input at bounding box center [456, 240] width 346 height 38
type input "kan"
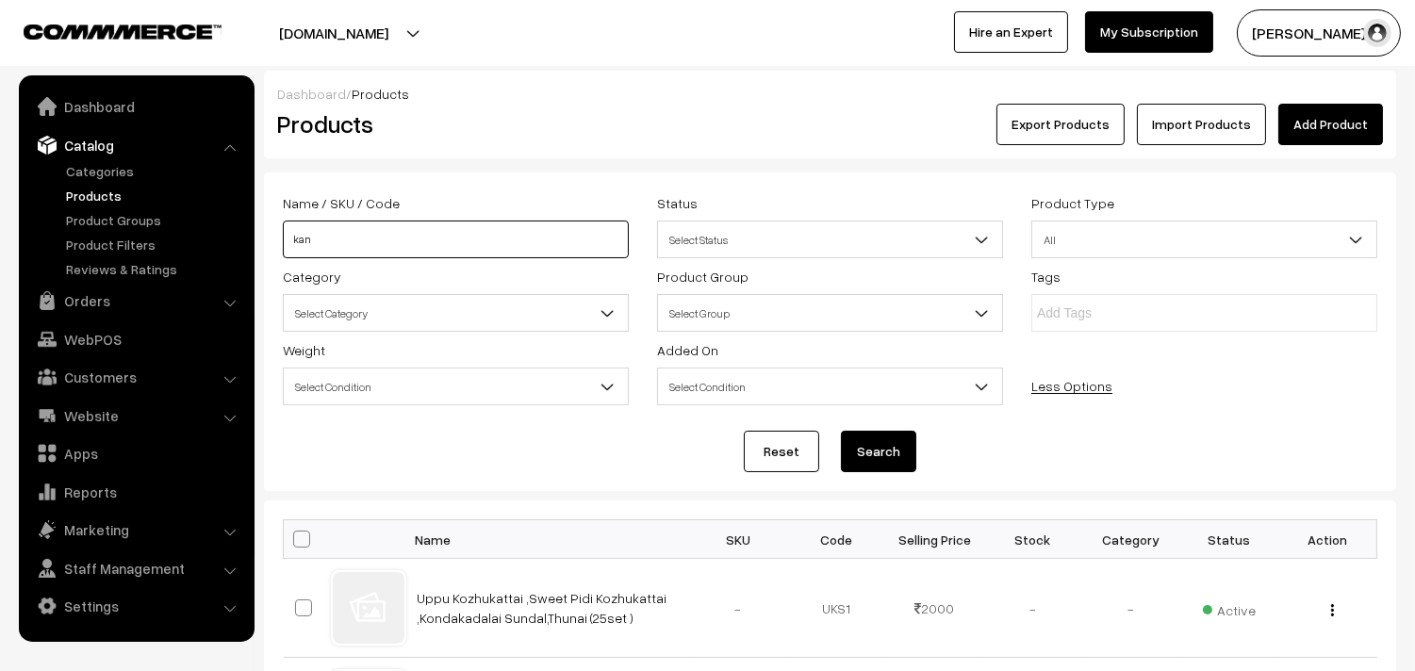
click at [841, 431] on button "Search" at bounding box center [878, 451] width 75 height 41
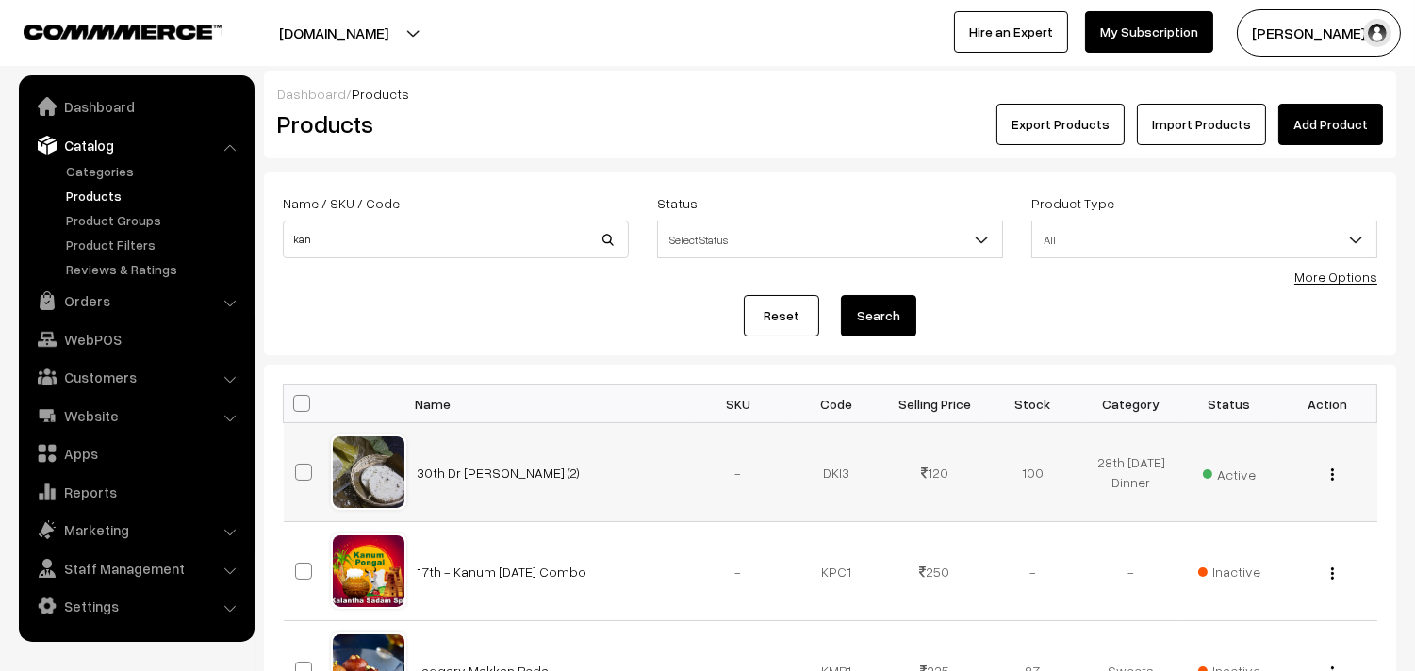
click at [1332, 475] on img "button" at bounding box center [1332, 475] width 3 height 12
click at [1295, 539] on link "Edit" at bounding box center [1248, 542] width 160 height 41
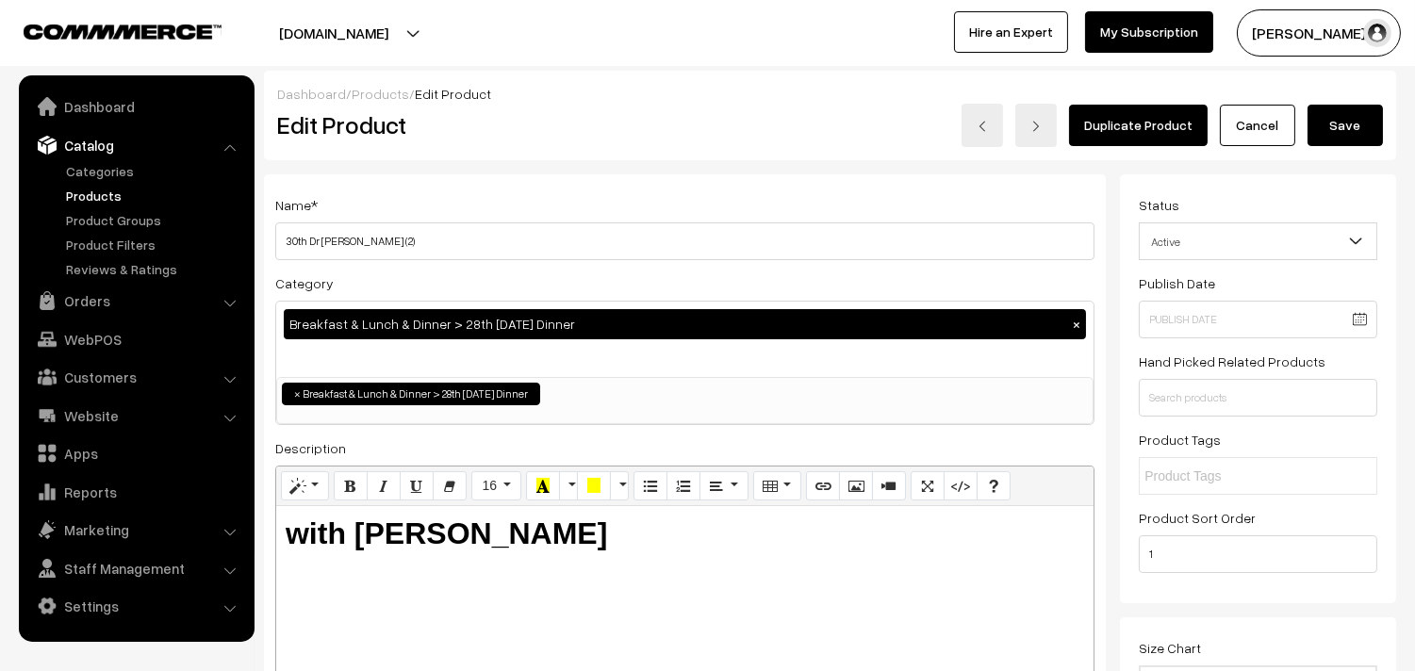
click at [1075, 328] on button "×" at bounding box center [1076, 324] width 17 height 17
select select
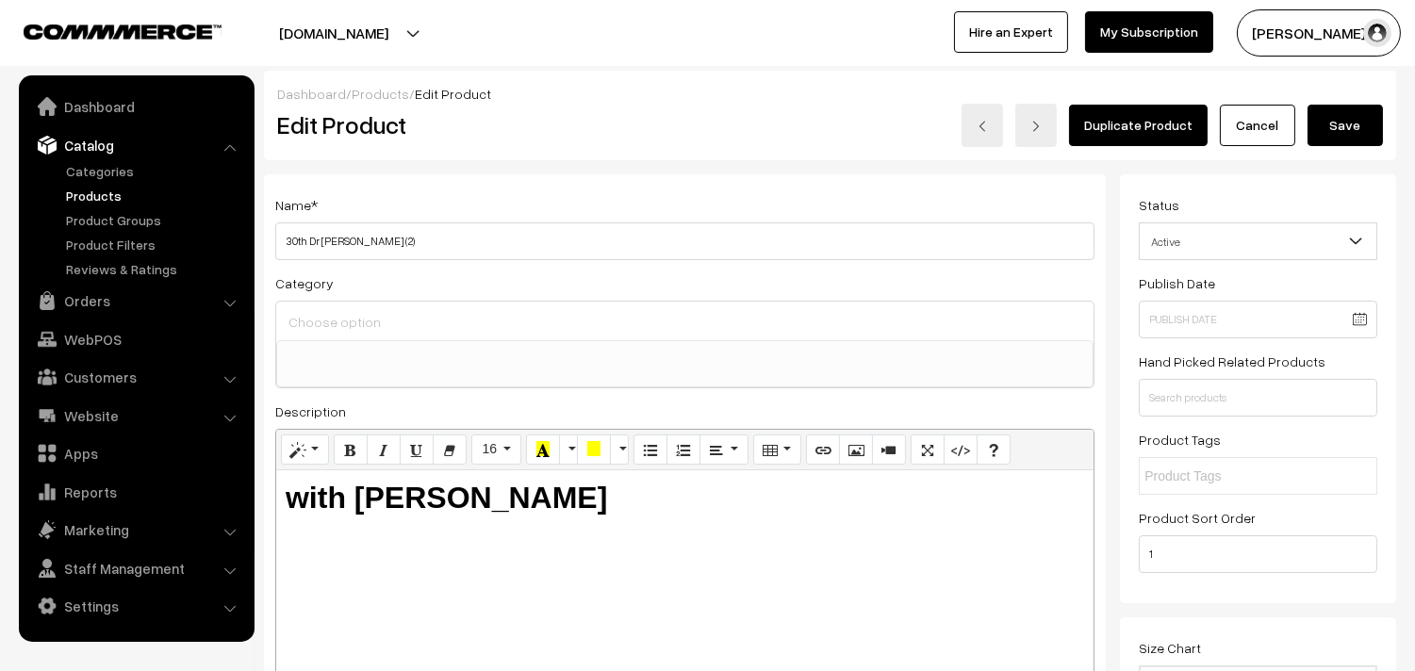
click at [1359, 127] on button "Save" at bounding box center [1345, 125] width 75 height 41
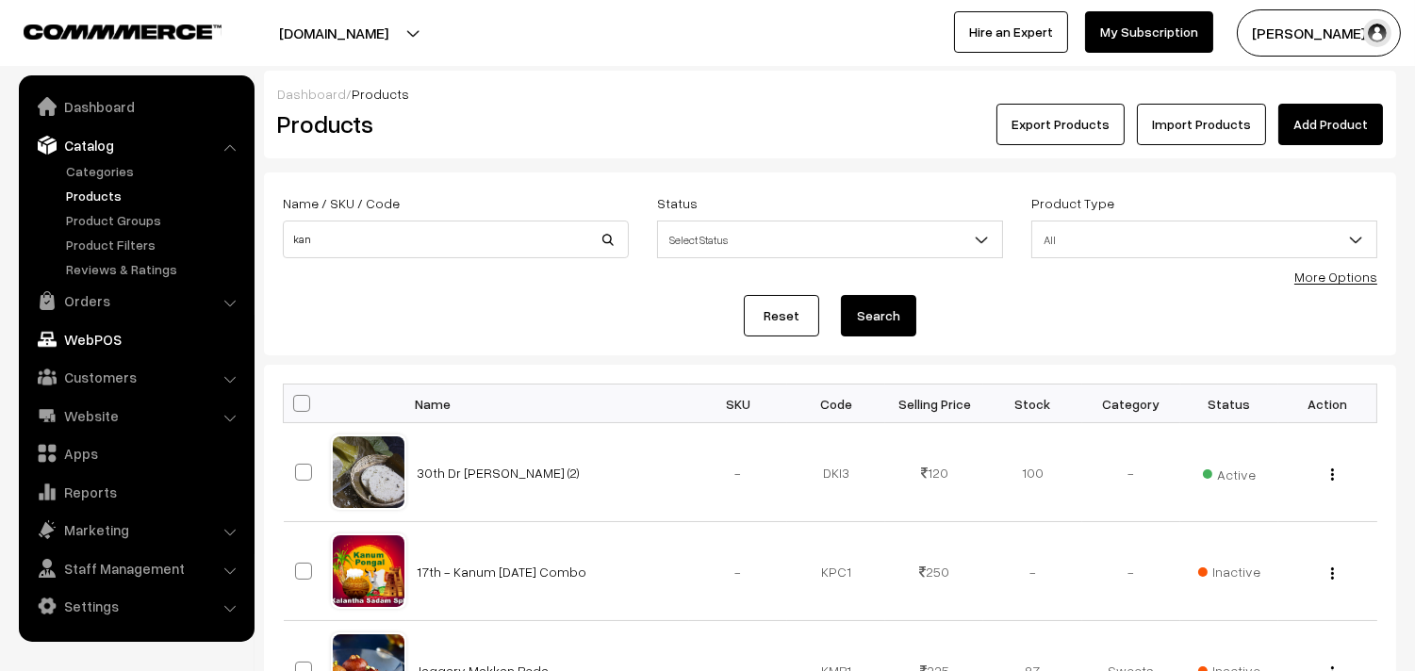
drag, startPoint x: 104, startPoint y: 299, endPoint x: 100, endPoint y: 286, distance: 13.7
click at [104, 296] on link "Orders" at bounding box center [136, 301] width 224 height 34
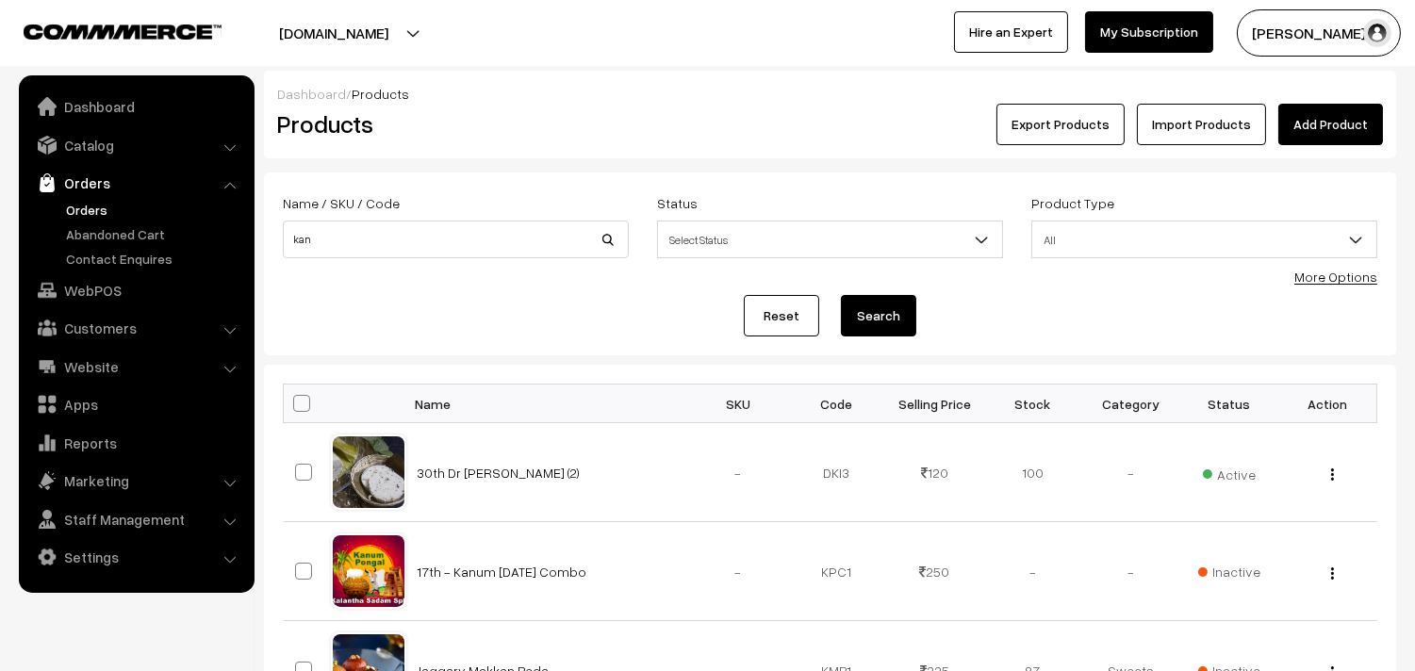
click at [111, 212] on link "Orders" at bounding box center [154, 210] width 187 height 20
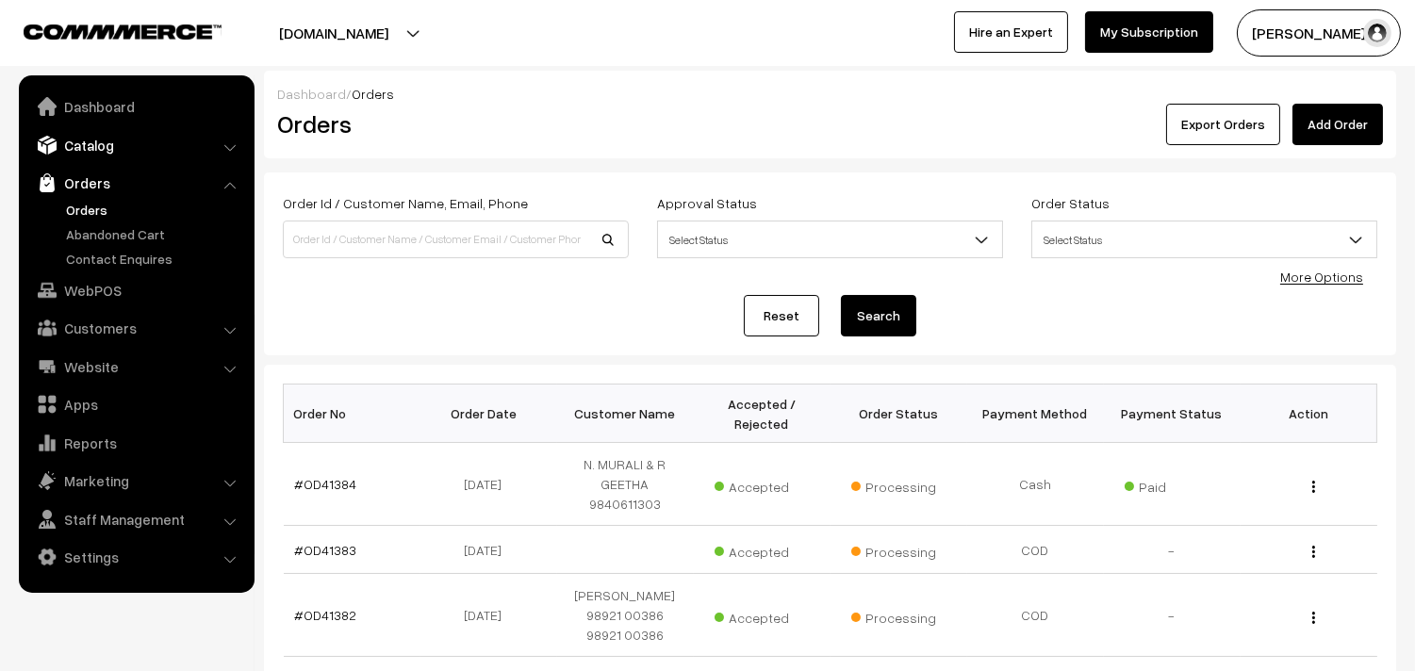
click at [124, 152] on link "Catalog" at bounding box center [136, 145] width 224 height 34
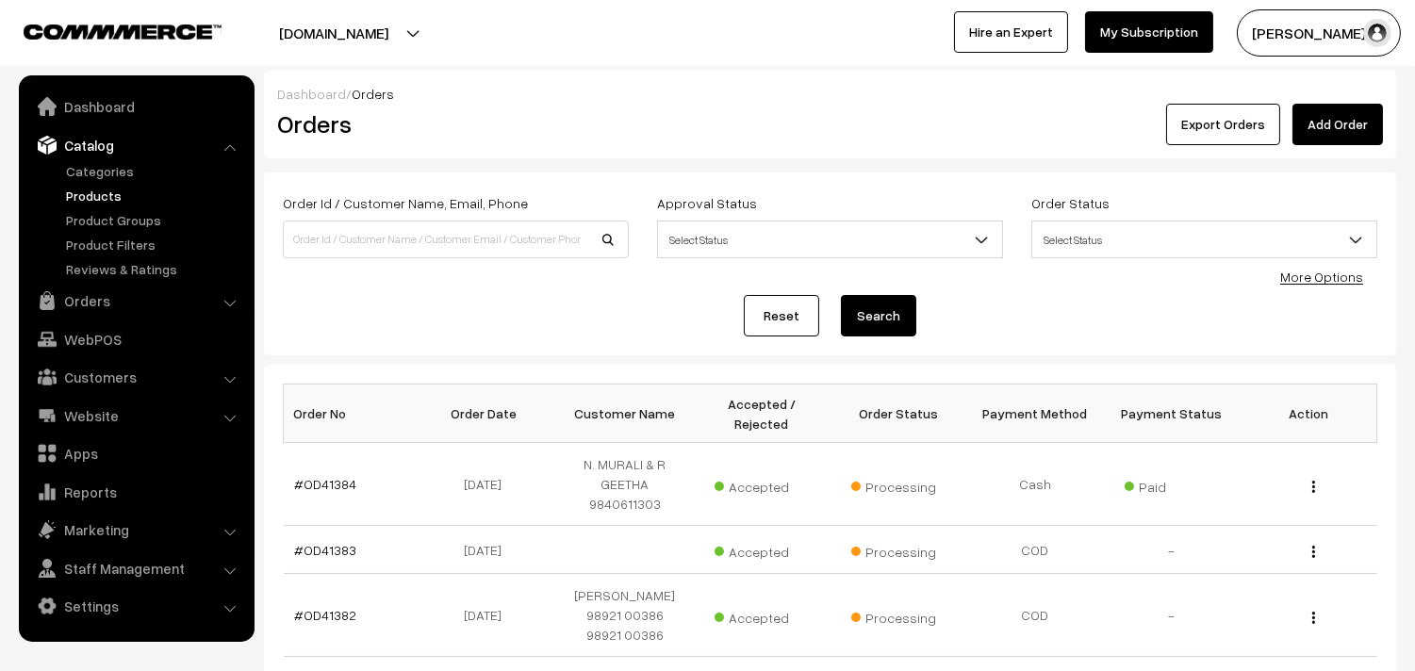
click at [114, 196] on link "Products" at bounding box center [154, 196] width 187 height 20
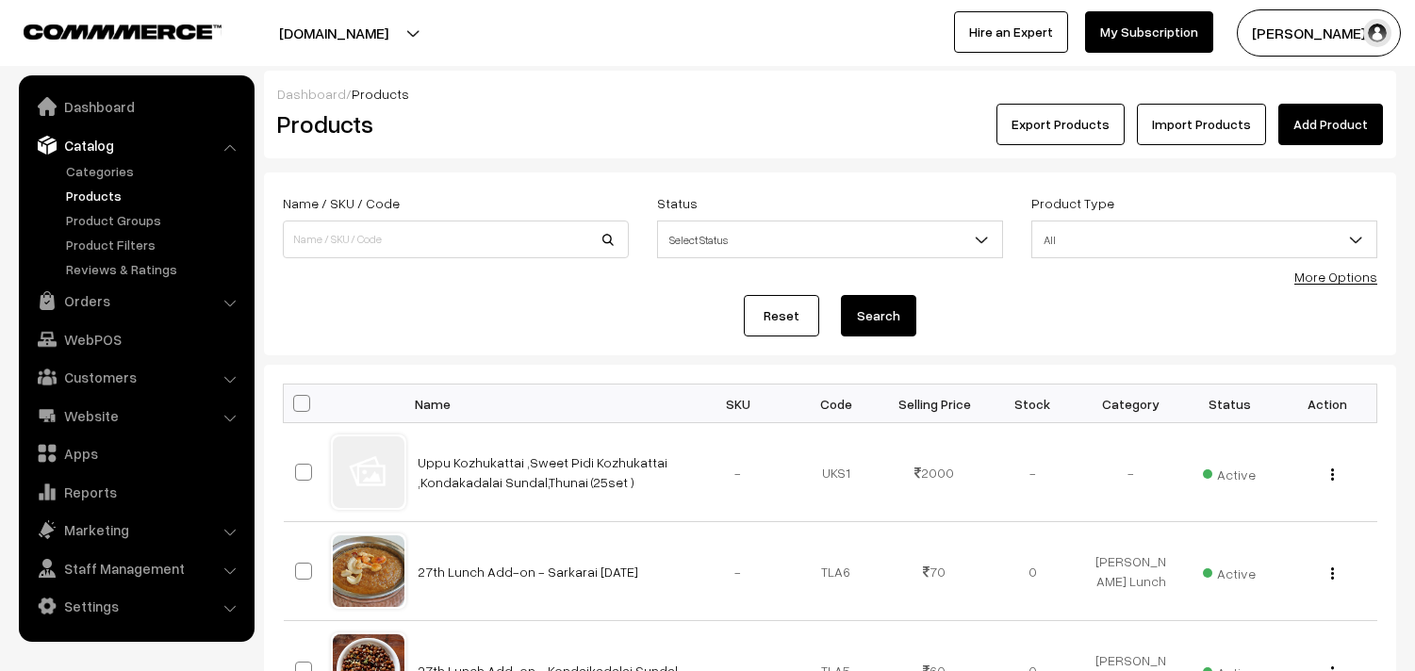
click at [1316, 277] on link "More Options" at bounding box center [1335, 277] width 83 height 16
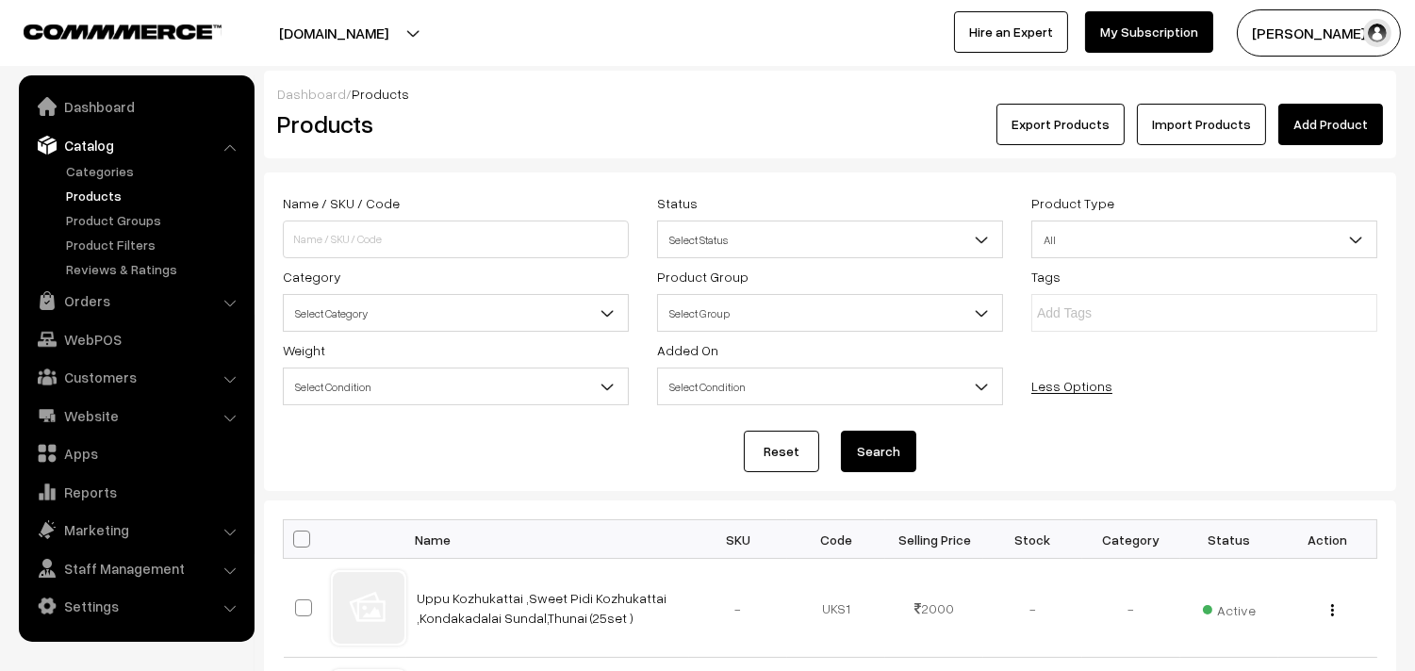
click at [446, 321] on span "Select Category" at bounding box center [456, 313] width 344 height 33
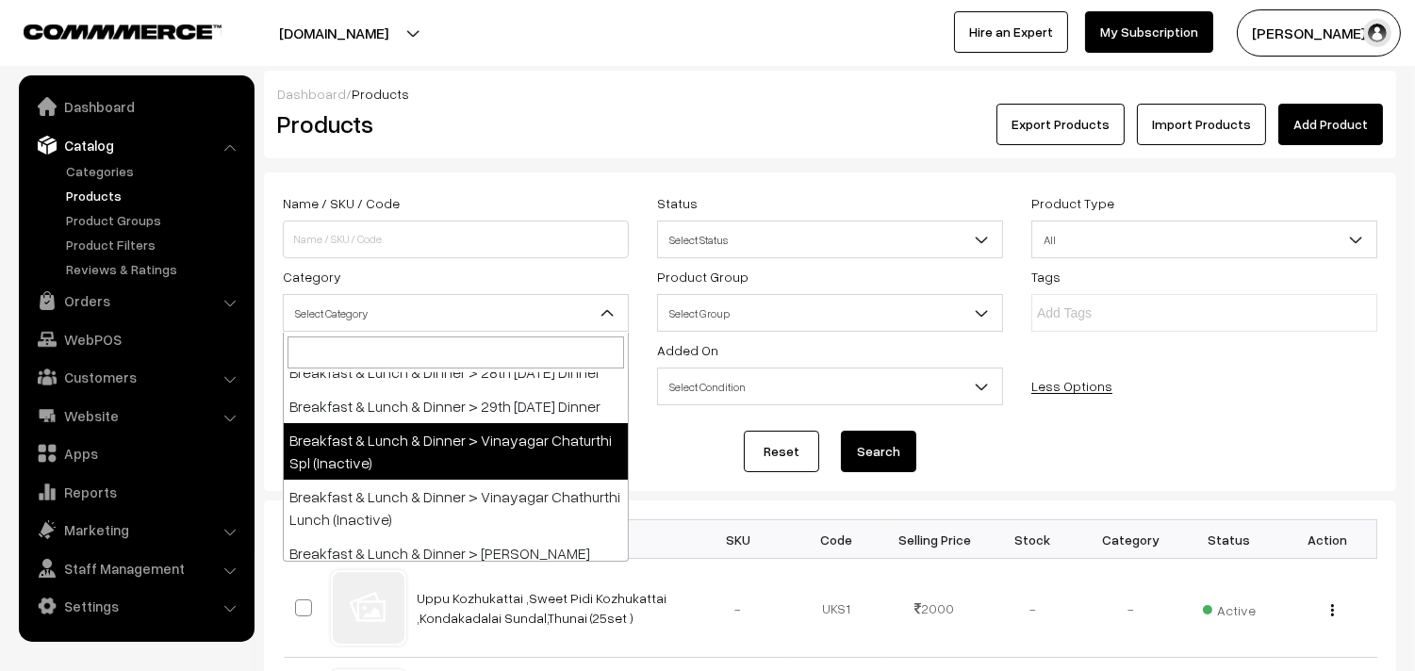
scroll to position [105, 0]
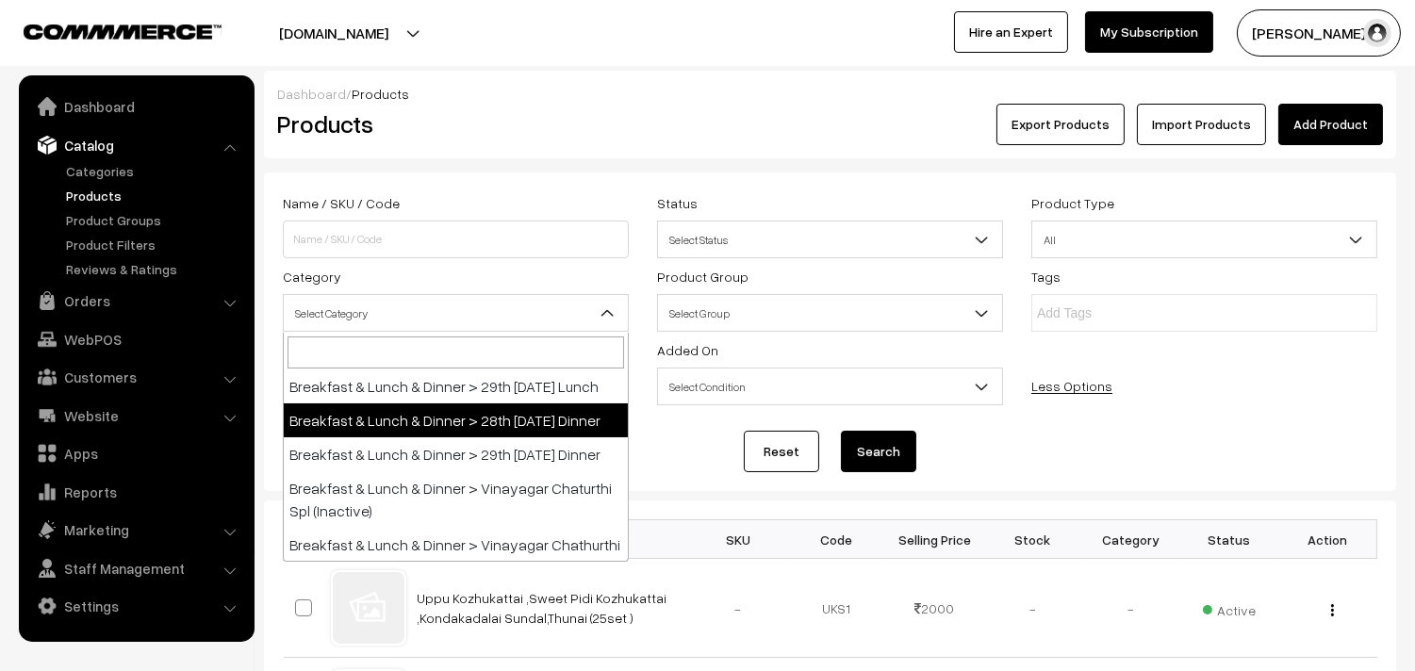
select select "68"
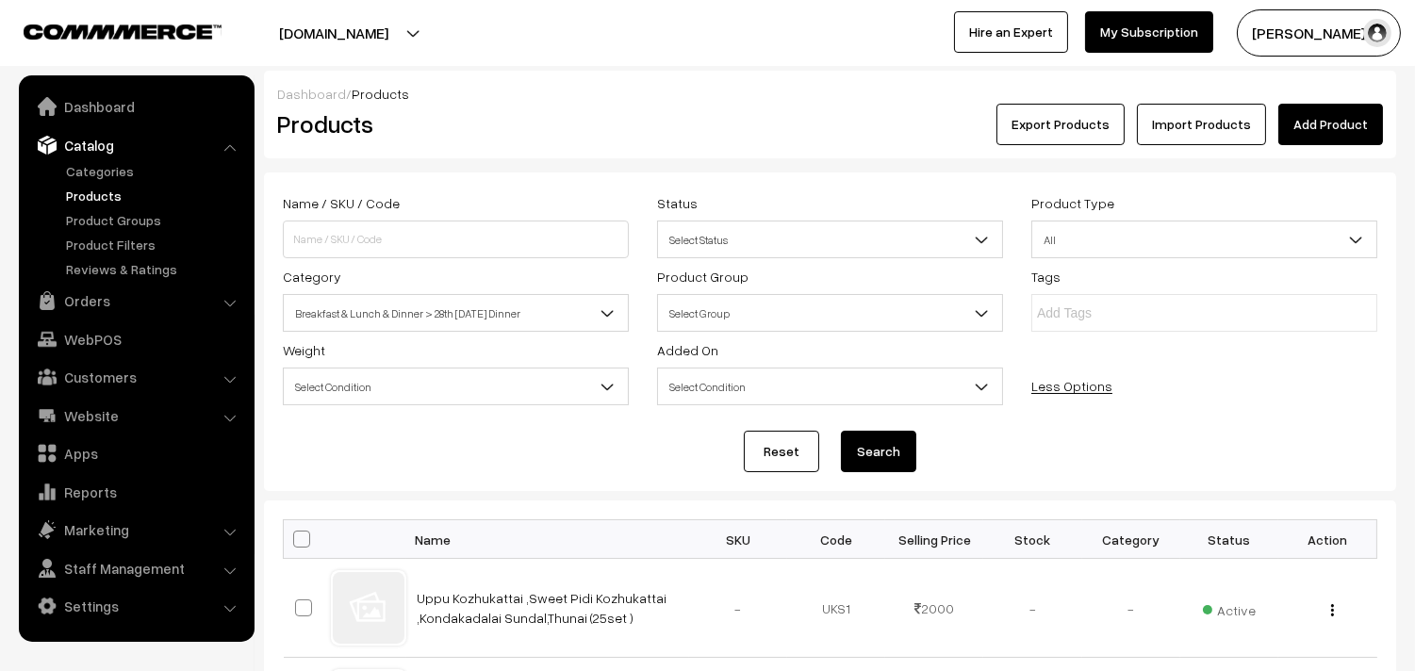
click at [878, 440] on button "Search" at bounding box center [878, 451] width 75 height 41
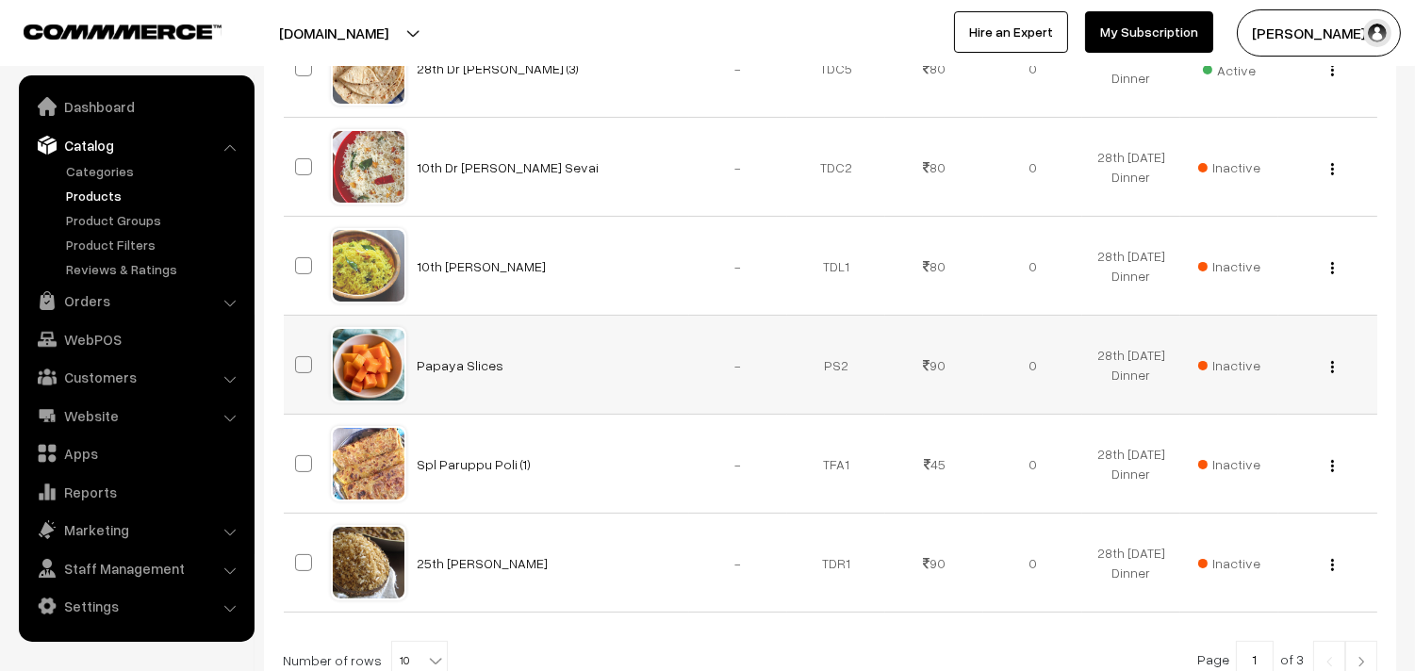
scroll to position [943, 0]
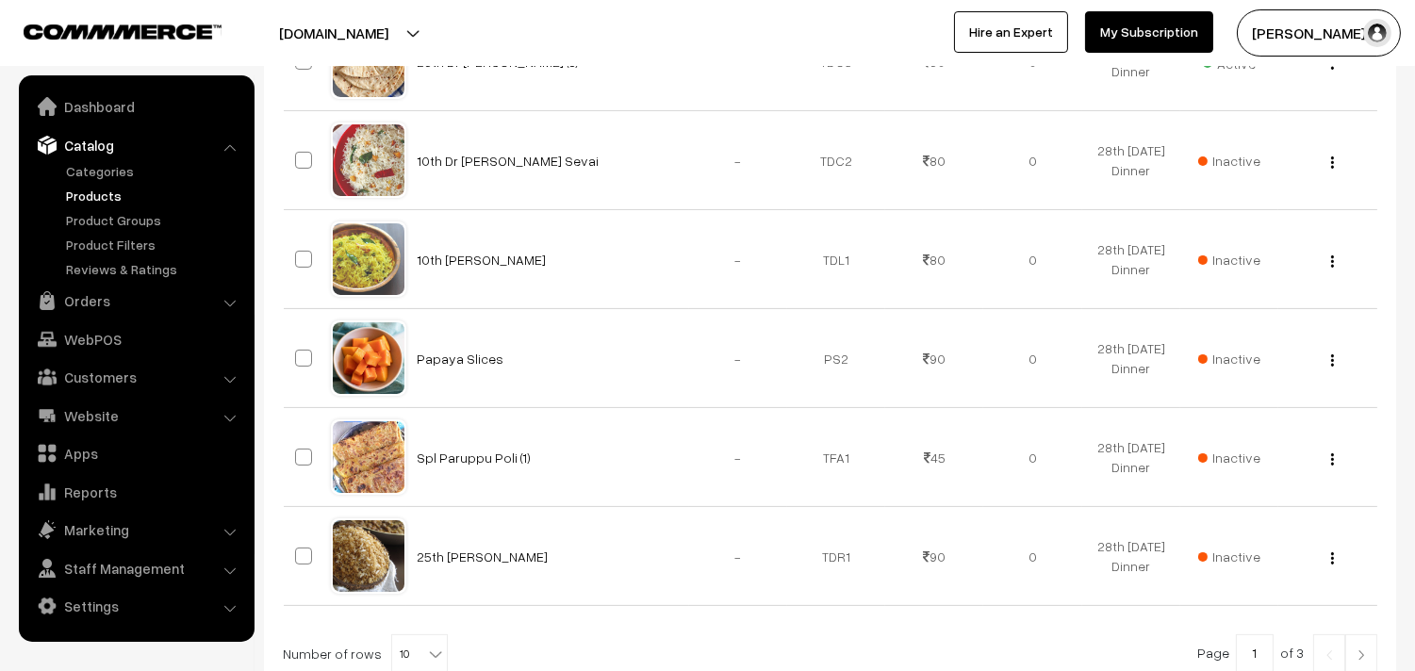
click at [409, 656] on span "10" at bounding box center [419, 654] width 55 height 38
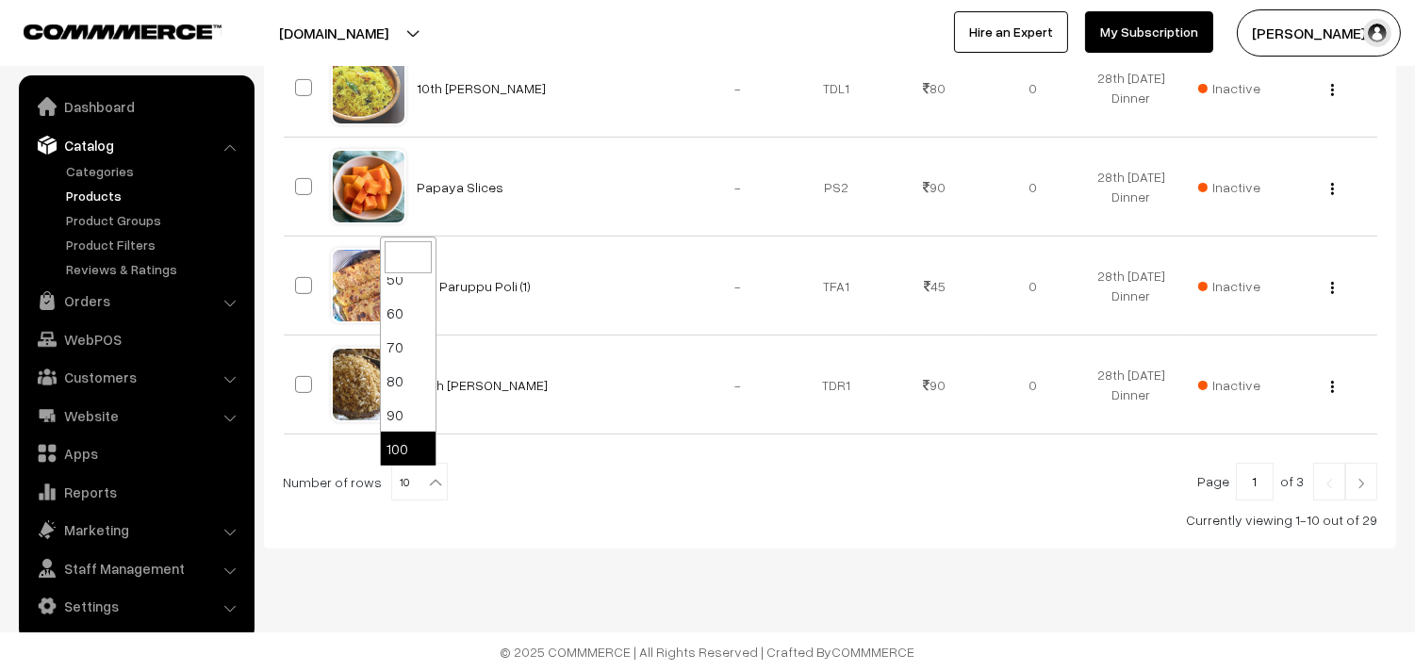
select select "100"
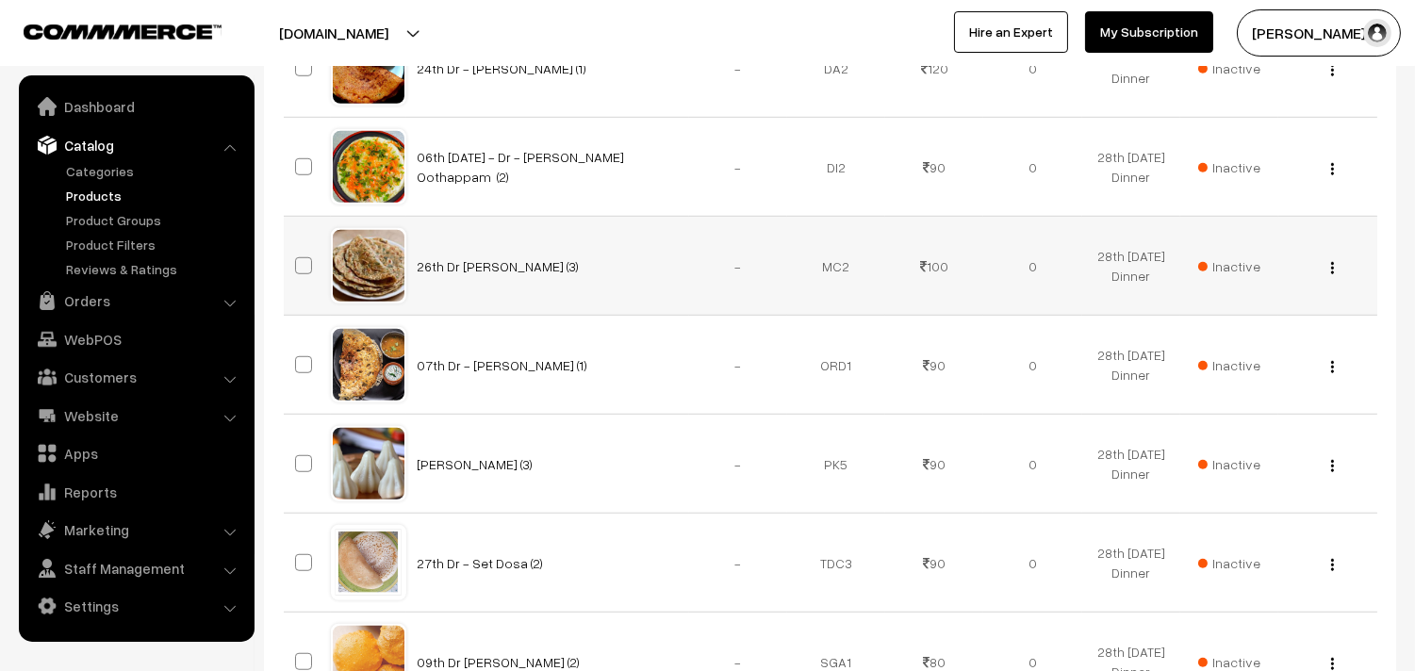
scroll to position [2952, 0]
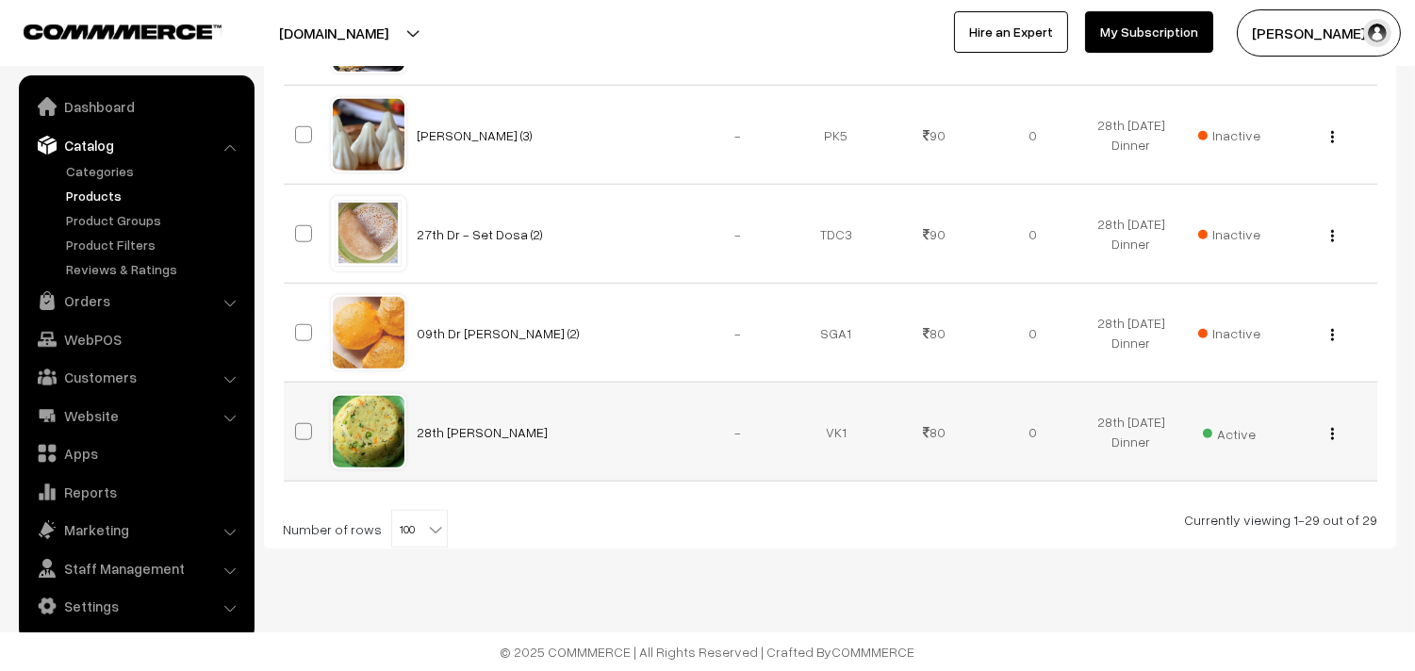
click at [1333, 430] on img "button" at bounding box center [1332, 434] width 3 height 12
drag, startPoint x: 1275, startPoint y: 509, endPoint x: 1240, endPoint y: 500, distance: 36.1
click at [1275, 507] on link "Edit" at bounding box center [1248, 502] width 160 height 41
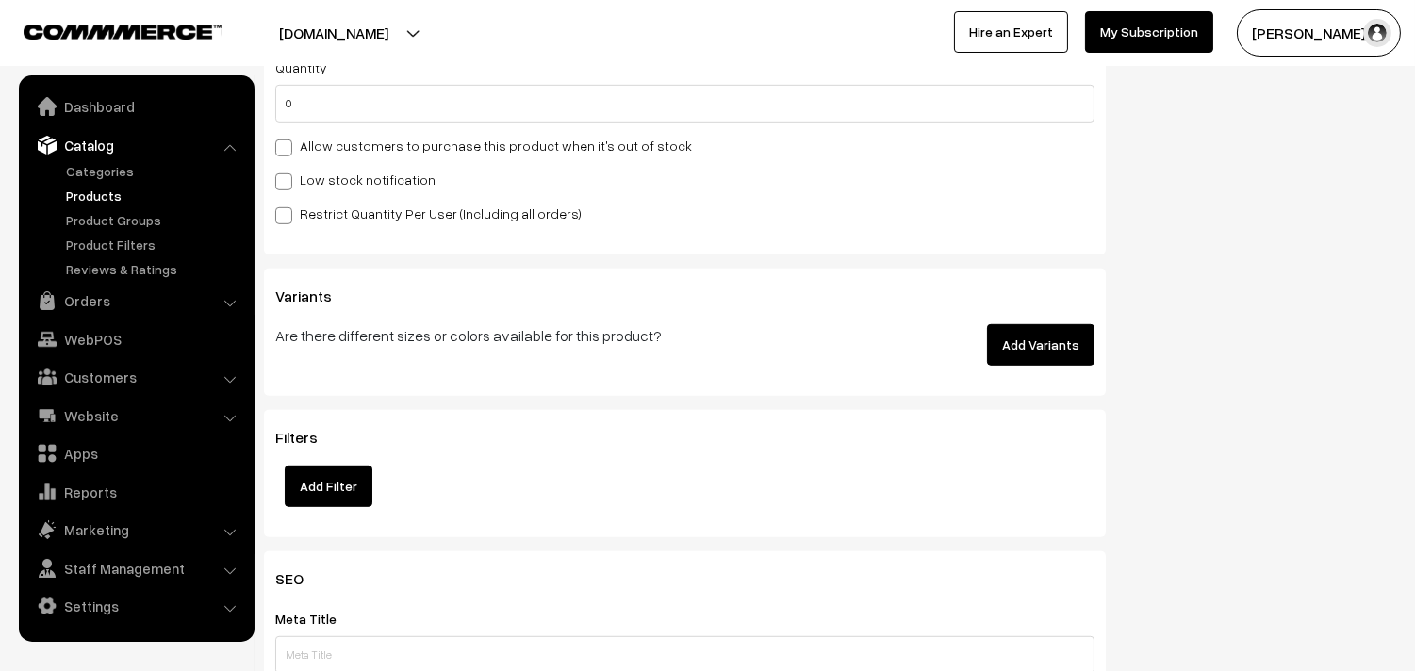
scroll to position [1990, 0]
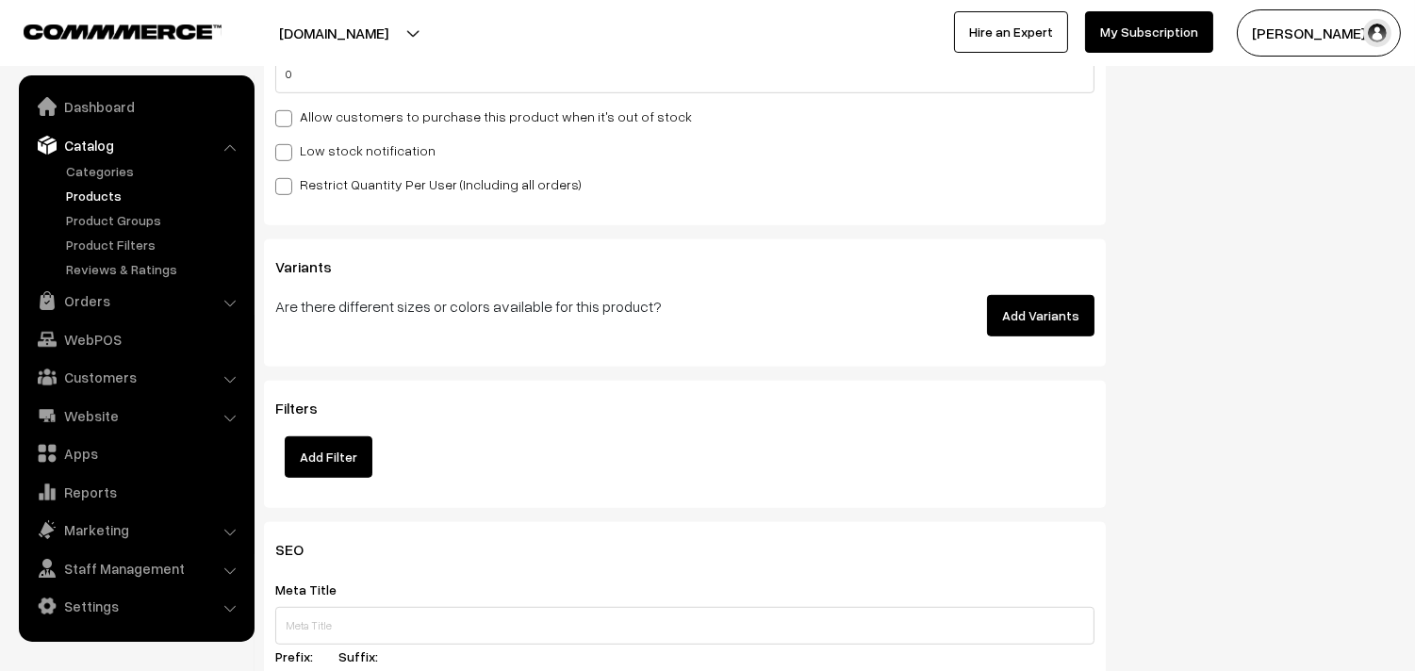
click at [327, 116] on label "Allow customers to purchase this product when it's out of stock" at bounding box center [483, 117] width 417 height 20
click at [288, 116] on input "Allow customers to purchase this product when it's out of stock" at bounding box center [281, 115] width 12 height 12
checkbox input "true"
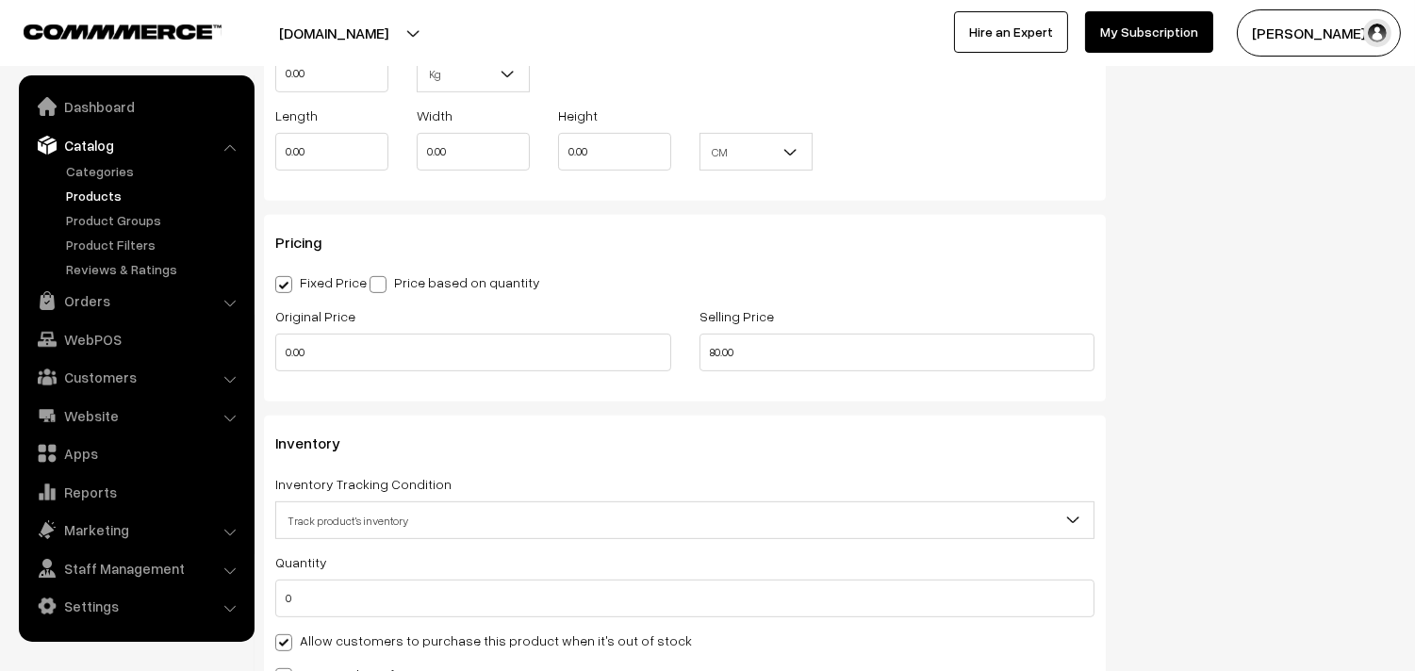
scroll to position [0, 0]
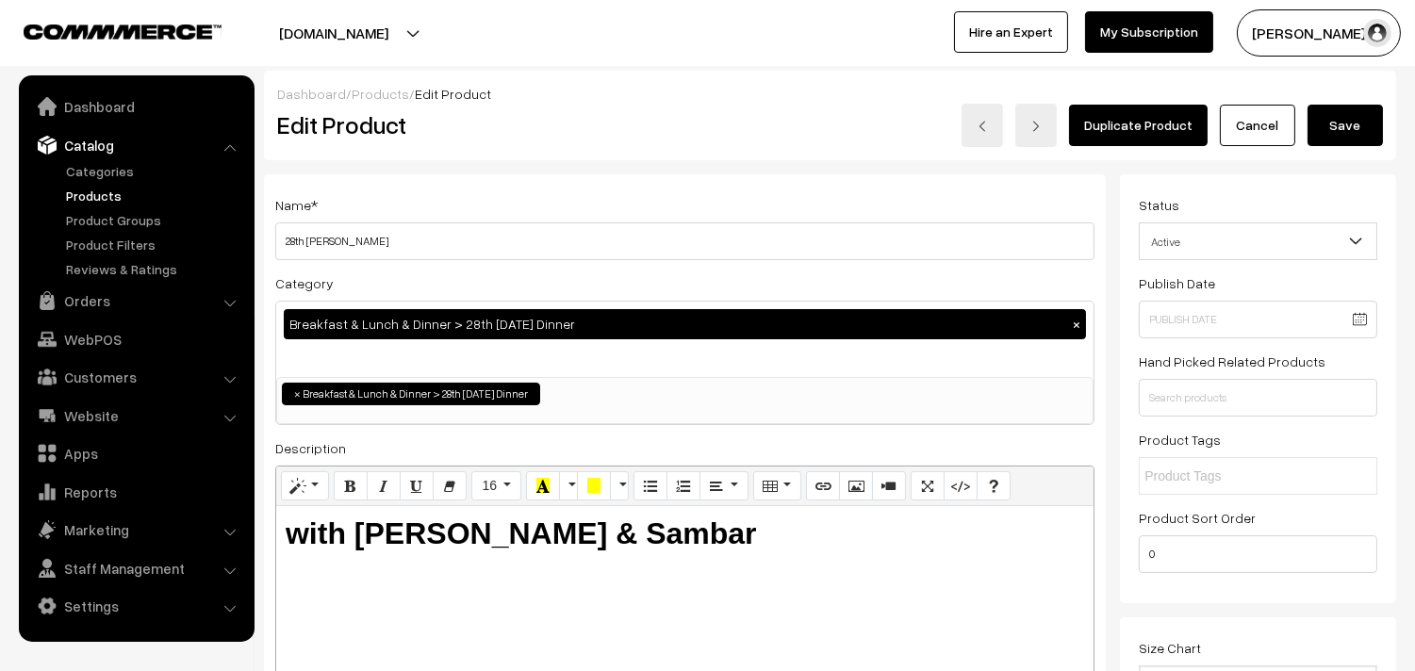
drag, startPoint x: 1361, startPoint y: 128, endPoint x: 1258, endPoint y: 337, distance: 232.7
click at [1358, 127] on button "Save" at bounding box center [1345, 125] width 75 height 41
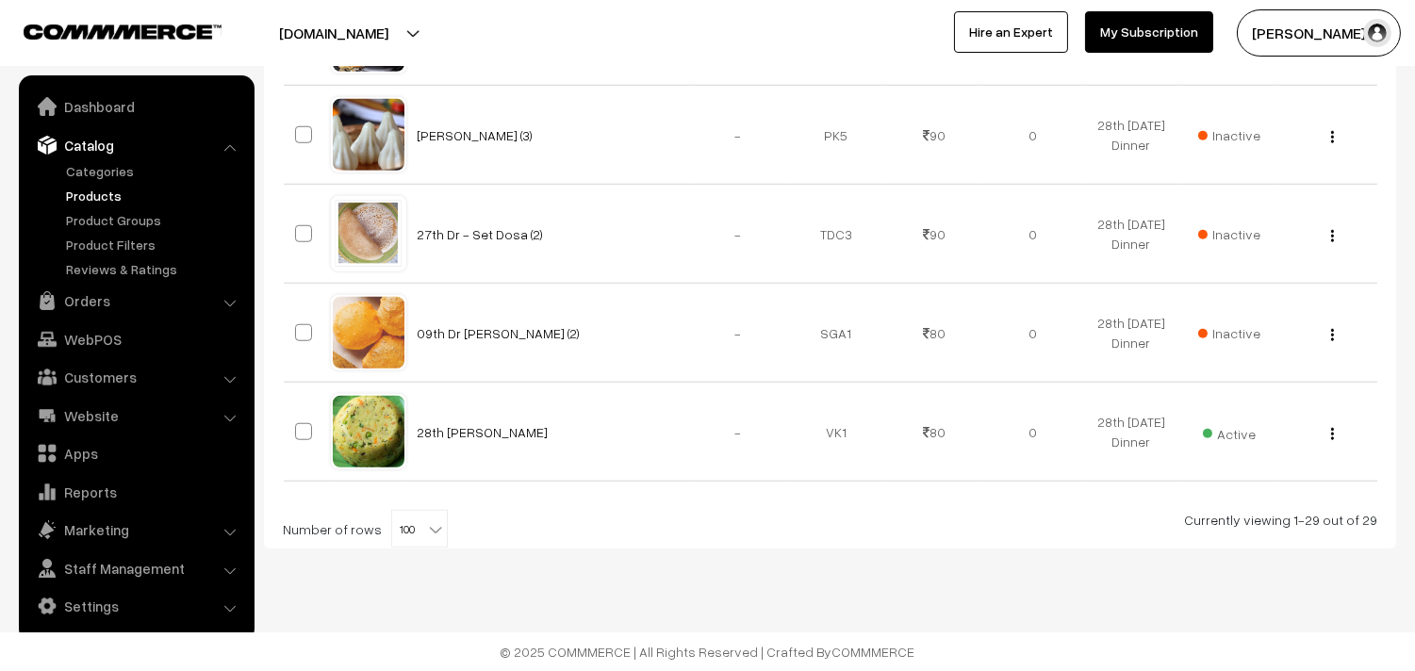
scroll to position [2952, 0]
click at [1332, 430] on img "button" at bounding box center [1332, 434] width 3 height 12
click at [1271, 504] on link "Edit" at bounding box center [1248, 502] width 160 height 41
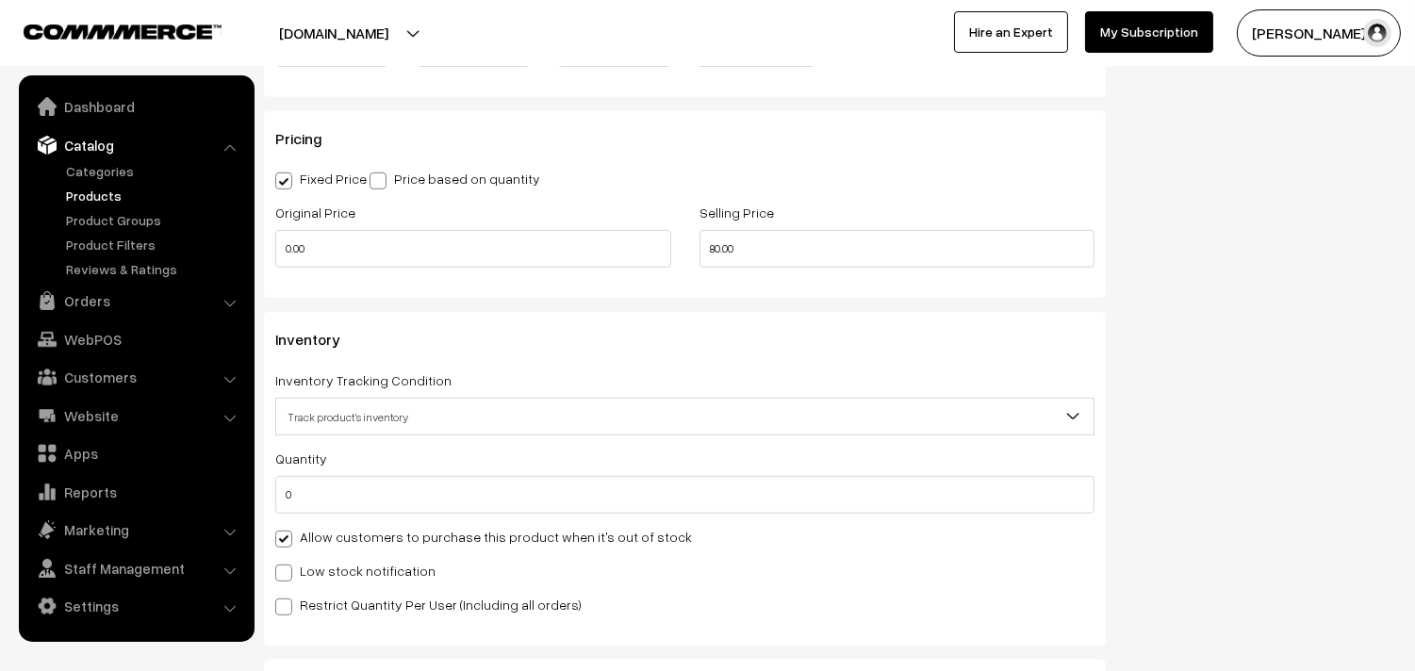
scroll to position [1571, 0]
click at [316, 545] on label "Allow customers to purchase this product when it's out of stock" at bounding box center [483, 536] width 417 height 20
drag, startPoint x: 330, startPoint y: 501, endPoint x: 207, endPoint y: 496, distance: 122.7
click at [207, 496] on body "Thank you for showing interest. Our team will call you shortly. Close annamfood…" at bounding box center [707, 125] width 1415 height 3392
click at [333, 519] on div "Quantity 0 Adjust Quantity Adjust Set 0" at bounding box center [684, 530] width 819 height 169
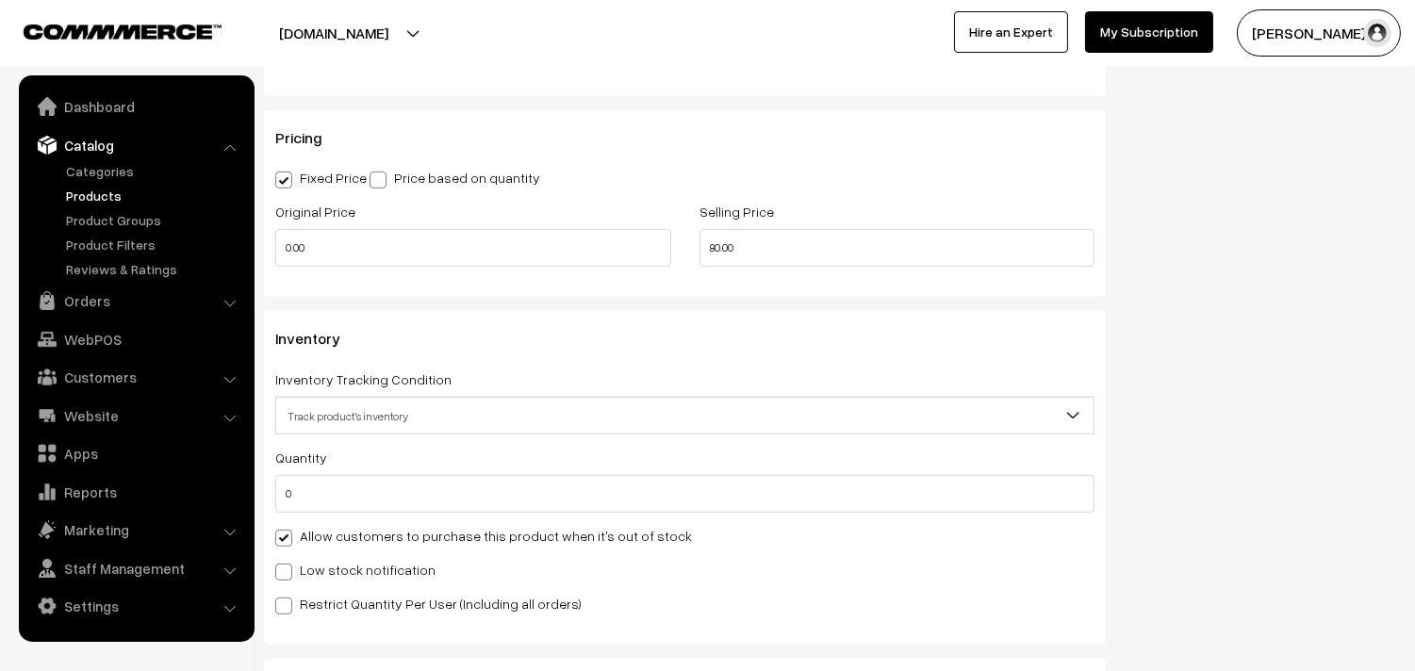
click at [331, 529] on label "Allow customers to purchase this product when it's out of stock" at bounding box center [483, 536] width 417 height 20
click at [288, 529] on input "Allow customers to purchase this product when it's out of stock" at bounding box center [281, 535] width 12 height 12
checkbox input "false"
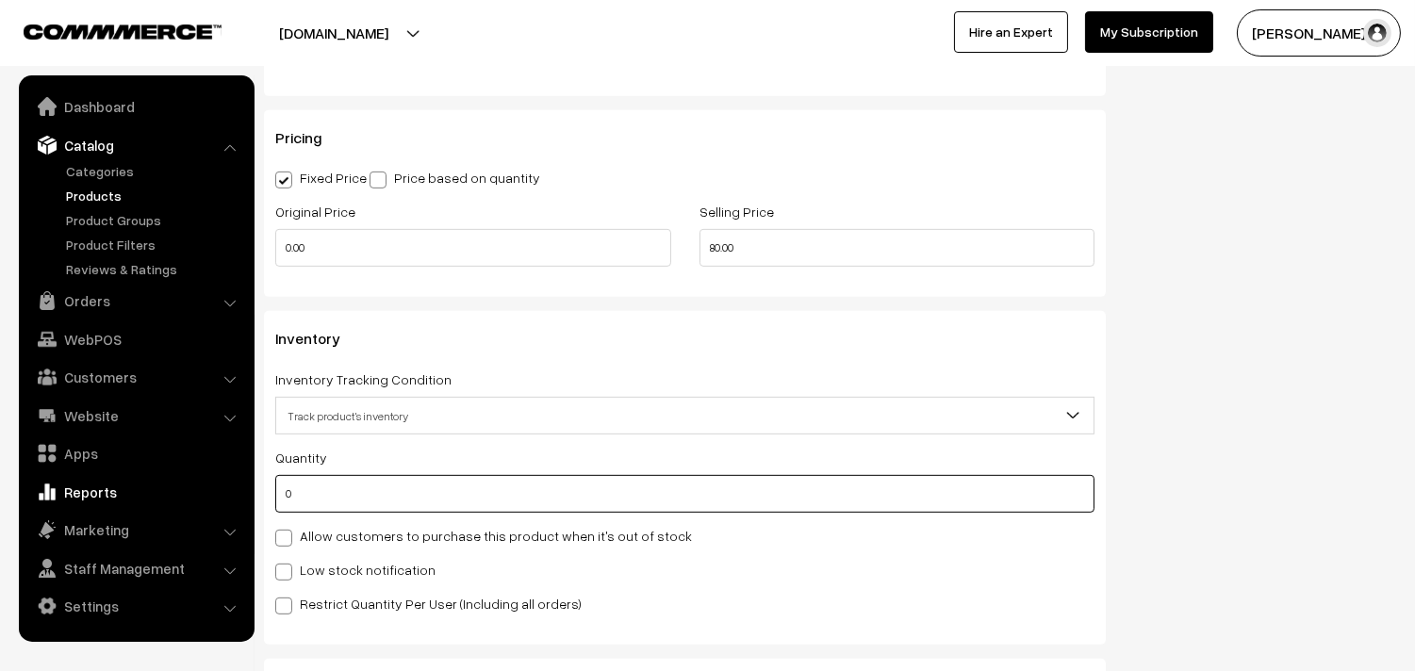
drag, startPoint x: 331, startPoint y: 506, endPoint x: 132, endPoint y: 506, distance: 198.9
click at [132, 506] on body "Thank you for showing interest. Our team will call you shortly. Close annamfood…" at bounding box center [707, 125] width 1415 height 3392
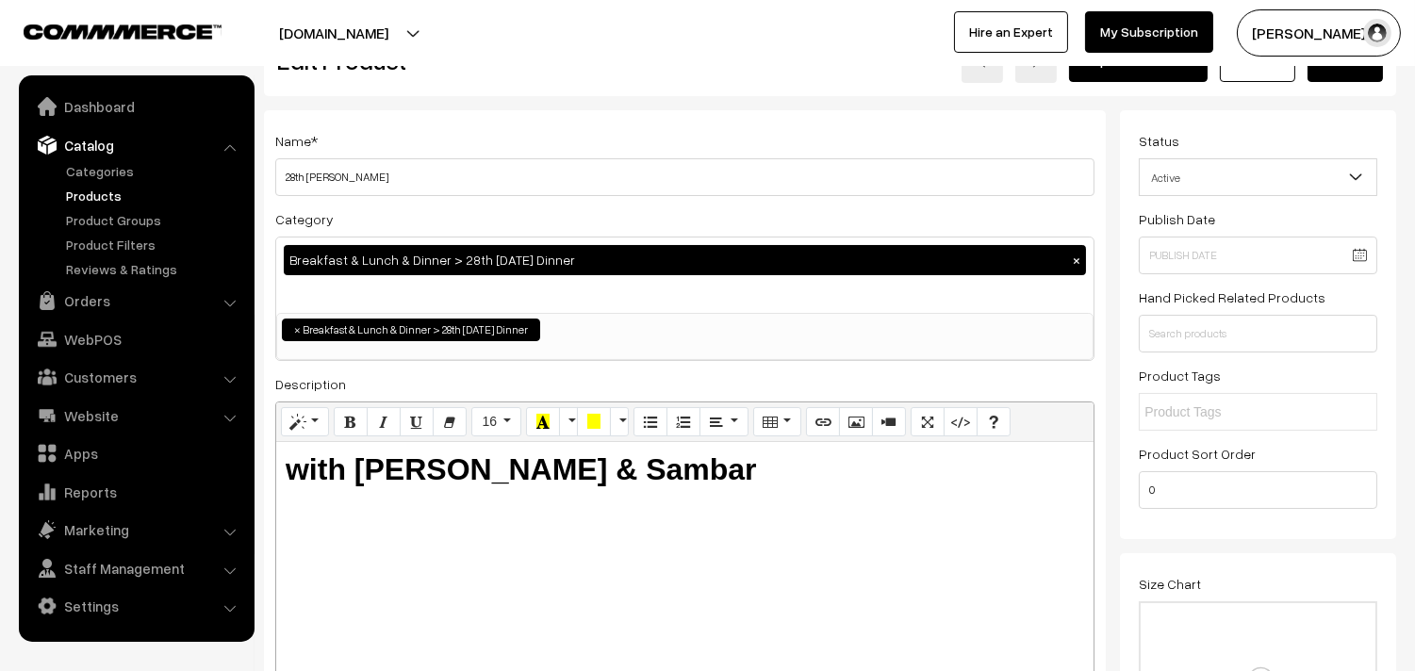
scroll to position [0, 0]
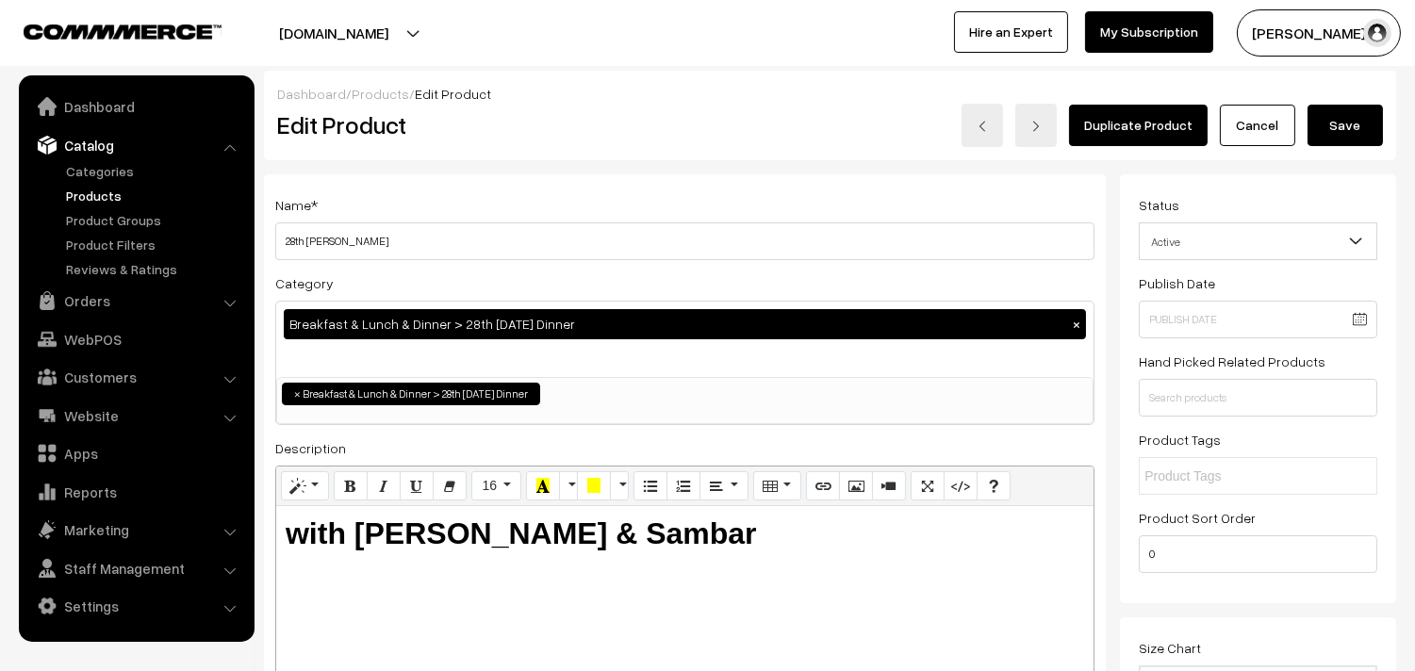
type input "2"
click at [1362, 119] on button "Save" at bounding box center [1345, 125] width 75 height 41
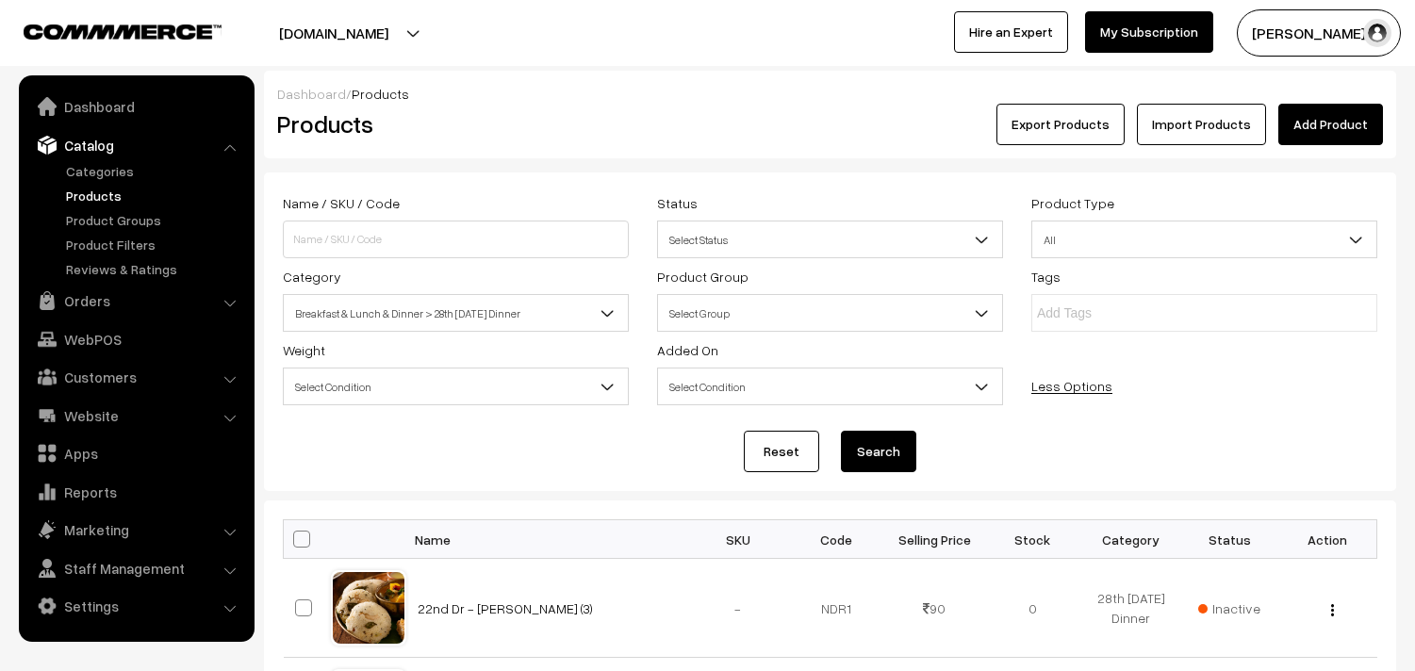
click at [101, 332] on link "WebPOS" at bounding box center [136, 339] width 224 height 34
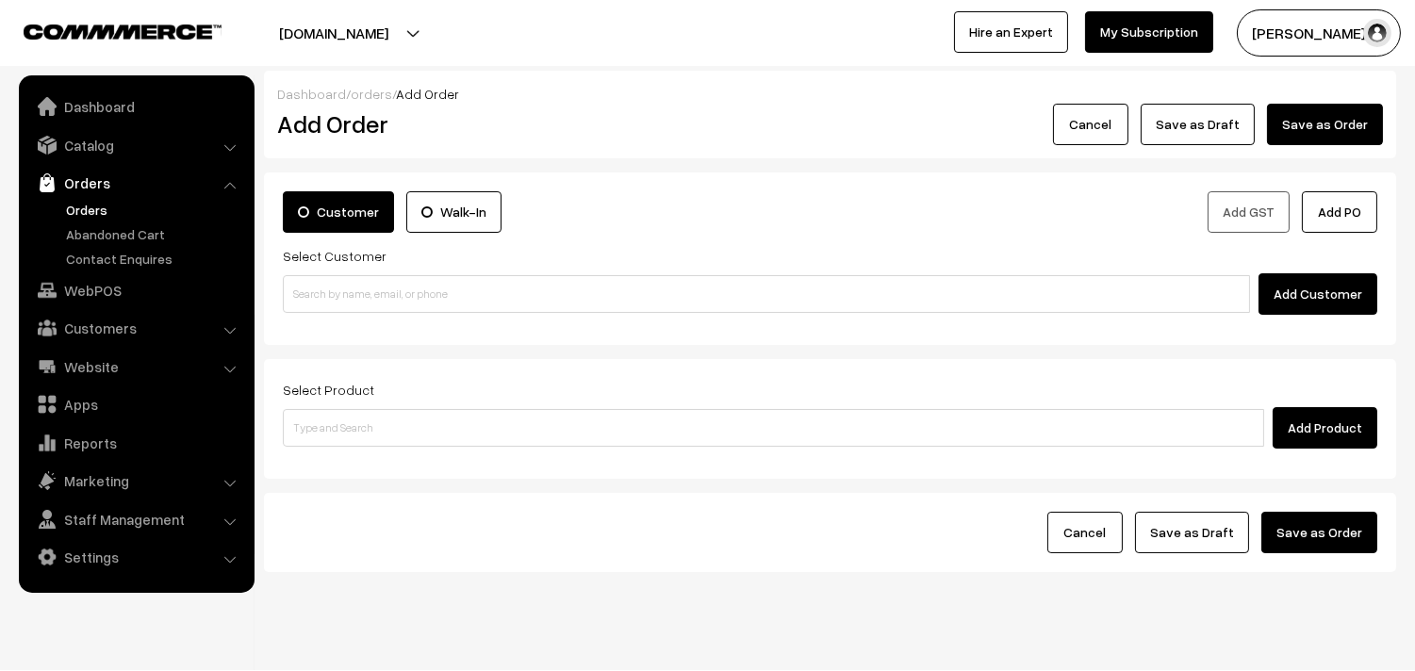
click at [347, 297] on input at bounding box center [766, 294] width 967 height 38
type input "92831 95646"
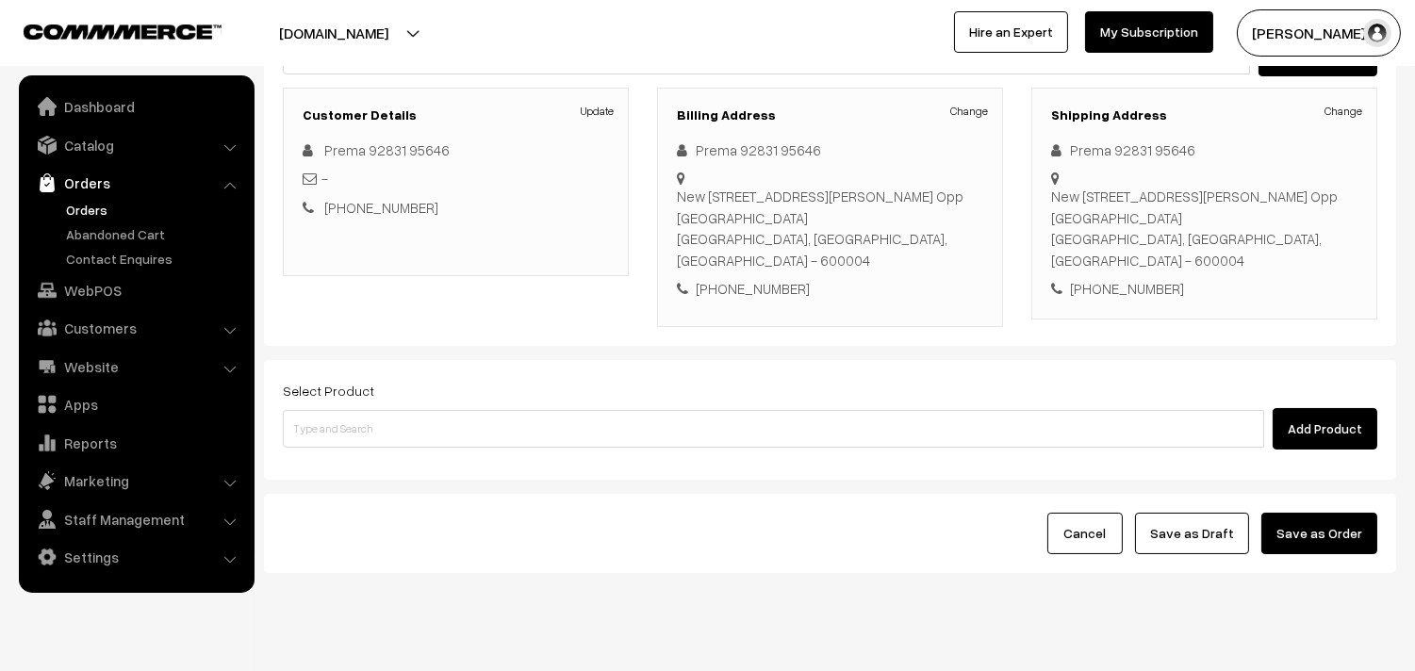
scroll to position [278, 0]
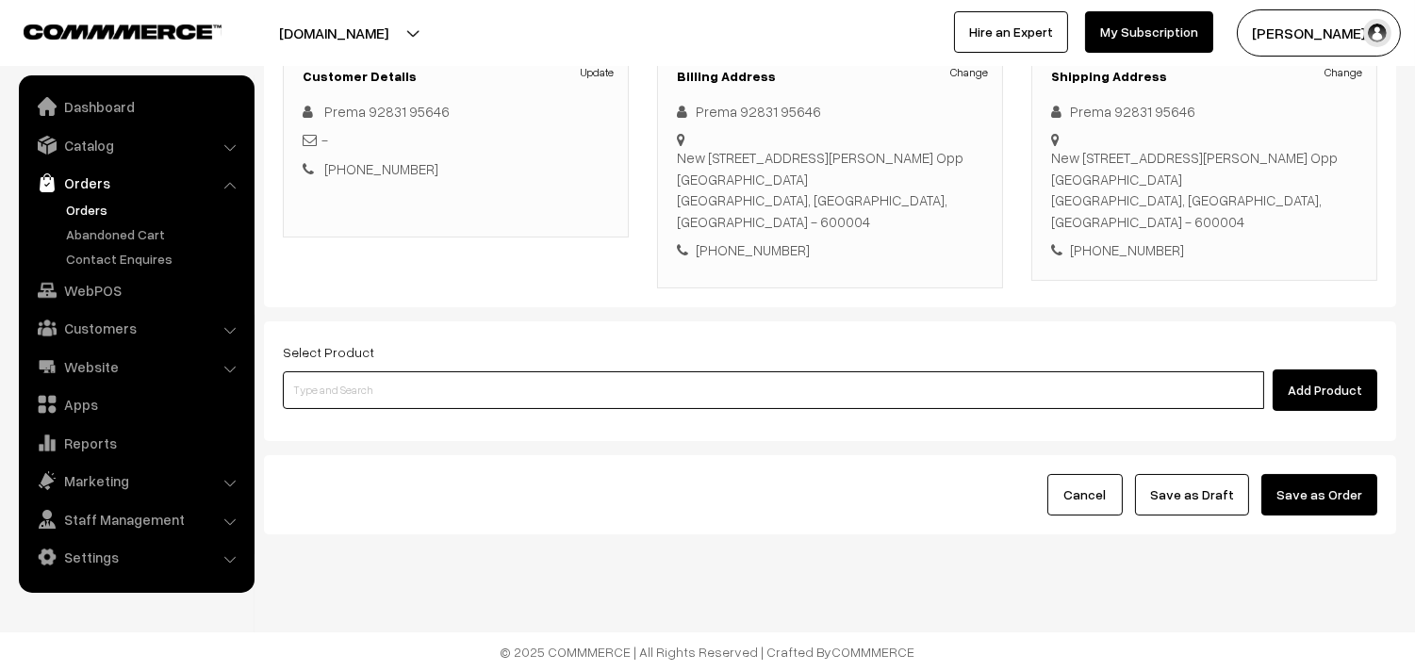
drag, startPoint x: 498, startPoint y: 407, endPoint x: 482, endPoint y: 390, distance: 23.3
click at [487, 399] on input at bounding box center [773, 390] width 981 height 38
type input "Trava k"
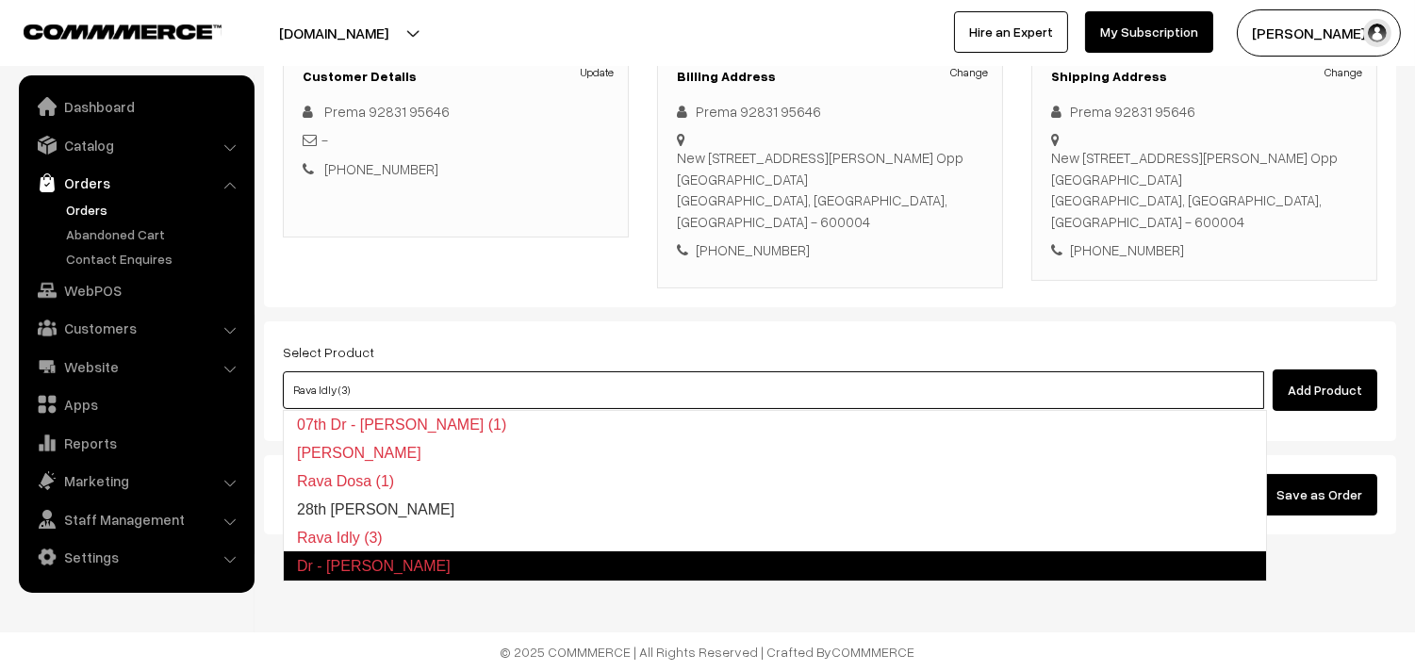
type input "28th Dr Rava Kichadi"
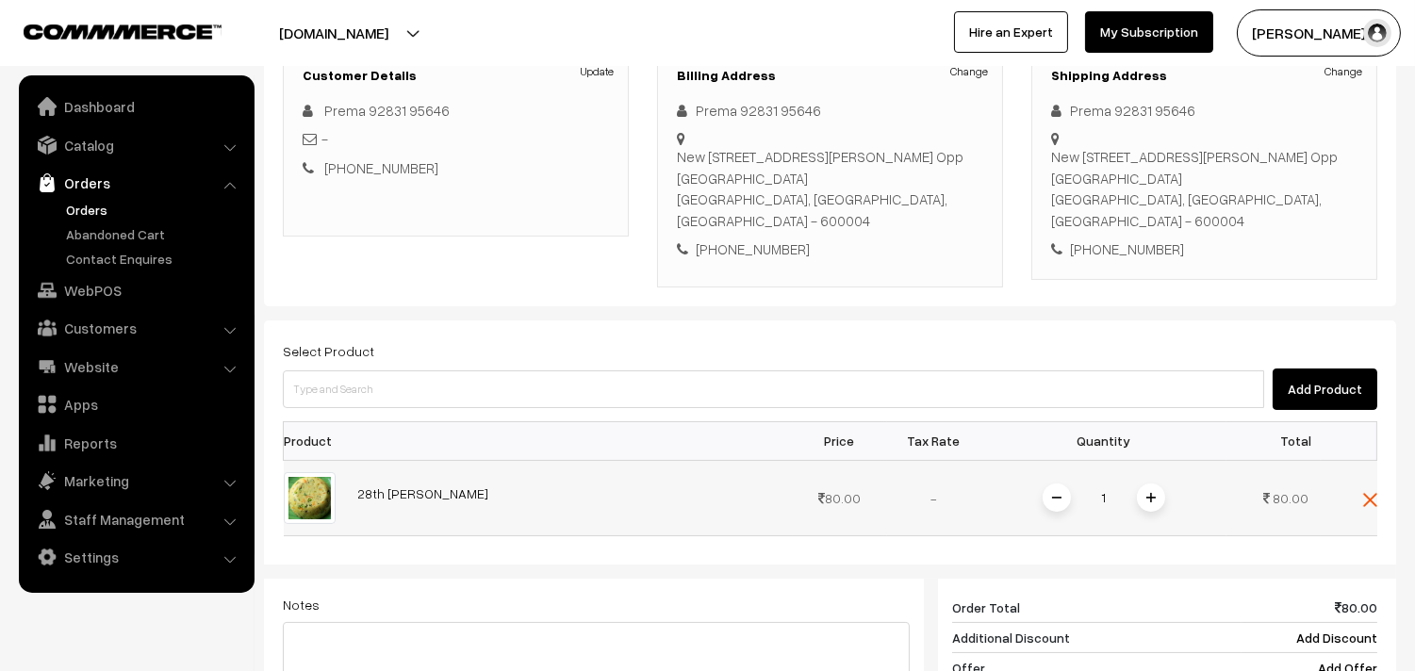
click at [1146, 498] on img at bounding box center [1150, 497] width 9 height 9
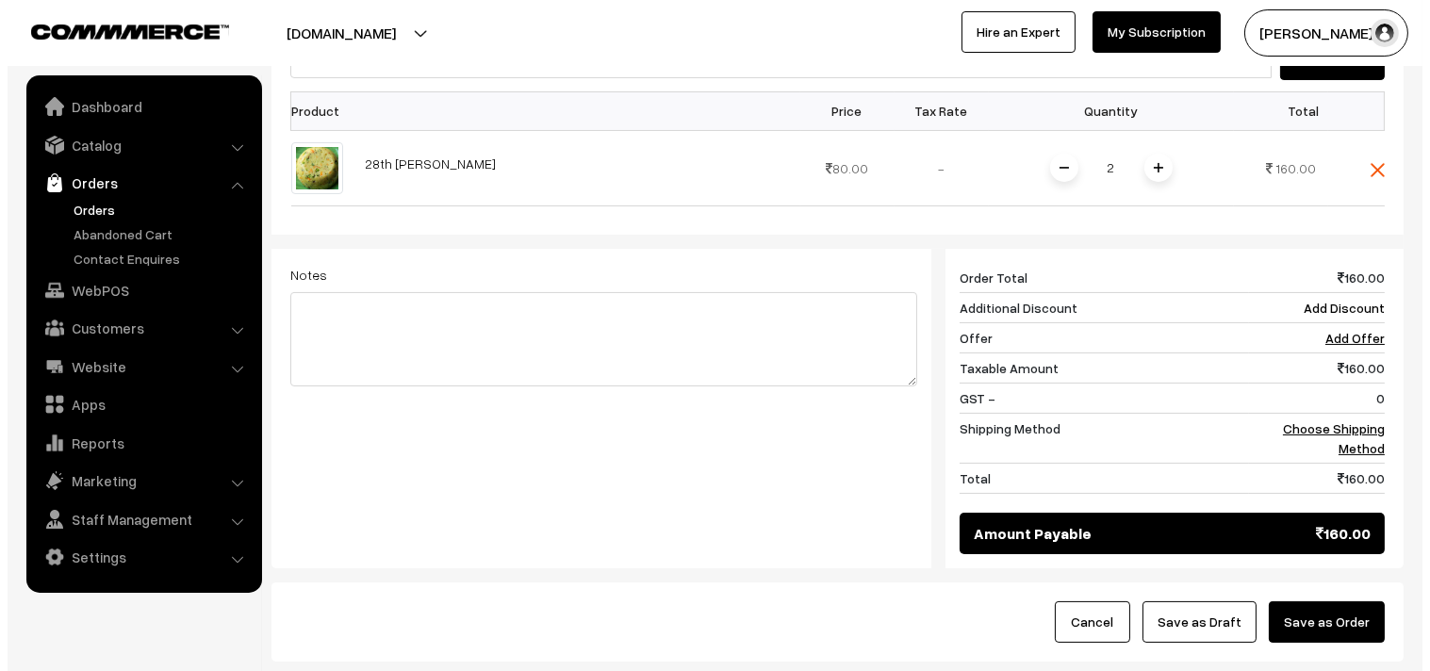
scroll to position [698, 0]
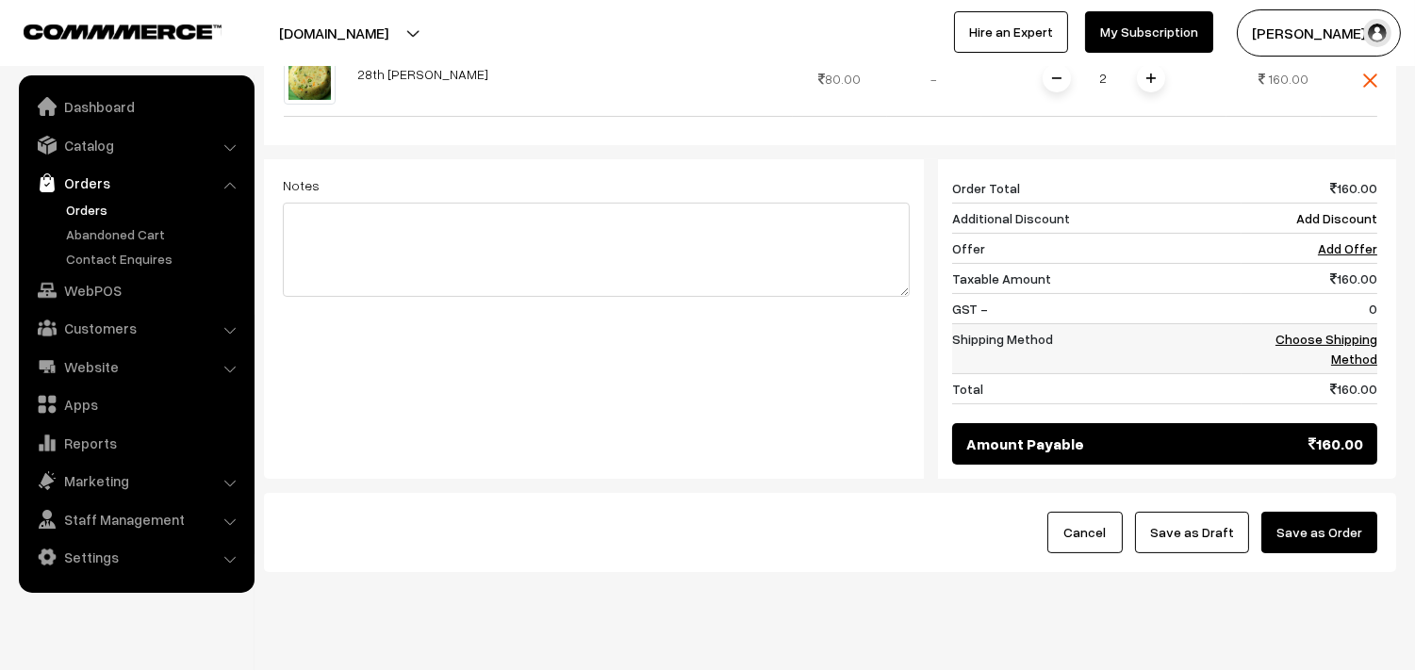
click at [1342, 350] on td "Choose Shipping Method" at bounding box center [1310, 348] width 136 height 50
click at [1361, 342] on link "Choose Shipping Method" at bounding box center [1327, 349] width 102 height 36
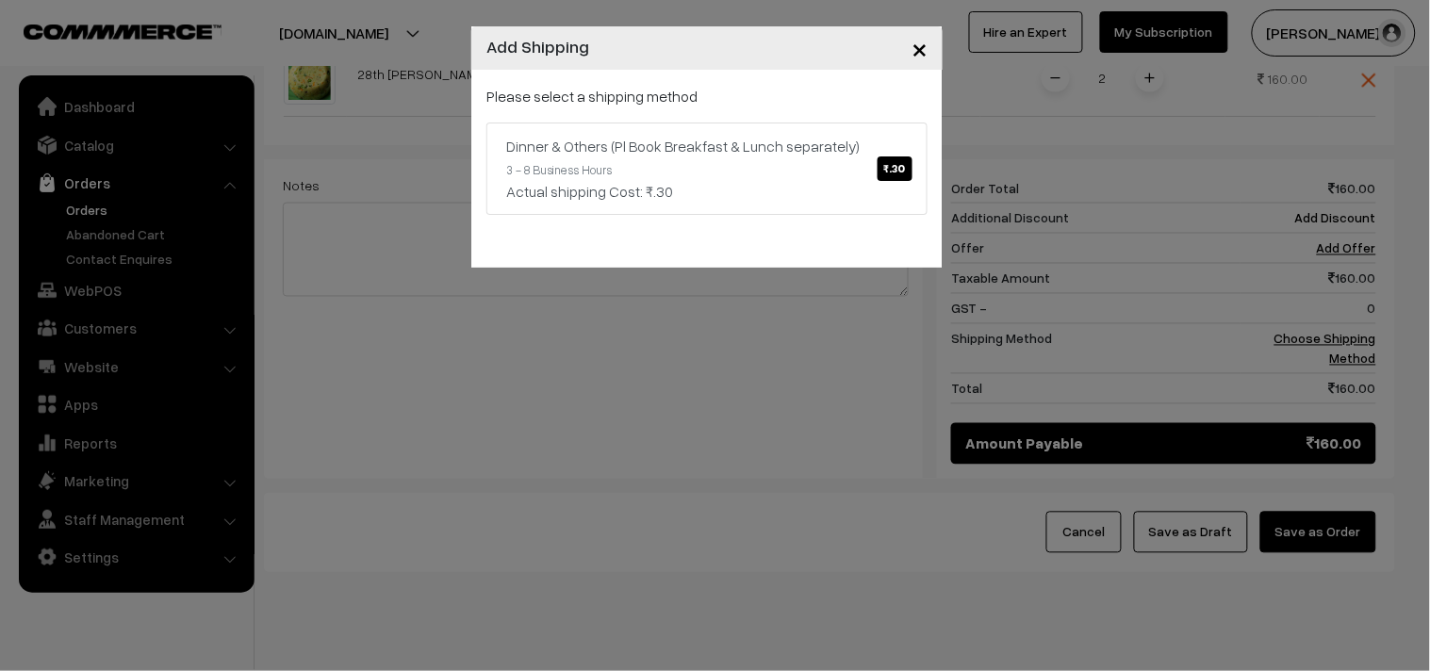
click at [846, 177] on link "Dinner & Others (Pl Book Breakfast & Lunch separately) ₹.30 3 - 8 Business Hour…" at bounding box center [706, 169] width 441 height 92
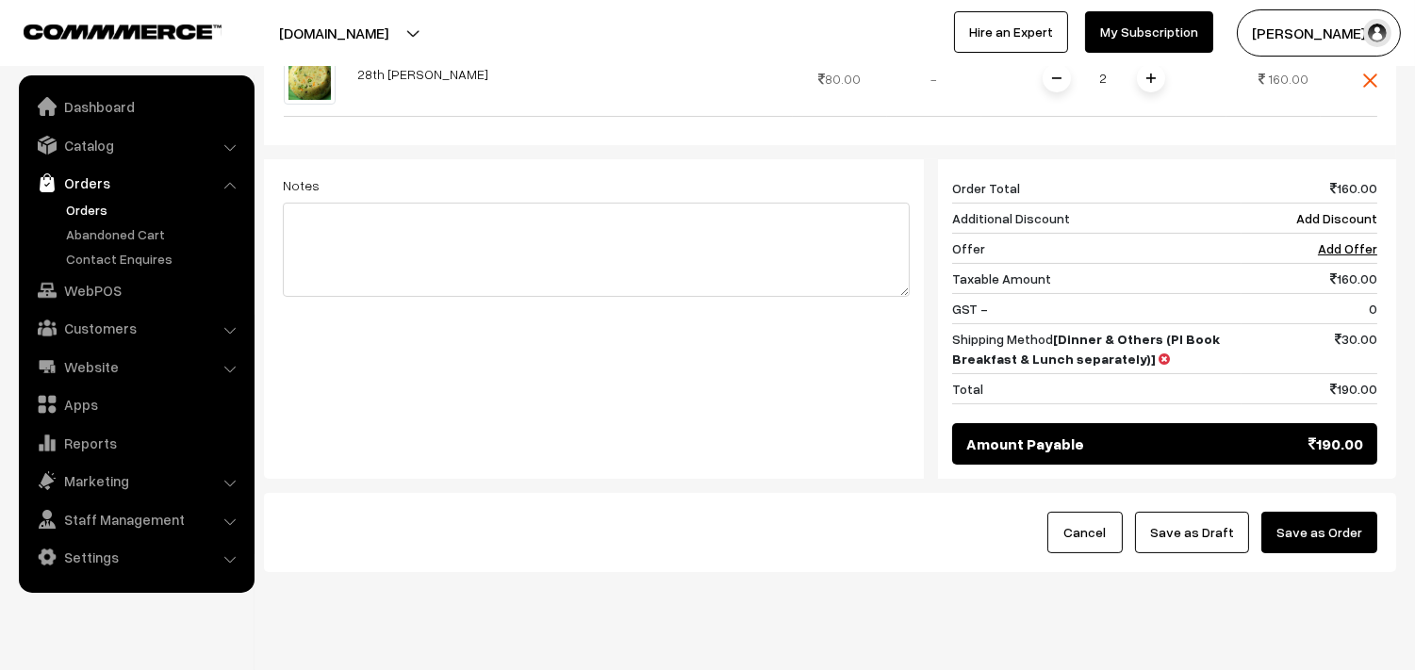
click at [1334, 537] on button "Save as Order" at bounding box center [1319, 532] width 116 height 41
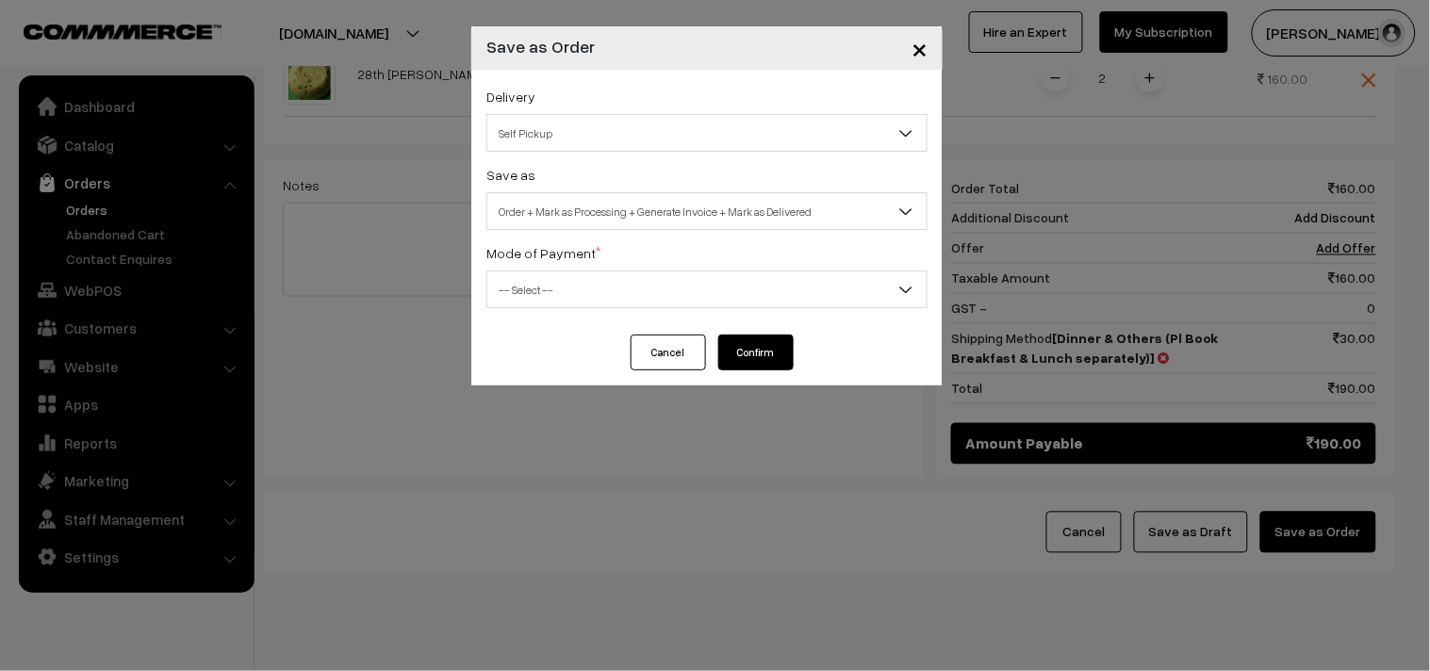
click at [638, 210] on span "Order + Mark as Processing + Generate Invoice + Mark as Delivered" at bounding box center [706, 211] width 439 height 33
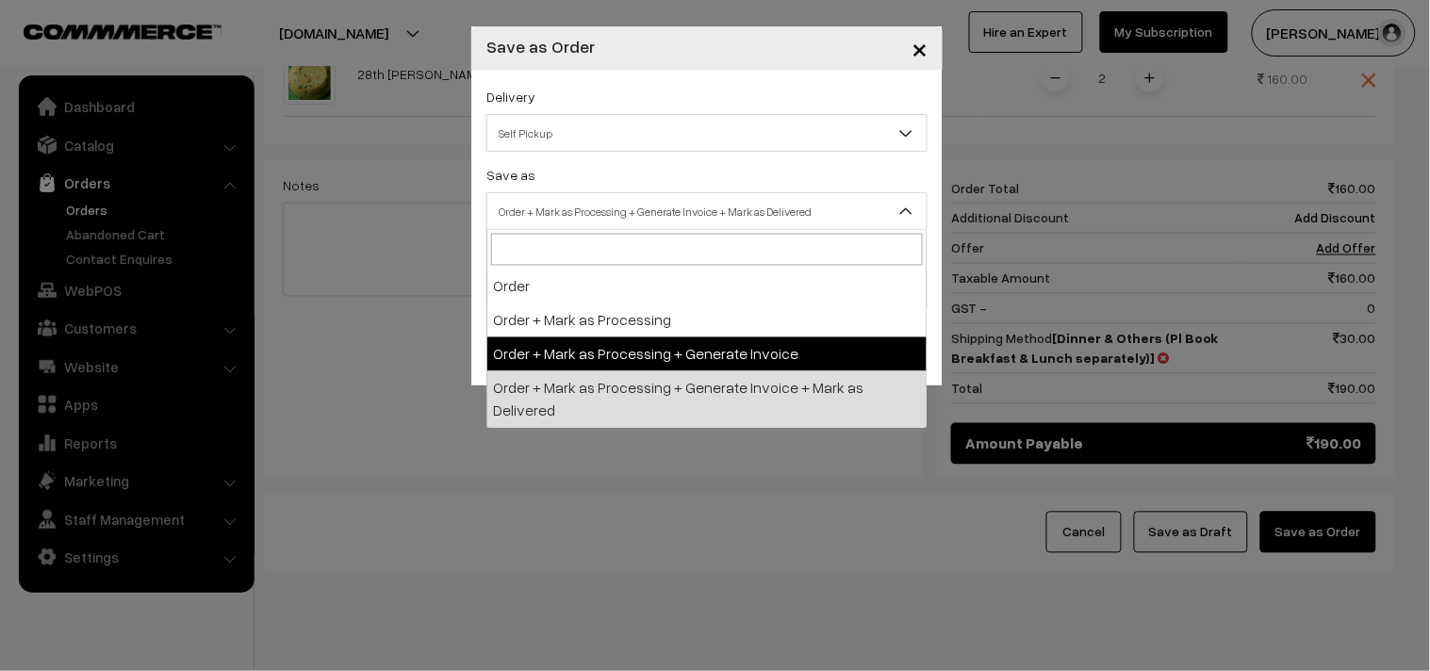
select select "3"
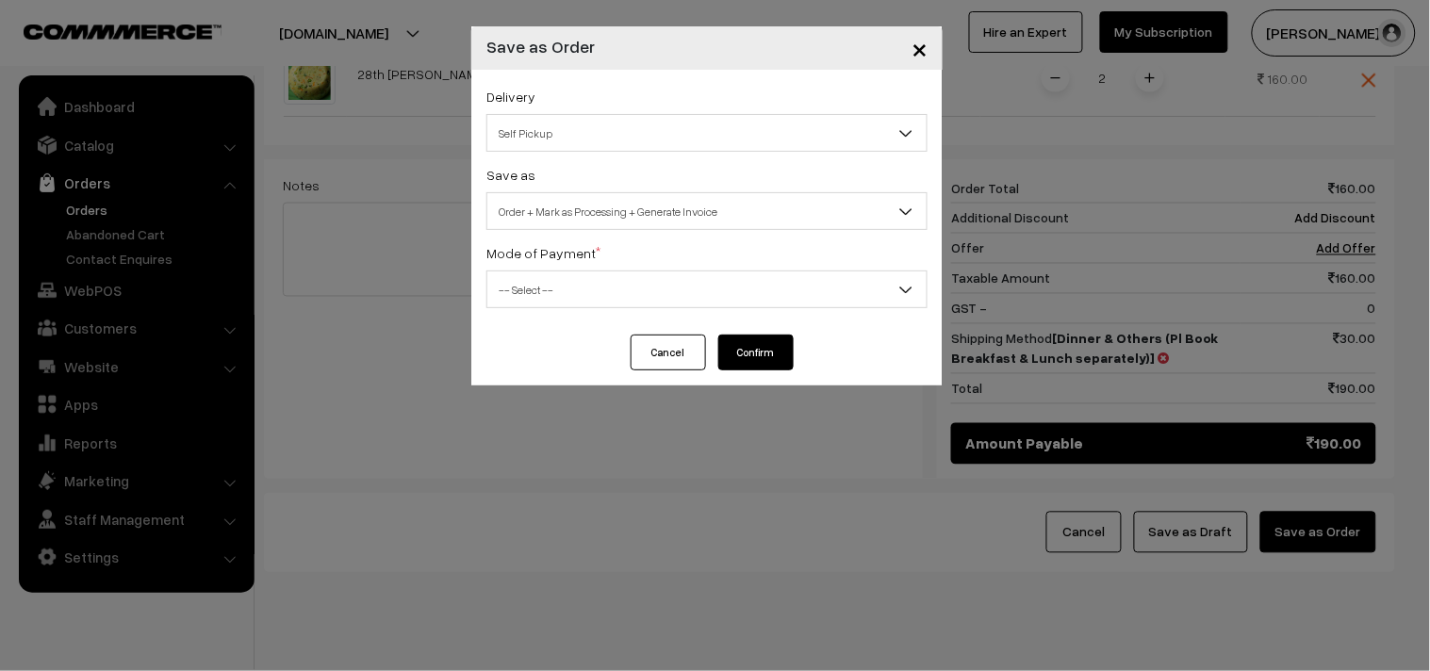
click at [576, 256] on label "Mode of Payment *" at bounding box center [543, 253] width 114 height 20
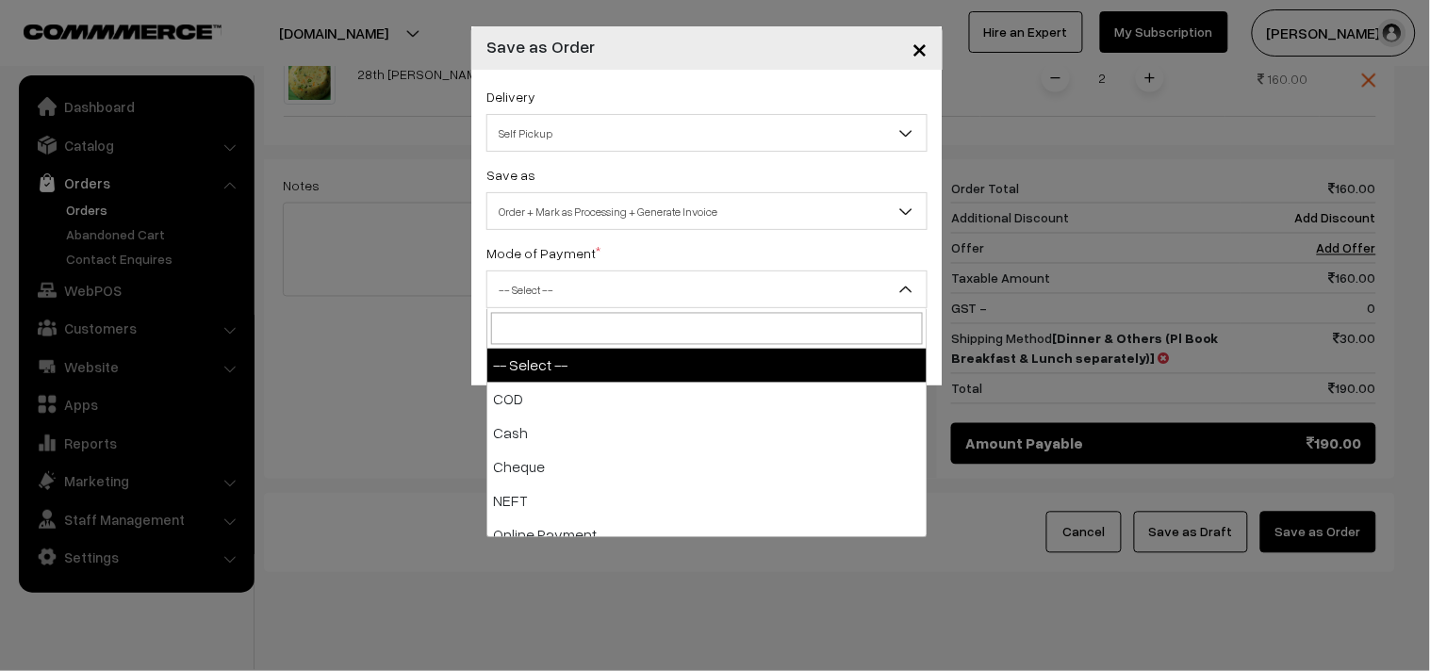
click at [573, 275] on span "-- Select --" at bounding box center [706, 289] width 439 height 33
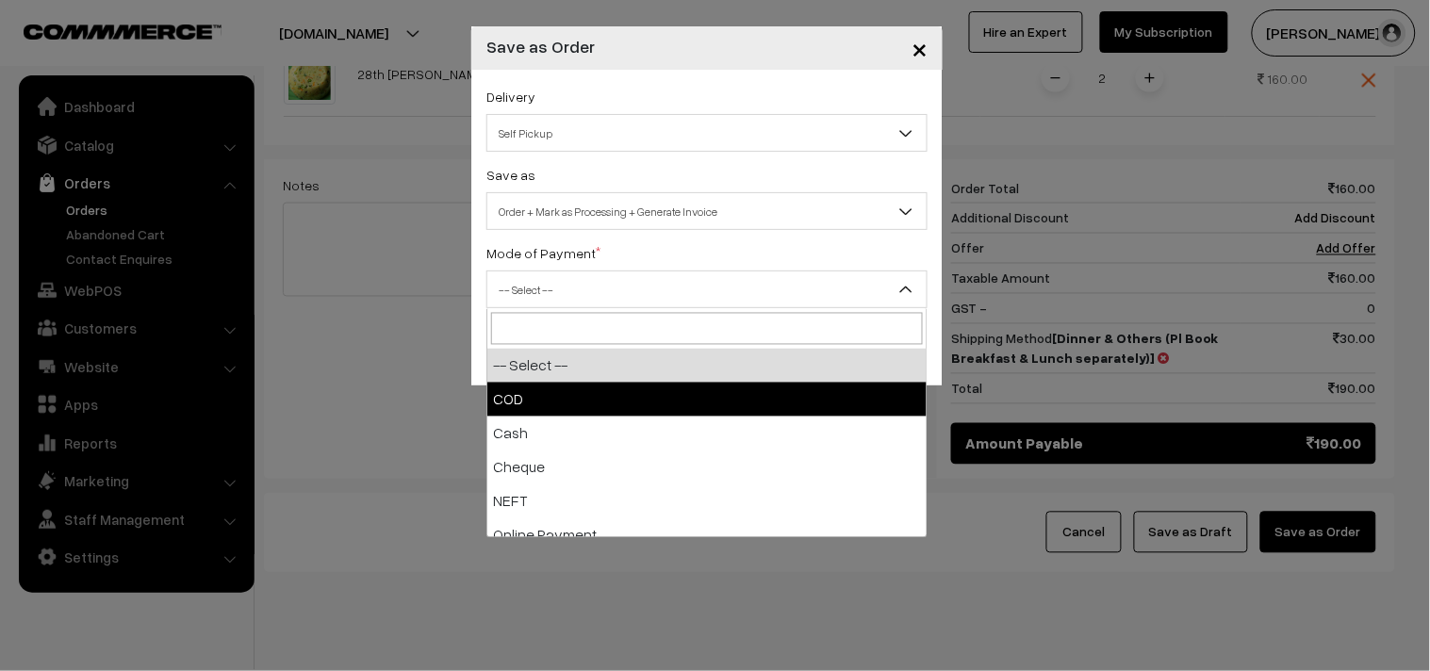
select select "1"
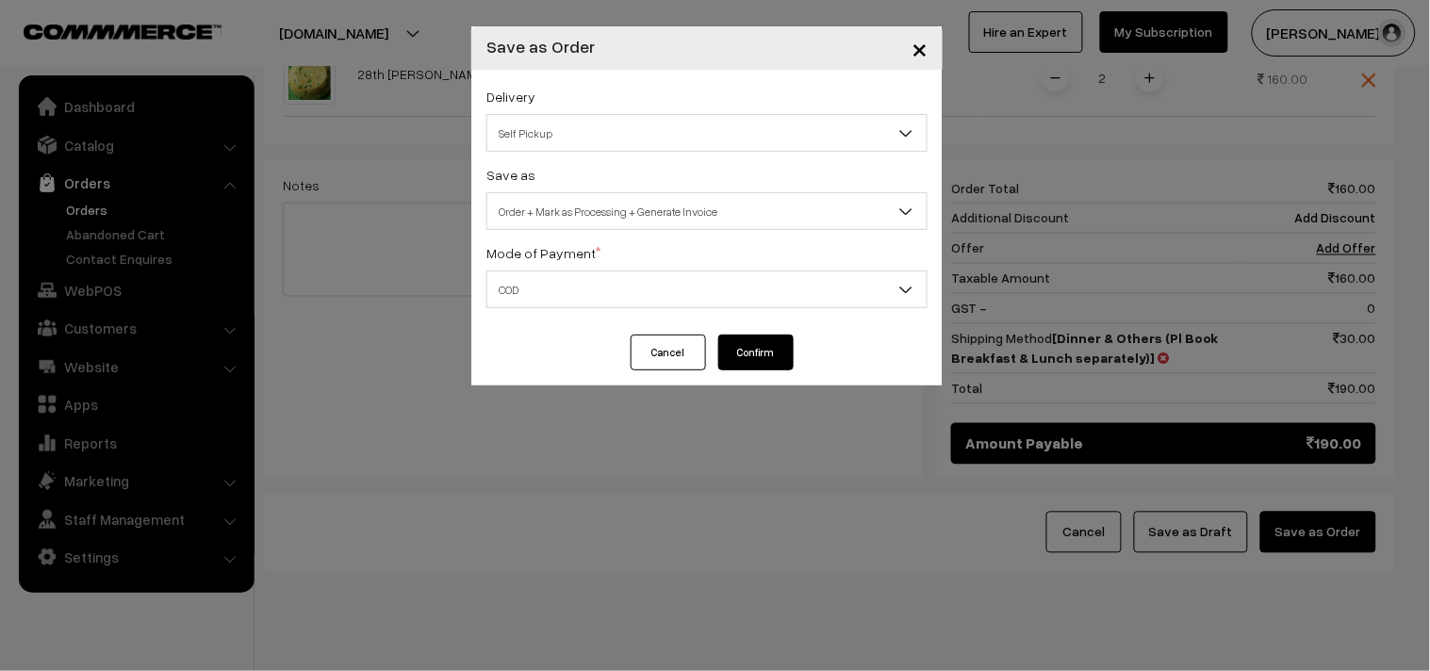
click at [777, 356] on button "Confirm" at bounding box center [755, 353] width 75 height 36
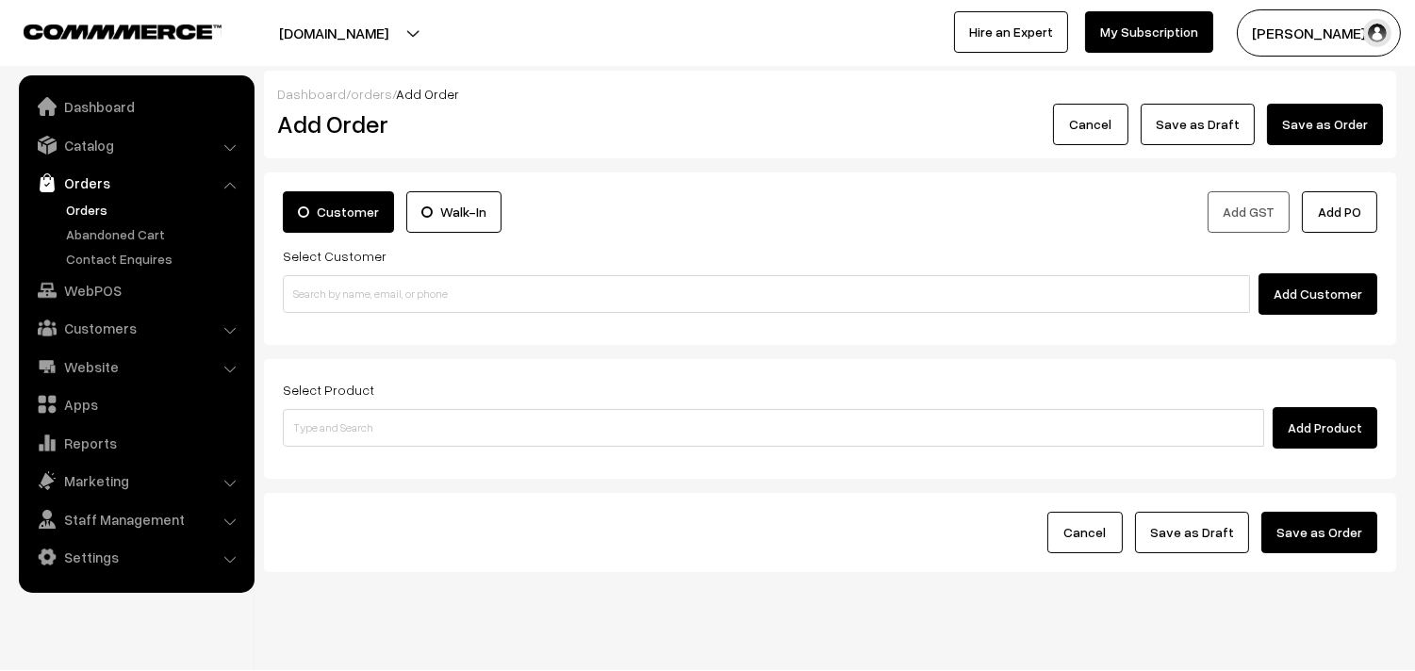
click at [77, 212] on link "Orders" at bounding box center [154, 210] width 187 height 20
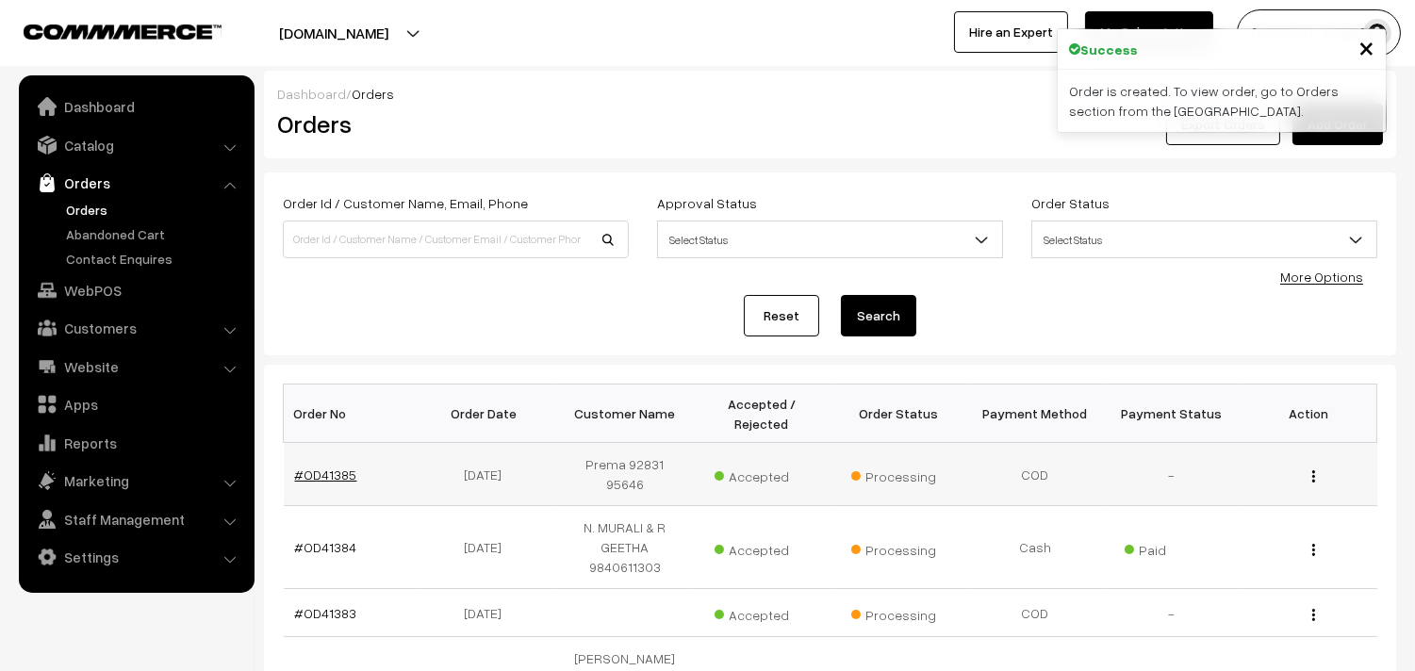
click at [335, 467] on link "#OD41385" at bounding box center [326, 475] width 62 height 16
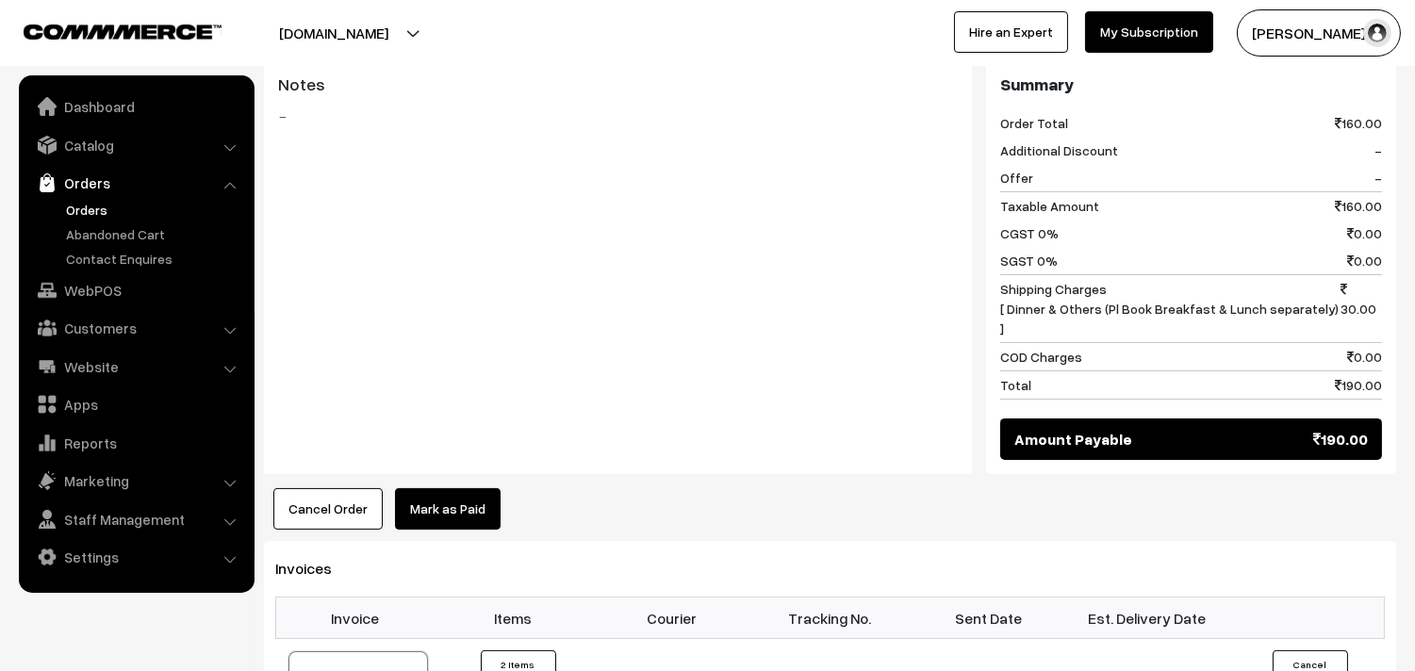
scroll to position [1257, 0]
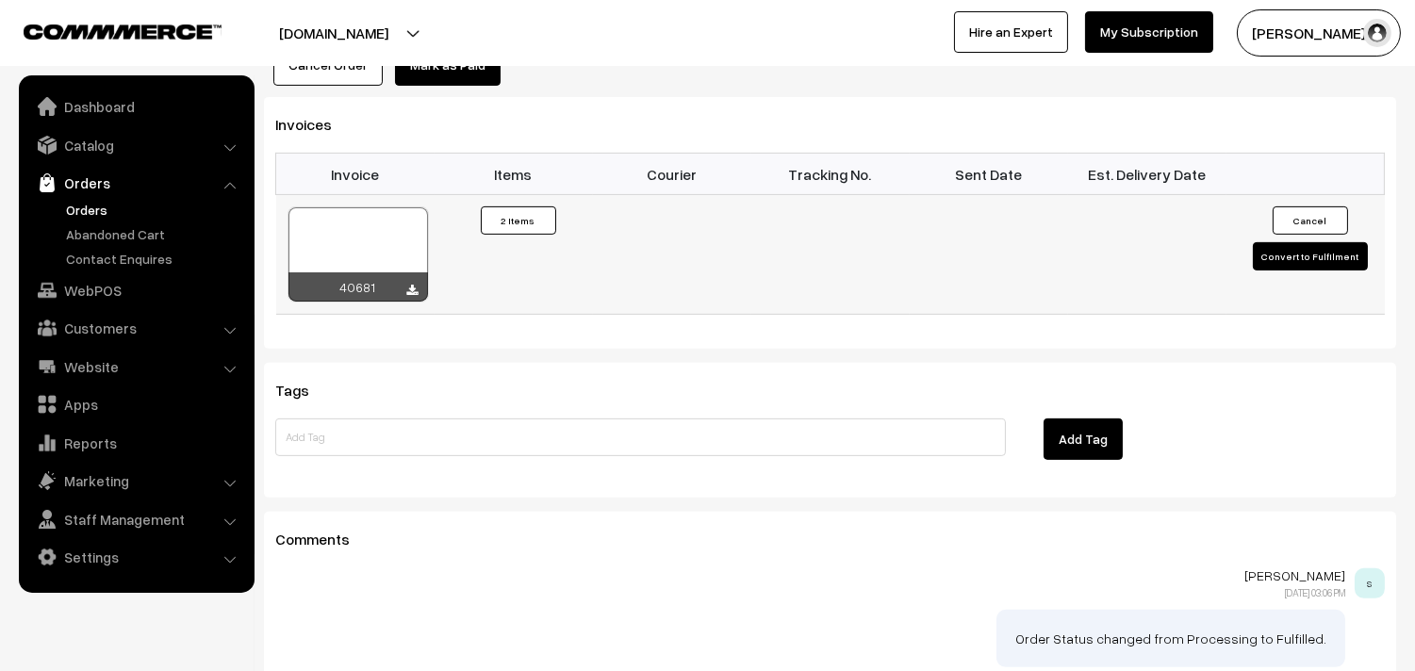
click at [347, 223] on div at bounding box center [358, 254] width 140 height 94
click at [90, 206] on link "Orders" at bounding box center [154, 210] width 187 height 20
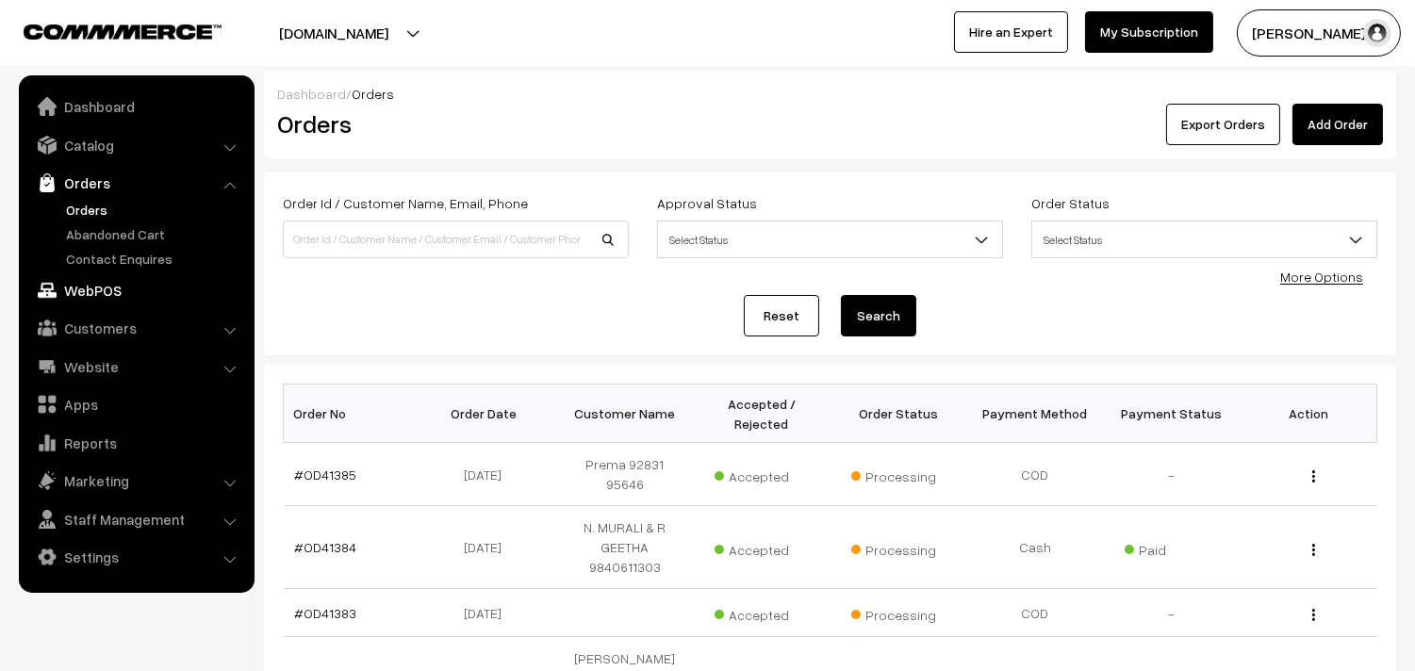
click at [105, 277] on link "WebPOS" at bounding box center [136, 290] width 224 height 34
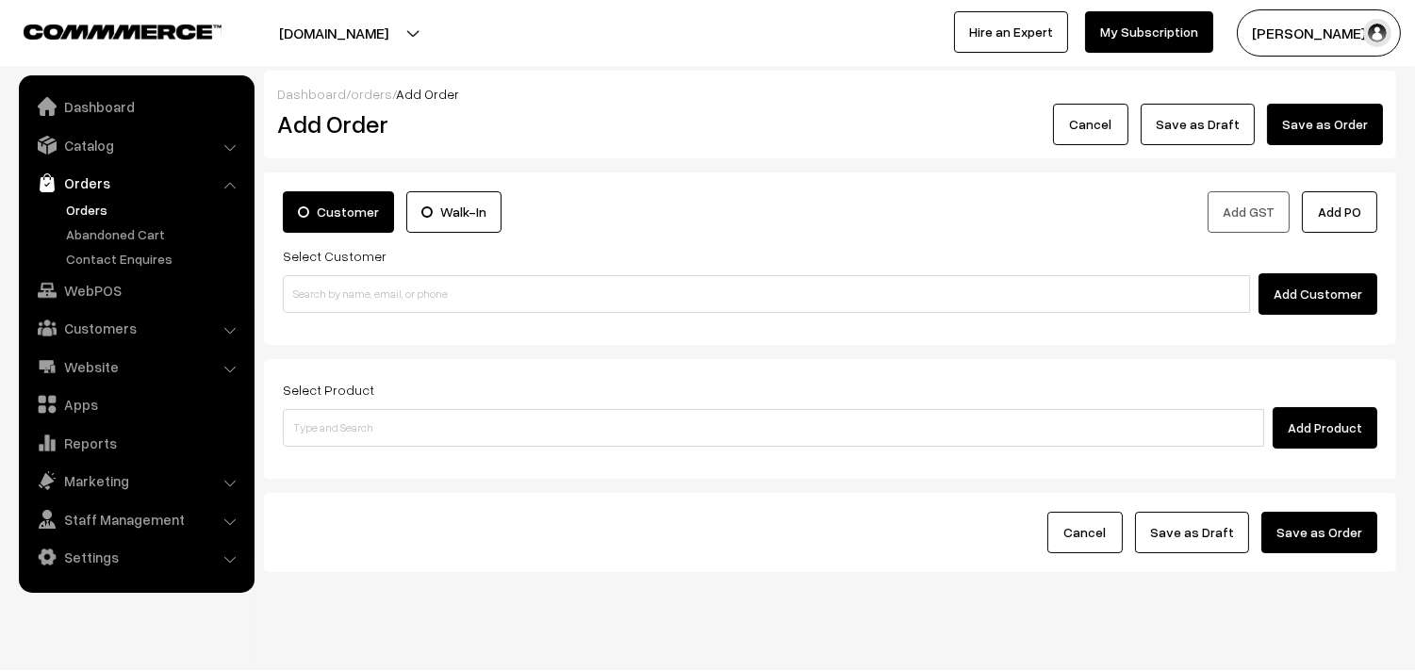
click at [380, 198] on label "Customer" at bounding box center [338, 211] width 111 height 41
click at [0, 0] on input "Customer" at bounding box center [0, 0] width 0 height 0
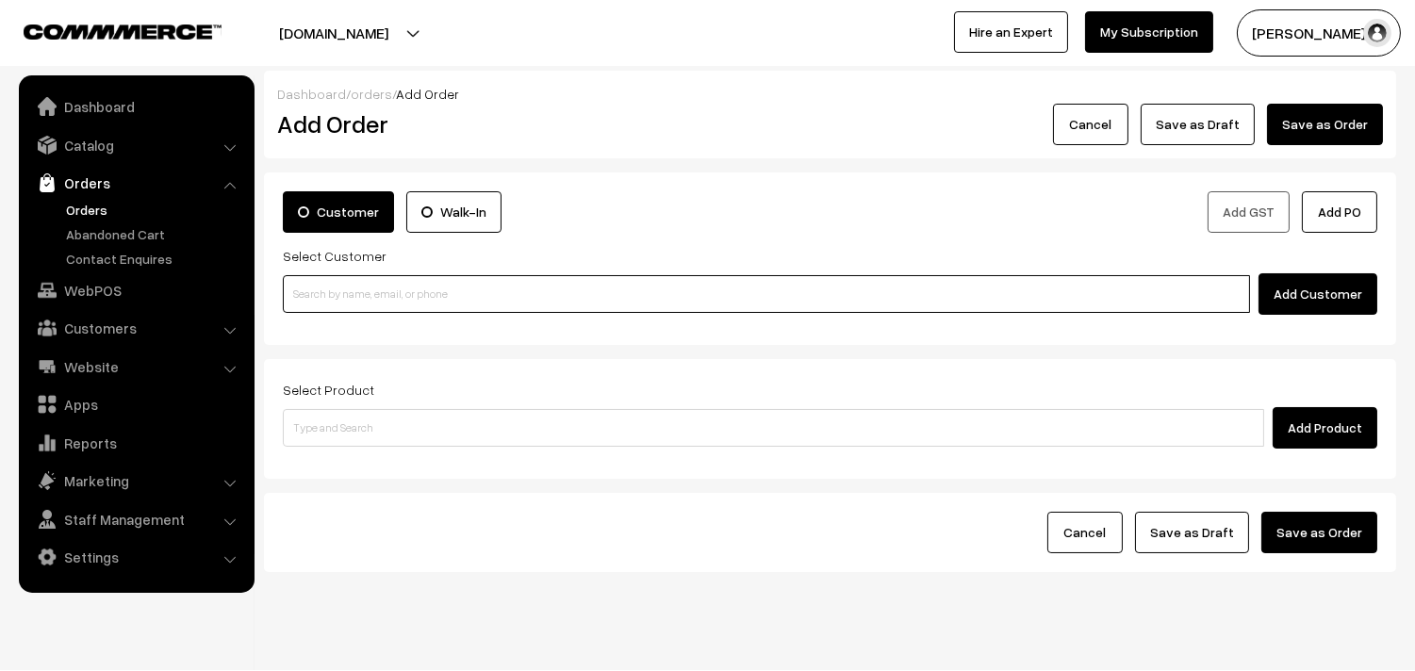
click at [354, 284] on input at bounding box center [766, 294] width 967 height 38
paste input "+971 52 420 2499"
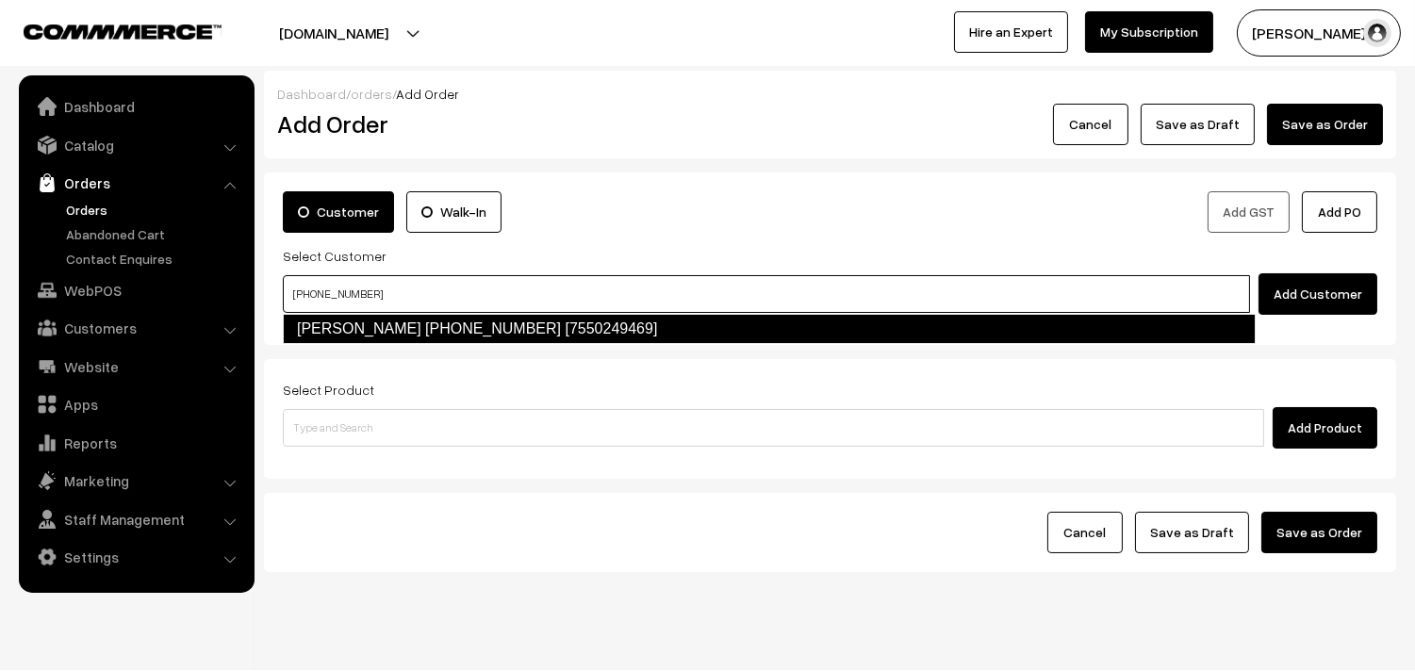
click at [354, 325] on link "Sharanya +971 52 420 2499 [7550249469]" at bounding box center [769, 329] width 973 height 30
type input "+971 52 420 2499"
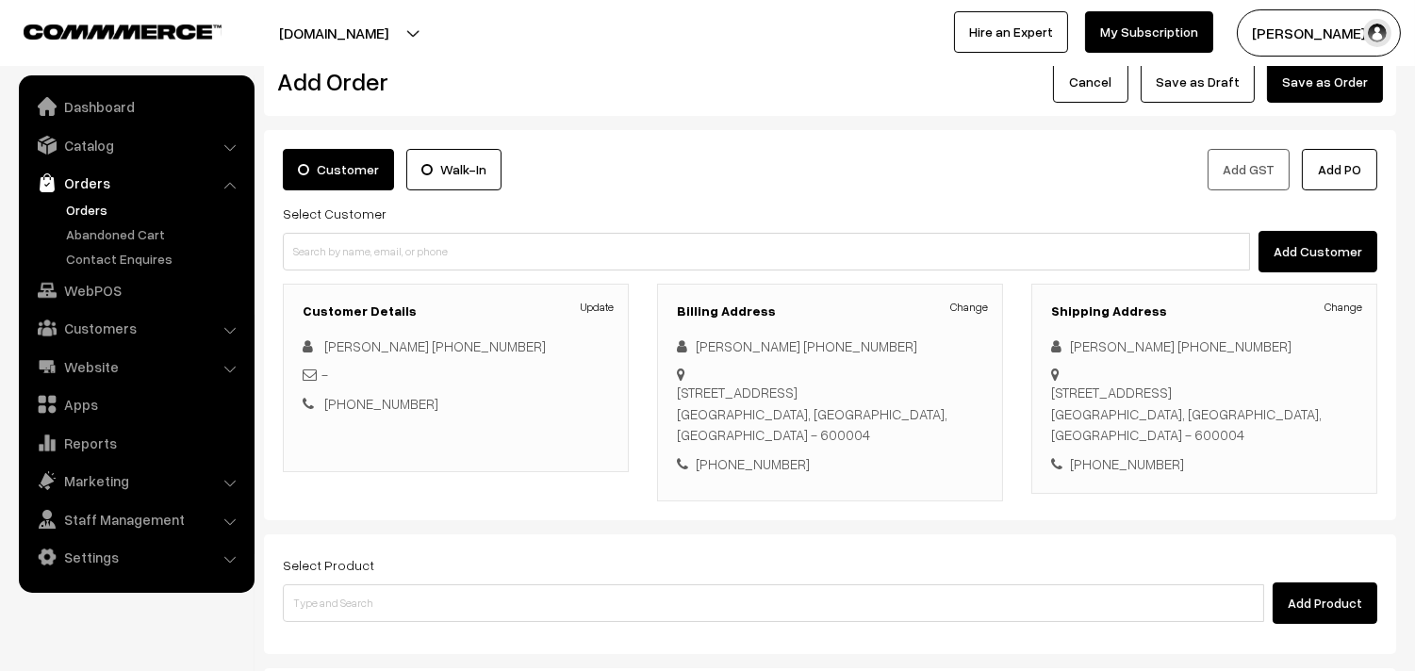
scroll to position [152, 0]
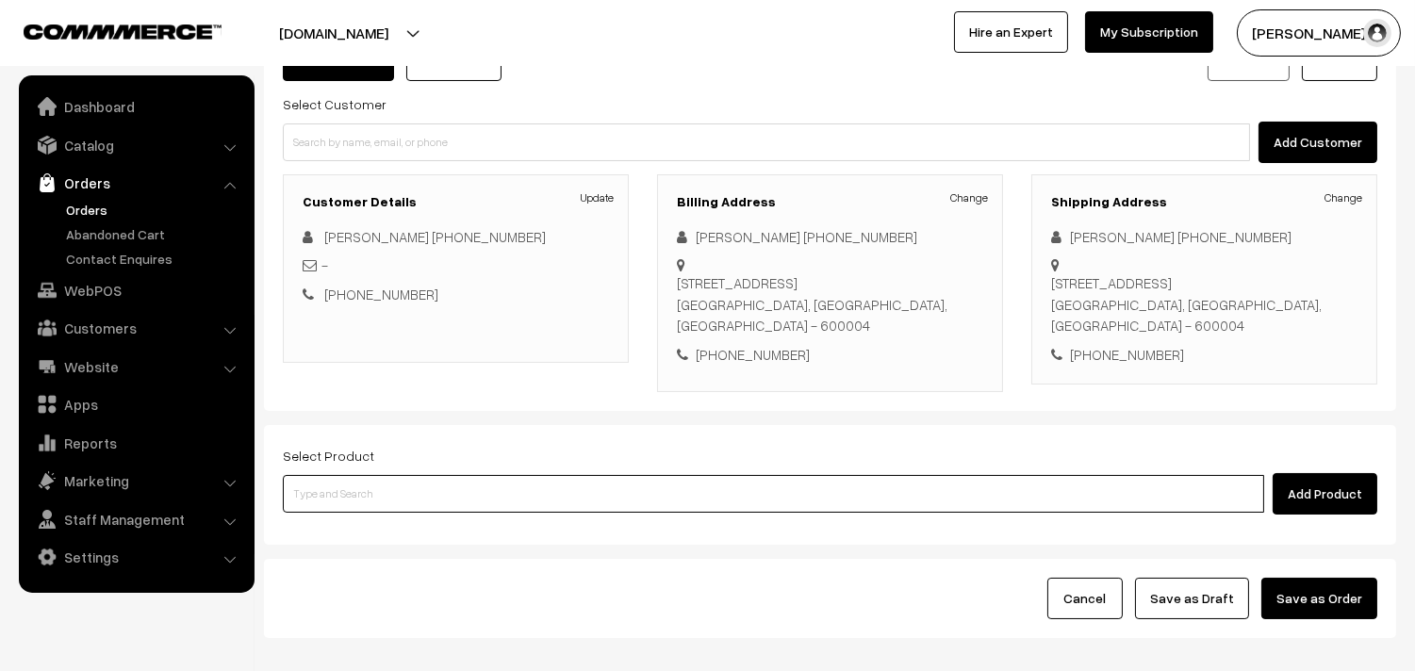
click at [456, 505] on input at bounding box center [773, 494] width 981 height 38
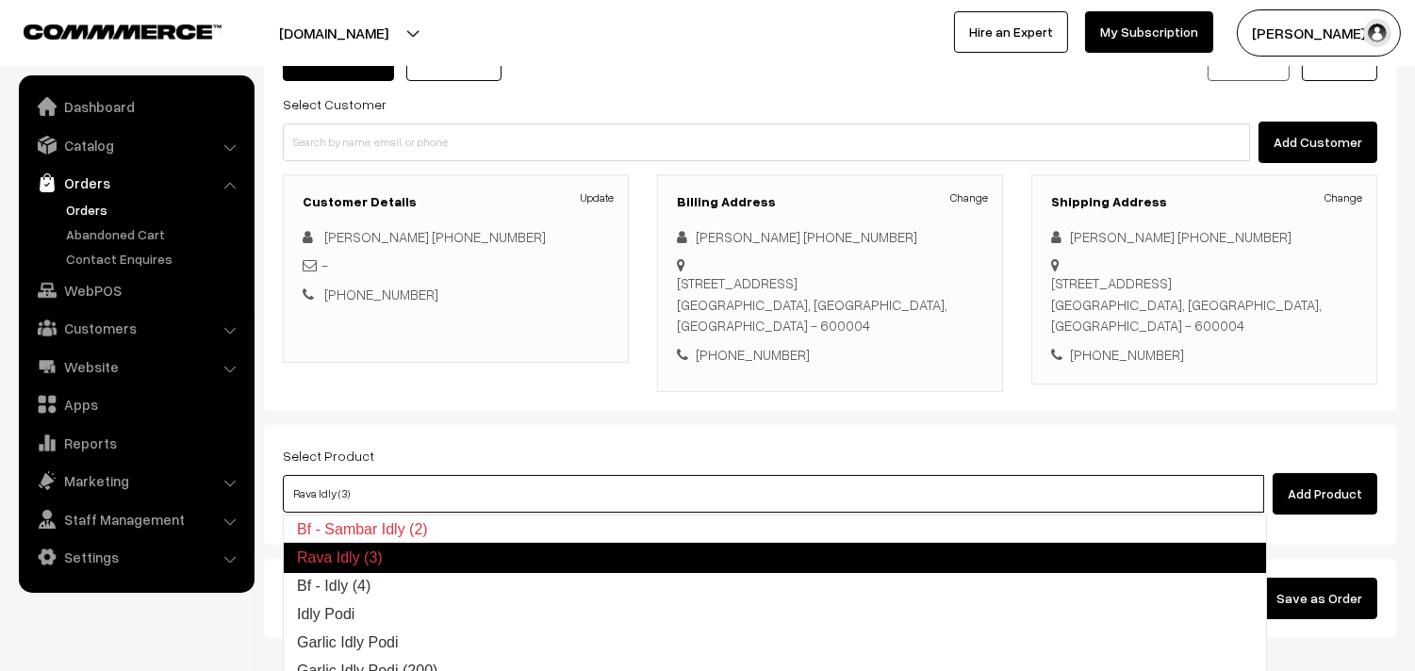
type input "Bf - Idly (4)"
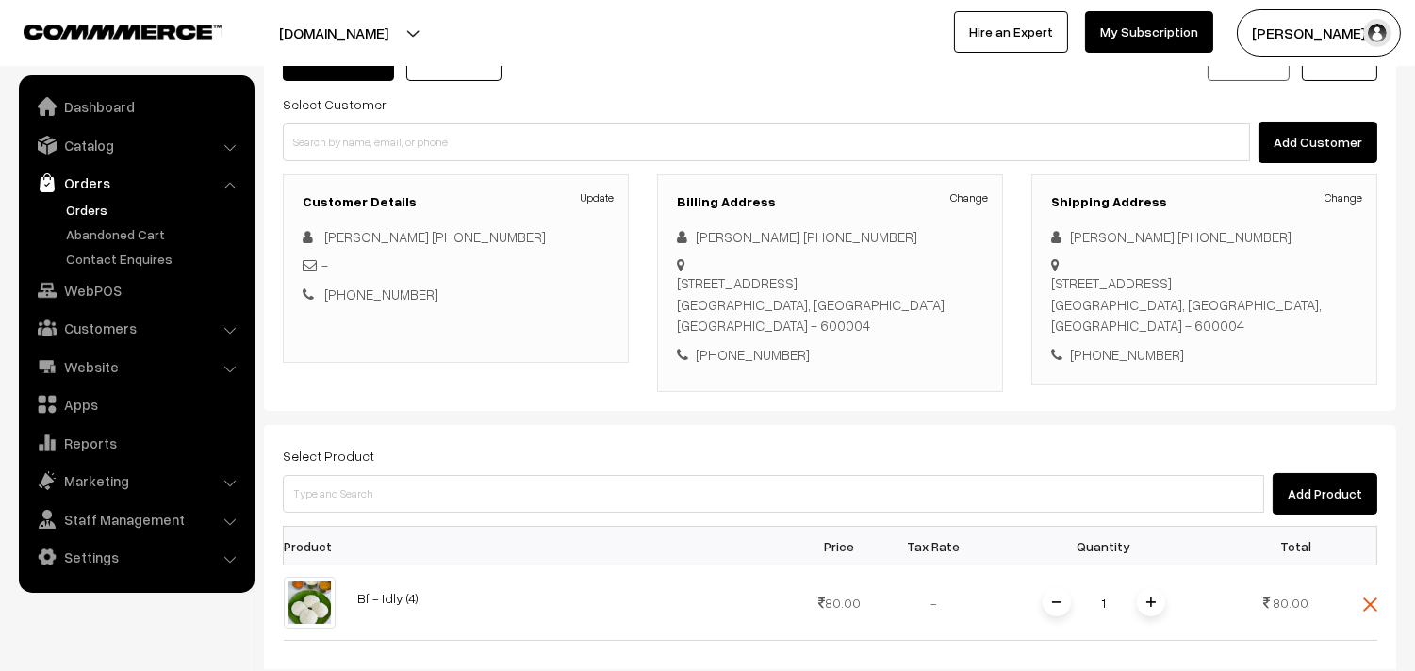
click at [504, 458] on div "Select Product Add Product" at bounding box center [830, 479] width 1095 height 71
click at [522, 514] on div "Add Product" at bounding box center [830, 493] width 1095 height 41
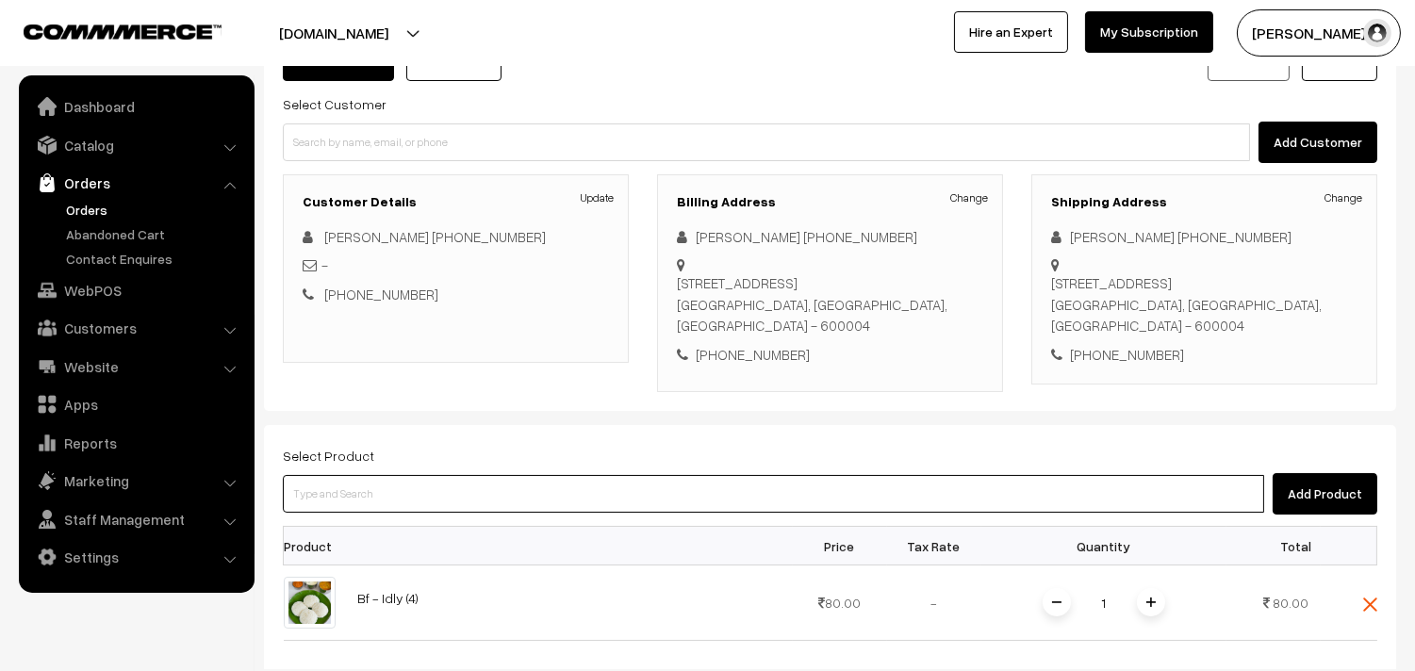
click at [523, 511] on input at bounding box center [773, 494] width 981 height 38
type input "vada"
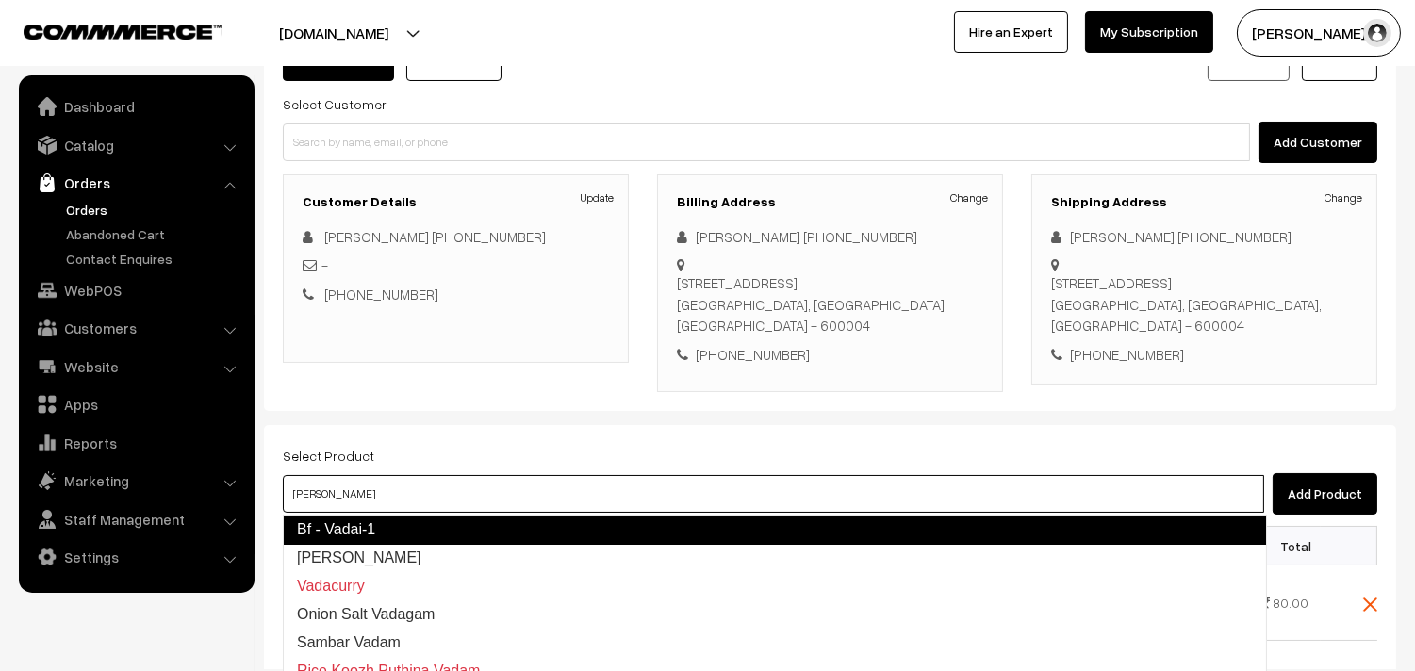
click at [363, 531] on link "Bf - Vadai-1" at bounding box center [775, 530] width 984 height 30
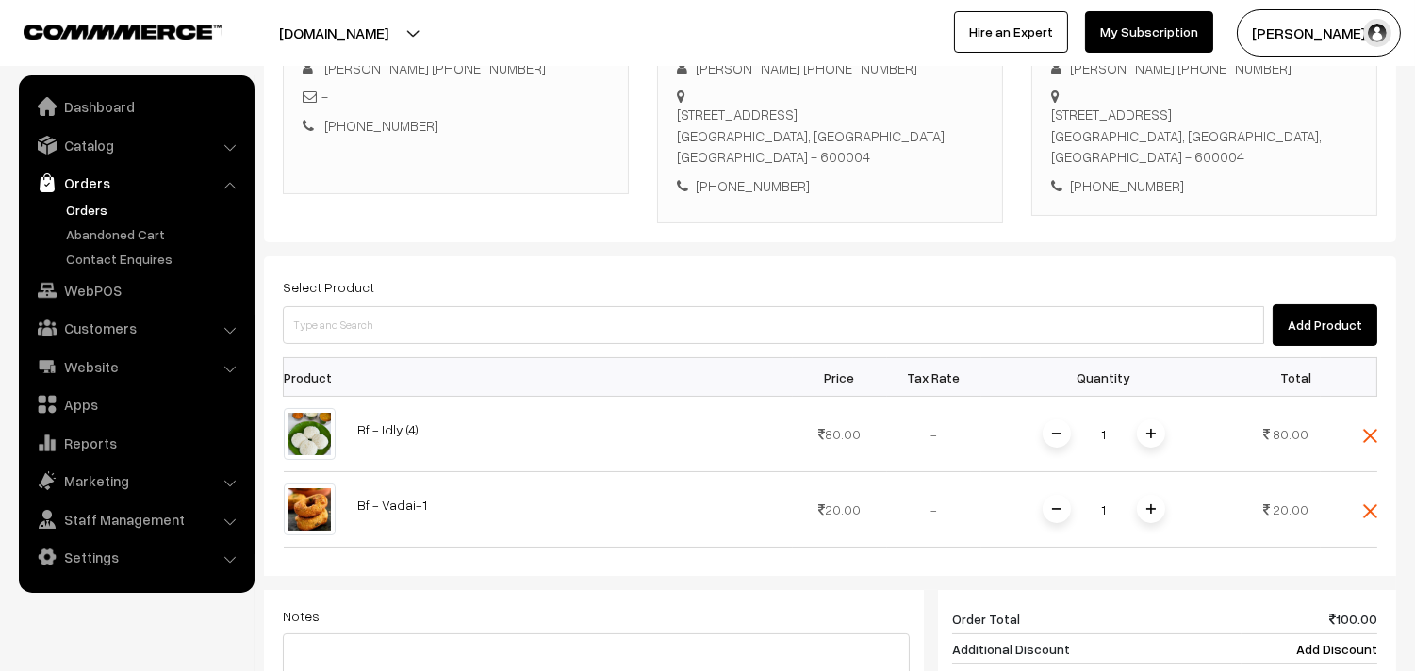
scroll to position [361, 0]
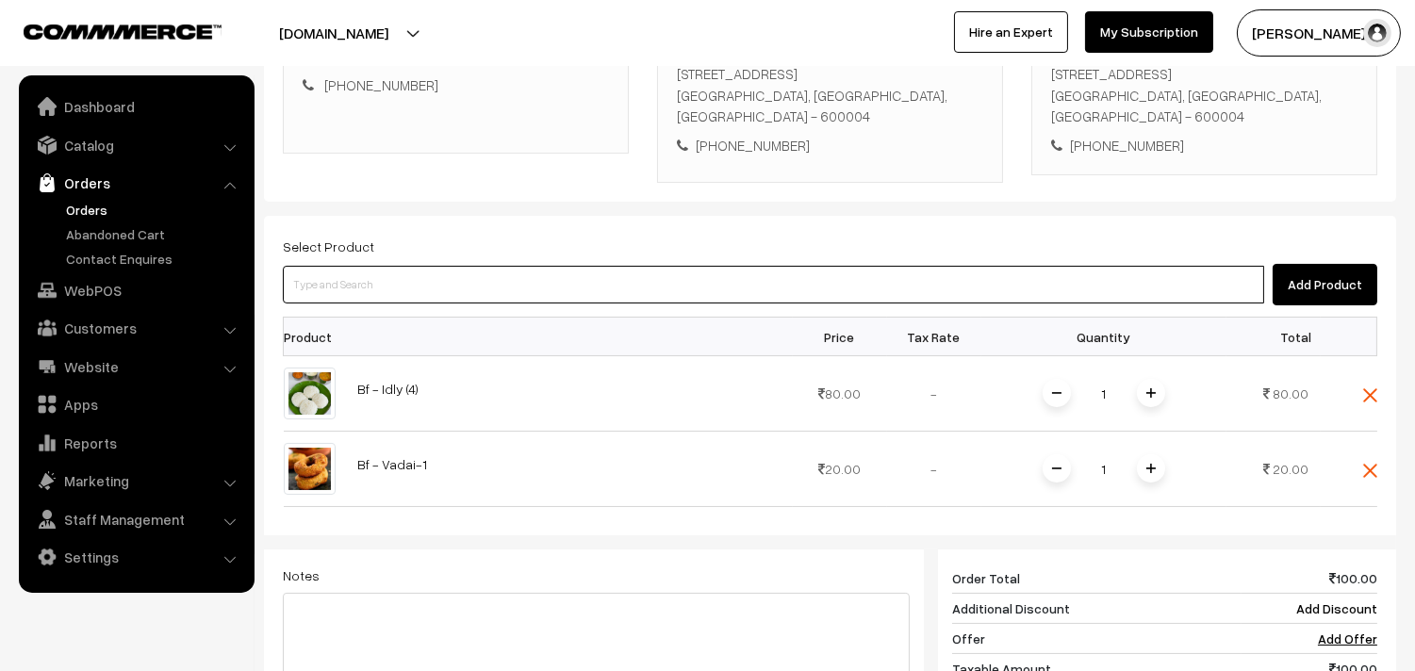
click at [431, 300] on input at bounding box center [773, 285] width 981 height 38
paste input "29th Without Rice..."
type input "29th Without Rice..."
click at [371, 317] on link "29th Without Rice..." at bounding box center [775, 320] width 982 height 28
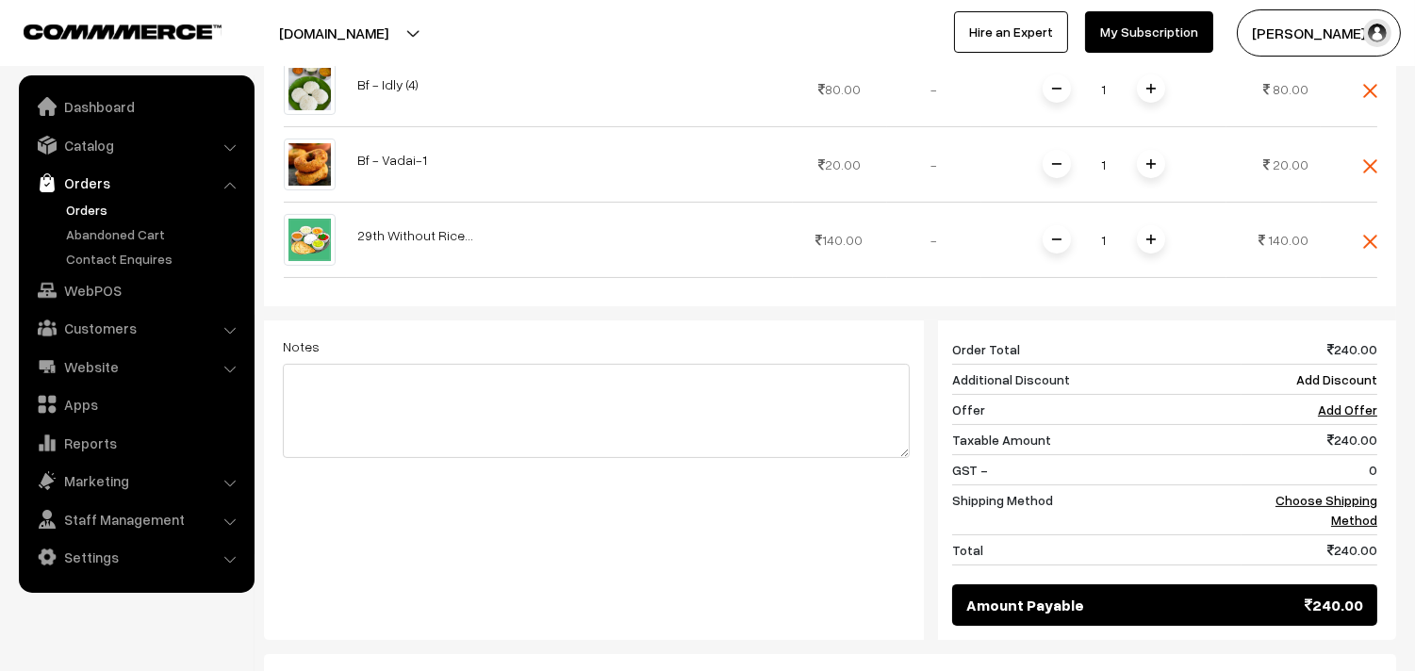
scroll to position [675, 0]
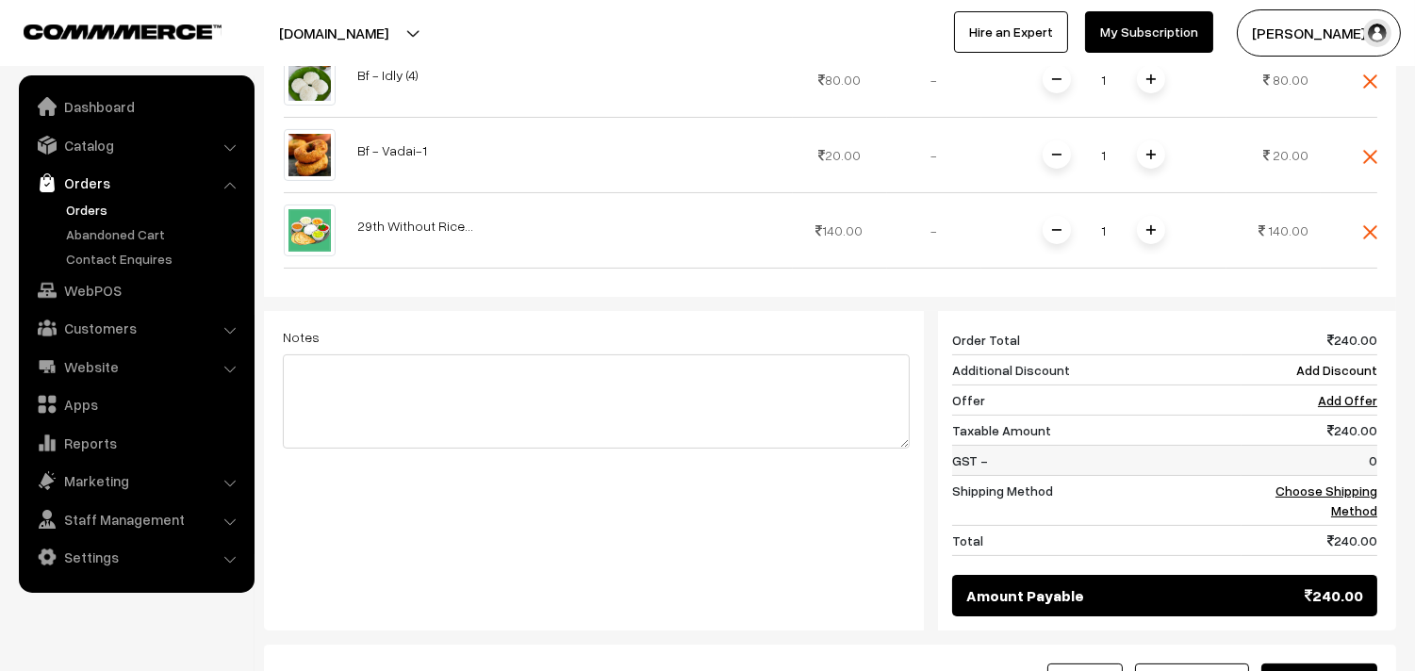
click at [1365, 476] on td "0" at bounding box center [1310, 461] width 136 height 30
click at [1354, 505] on link "Choose Shipping Method" at bounding box center [1327, 501] width 102 height 36
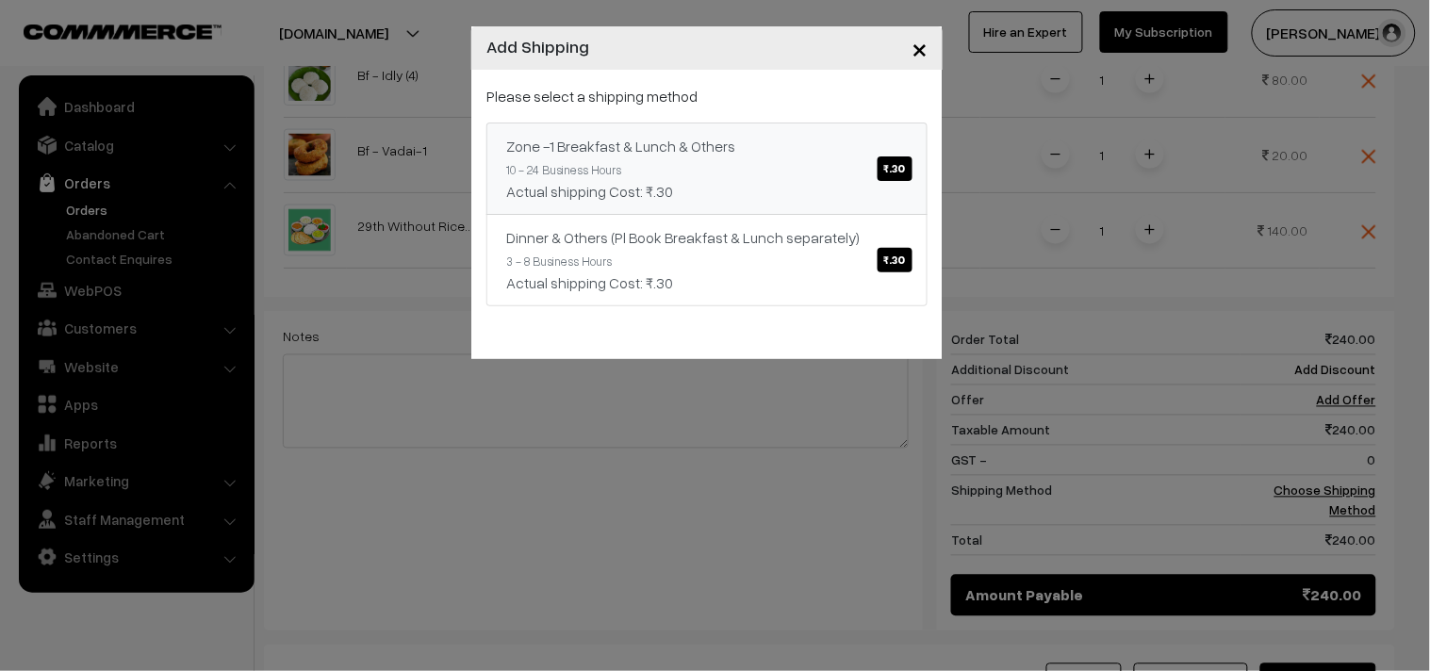
drag, startPoint x: 695, startPoint y: 104, endPoint x: 717, endPoint y: 124, distance: 30.0
click at [695, 106] on p "Please select a shipping method" at bounding box center [706, 96] width 441 height 23
click at [726, 147] on div "Zone -1 Breakfast & Lunch & Others ₹.30" at bounding box center [707, 146] width 402 height 23
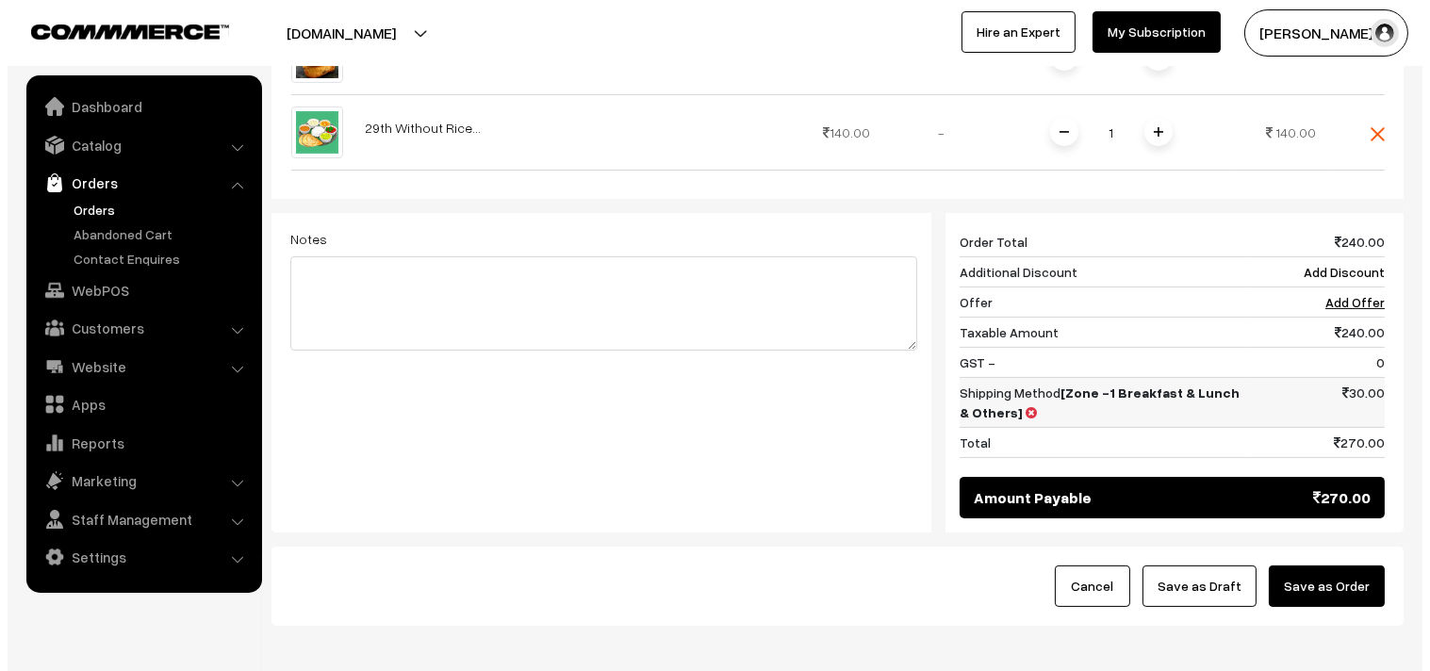
scroll to position [867, 0]
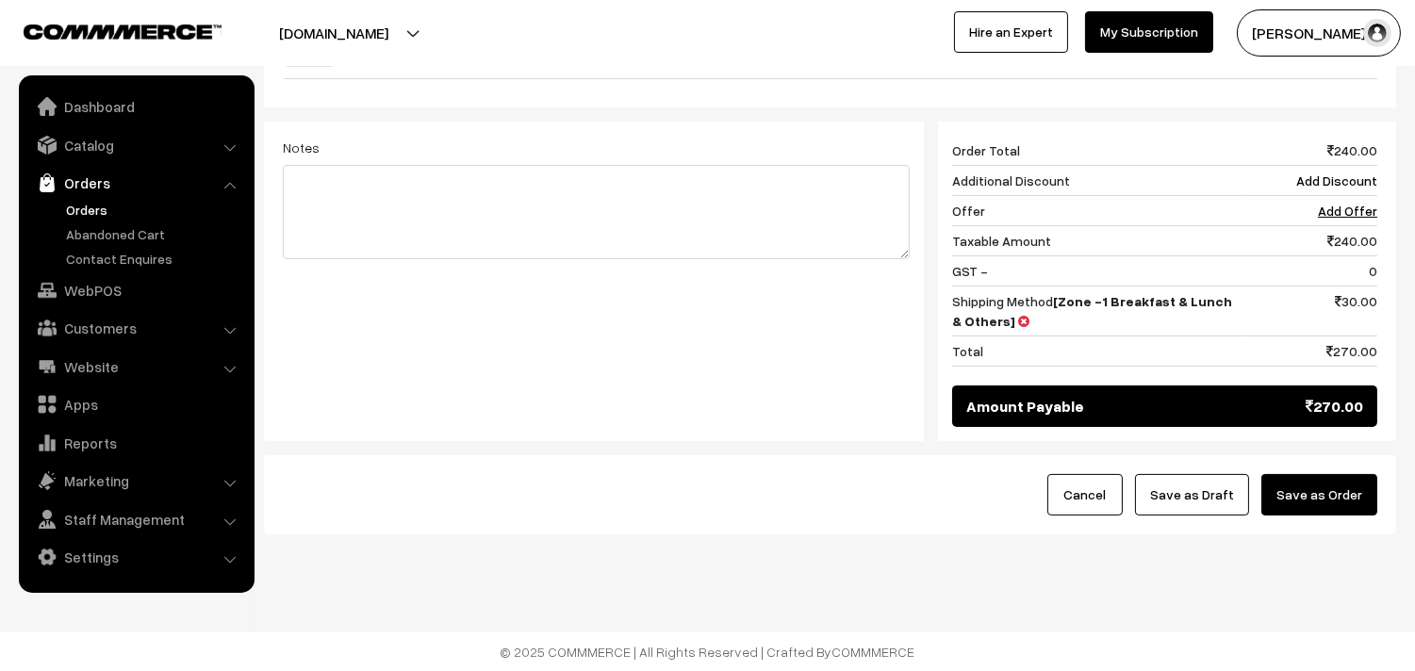
drag, startPoint x: 1327, startPoint y: 494, endPoint x: 1259, endPoint y: 516, distance: 71.3
click at [1327, 491] on button "Save as Order" at bounding box center [1319, 494] width 116 height 41
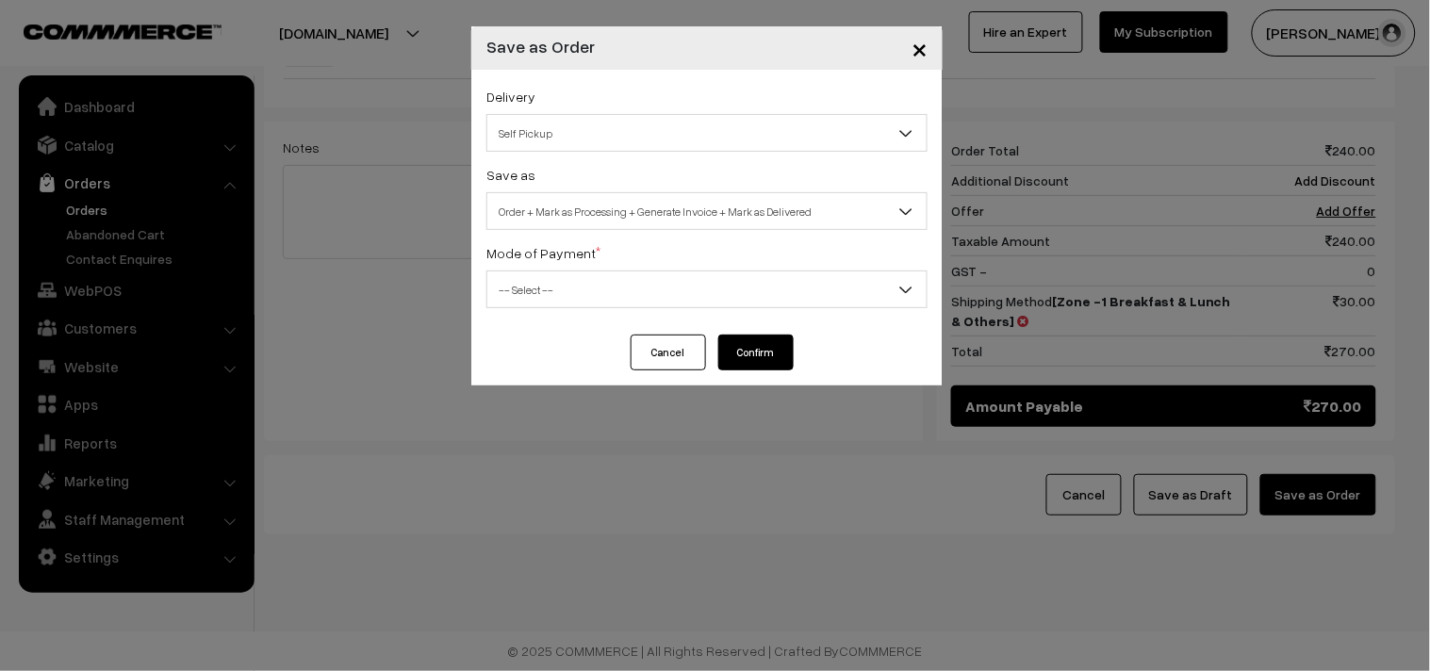
click at [611, 206] on span "Order + Mark as Processing + Generate Invoice + Mark as Delivered" at bounding box center [706, 211] width 439 height 33
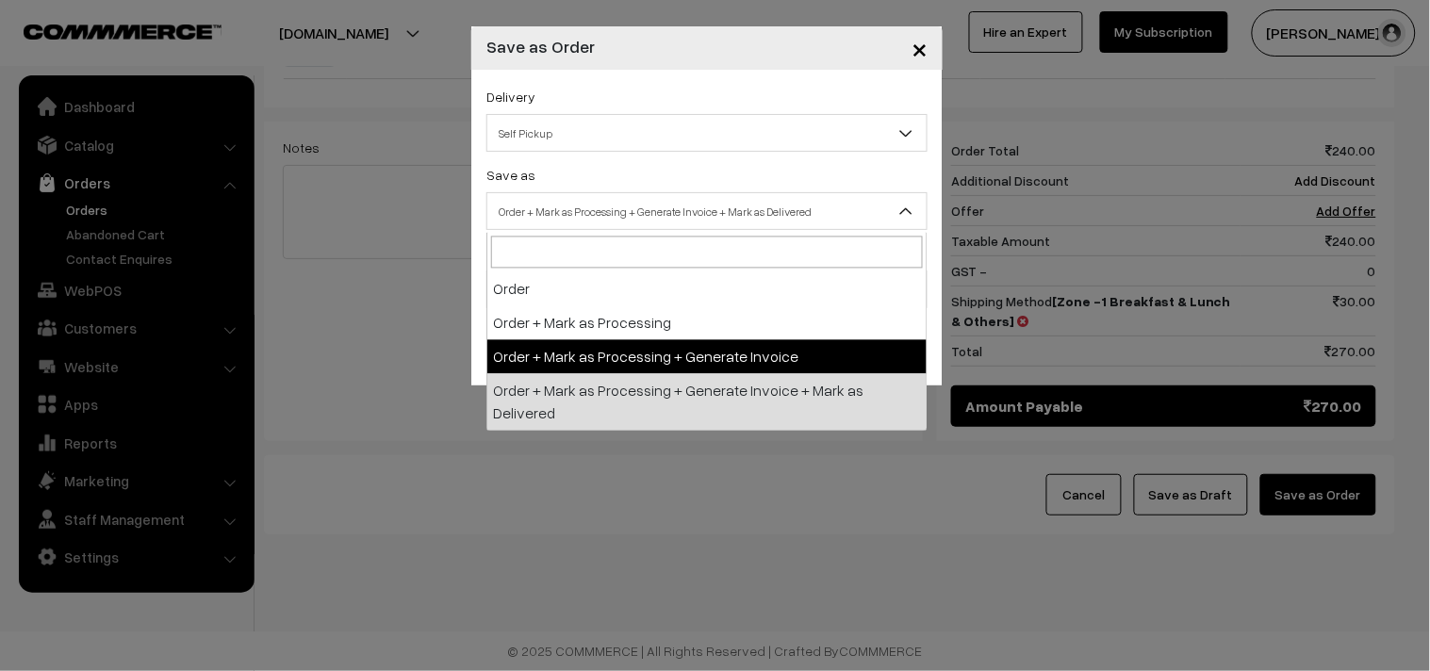
select select "3"
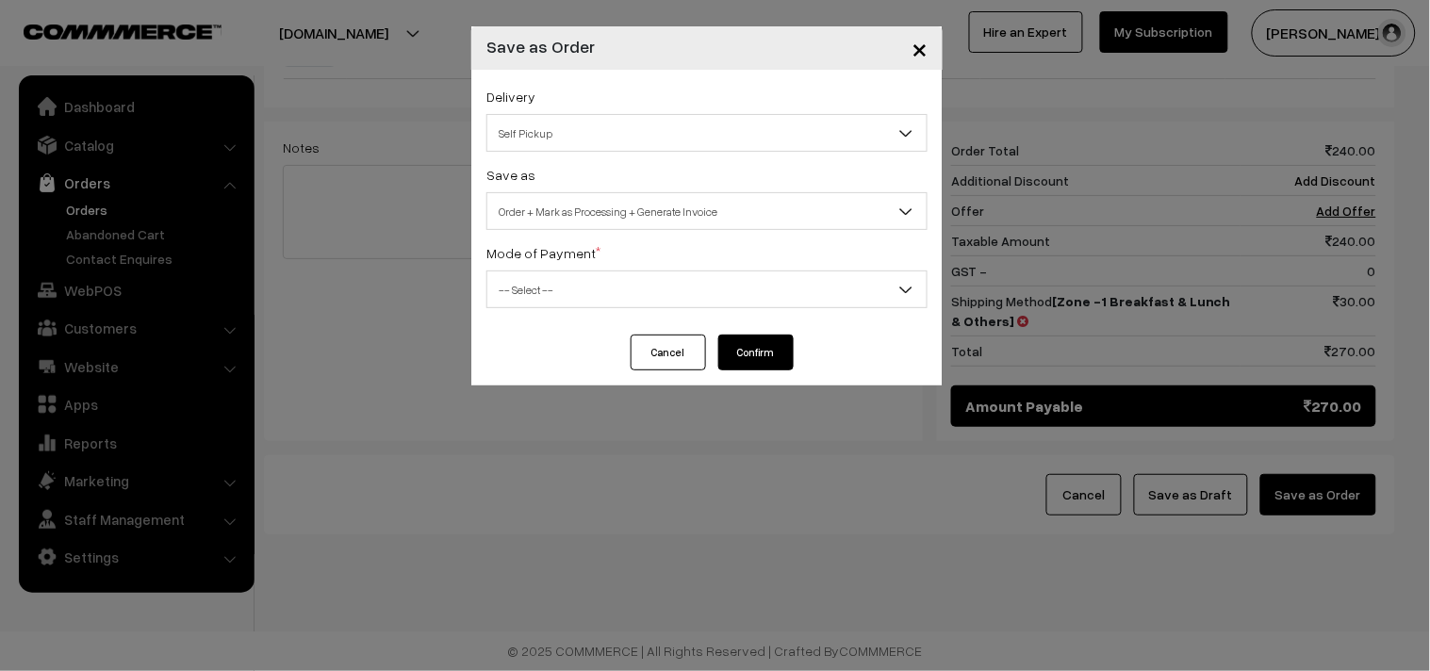
click at [564, 278] on span "-- Select --" at bounding box center [706, 289] width 439 height 33
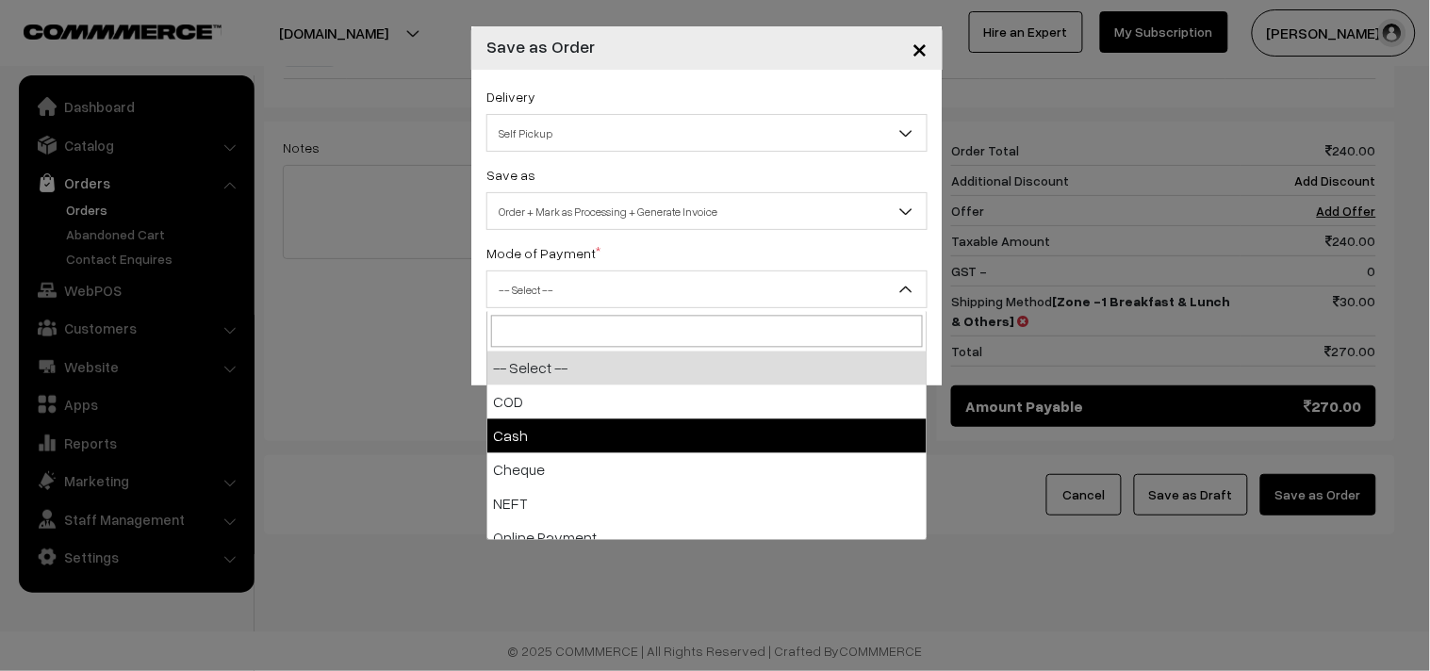
select select "2"
checkbox input "true"
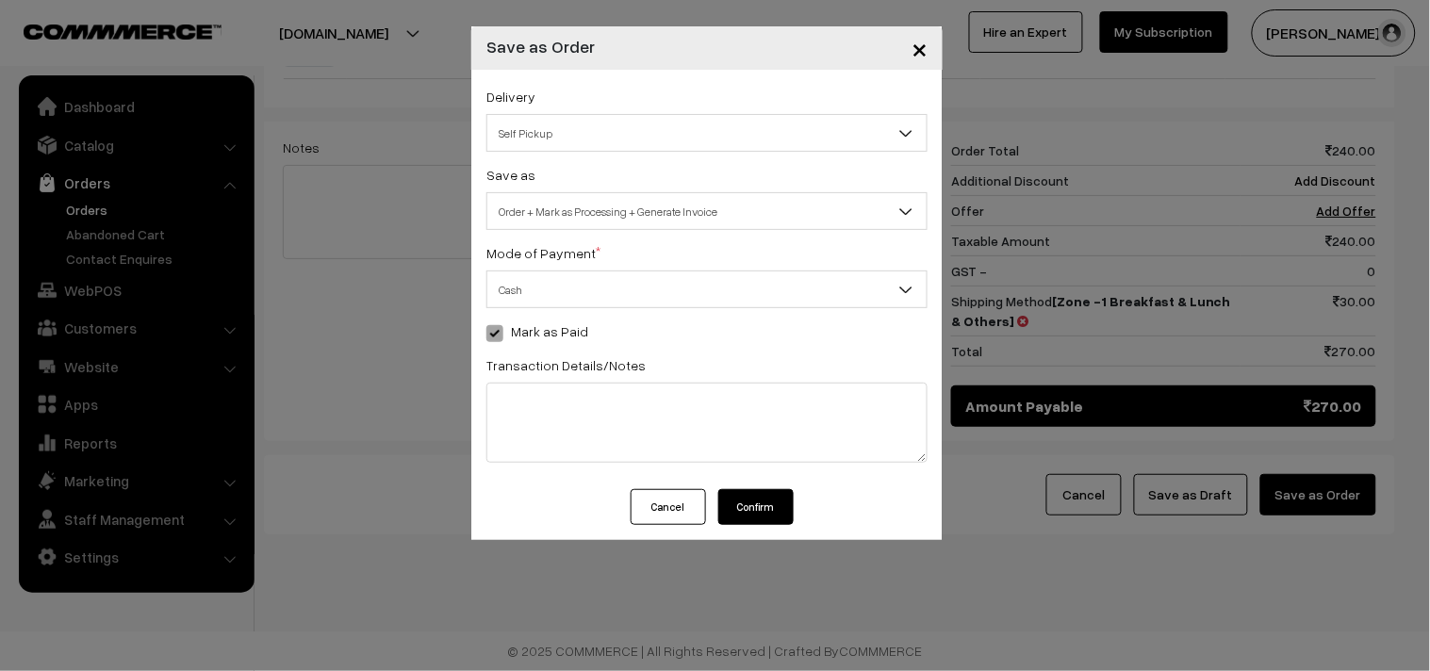
click at [761, 504] on button "Confirm" at bounding box center [755, 507] width 75 height 36
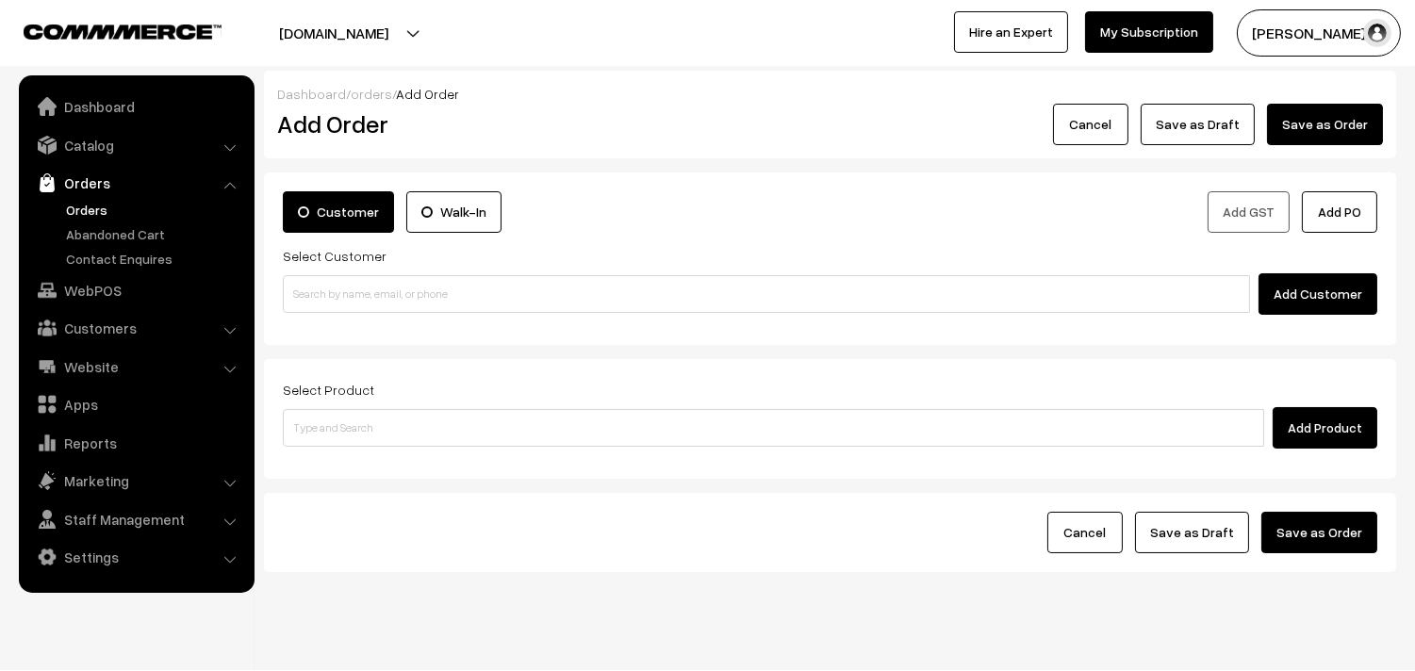
click at [72, 202] on link "Orders" at bounding box center [154, 210] width 187 height 20
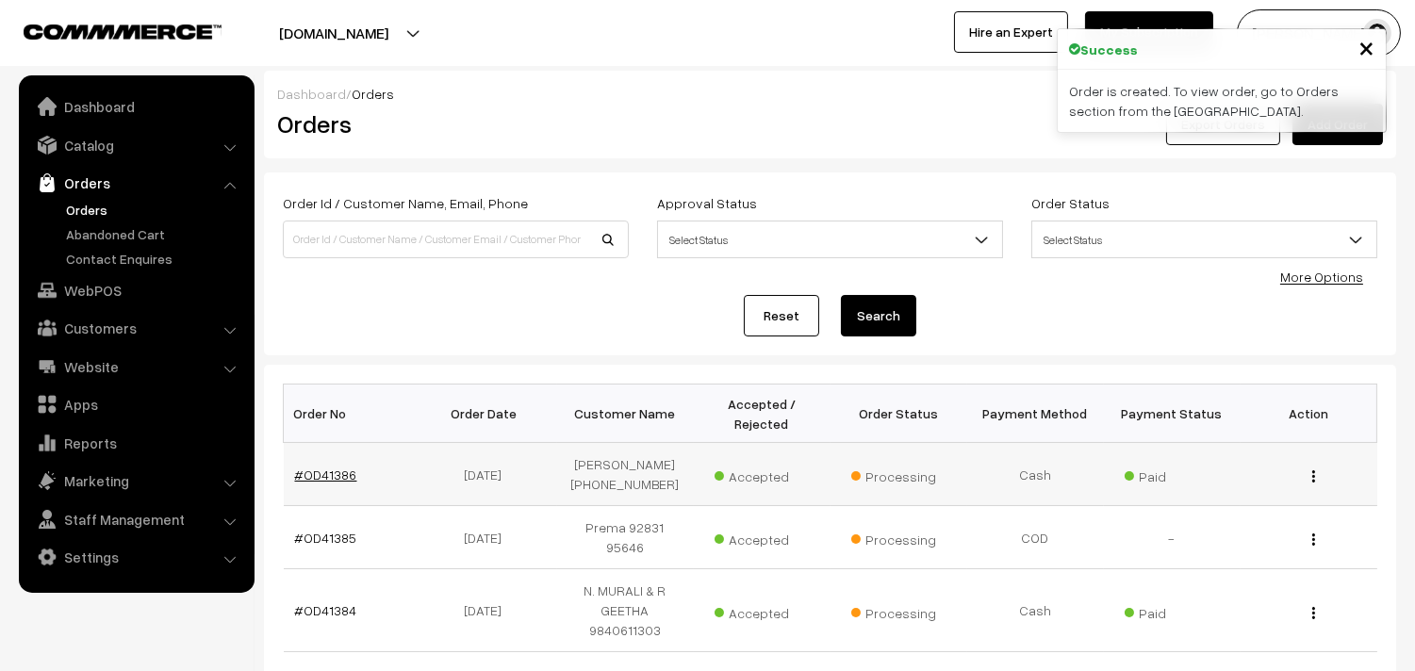
click at [330, 478] on link "#OD41386" at bounding box center [326, 475] width 62 height 16
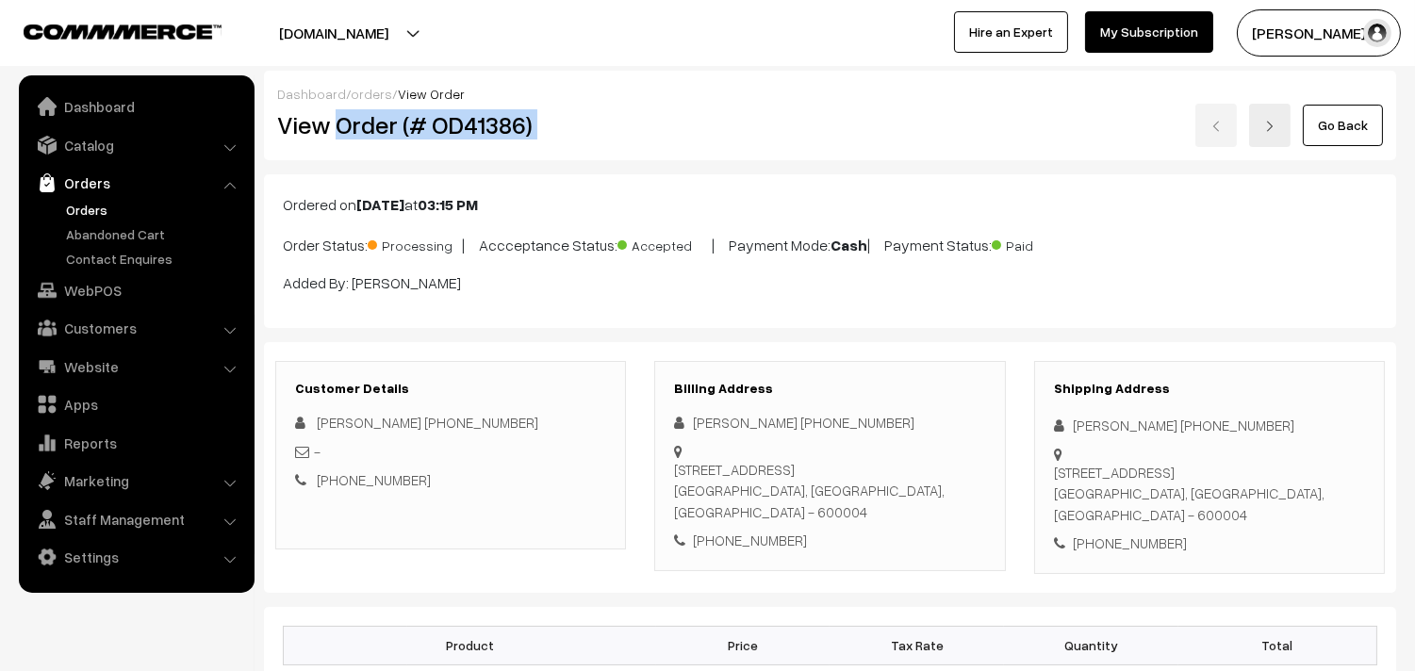
drag, startPoint x: 337, startPoint y: 124, endPoint x: 663, endPoint y: 121, distance: 326.2
click at [663, 121] on div "View Order (# OD41386) Go Back" at bounding box center [830, 125] width 1134 height 43
copy div "Order (# OD41386)"
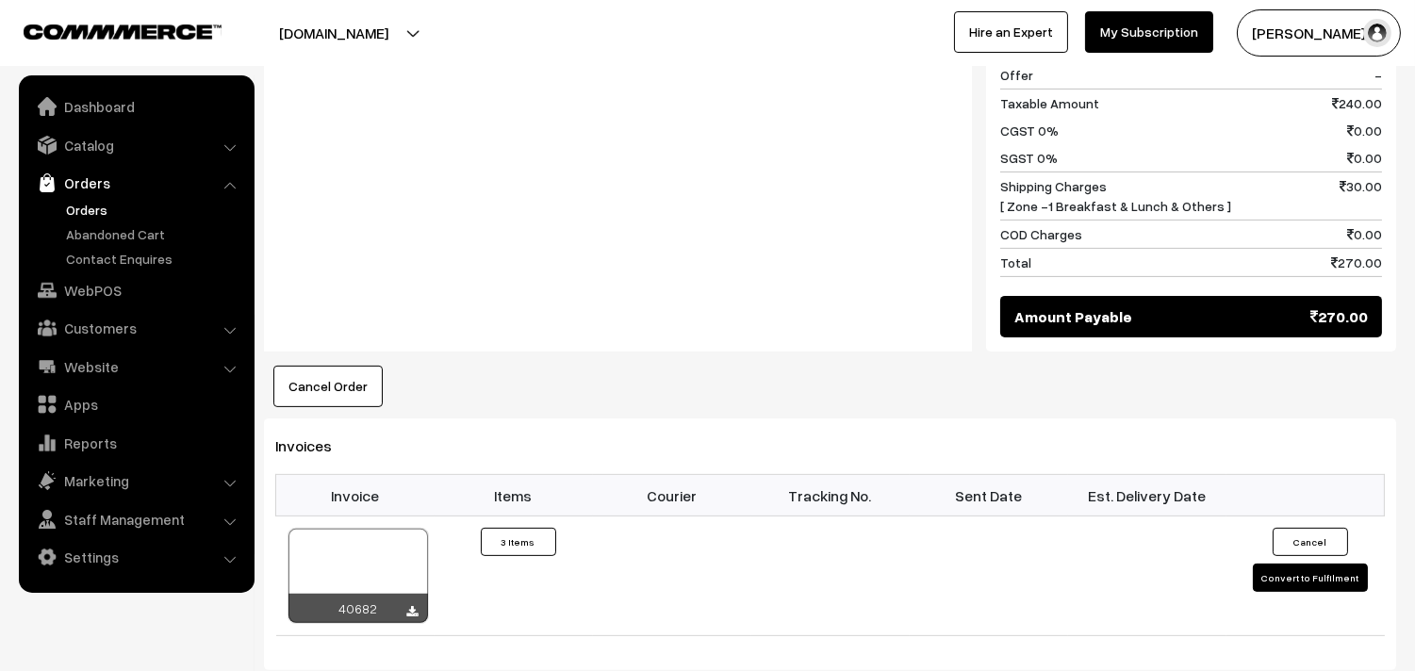
scroll to position [1152, 0]
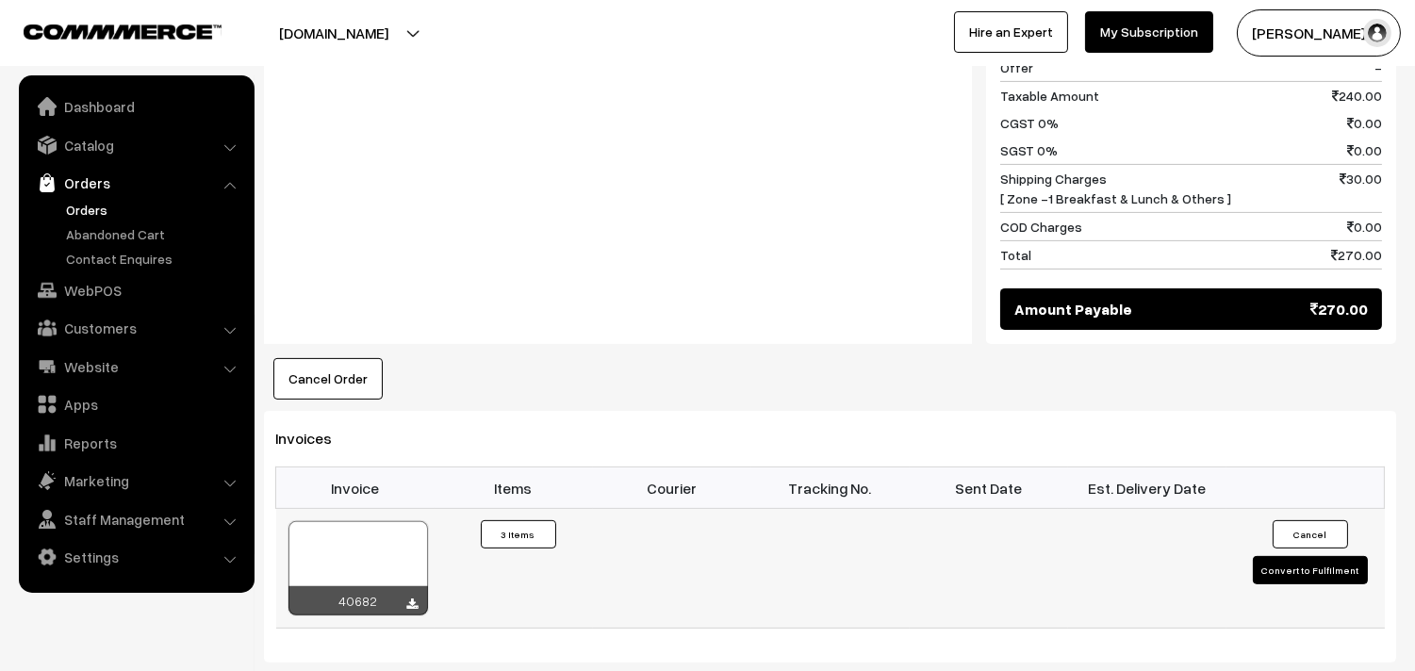
drag, startPoint x: 353, startPoint y: 562, endPoint x: 353, endPoint y: 545, distance: 17.0
click at [353, 560] on div at bounding box center [358, 568] width 140 height 94
click at [95, 196] on link "Orders" at bounding box center [136, 183] width 224 height 34
click at [98, 205] on link "Orders" at bounding box center [154, 210] width 187 height 20
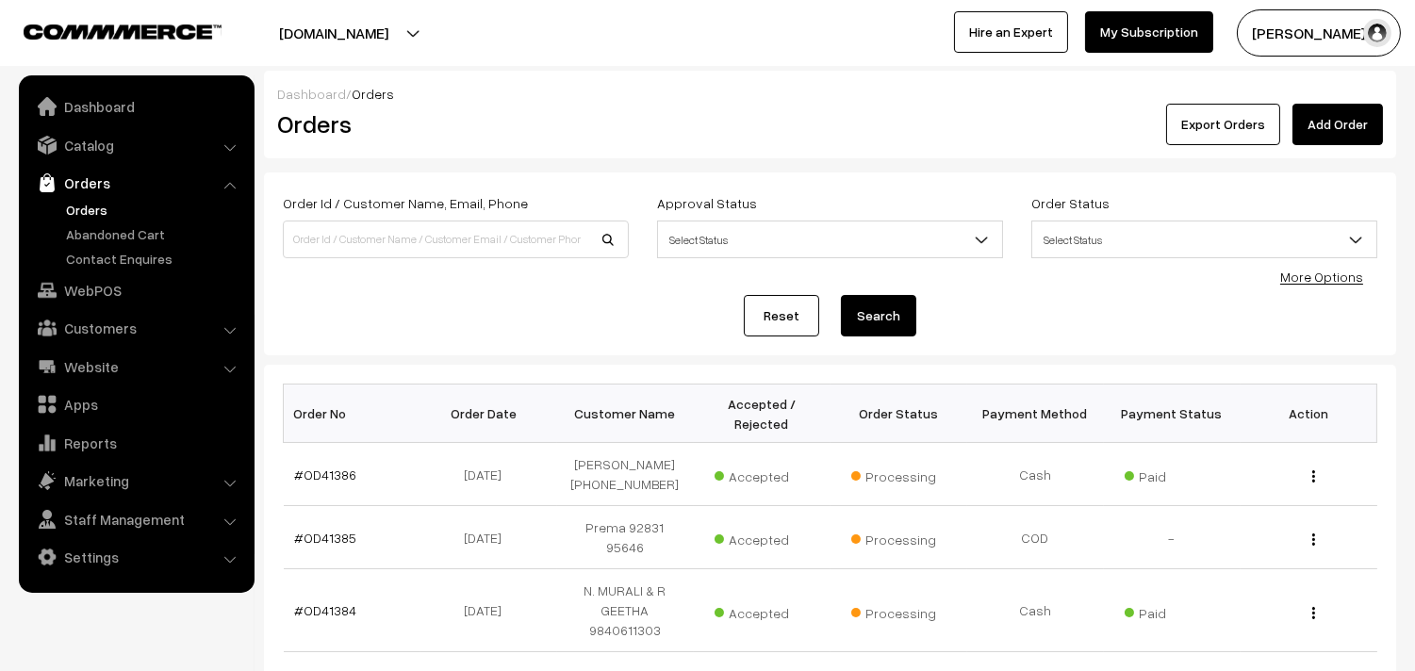
click at [80, 203] on link "Orders" at bounding box center [154, 210] width 187 height 20
click at [106, 279] on link "WebPOS" at bounding box center [136, 290] width 224 height 34
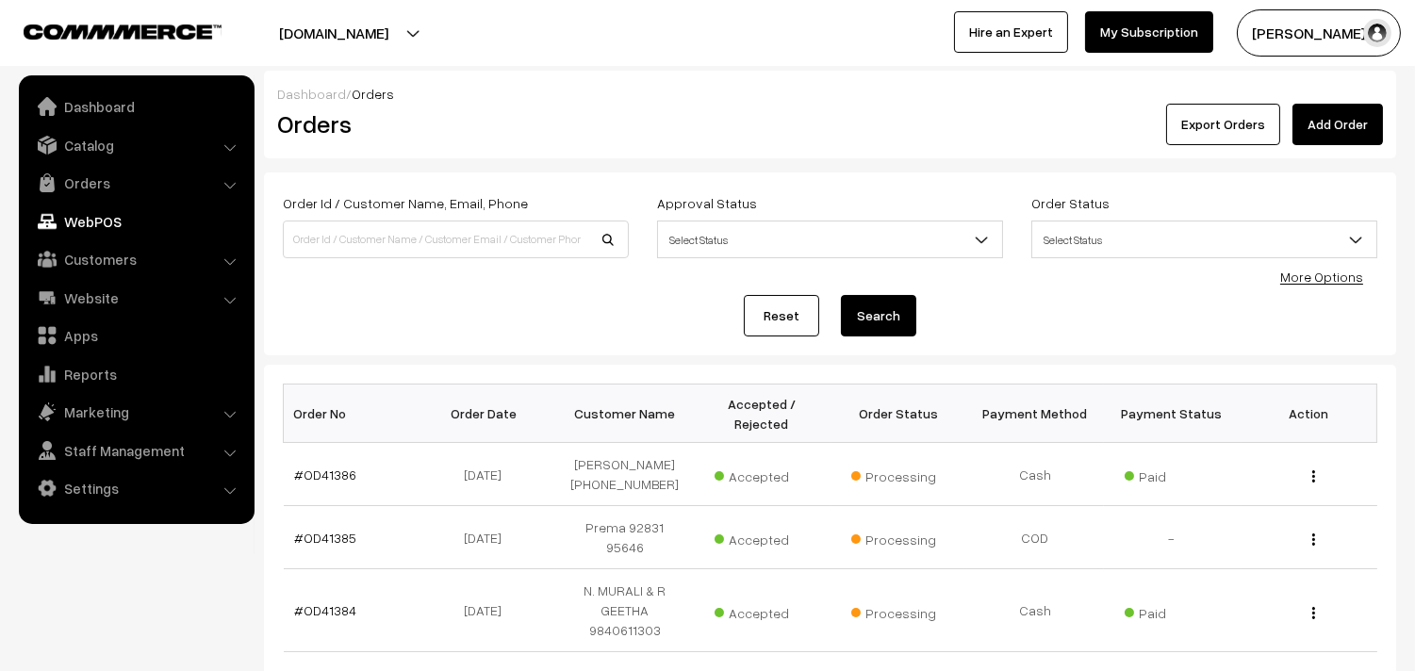
click at [353, 322] on div "Reset Search" at bounding box center [830, 315] width 1095 height 41
click at [353, 298] on div "Reset Search" at bounding box center [830, 315] width 1095 height 41
click at [353, 296] on div "Reset Search" at bounding box center [830, 315] width 1095 height 41
click at [123, 213] on link "WebPOS" at bounding box center [136, 222] width 224 height 34
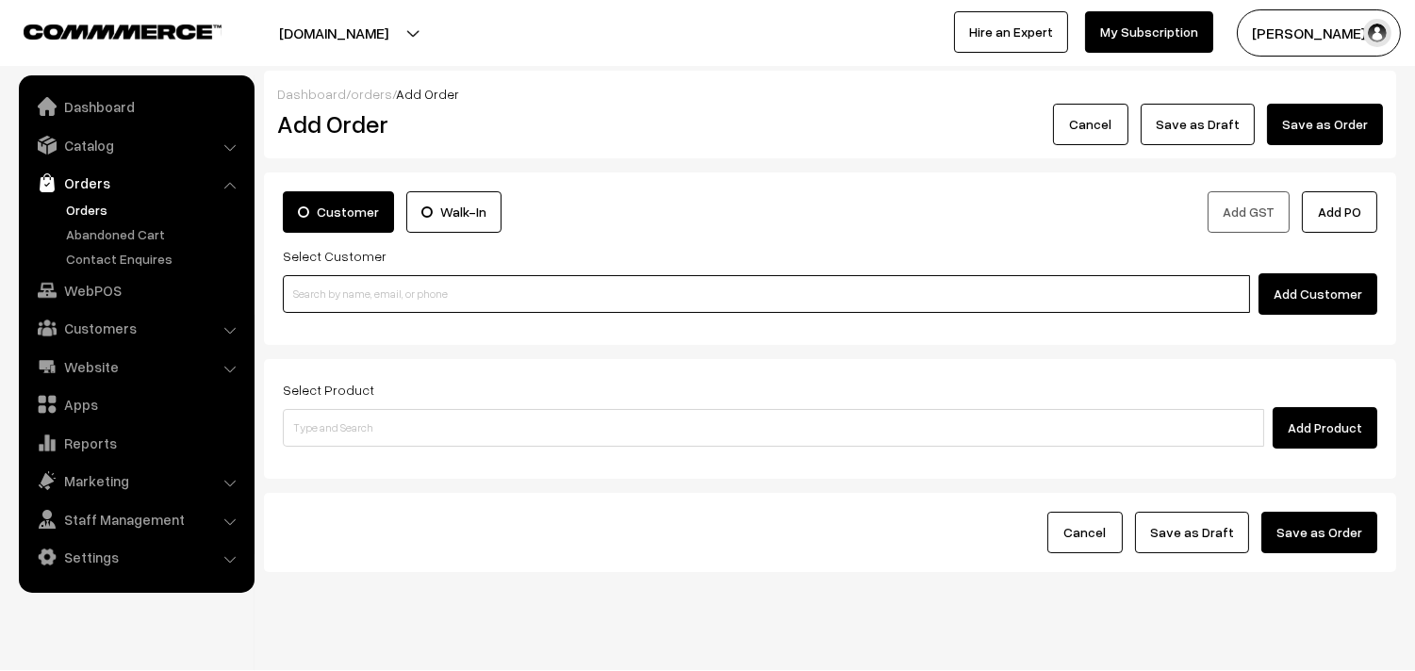
click at [392, 309] on input at bounding box center [766, 294] width 967 height 38
paste input "90429 89896"
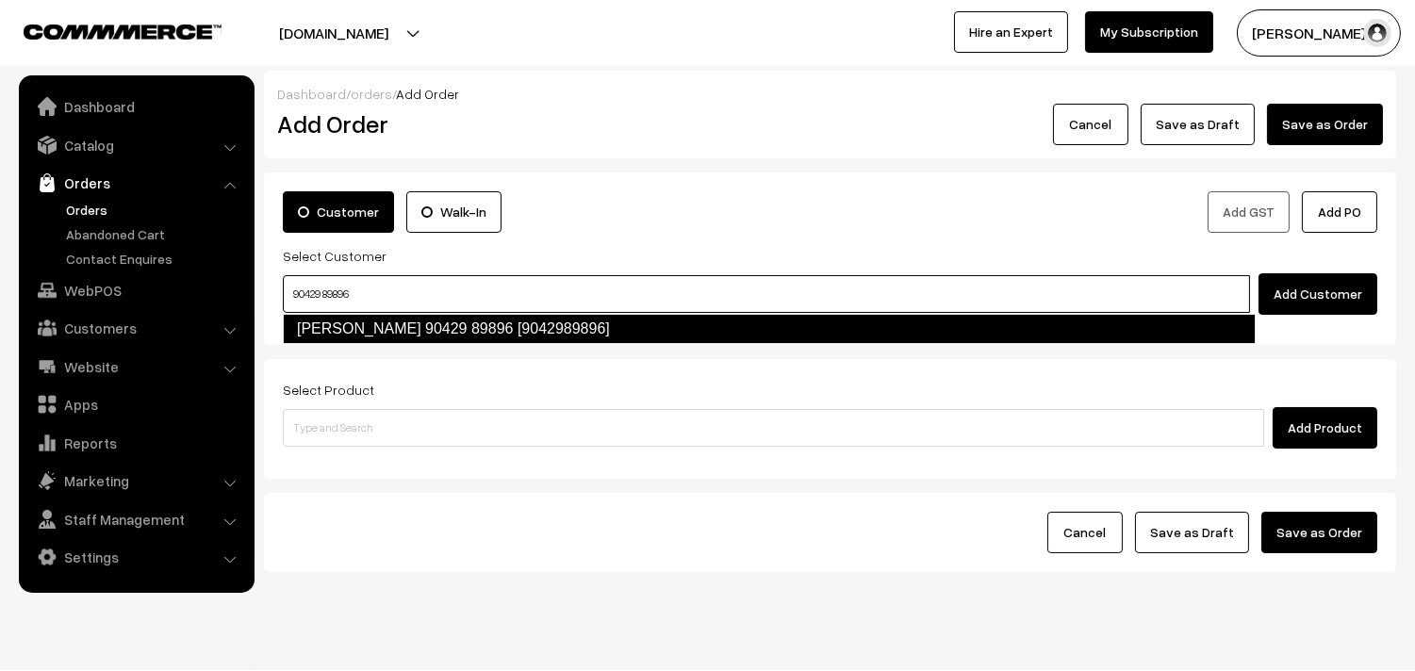
click at [335, 288] on input "90429 89896" at bounding box center [766, 294] width 967 height 38
click at [341, 321] on link "R.VISHWANATHAN 90429 89896 [9042989896]" at bounding box center [769, 329] width 973 height 30
type input "90429 89896"
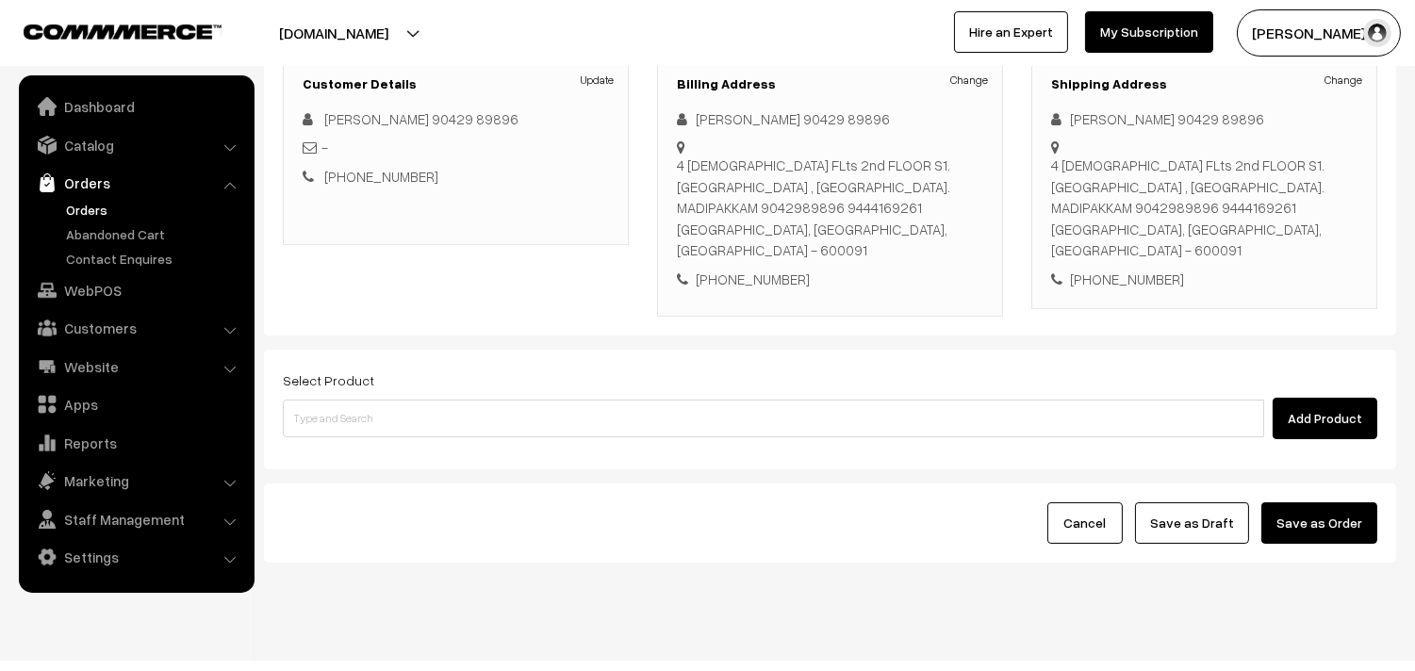
scroll to position [278, 0]
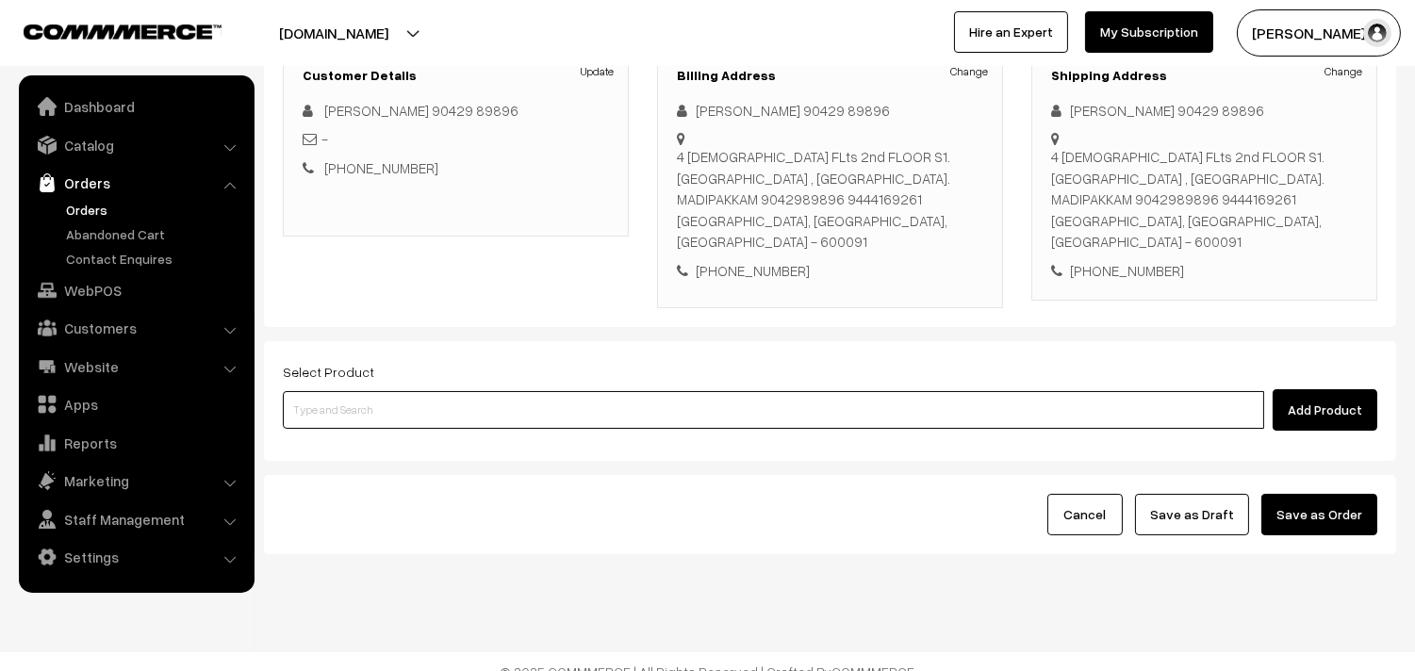
click at [561, 391] on input at bounding box center [773, 410] width 981 height 38
click at [562, 391] on input at bounding box center [773, 410] width 981 height 38
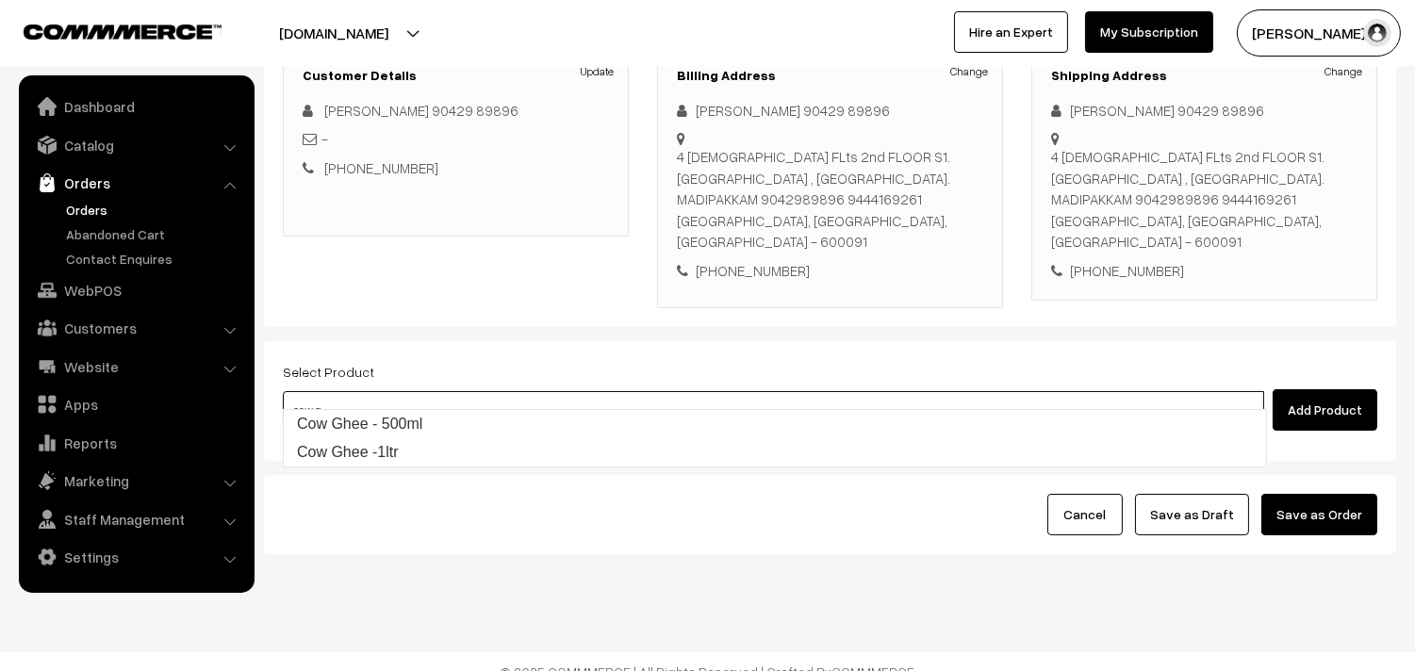
type input "Cow Ghee -1ltr"
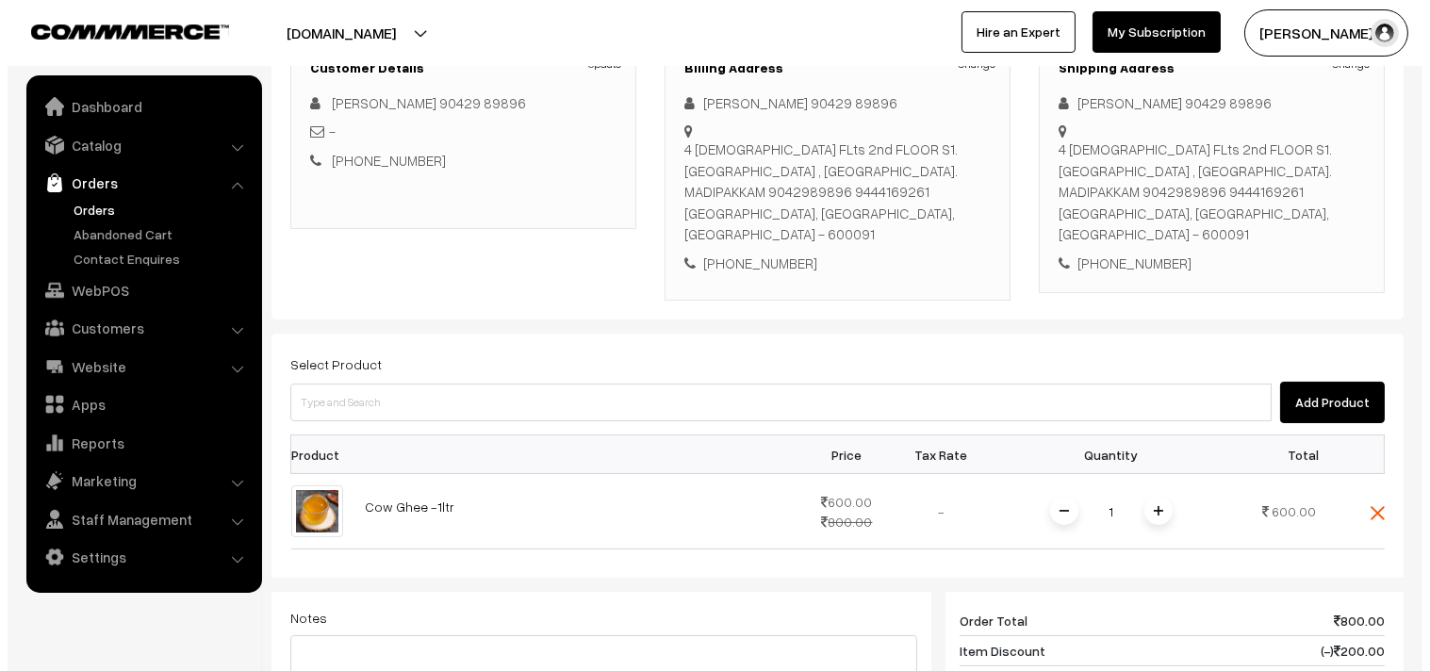
scroll to position [767, 0]
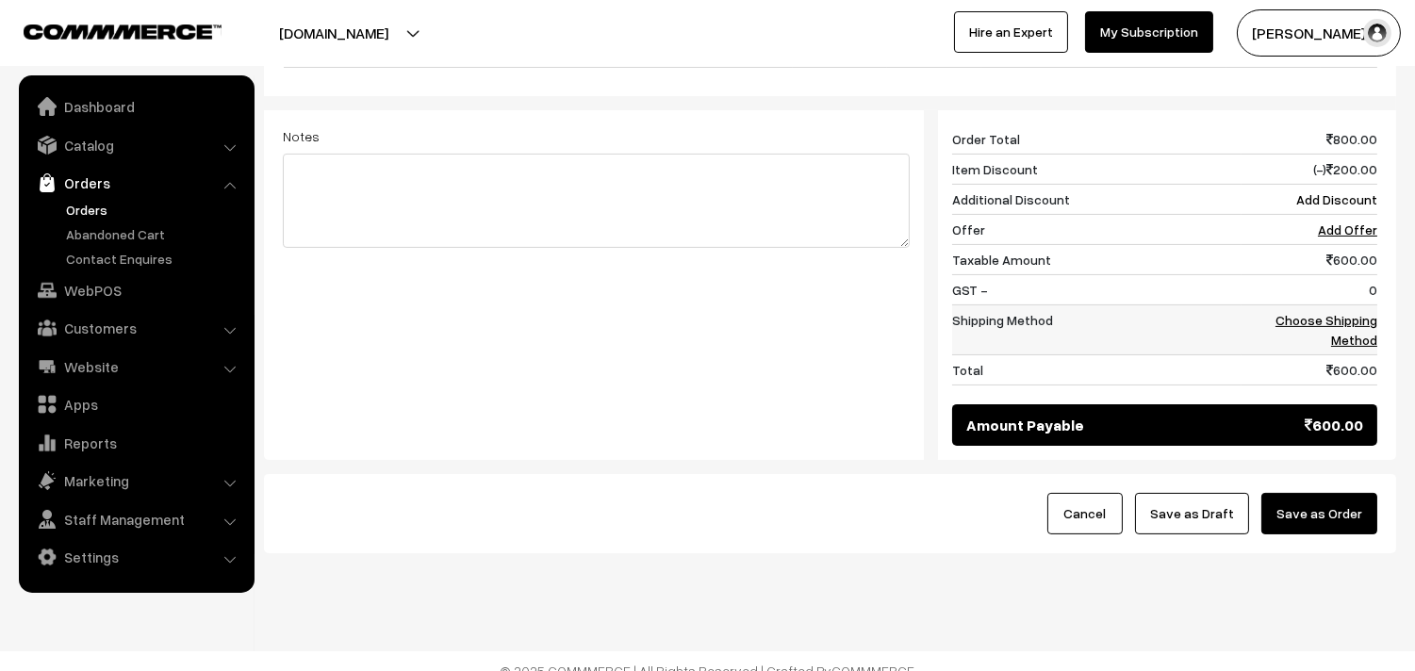
click at [1368, 312] on link "Choose Shipping Method" at bounding box center [1327, 330] width 102 height 36
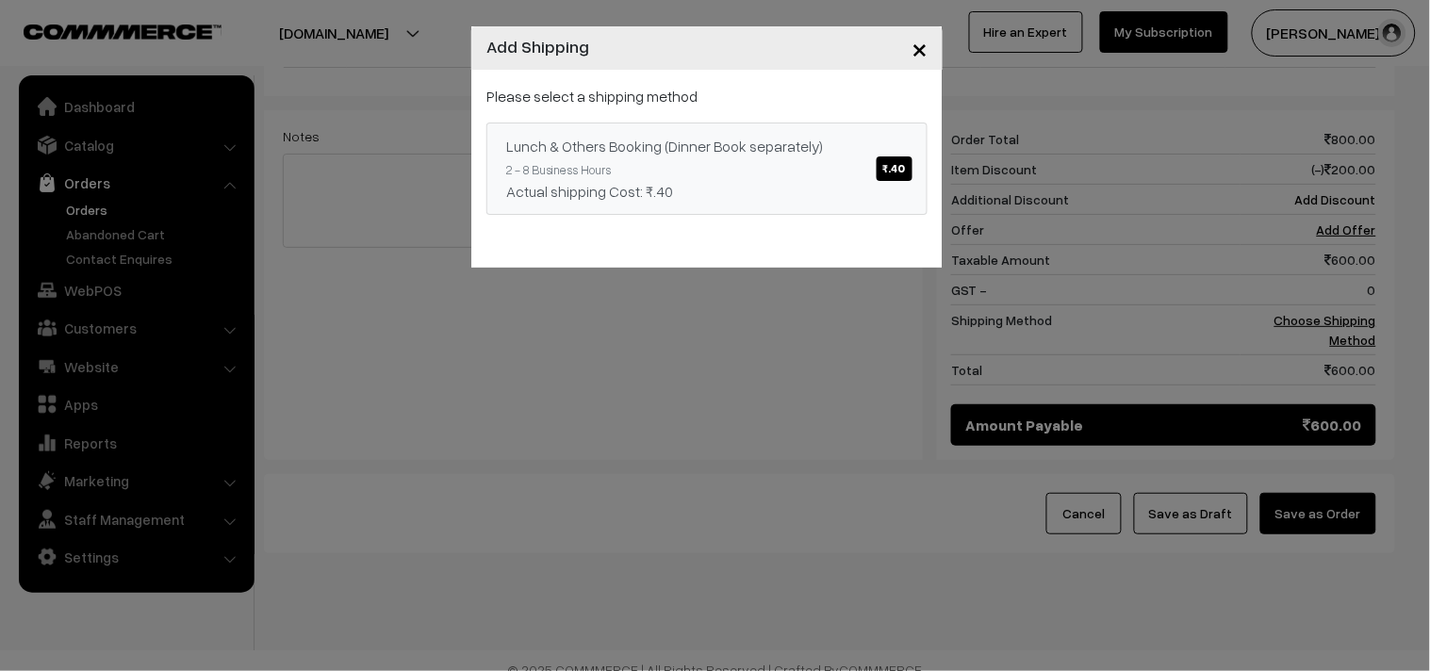
click at [691, 158] on link "Lunch & Others Booking (Dinner Book separately) ₹.40 2 - 8 Business Hours Actua…" at bounding box center [706, 169] width 441 height 92
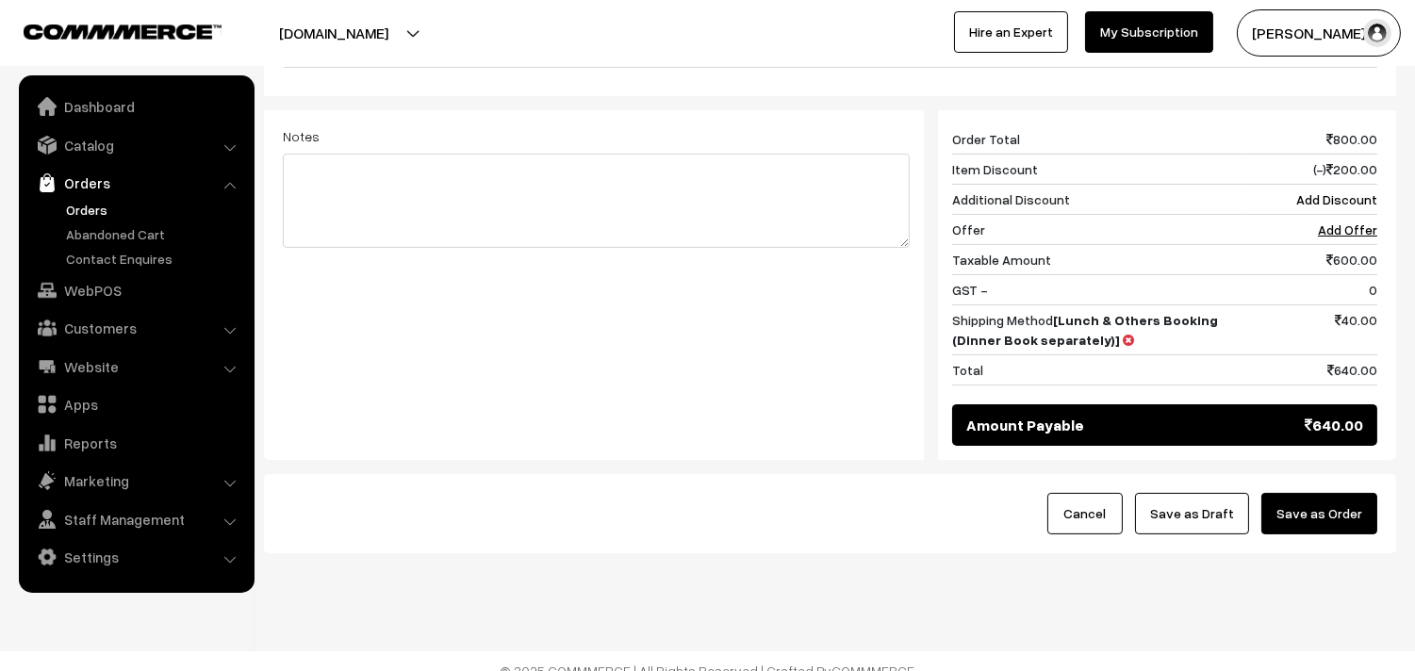
click at [1339, 493] on button "Save as Order" at bounding box center [1319, 513] width 116 height 41
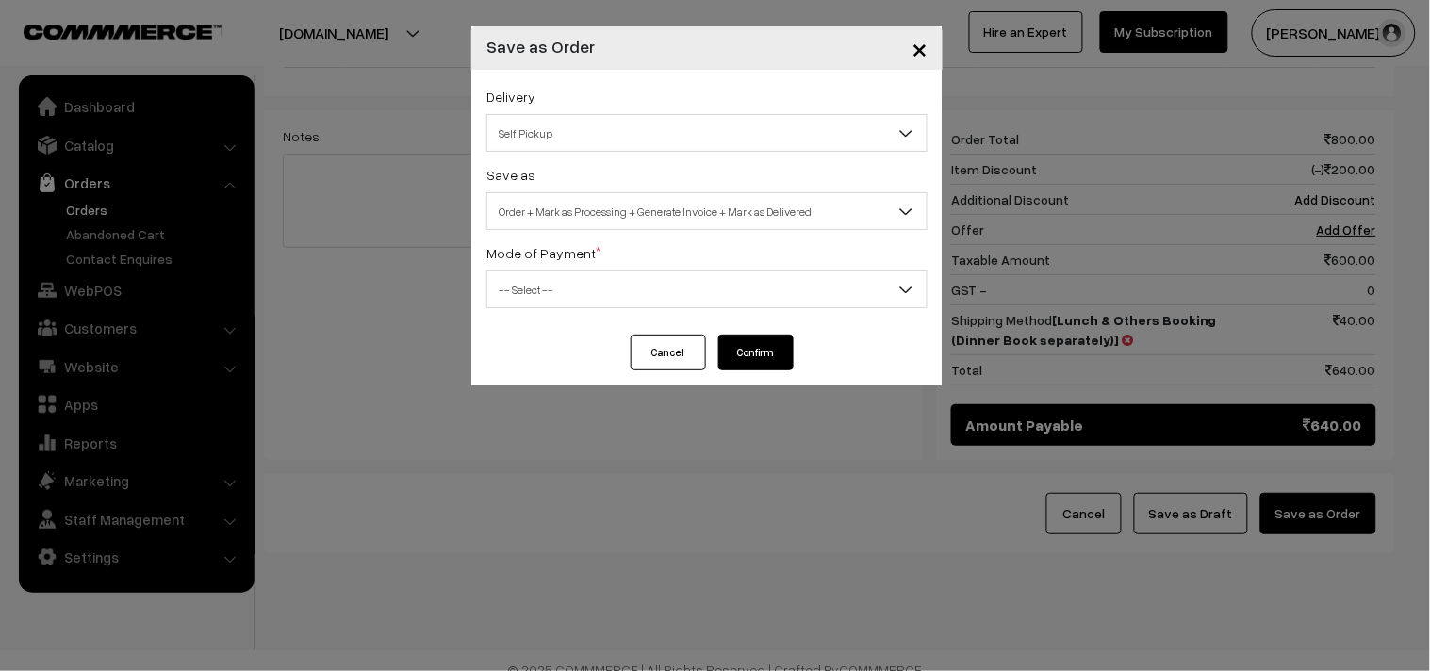
click at [570, 220] on span "Order + Mark as Processing + Generate Invoice + Mark as Delivered" at bounding box center [706, 211] width 439 height 33
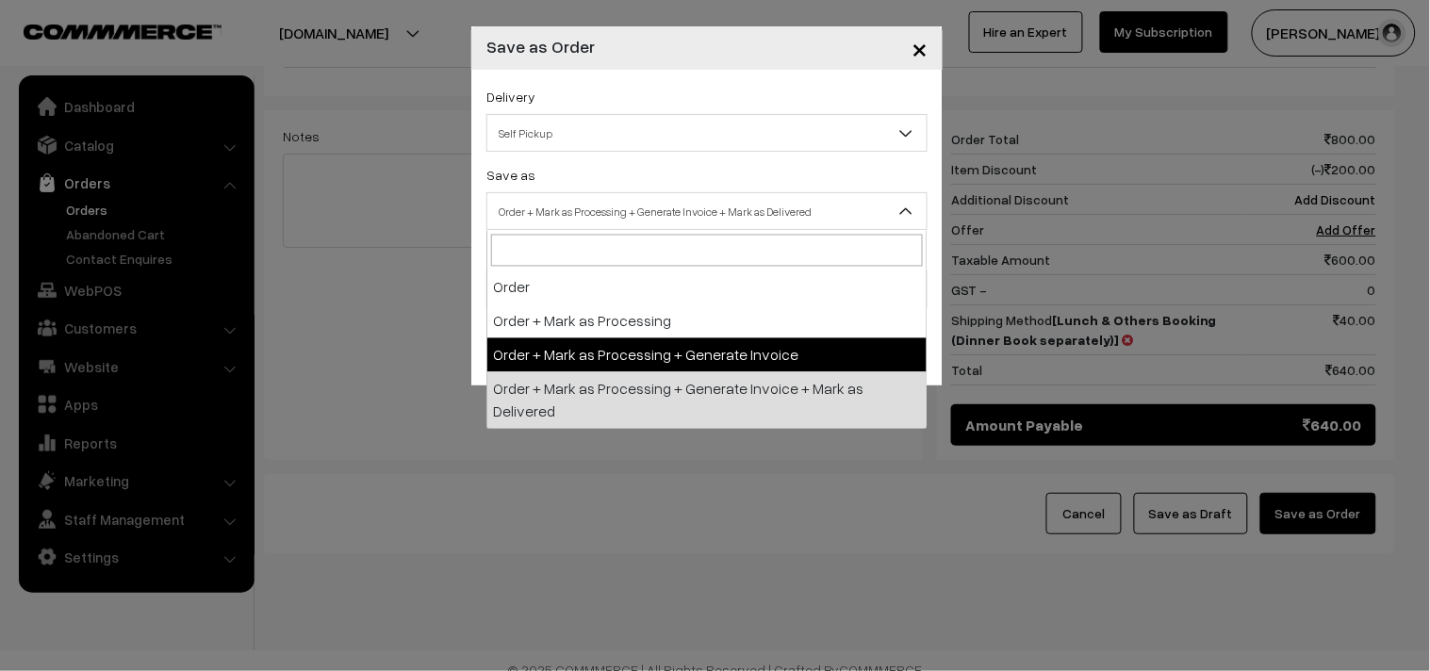
select select "3"
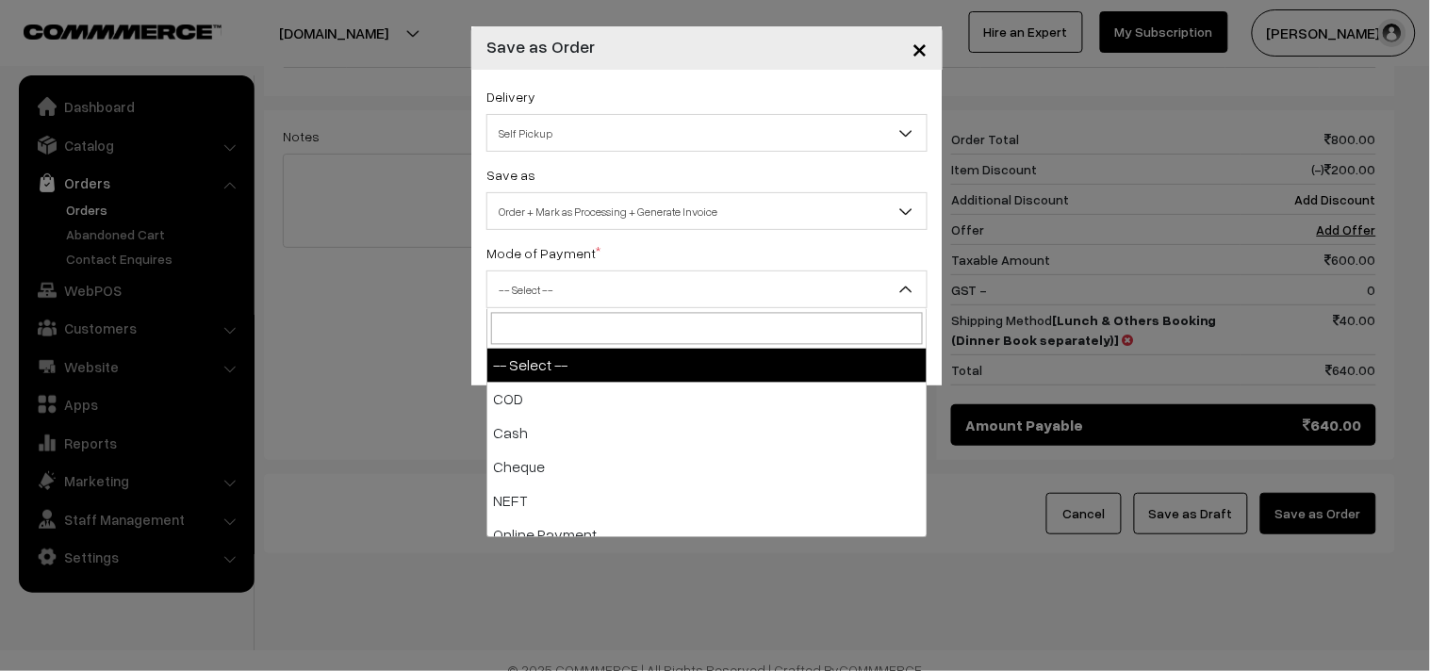
click at [561, 288] on span "-- Select --" at bounding box center [706, 289] width 439 height 33
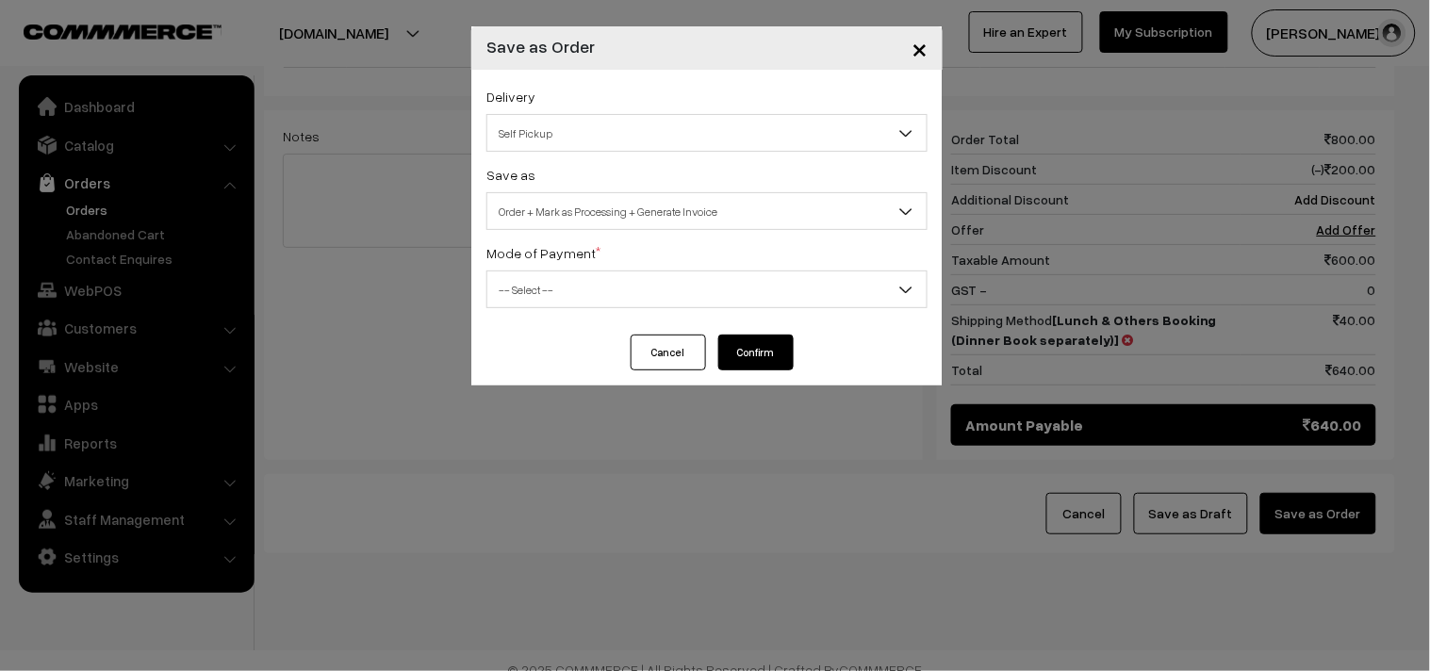
click at [561, 288] on span "-- Select --" at bounding box center [706, 289] width 439 height 33
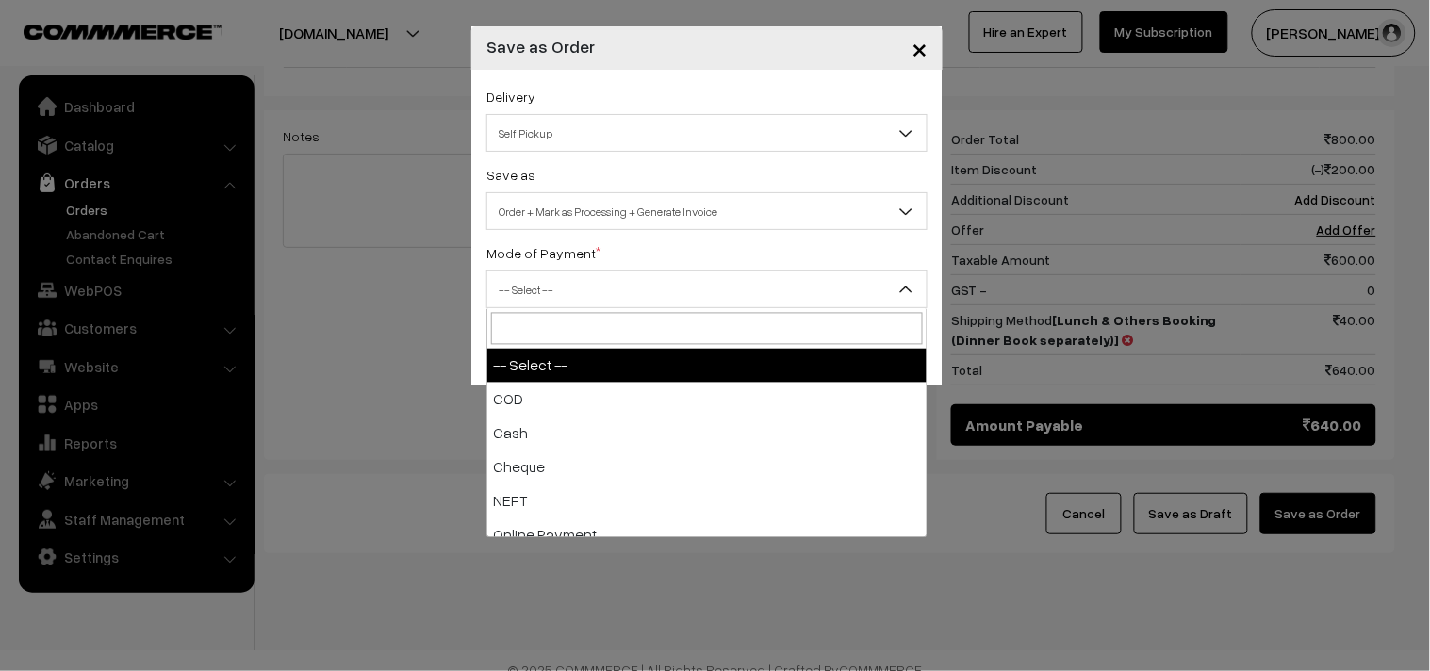
click at [531, 300] on span "-- Select --" at bounding box center [706, 289] width 439 height 33
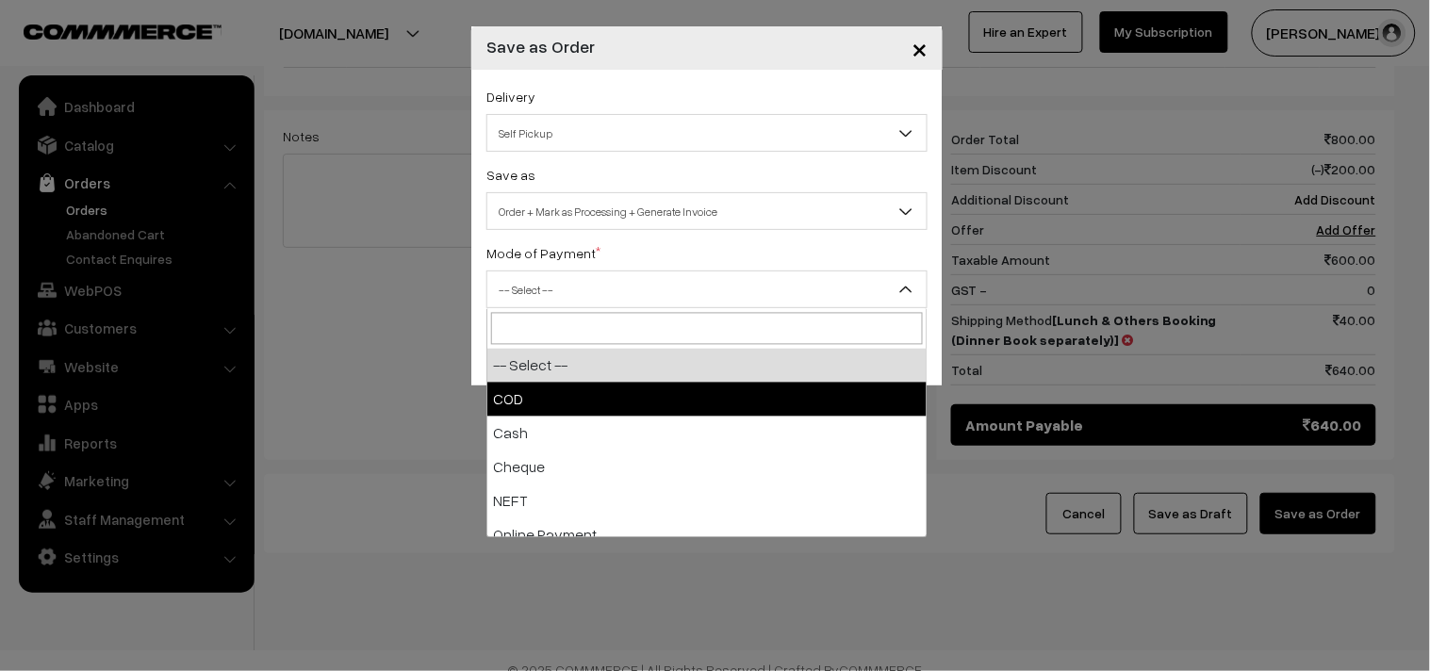
select select "1"
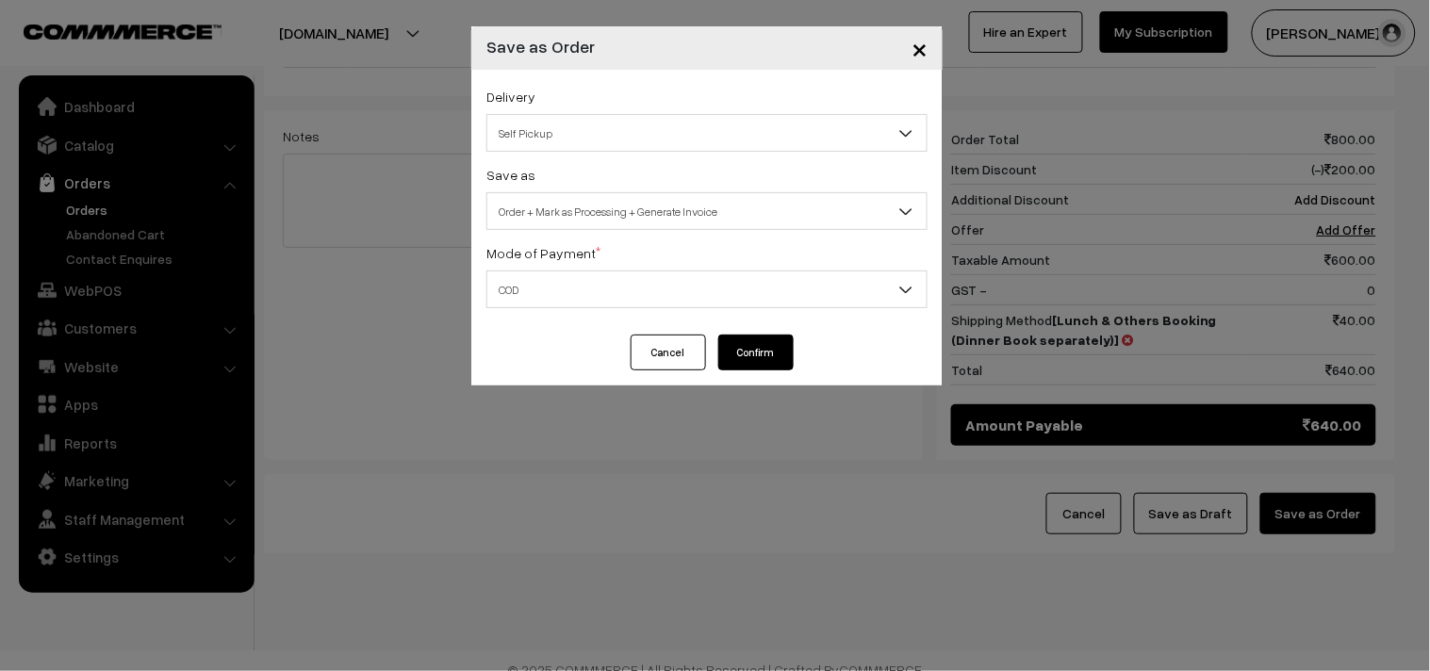
click at [761, 354] on button "Confirm" at bounding box center [755, 353] width 75 height 36
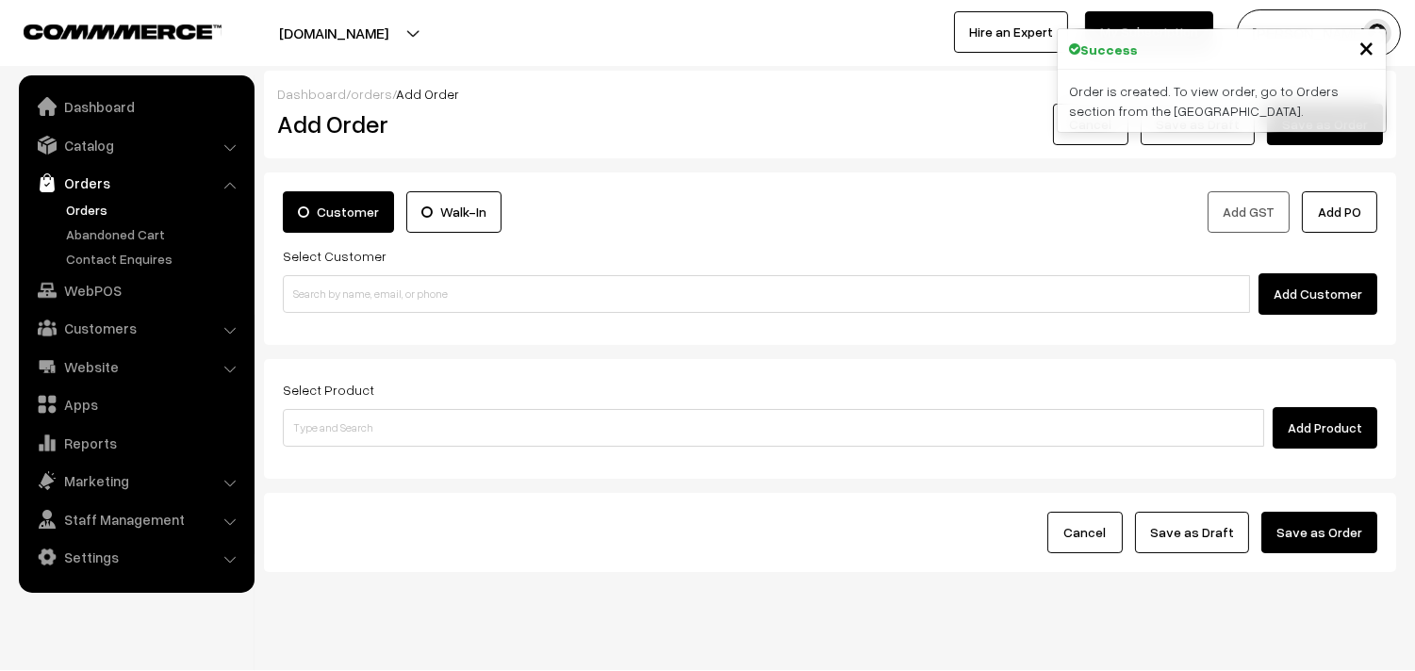
click at [83, 202] on link "Orders" at bounding box center [154, 210] width 187 height 20
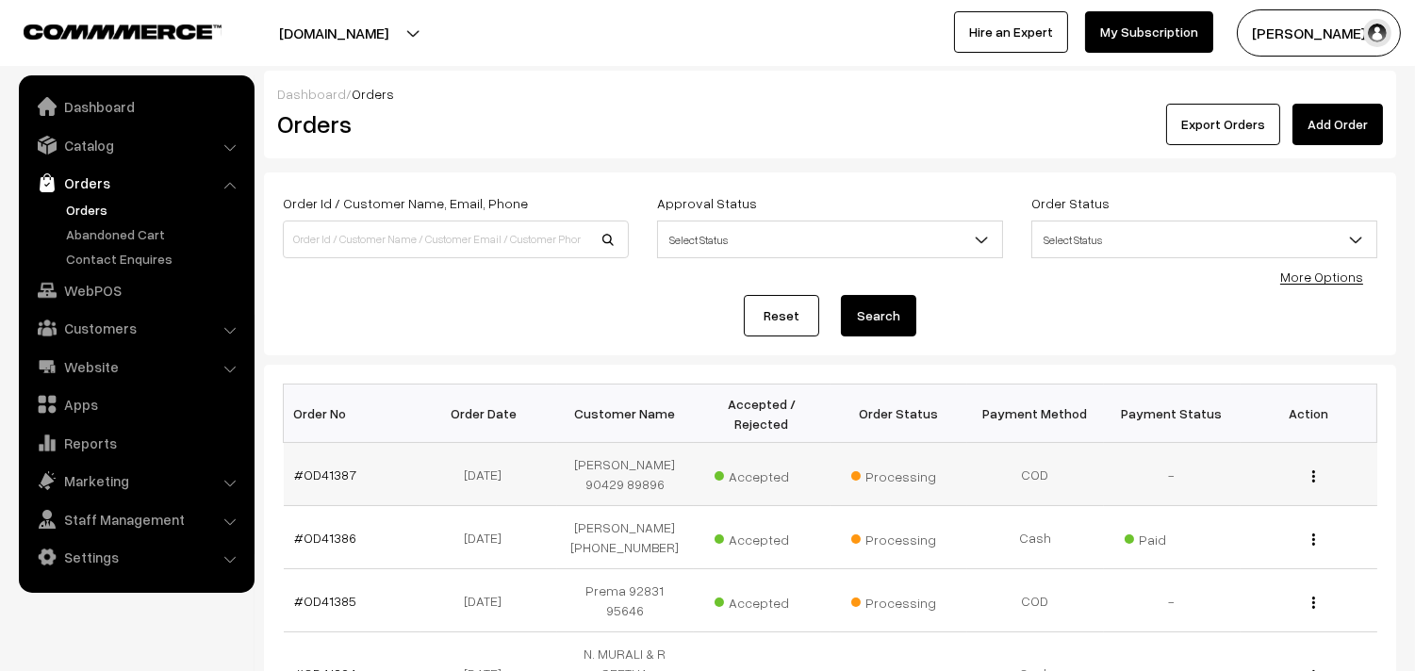
click at [318, 462] on td "#OD41387" at bounding box center [352, 474] width 137 height 63
click at [322, 474] on link "#OD41387" at bounding box center [326, 475] width 62 height 16
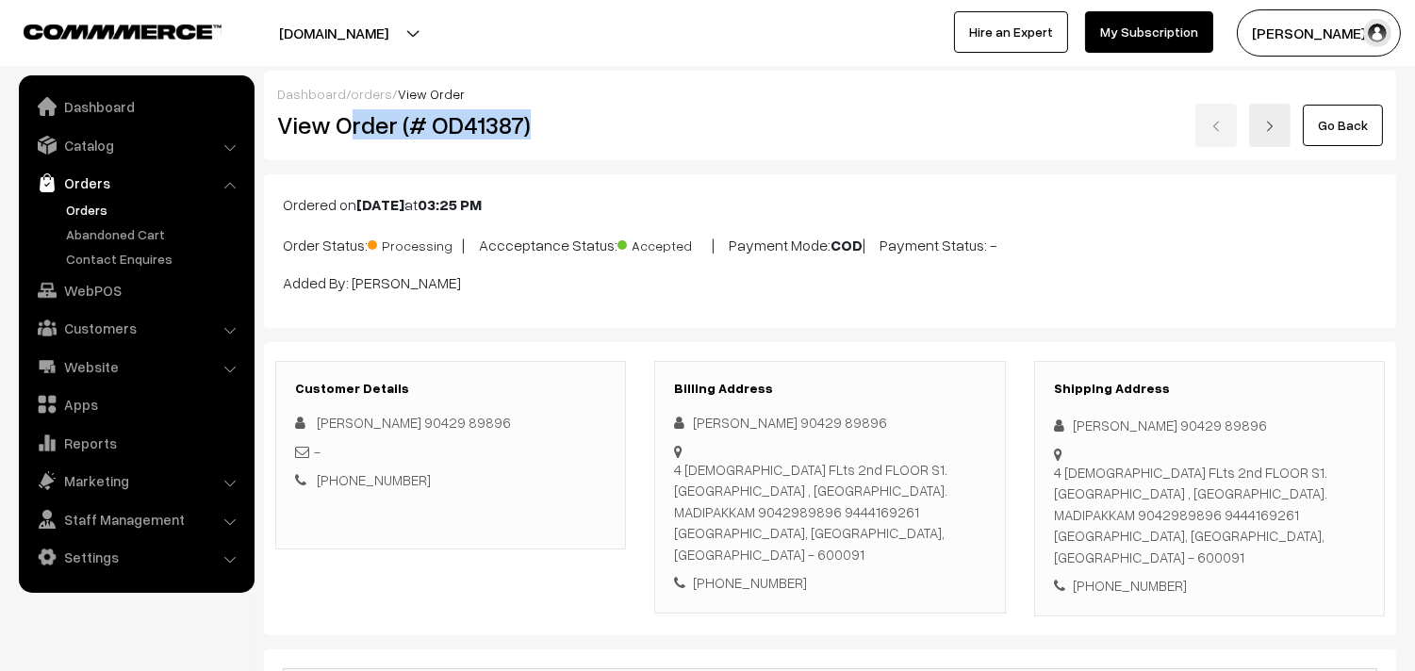
click at [547, 127] on h2 "View Order (# OD41387)" at bounding box center [452, 124] width 350 height 29
click at [371, 125] on h2 "View Order (# OD41387)" at bounding box center [452, 124] width 350 height 29
click at [347, 125] on h2 "View Order (# OD41387)" at bounding box center [452, 124] width 350 height 29
drag, startPoint x: 333, startPoint y: 130, endPoint x: 653, endPoint y: 126, distance: 320.6
click at [653, 126] on div "View Order (# OD41387) Go Back" at bounding box center [830, 125] width 1134 height 43
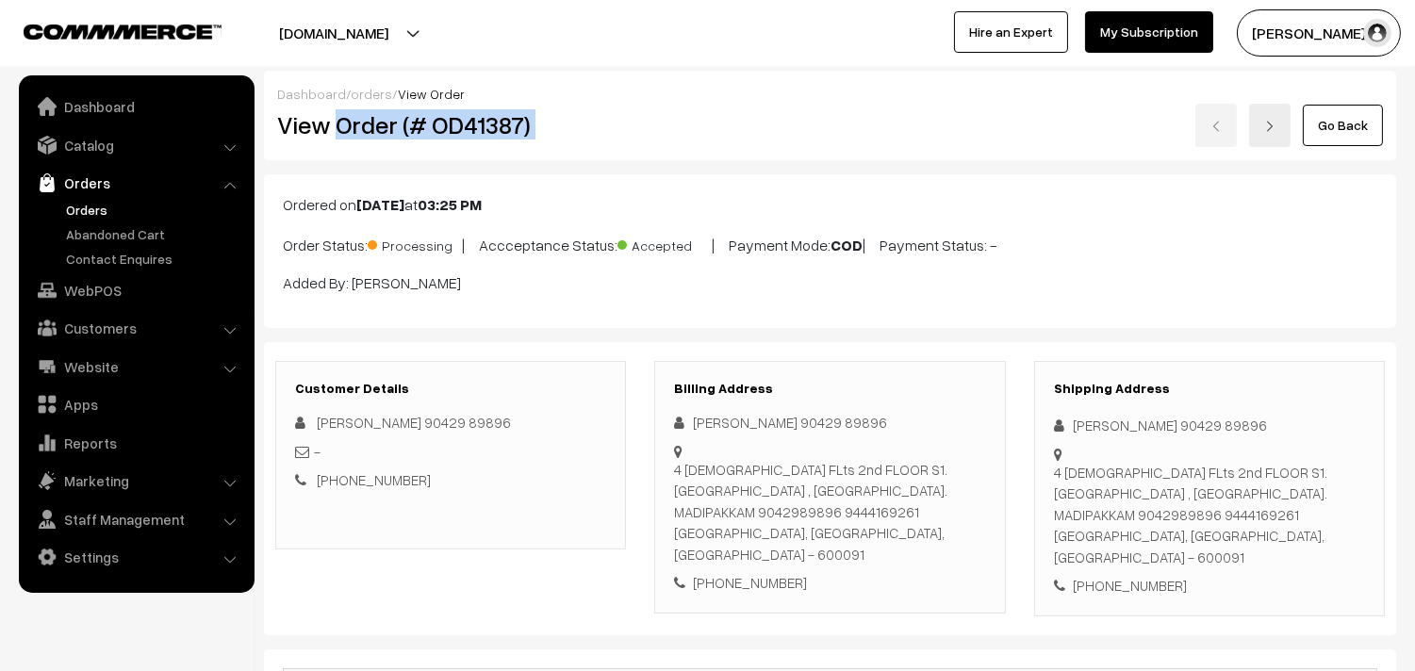
copy div "Order (# OD41387)"
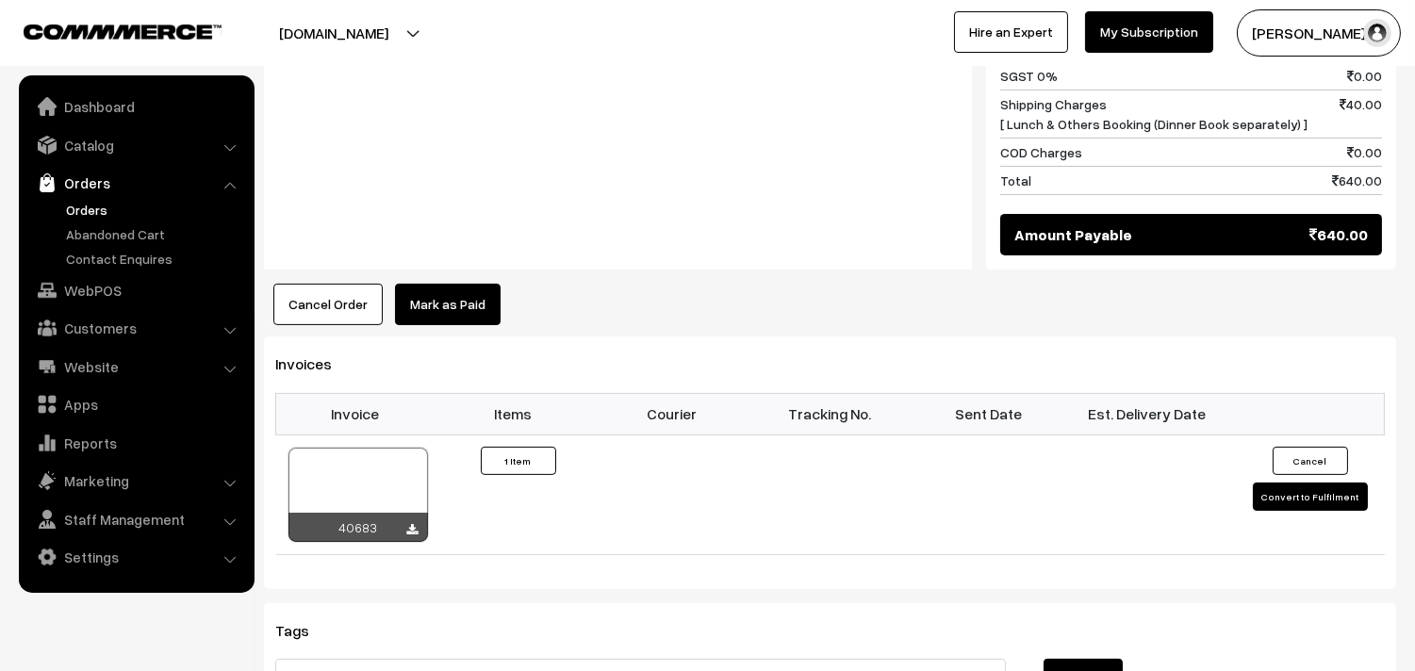
scroll to position [1047, 0]
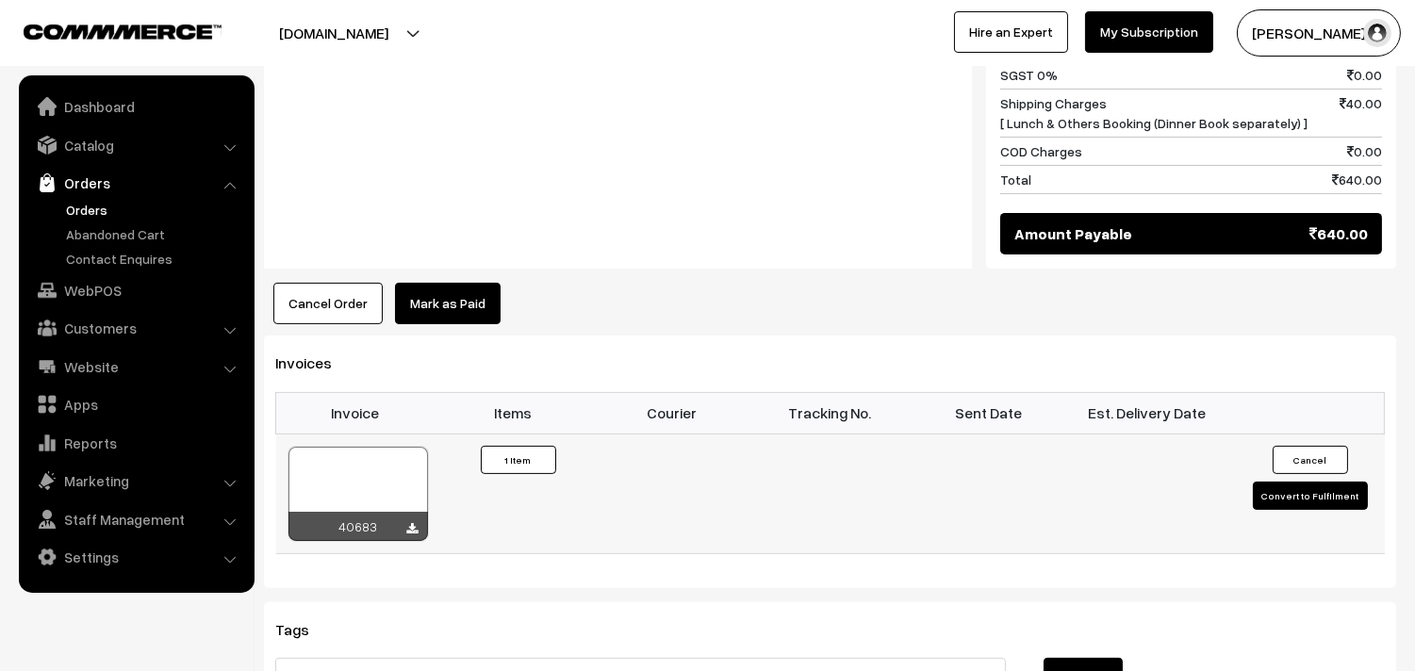
click at [372, 447] on div at bounding box center [358, 494] width 140 height 94
click at [82, 202] on link "Orders" at bounding box center [154, 210] width 187 height 20
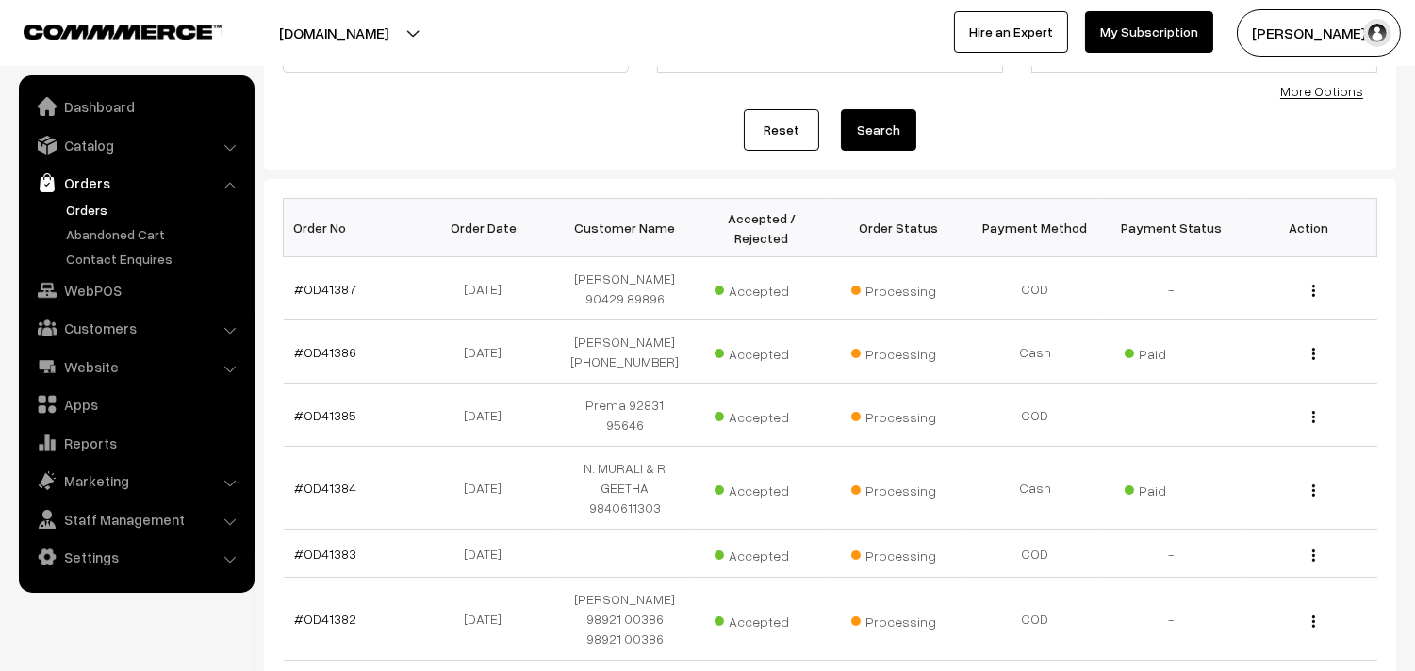
scroll to position [209, 0]
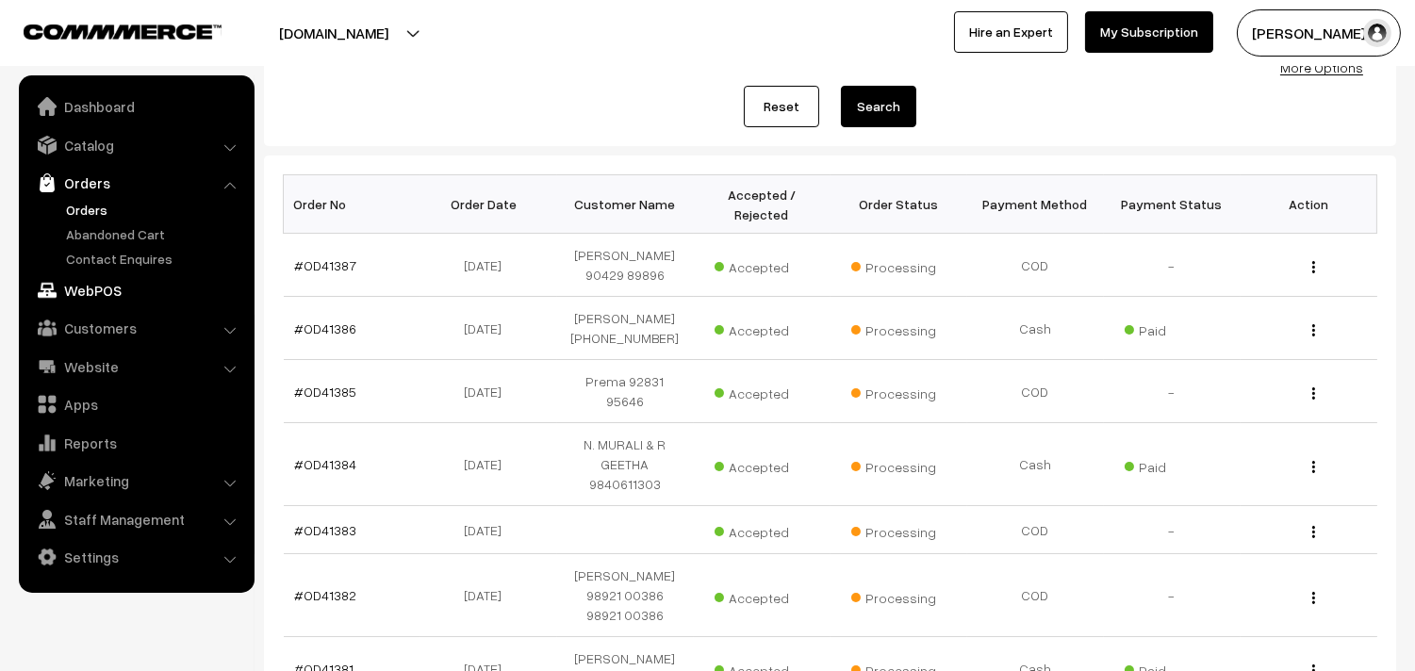
click at [94, 288] on link "WebPOS" at bounding box center [136, 290] width 224 height 34
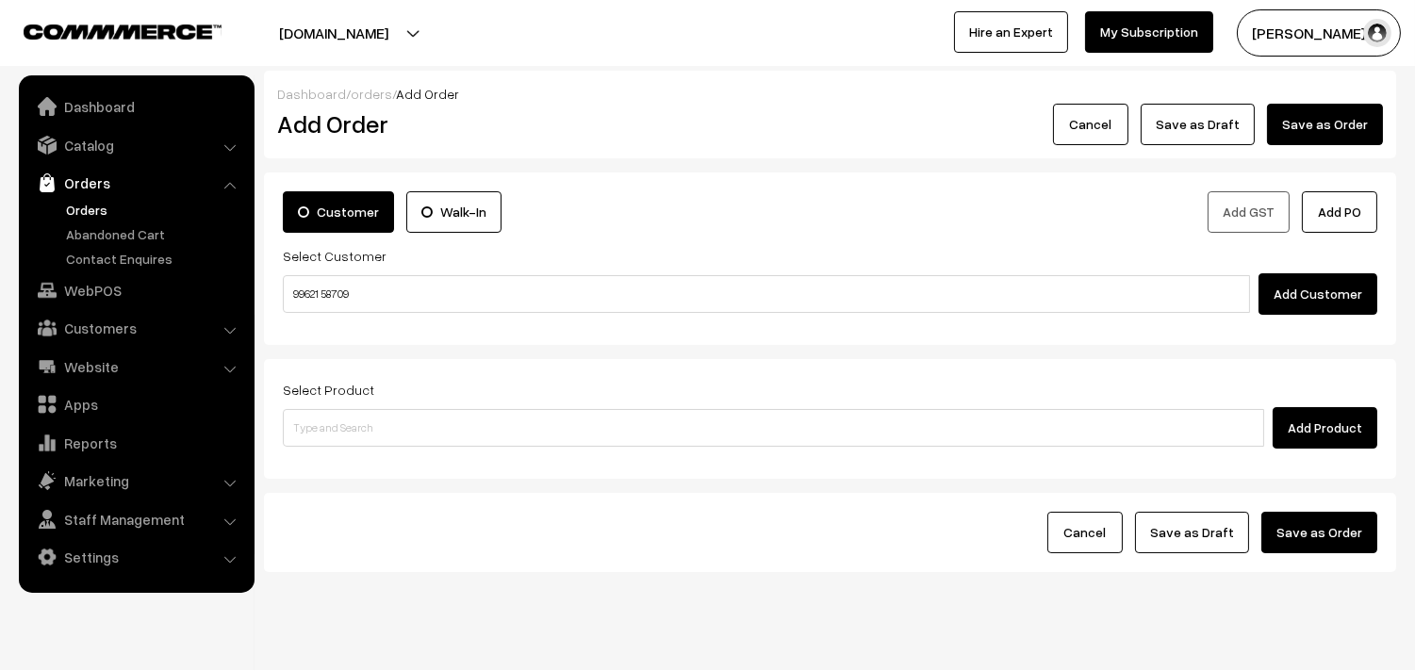
click at [332, 287] on input "99621 58709" at bounding box center [766, 294] width 967 height 38
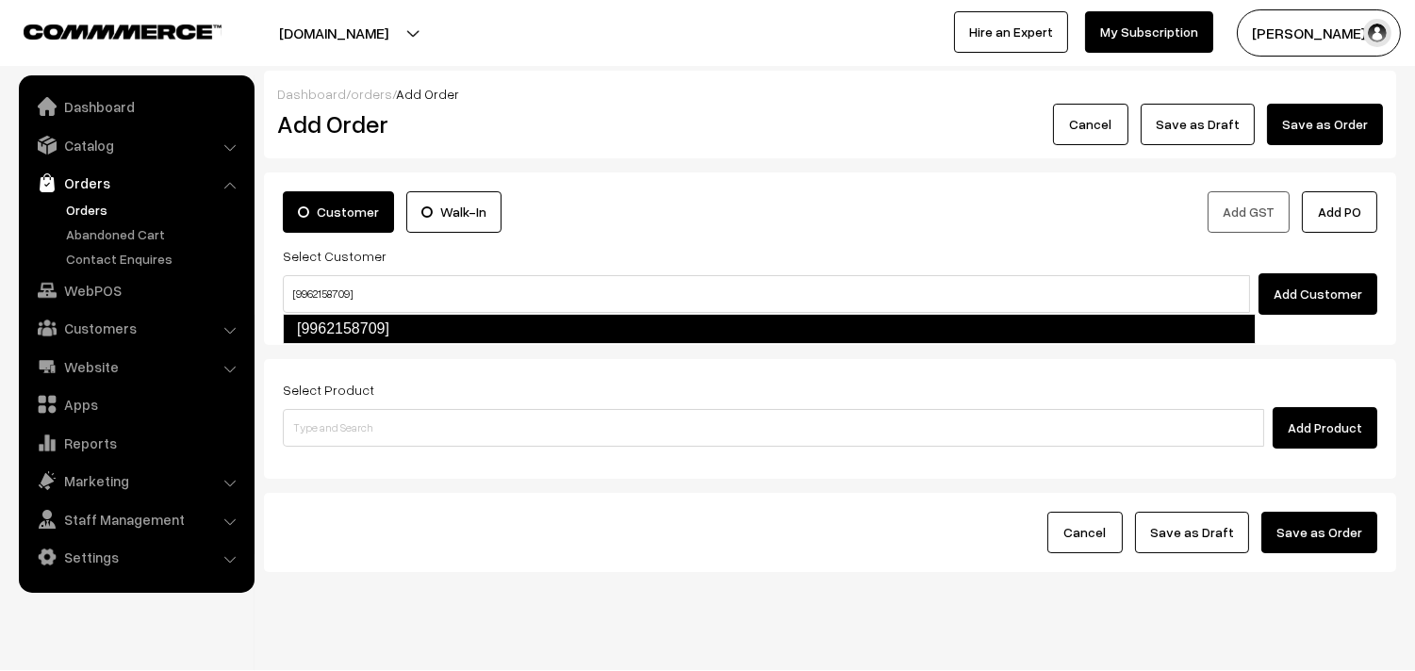
type input "[9962158709]"
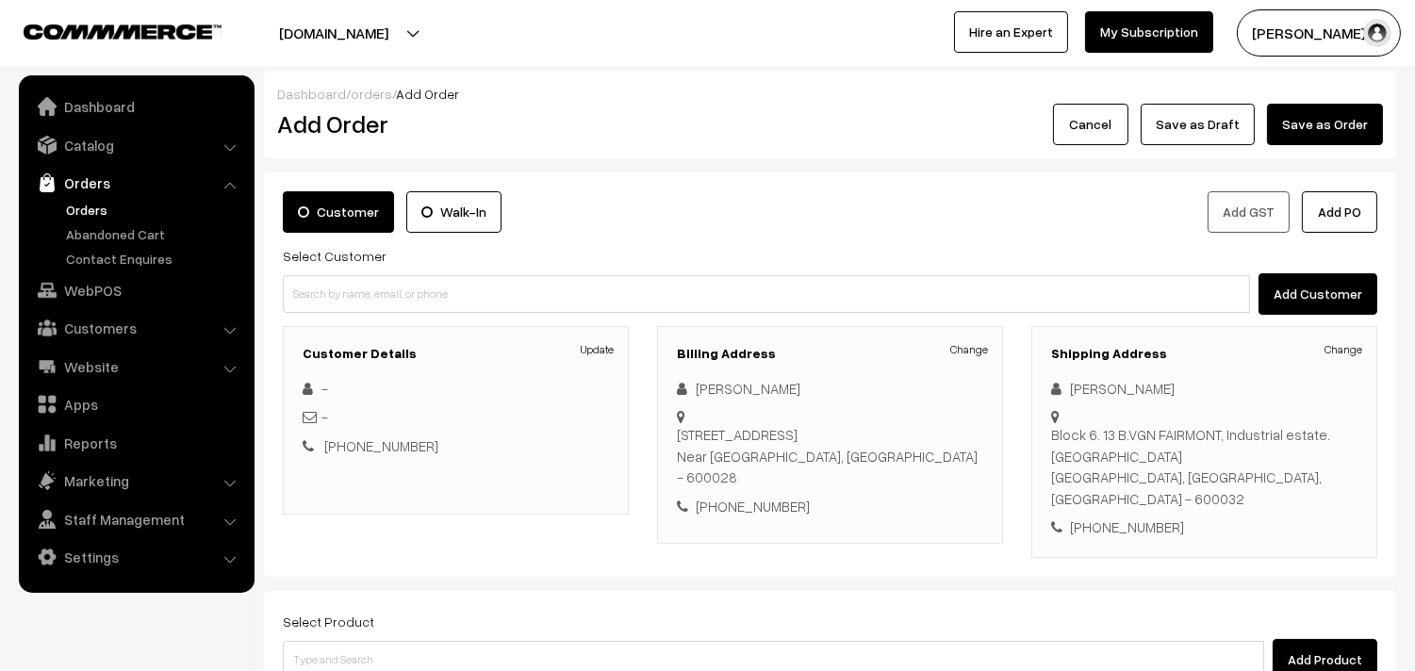
click at [757, 518] on div "+91 9962158709" at bounding box center [830, 507] width 306 height 22
copy div "9962158709"
click at [114, 206] on link "Orders" at bounding box center [154, 210] width 187 height 20
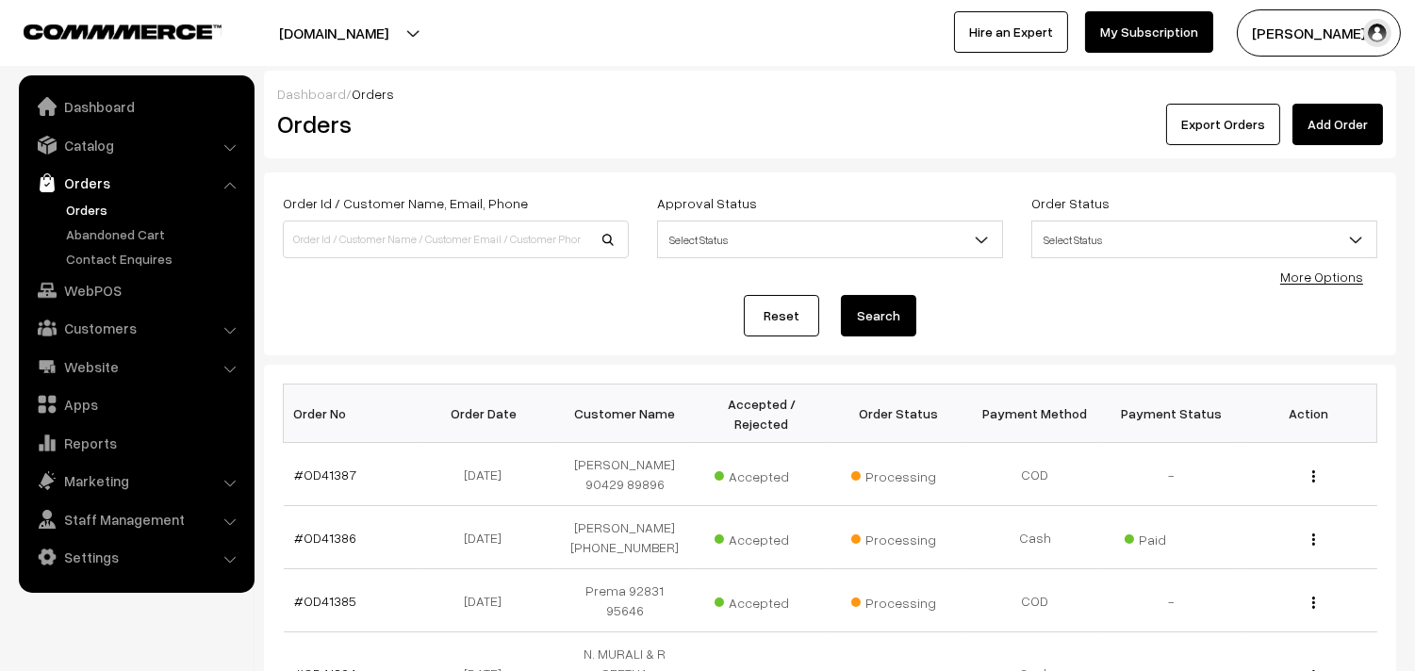
click at [347, 259] on div "Order Id / Customer Name, Email, Phone" at bounding box center [456, 230] width 374 height 78
paste input "9962158709"
click at [349, 237] on input at bounding box center [456, 240] width 346 height 38
type input "9962158709"
click at [841, 295] on button "Search" at bounding box center [878, 315] width 75 height 41
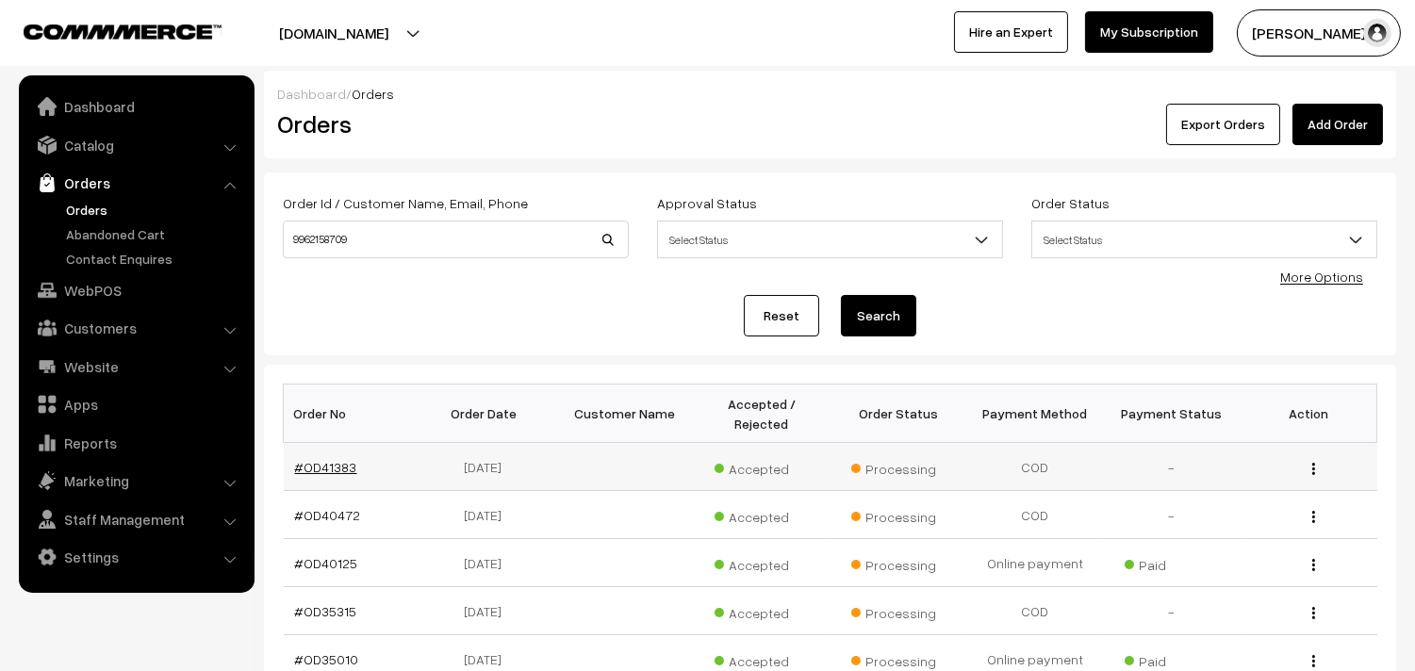
click at [317, 468] on link "#OD41383" at bounding box center [326, 467] width 62 height 16
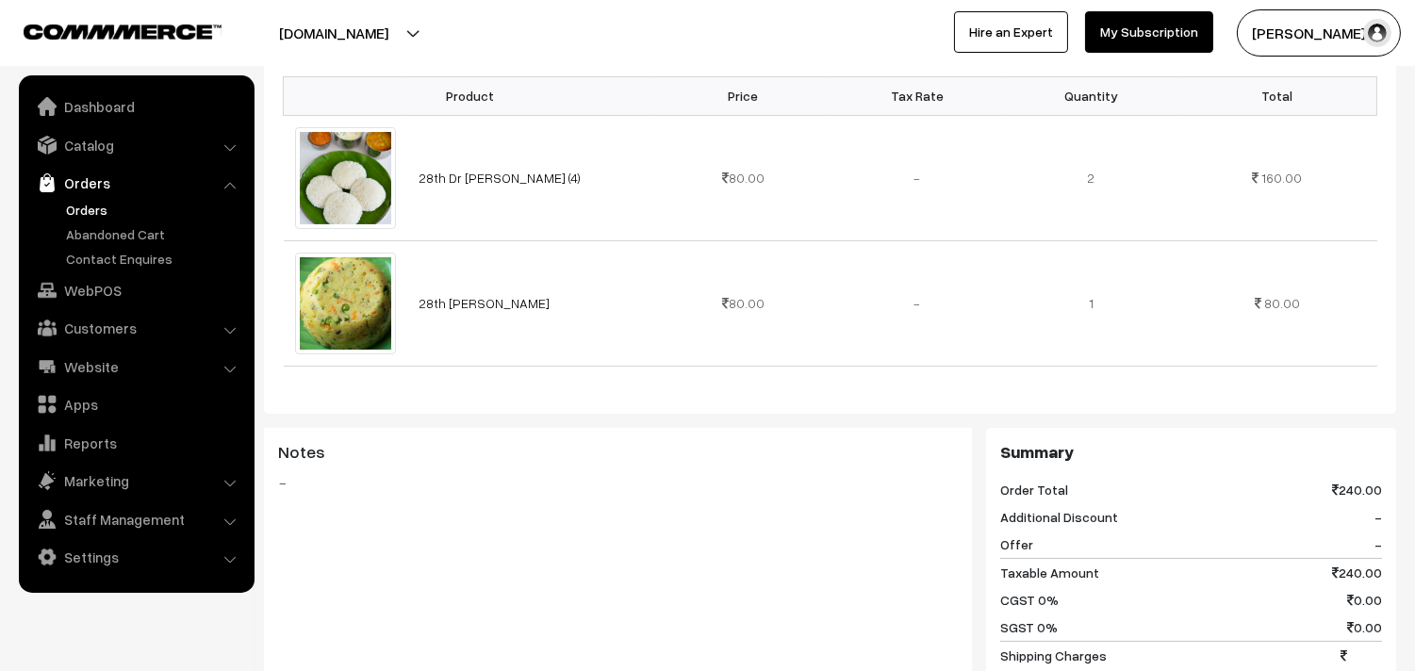
scroll to position [523, 0]
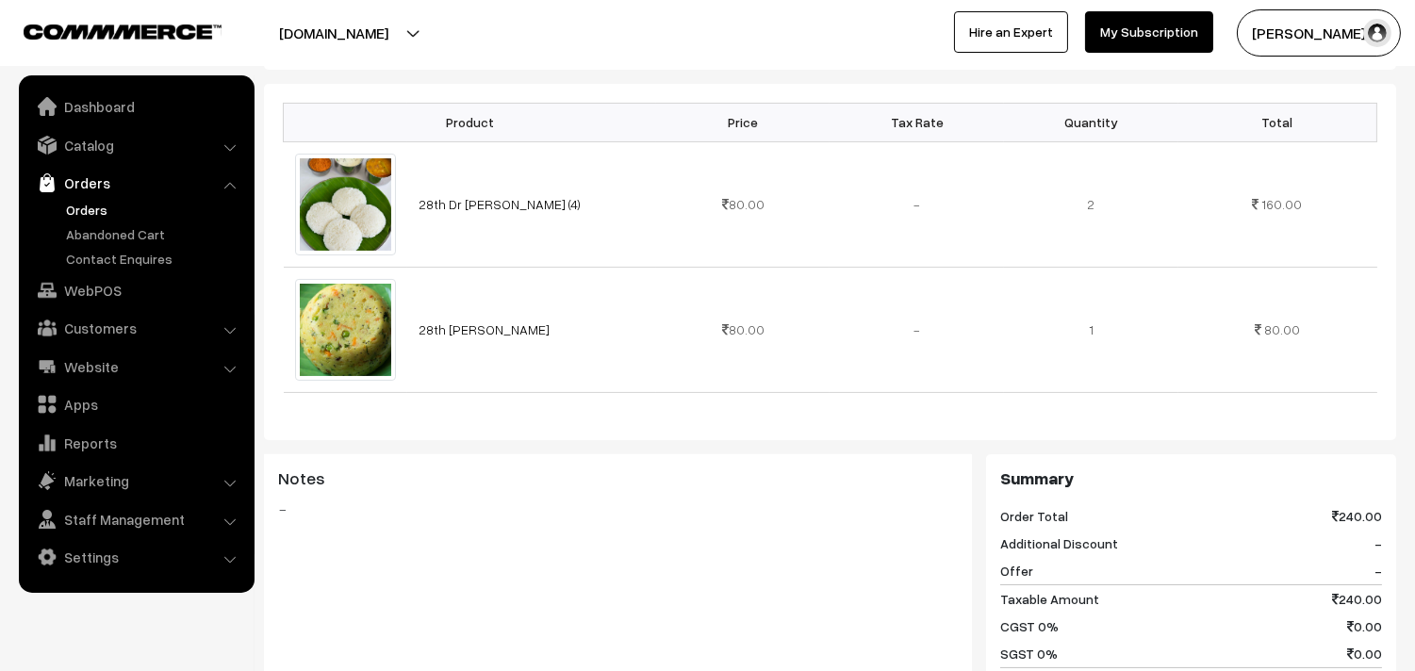
click at [118, 206] on link "Orders" at bounding box center [154, 210] width 187 height 20
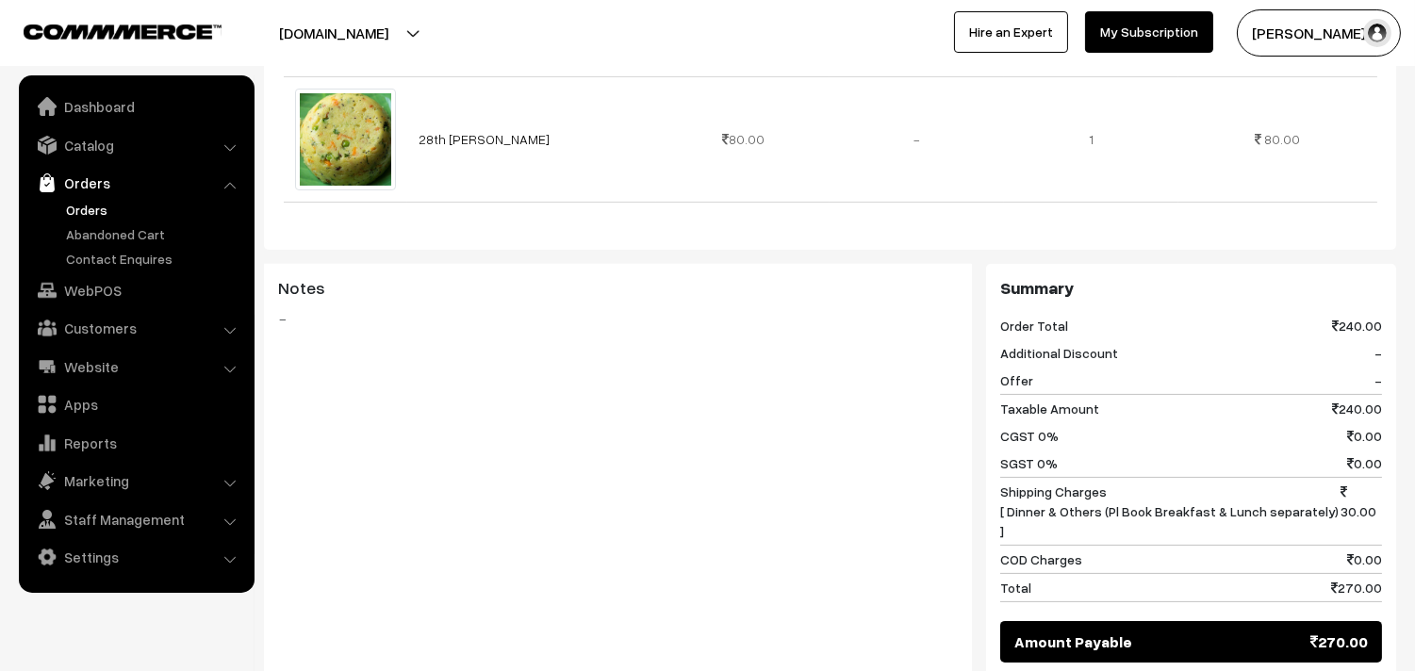
scroll to position [1047, 0]
